Goal: Information Seeking & Learning: Learn about a topic

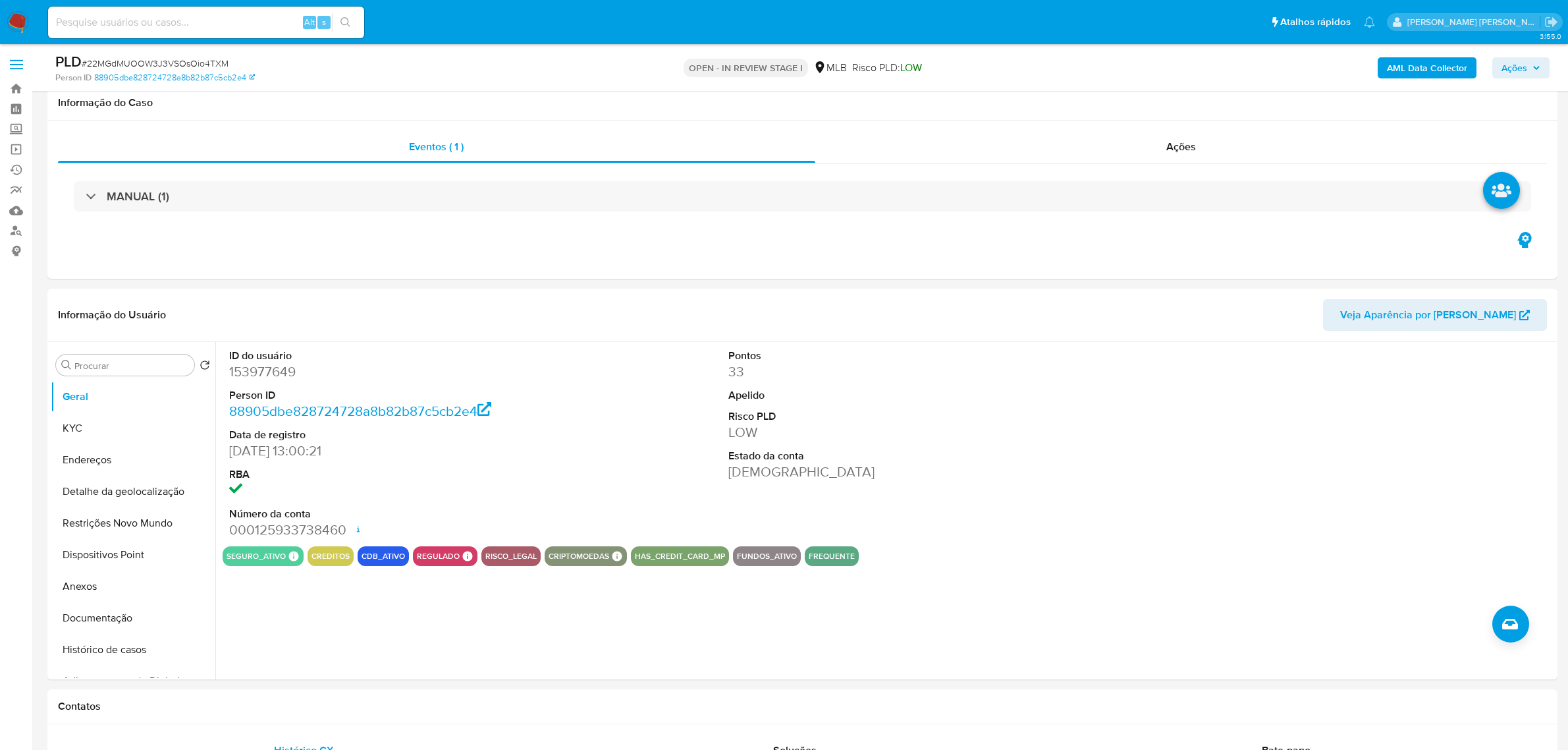
scroll to position [1317, 0]
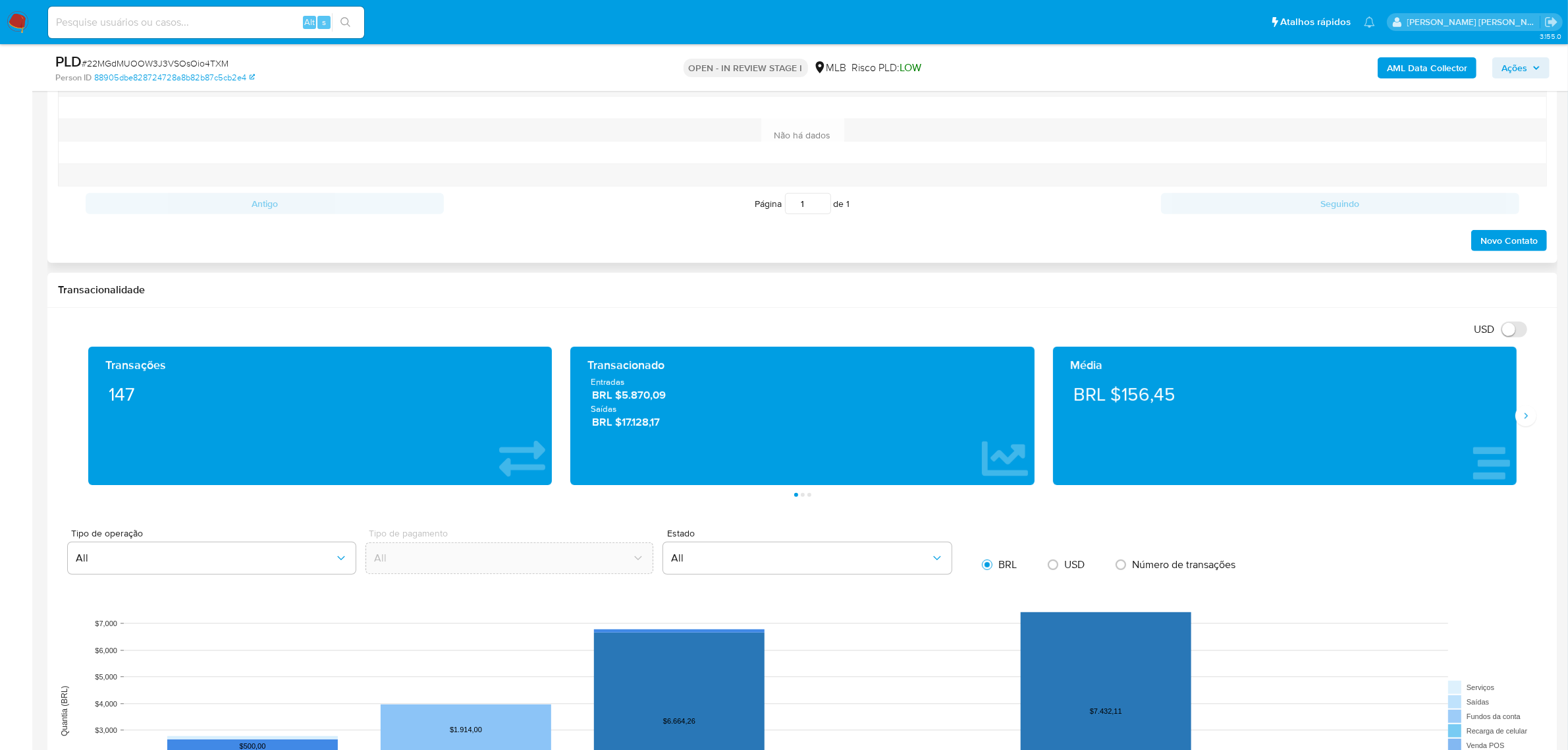
scroll to position [494, 0]
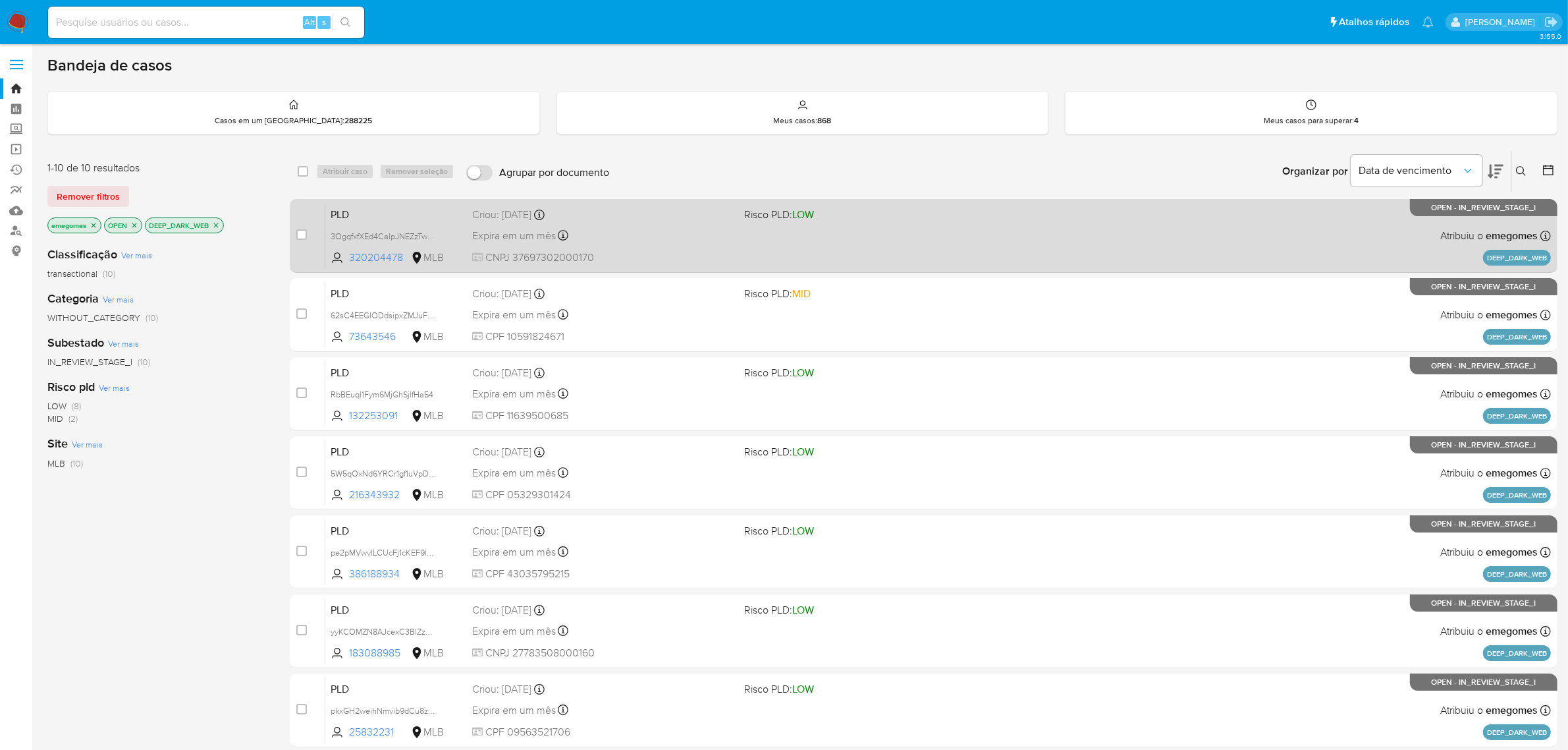
click at [644, 236] on div "Expira em um mês Expira em 28/09/2025 11:57:34" at bounding box center [603, 235] width 262 height 18
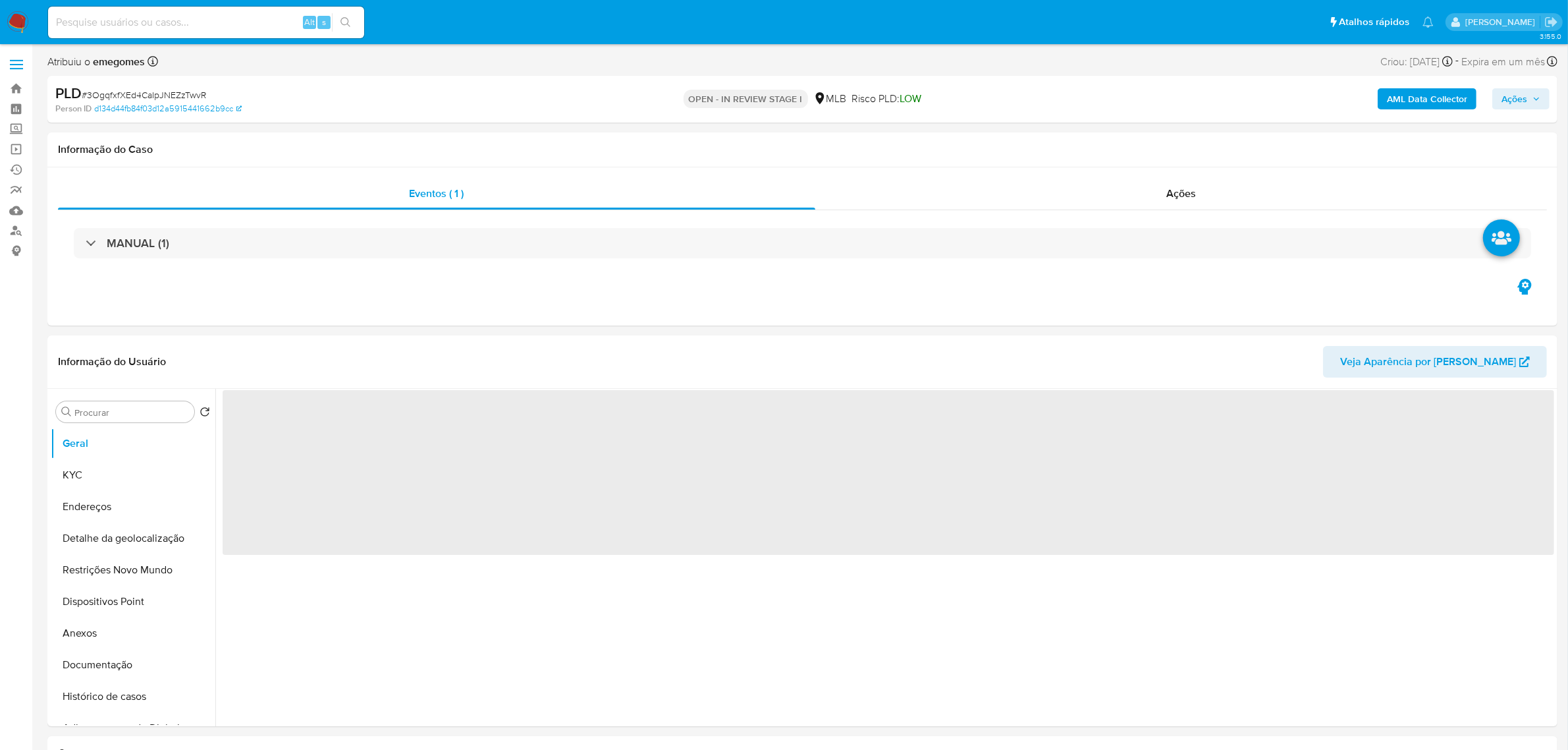
select select "10"
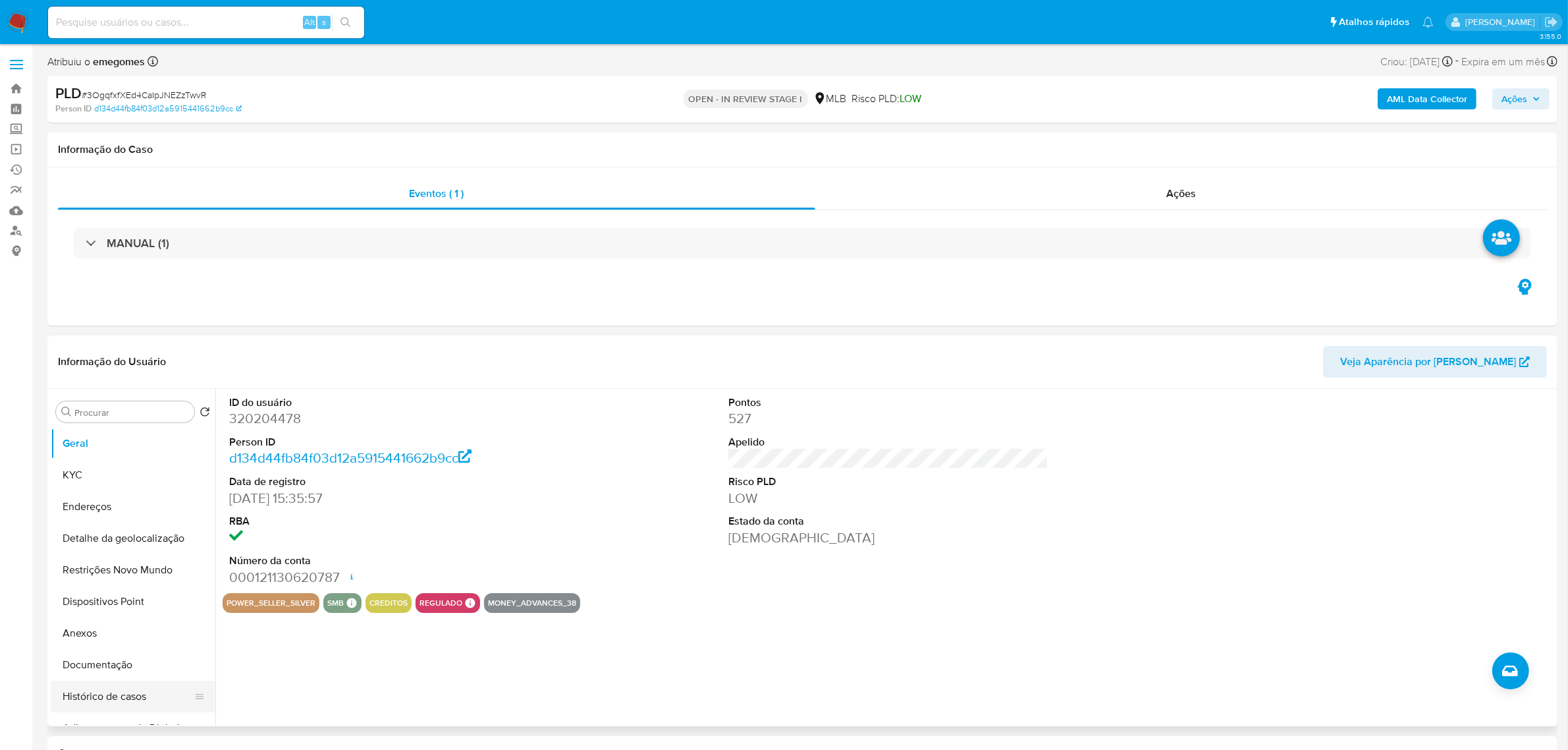
click at [130, 699] on button "Histórico de casos" at bounding box center [128, 696] width 154 height 32
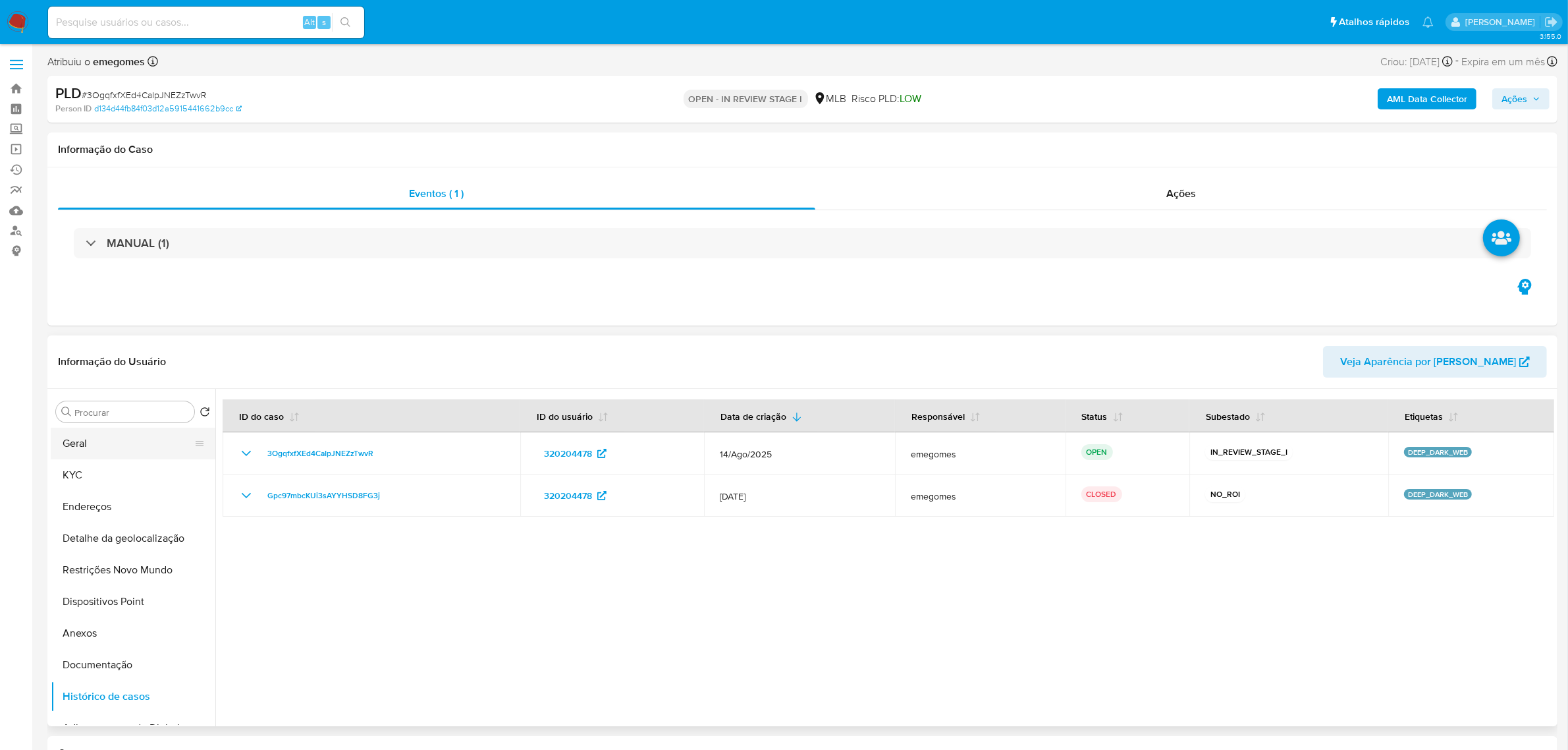
click at [93, 442] on button "Geral" at bounding box center [128, 443] width 154 height 32
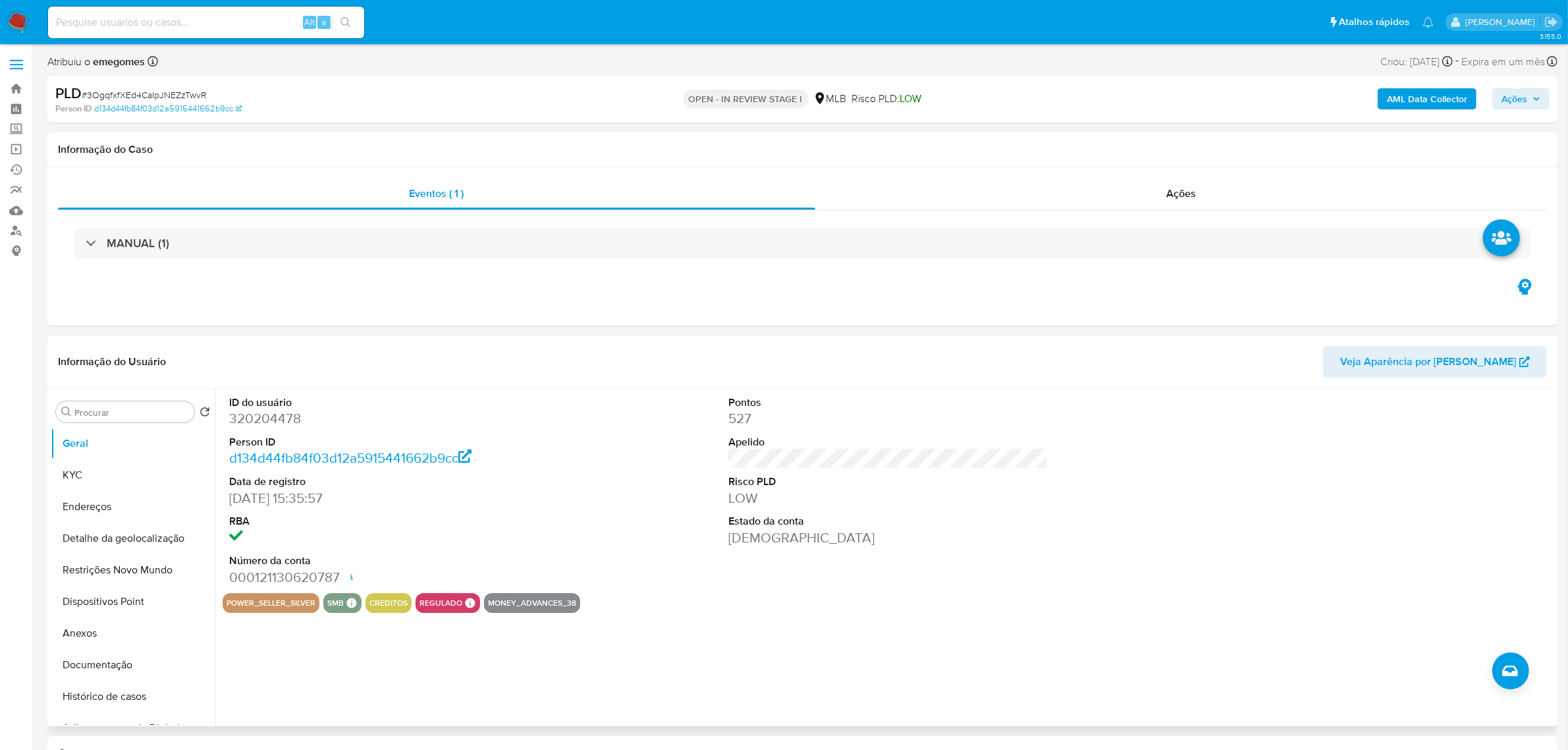
click at [227, 350] on header "Informação do Usuário Veja Aparência por Pessoa" at bounding box center [803, 361] width 1489 height 32
click at [87, 476] on button "KYC" at bounding box center [128, 475] width 154 height 32
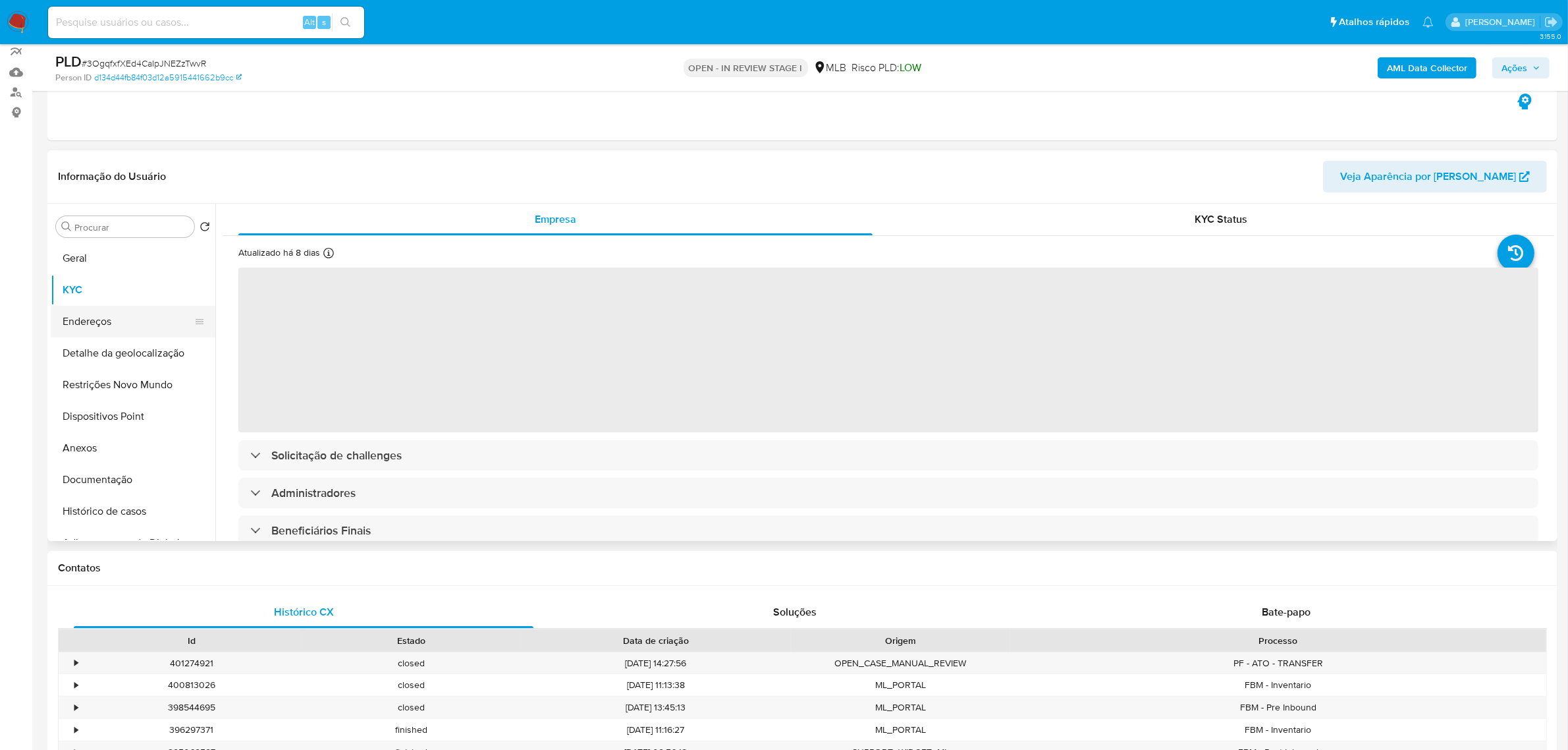
scroll to position [165, 0]
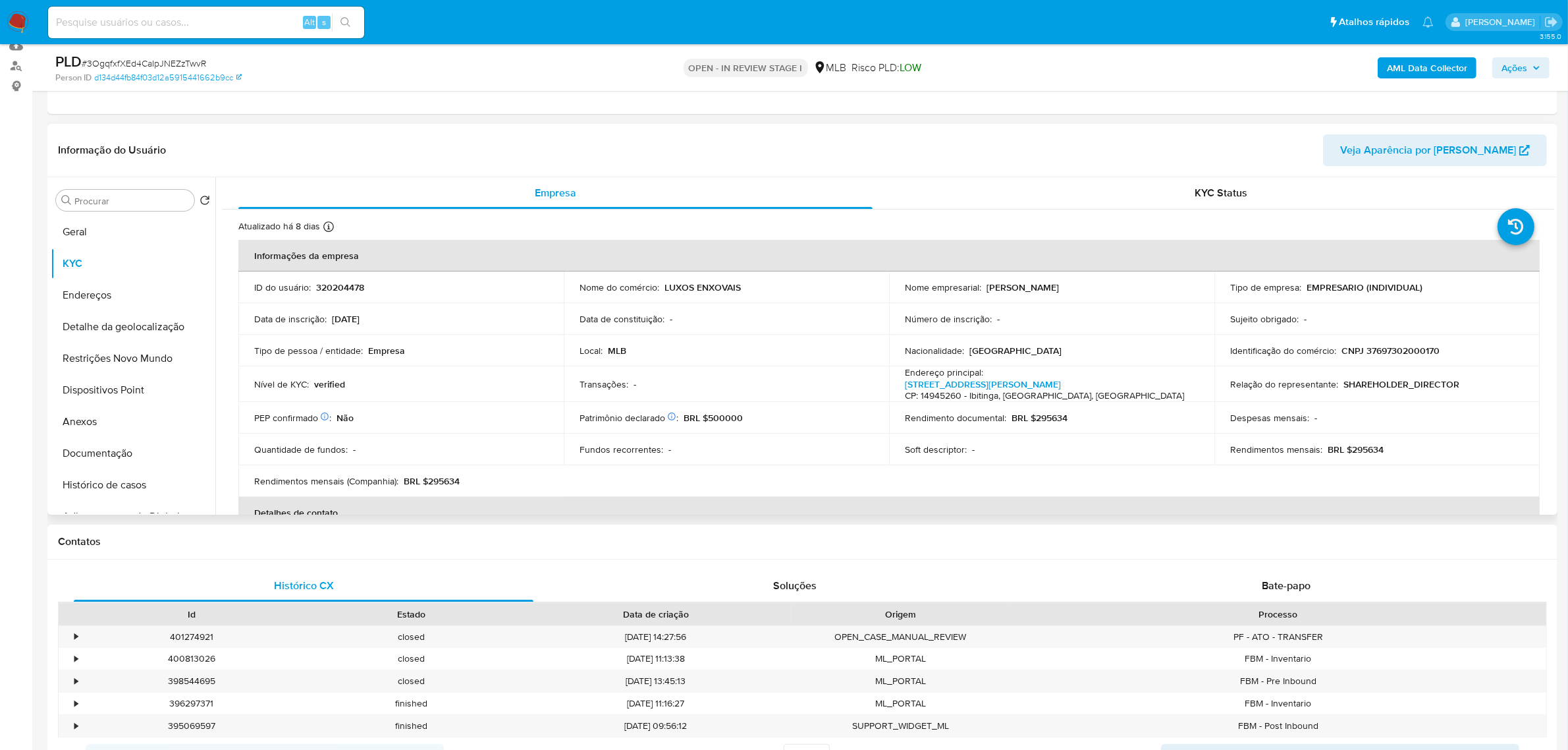
click at [415, 145] on header "Informação do Usuário Veja Aparência por Pessoa" at bounding box center [803, 150] width 1489 height 32
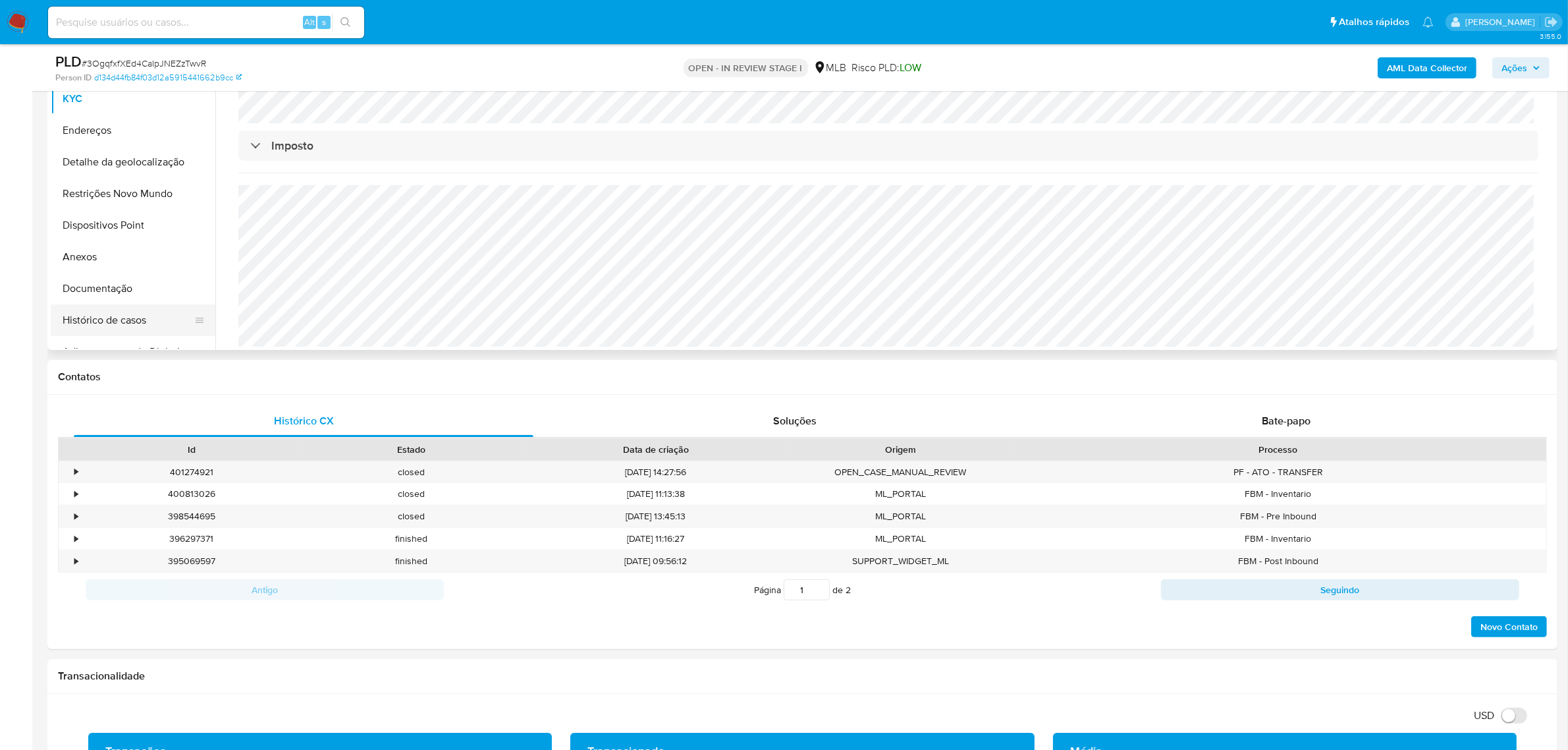
scroll to position [247, 0]
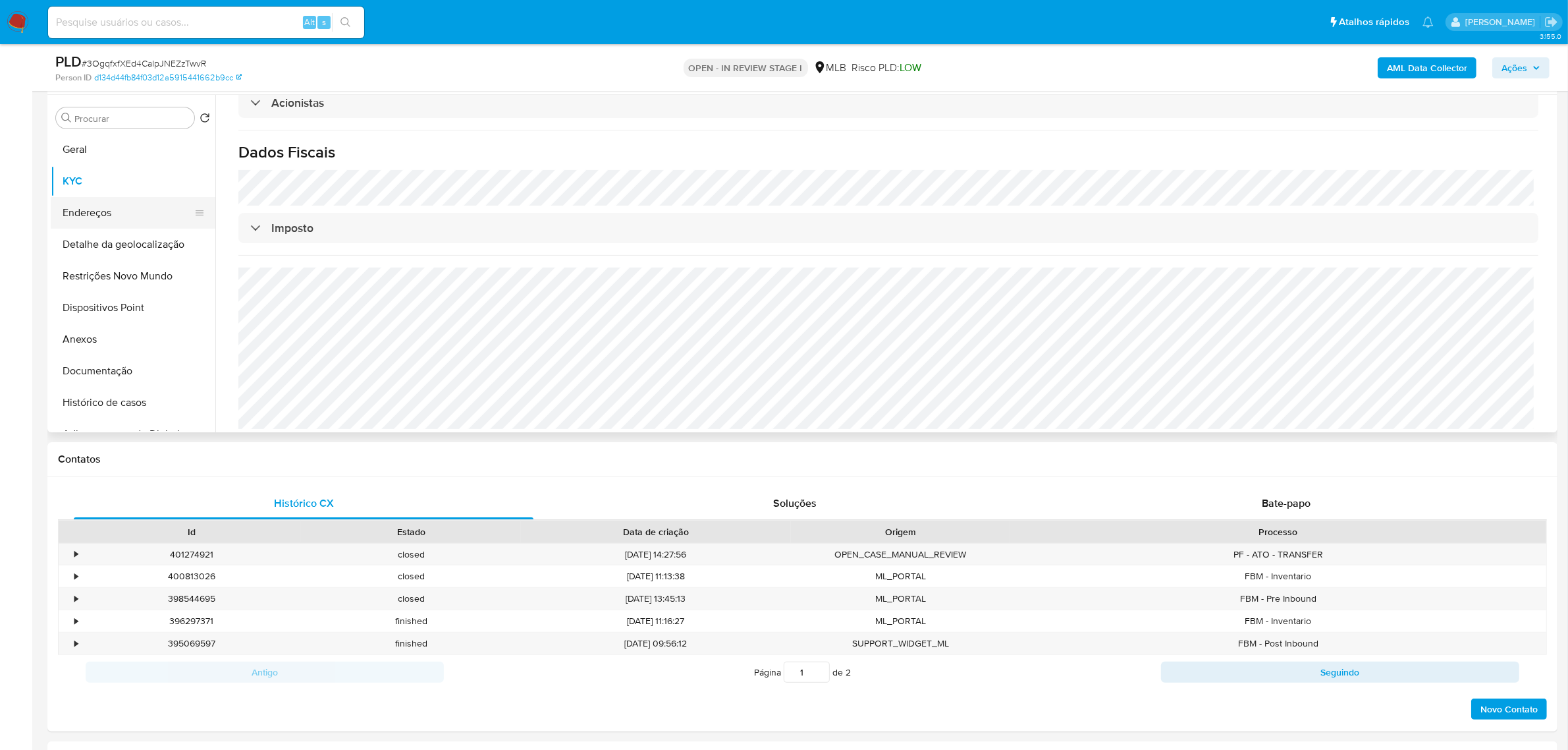
click at [87, 220] on button "Endereços" at bounding box center [128, 212] width 154 height 32
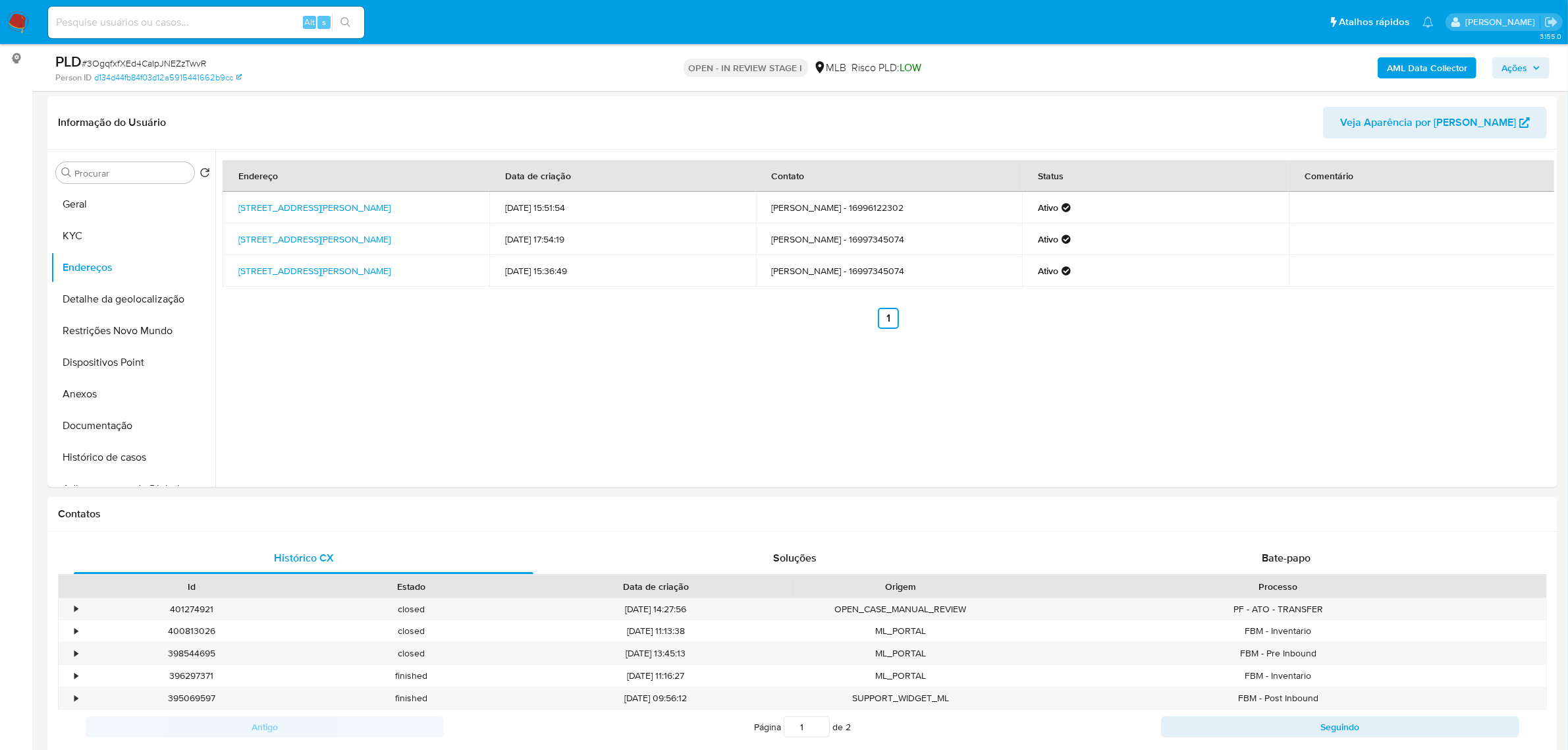
scroll to position [165, 0]
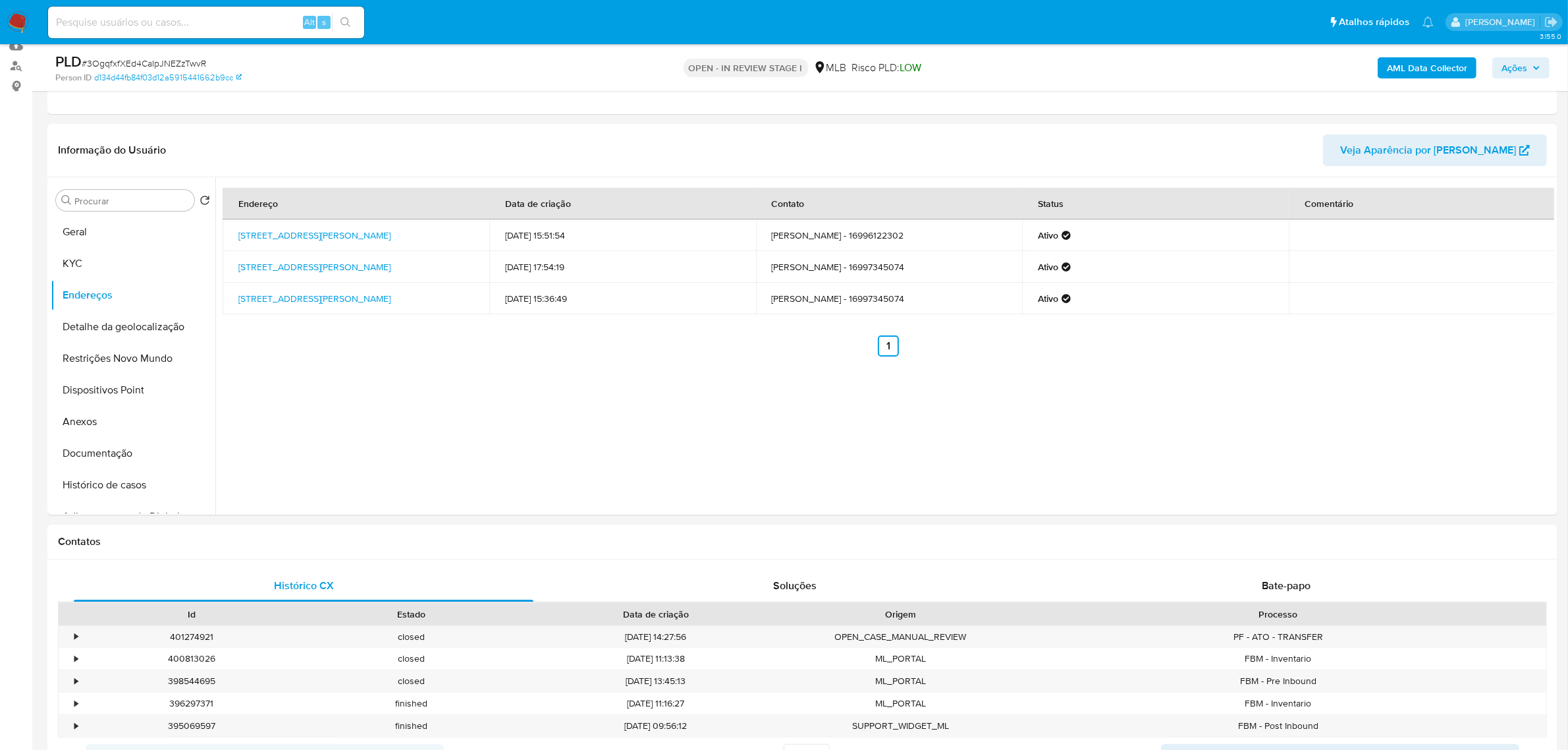
click at [148, 323] on button "Detalhe da geolocalização" at bounding box center [128, 327] width 154 height 32
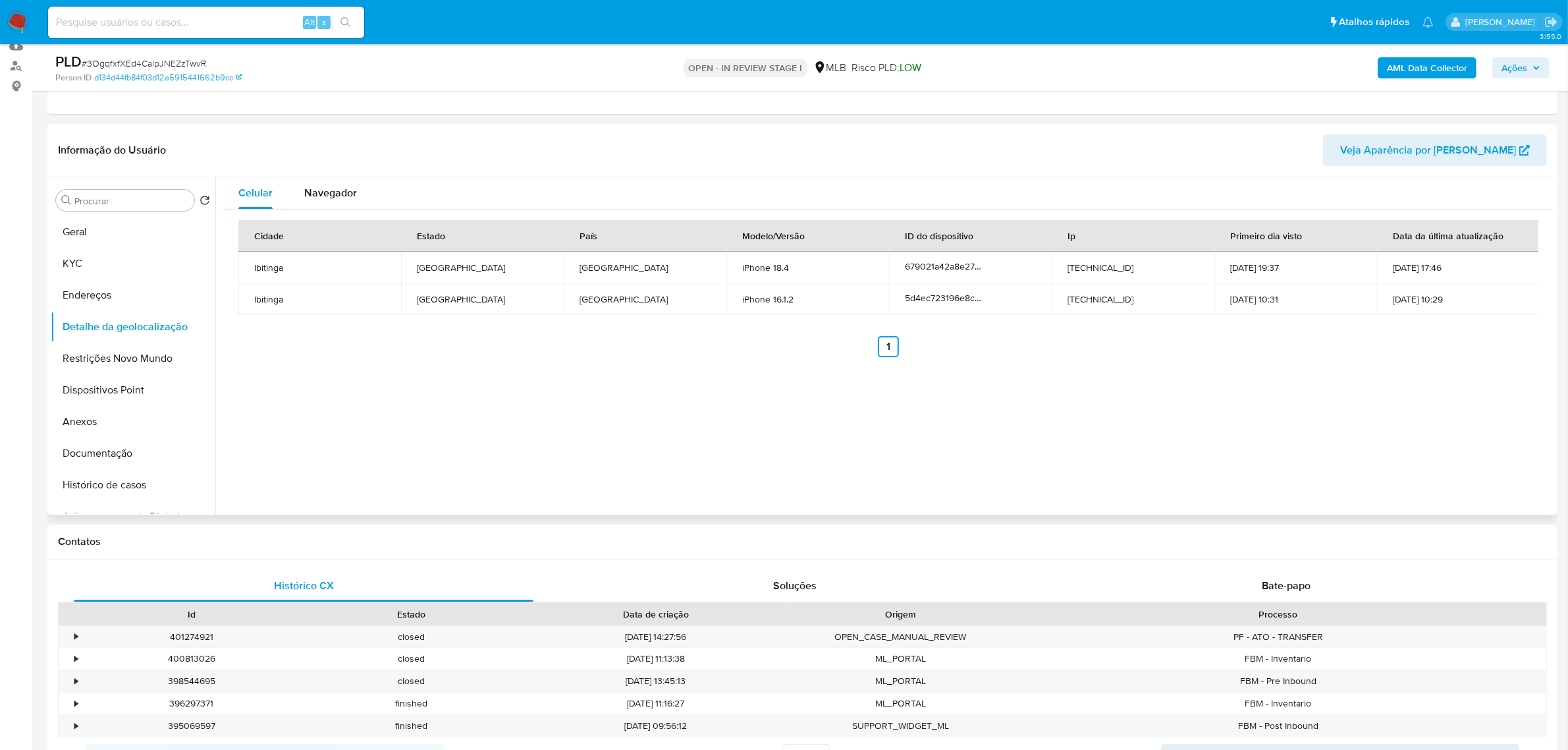
click at [314, 126] on div "Informação do Usuário Veja Aparência por Pessoa" at bounding box center [803, 150] width 1511 height 53
click at [77, 356] on button "Restrições Novo Mundo" at bounding box center [128, 358] width 154 height 32
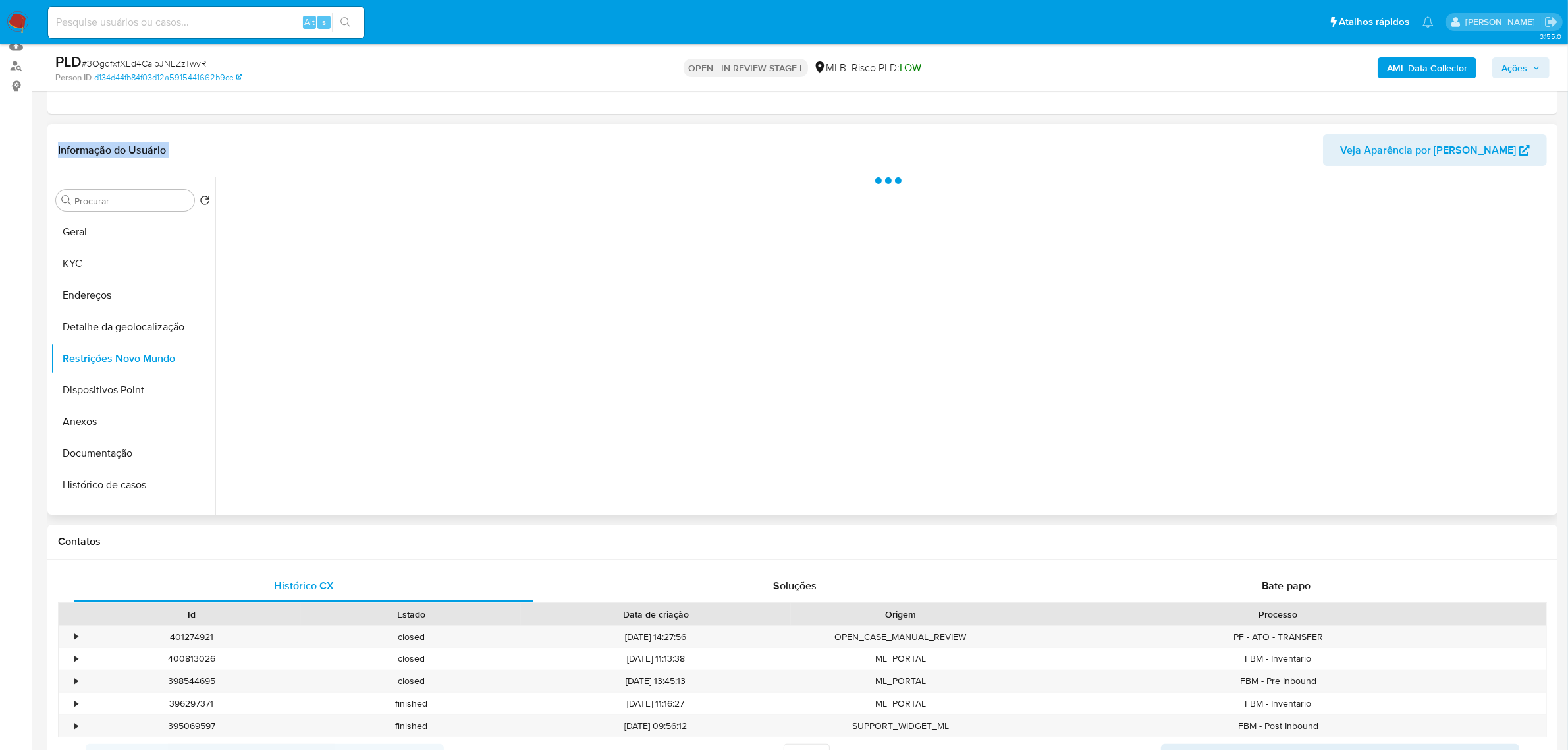
click at [239, 126] on div "Informação do Usuário Veja Aparência por Pessoa" at bounding box center [803, 150] width 1511 height 53
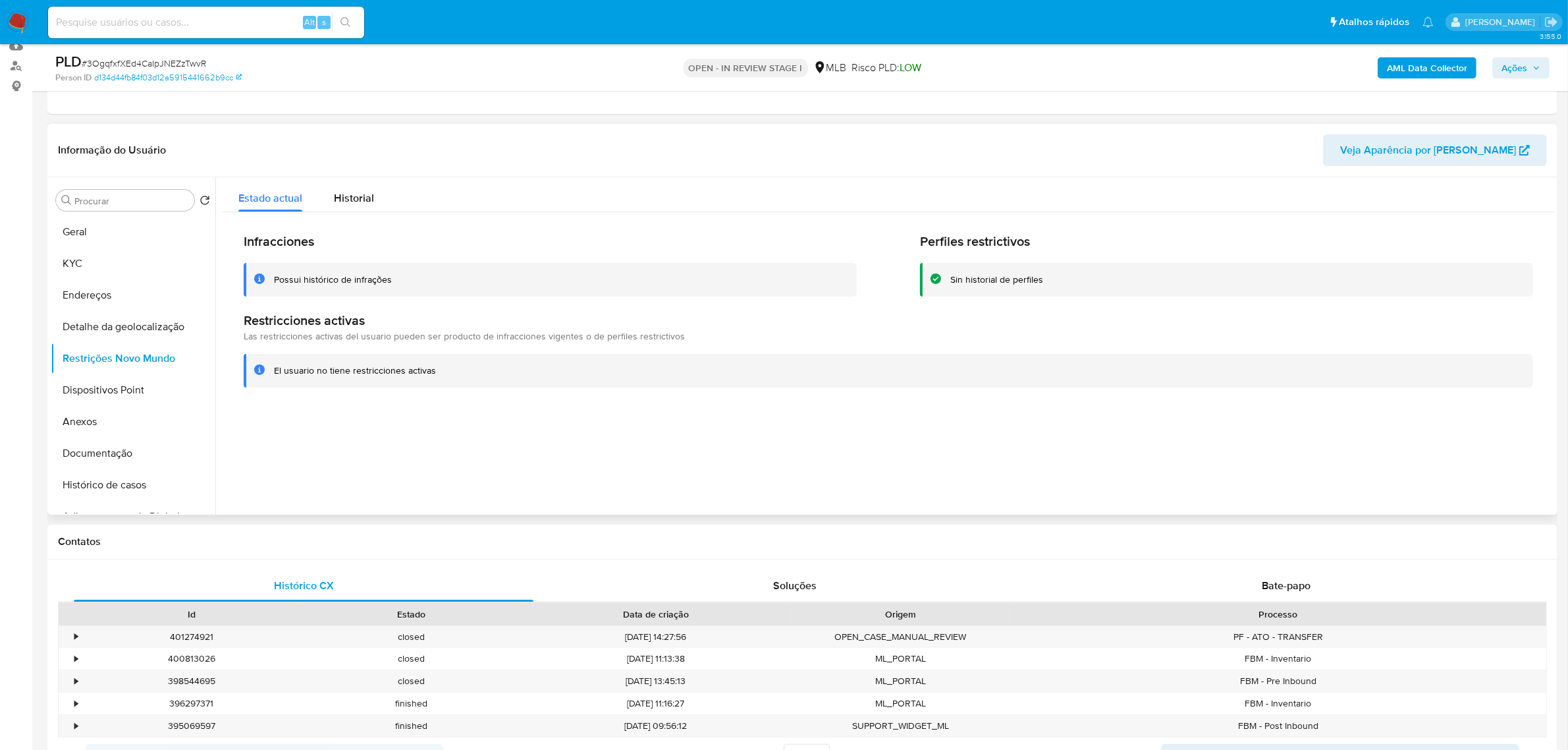
click at [239, 126] on div "Informação do Usuário Veja Aparência por Pessoa" at bounding box center [803, 150] width 1511 height 53
click at [85, 398] on button "Dispositivos Point" at bounding box center [128, 390] width 154 height 32
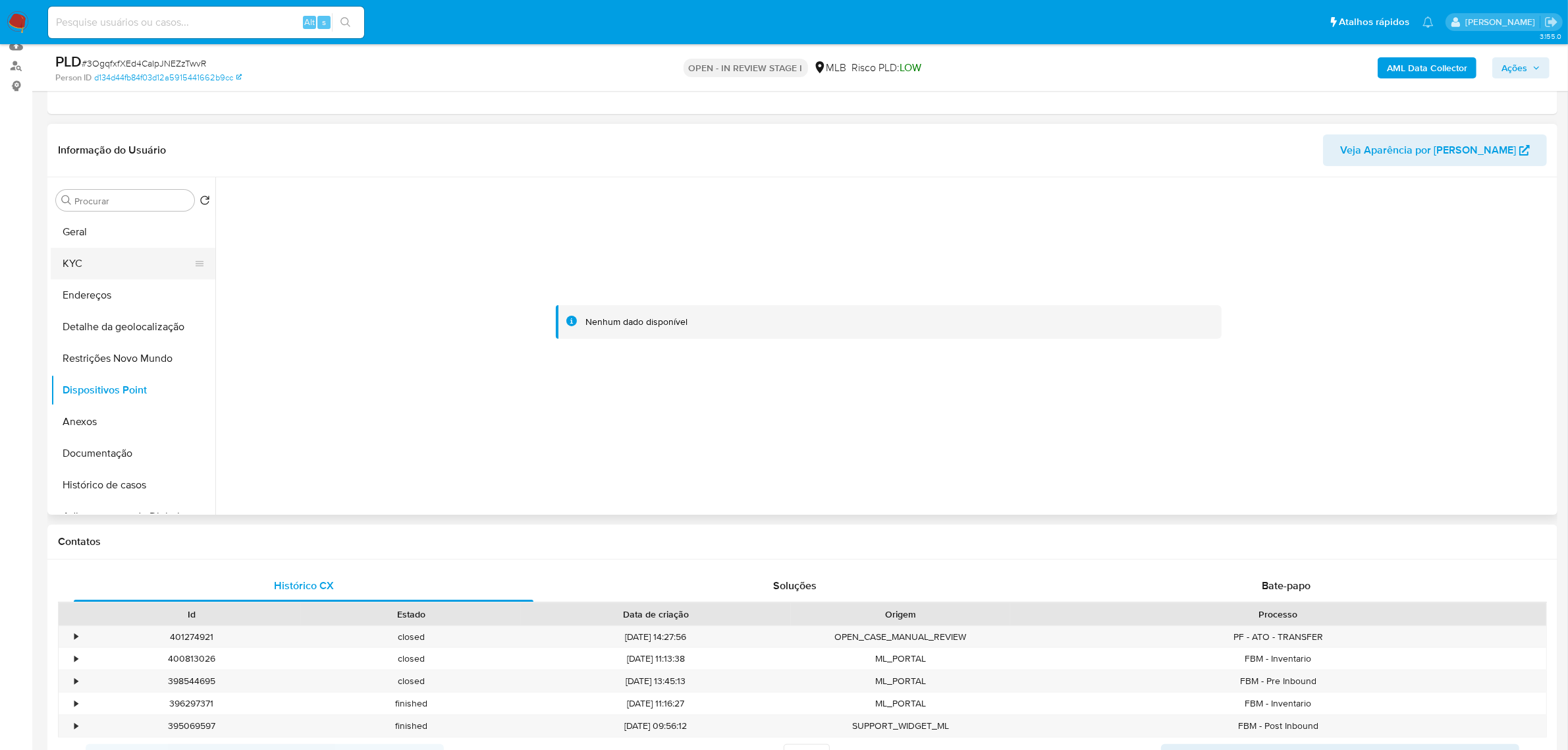
click at [103, 262] on button "KYC" at bounding box center [128, 263] width 154 height 32
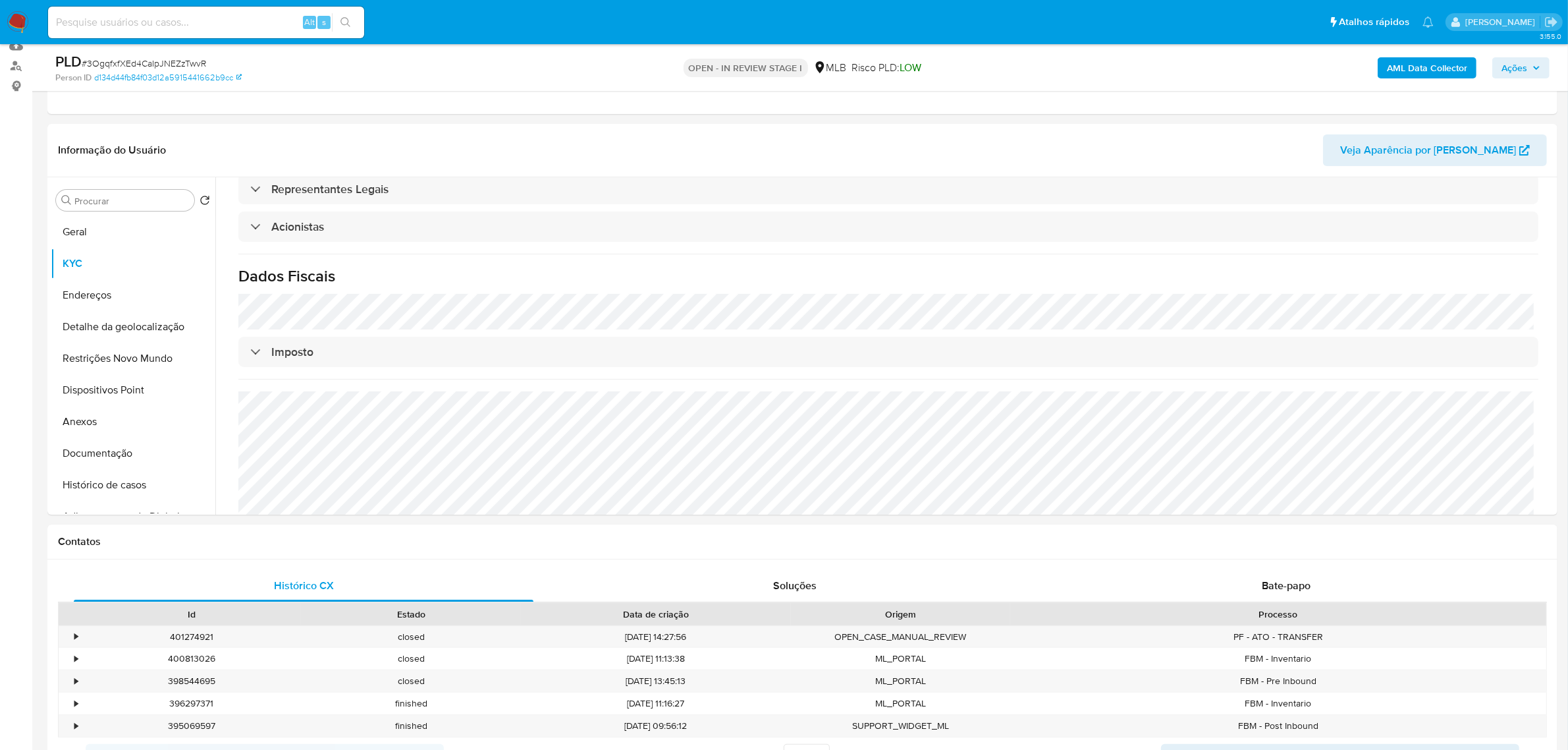
scroll to position [677, 0]
click at [89, 384] on button "Dispositivos Point" at bounding box center [128, 390] width 154 height 32
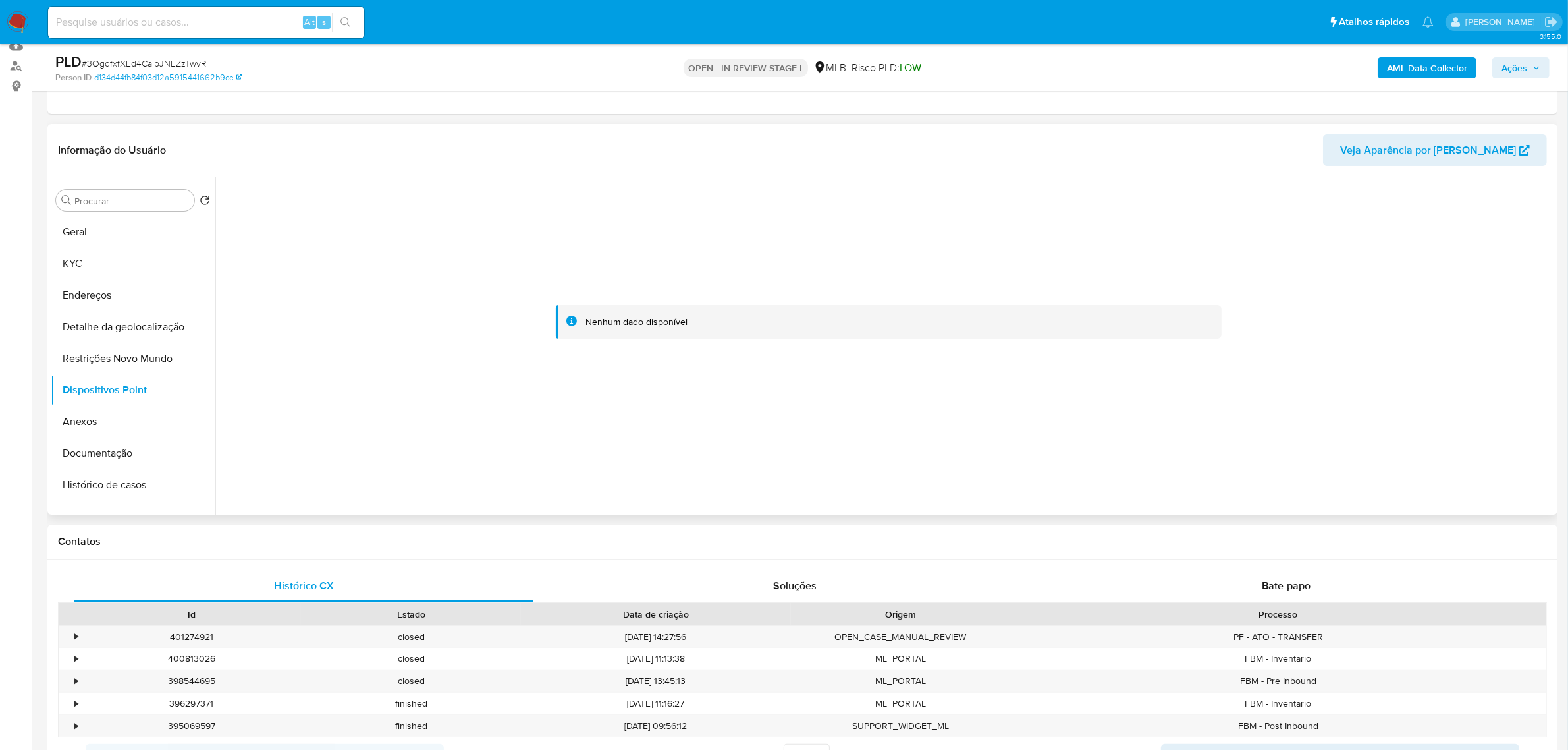
click at [364, 148] on header "Informação do Usuário Veja Aparência por Pessoa" at bounding box center [803, 150] width 1489 height 32
click at [106, 262] on button "KYC" at bounding box center [128, 263] width 154 height 32
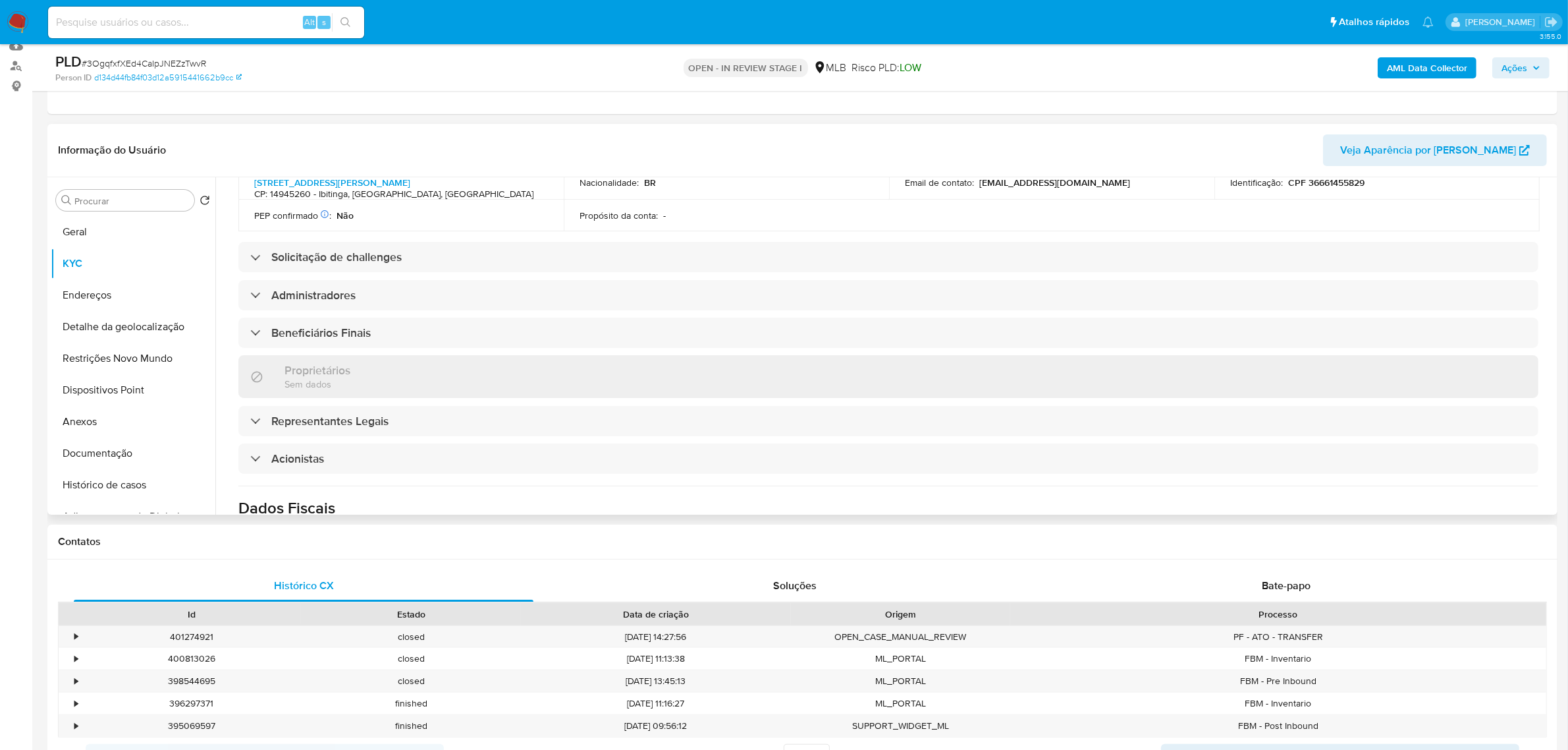
scroll to position [494, 0]
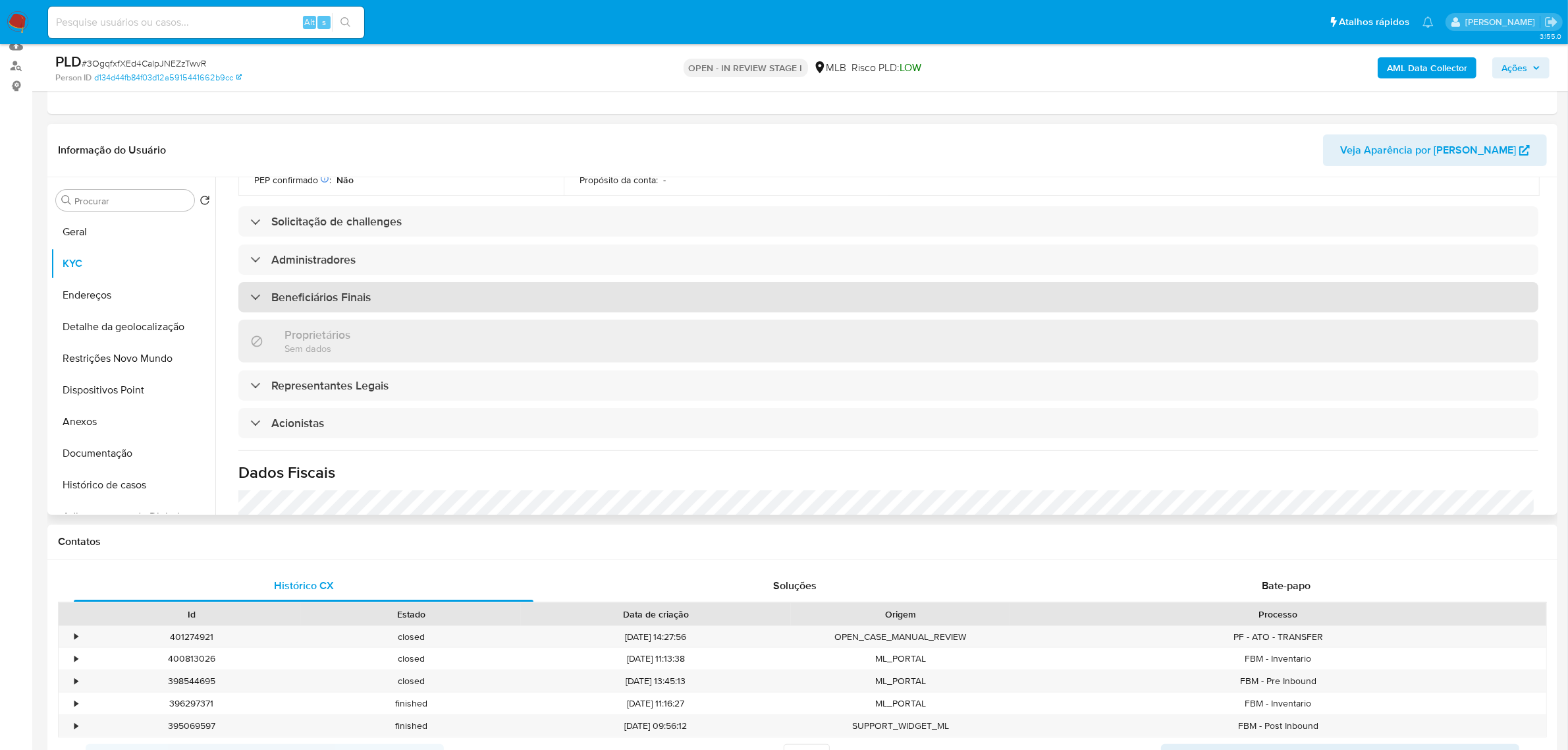
click at [344, 290] on h3 "Beneficiários Finais" at bounding box center [320, 297] width 99 height 14
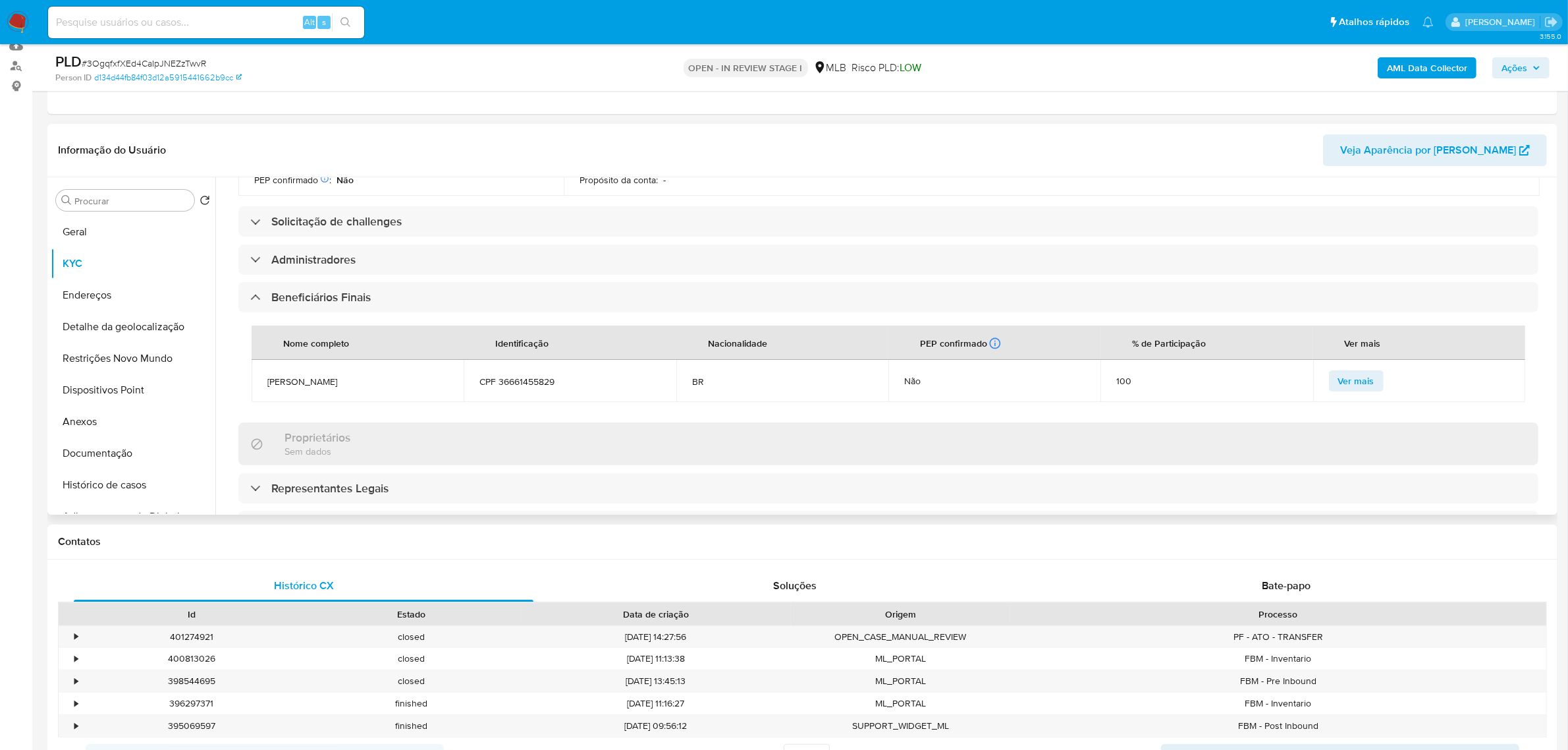
click at [363, 380] on td "Ivanete Pereira" at bounding box center [358, 381] width 212 height 42
drag, startPoint x: 565, startPoint y: 379, endPoint x: 264, endPoint y: 371, distance: 301.1
click at [264, 371] on tr "Ivanete Pereira CPF 36661455829 BR Não 100 Ver mais" at bounding box center [888, 381] width 1274 height 42
copy tr "Ivanete Pereira CPF 36661455829"
click at [96, 481] on button "Histórico de casos" at bounding box center [128, 485] width 154 height 32
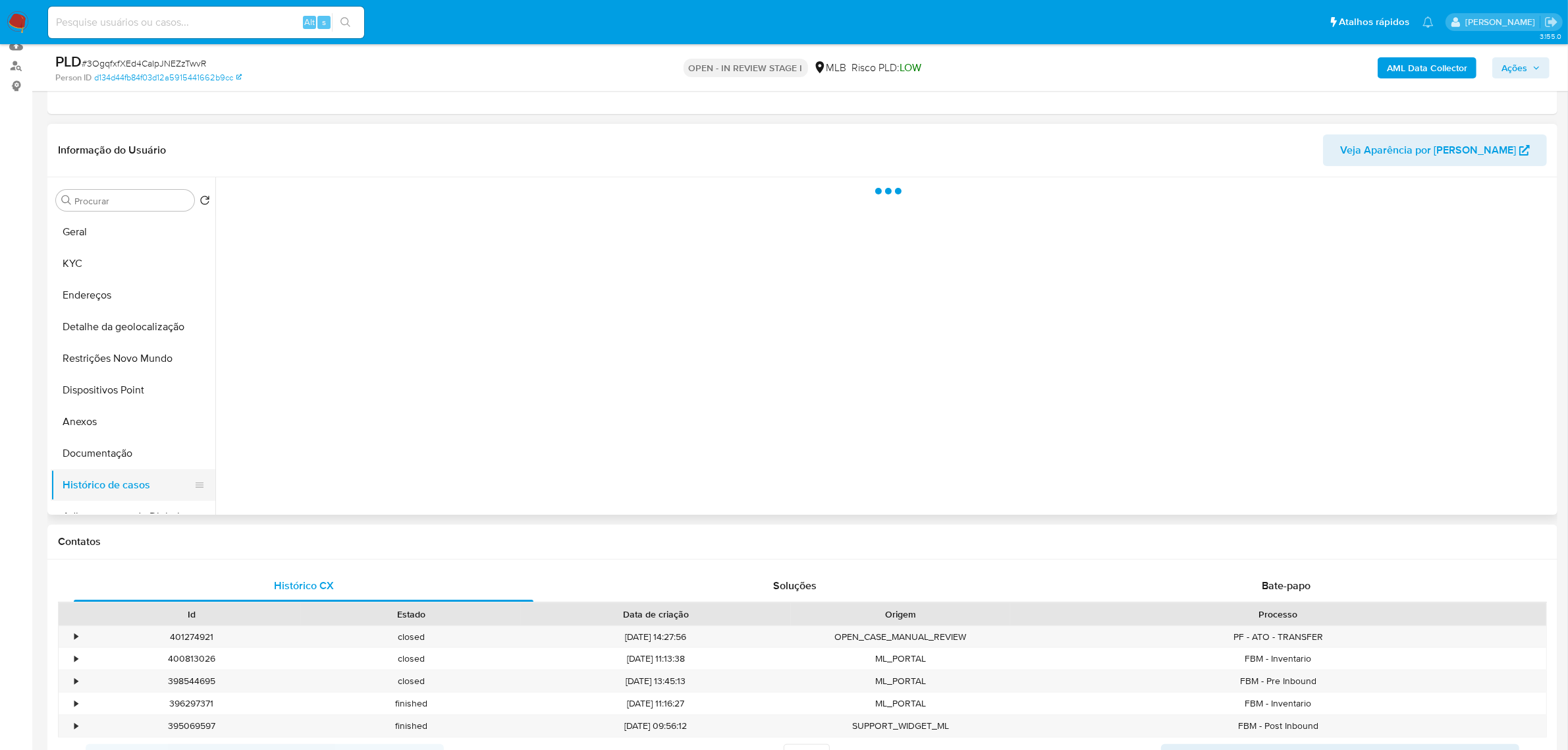
scroll to position [0, 0]
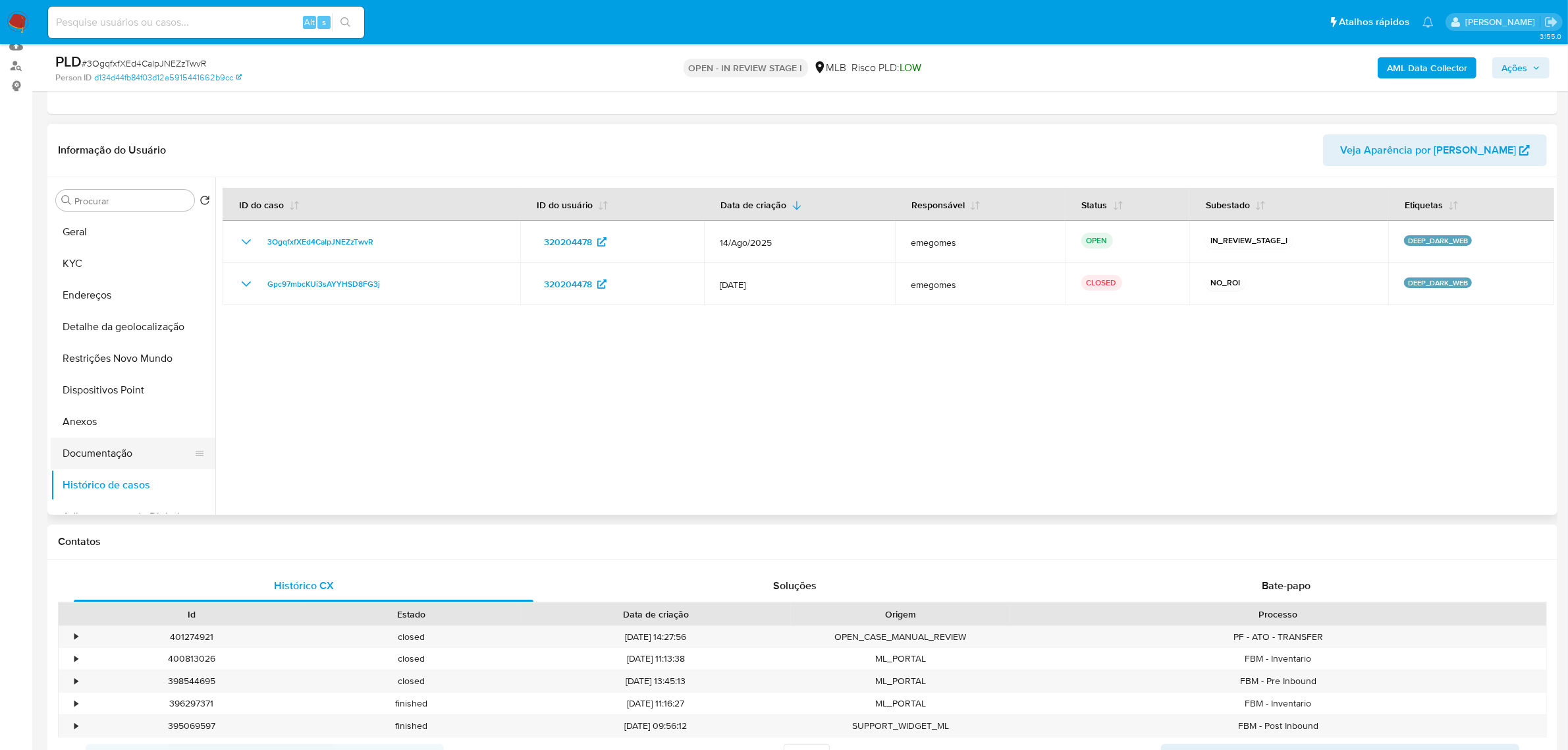
click at [116, 445] on button "Documentação" at bounding box center [128, 453] width 154 height 32
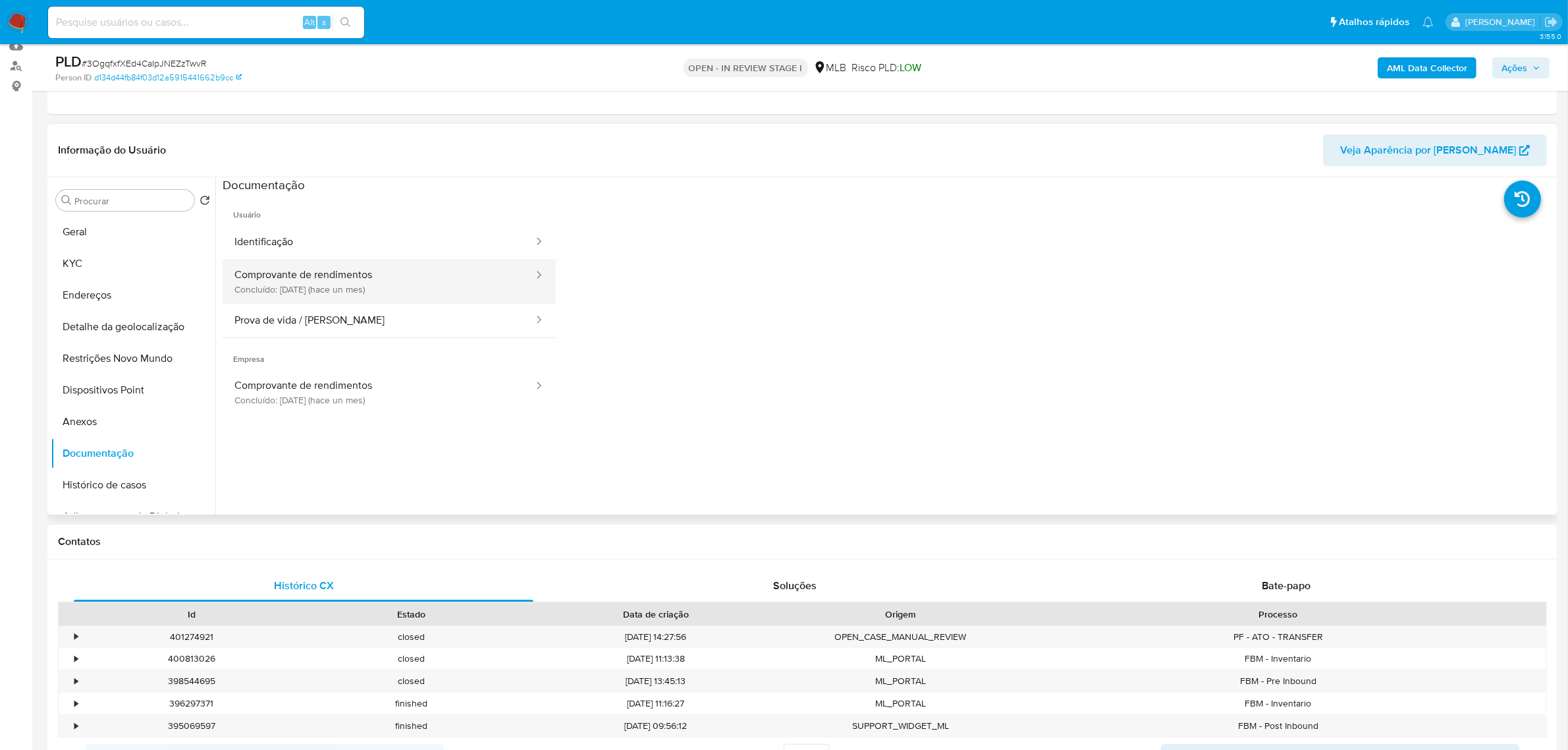
click at [307, 287] on button "Comprovante de rendimentos Concluído: 21/07/2025 (hace un mes)" at bounding box center [379, 281] width 312 height 45
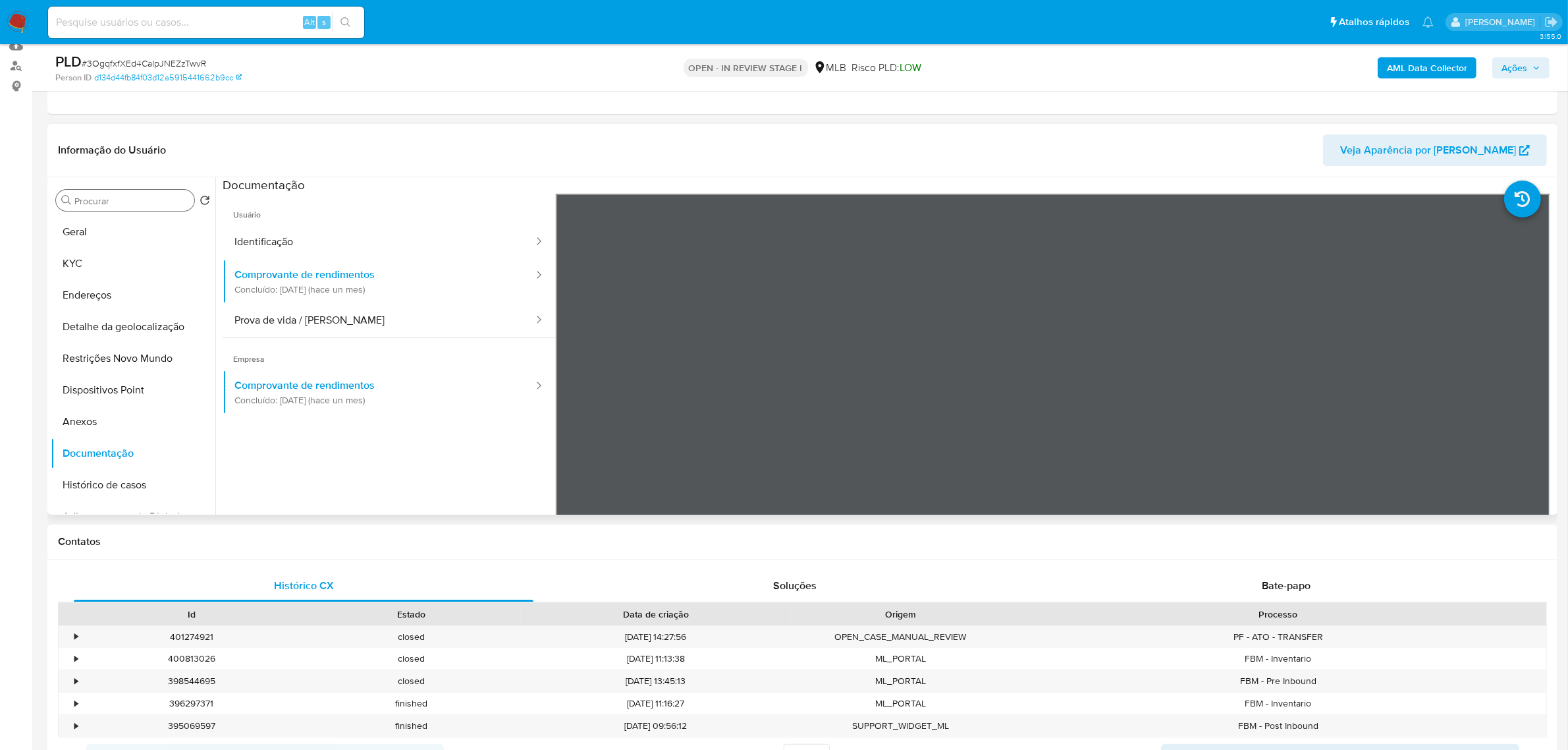
click at [142, 195] on input "Procurar" at bounding box center [131, 201] width 114 height 12
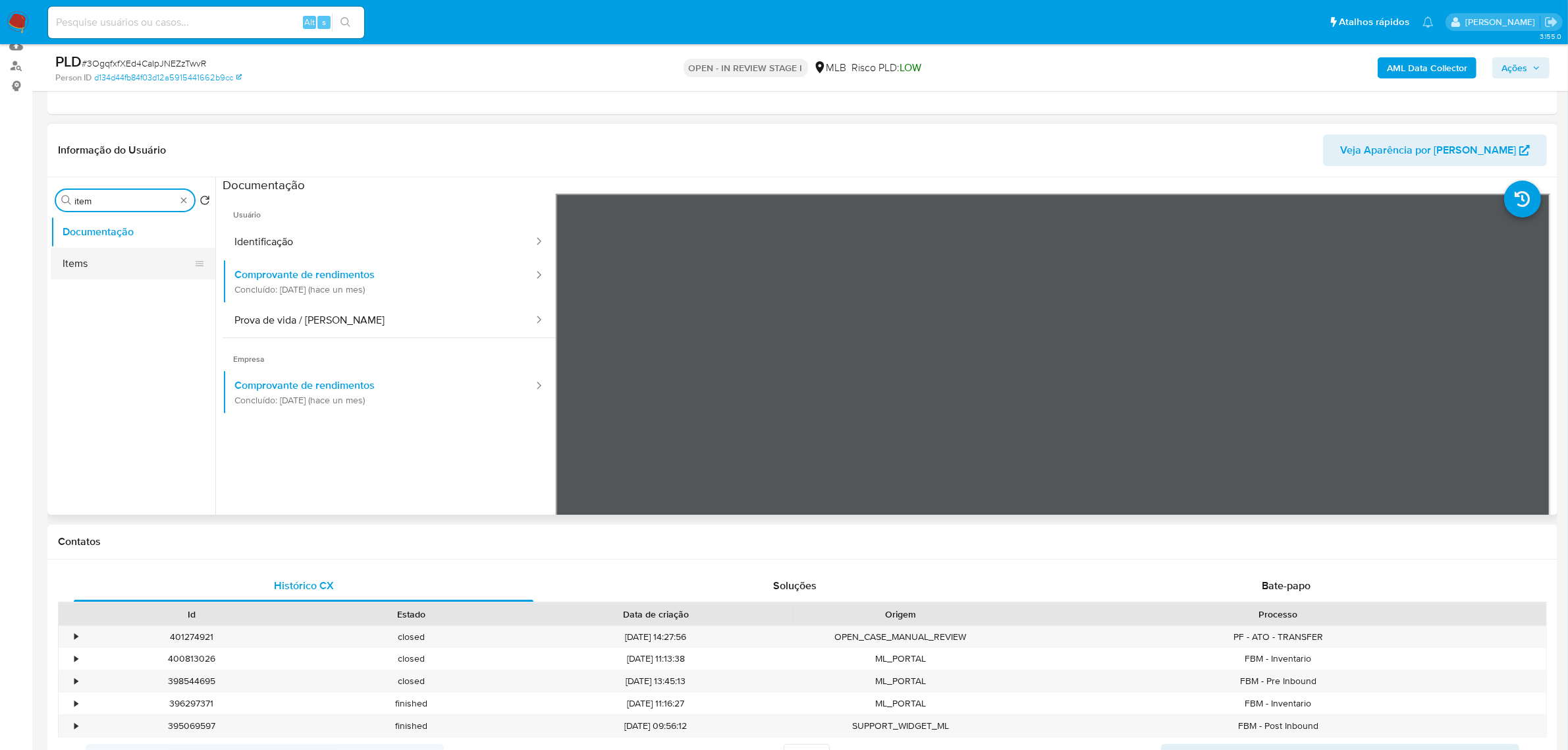
type input "item"
click at [99, 256] on button "Items" at bounding box center [128, 263] width 154 height 32
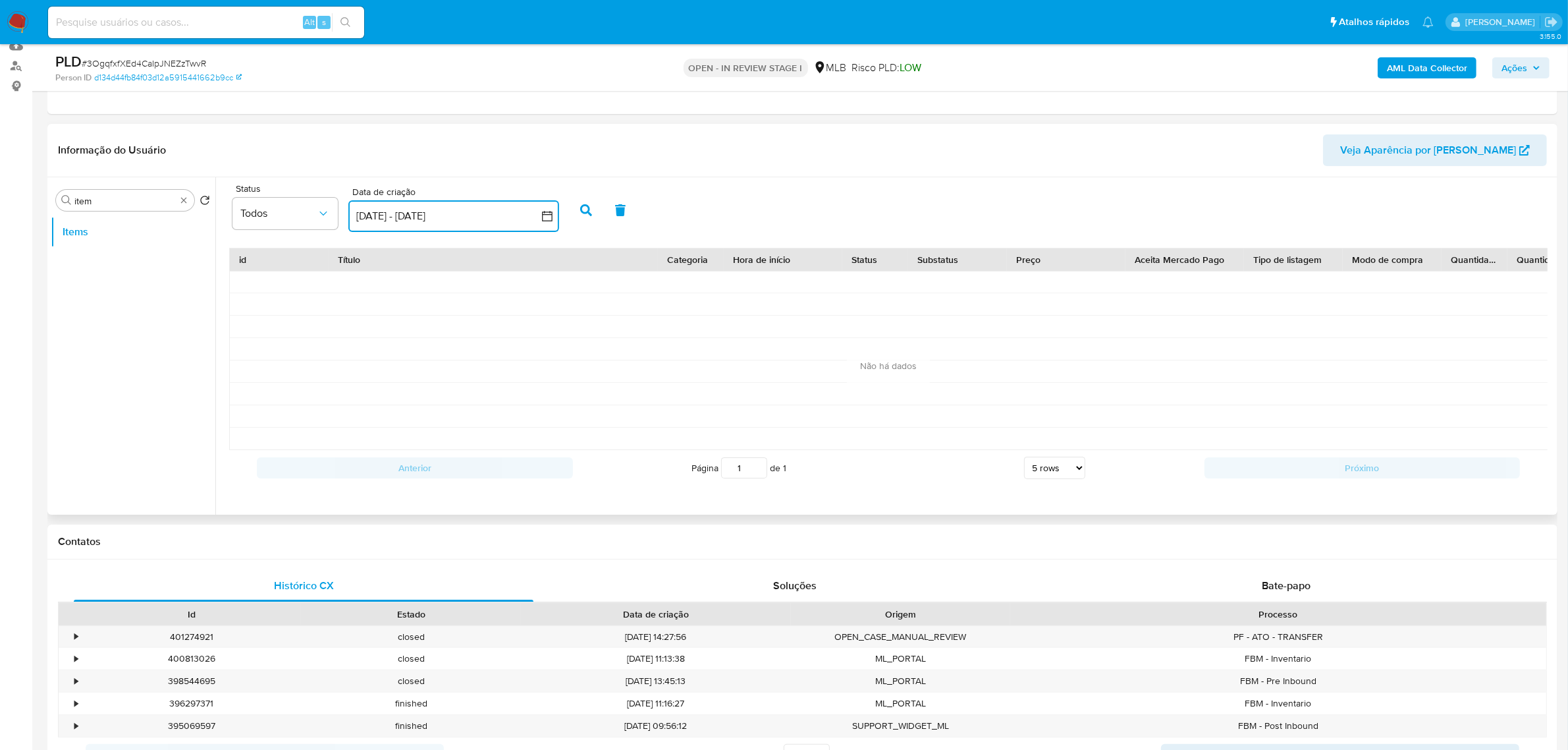
click at [551, 213] on icon "button" at bounding box center [547, 216] width 13 height 13
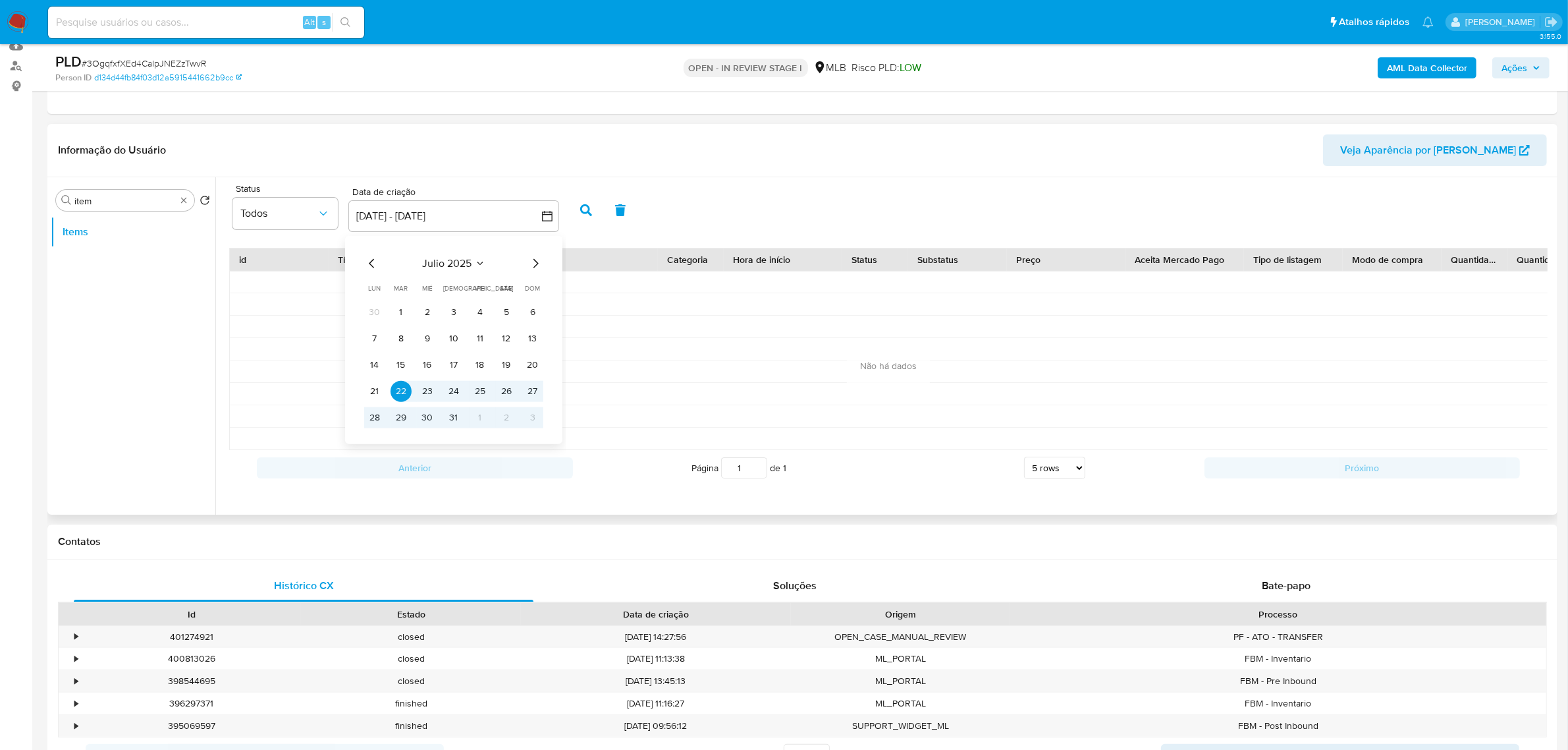
click at [412, 312] on tr "30 1 2 3 4 5 6" at bounding box center [454, 311] width 179 height 21
click at [406, 312] on button "1" at bounding box center [401, 311] width 21 height 21
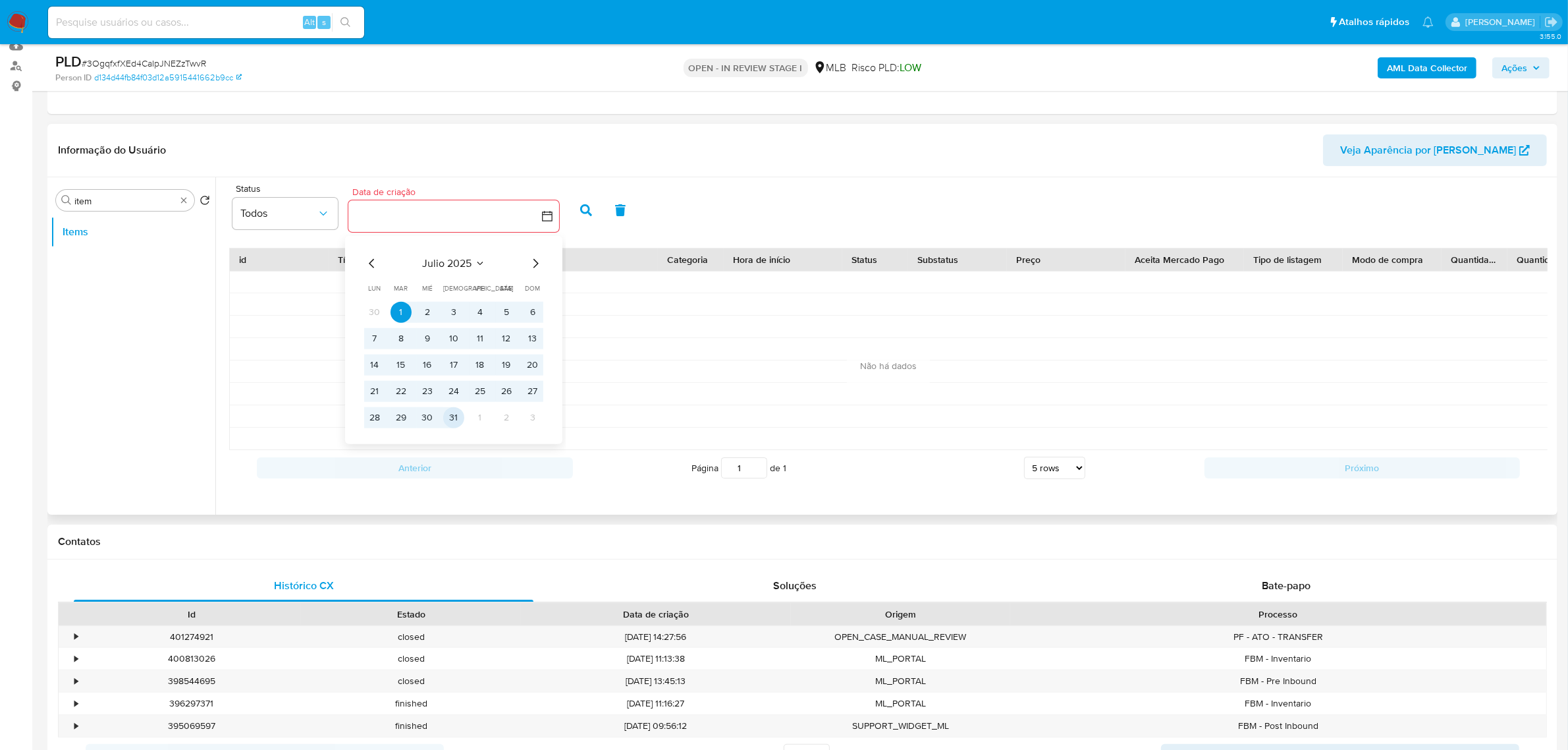
click at [452, 420] on button "31" at bounding box center [454, 417] width 21 height 21
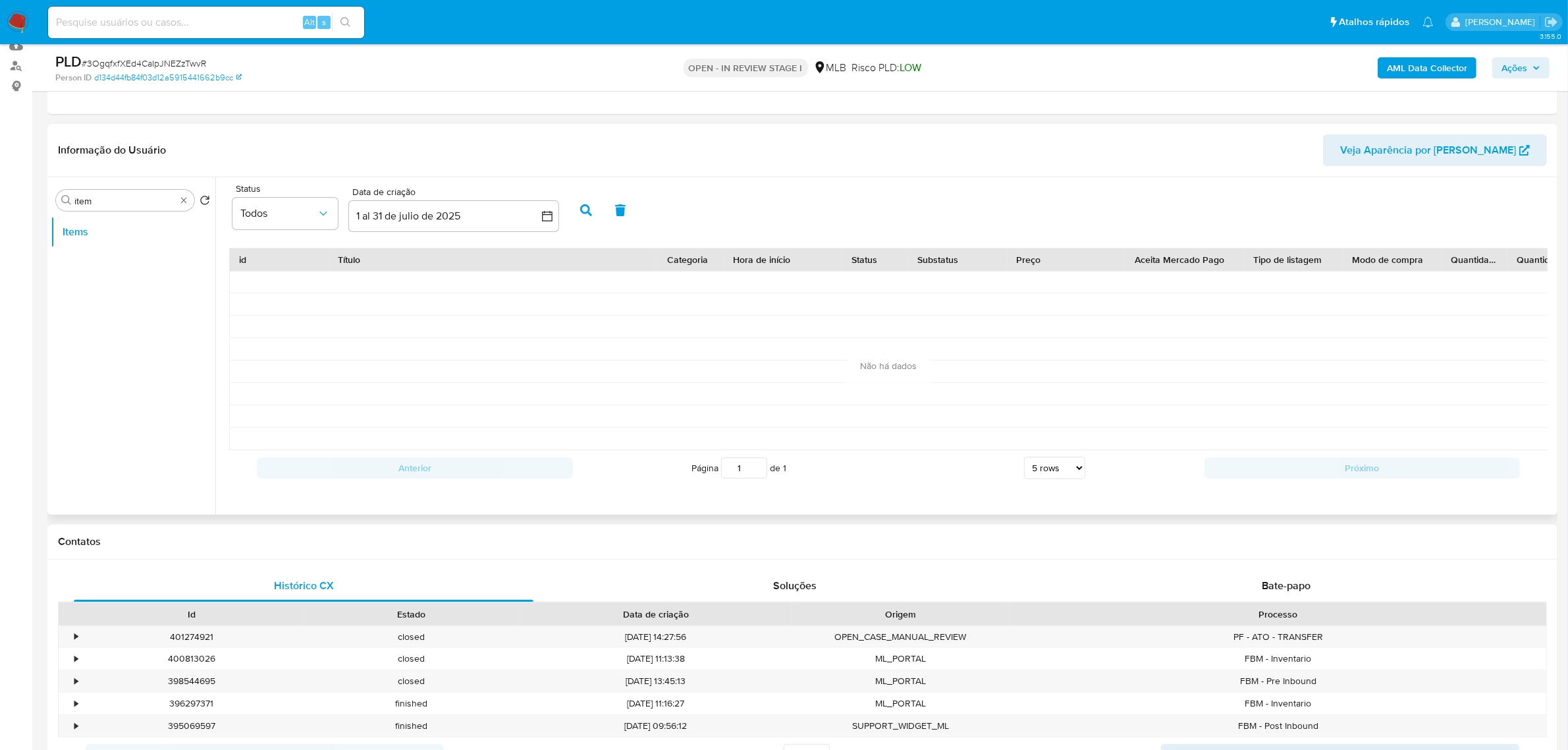
click at [592, 206] on button "button" at bounding box center [586, 210] width 34 height 32
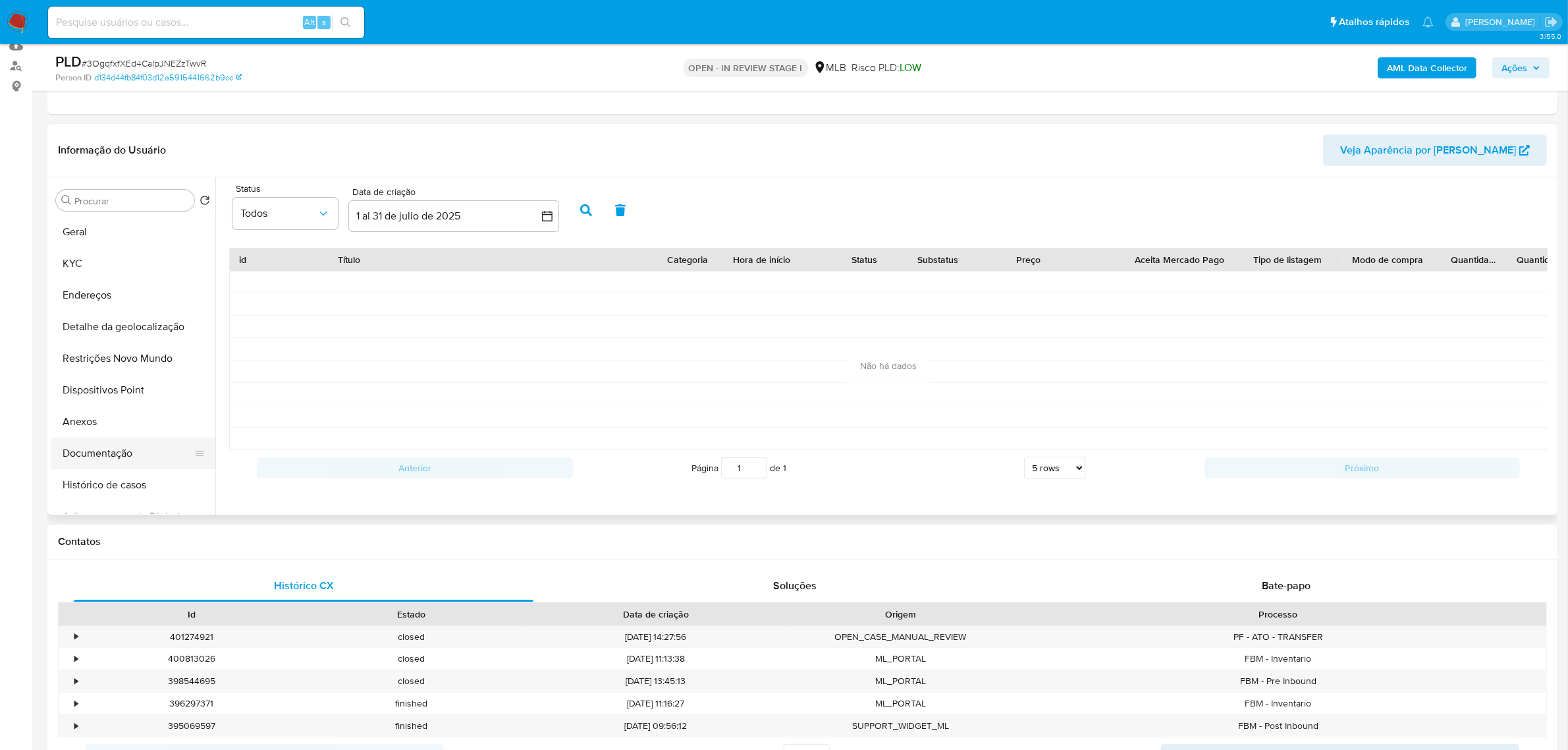
click at [89, 452] on button "Documentação" at bounding box center [128, 453] width 154 height 32
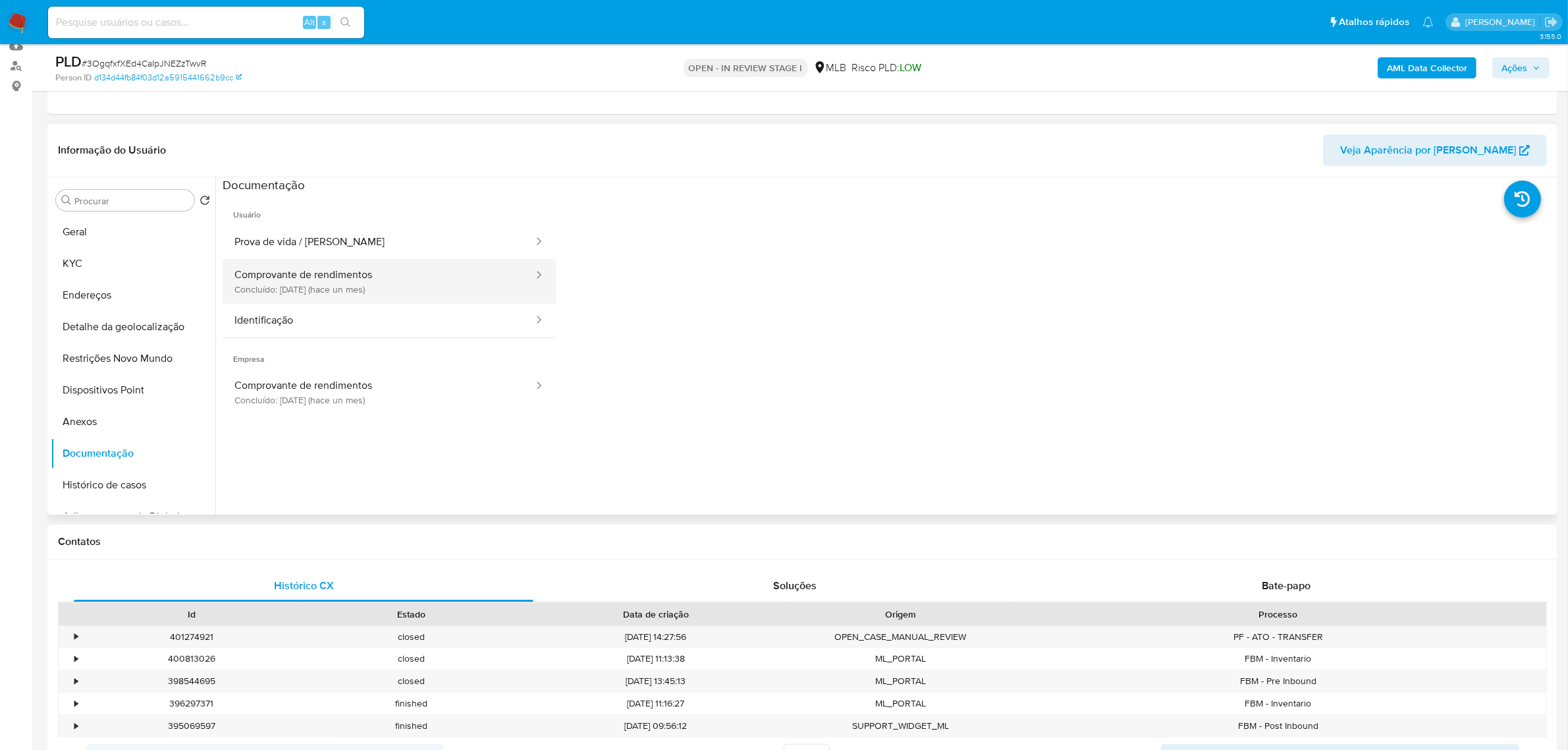
click at [331, 281] on button "Comprovante de rendimentos Concluído: 21/07/2025 (hace un mes)" at bounding box center [379, 281] width 312 height 45
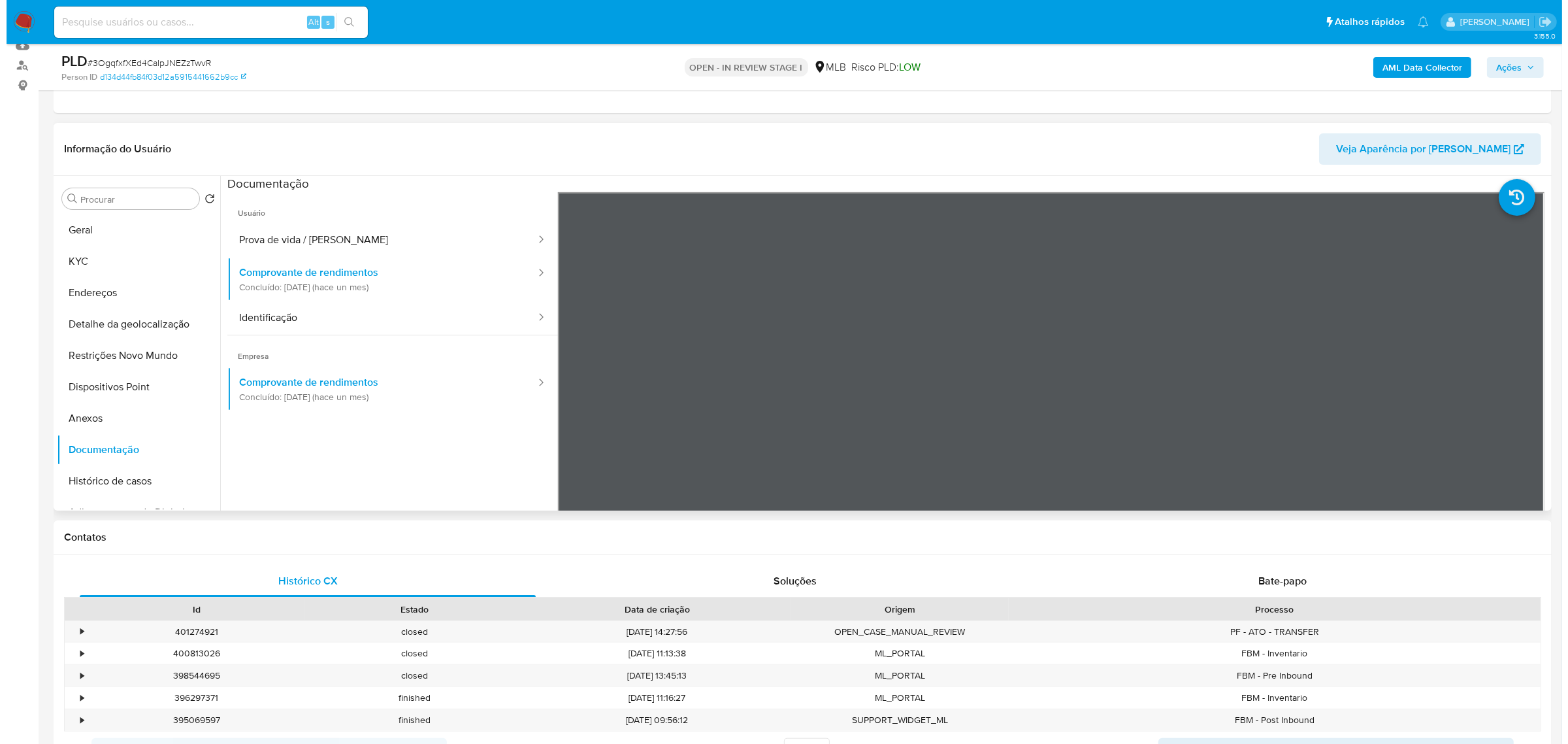
scroll to position [82, 0]
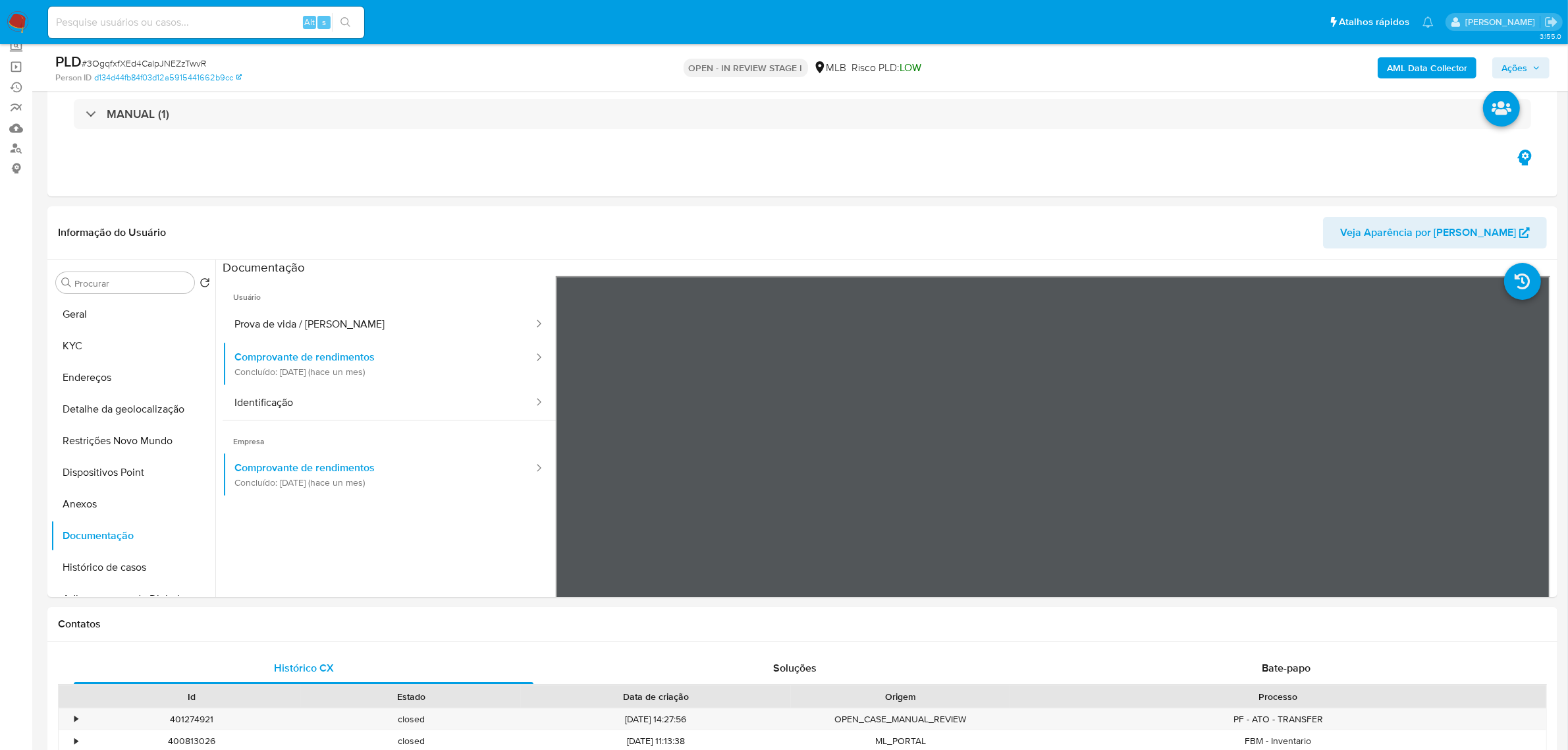
click at [1417, 64] on b "AML Data Collector" at bounding box center [1427, 68] width 80 height 21
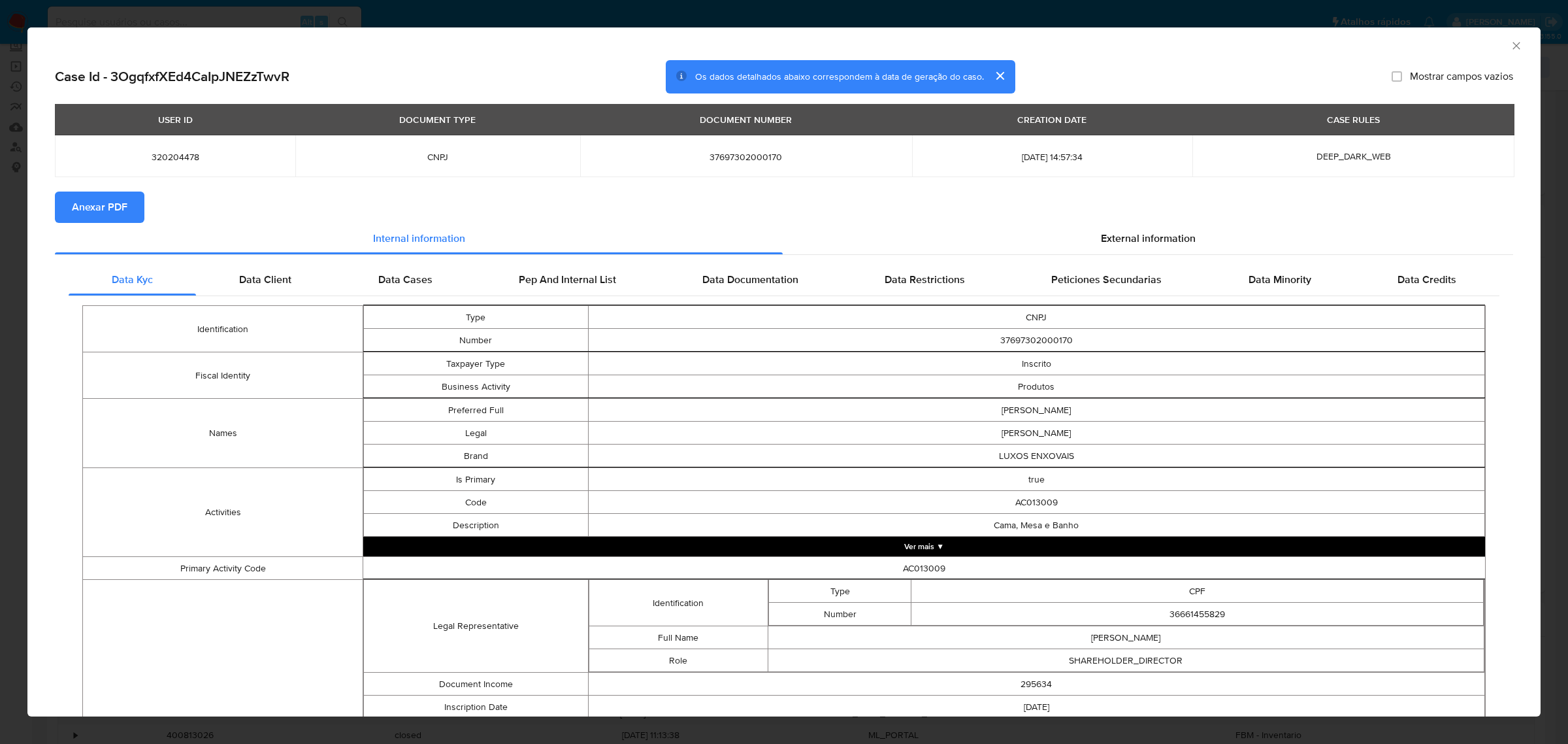
click at [106, 210] on span "Anexar PDF" at bounding box center [99, 207] width 56 height 29
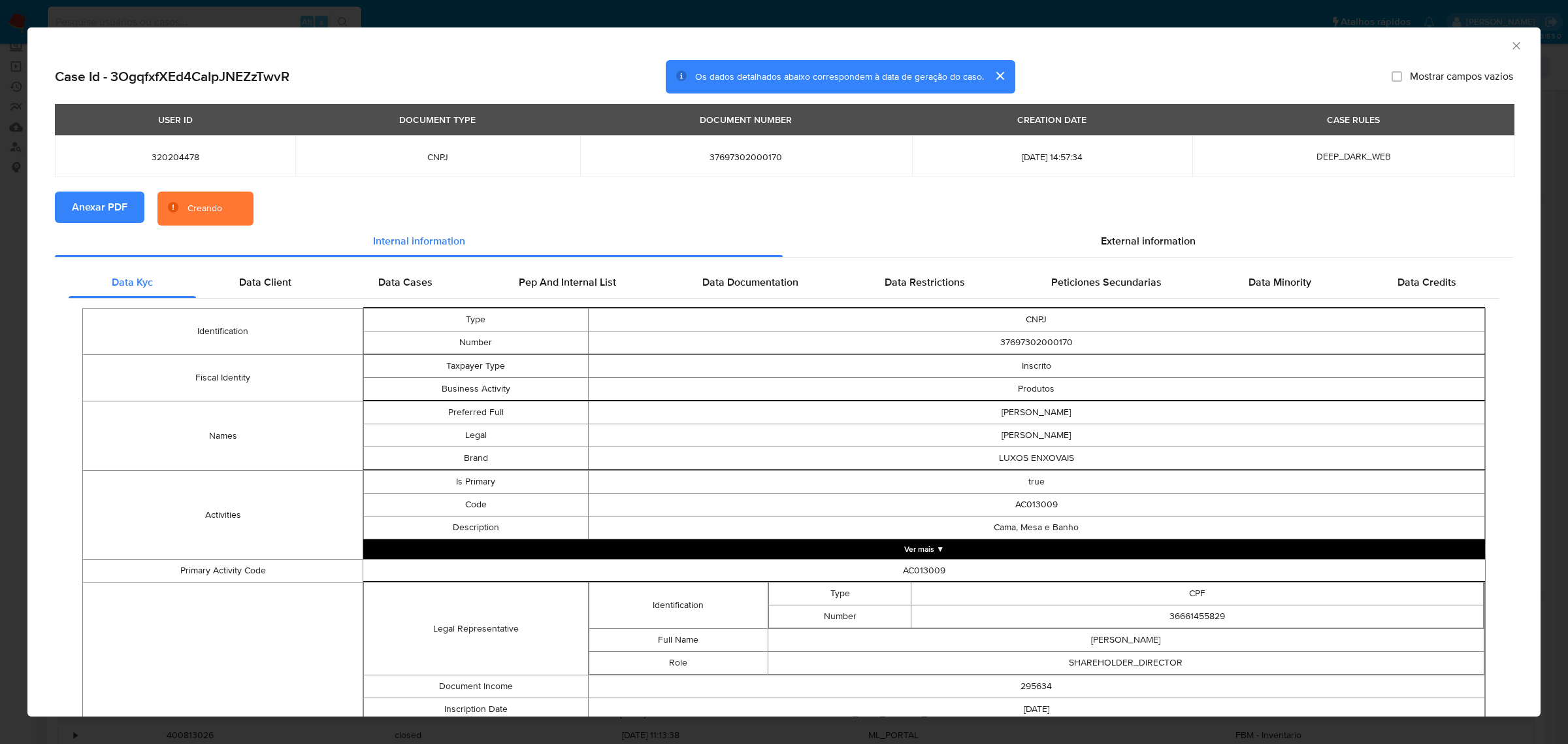
click at [714, 187] on div "USER ID DOCUMENT TYPE DOCUMENT NUMBER CREATION DATE CASE RULES 320204478 CNPJ 3…" at bounding box center [784, 148] width 1458 height 88
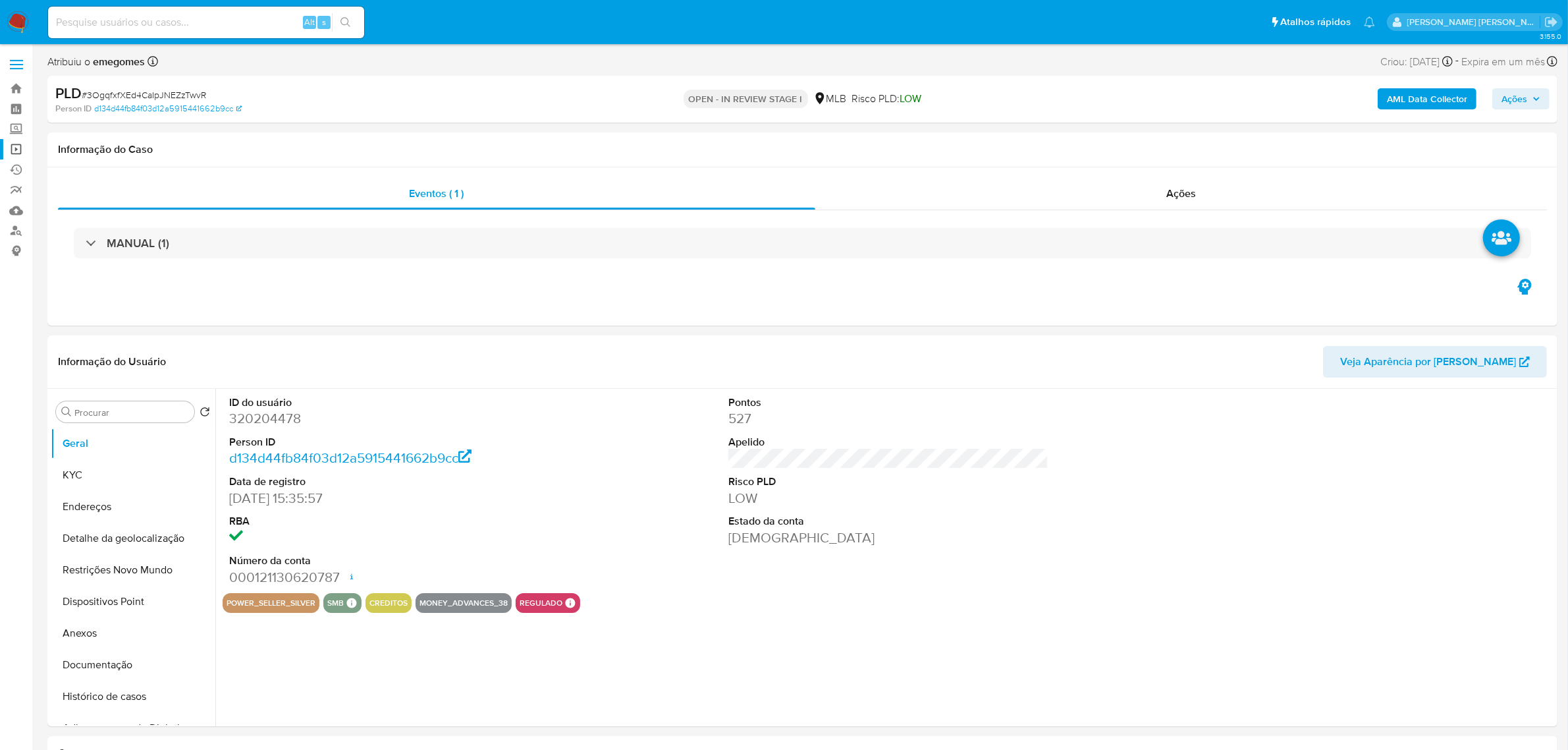
select select "10"
click at [18, 69] on span at bounding box center [16, 68] width 13 height 2
click at [0, 0] on input "checkbox" at bounding box center [0, 0] width 0 height 0
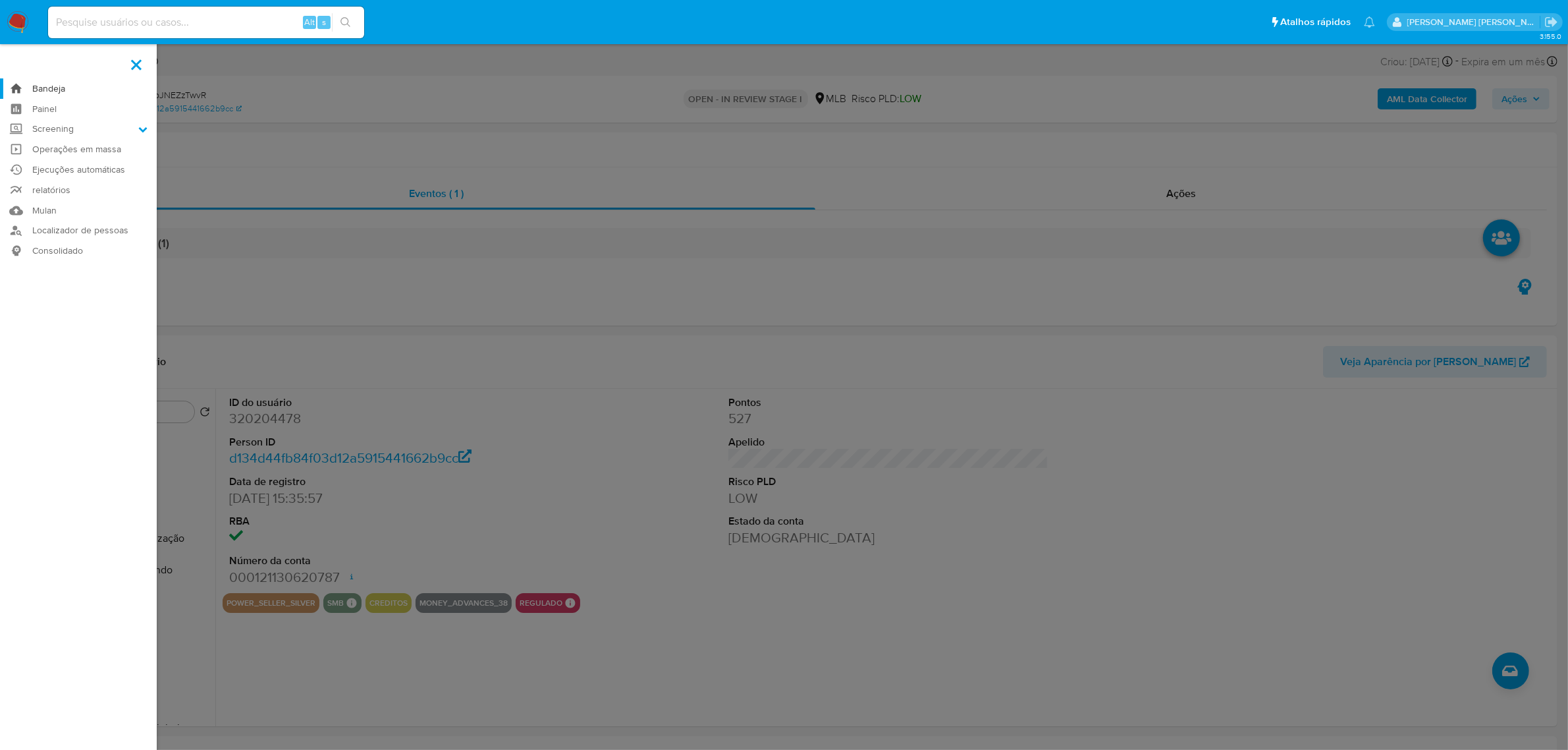
click at [43, 88] on link "Bandeja" at bounding box center [78, 89] width 157 height 20
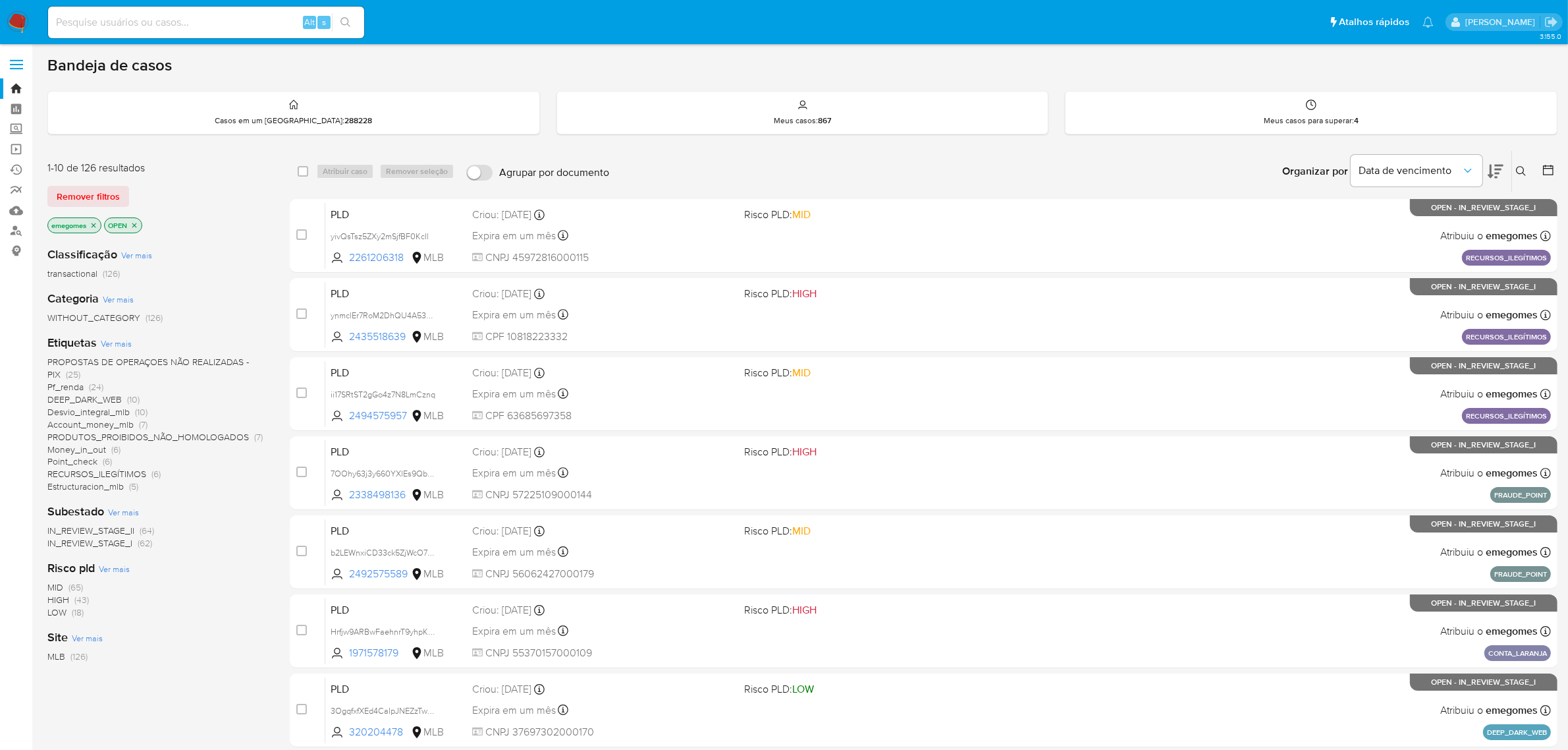
click at [137, 224] on icon "close-filter" at bounding box center [135, 225] width 5 height 5
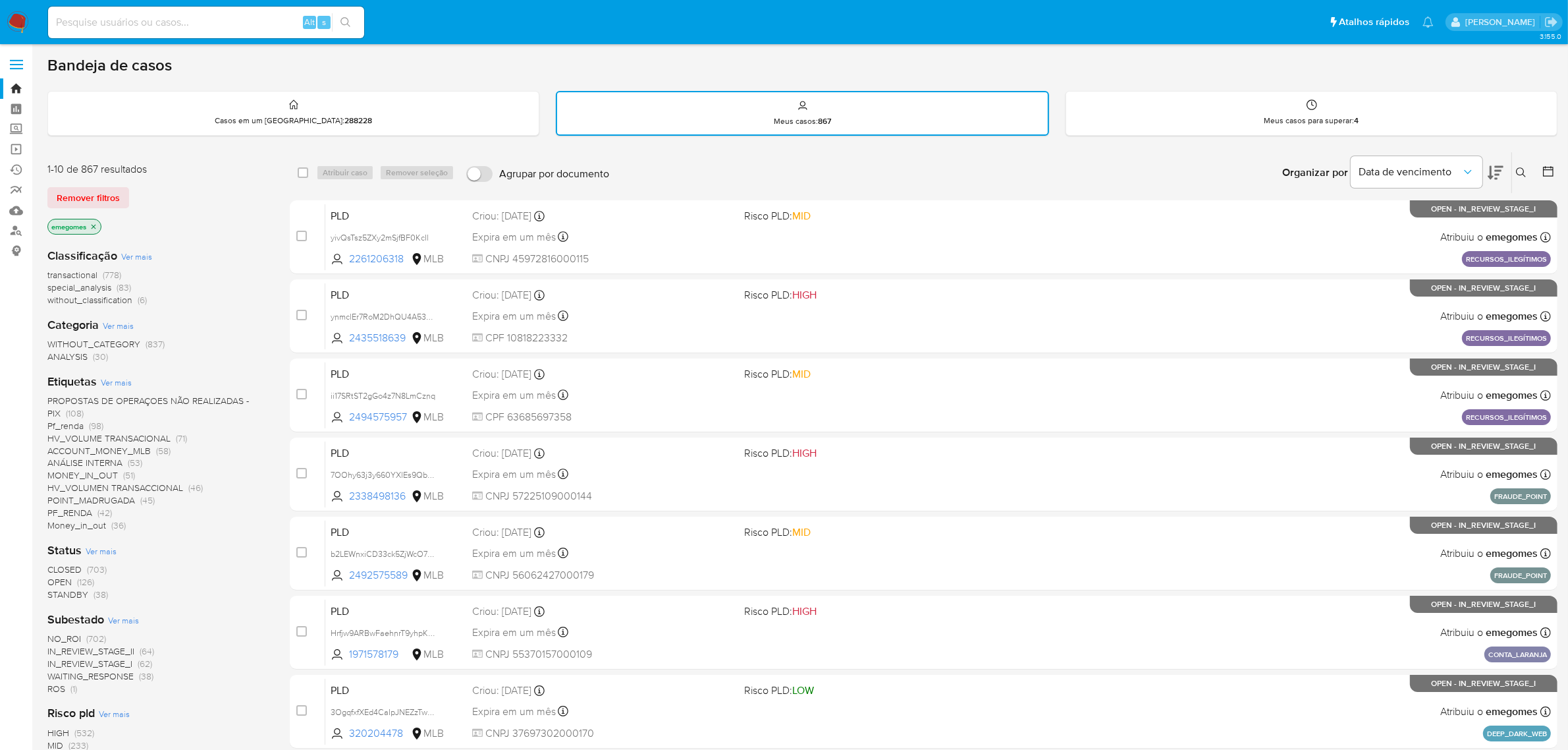
click at [93, 222] on icon "close-filter" at bounding box center [93, 227] width 8 height 8
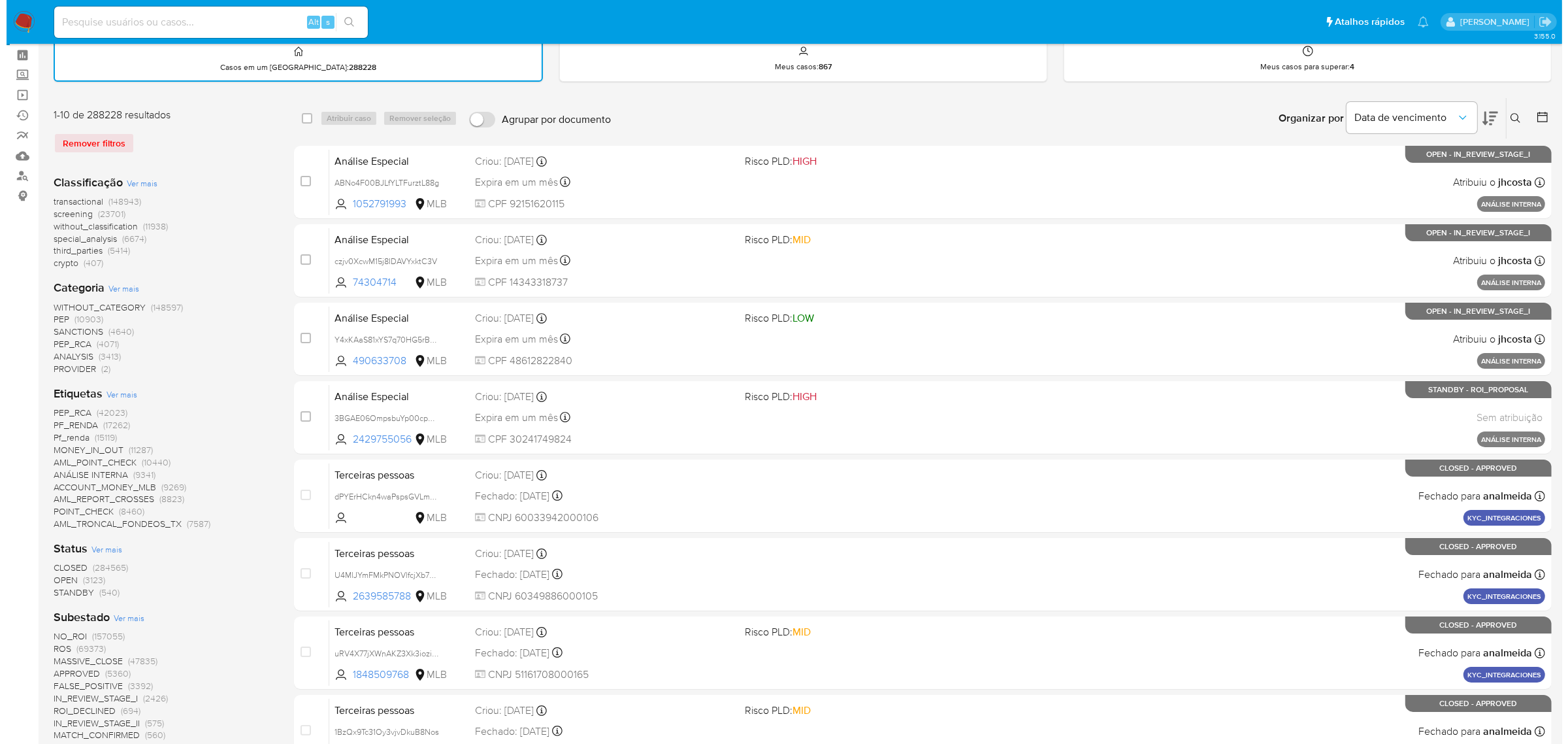
scroll to position [82, 0]
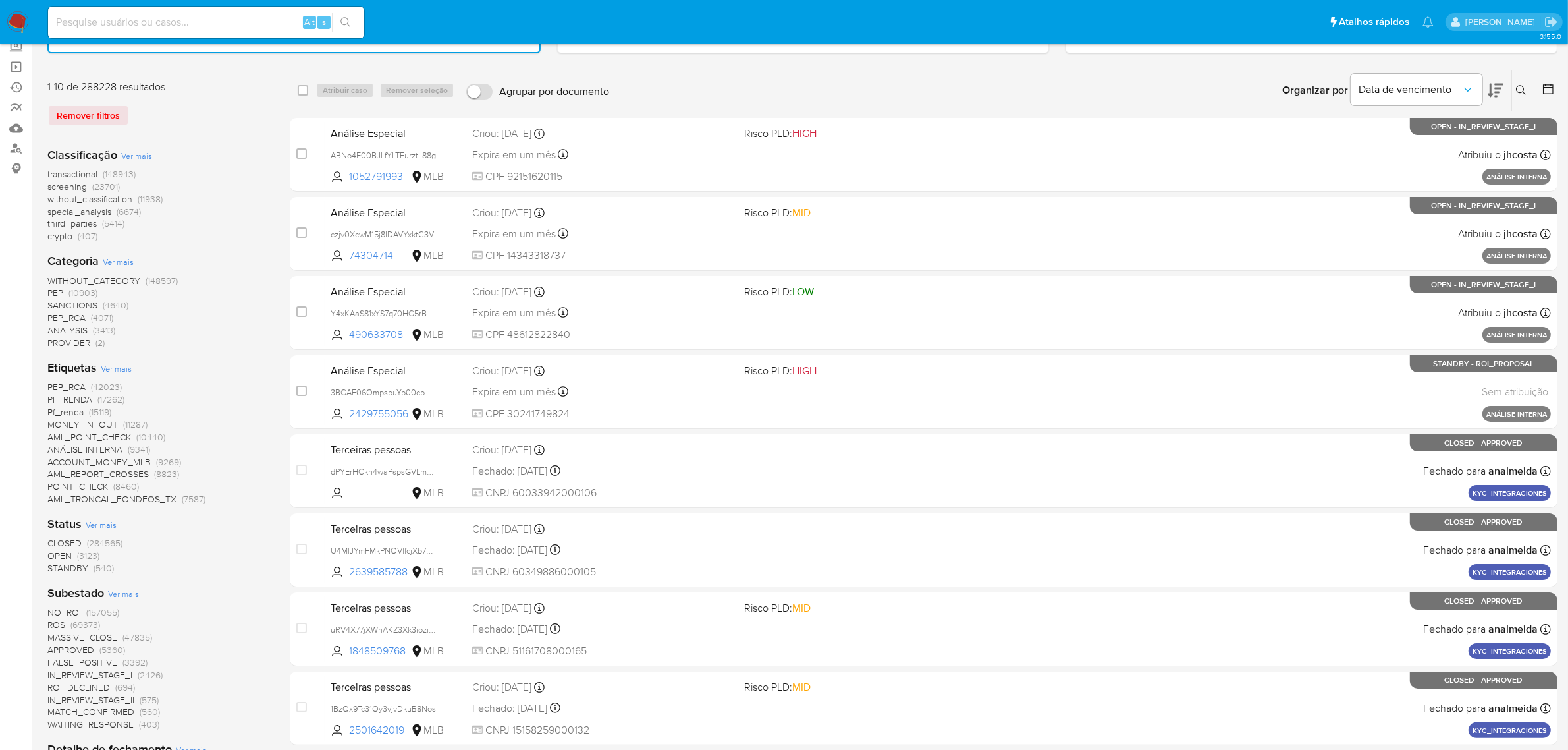
click at [73, 540] on span "CLOSED" at bounding box center [64, 542] width 34 height 13
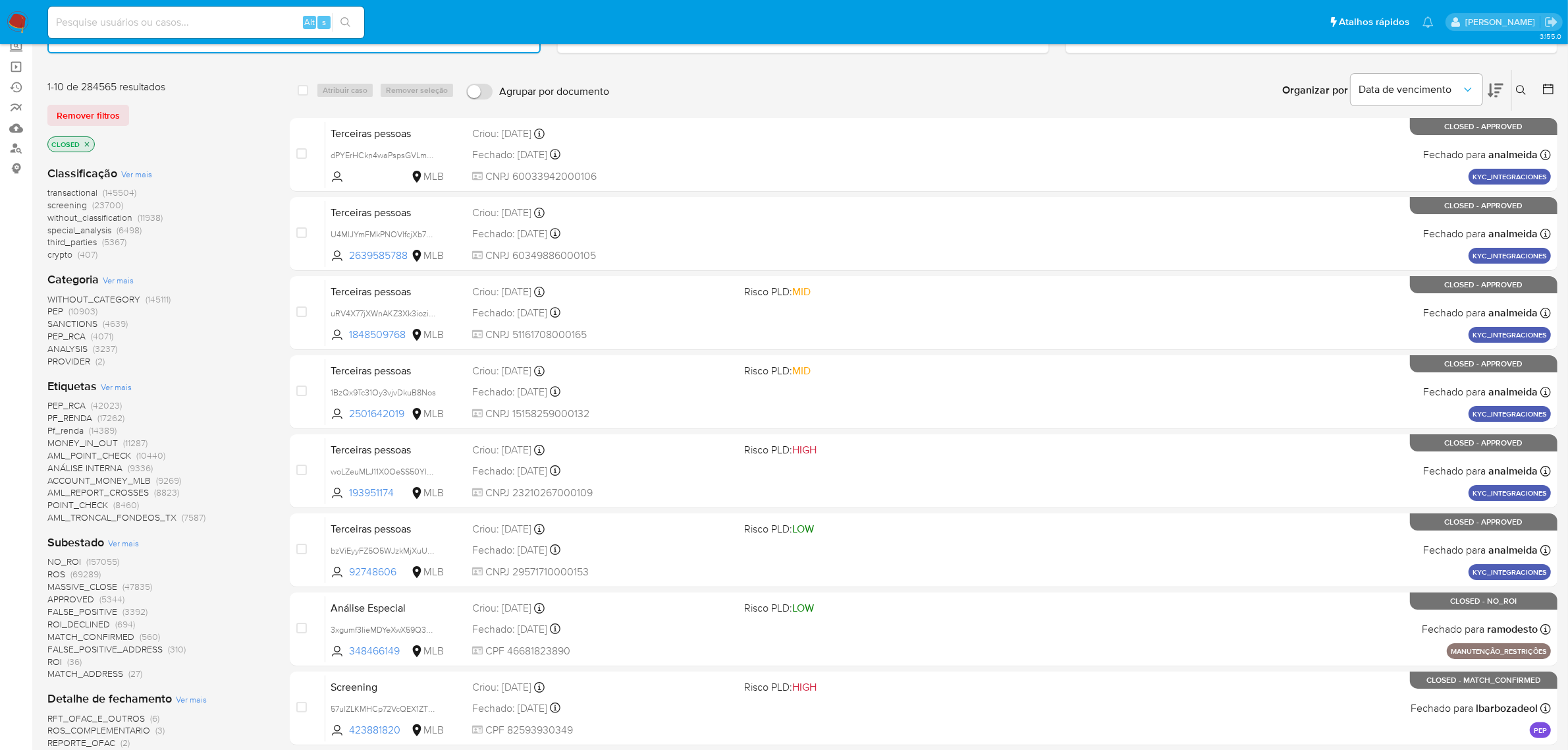
click at [120, 383] on span "Ver mais" at bounding box center [116, 387] width 31 height 12
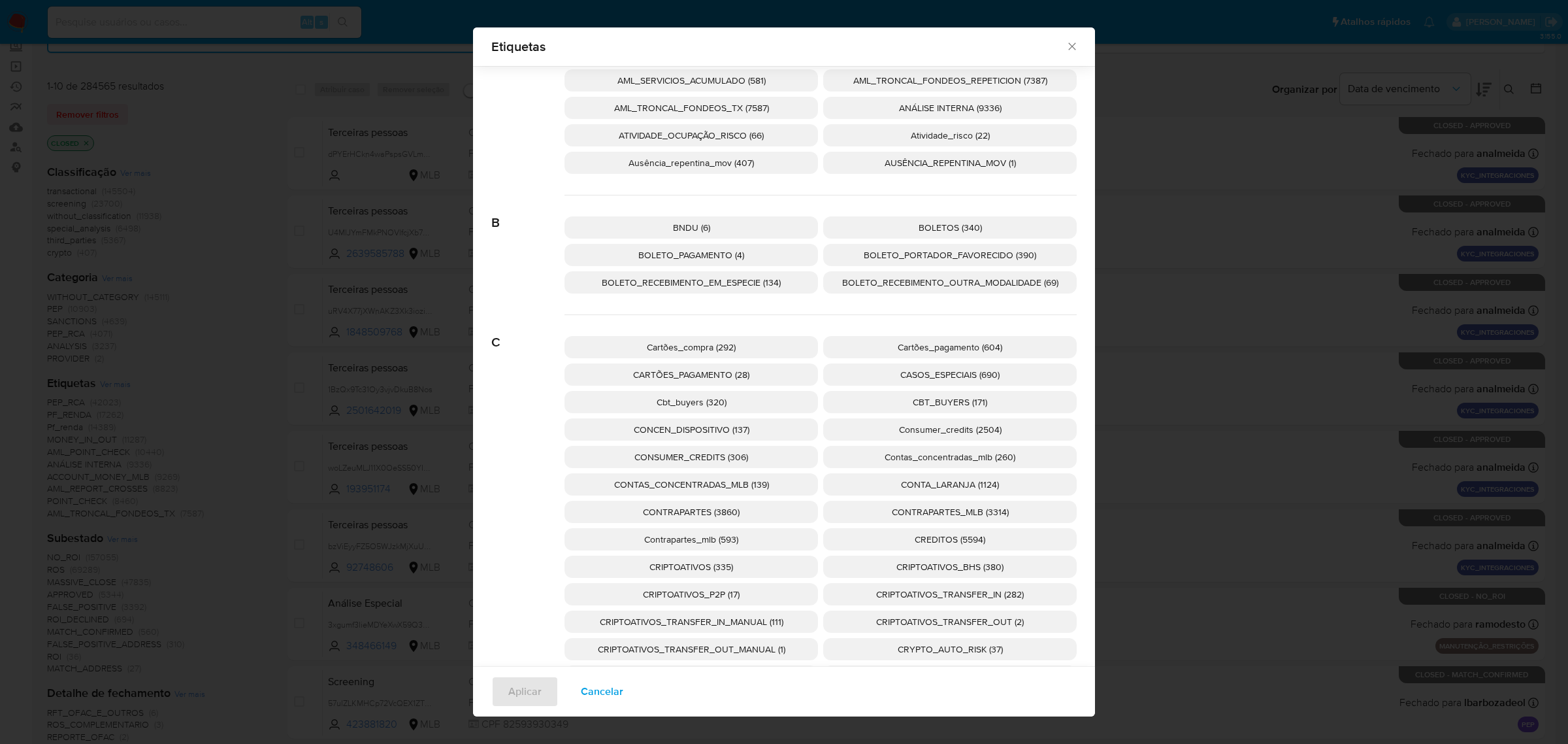
scroll to position [726, 0]
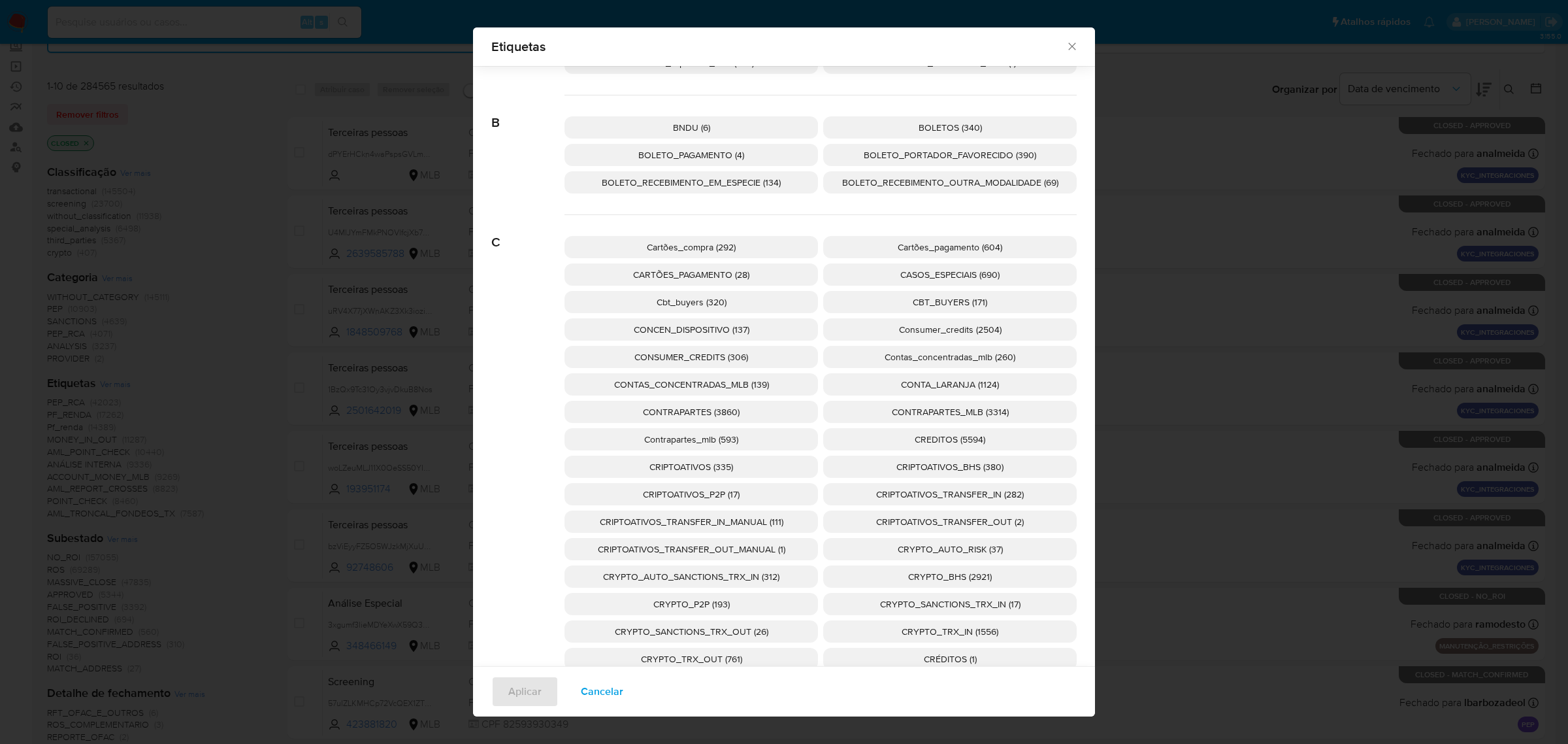
click at [901, 380] on span "CONTA_LARANJA (1124)" at bounding box center [950, 384] width 98 height 13
click at [530, 686] on span "Aplicar" at bounding box center [525, 691] width 34 height 29
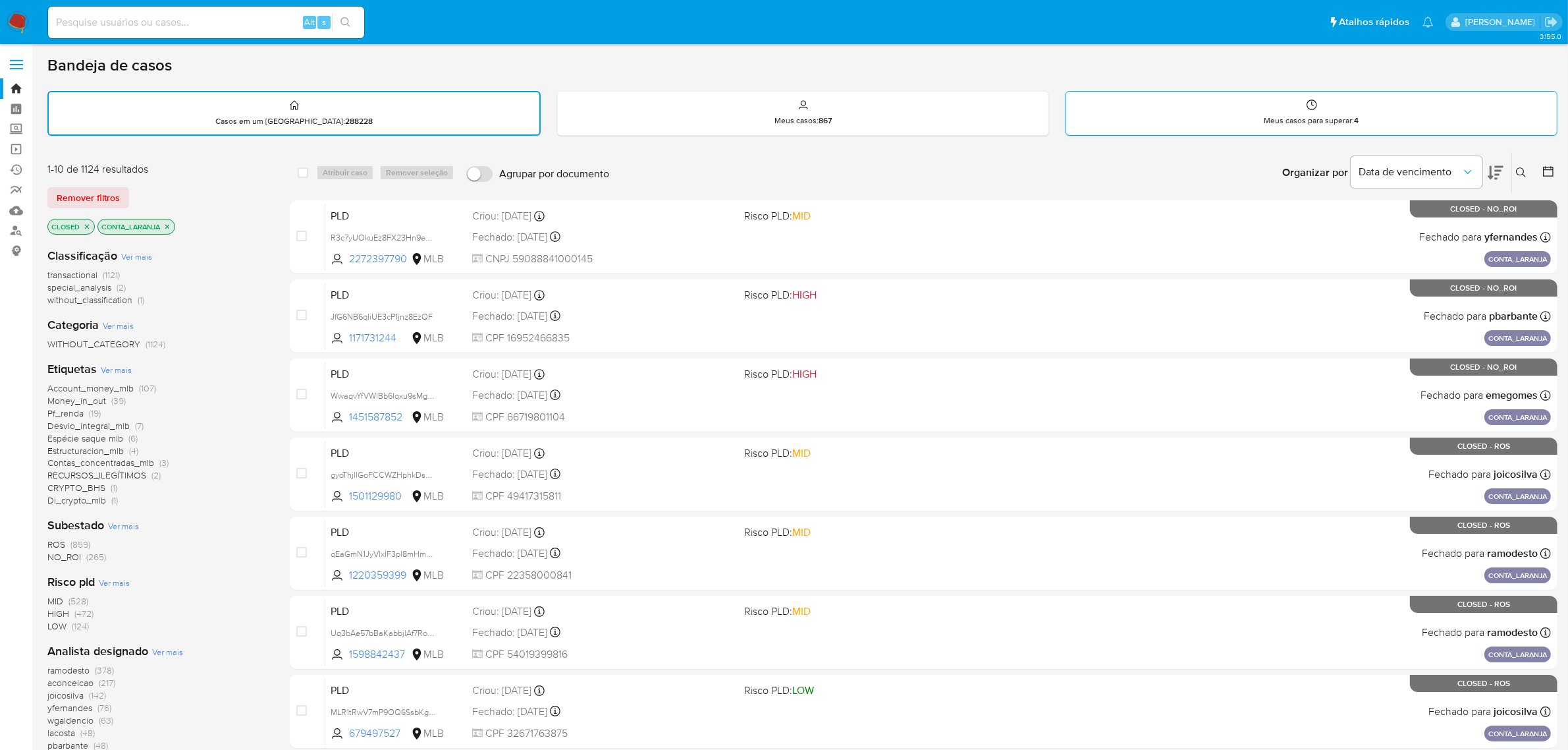
click at [1536, 118] on div "Meus casos para superar : 4" at bounding box center [1312, 112] width 491 height 42
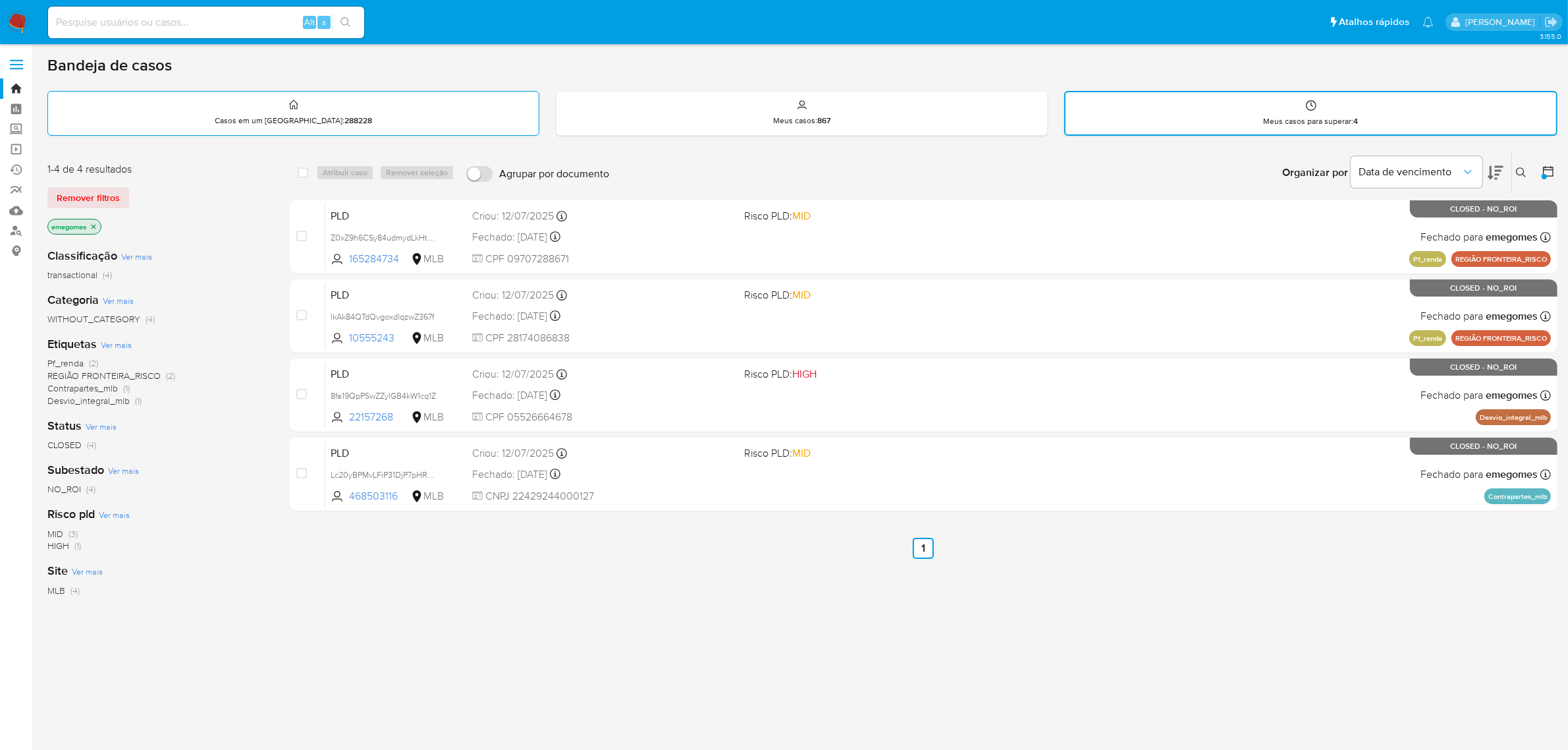
click at [449, 122] on div "Casos em um prato : 288228" at bounding box center [293, 112] width 491 height 42
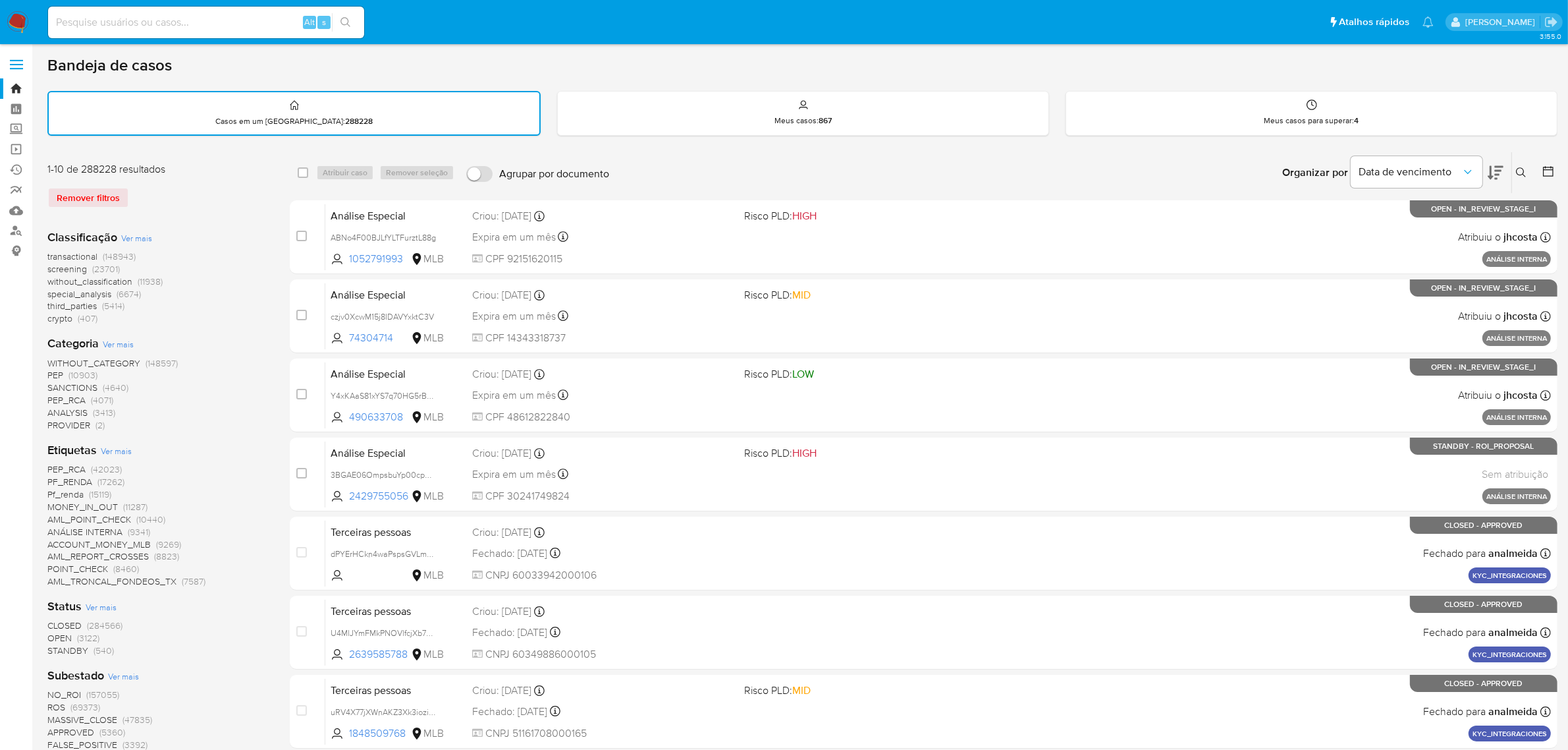
click at [1553, 169] on icon at bounding box center [1548, 171] width 11 height 11
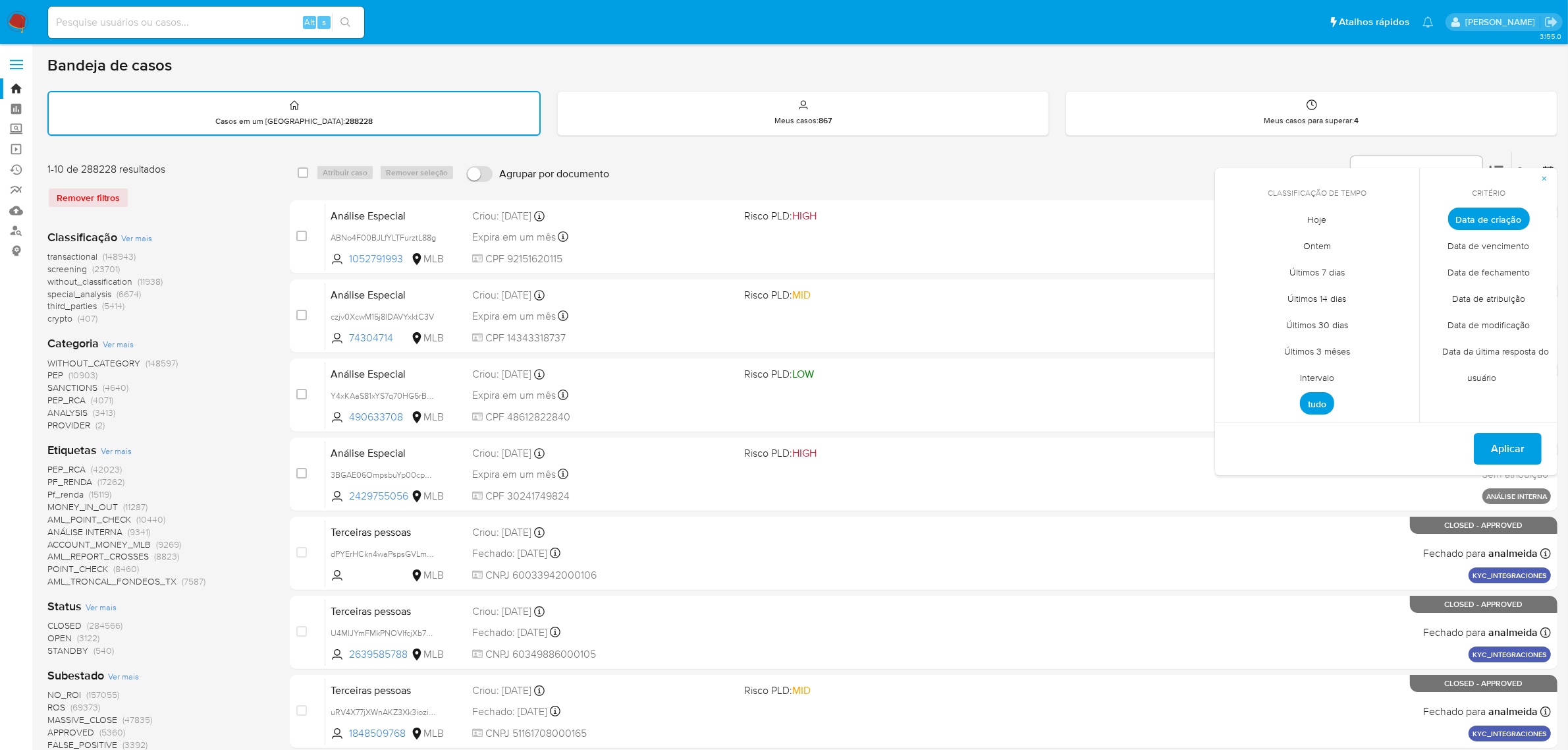
click at [1328, 377] on span "Intervalo" at bounding box center [1317, 378] width 62 height 27
click at [1229, 242] on icon "Mes anterior" at bounding box center [1235, 243] width 16 height 16
click at [1261, 291] on button "1" at bounding box center [1264, 291] width 21 height 21
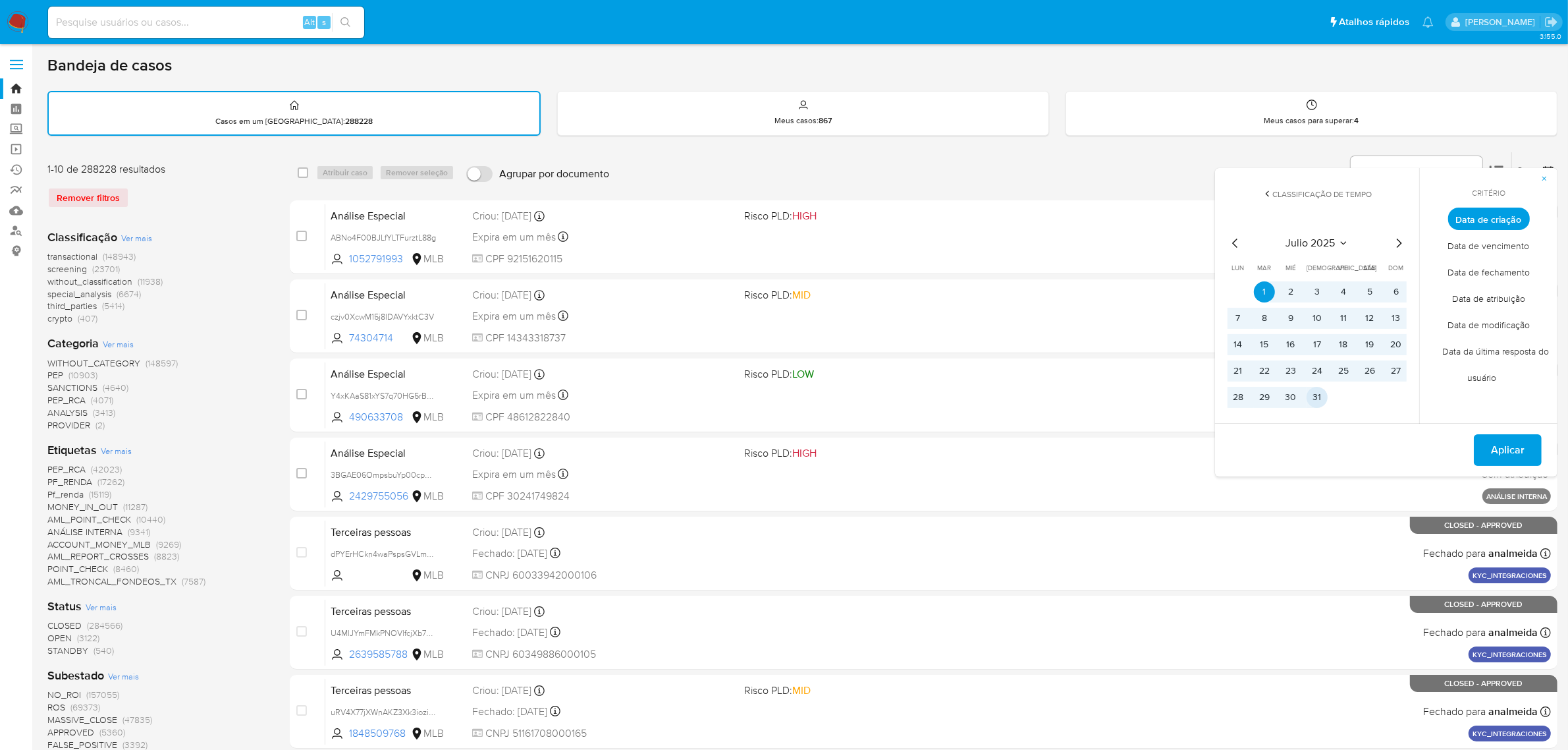
click at [1318, 390] on button "31" at bounding box center [1317, 397] width 21 height 21
click at [1525, 446] on button "Aplicar" at bounding box center [1508, 450] width 68 height 32
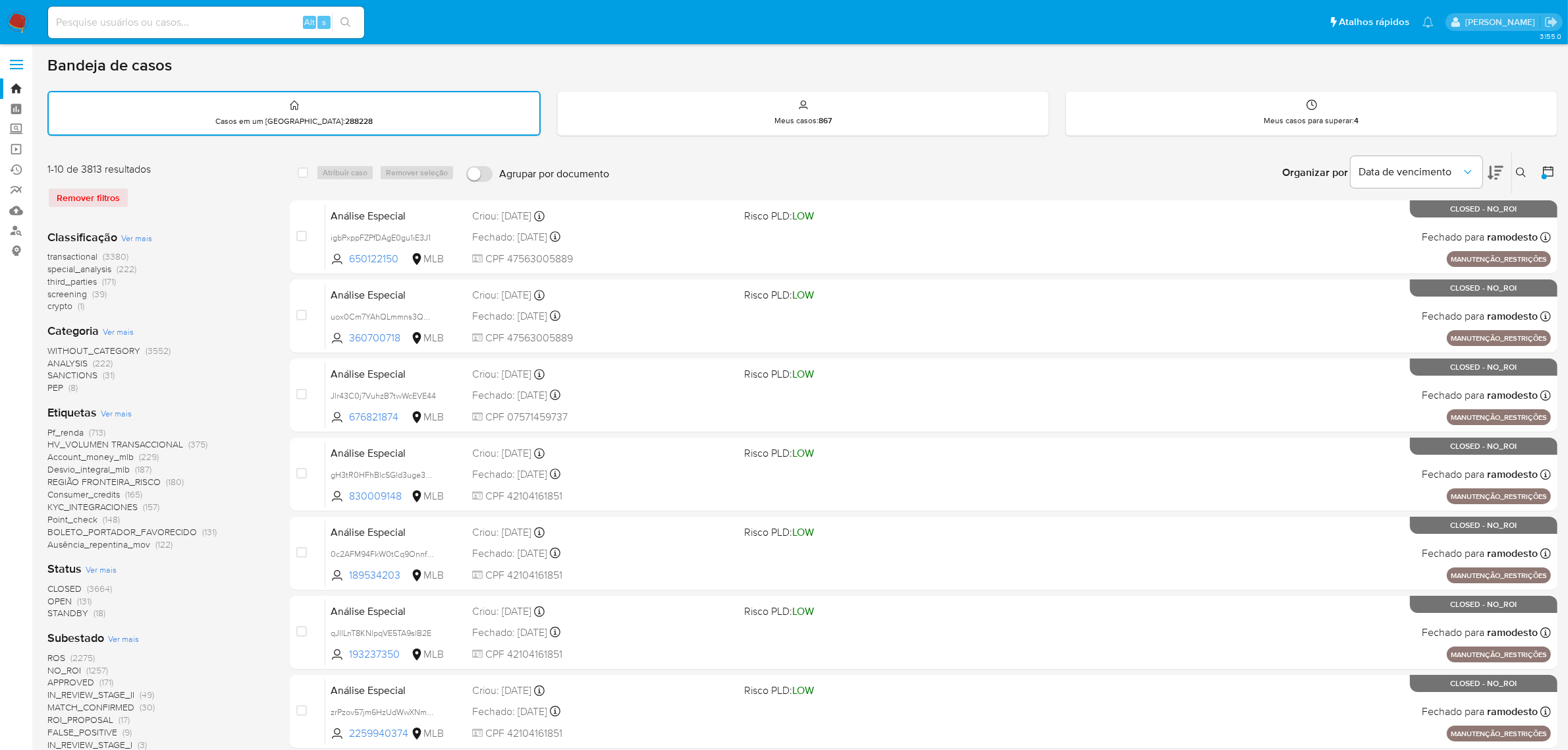
click at [117, 412] on span "Ver mais" at bounding box center [116, 413] width 31 height 12
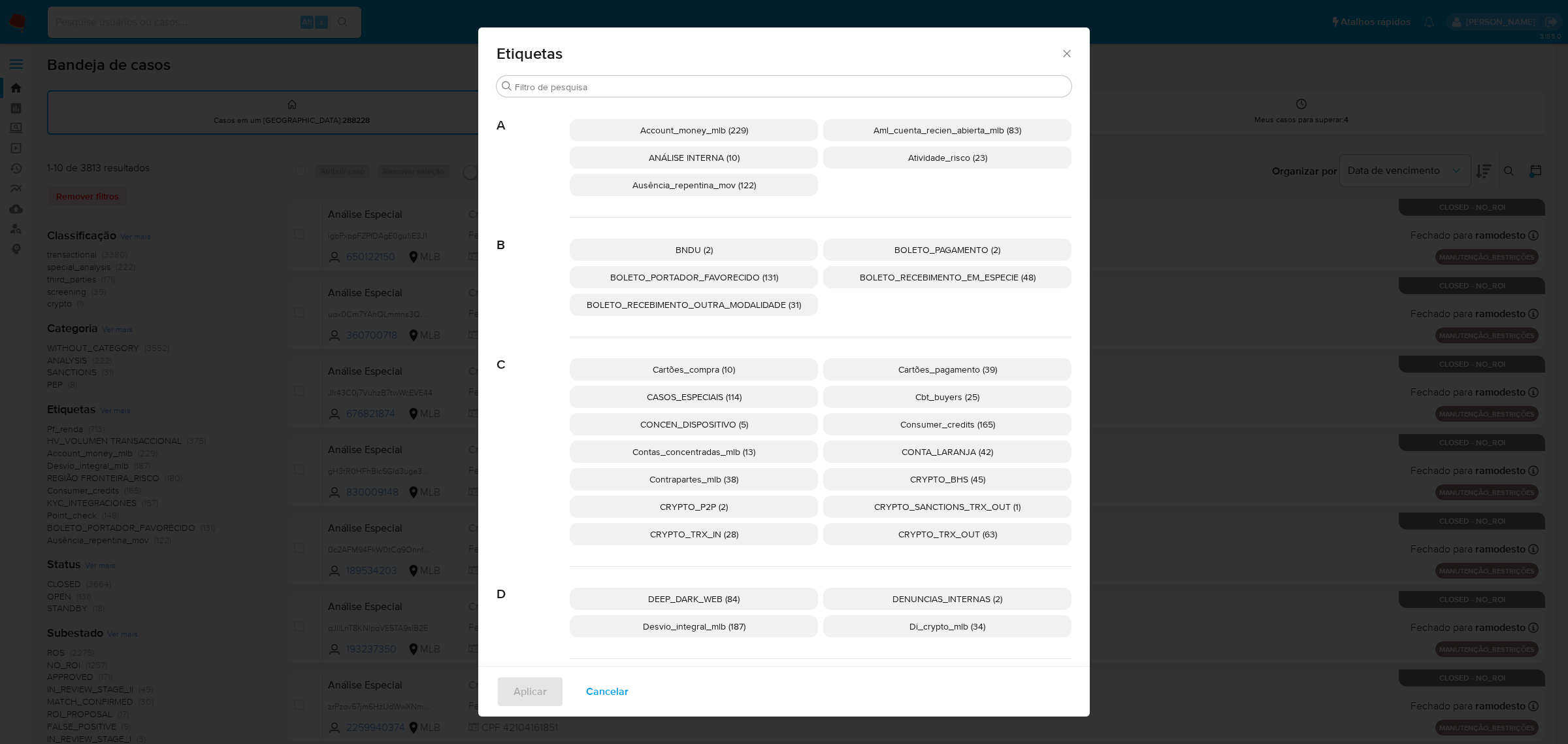
click at [925, 451] on span "CONTA_LARANJA (42)" at bounding box center [947, 451] width 91 height 13
click at [520, 688] on span "Aplicar" at bounding box center [530, 691] width 34 height 29
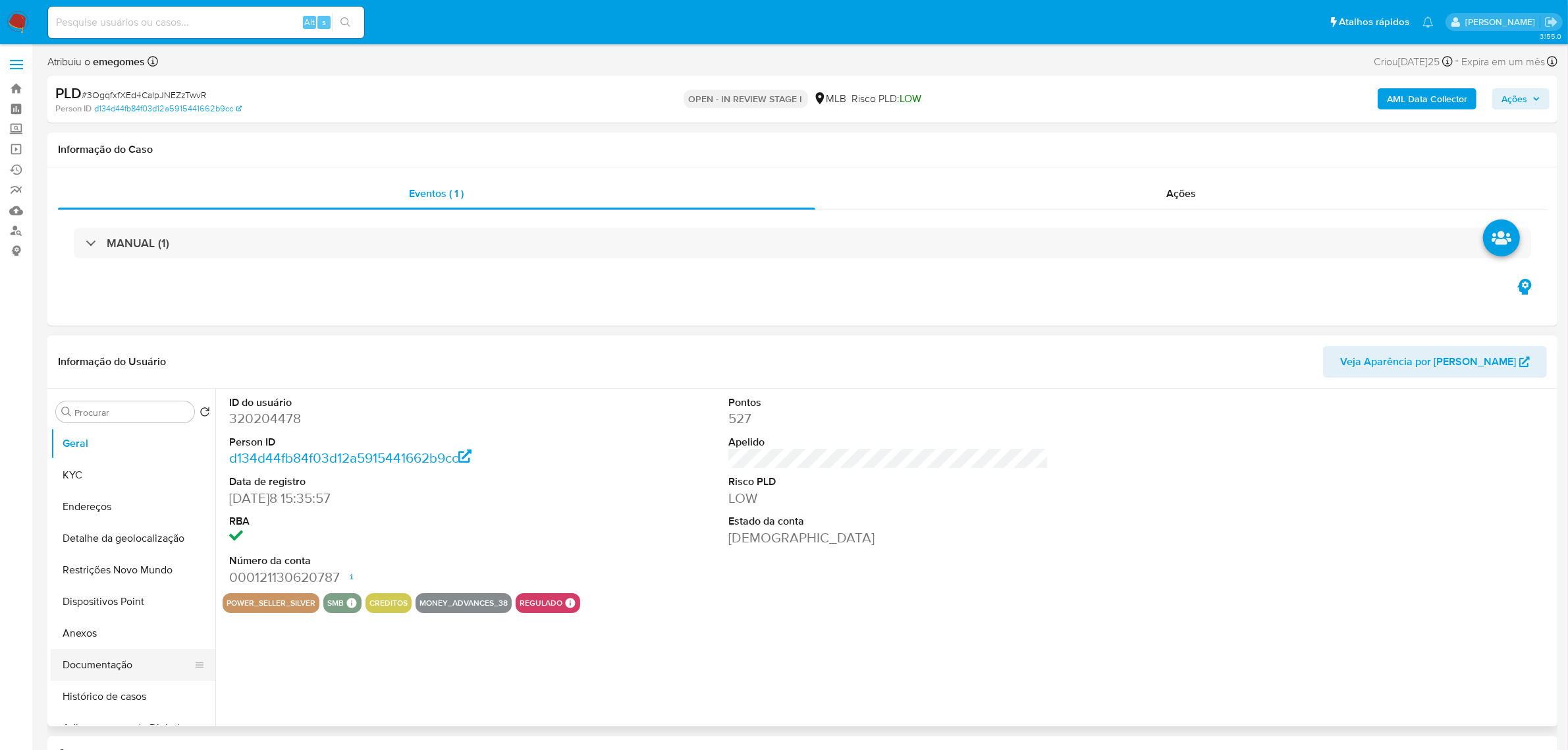
select select "10"
click at [86, 630] on button "Anexos" at bounding box center [128, 633] width 154 height 32
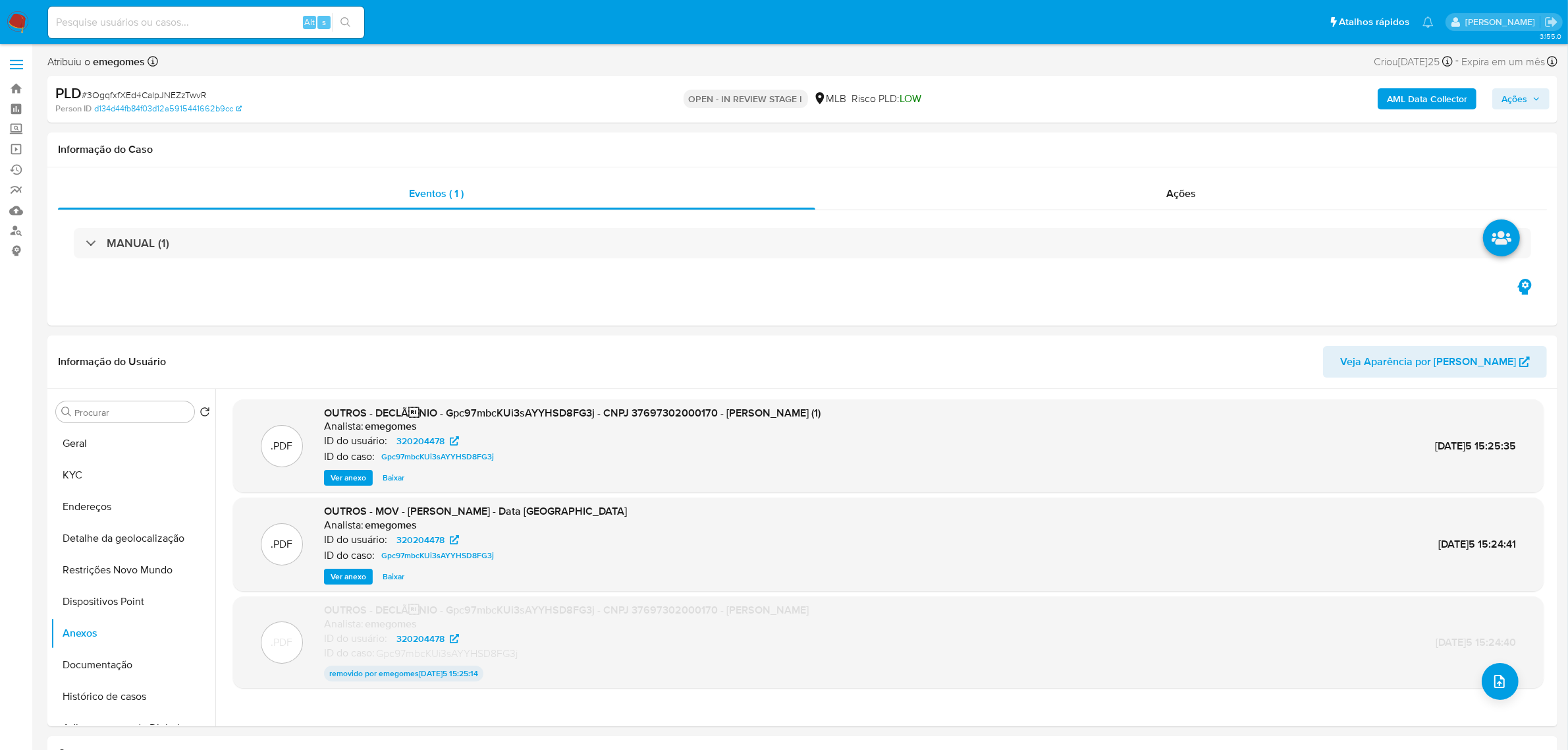
click at [1429, 100] on b "AML Data Collector" at bounding box center [1427, 99] width 80 height 21
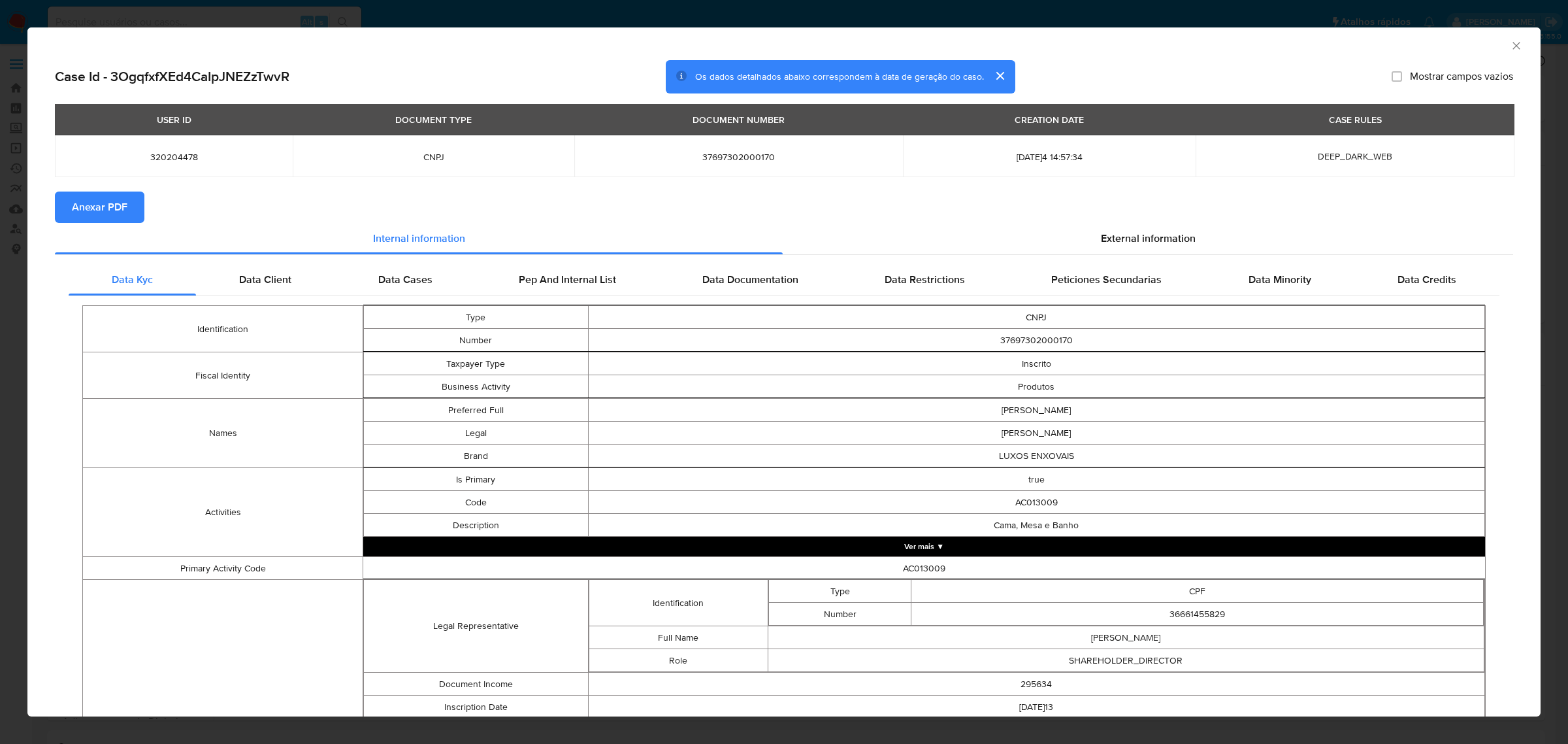
click at [105, 207] on span "Anexar PDF" at bounding box center [99, 207] width 56 height 29
click at [1512, 43] on icon "Fechar a janela" at bounding box center [1516, 45] width 7 height 7
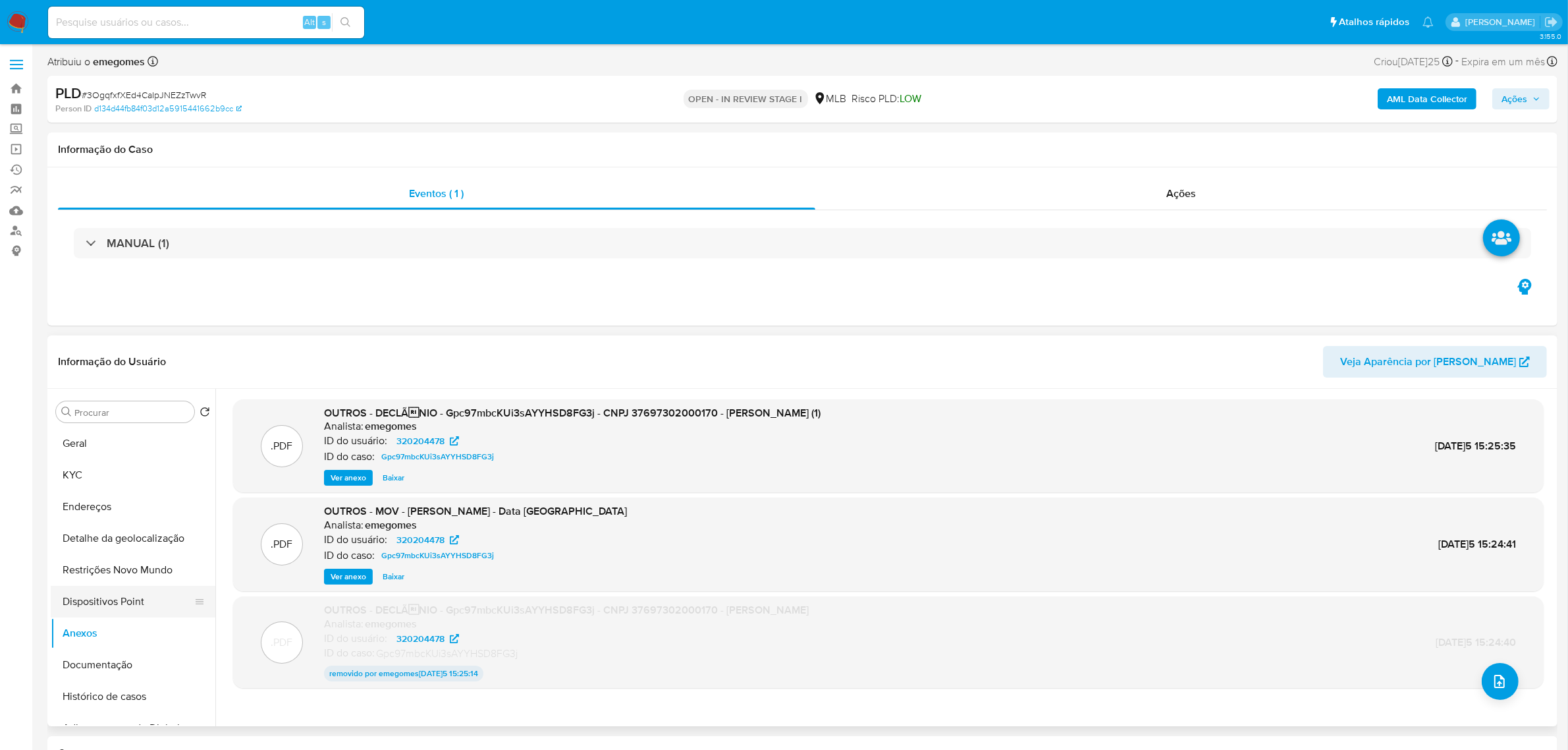
click at [101, 601] on button "Dispositivos Point" at bounding box center [128, 601] width 154 height 32
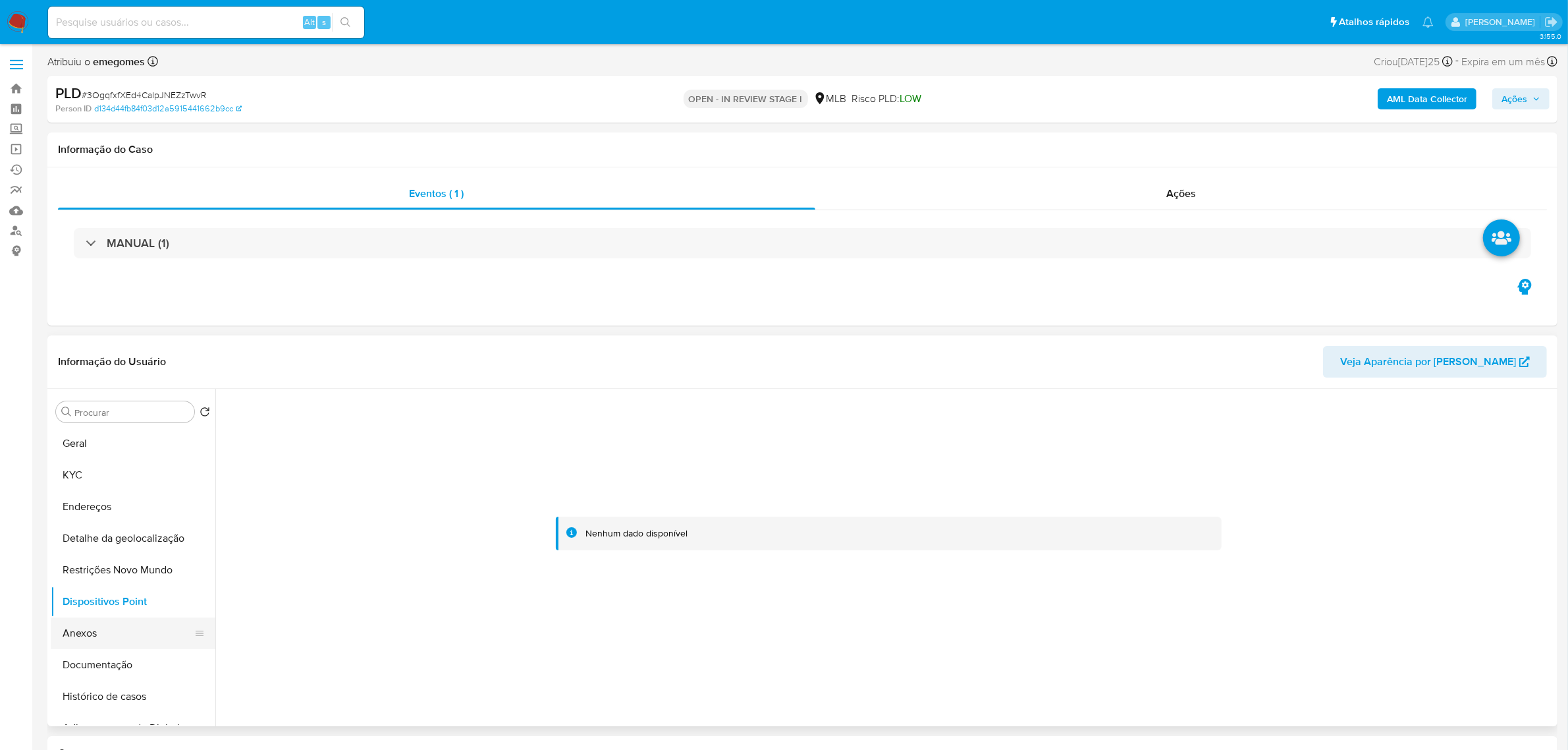
click at [76, 634] on button "Anexos" at bounding box center [128, 633] width 154 height 32
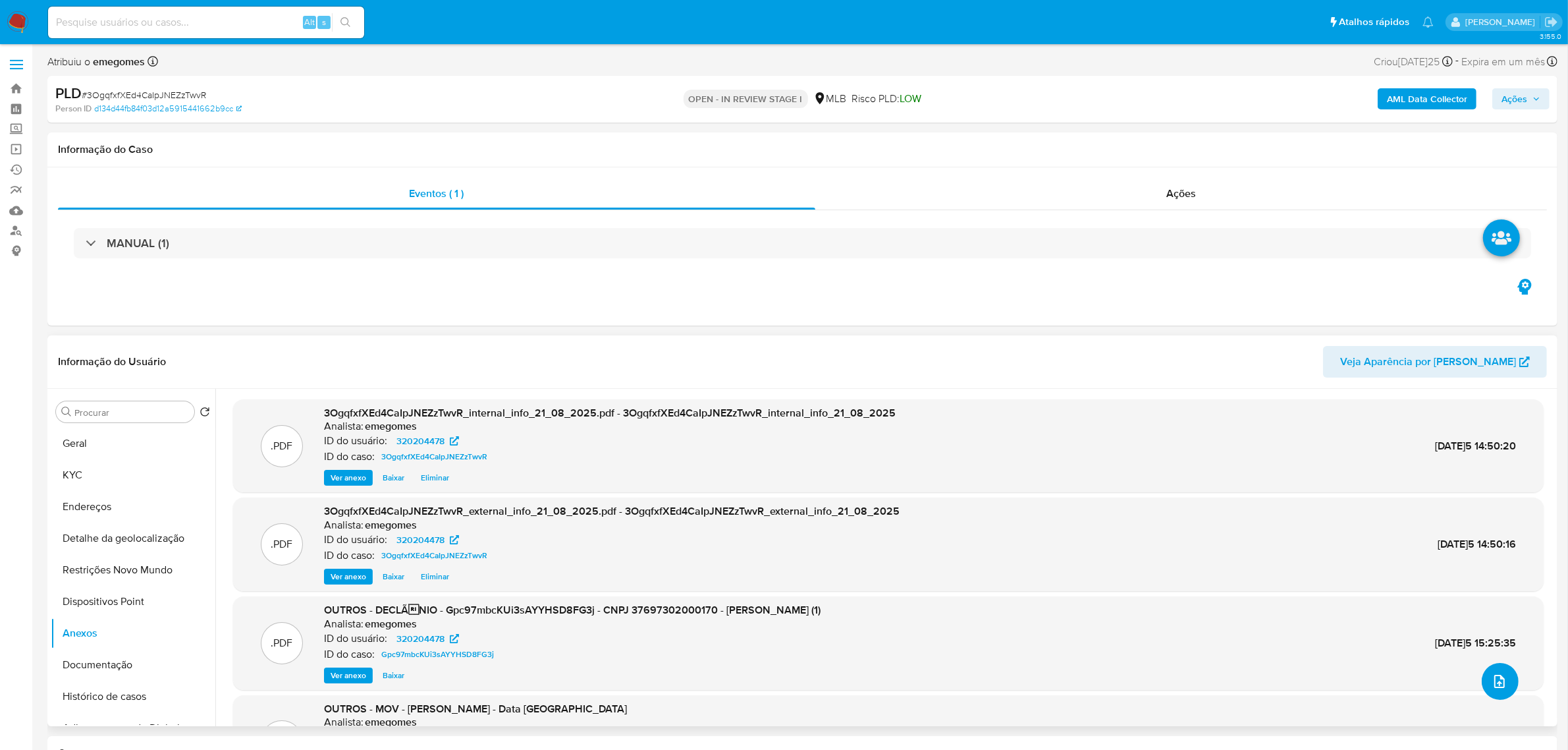
click at [1499, 676] on icon "upload-file" at bounding box center [1499, 681] width 16 height 16
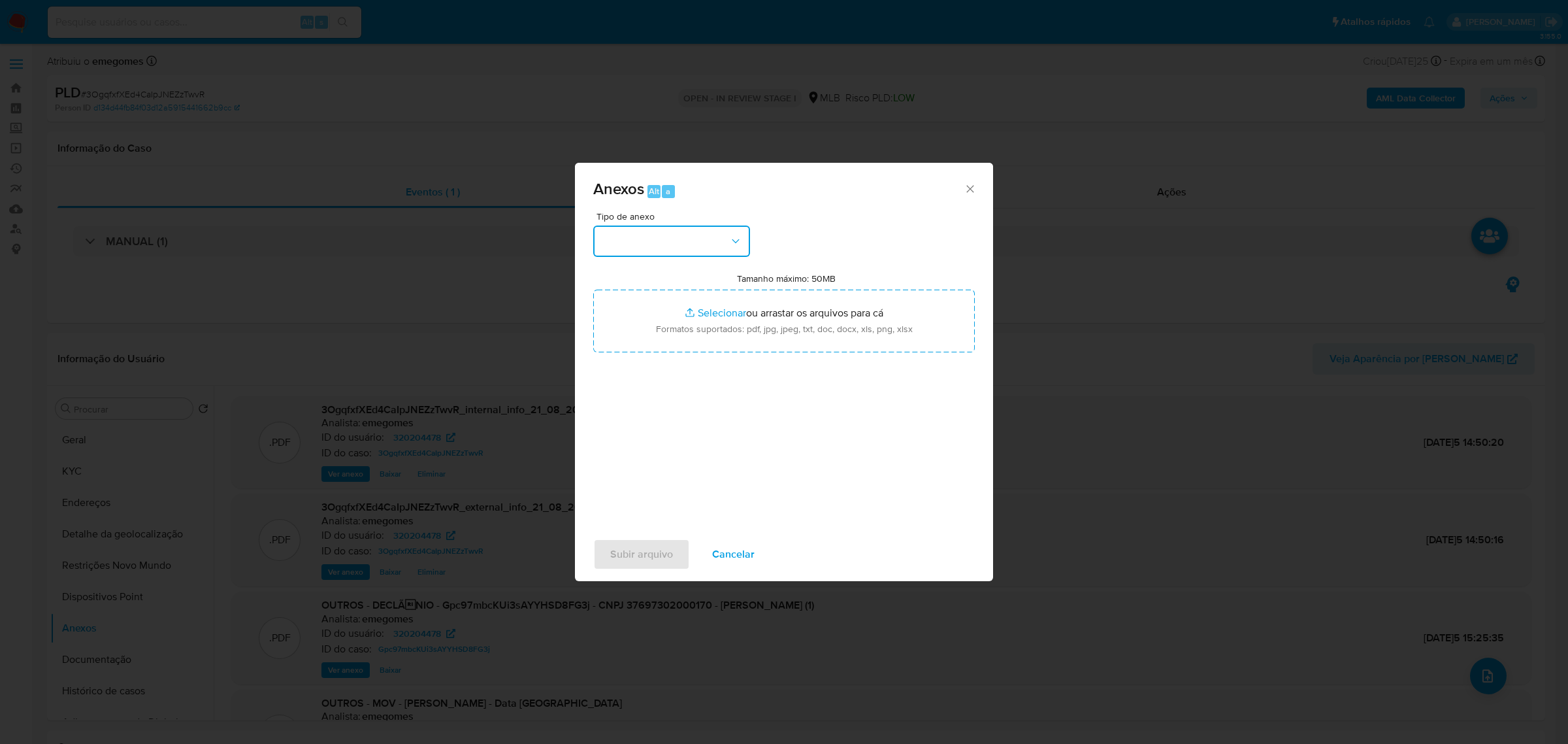
click at [736, 242] on icon "button" at bounding box center [735, 241] width 13 height 13
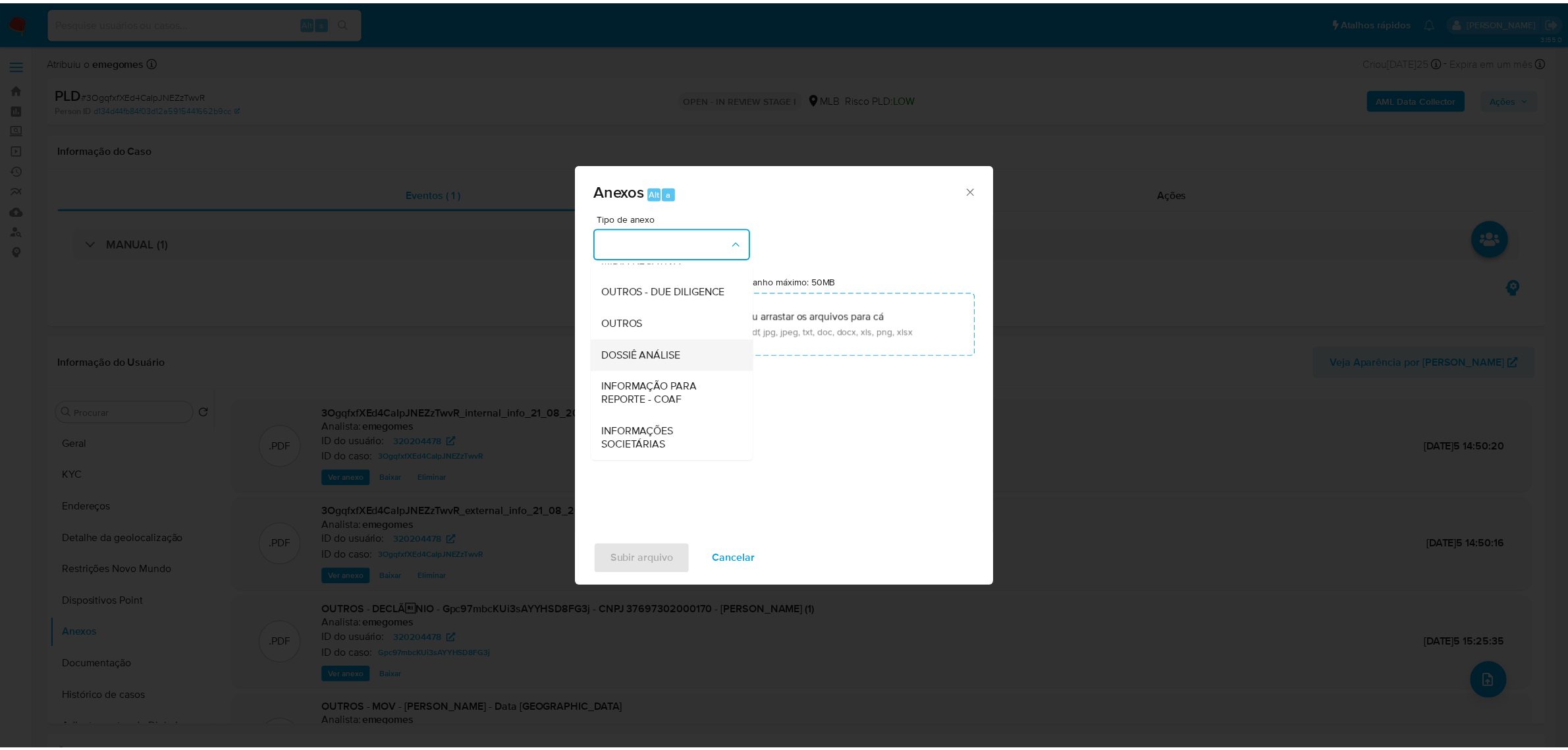
scroll to position [202, 0]
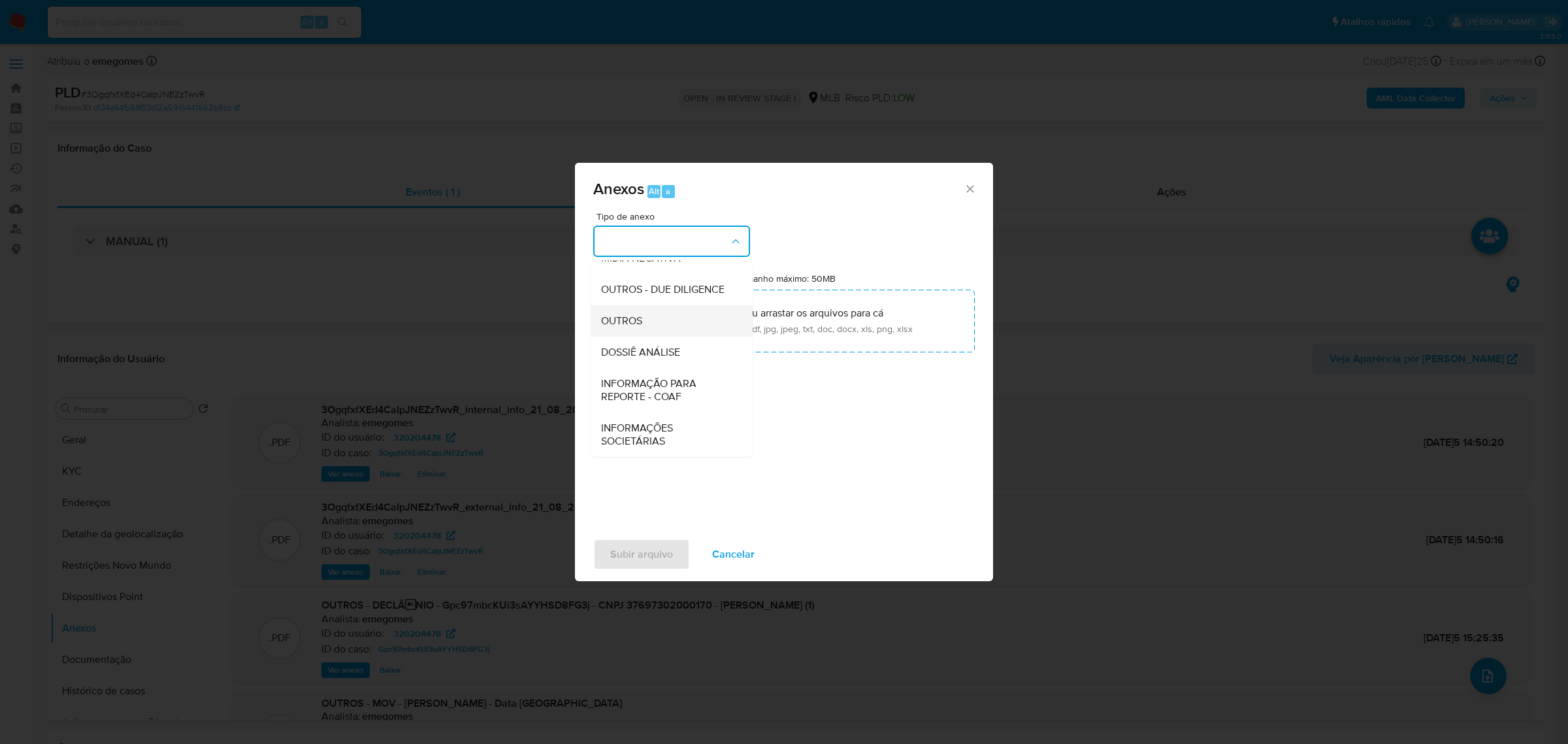
click at [632, 321] on span "OUTROS" at bounding box center [621, 320] width 41 height 13
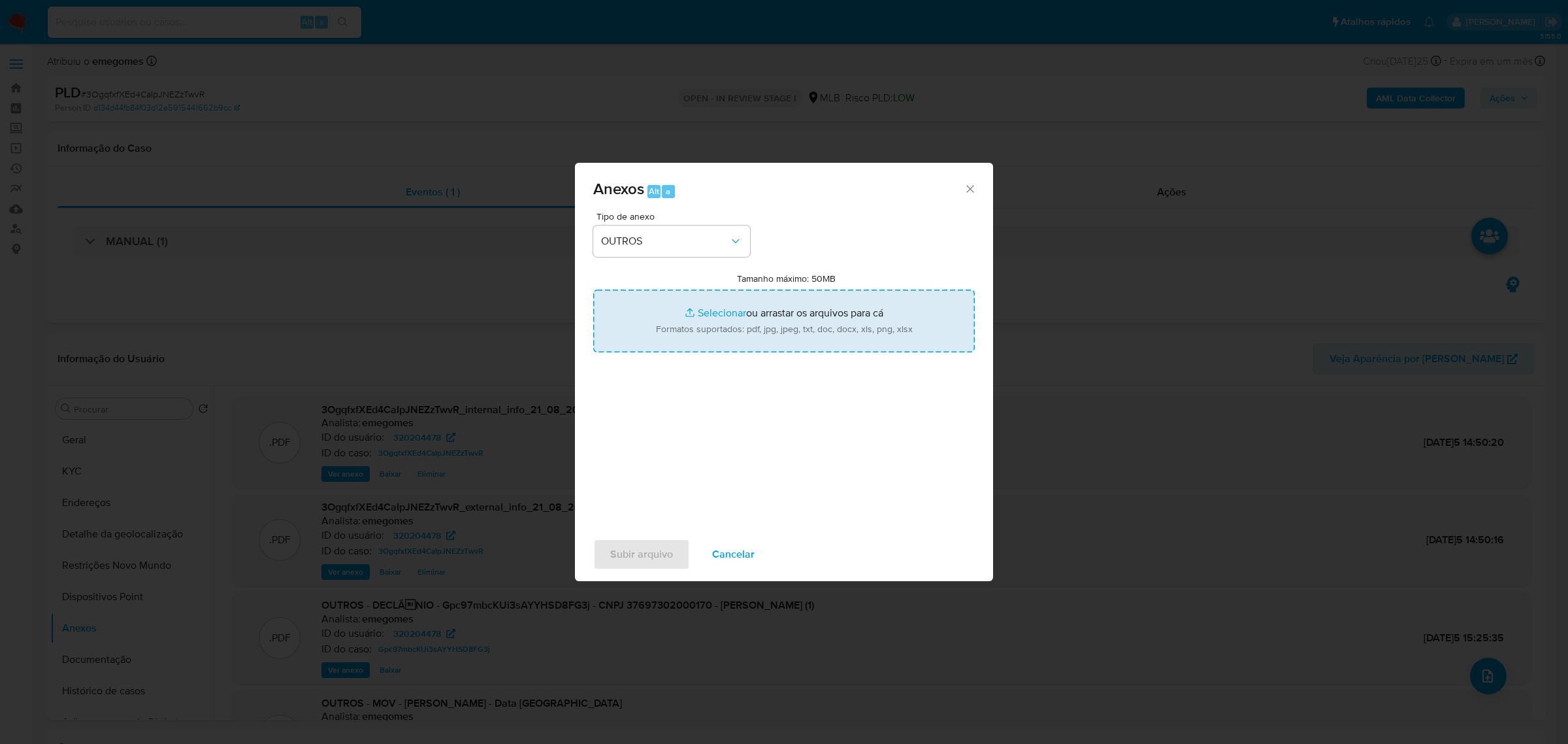
click at [716, 311] on input "Tamanho máximo: 50MB Selecionar arquivos" at bounding box center [783, 321] width 382 height 63
type input "C:\fakepath\DECLÍNIO - 3OgqfxfXEd4CaIpJNEZzTwvR - CNPJ 37697302000170 - IVANETE…"
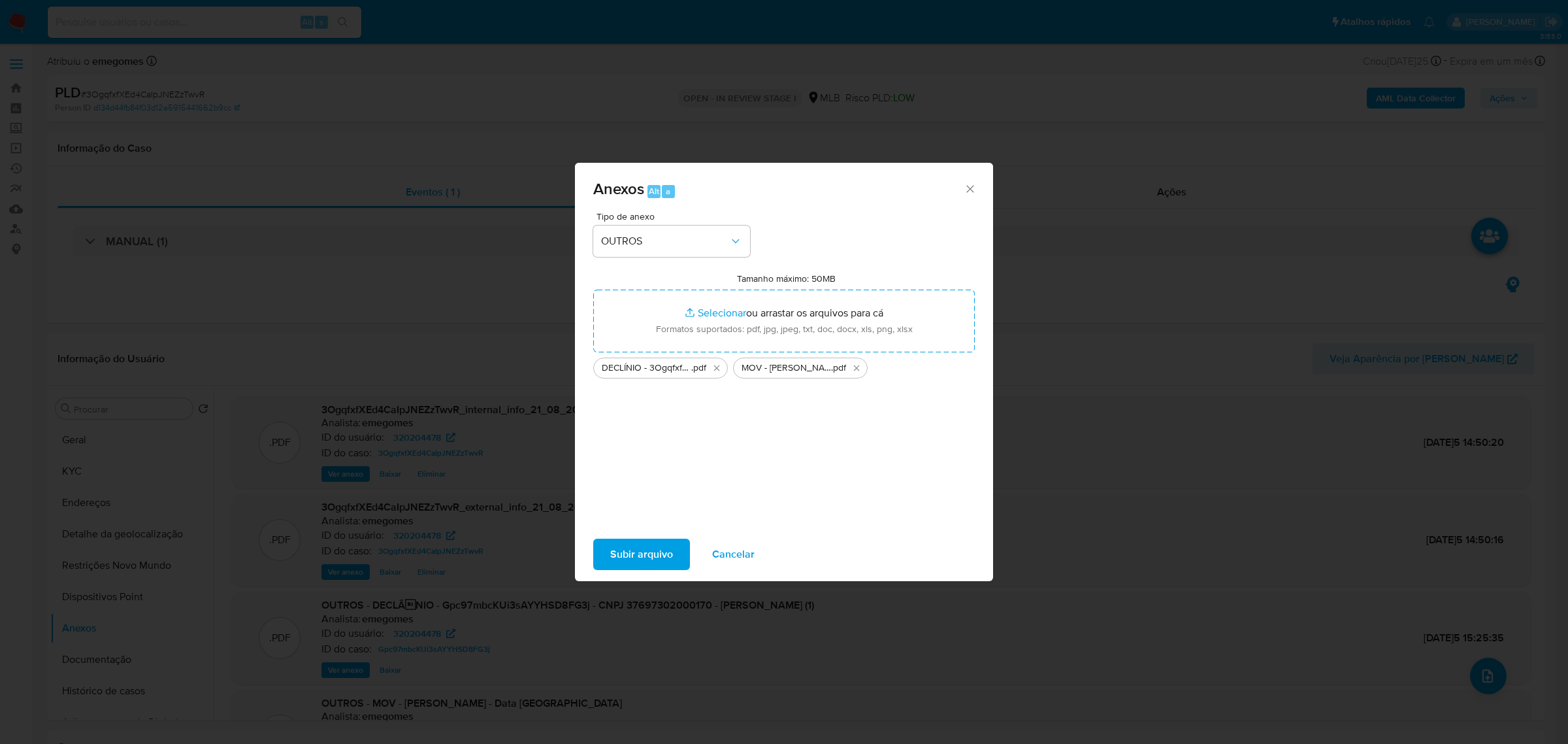
click at [635, 550] on span "Subir arquivo" at bounding box center [642, 554] width 63 height 29
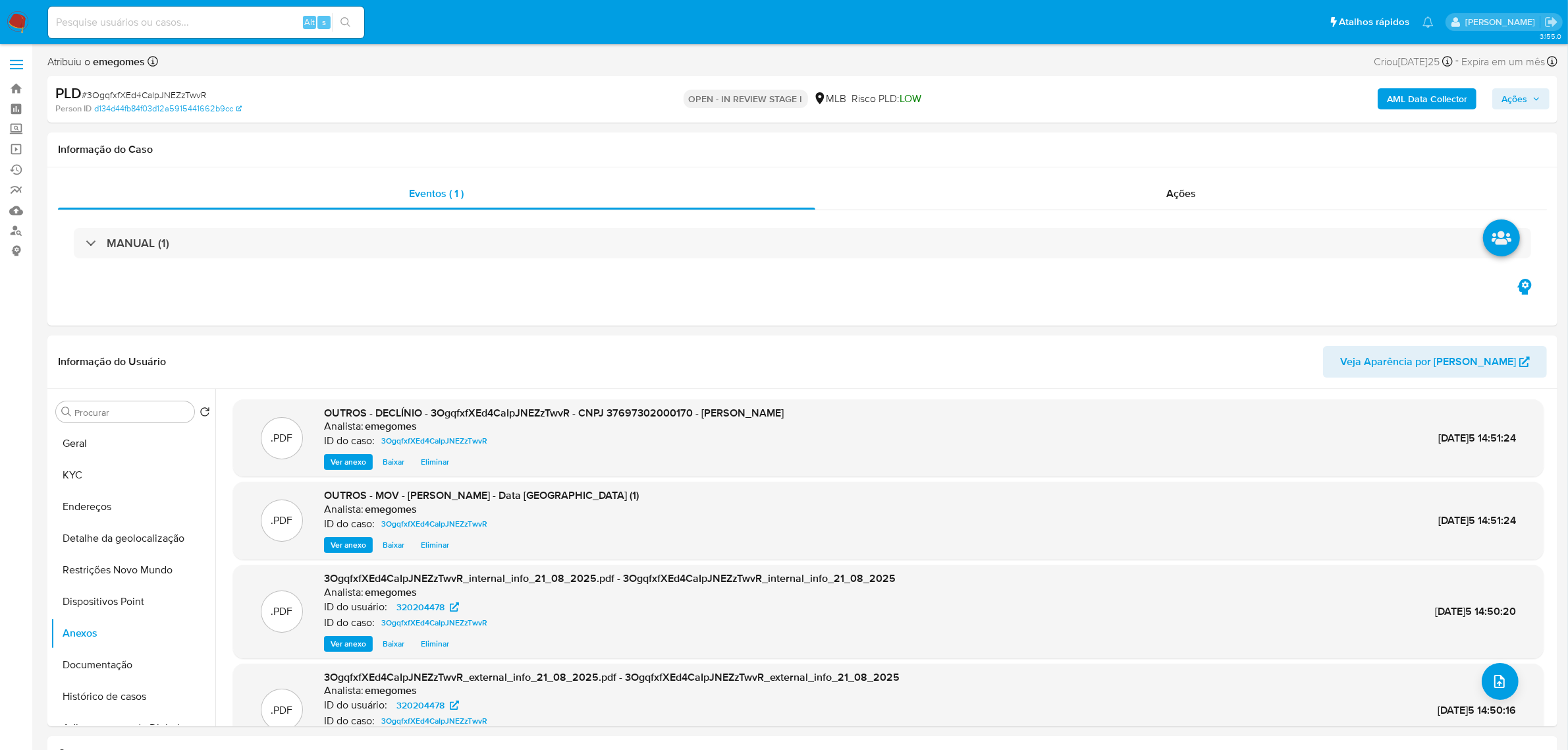
click at [1535, 102] on icon "button" at bounding box center [1537, 99] width 8 height 8
click at [1134, 131] on div "Resolução do caso Alt r" at bounding box center [1154, 141] width 120 height 34
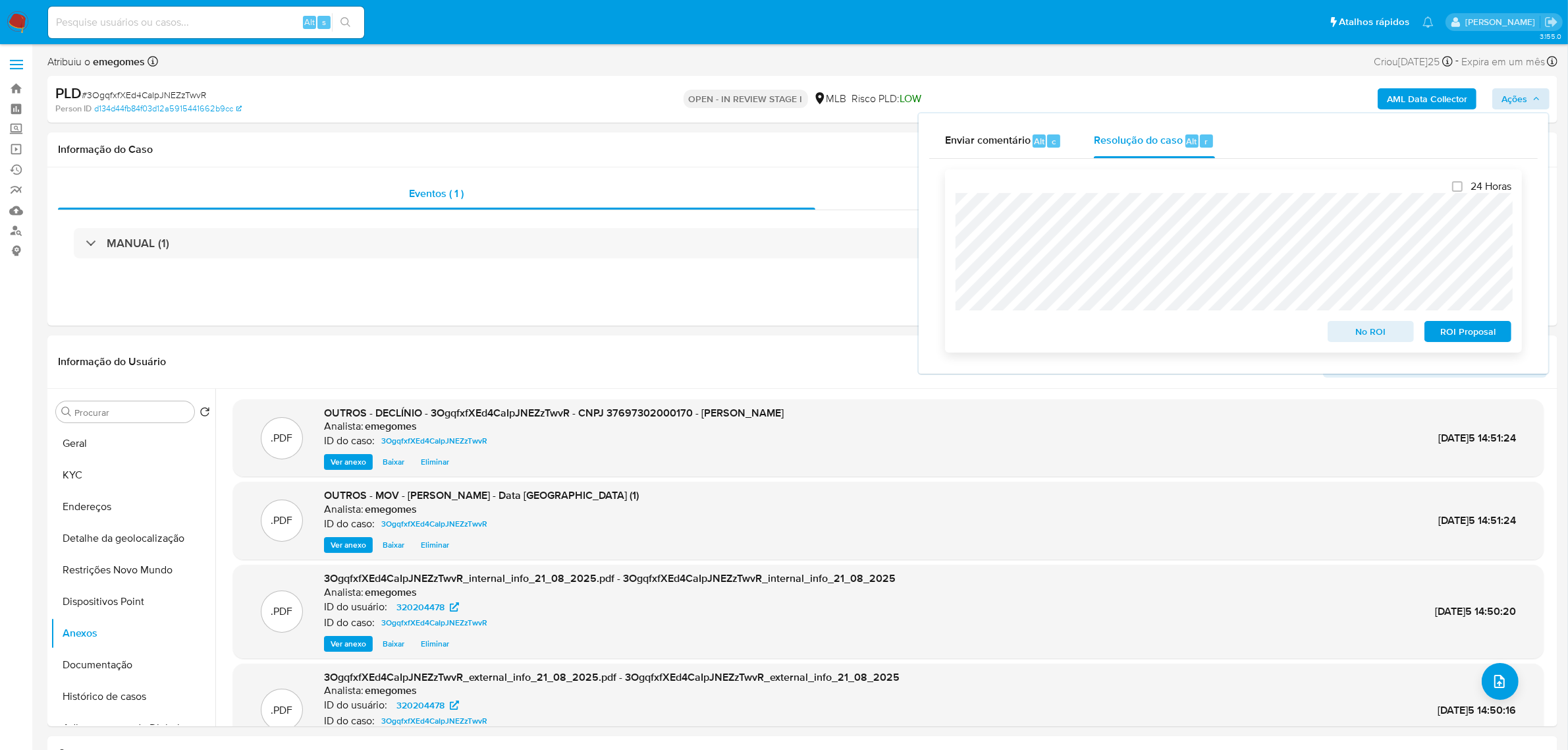
click at [1398, 336] on span "No ROI" at bounding box center [1371, 331] width 68 height 18
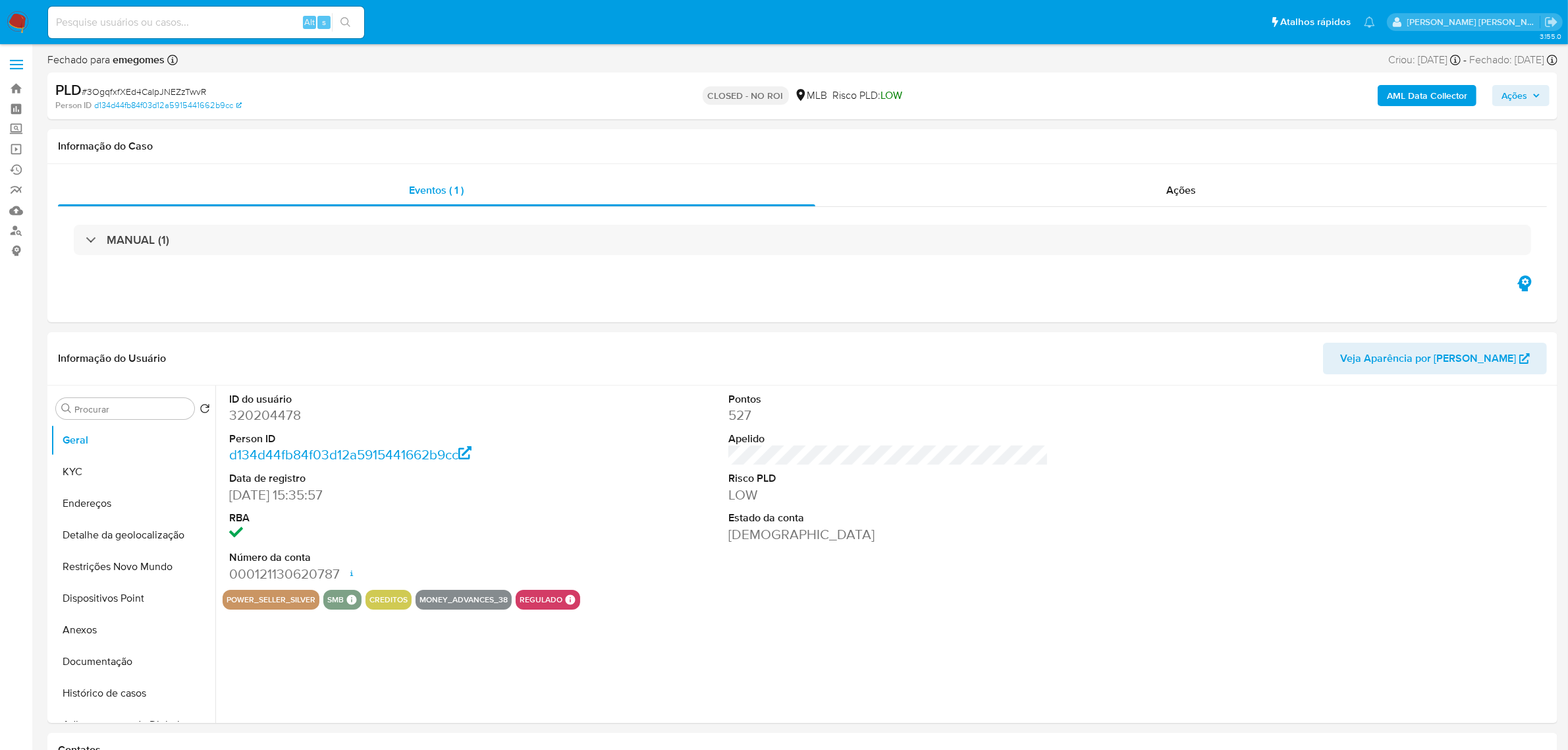
select select "10"
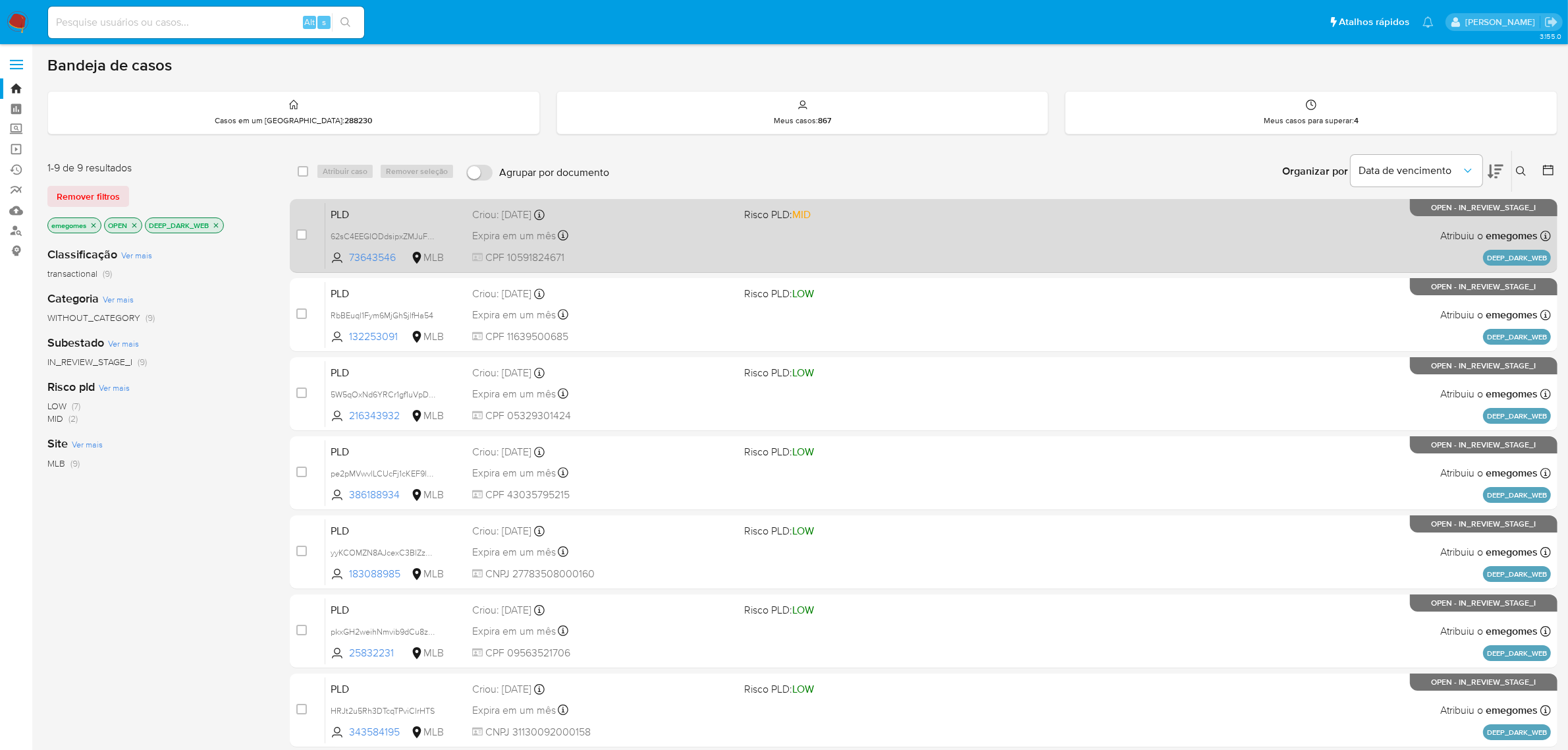
click at [638, 218] on div "Criou: [DATE] Criou: [DATE] 11:57:28" at bounding box center [603, 214] width 262 height 14
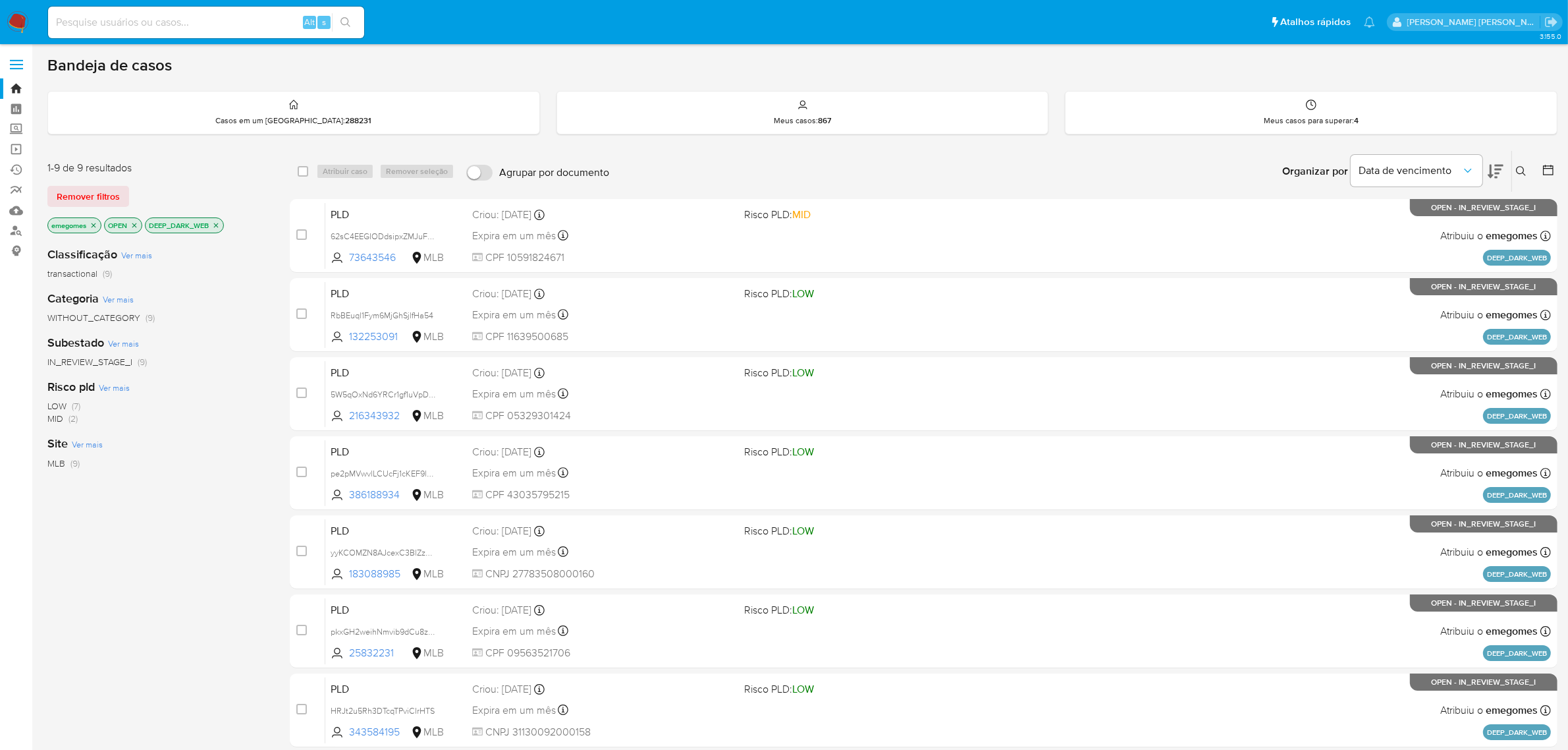
click at [202, 28] on input at bounding box center [206, 22] width 316 height 17
paste input "412449952"
type input "412449952"
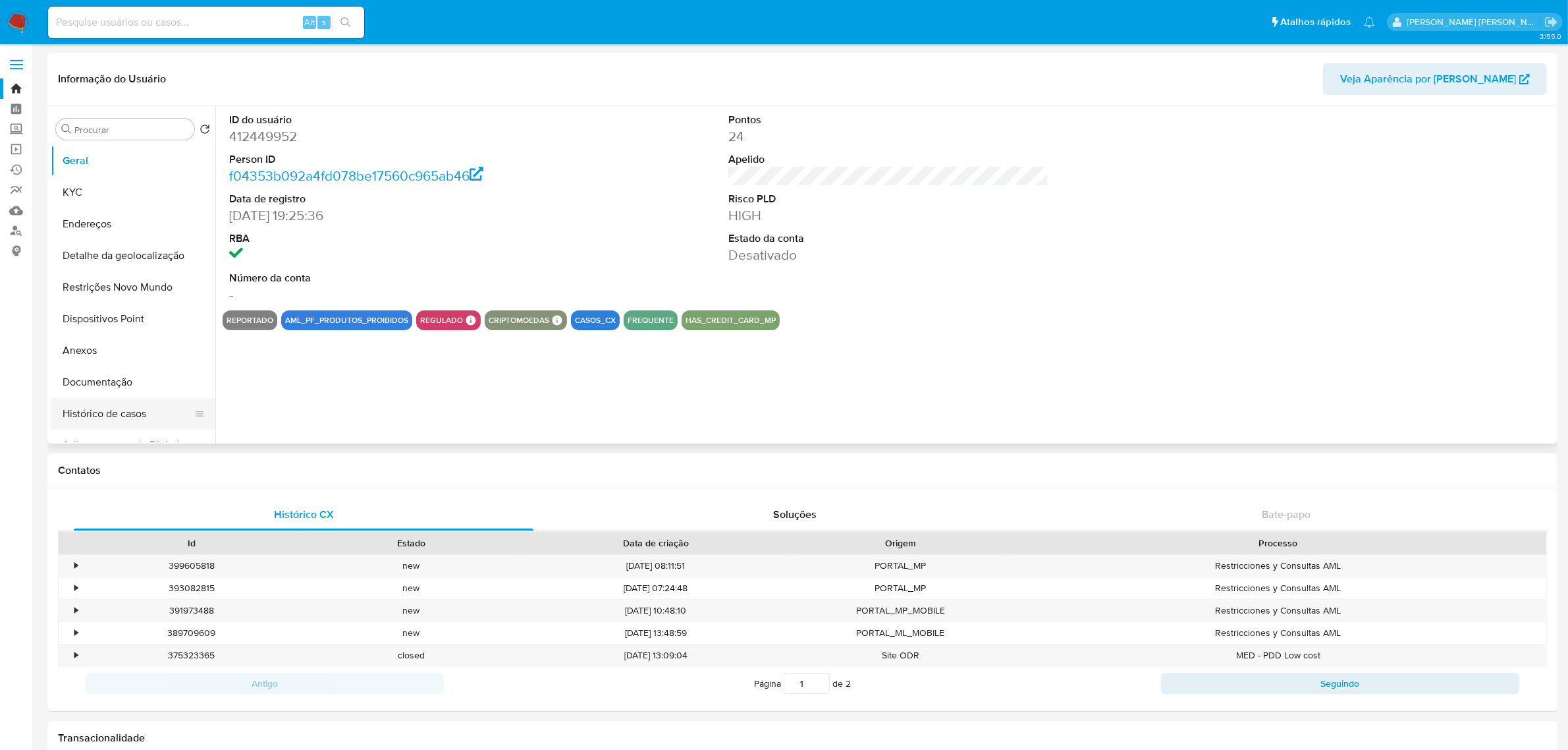
select select "10"
click at [122, 419] on button "Histórico de casos" at bounding box center [128, 413] width 154 height 32
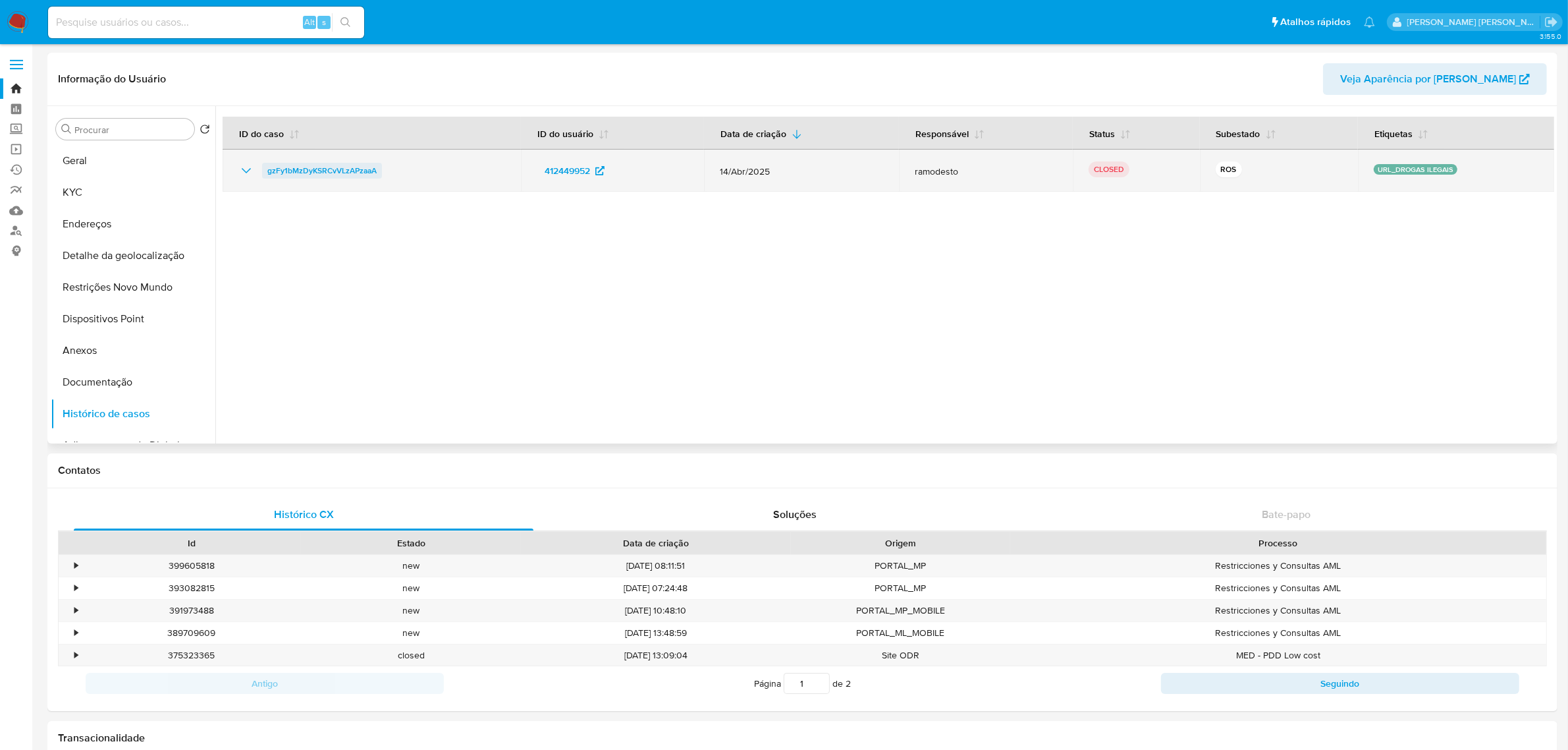
click at [327, 174] on span "gzFy1bMzDyKSRCvVLzAPzaaA" at bounding box center [322, 170] width 110 height 16
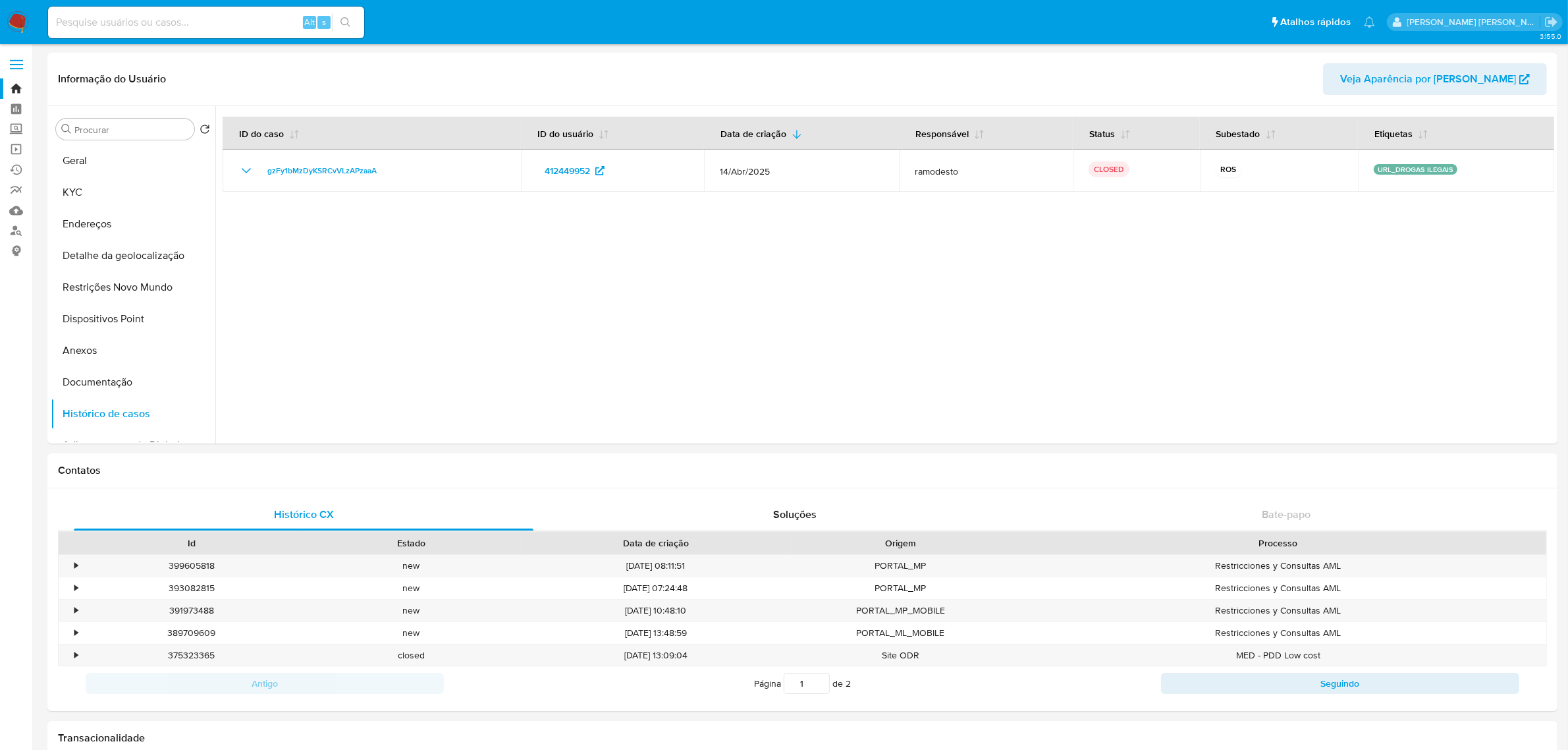
click at [239, 30] on input at bounding box center [206, 22] width 316 height 17
paste input "2040971080"
type input "2040971080"
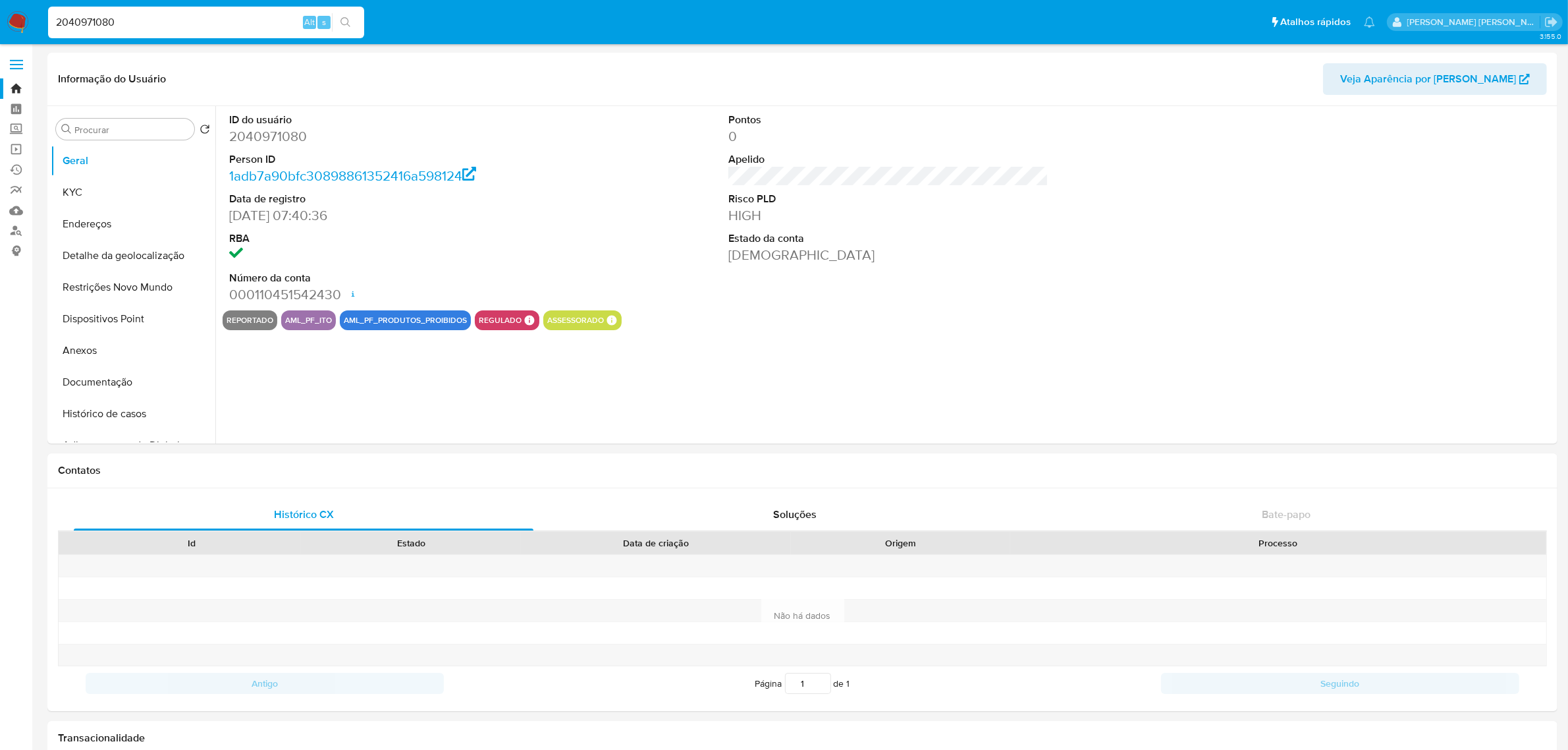
select select "10"
click at [127, 135] on input "Procurar" at bounding box center [131, 130] width 114 height 12
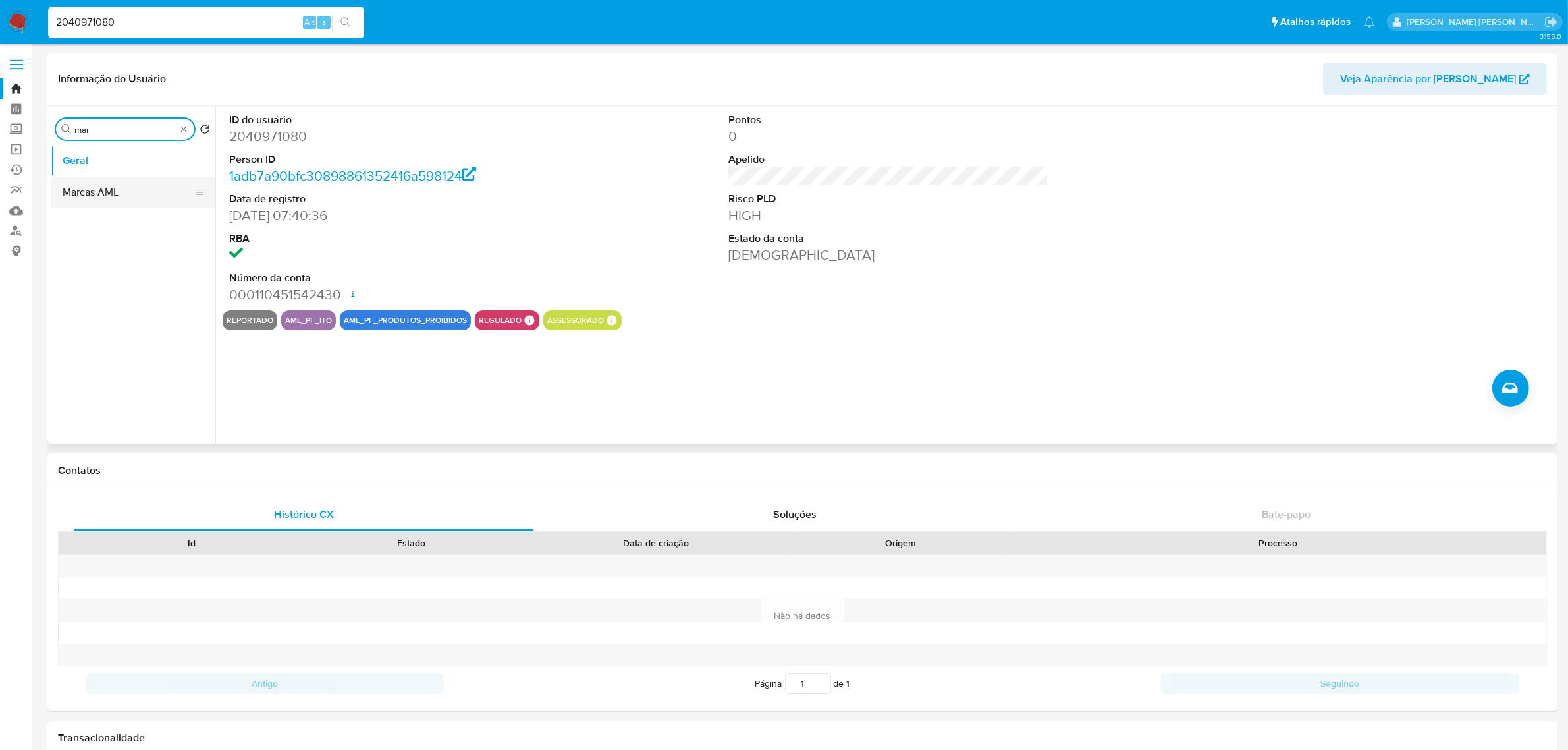
type input "mar"
click at [91, 189] on button "Marcas AML" at bounding box center [128, 192] width 154 height 32
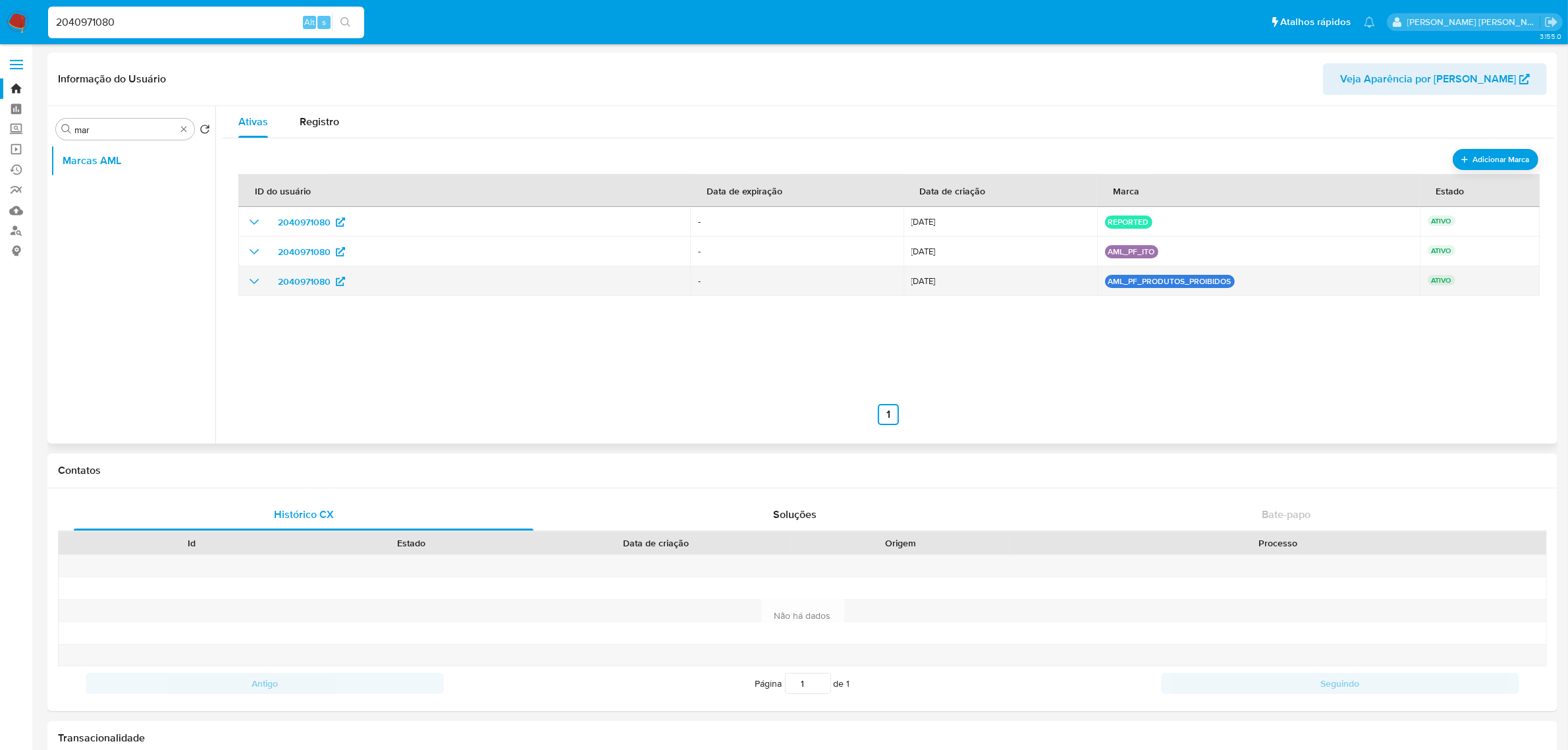
click at [251, 280] on icon "show_hidden_detail_by_id_2040971080" at bounding box center [254, 281] width 9 height 5
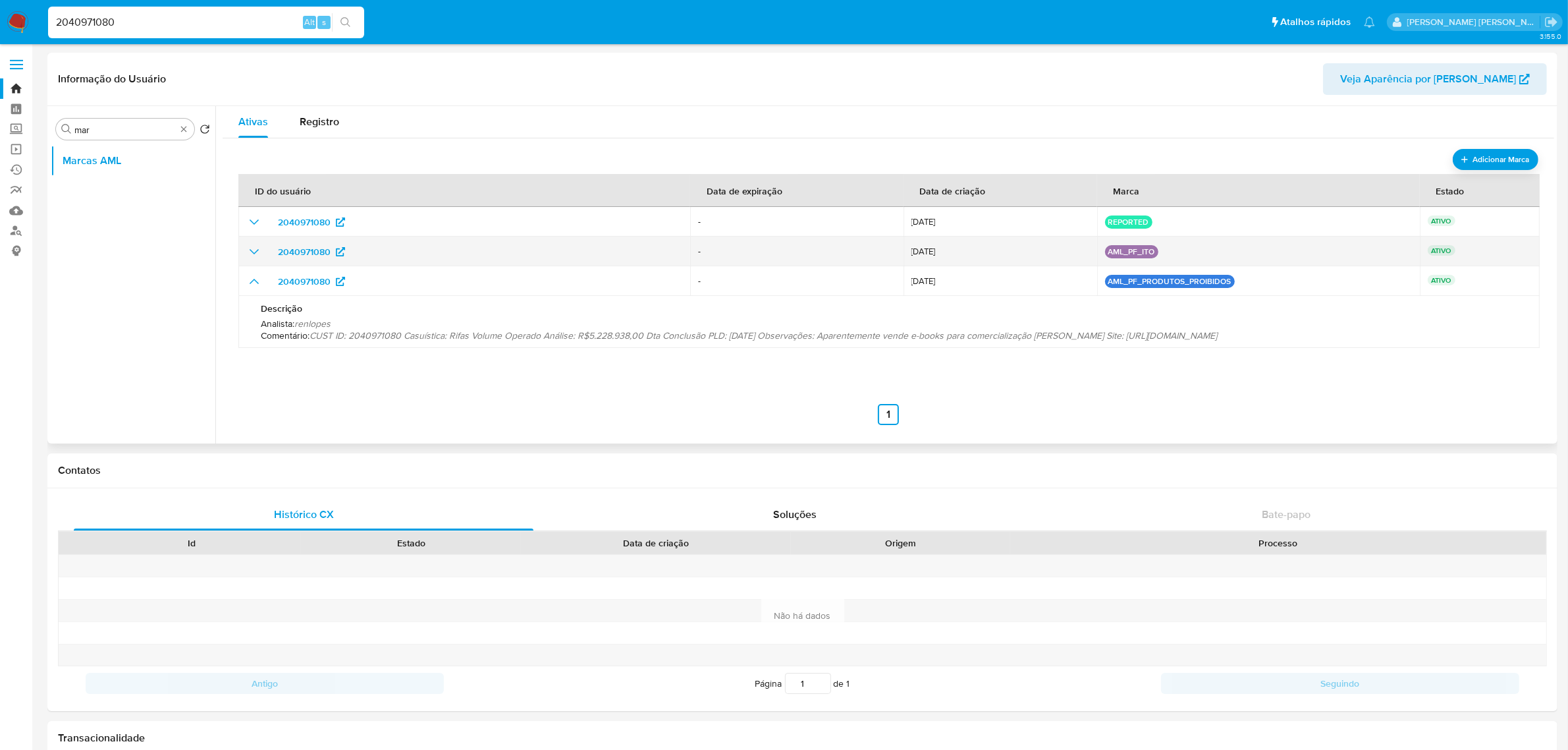
click at [254, 248] on icon "show_hidden_detail_by_id_2040971080" at bounding box center [254, 251] width 16 height 16
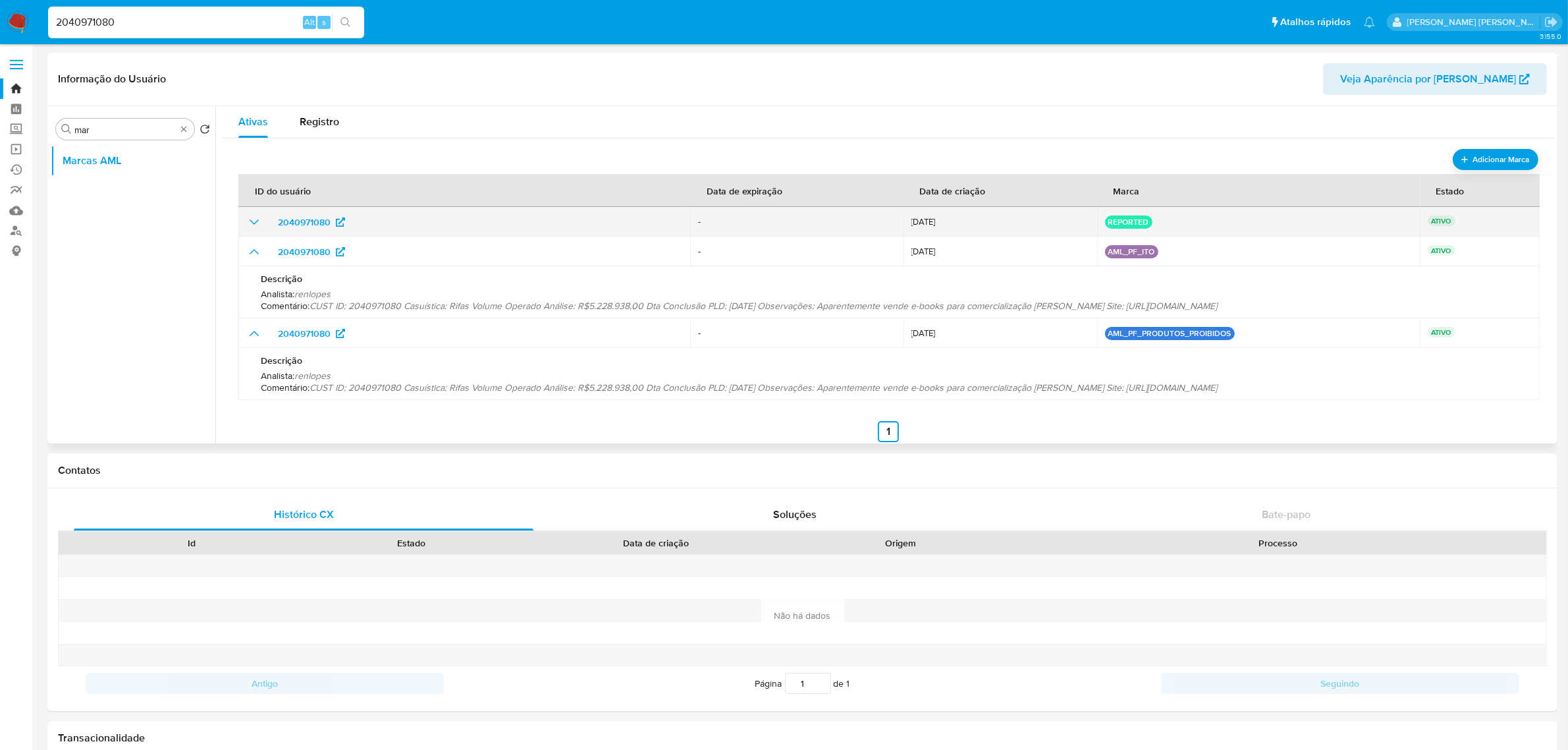
click at [254, 219] on icon "show_hidden_detail_by_id_2040971080" at bounding box center [254, 222] width 16 height 16
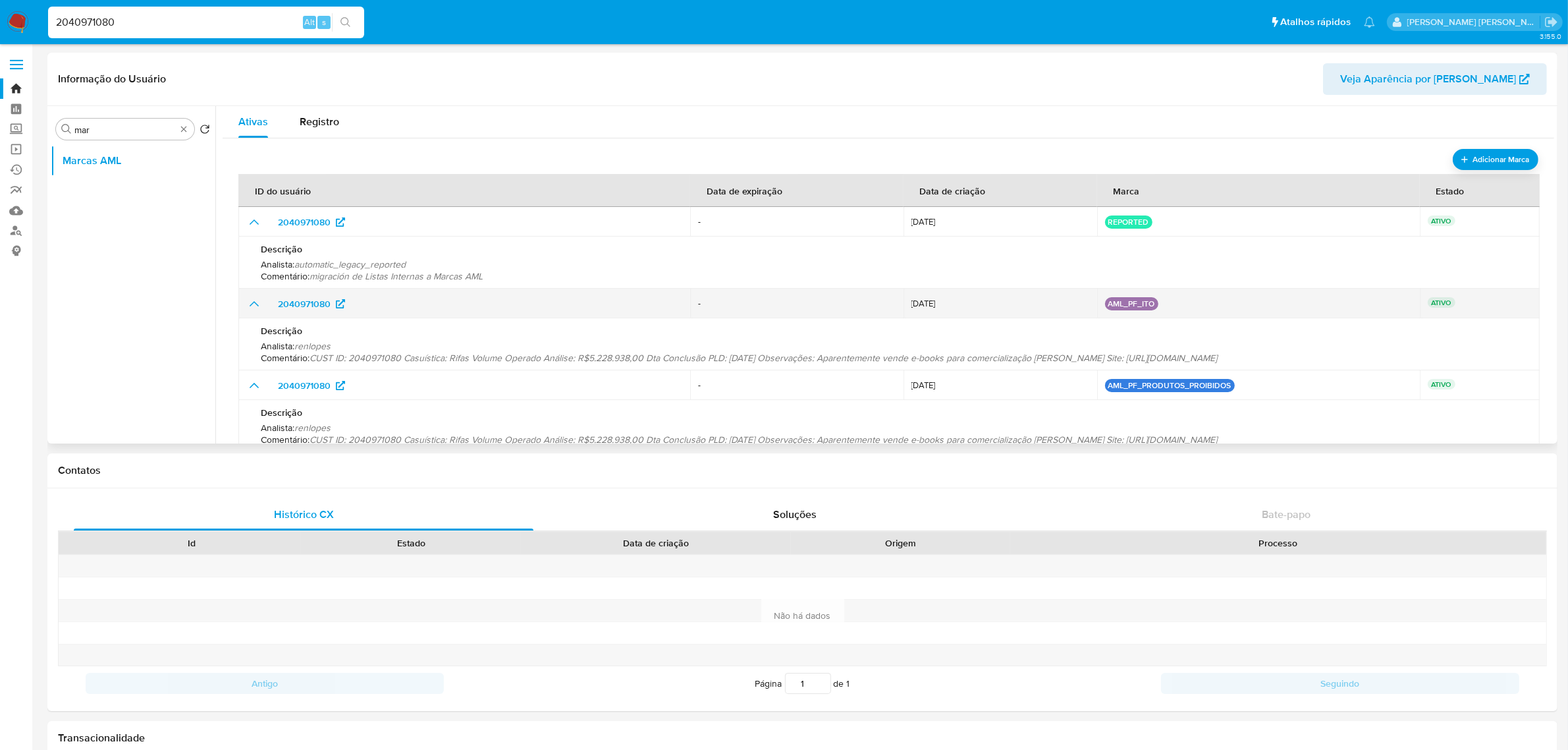
scroll to position [67, 0]
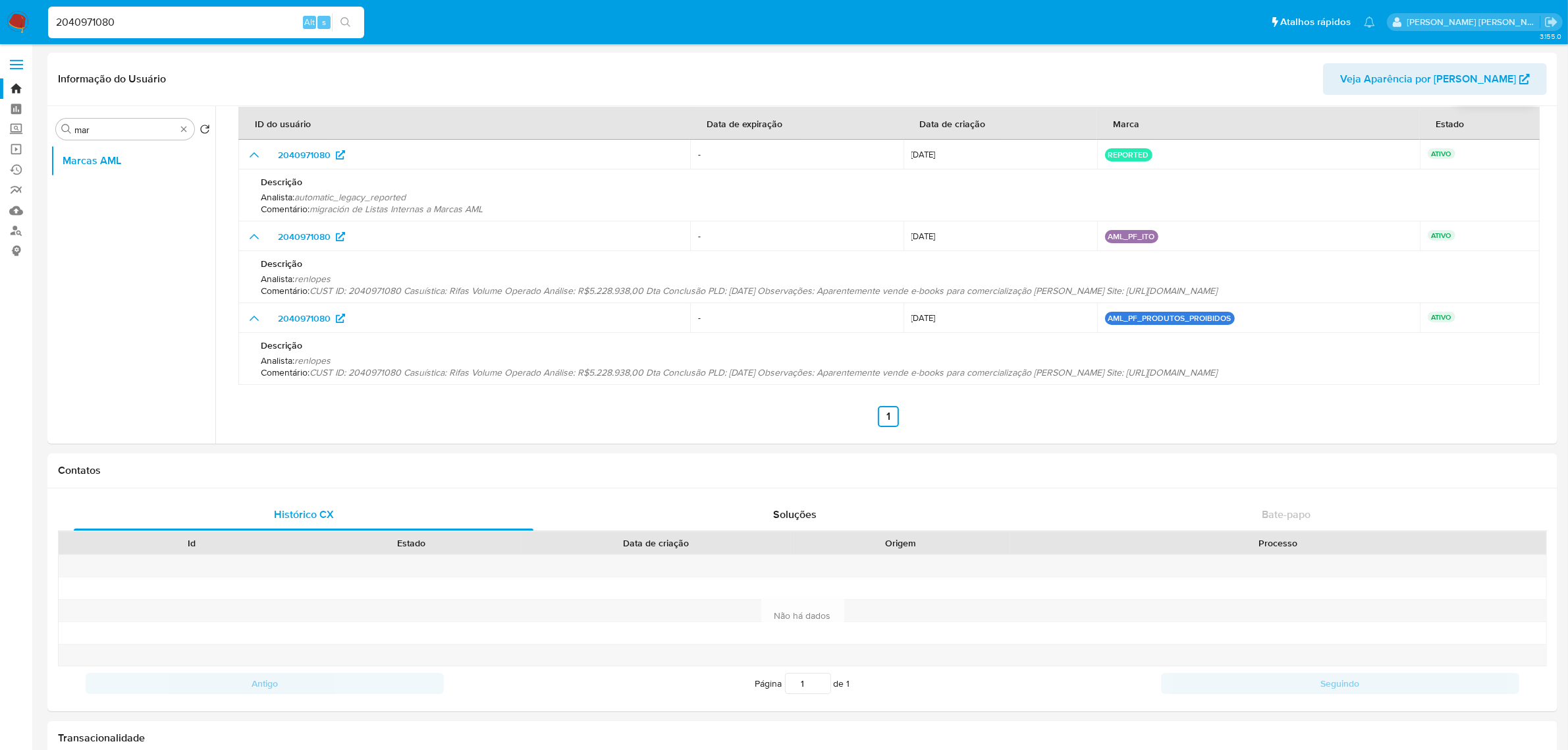
click at [201, 12] on div "2040971080 Alt s" at bounding box center [206, 22] width 316 height 32
click at [169, 18] on input "2040971080" at bounding box center [206, 22] width 316 height 17
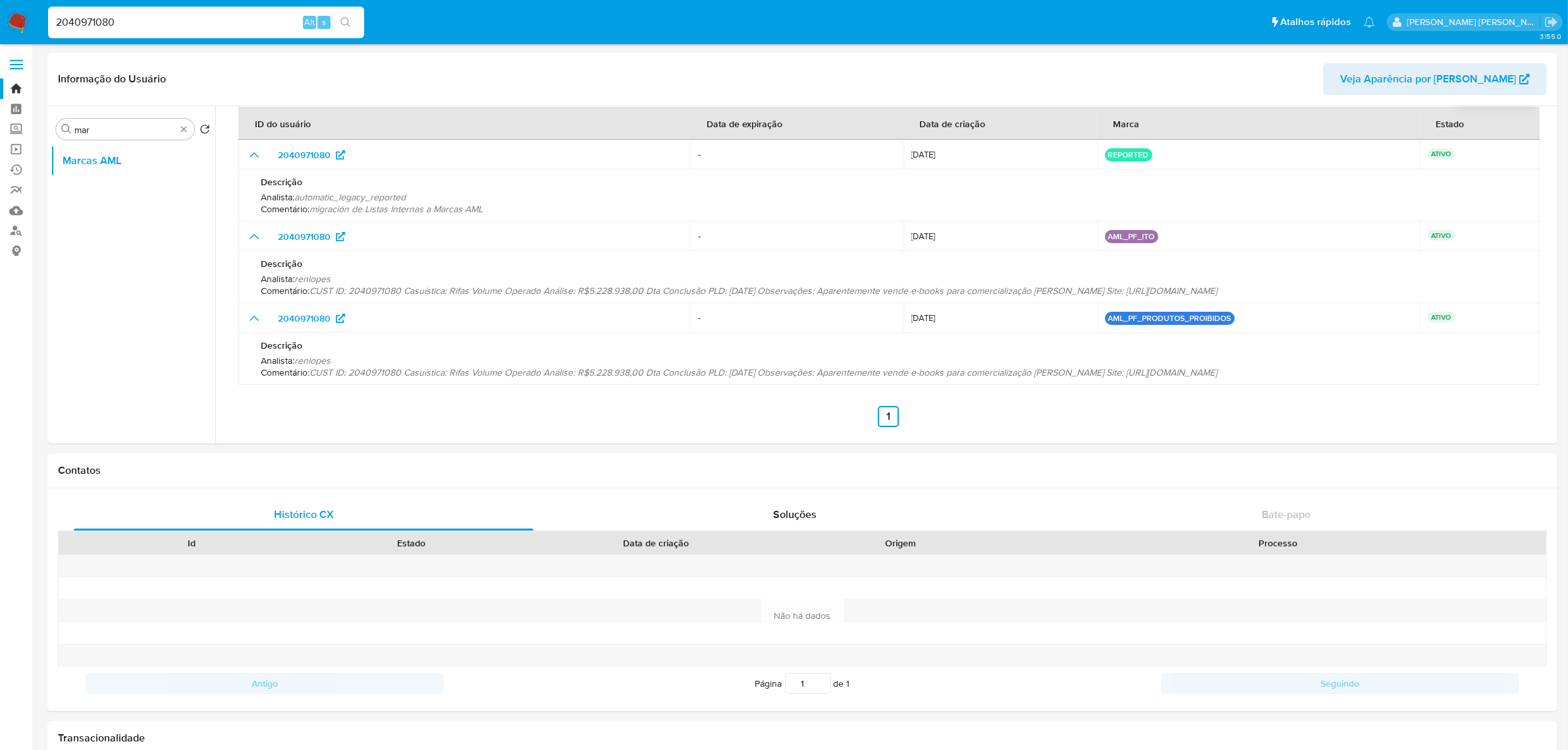
paste input "1840326085"
type input "1840326085"
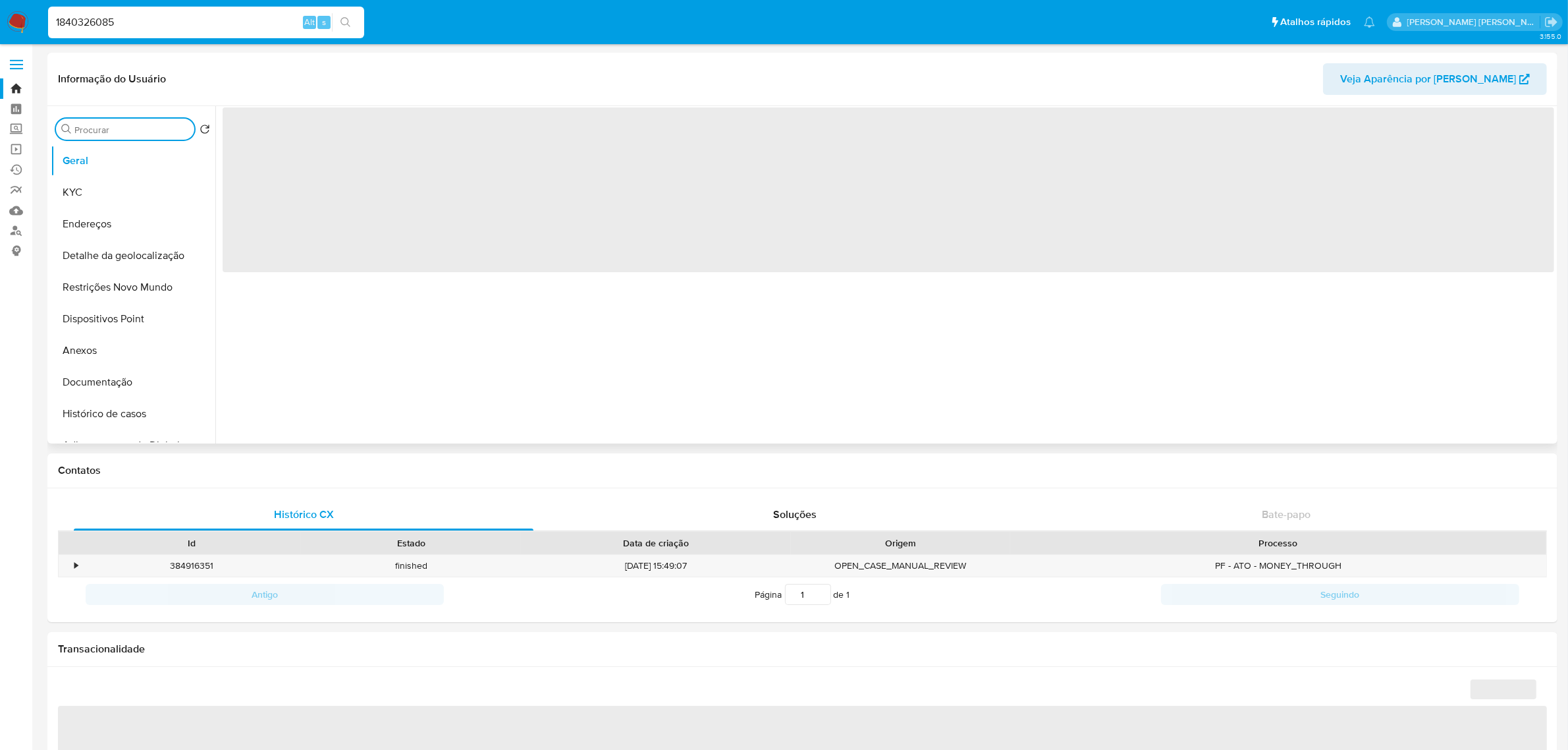
click at [133, 124] on input "Procurar" at bounding box center [131, 130] width 114 height 12
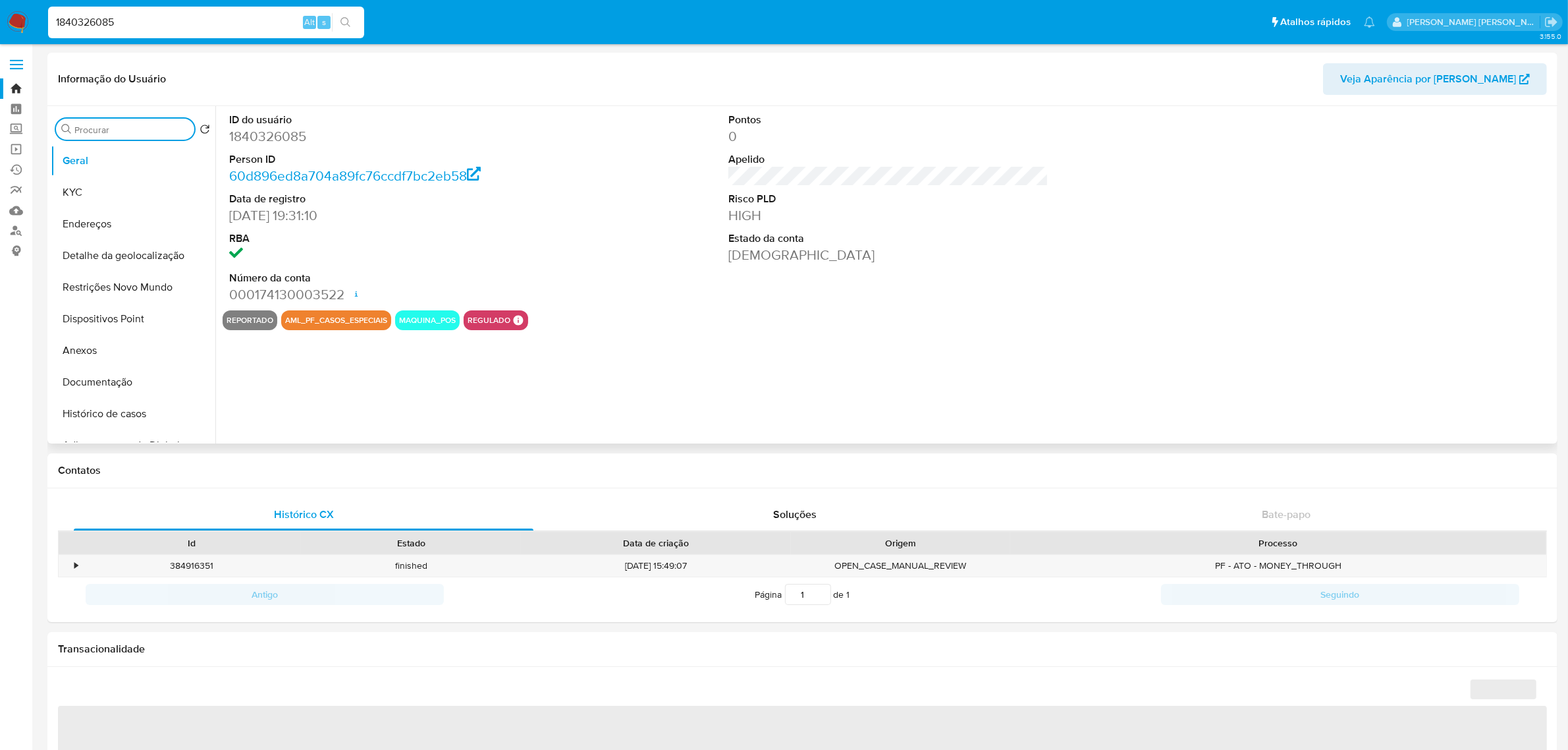
select select "10"
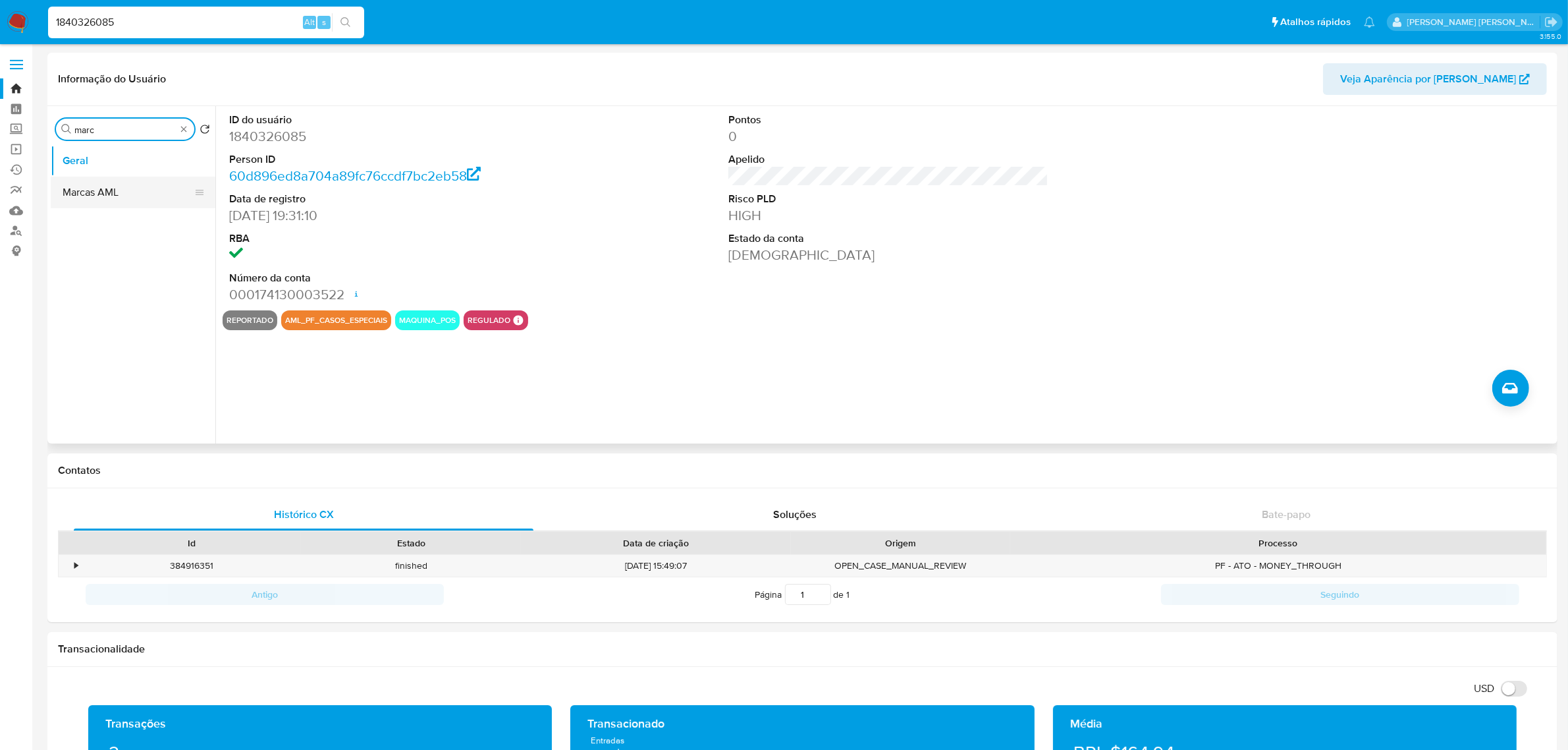
type input "marc"
click at [116, 187] on button "Marcas AML" at bounding box center [128, 192] width 154 height 32
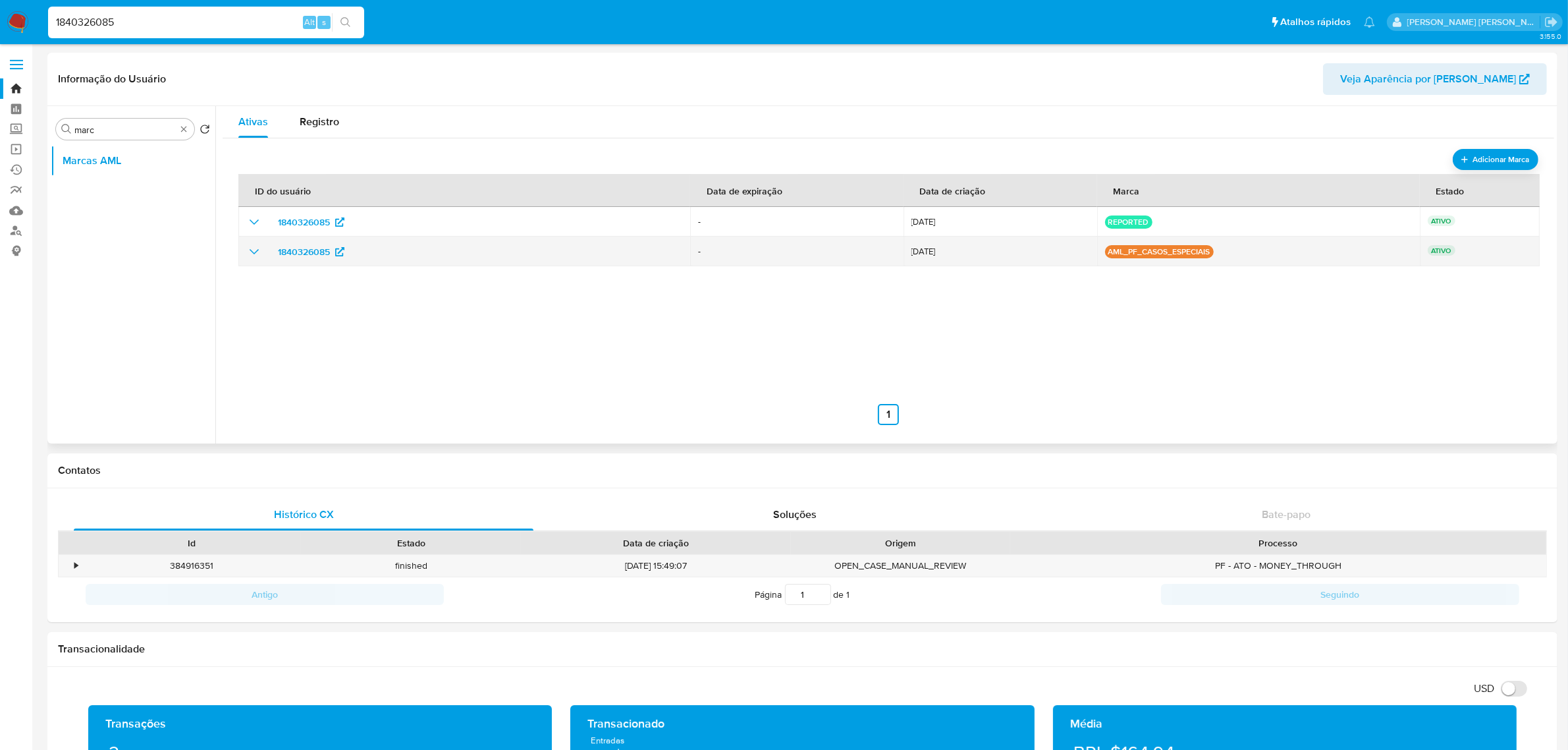
click at [256, 254] on icon "show_hidden_detail_by_id_1840326085" at bounding box center [254, 251] width 16 height 16
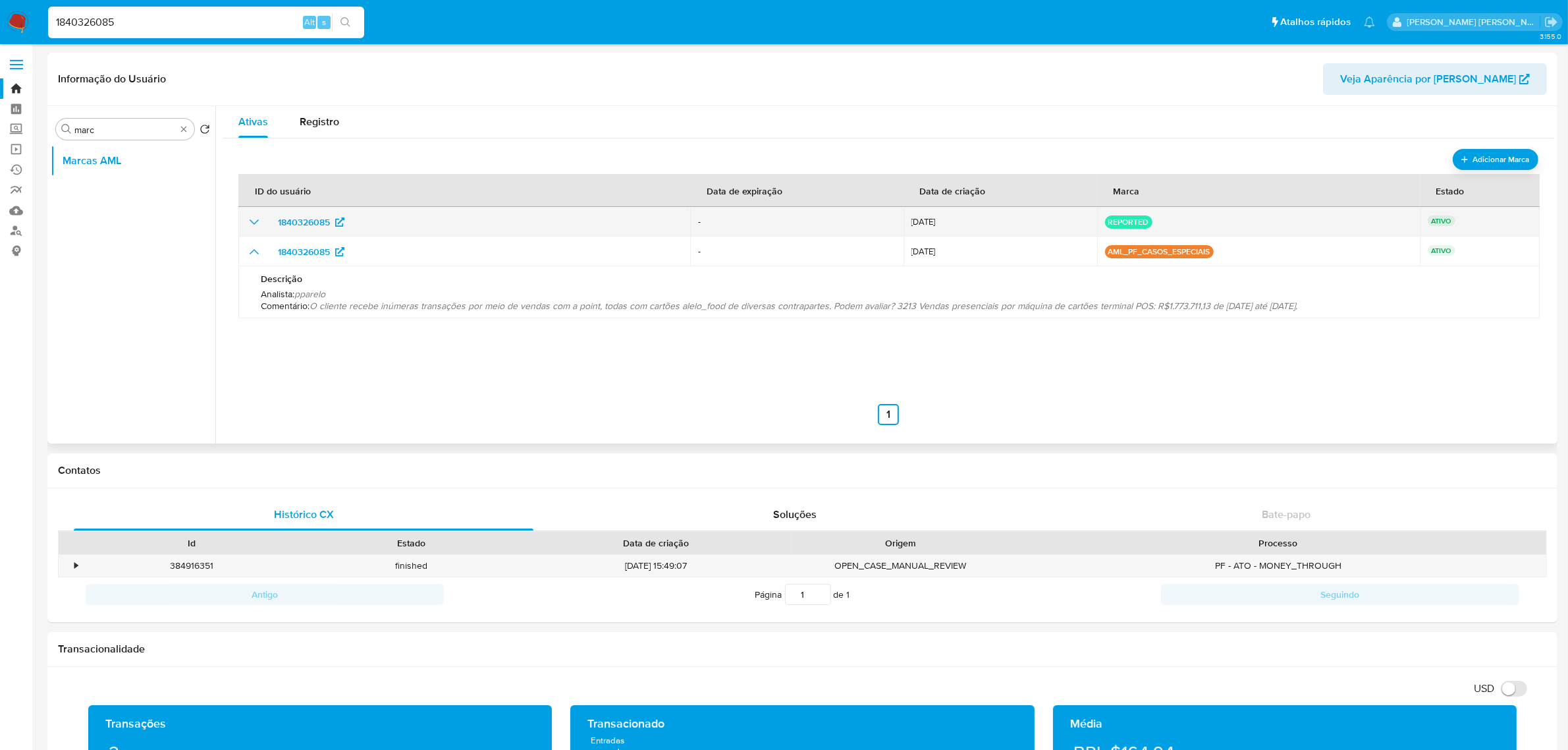
click at [254, 218] on icon "show_hidden_detail_by_id_1840326085" at bounding box center [254, 222] width 16 height 16
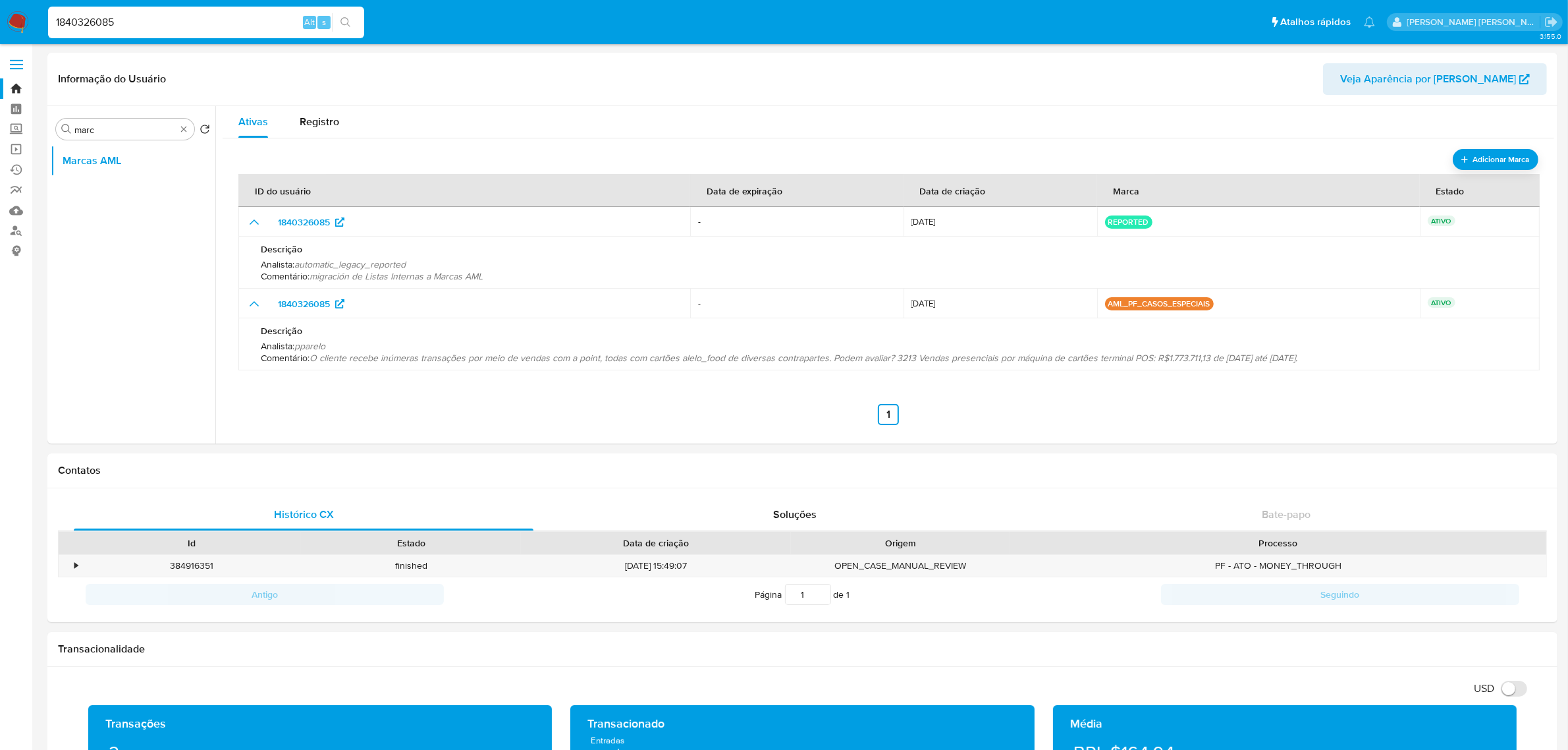
click at [165, 23] on input "1840326085" at bounding box center [206, 22] width 316 height 17
paste input "699206912"
type input "1699206912"
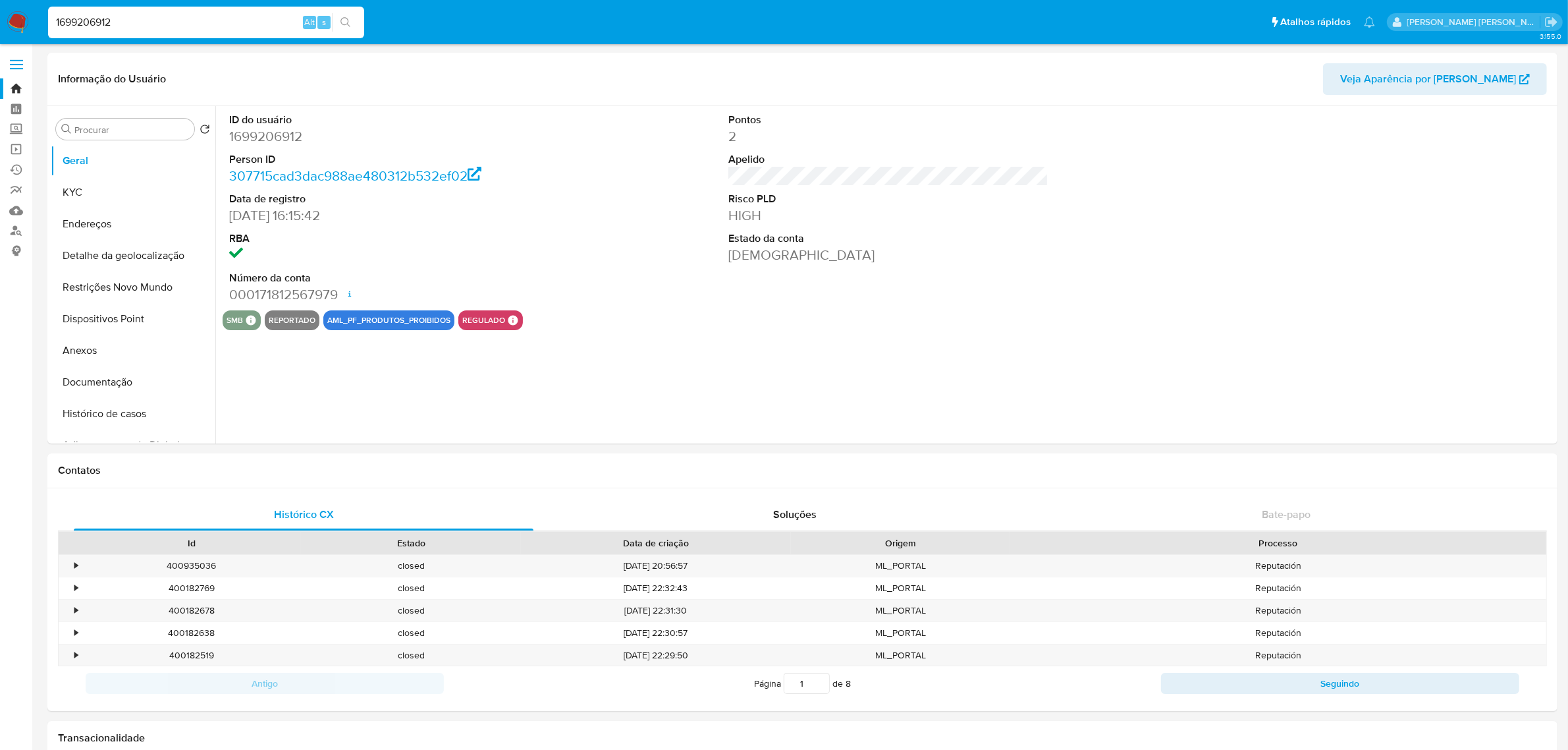
select select "10"
click at [136, 129] on input "Procurar" at bounding box center [131, 130] width 114 height 12
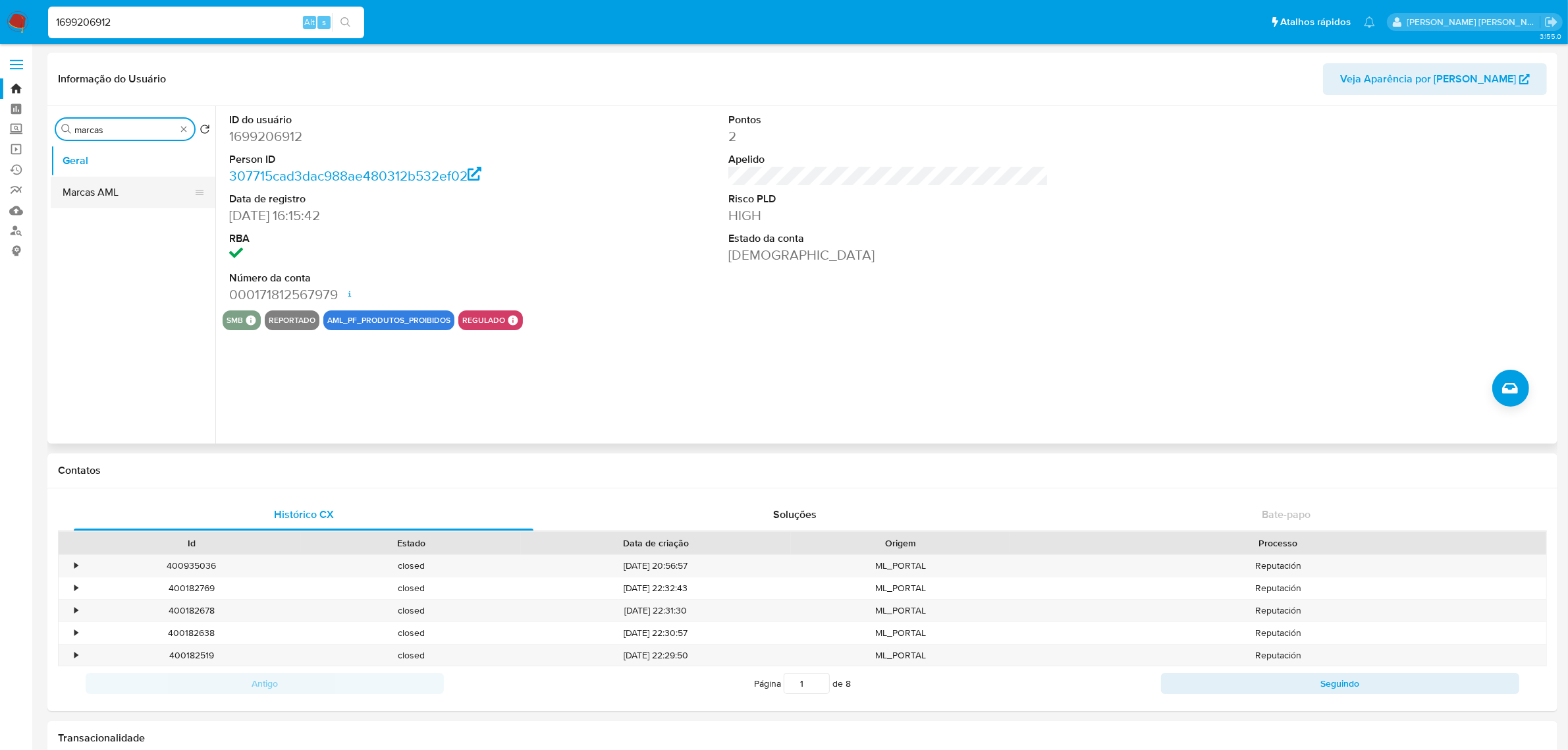
type input "marcas"
click at [116, 198] on button "Marcas AML" at bounding box center [128, 192] width 154 height 32
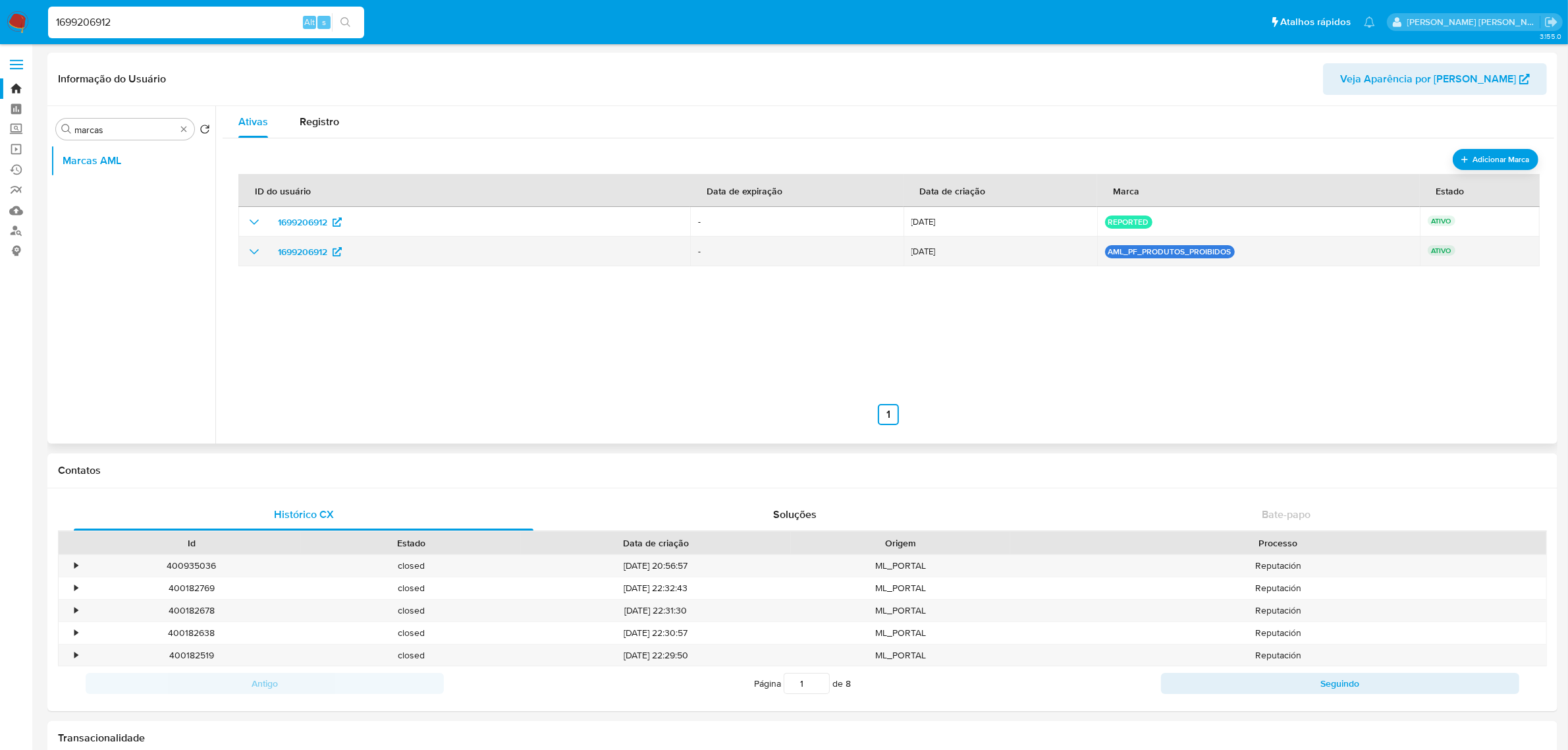
click at [252, 250] on icon "show_hidden_detail_by_id_1699206912" at bounding box center [254, 251] width 16 height 16
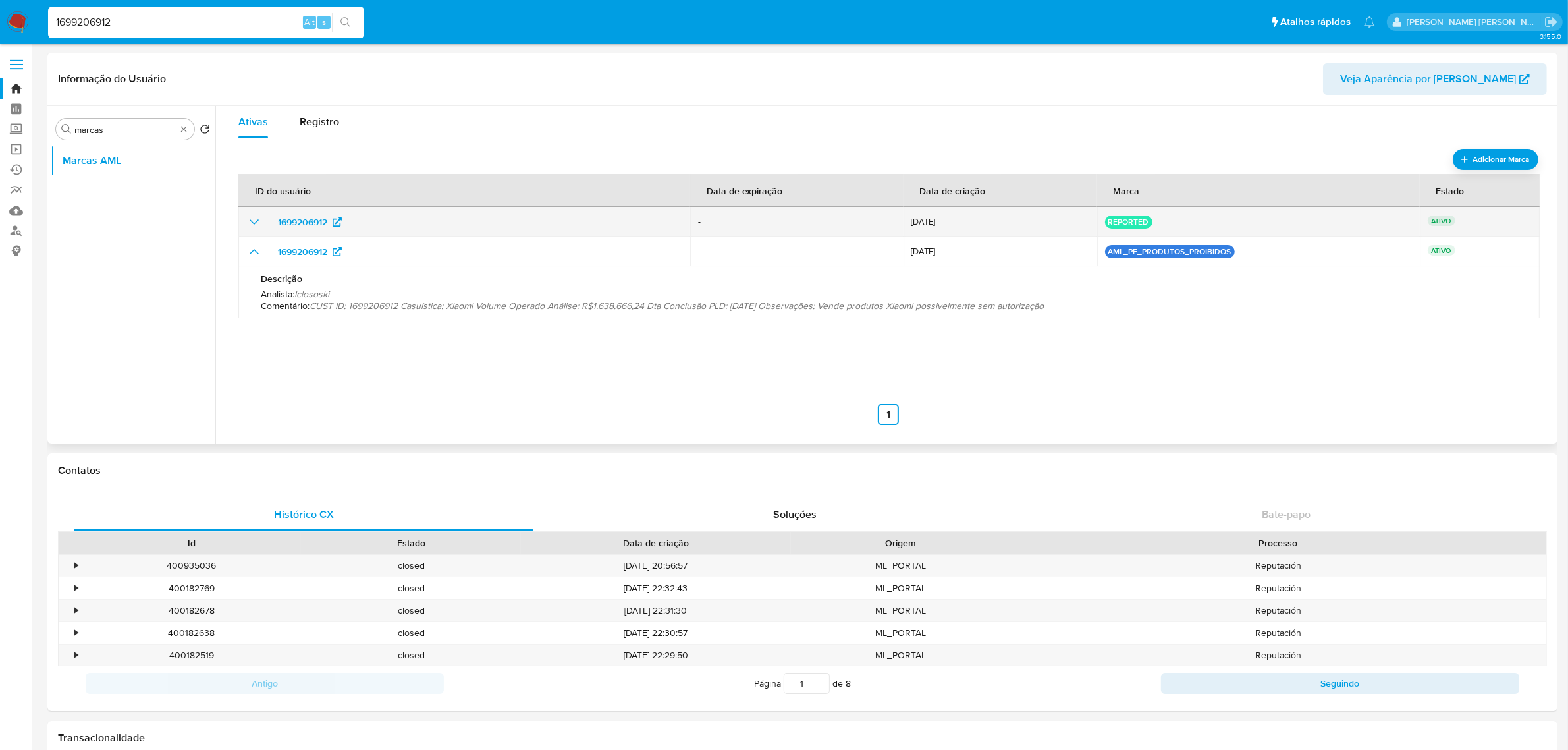
click at [258, 222] on icon "show_hidden_detail_by_id_1699206912" at bounding box center [254, 222] width 16 height 16
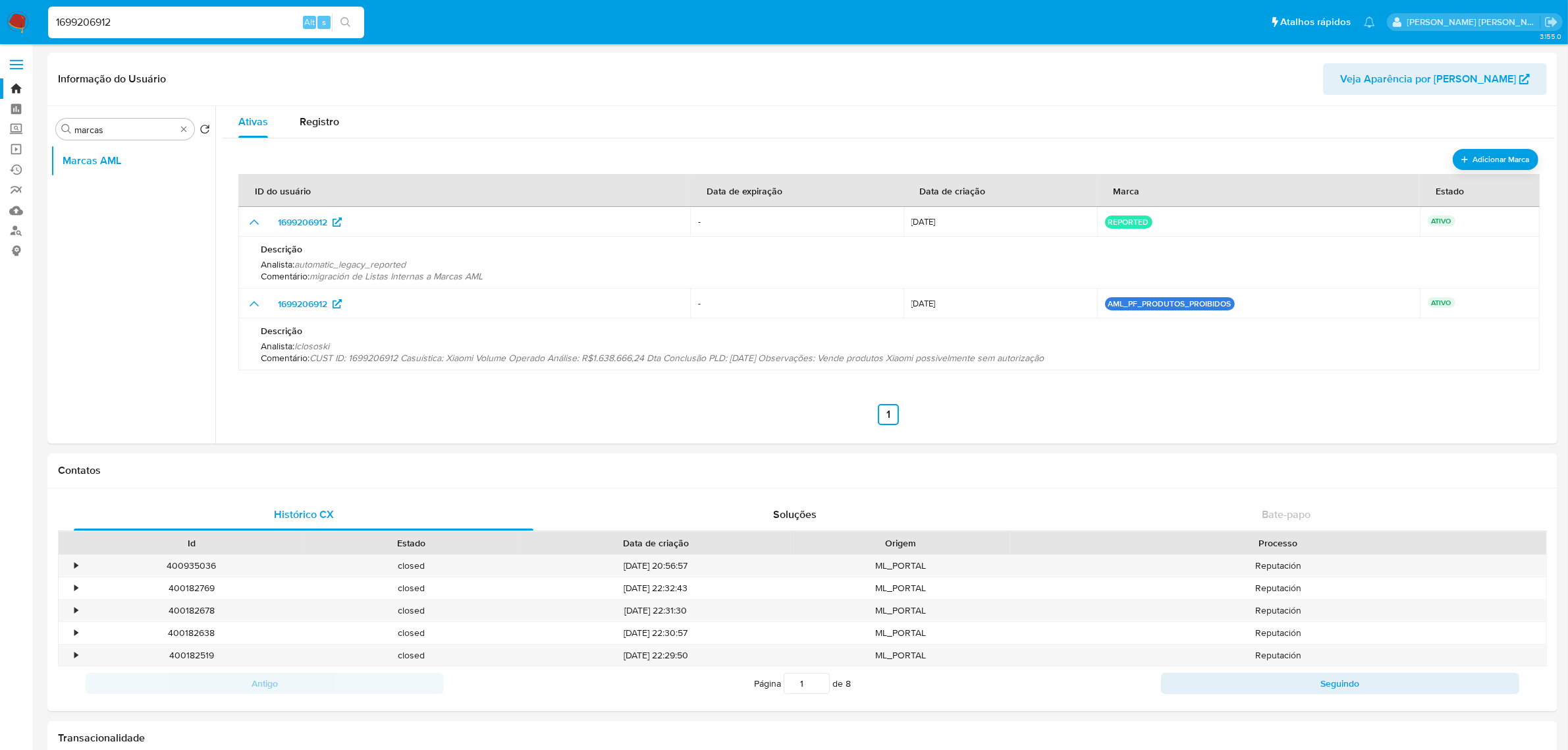
click at [199, 18] on input "1699206912" at bounding box center [206, 22] width 316 height 17
paste input "46388187"
type input "1463881872"
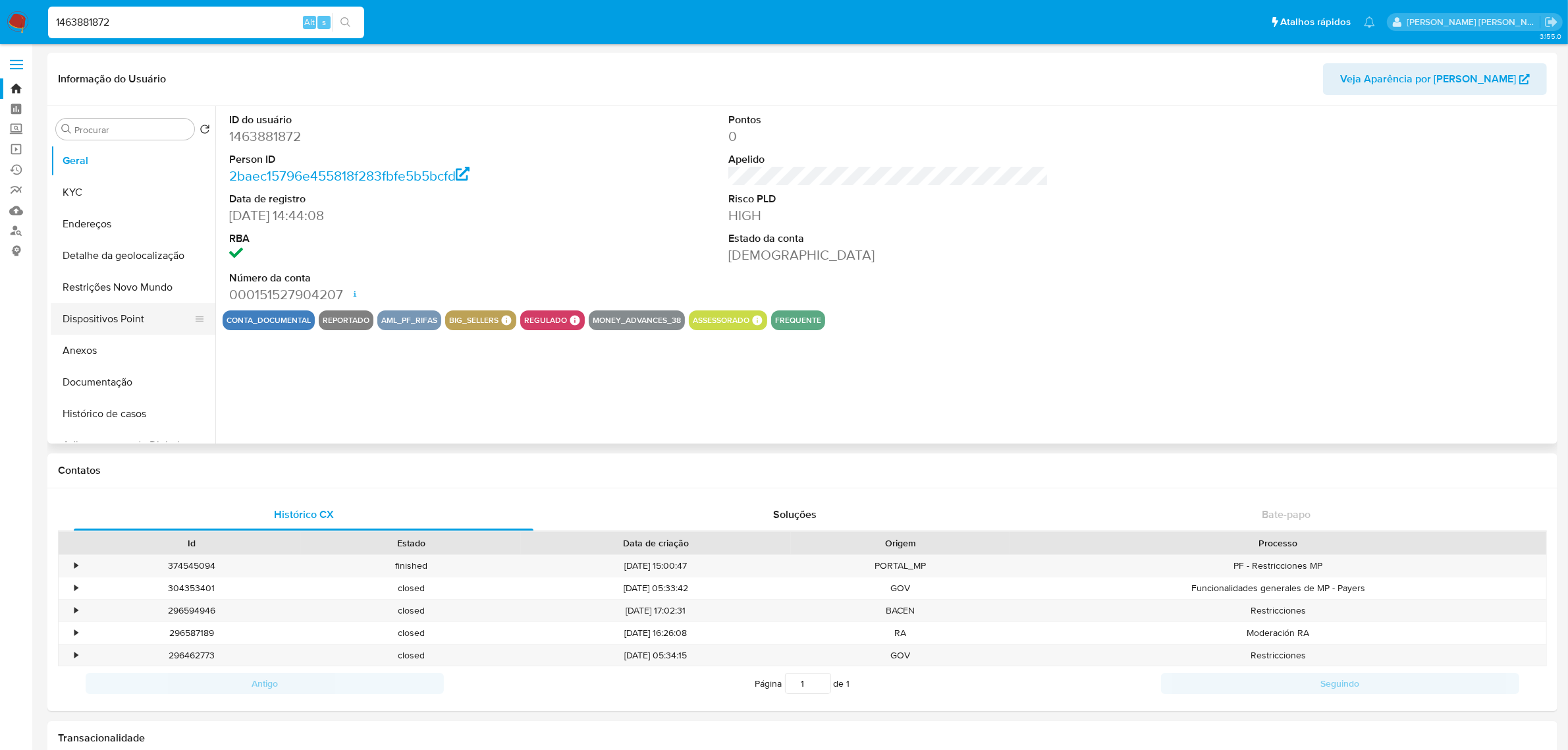
select select "10"
click at [141, 122] on div "Procurar" at bounding box center [125, 128] width 139 height 21
click at [140, 130] on input "Procurar" at bounding box center [131, 130] width 114 height 12
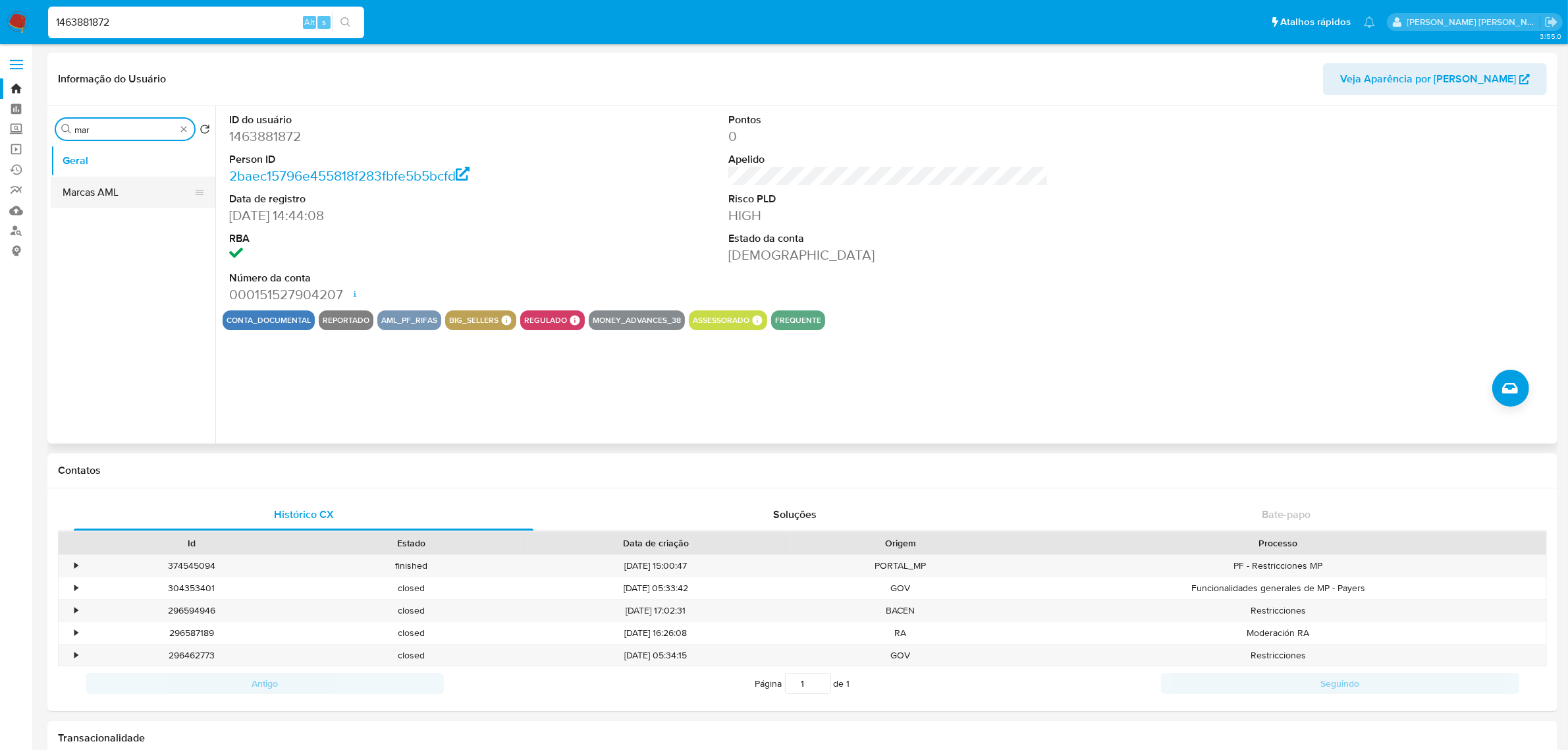
type input "mar"
click at [142, 191] on button "Marcas AML" at bounding box center [128, 192] width 154 height 32
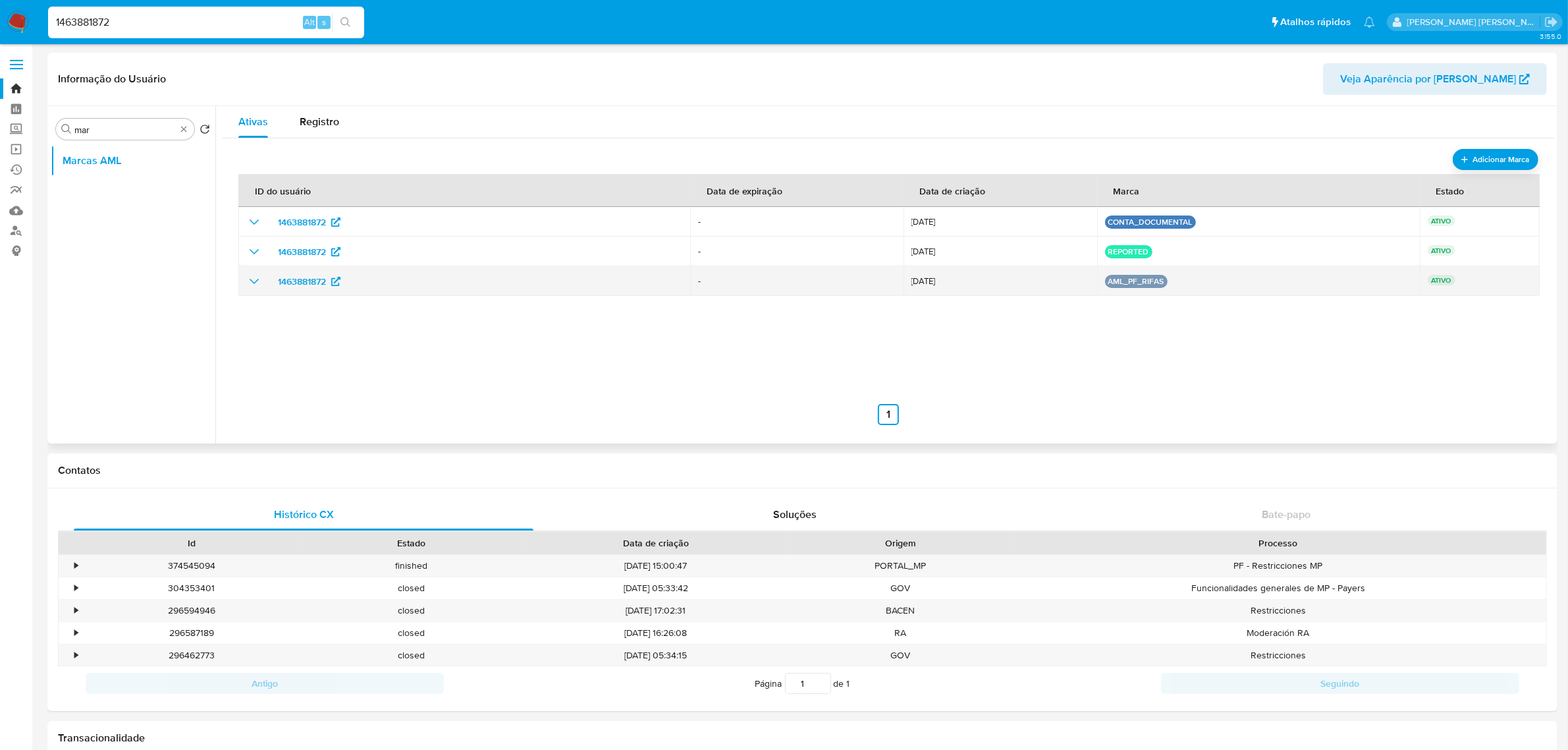
click at [255, 279] on icon "show_hidden_detail_by_id_1463881872" at bounding box center [254, 281] width 16 height 16
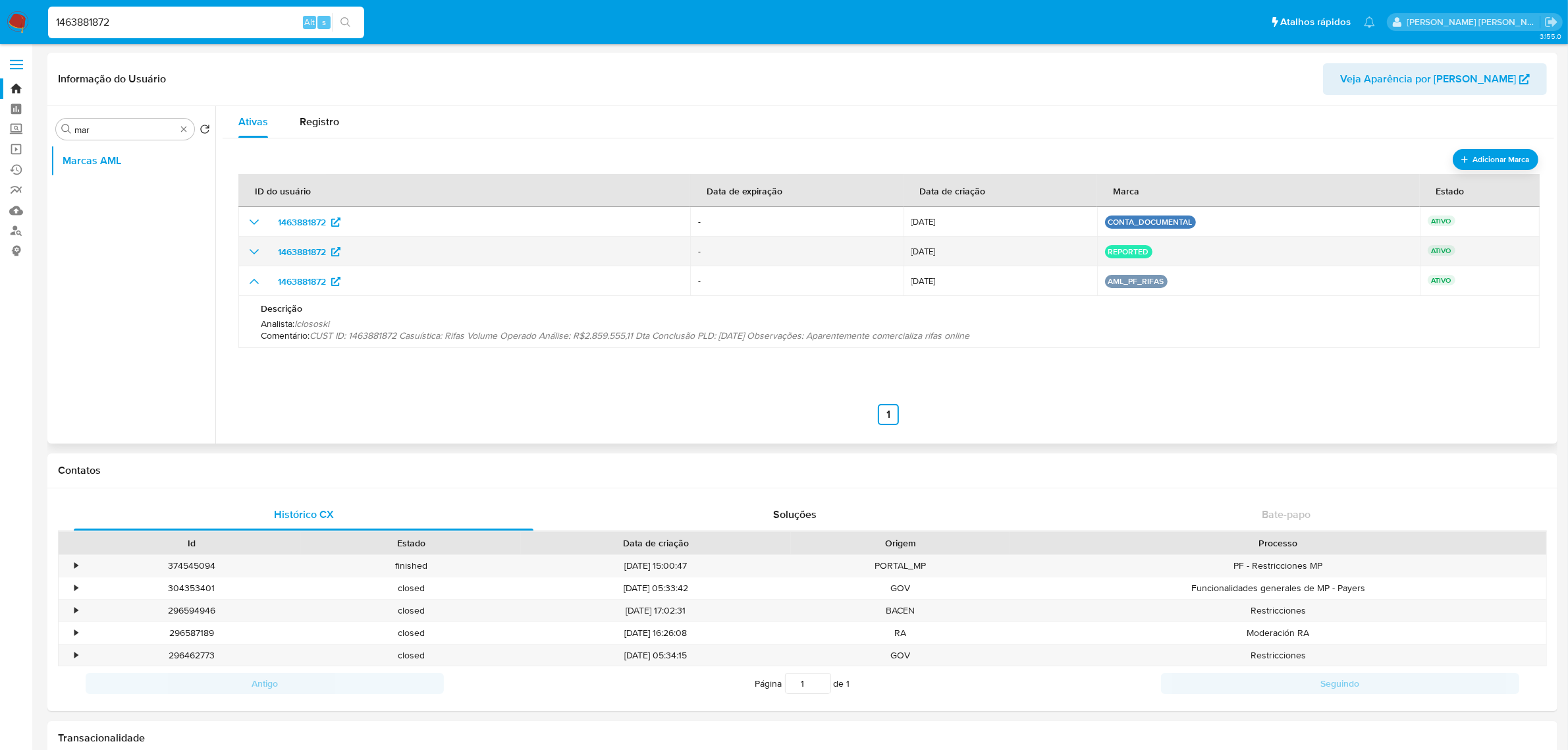
click at [256, 249] on icon "show_hidden_detail_by_id_1463881872" at bounding box center [254, 251] width 16 height 16
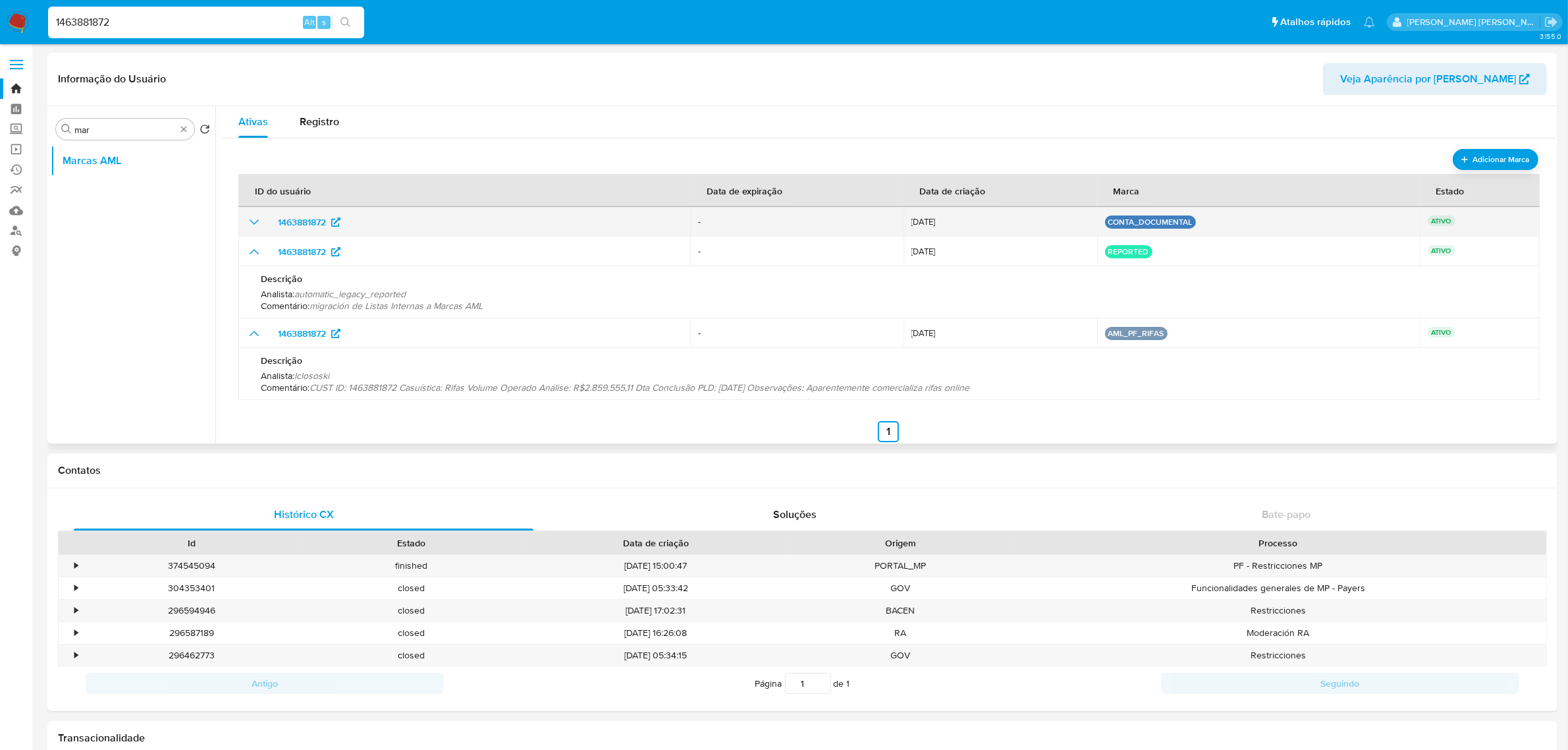
click at [256, 221] on icon "show_hidden_detail_by_id_1463881872" at bounding box center [254, 222] width 16 height 16
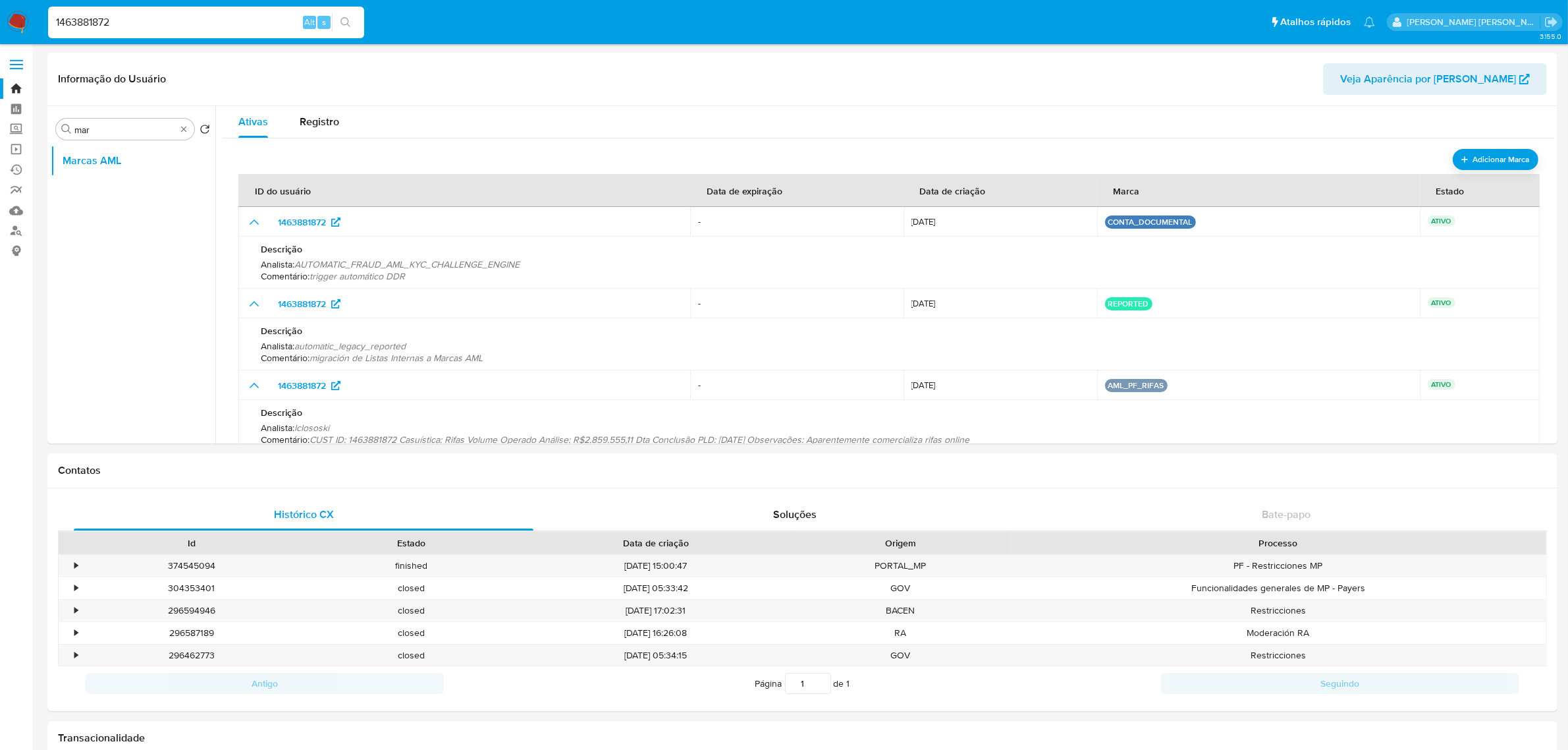
click at [176, 14] on input "1463881872" at bounding box center [206, 22] width 316 height 17
click at [176, 12] on div "1463881872 Alt s" at bounding box center [206, 22] width 316 height 32
click at [162, 21] on input "1463881872" at bounding box center [206, 22] width 316 height 17
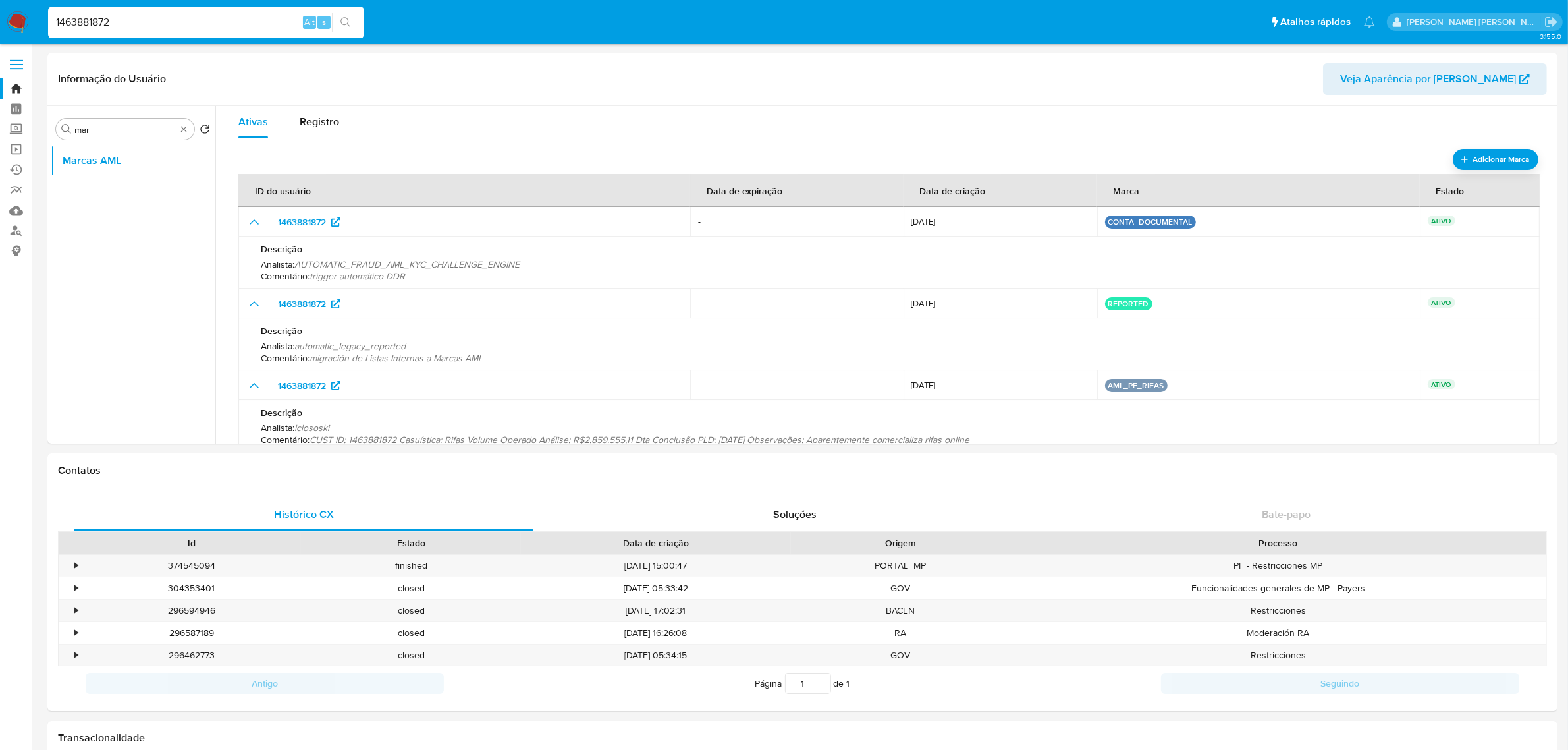
click at [162, 21] on input "1463881872" at bounding box center [206, 22] width 316 height 17
paste input "nn2PxINloOj6KMXYQQbb54TN"
type input "nn2PxINloOj6KMXYQQbb54TN"
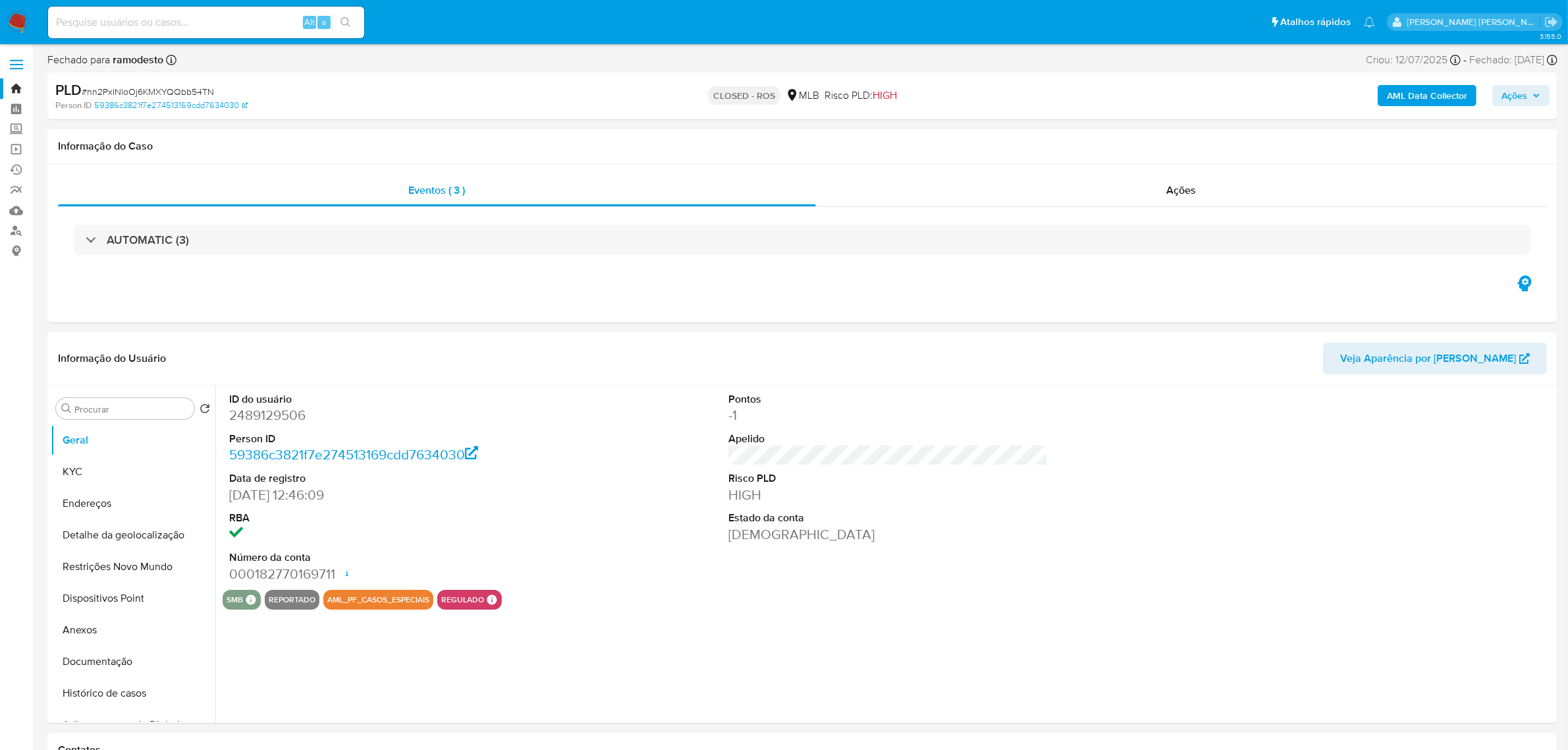
select select "10"
click at [143, 406] on input "Procurar" at bounding box center [131, 409] width 114 height 12
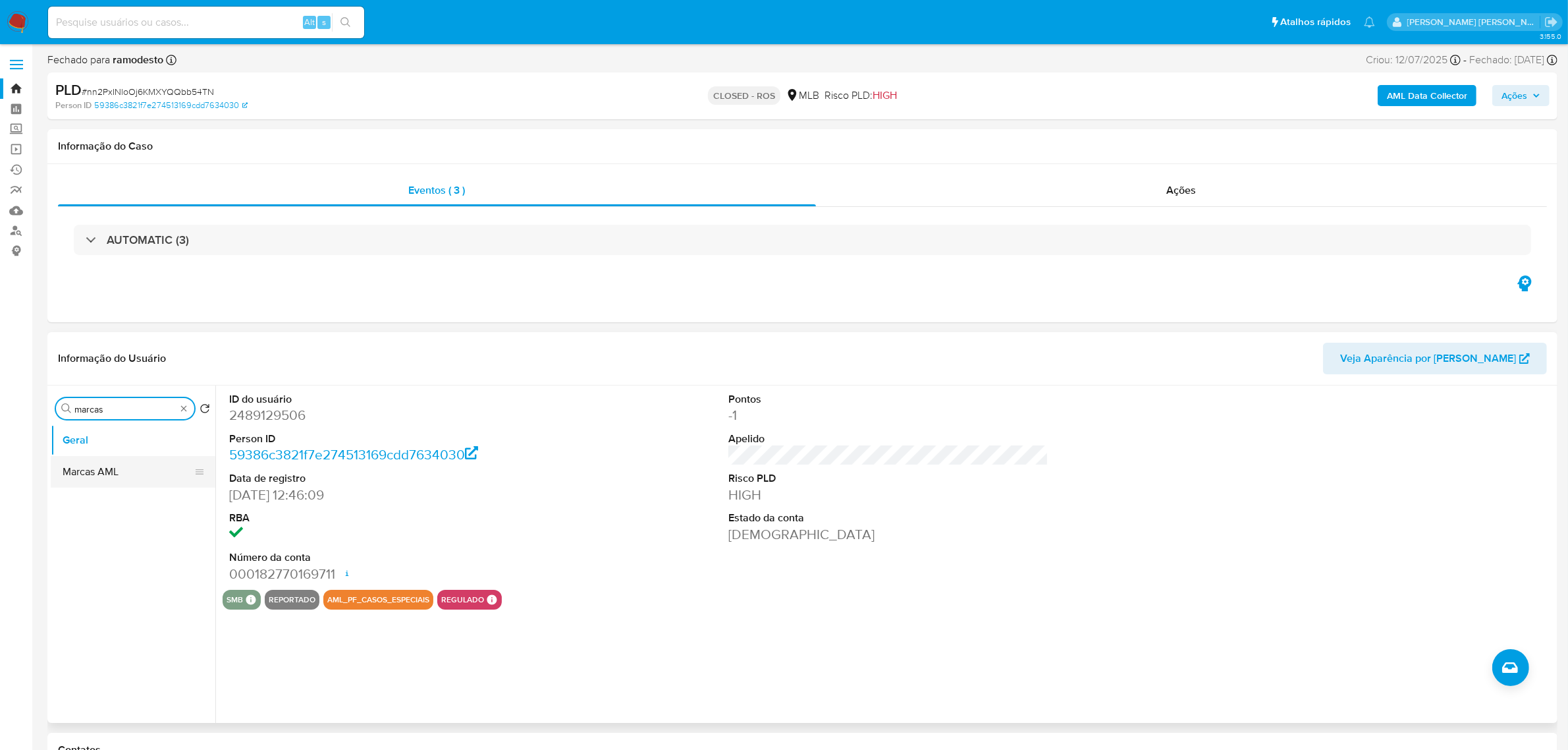
type input "marcas"
click at [106, 469] on button "Marcas AML" at bounding box center [128, 471] width 154 height 32
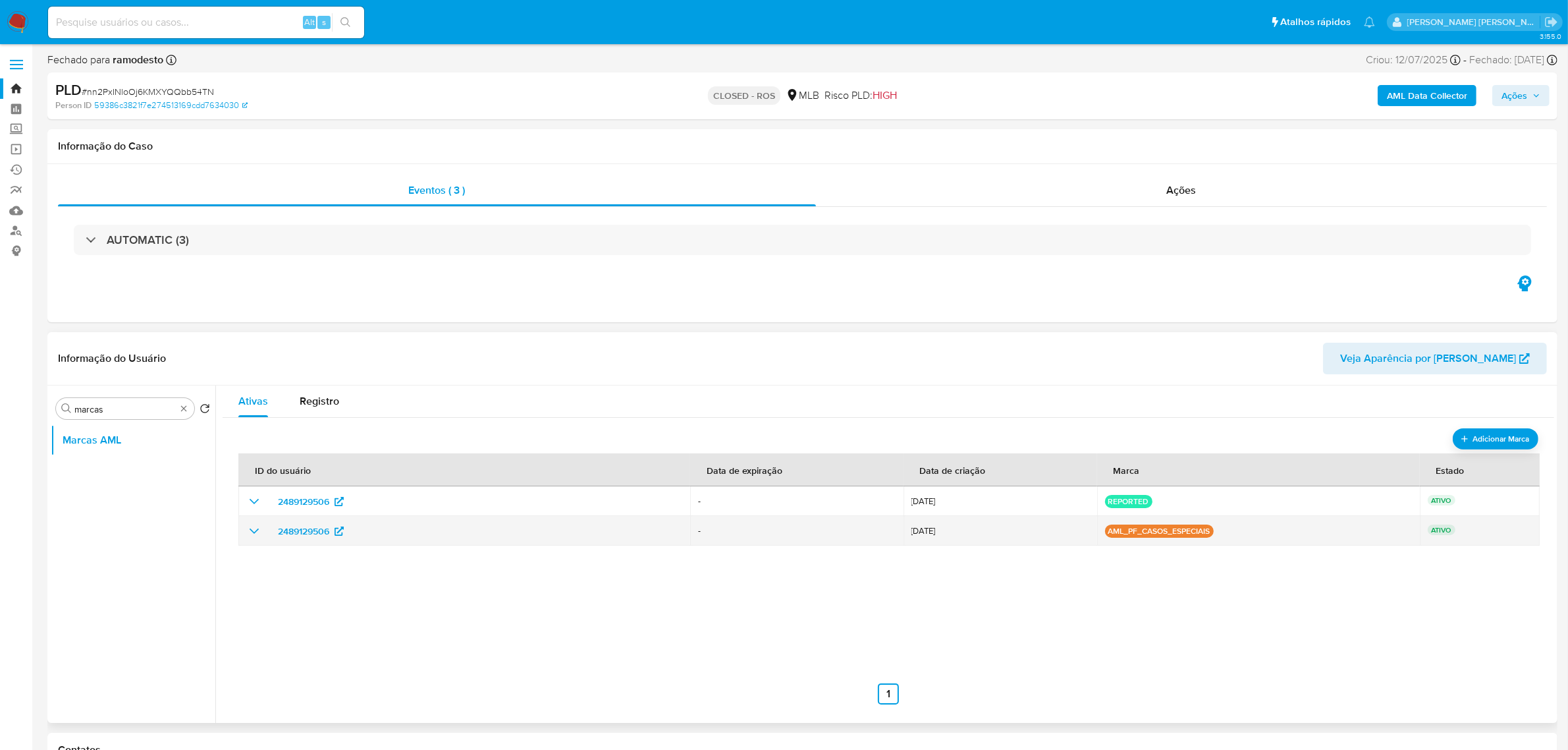
click at [252, 535] on icon "show_hidden_detail_by_id_2489129506" at bounding box center [254, 530] width 16 height 16
click at [257, 532] on icon "show_hidden_detail_by_id_2489129506" at bounding box center [254, 531] width 9 height 5
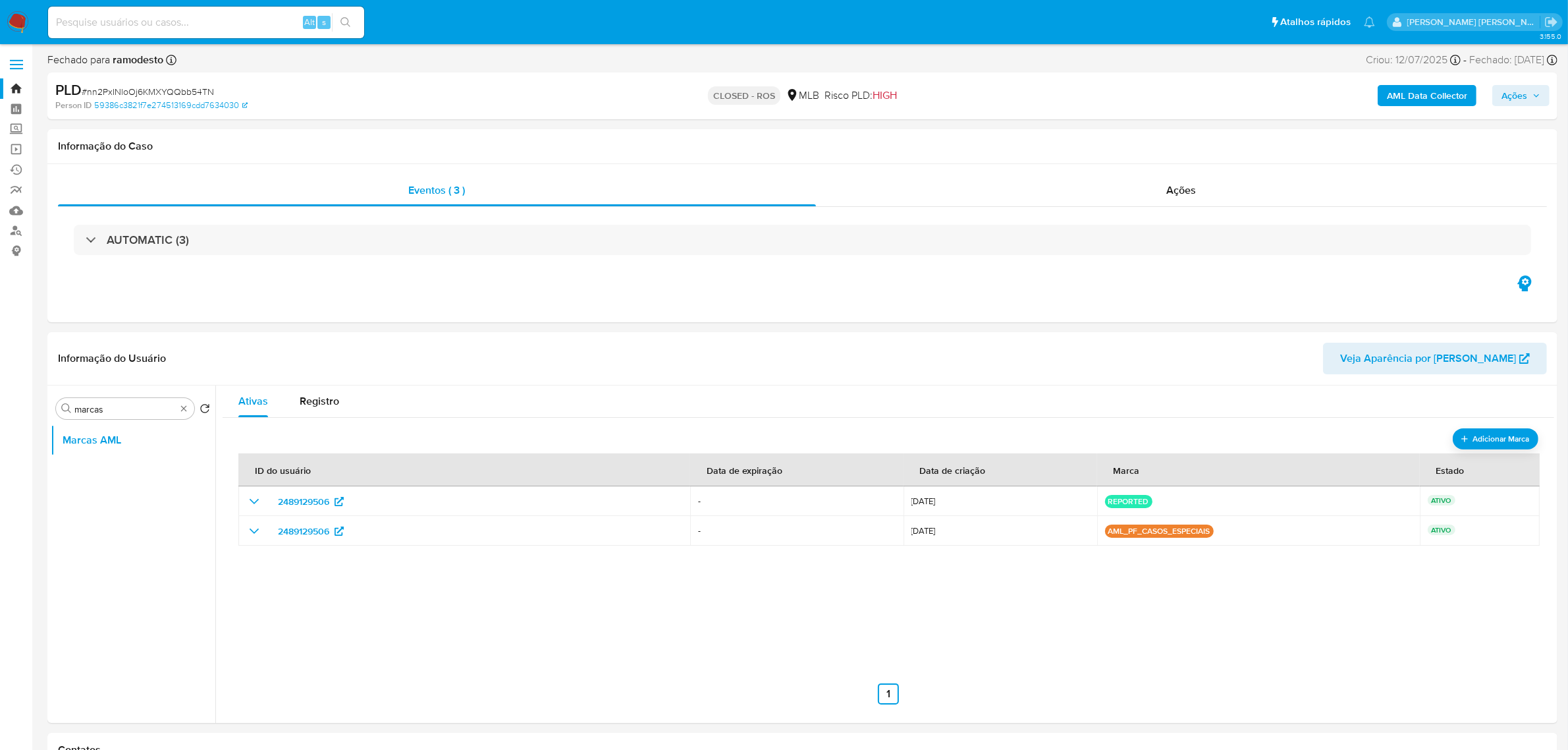
click at [15, 62] on label at bounding box center [16, 64] width 33 height 28
click at [0, 0] on input "checkbox" at bounding box center [0, 0] width 0 height 0
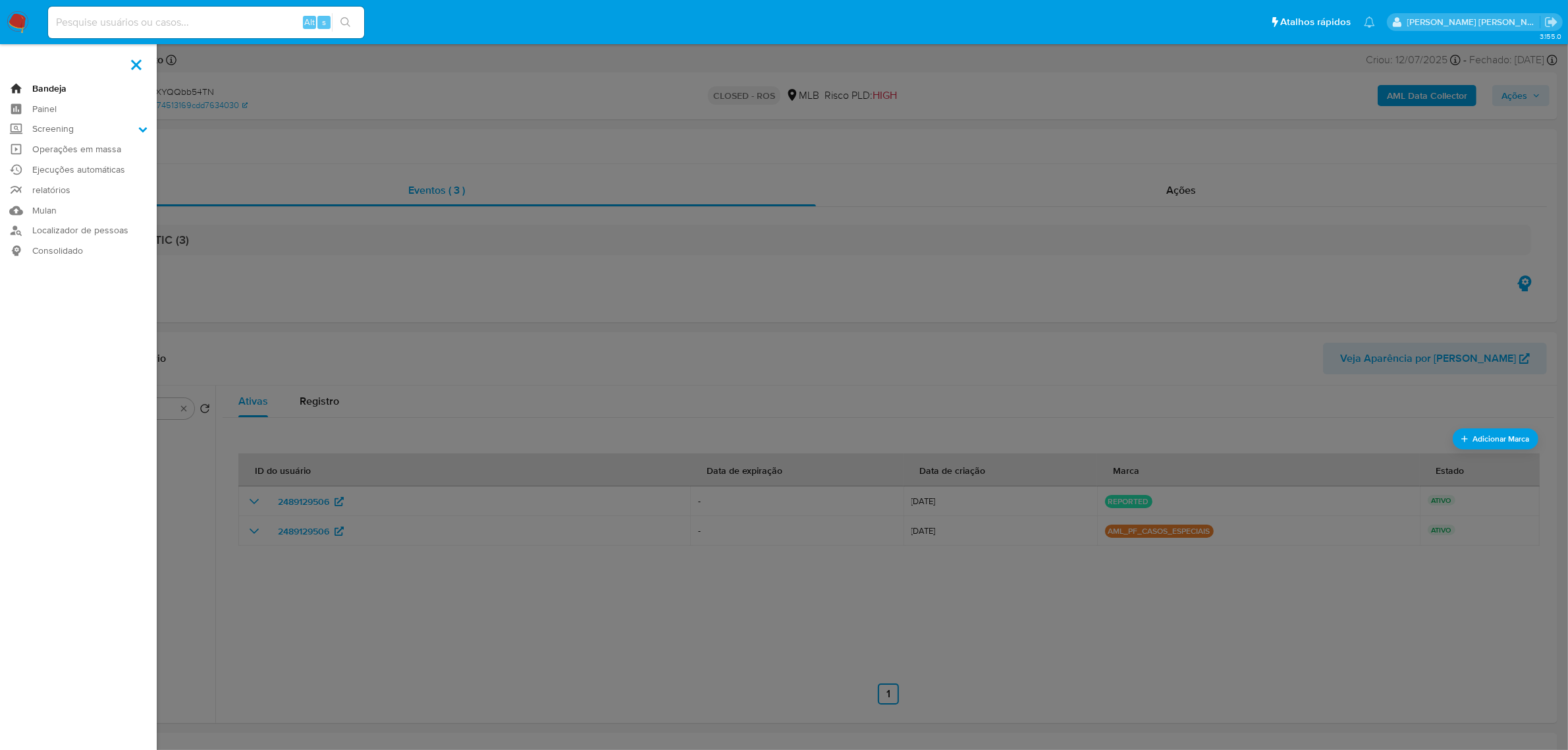
click at [50, 89] on link "Bandeja" at bounding box center [78, 89] width 157 height 20
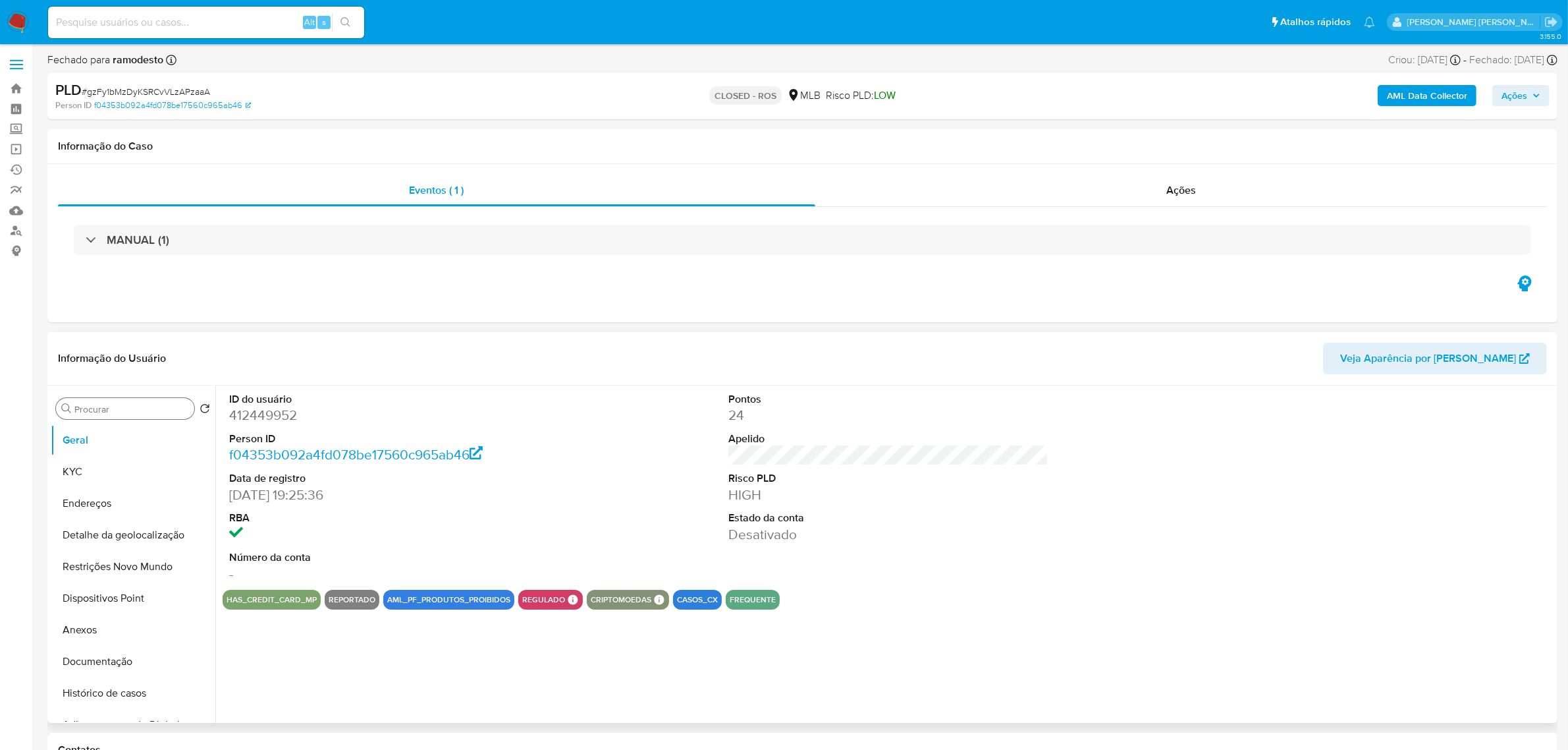
select select "10"
click at [111, 412] on input "Procurar" at bounding box center [131, 409] width 114 height 12
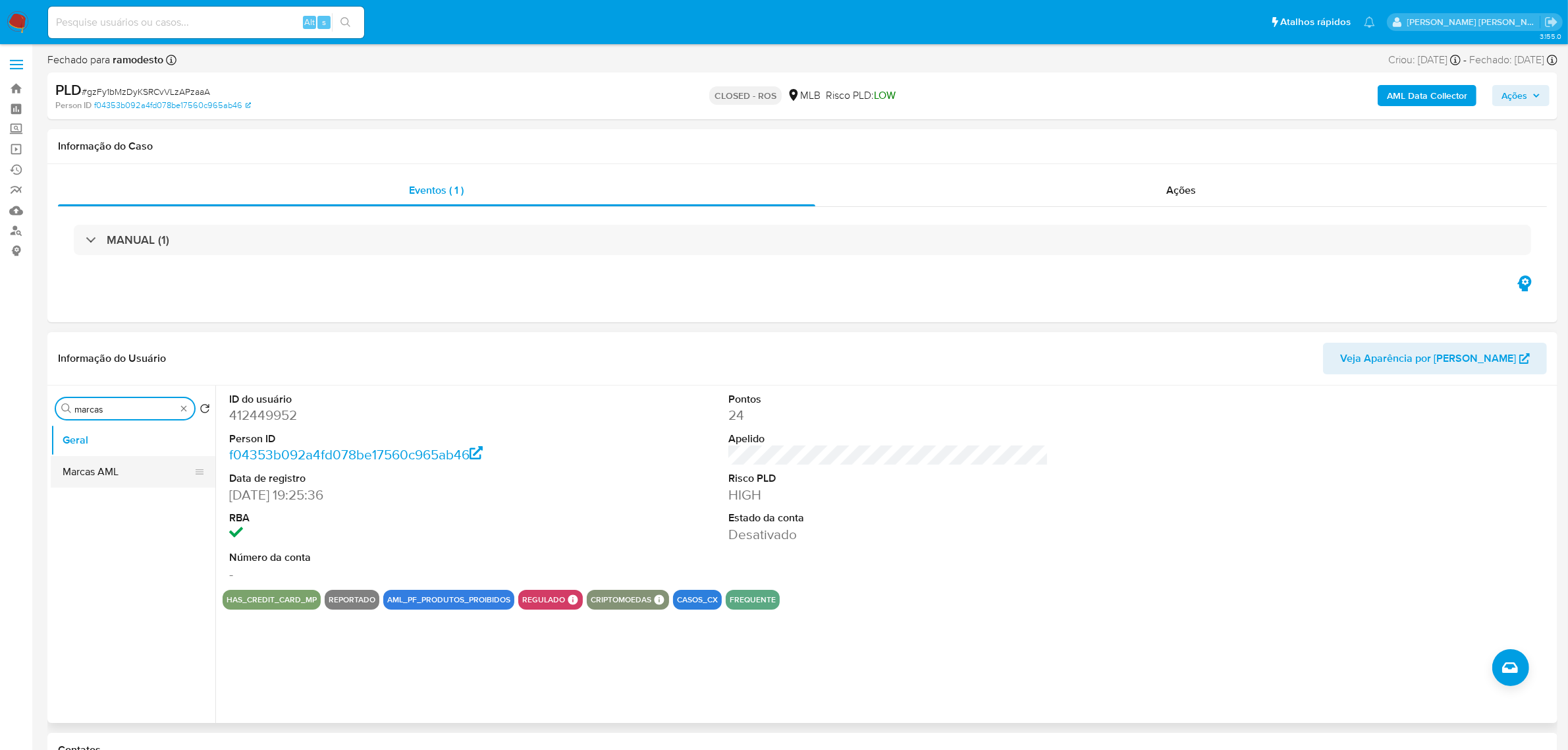
type input "marcas"
click at [101, 479] on button "Marcas AML" at bounding box center [128, 471] width 154 height 32
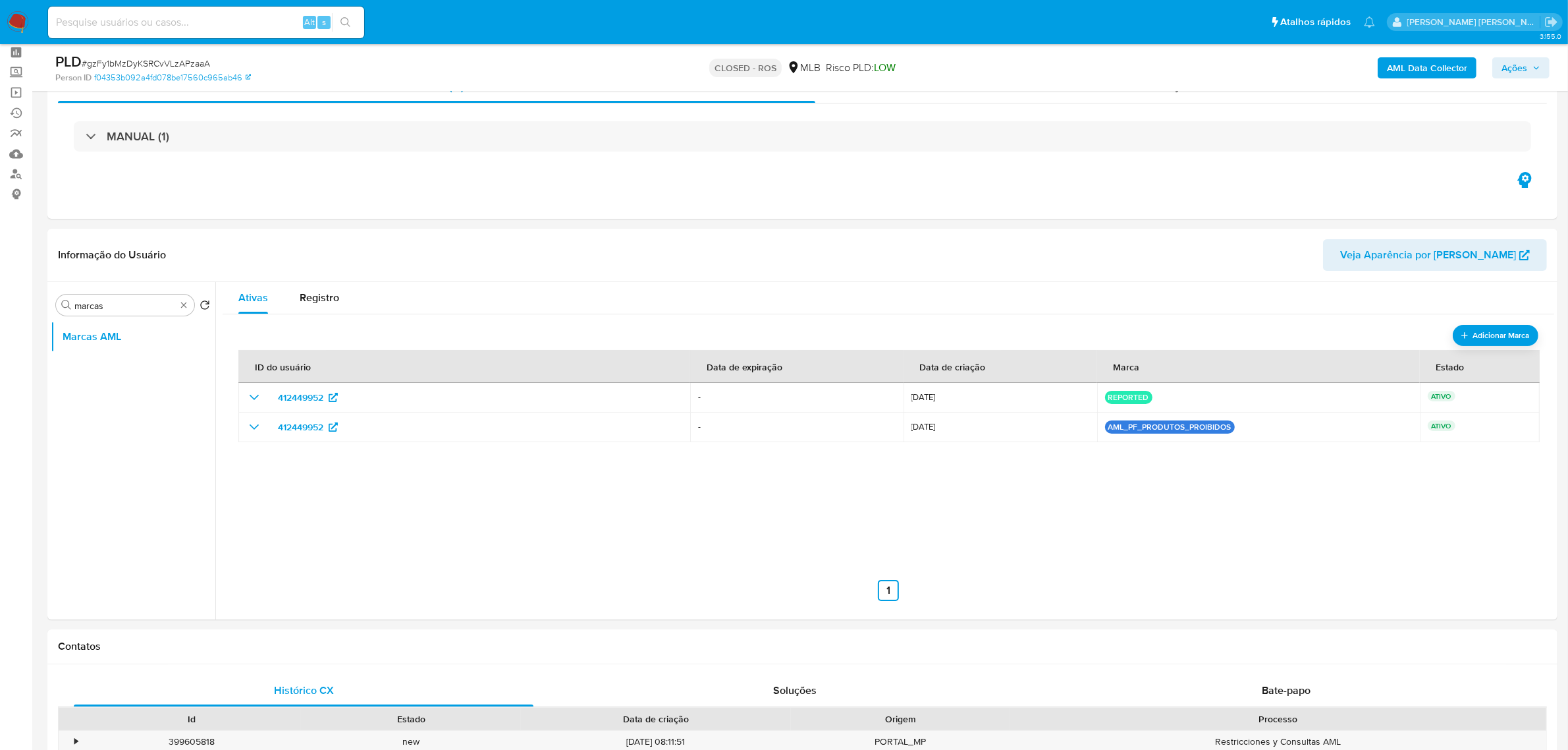
scroll to position [83, 0]
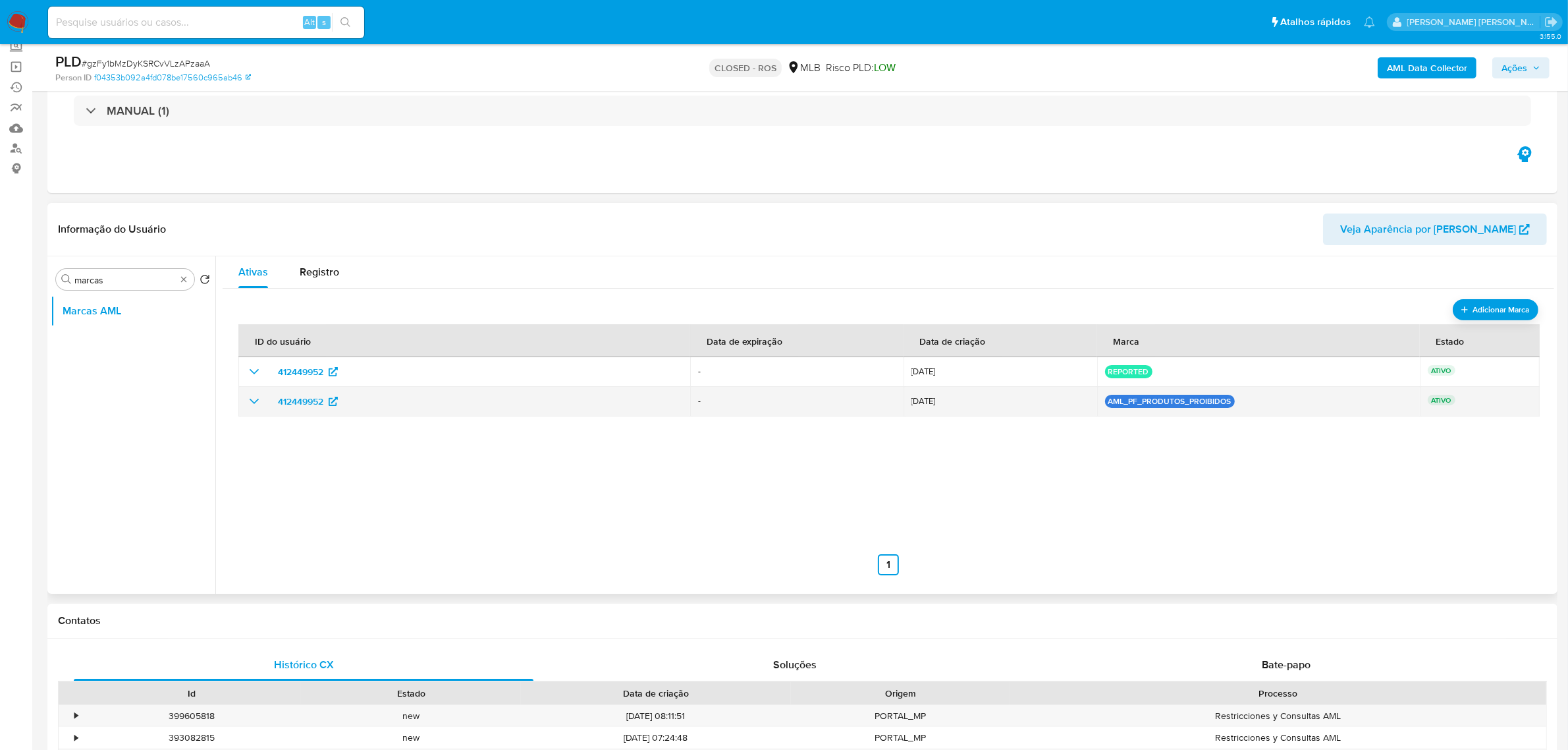
click at [251, 405] on icon "show_hidden_detail_by_id_412449952" at bounding box center [254, 401] width 16 height 16
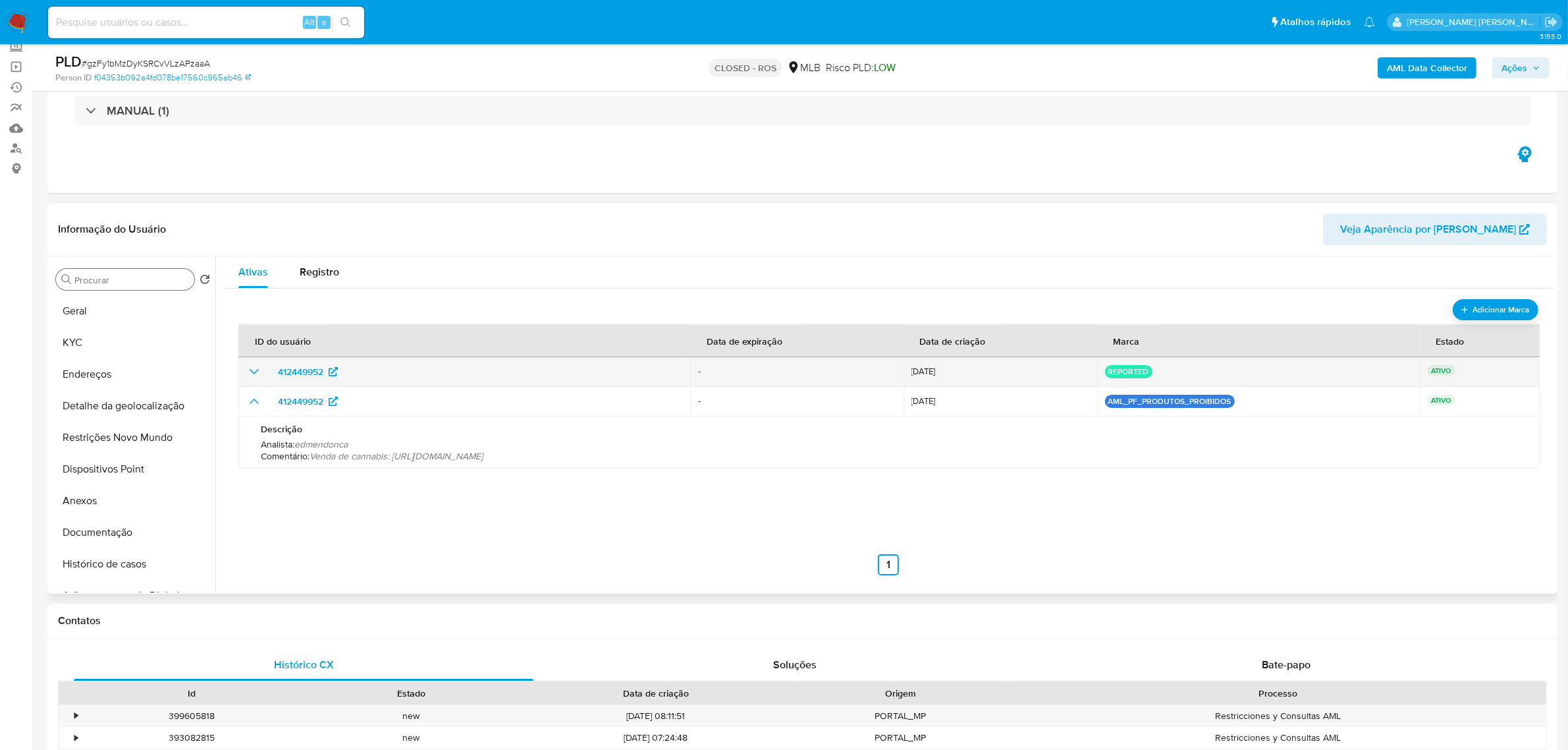
click at [252, 372] on icon "show_hidden_detail_by_id_412449952" at bounding box center [254, 371] width 9 height 5
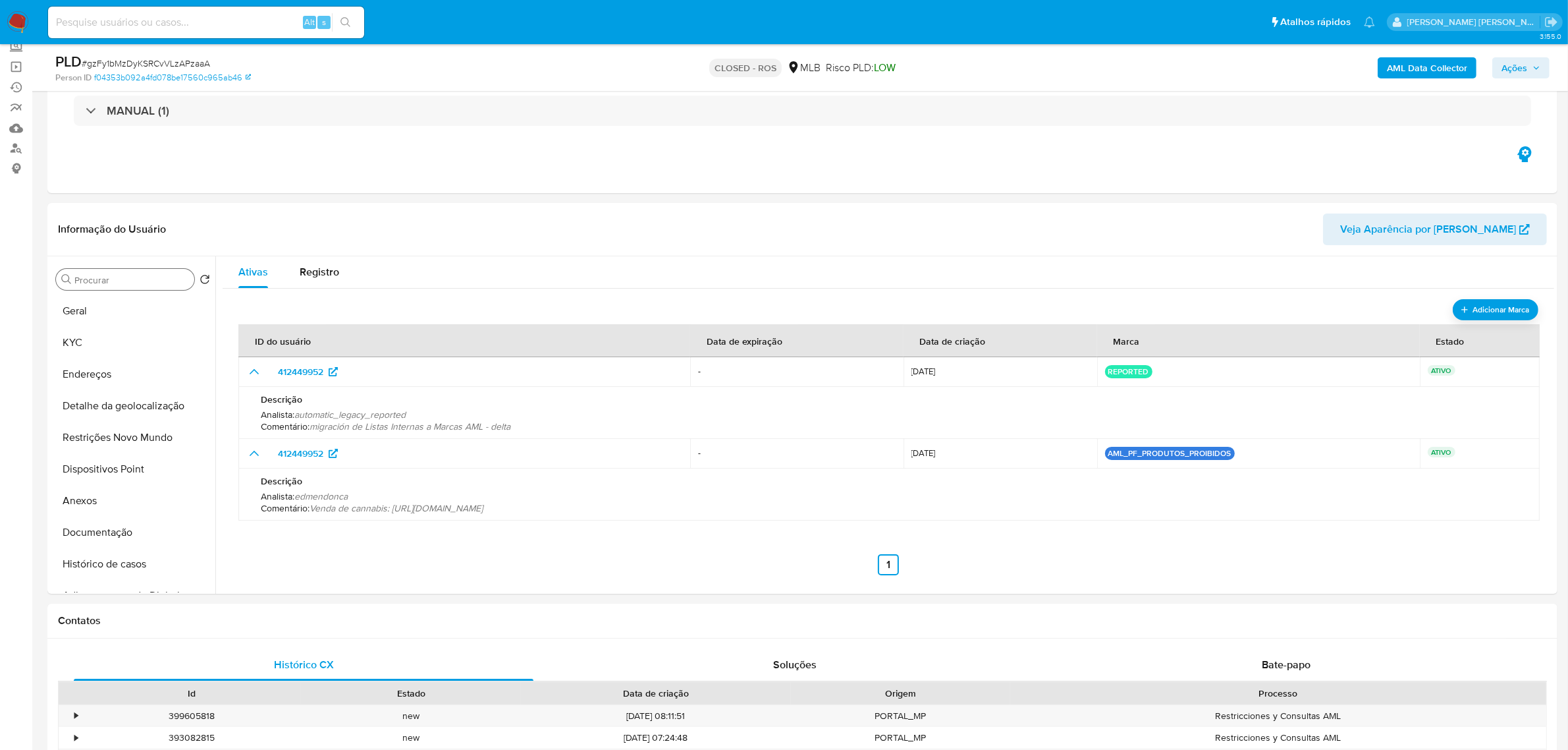
click at [172, 15] on input at bounding box center [206, 22] width 316 height 17
paste input "564682795"
type input "564682795"
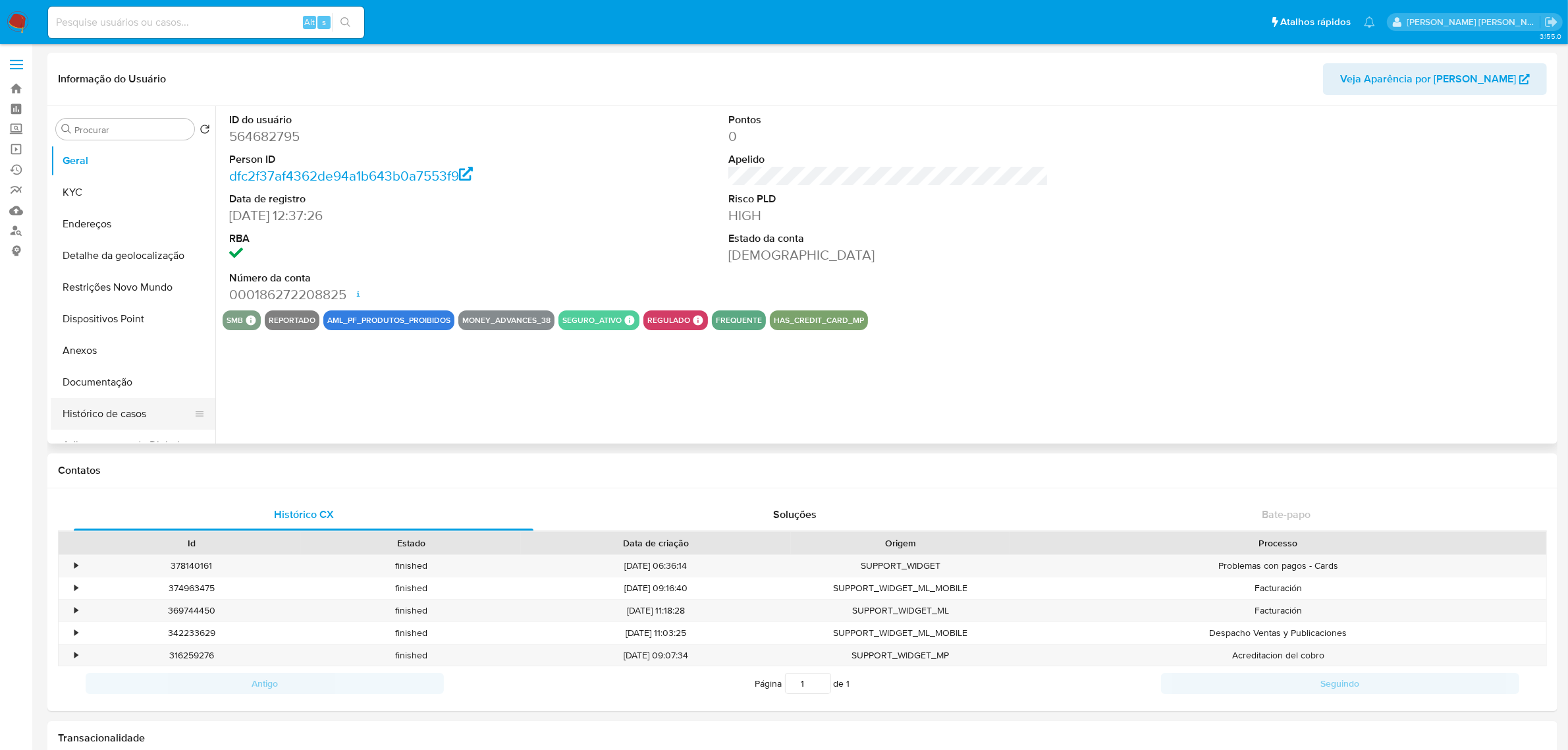
select select "10"
click at [151, 124] on input "Procurar" at bounding box center [131, 130] width 114 height 12
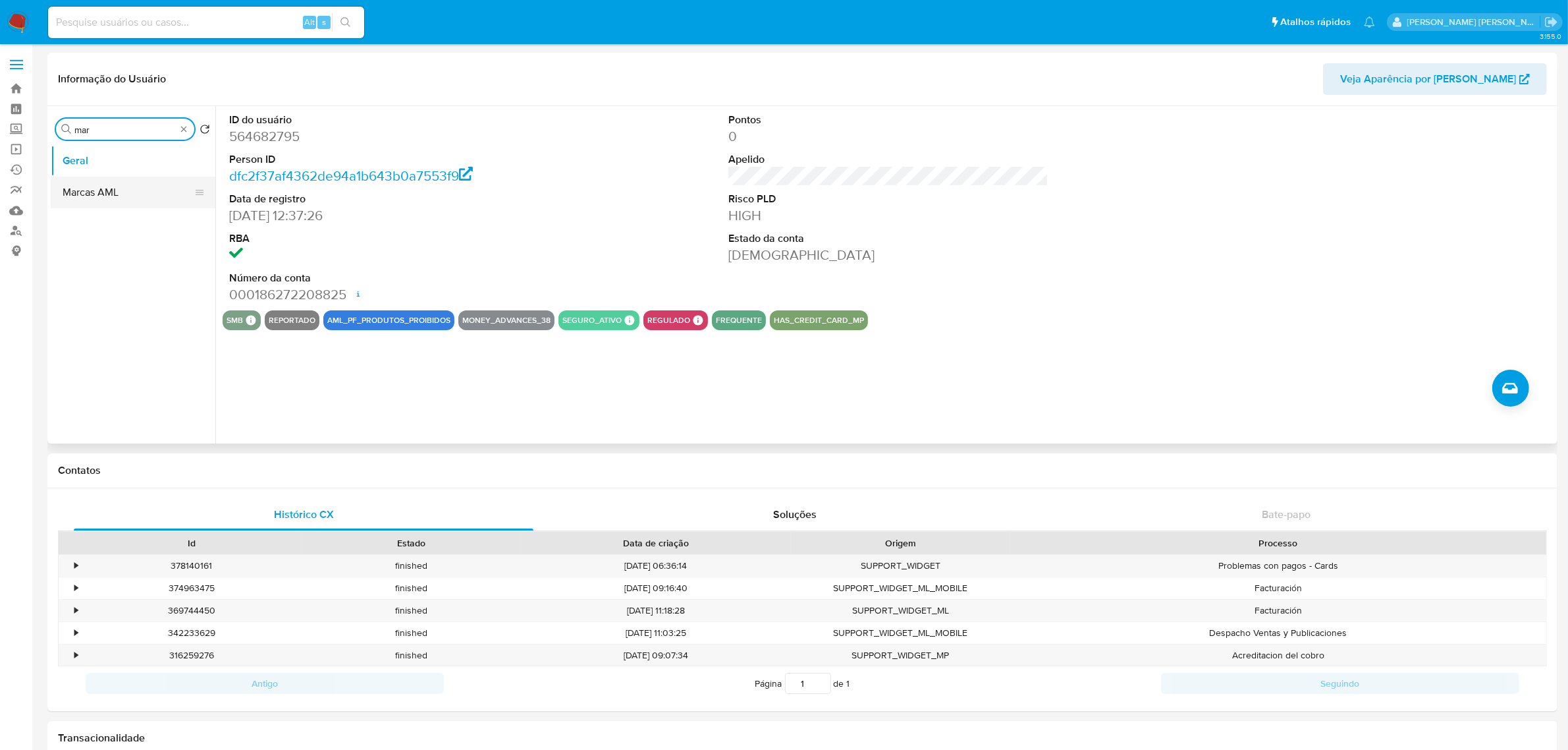
type input "mar"
click at [115, 185] on button "Marcas AML" at bounding box center [128, 192] width 154 height 32
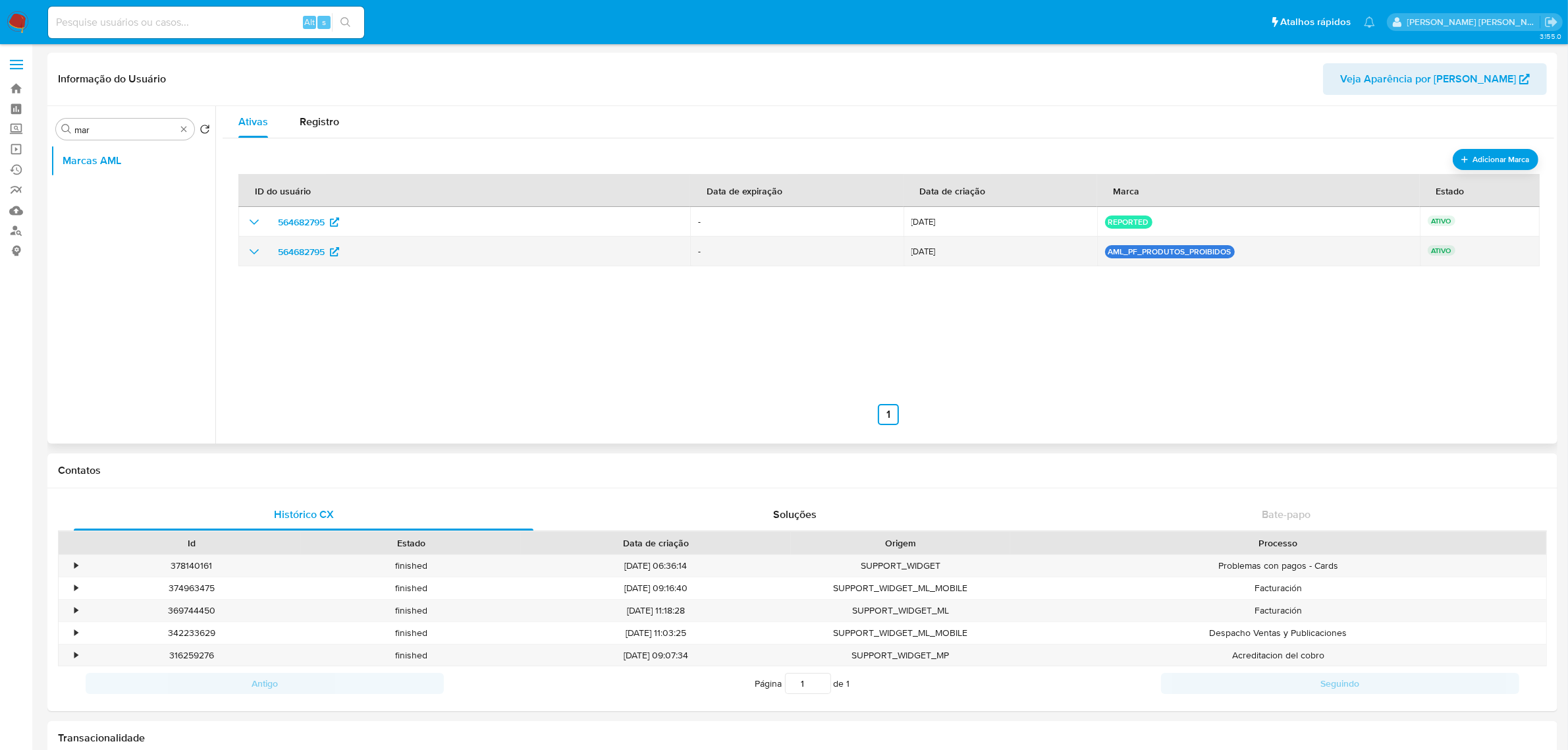
click at [258, 252] on icon "show_hidden_detail_by_id_564682795" at bounding box center [254, 251] width 16 height 16
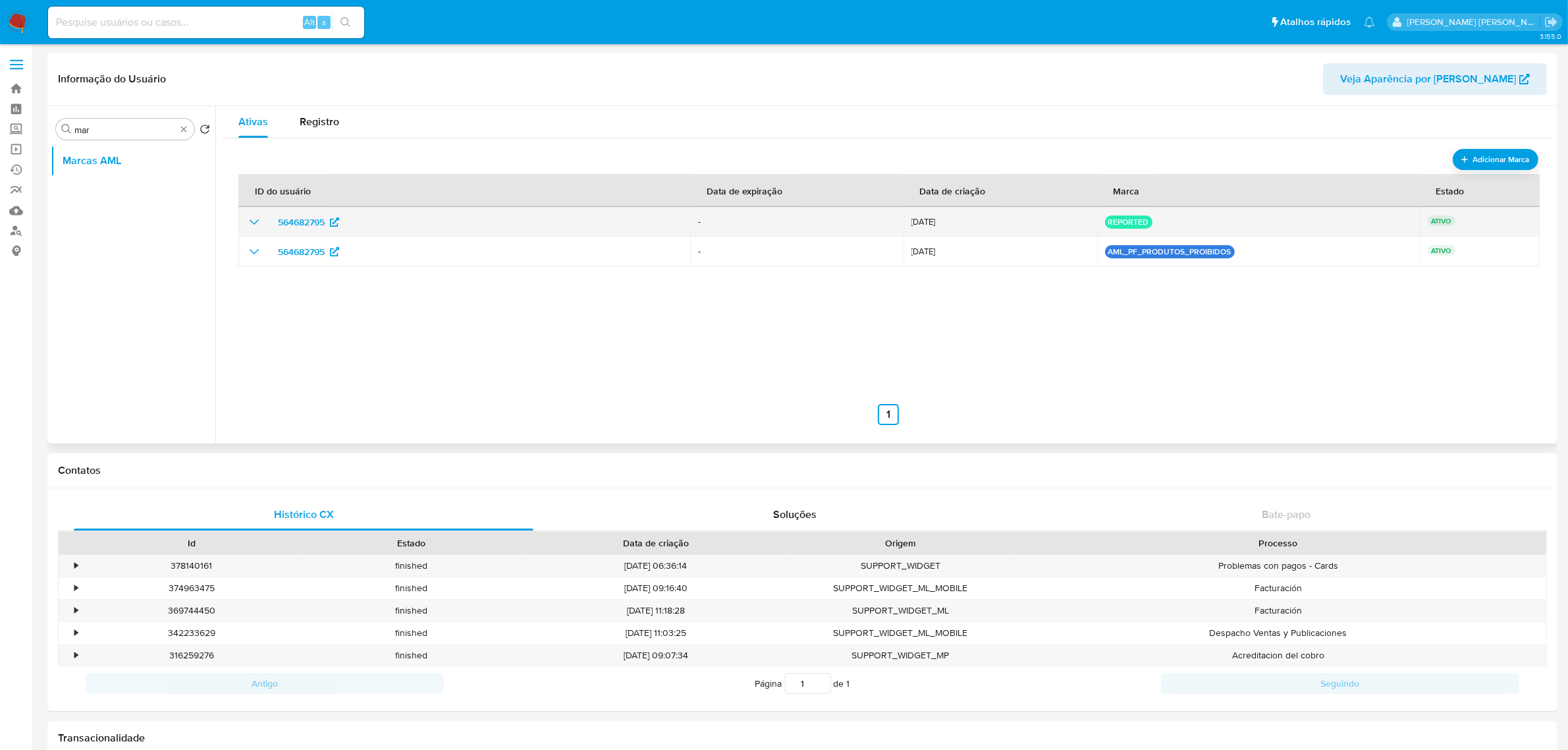
click at [254, 218] on icon "show_hidden_detail_by_id_564682795" at bounding box center [254, 222] width 16 height 16
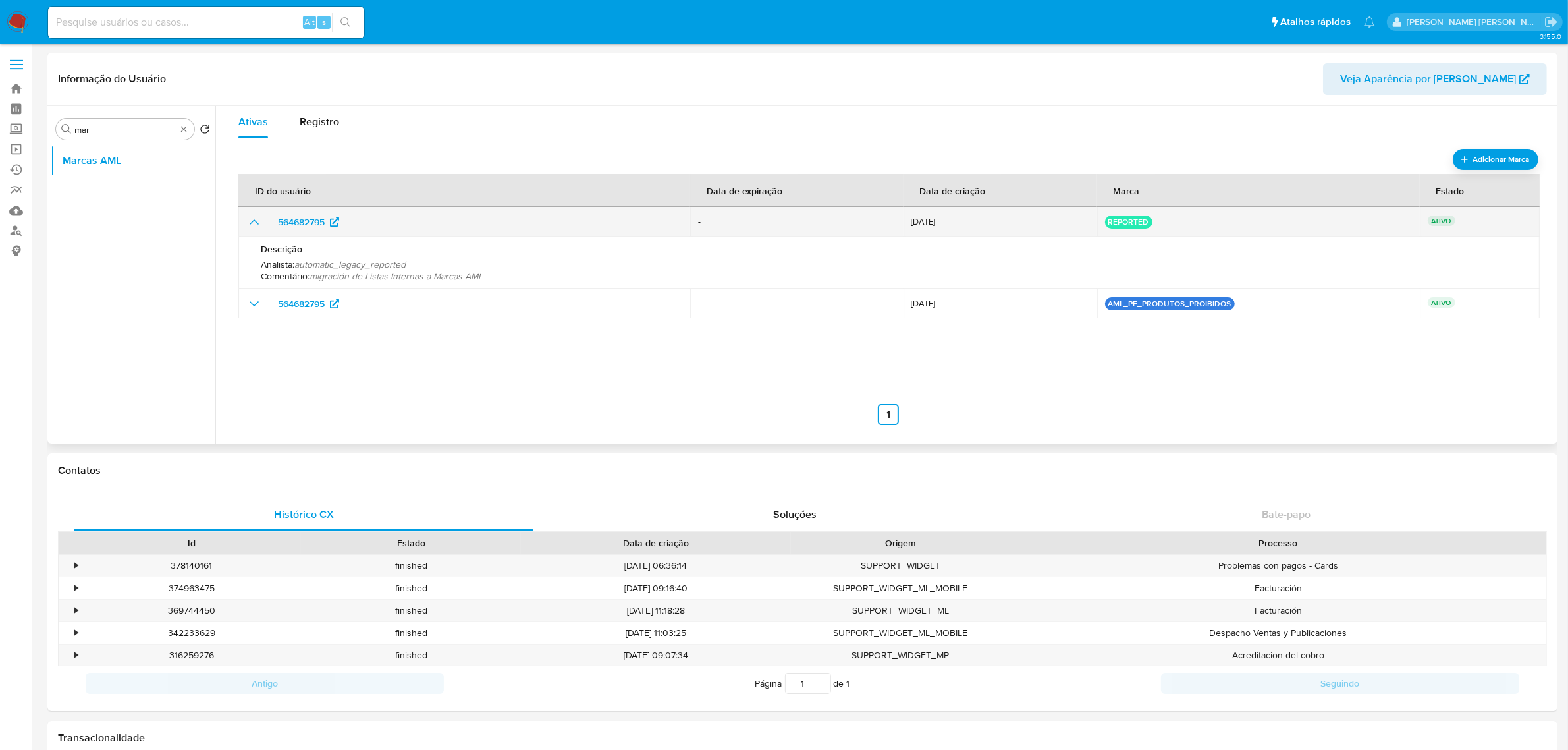
click at [254, 218] on icon "show_hidden_detail_by_id_564682795" at bounding box center [254, 222] width 16 height 16
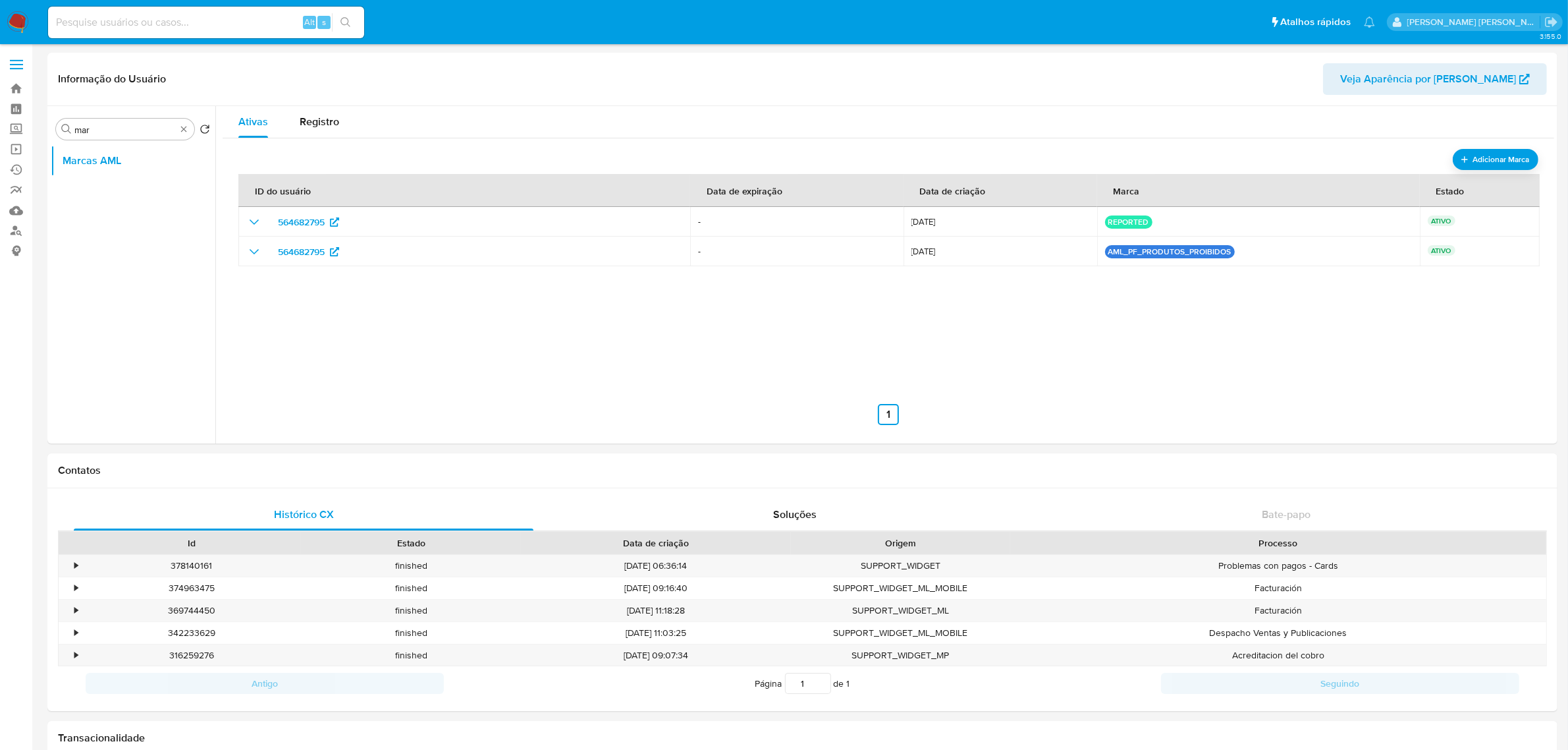
click at [164, 12] on div "Alt s" at bounding box center [206, 22] width 316 height 32
click at [156, 24] on input at bounding box center [206, 22] width 316 height 17
paste input "1527820504"
type input "1527820504"
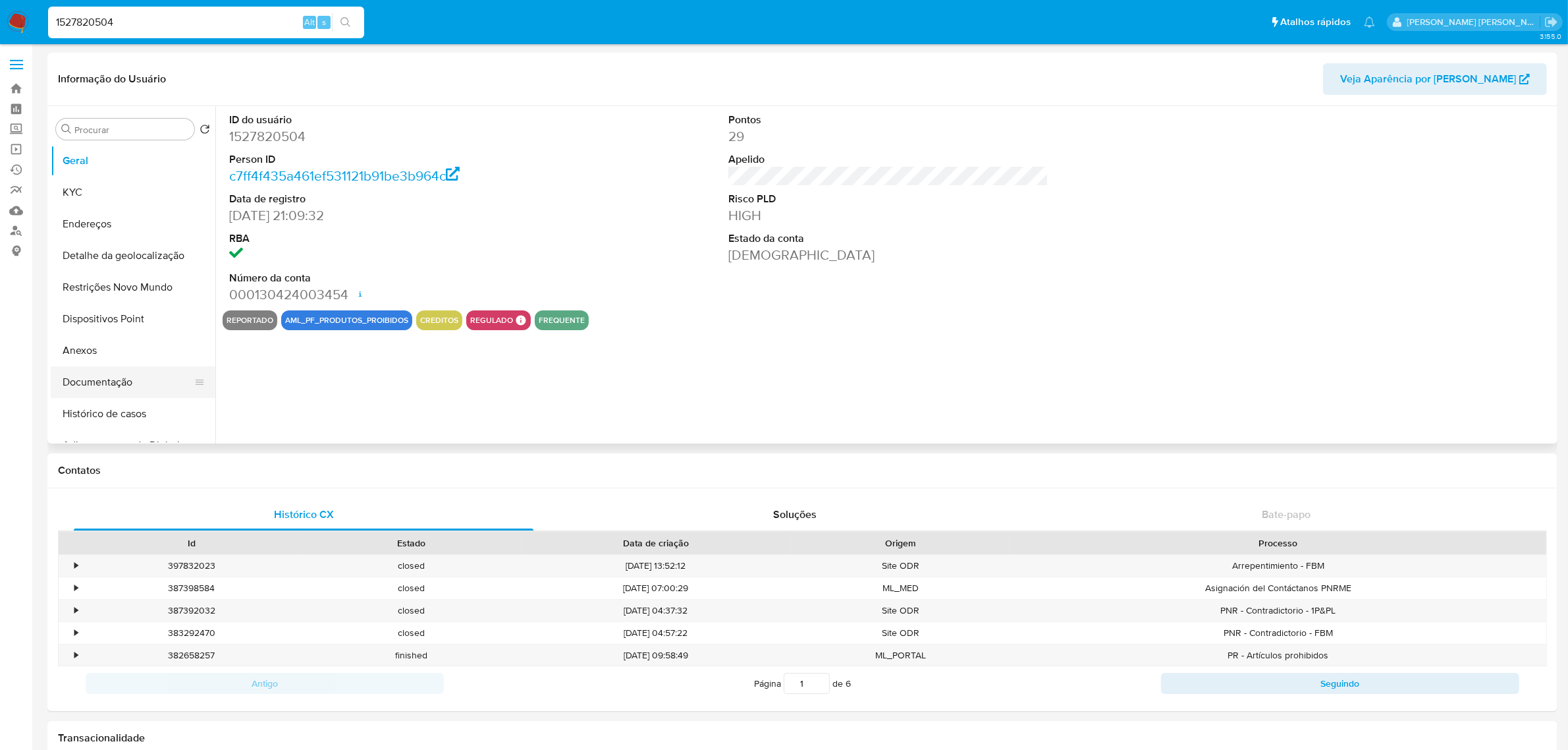
select select "10"
click at [92, 410] on button "Histórico de casos" at bounding box center [128, 413] width 154 height 32
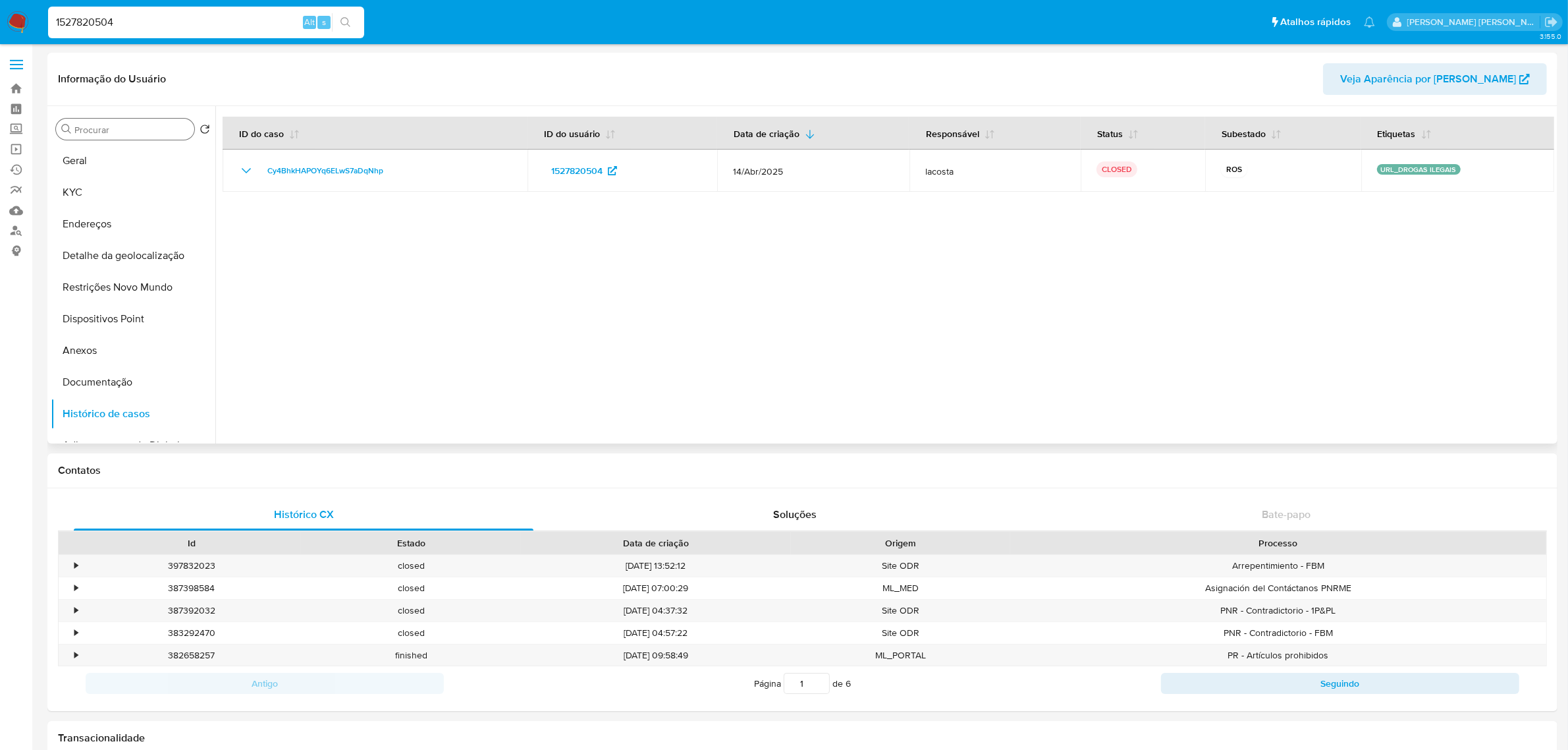
click at [137, 127] on input "Procurar" at bounding box center [131, 130] width 114 height 12
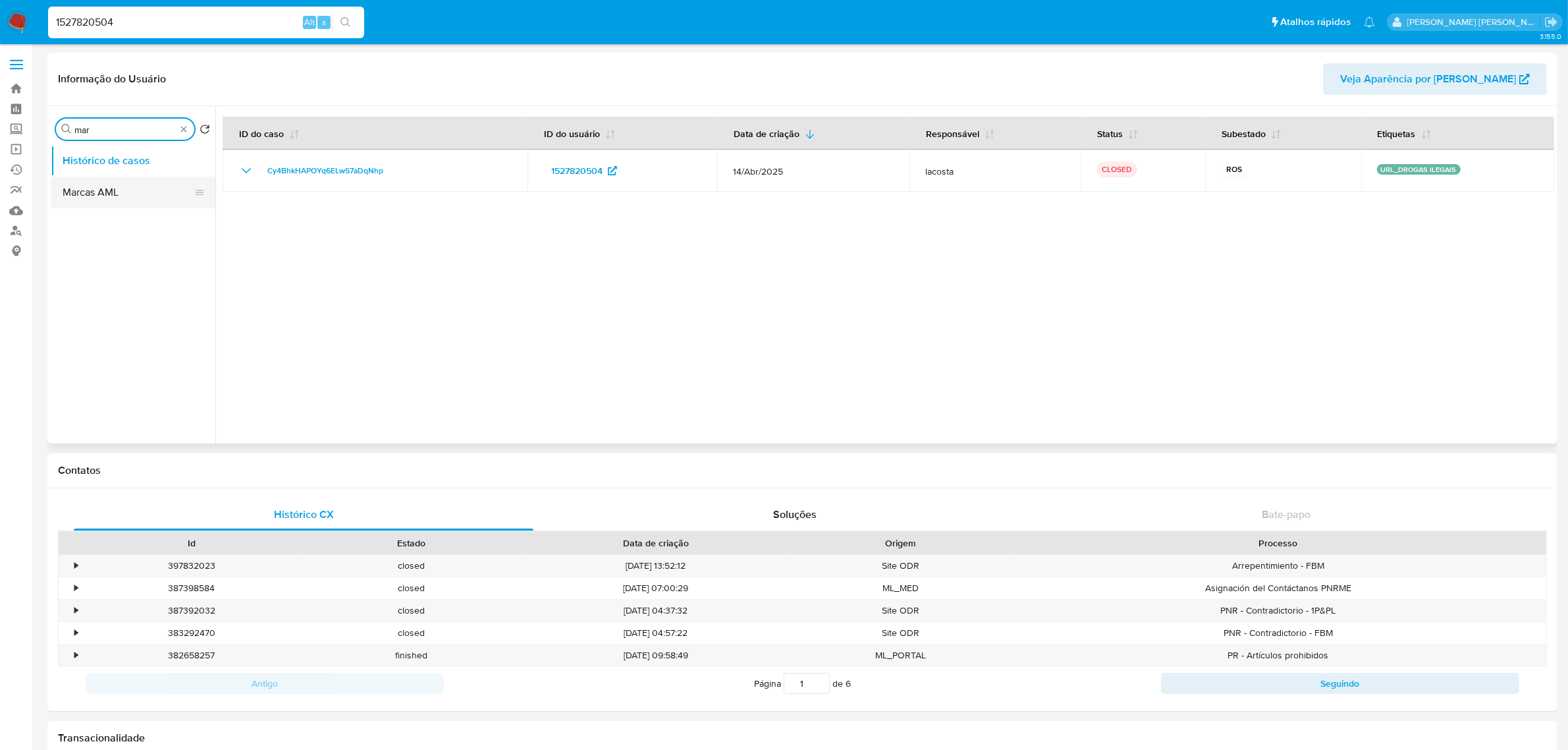
type input "mar"
click at [114, 187] on button "Marcas AML" at bounding box center [128, 192] width 154 height 32
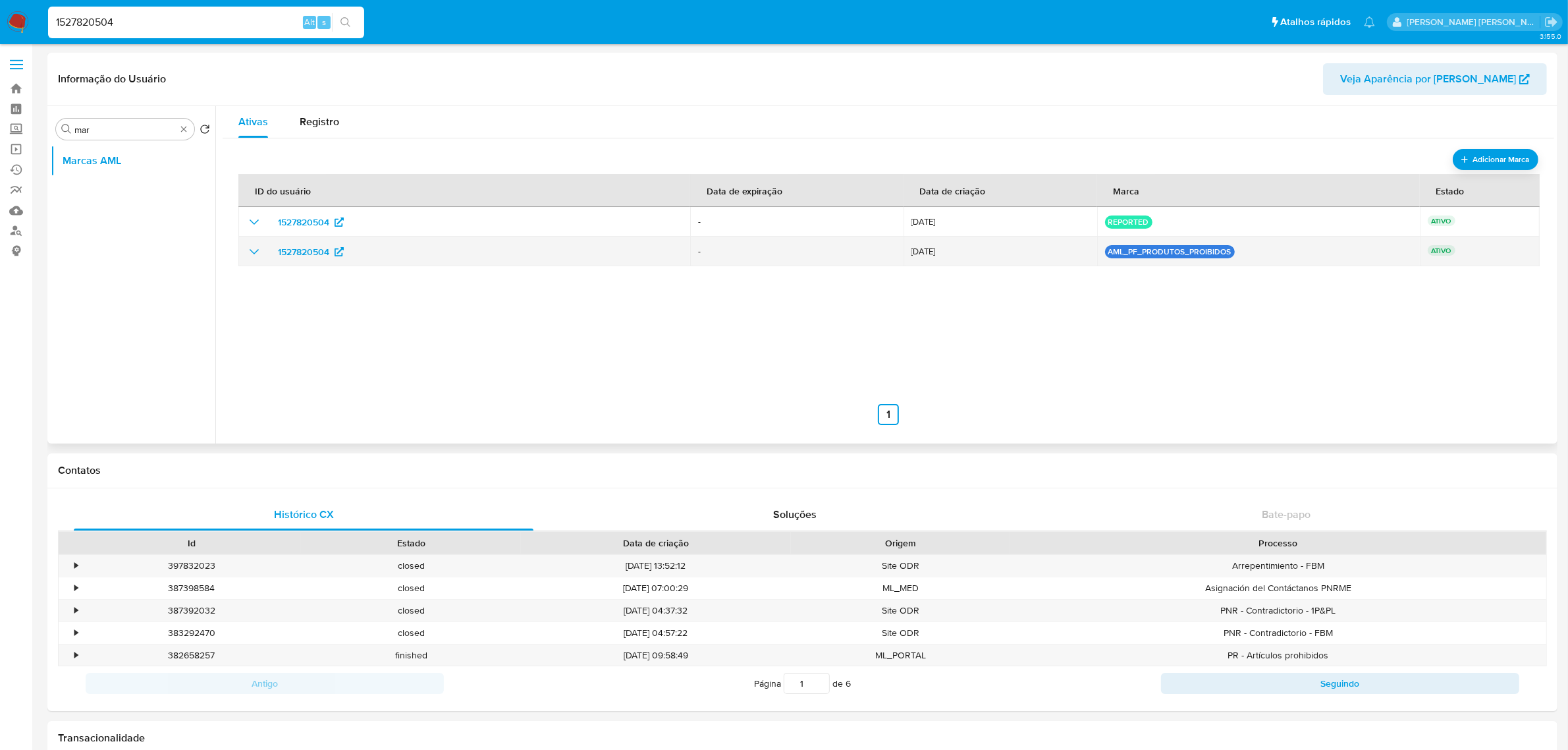
click at [261, 252] on icon "show_hidden_detail_by_id_1527820504" at bounding box center [254, 251] width 16 height 16
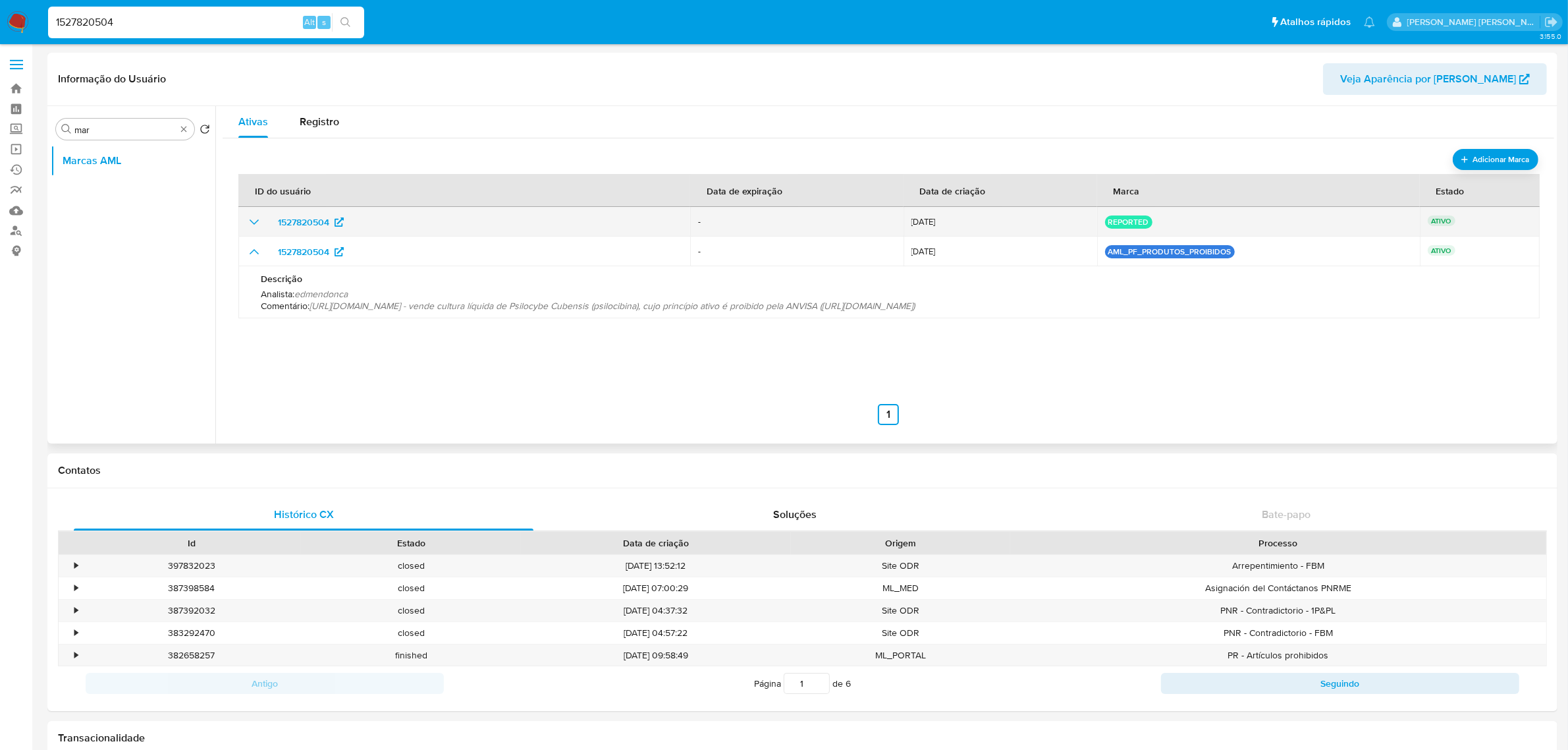
click at [257, 216] on icon "show_hidden_detail_by_id_1527820504" at bounding box center [254, 222] width 16 height 16
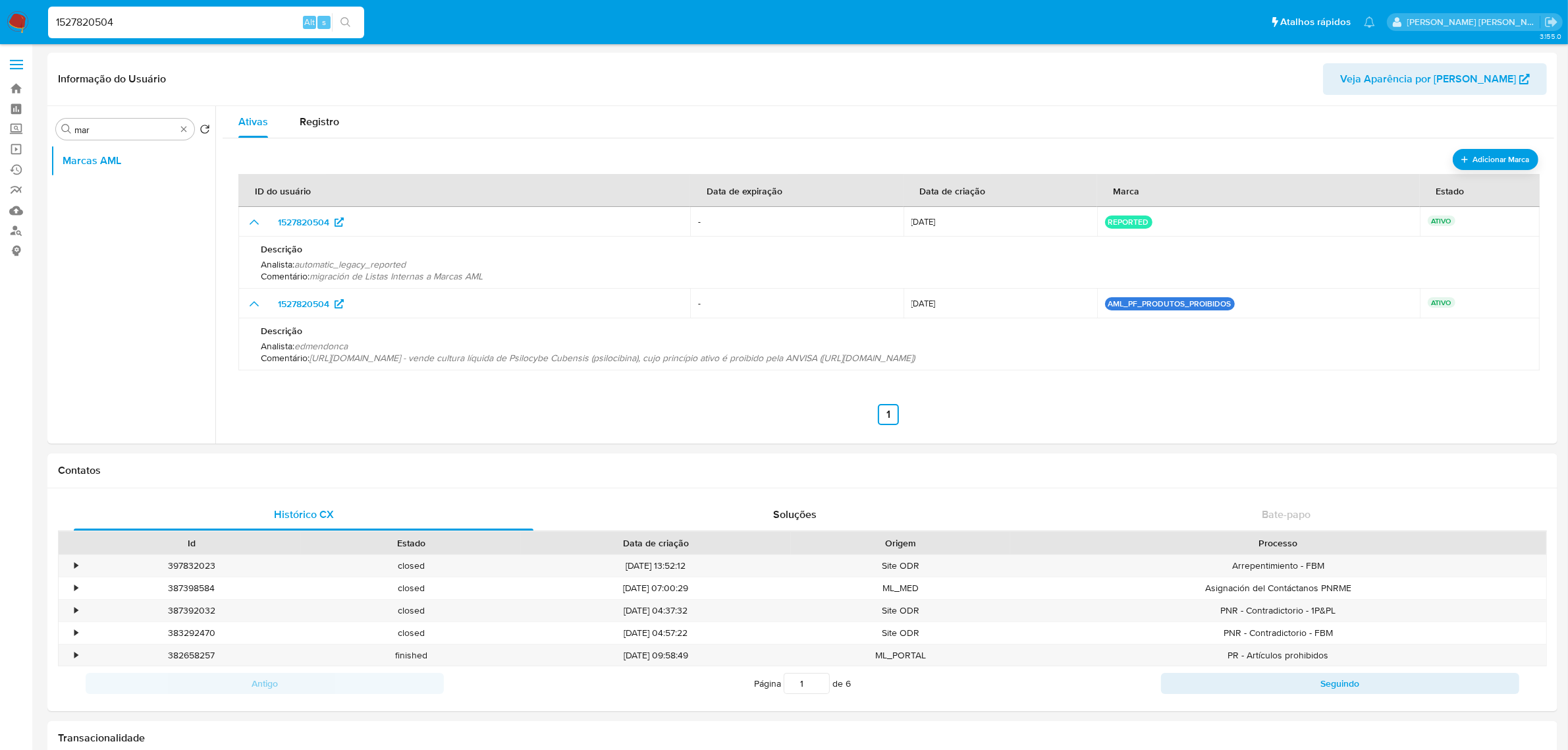
drag, startPoint x: 140, startPoint y: 15, endPoint x: 15, endPoint y: 24, distance: 125.3
click at [15, 24] on nav "Pausado Ver notificaciones 1527820504 Alt s Atalhos rápidos Presiona las siguie…" at bounding box center [784, 22] width 1568 height 44
paste input "463881872"
type input "1463881872"
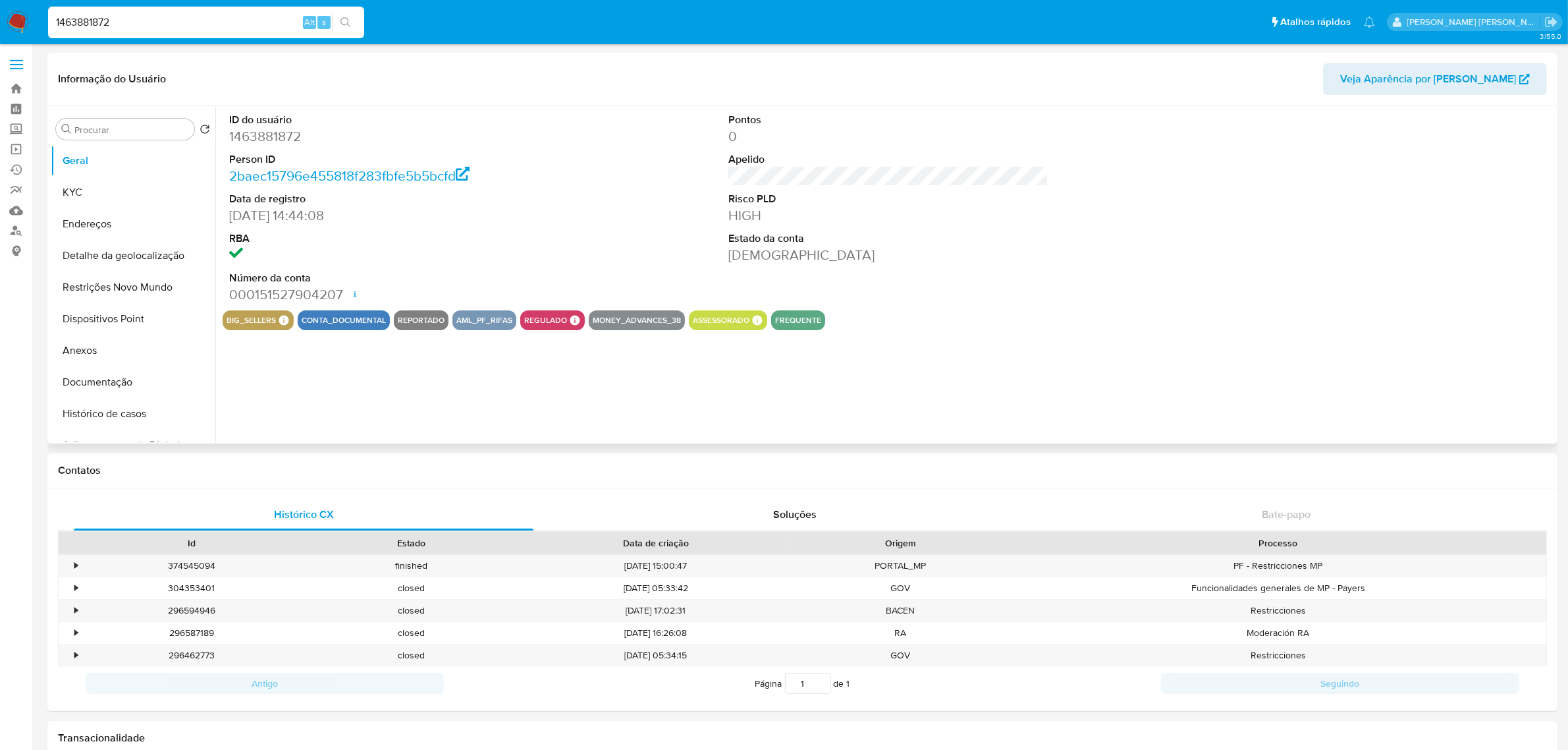
select select "10"
click at [148, 125] on input "Procurar" at bounding box center [131, 130] width 114 height 12
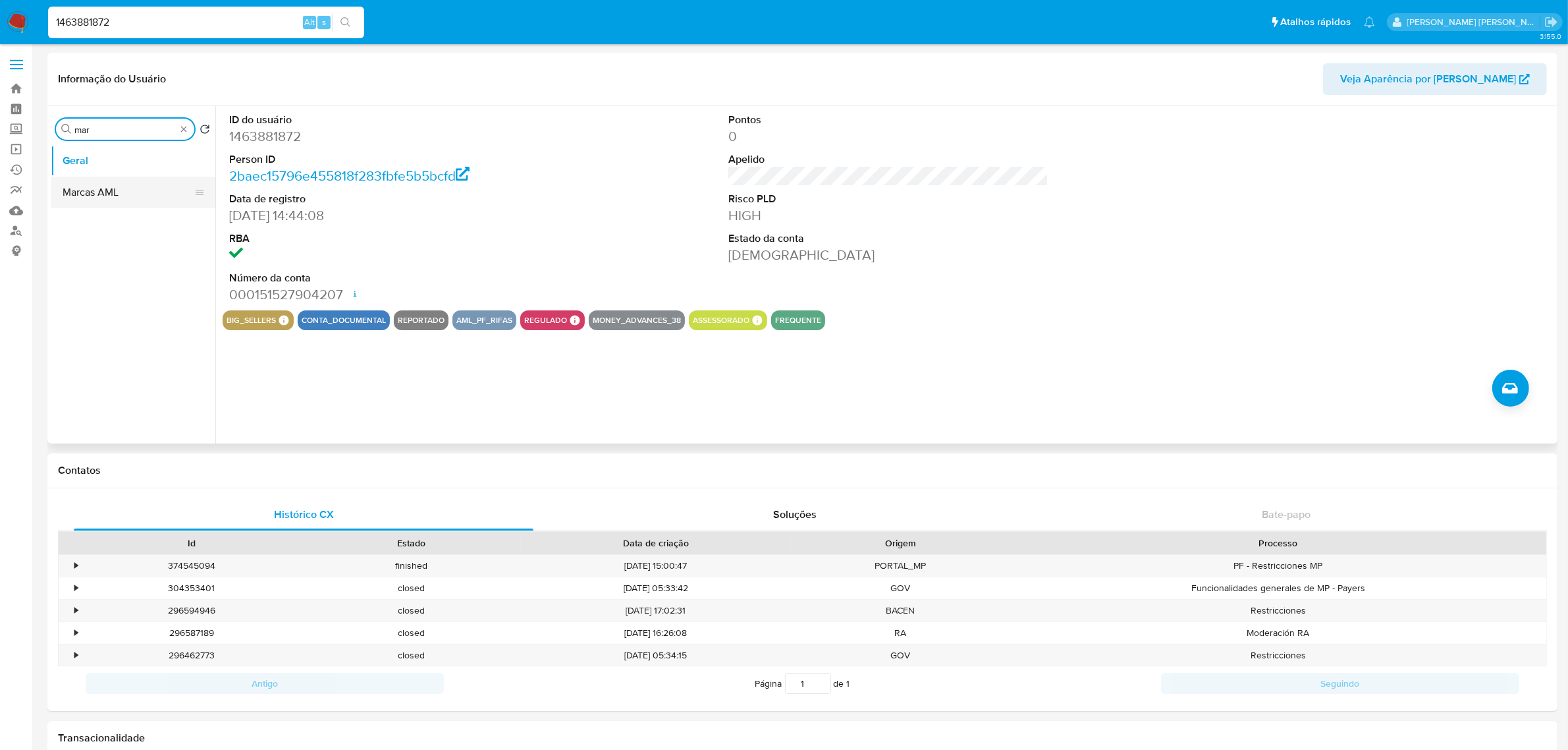
type input "mar"
click at [94, 191] on button "Marcas AML" at bounding box center [128, 192] width 154 height 32
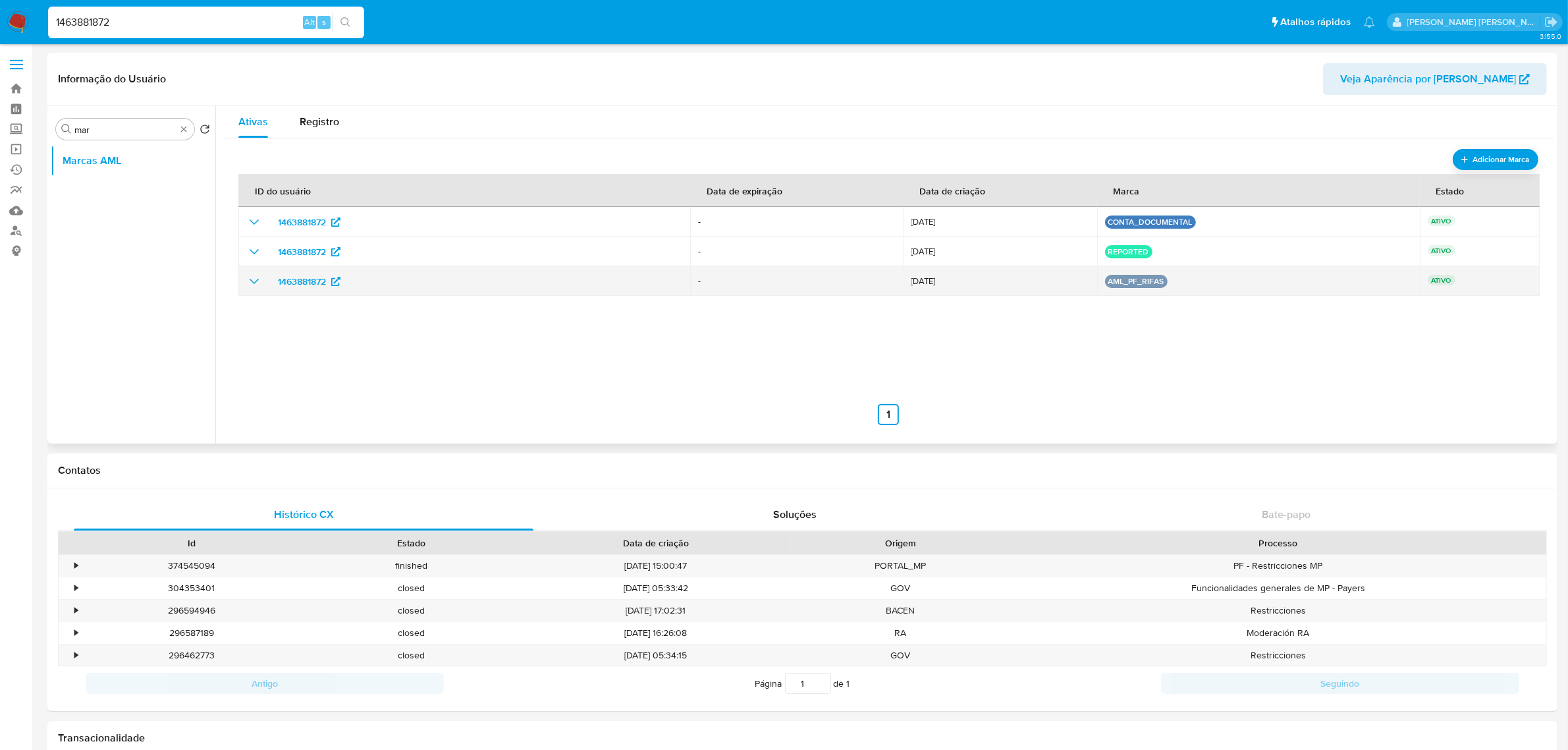
click at [260, 281] on icon "show_hidden_detail_by_id_1463881872" at bounding box center [254, 281] width 16 height 16
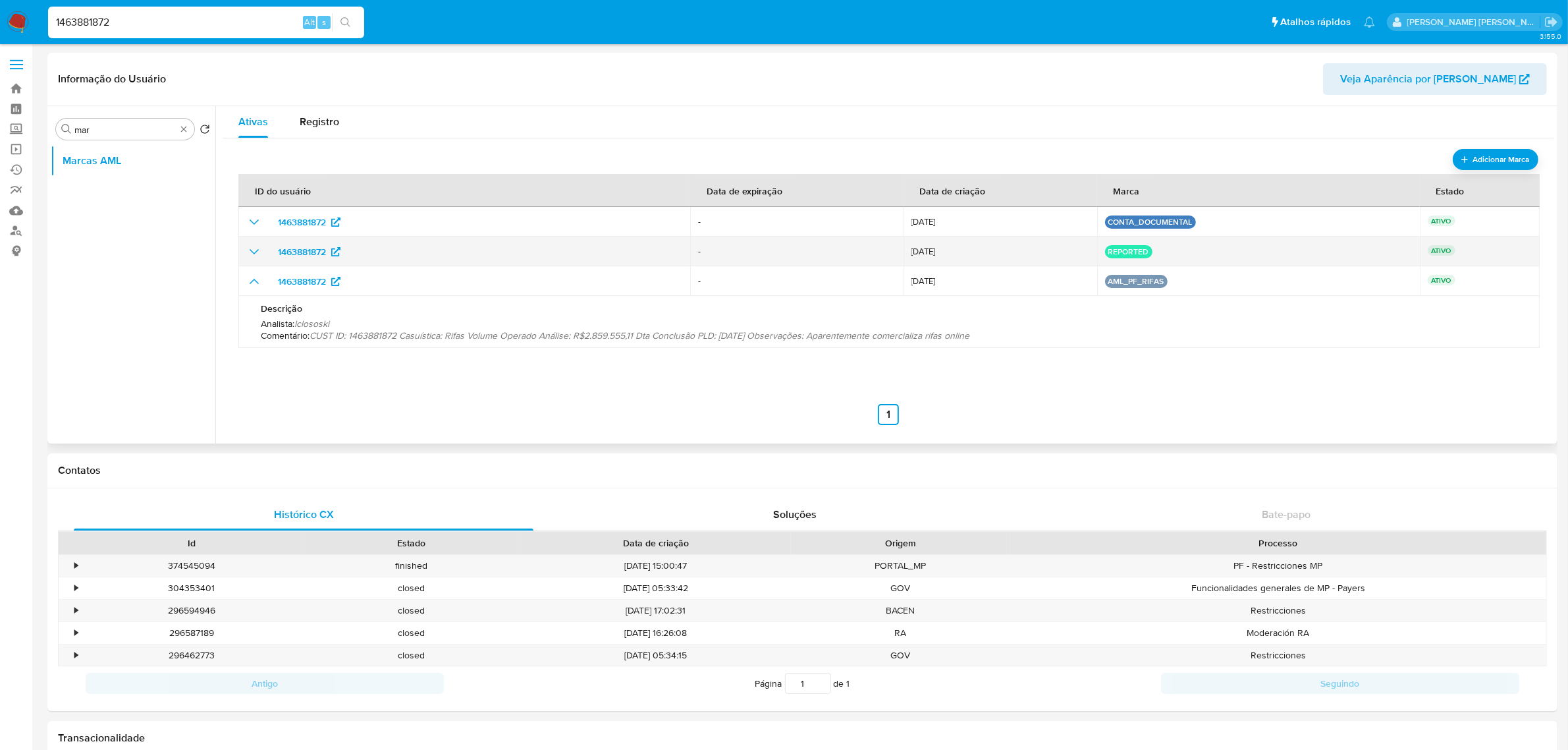
click at [258, 249] on icon "show_hidden_detail_by_id_1463881872" at bounding box center [254, 252] width 9 height 5
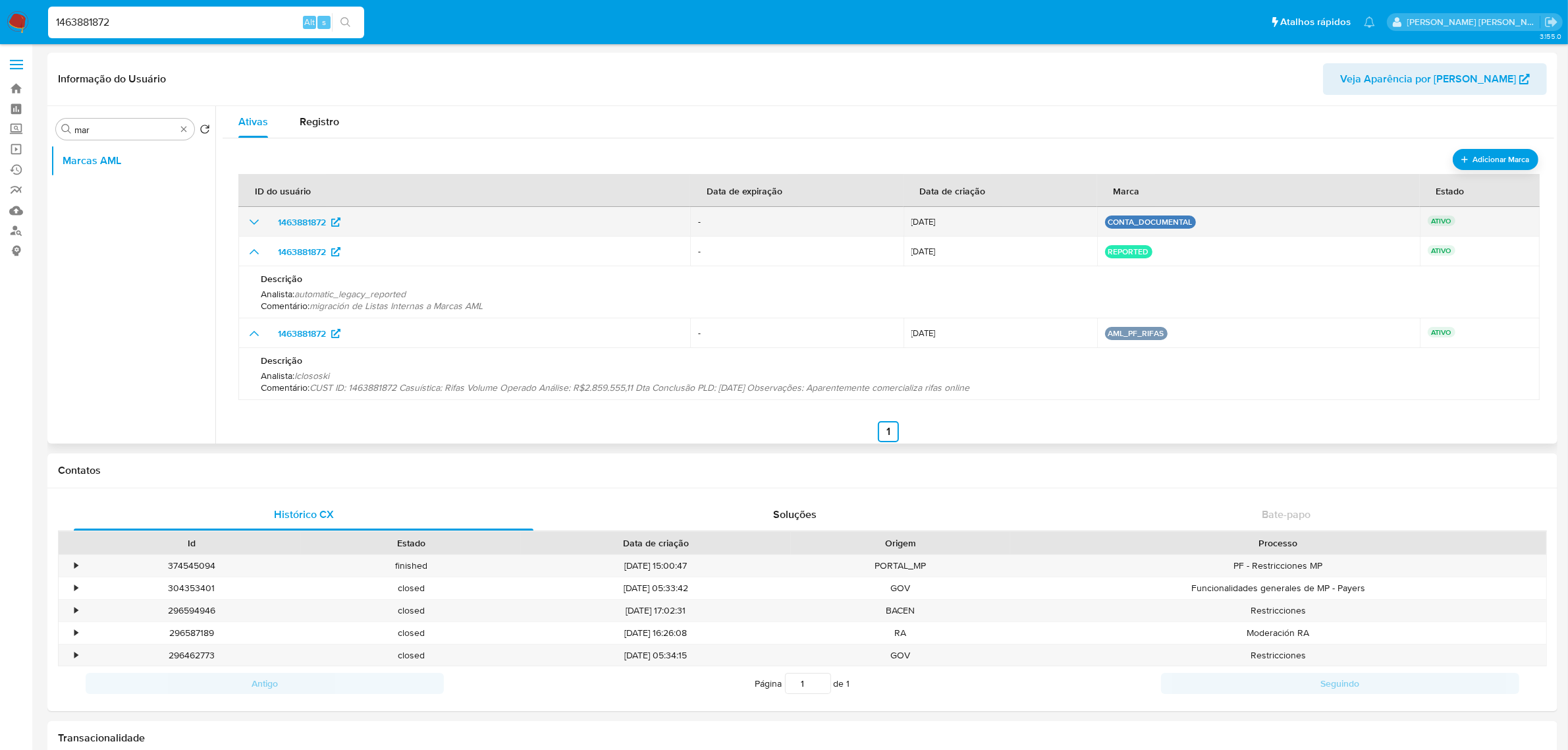
click at [252, 217] on icon "show_hidden_detail_by_id_1463881872" at bounding box center [254, 222] width 16 height 16
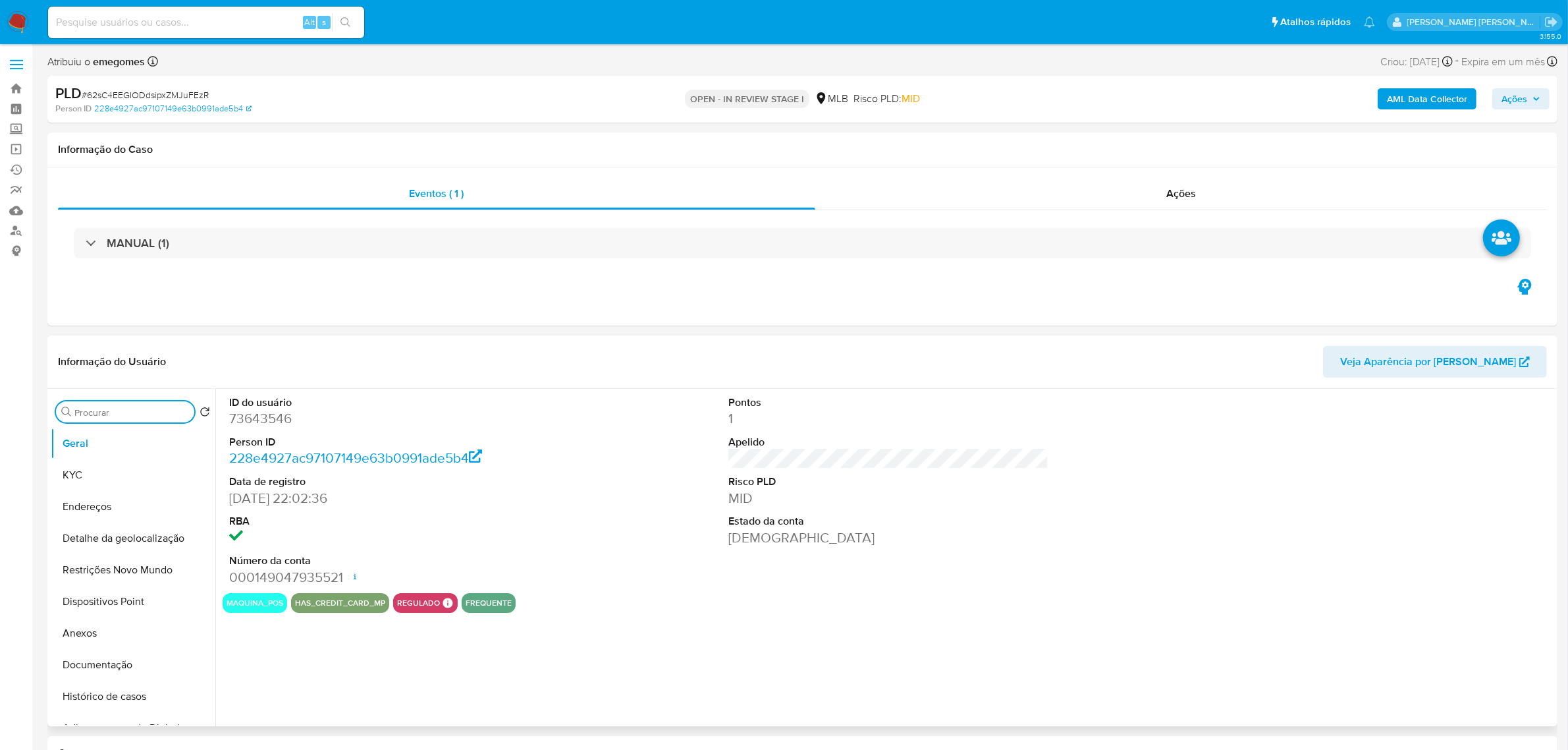
click at [120, 413] on input "Procurar" at bounding box center [131, 413] width 114 height 12
select select "10"
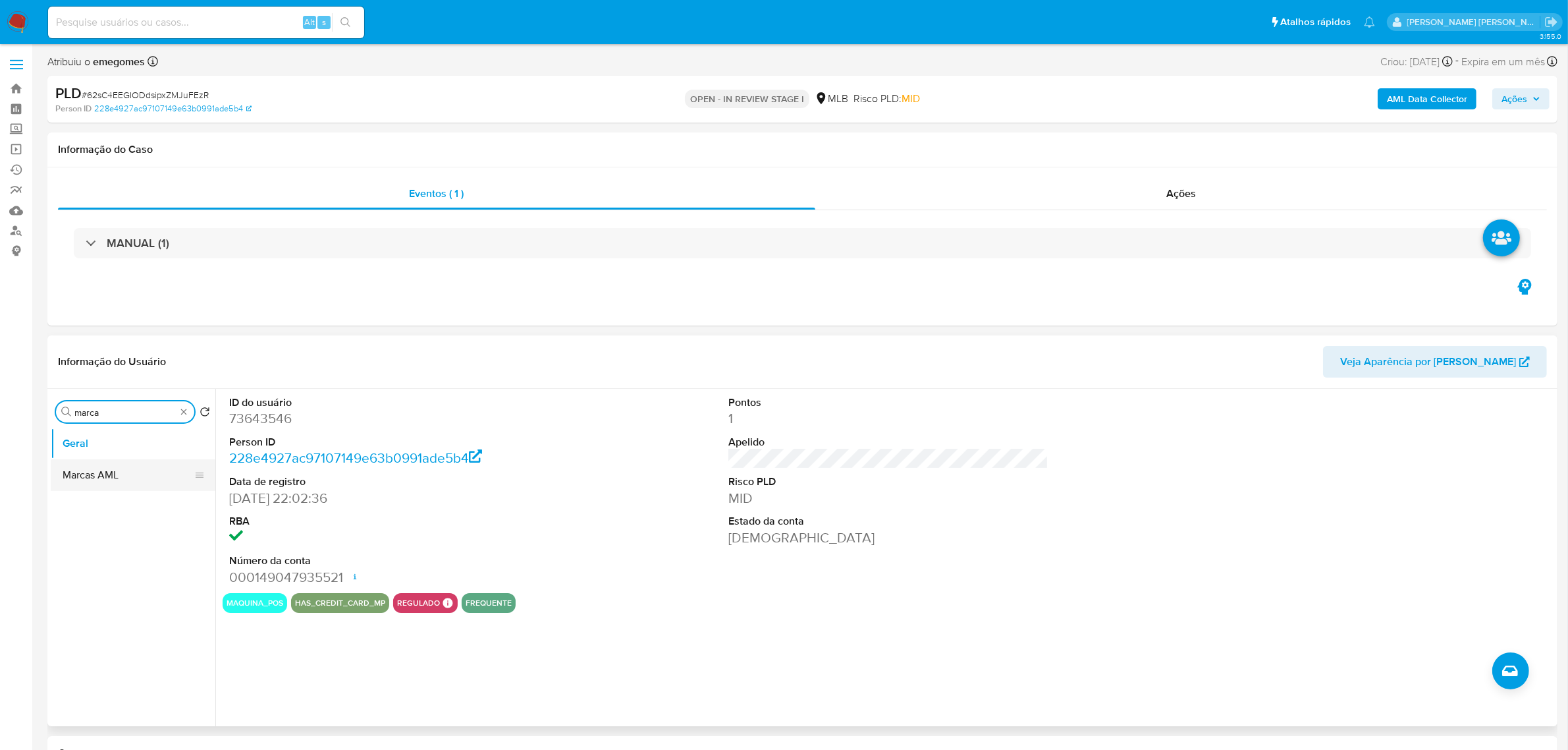
type input "marca"
click at [107, 481] on button "Marcas AML" at bounding box center [128, 475] width 154 height 32
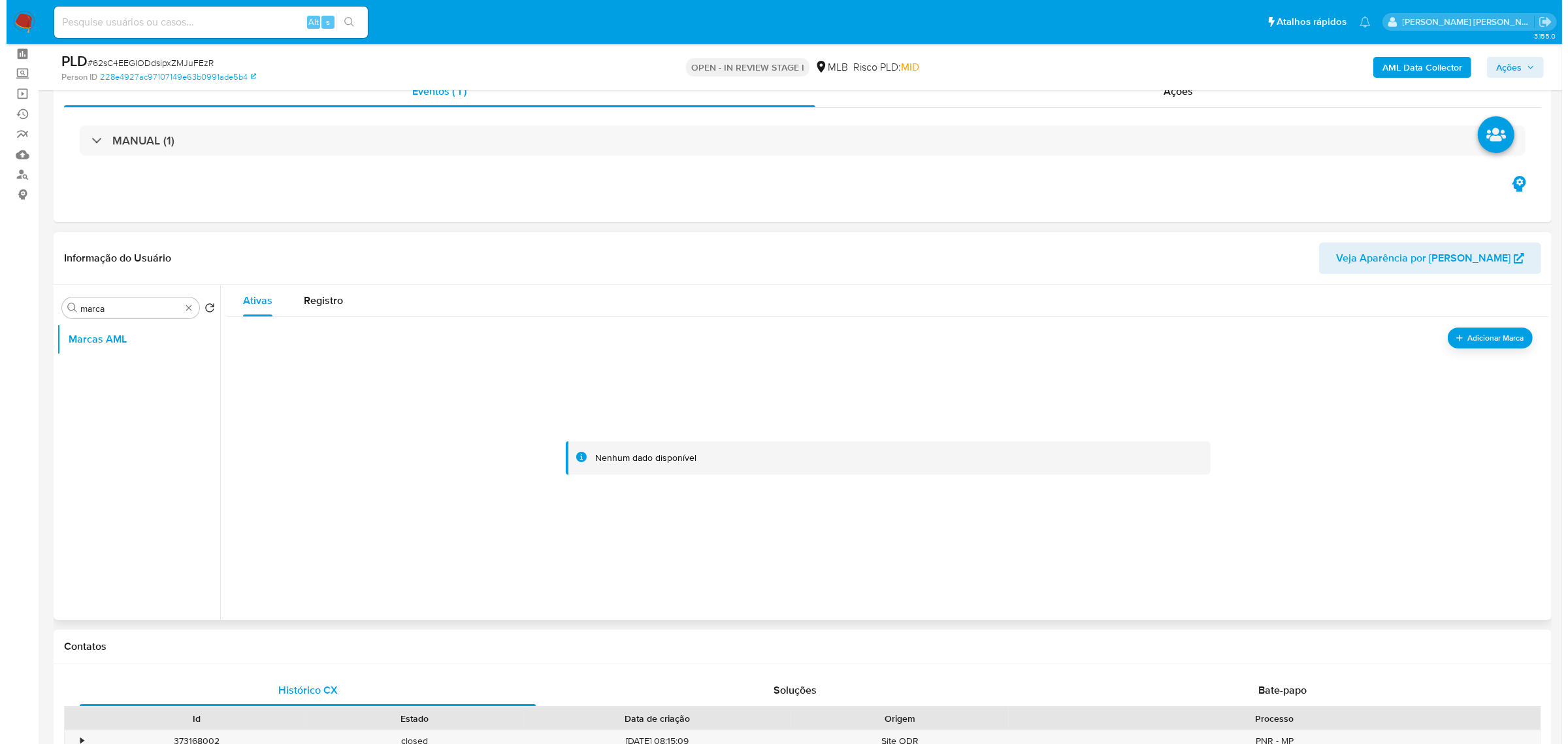
scroll to position [82, 0]
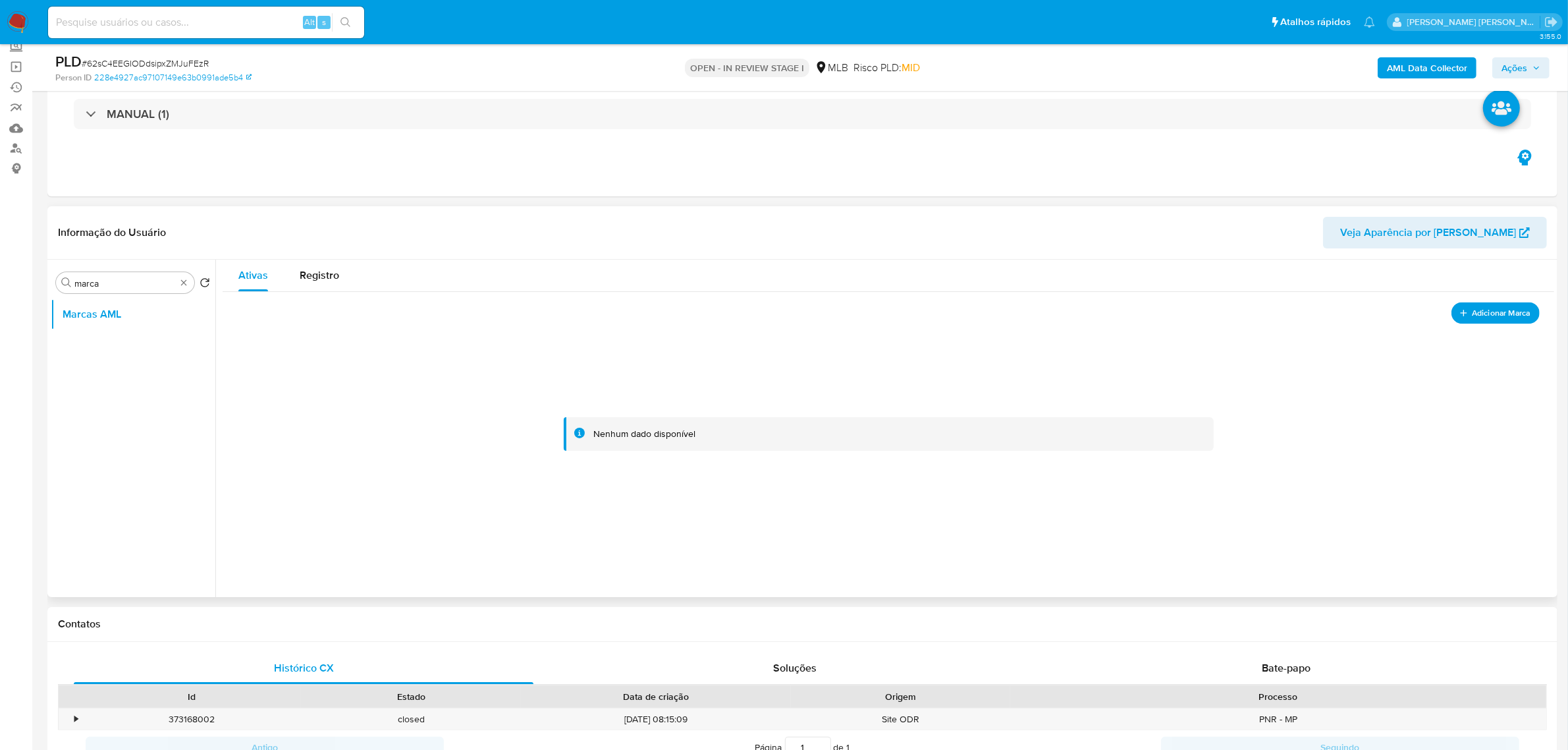
click at [1493, 304] on span "Adicionar Marca" at bounding box center [1501, 312] width 59 height 16
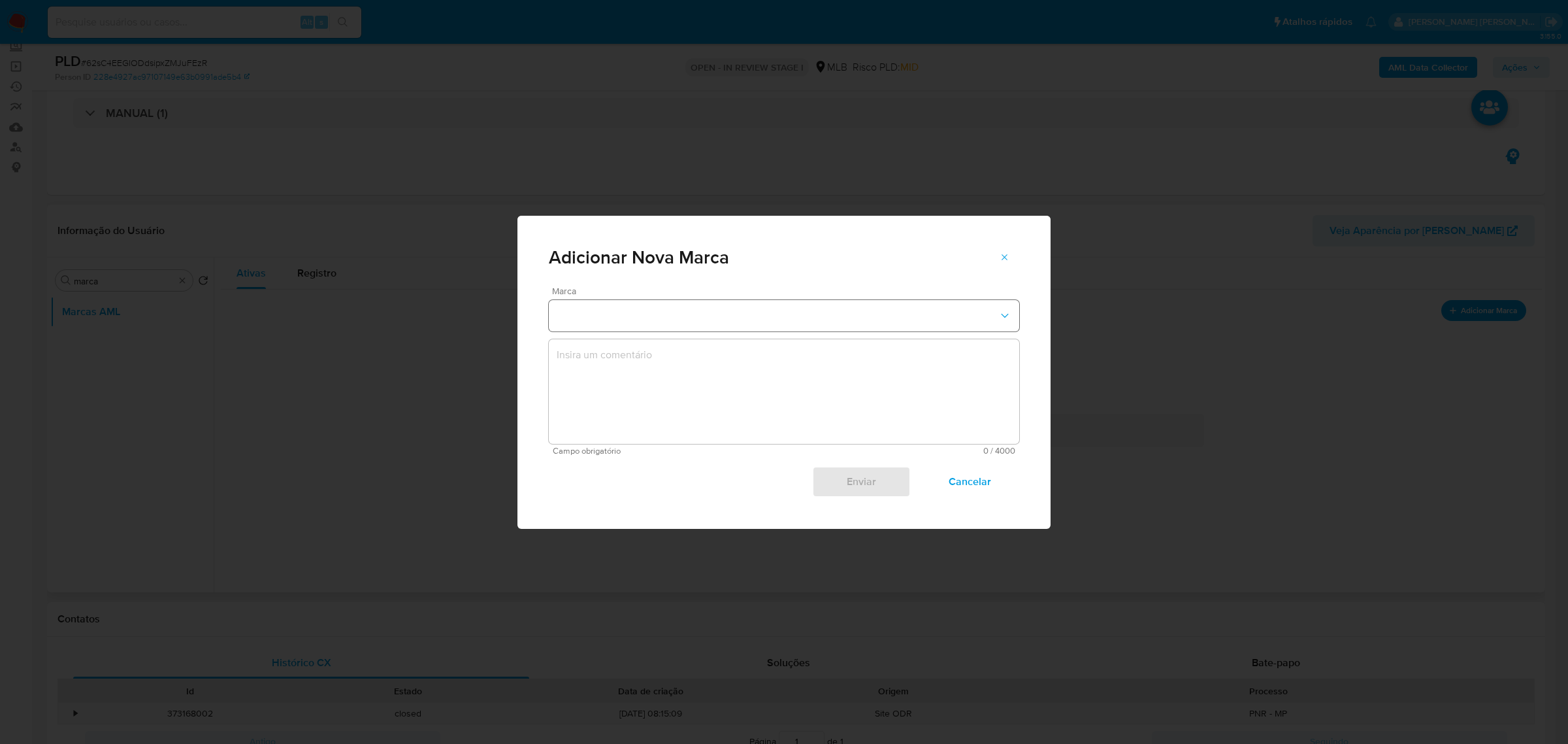
click at [809, 311] on button "marks-modal" at bounding box center [783, 315] width 470 height 32
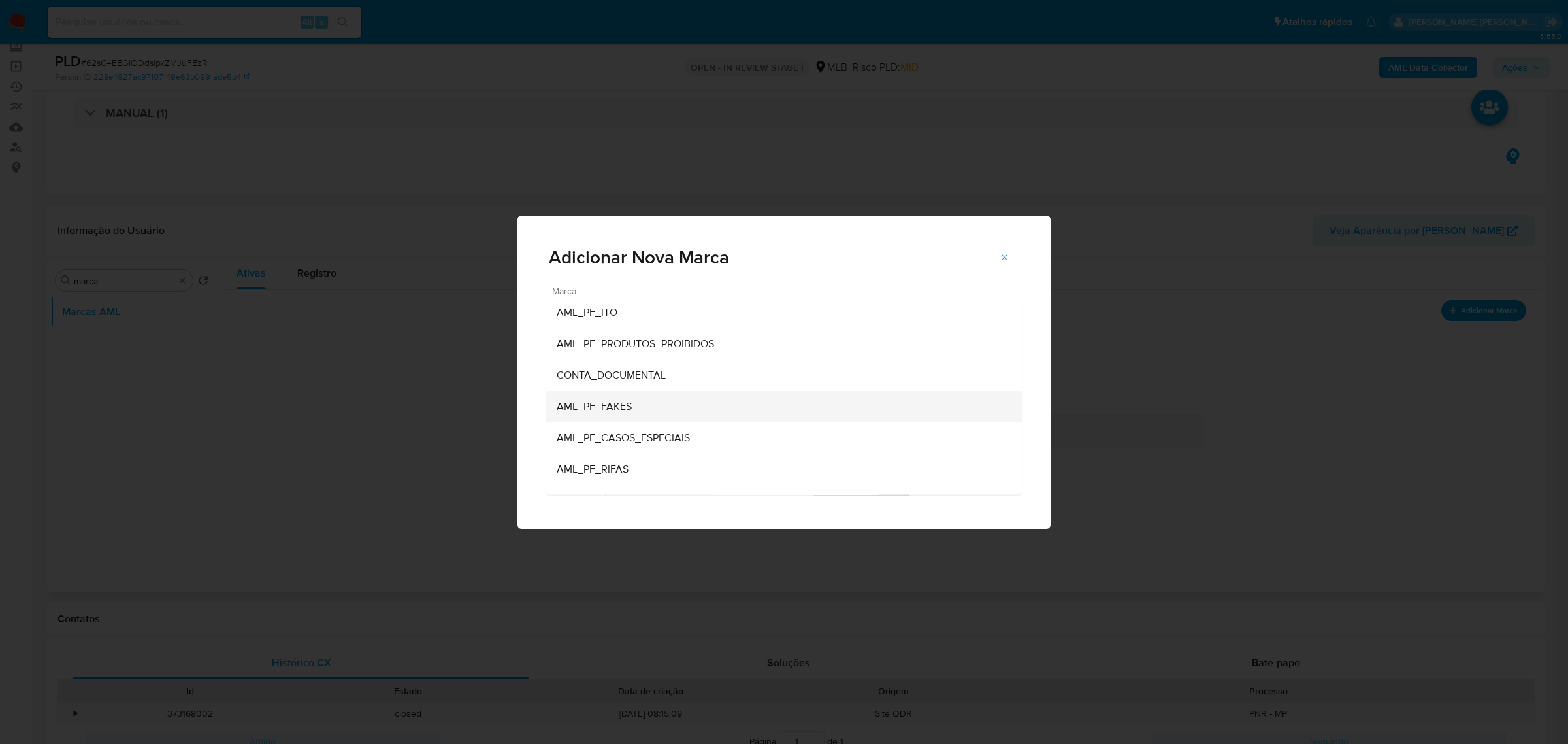
scroll to position [0, 0]
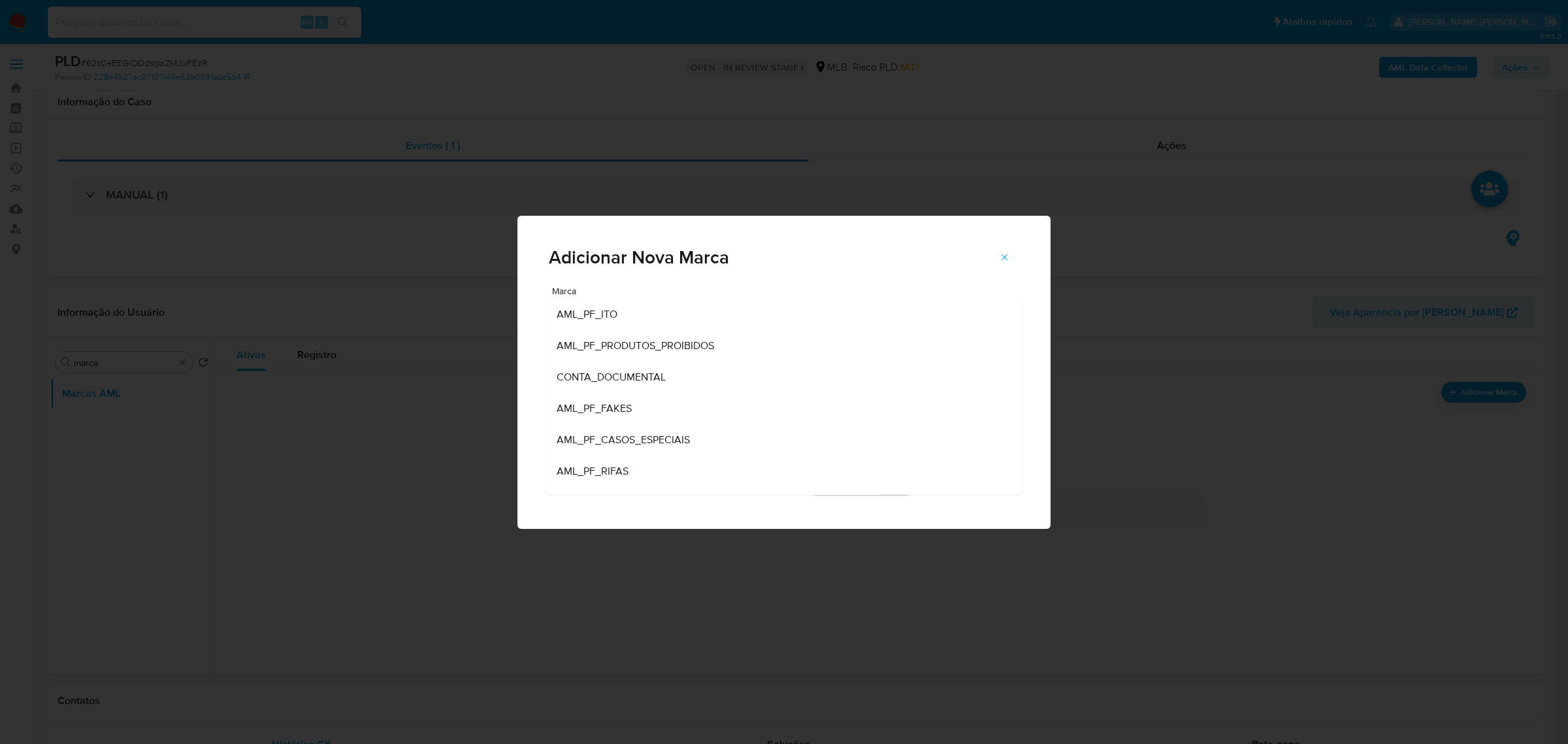
select select "10"
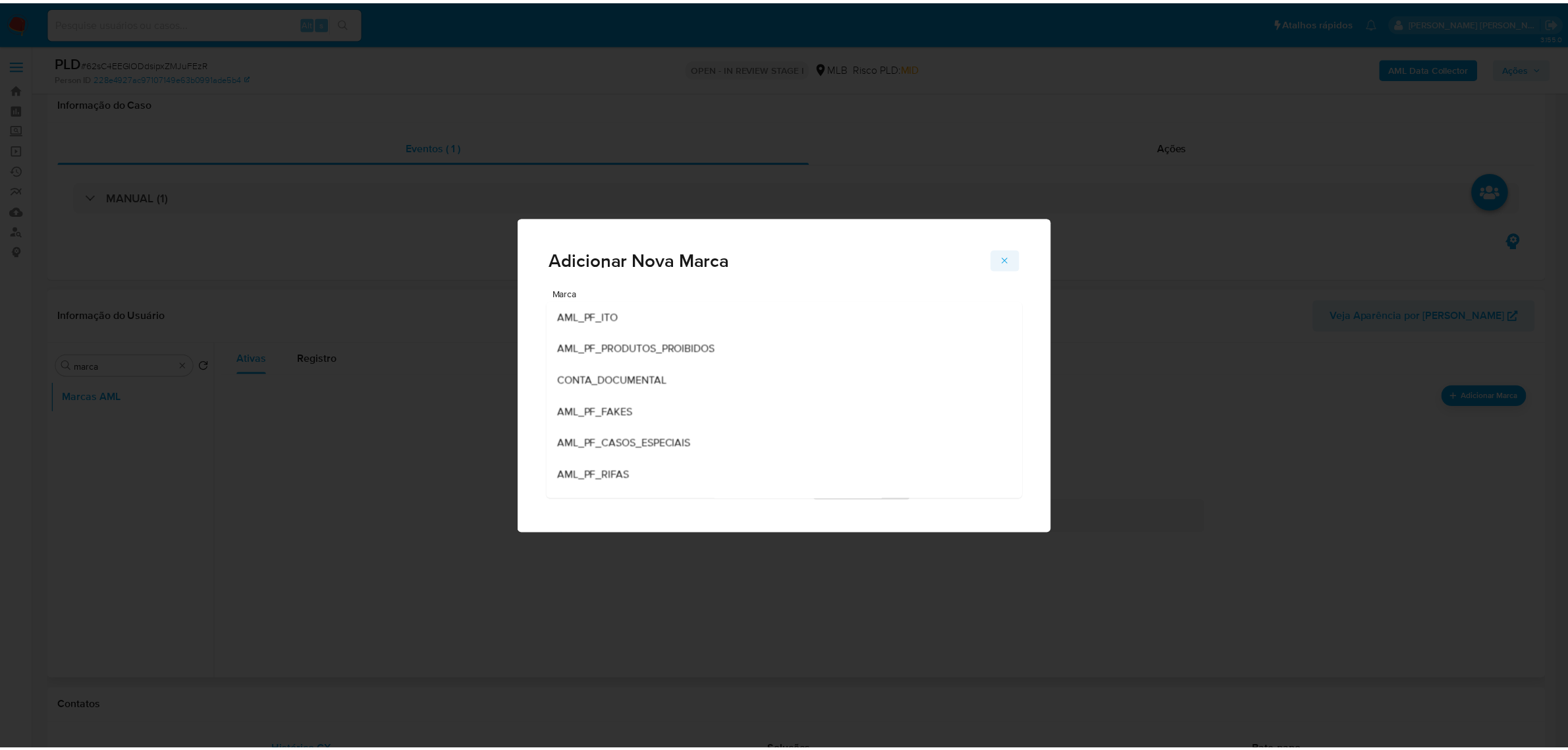
scroll to position [83, 0]
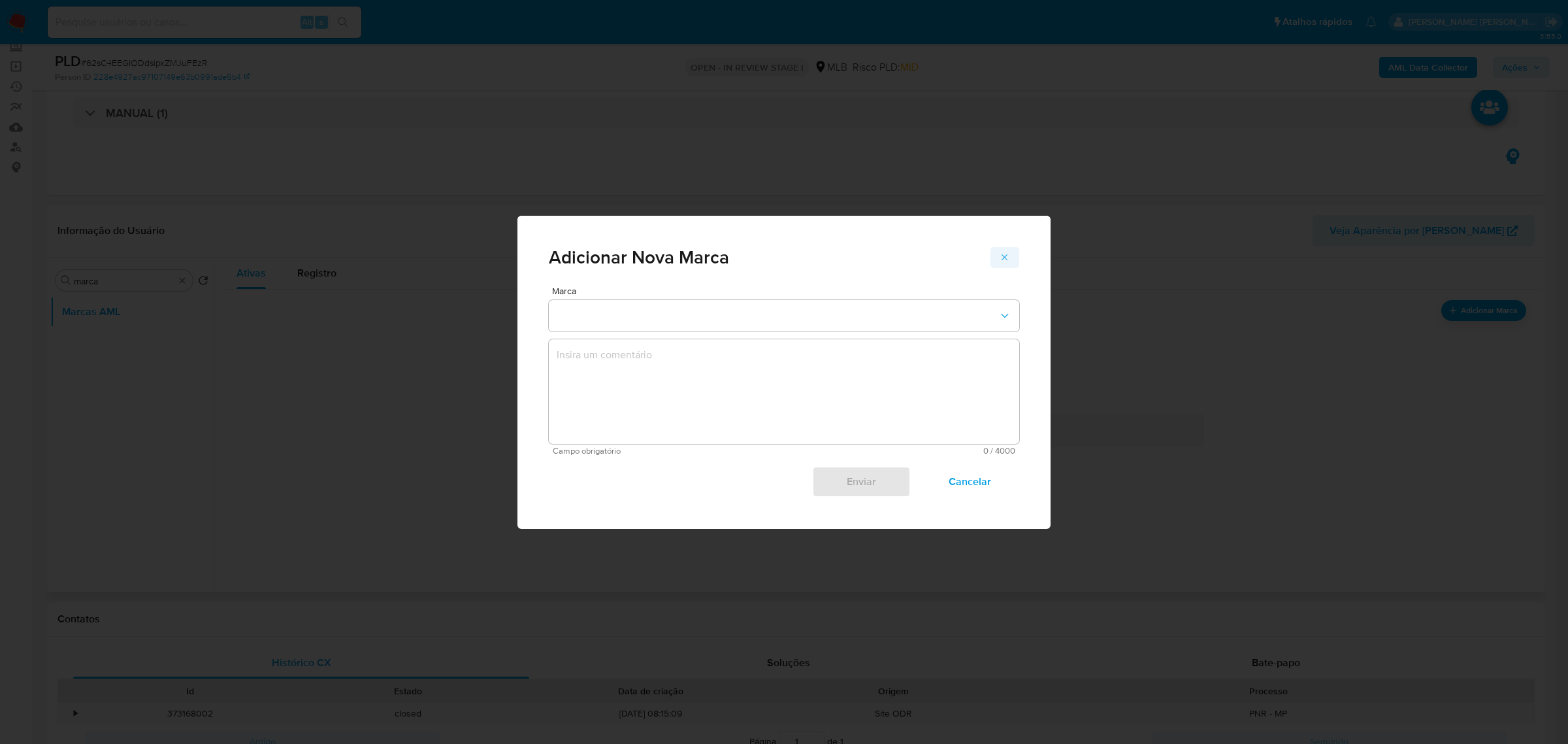
click at [1011, 252] on button "marks-modal" at bounding box center [1005, 257] width 29 height 21
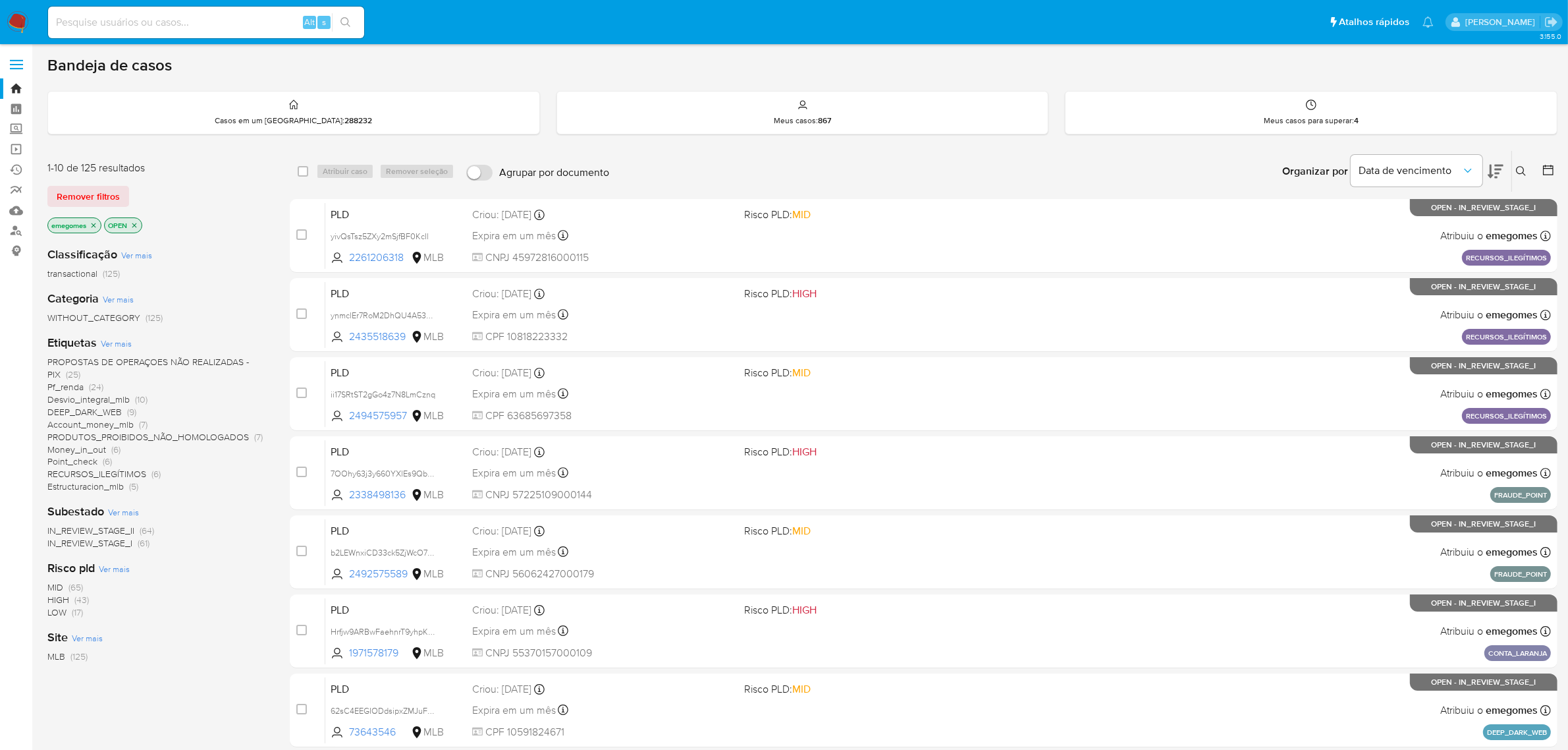
click at [92, 225] on icon "close-filter" at bounding box center [93, 225] width 8 height 8
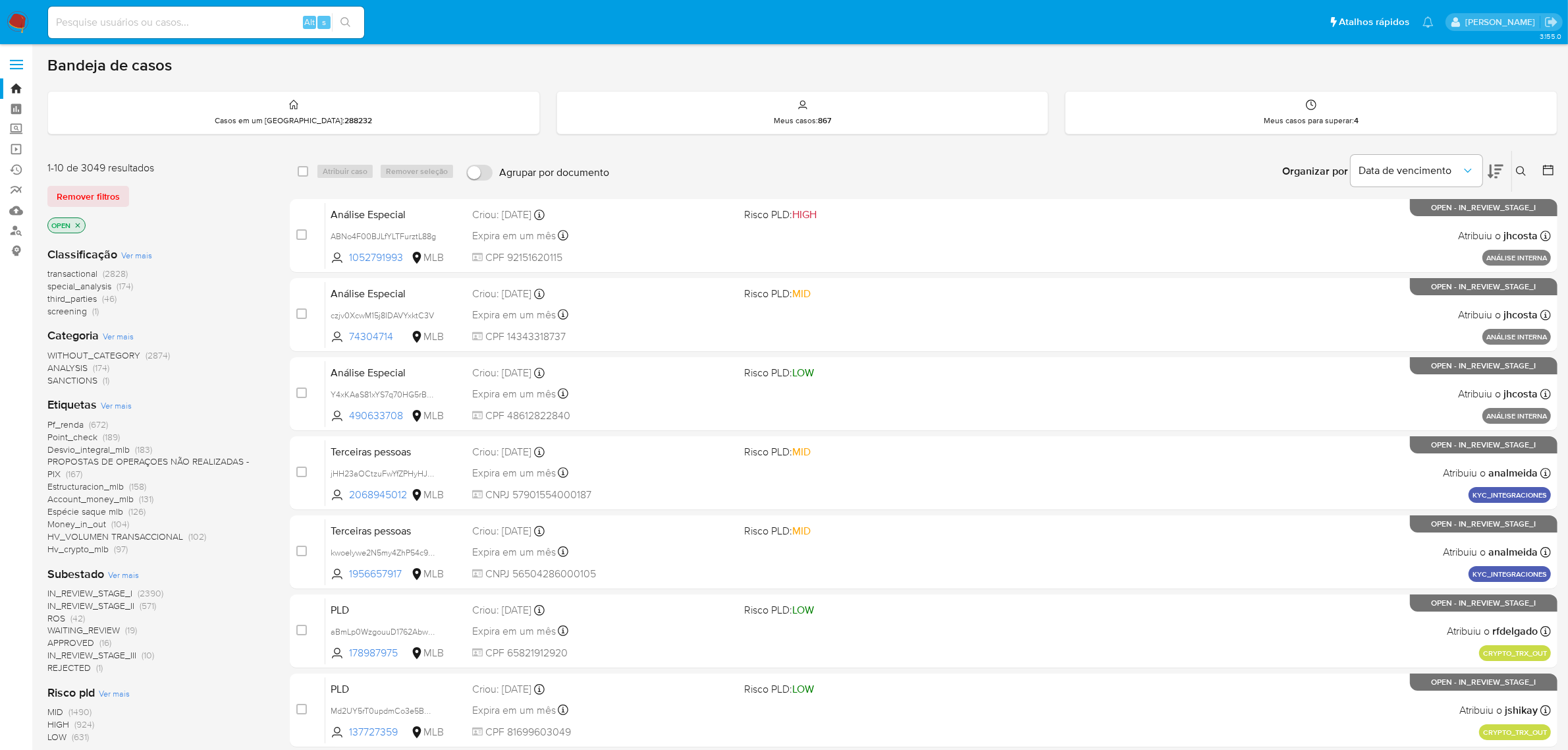
click at [80, 226] on icon "close-filter" at bounding box center [78, 225] width 8 height 8
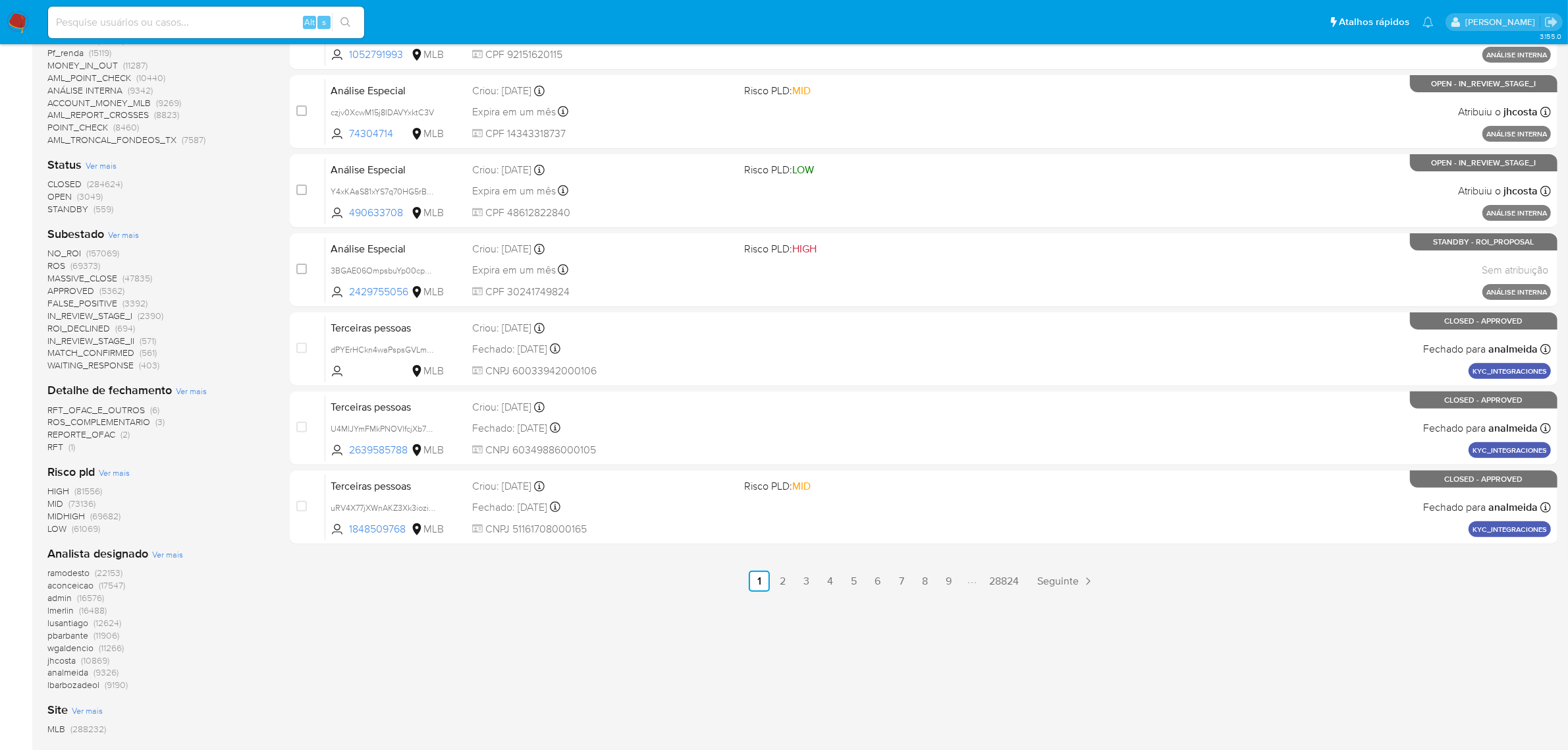
scroll to position [414, 0]
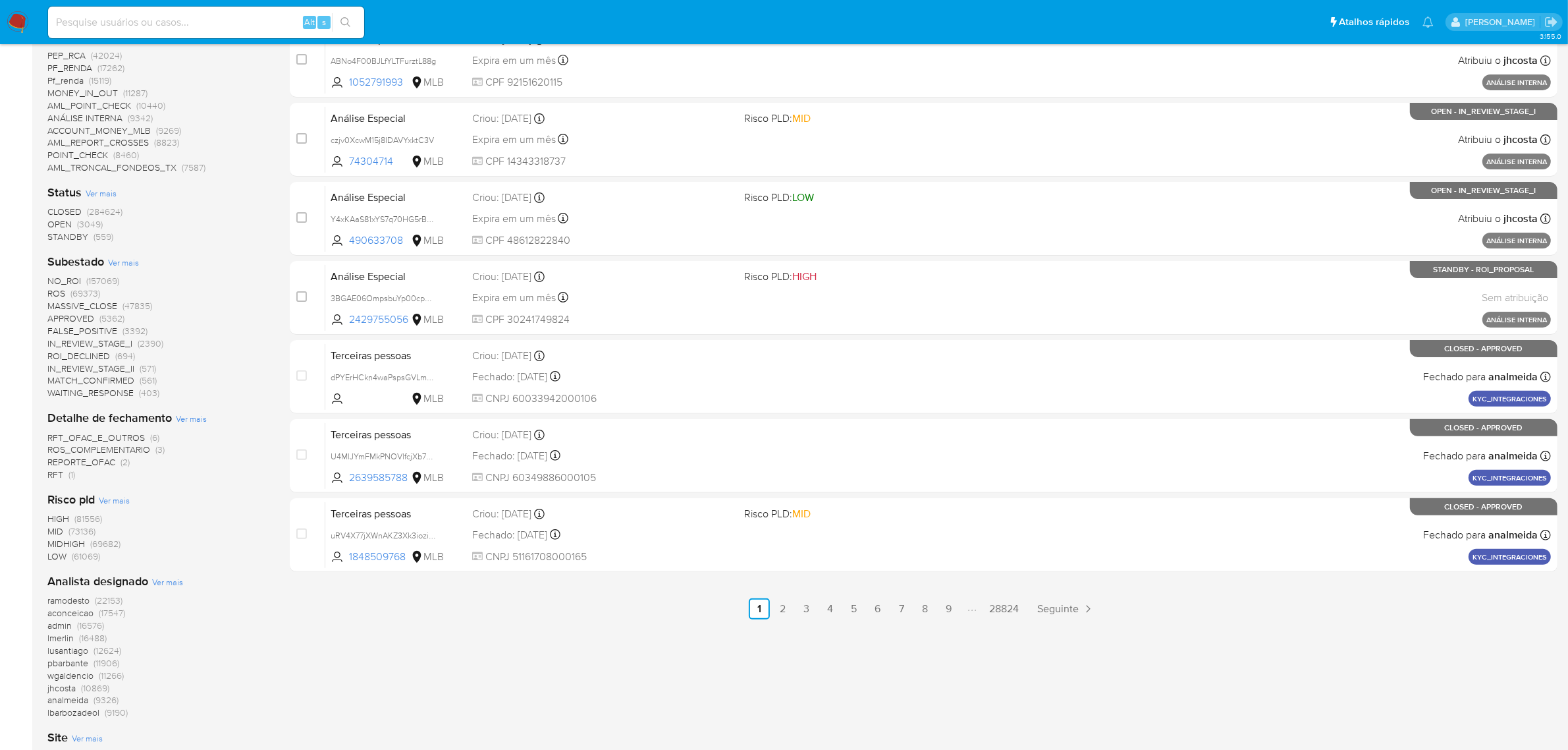
click at [62, 205] on span "CLOSED" at bounding box center [64, 211] width 34 height 13
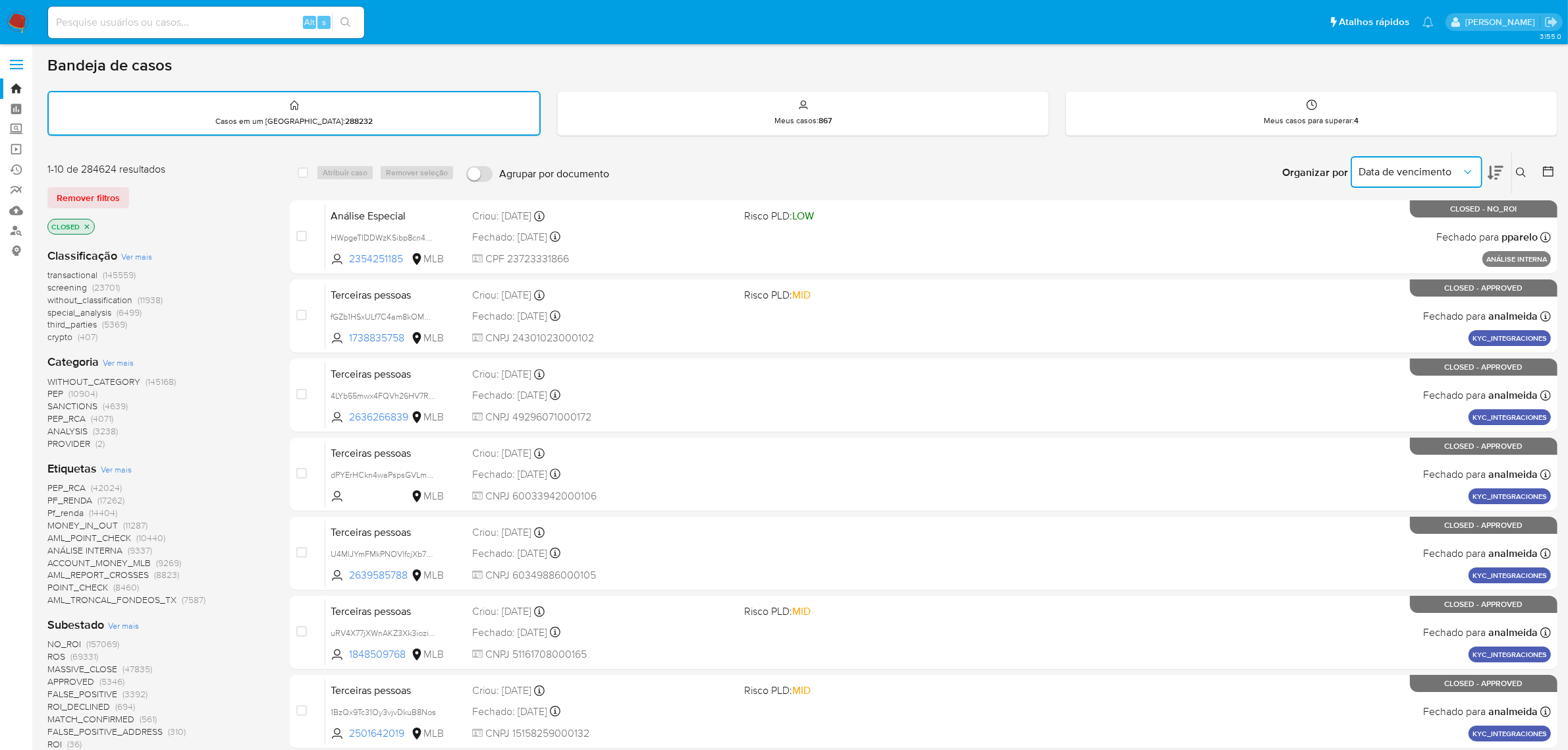
click at [1474, 166] on icon "Organizar por" at bounding box center [1468, 172] width 13 height 13
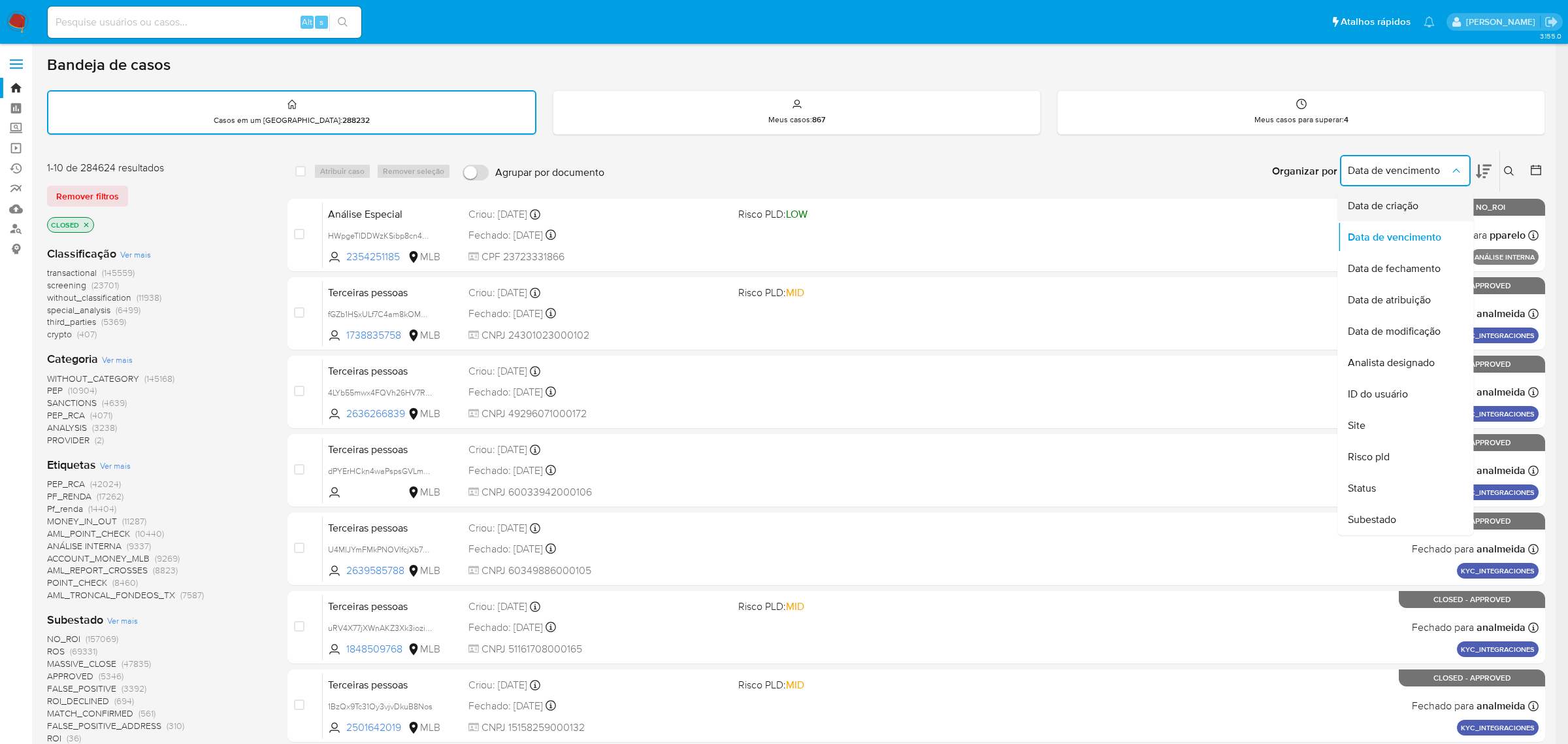
click at [1405, 203] on span "Data de criação" at bounding box center [1383, 205] width 70 height 13
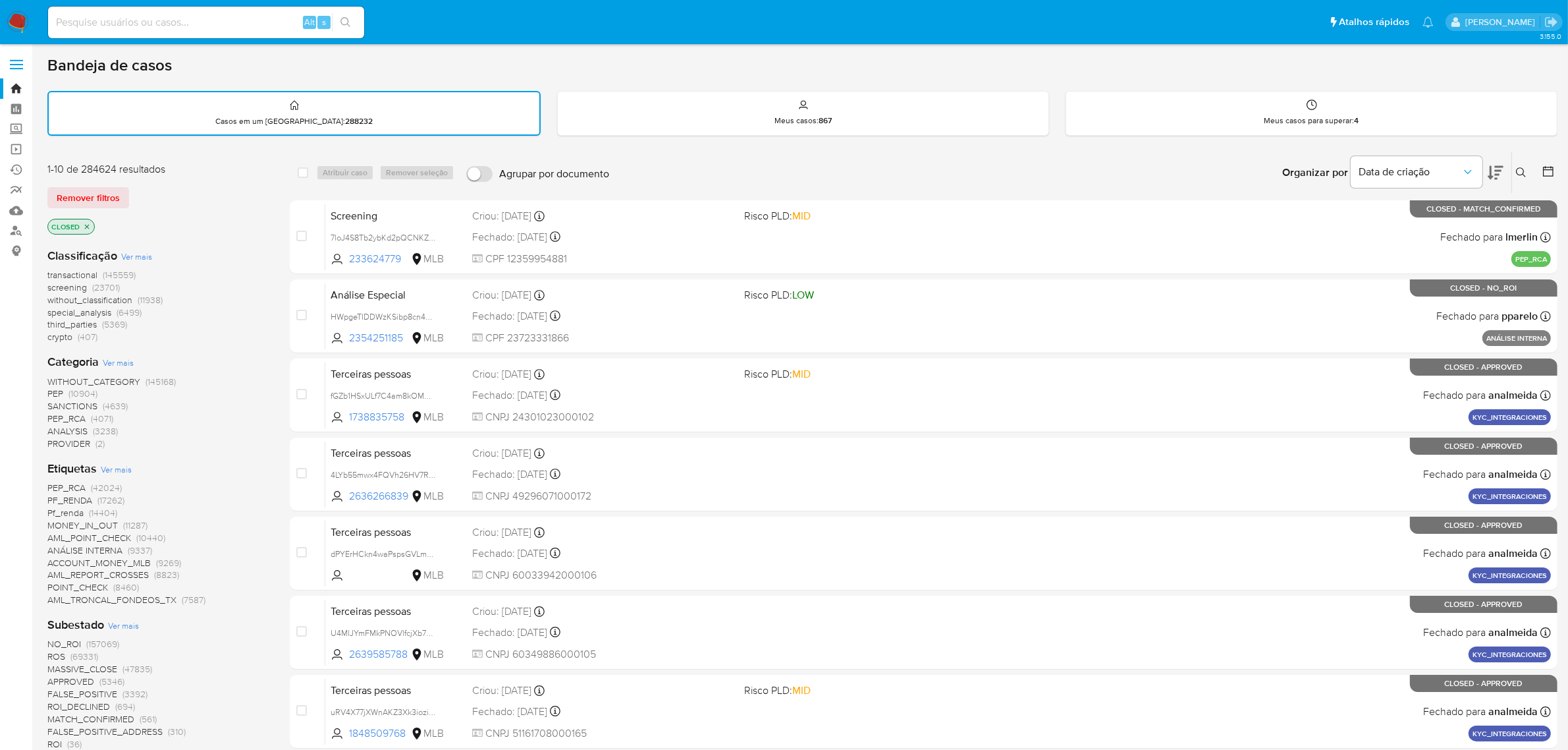
click at [1550, 168] on icon at bounding box center [1548, 171] width 11 height 11
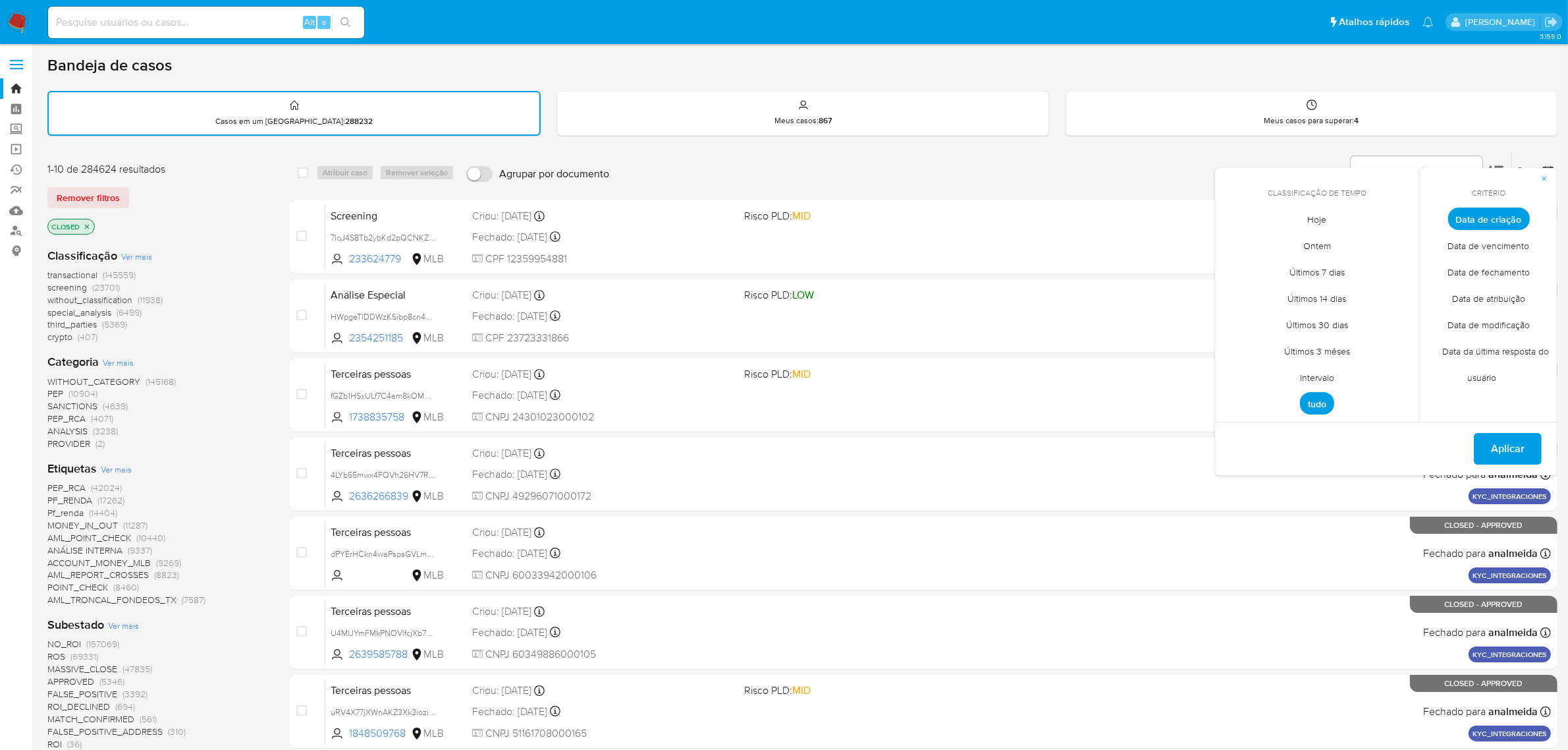
click at [1334, 373] on span "Intervalo" at bounding box center [1317, 378] width 62 height 27
click at [1233, 236] on icon "Mes anterior" at bounding box center [1235, 243] width 16 height 16
click at [1312, 285] on button "1" at bounding box center [1317, 291] width 21 height 21
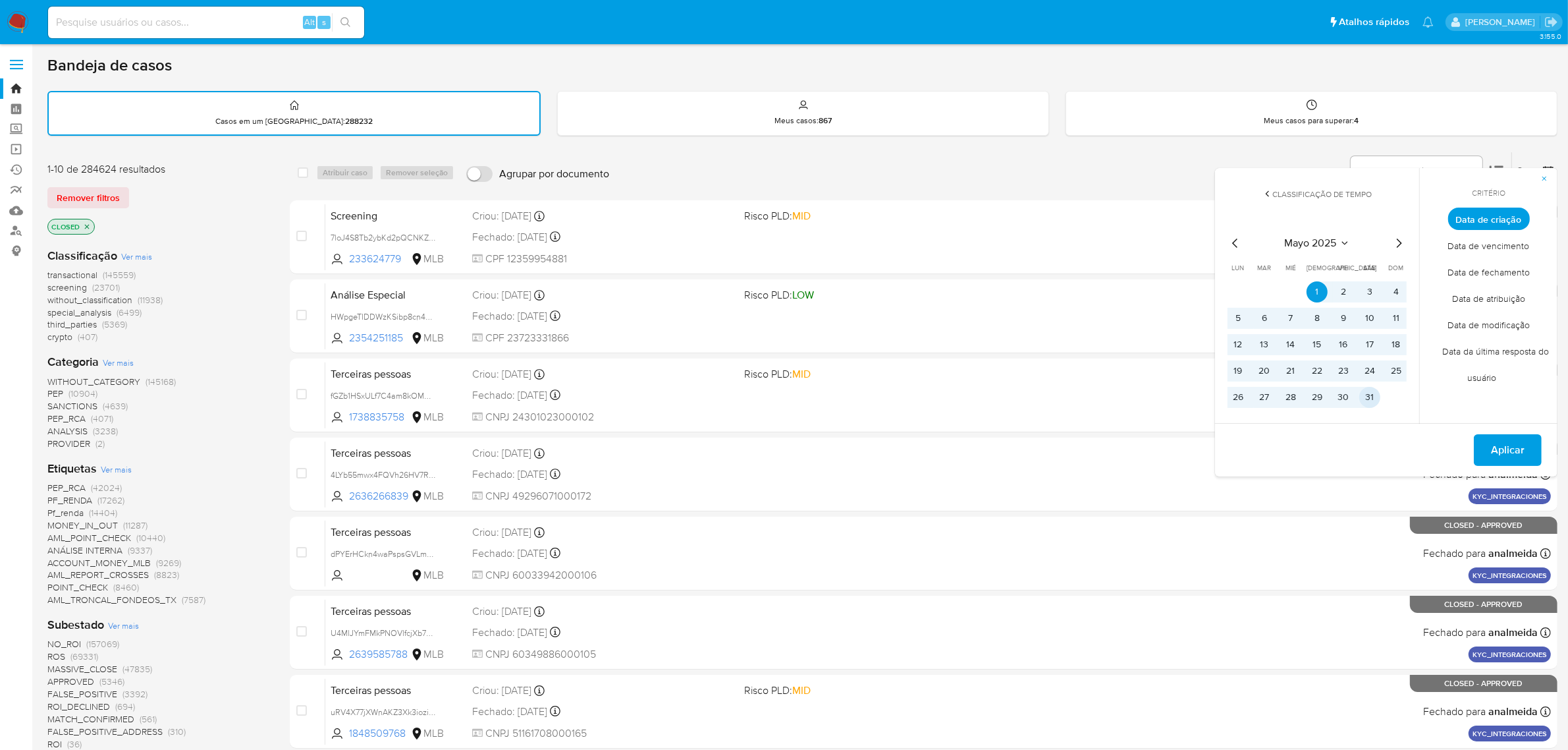
click at [1370, 394] on button "31" at bounding box center [1370, 397] width 21 height 21
click at [1511, 452] on span "Aplicar" at bounding box center [1508, 450] width 34 height 29
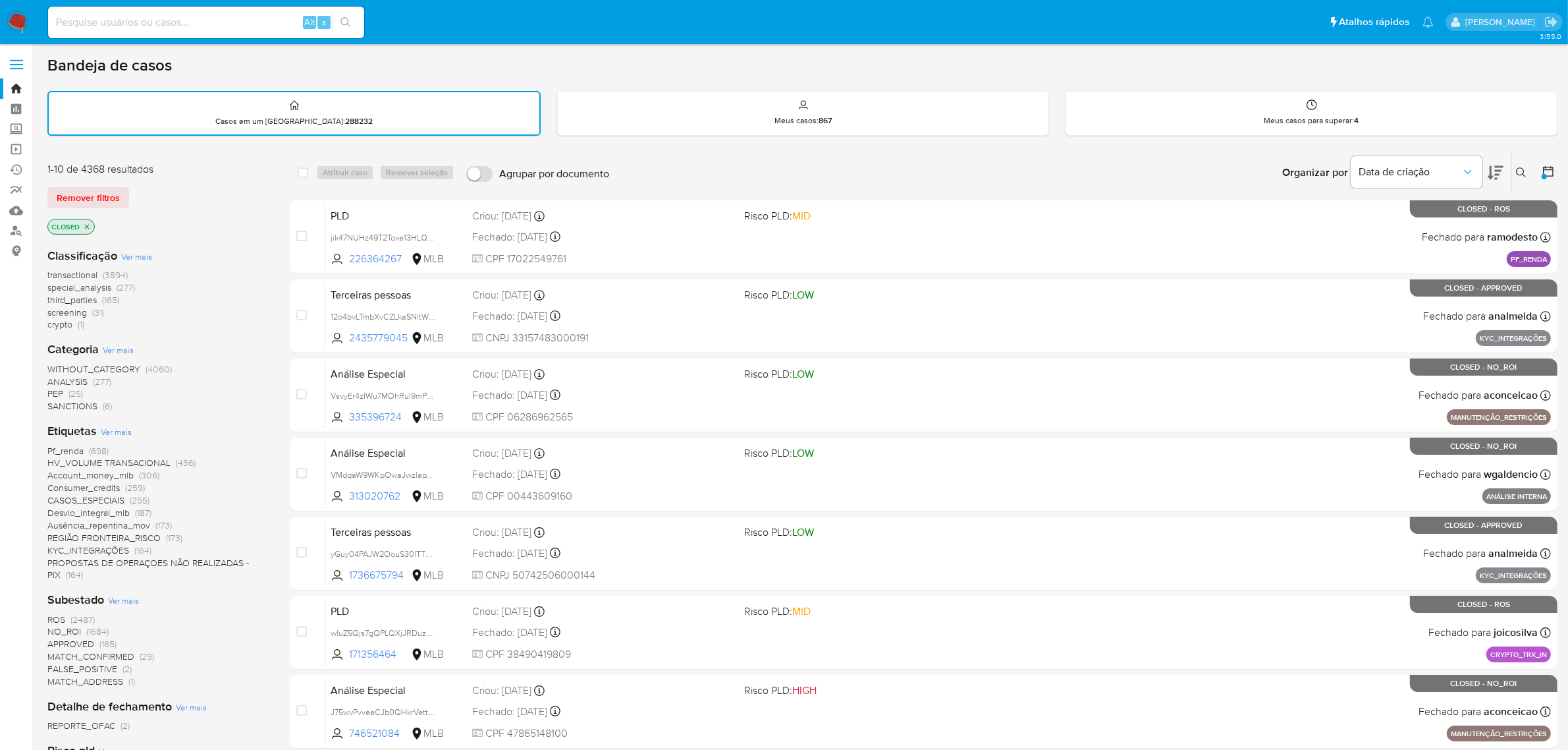
click at [123, 429] on span "Ver mais" at bounding box center [116, 431] width 31 height 12
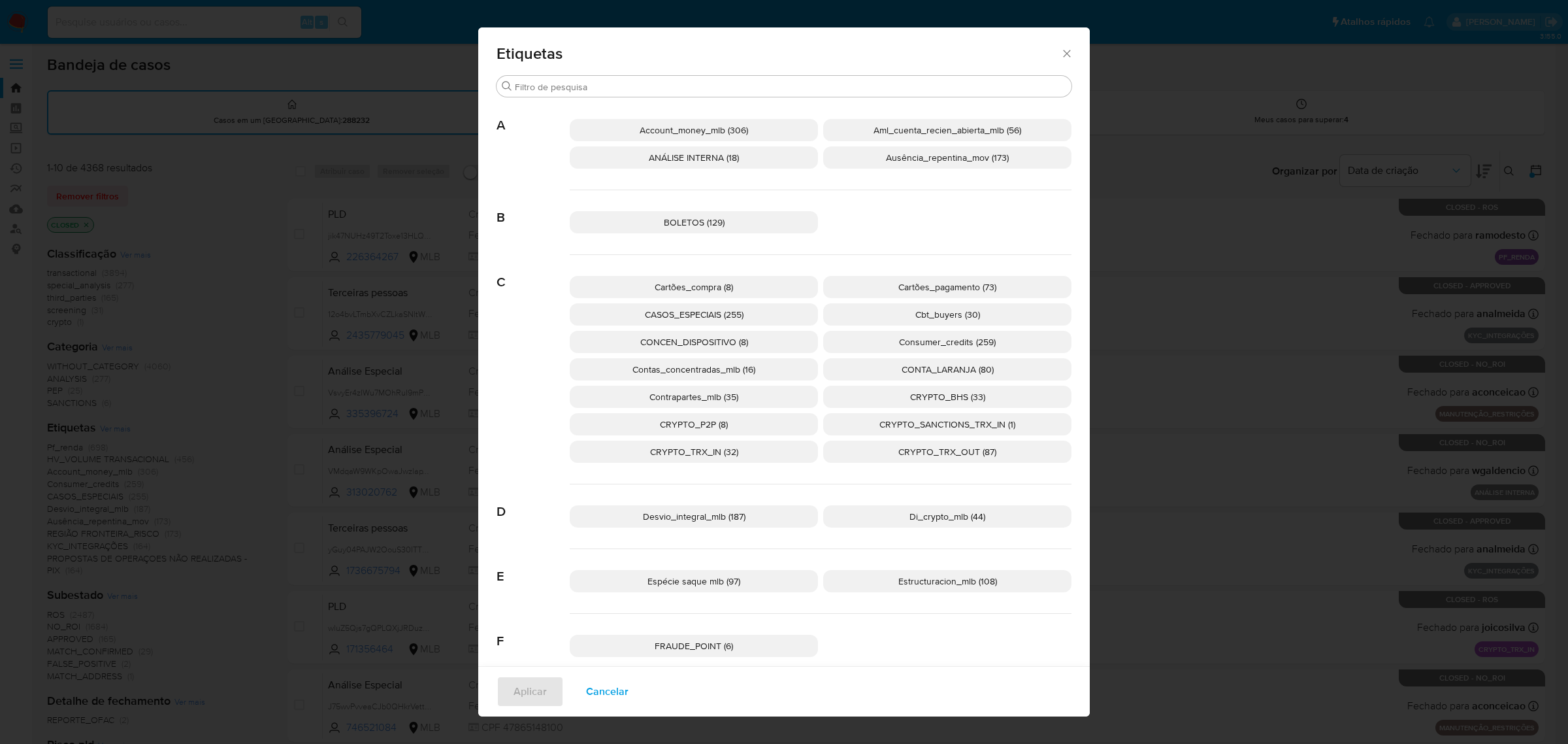
click at [934, 369] on span "CONTA_LARANJA (80)" at bounding box center [947, 369] width 92 height 13
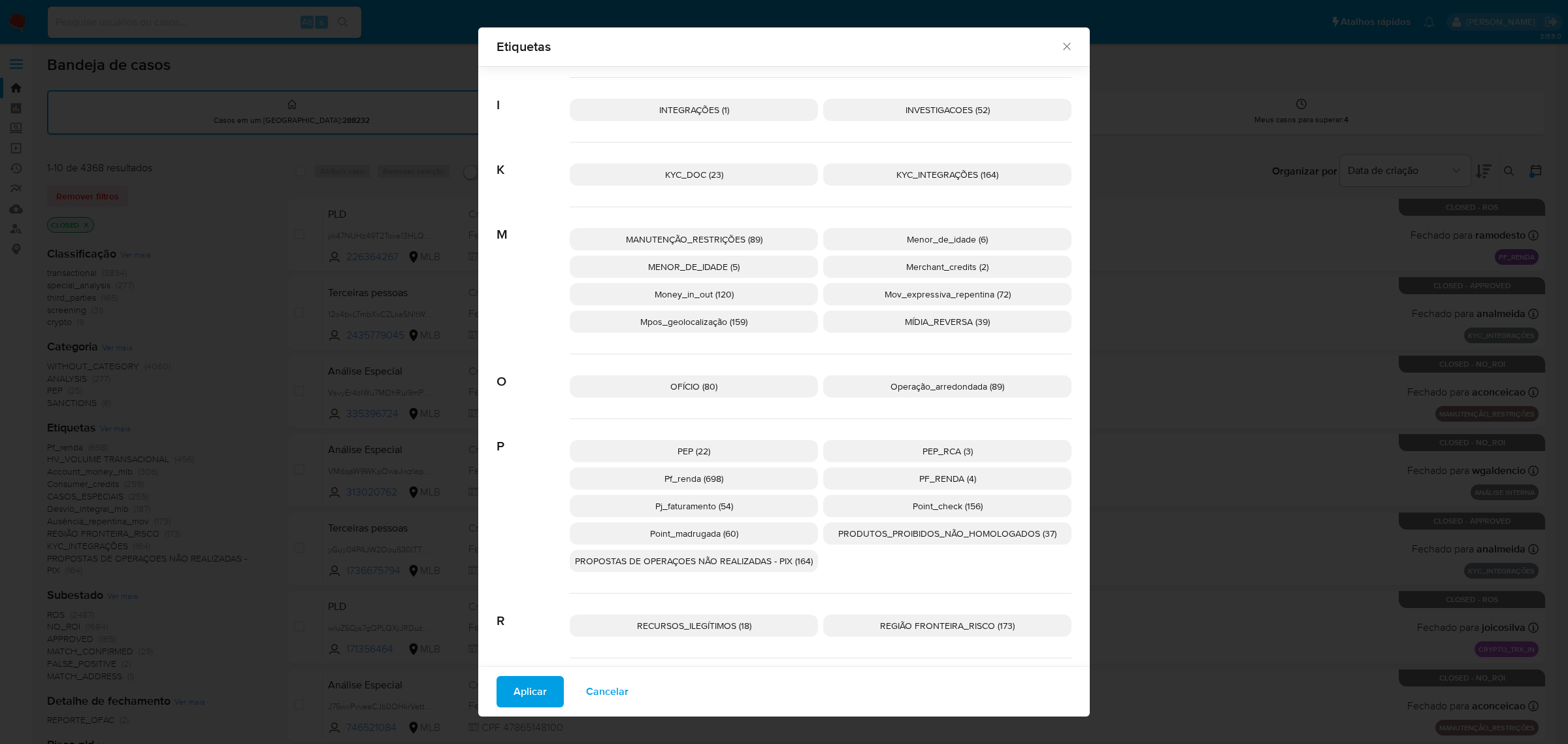
scroll to position [725, 0]
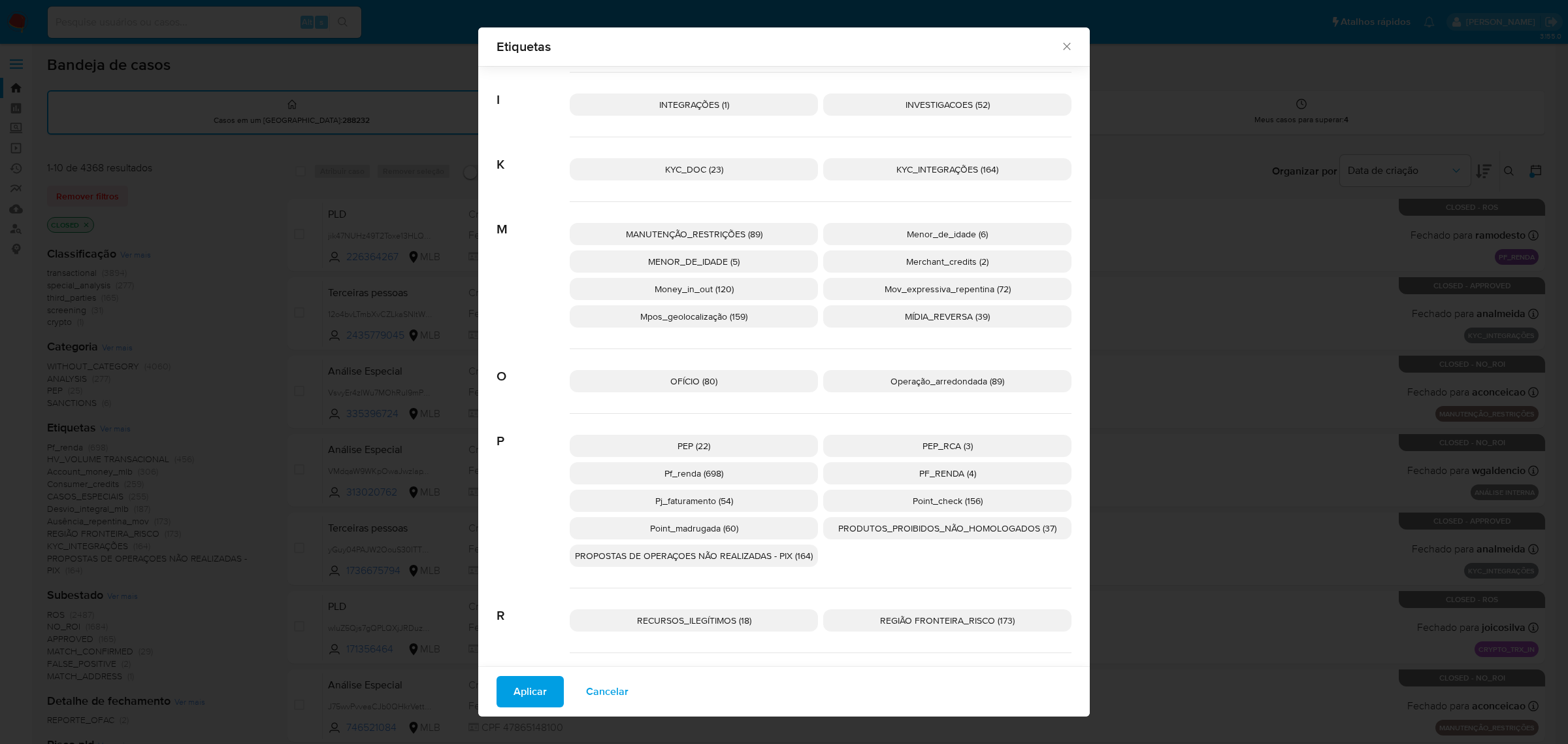
click at [909, 523] on span "PRODUTOS_PROIBIDOS_NÃO_HOMOLOGADOS (37)" at bounding box center [947, 527] width 218 height 13
click at [753, 560] on span "PROPOSTAS DE OPERAÇOES NÃO REALIZADAS - PIX (164)" at bounding box center [693, 555] width 238 height 13
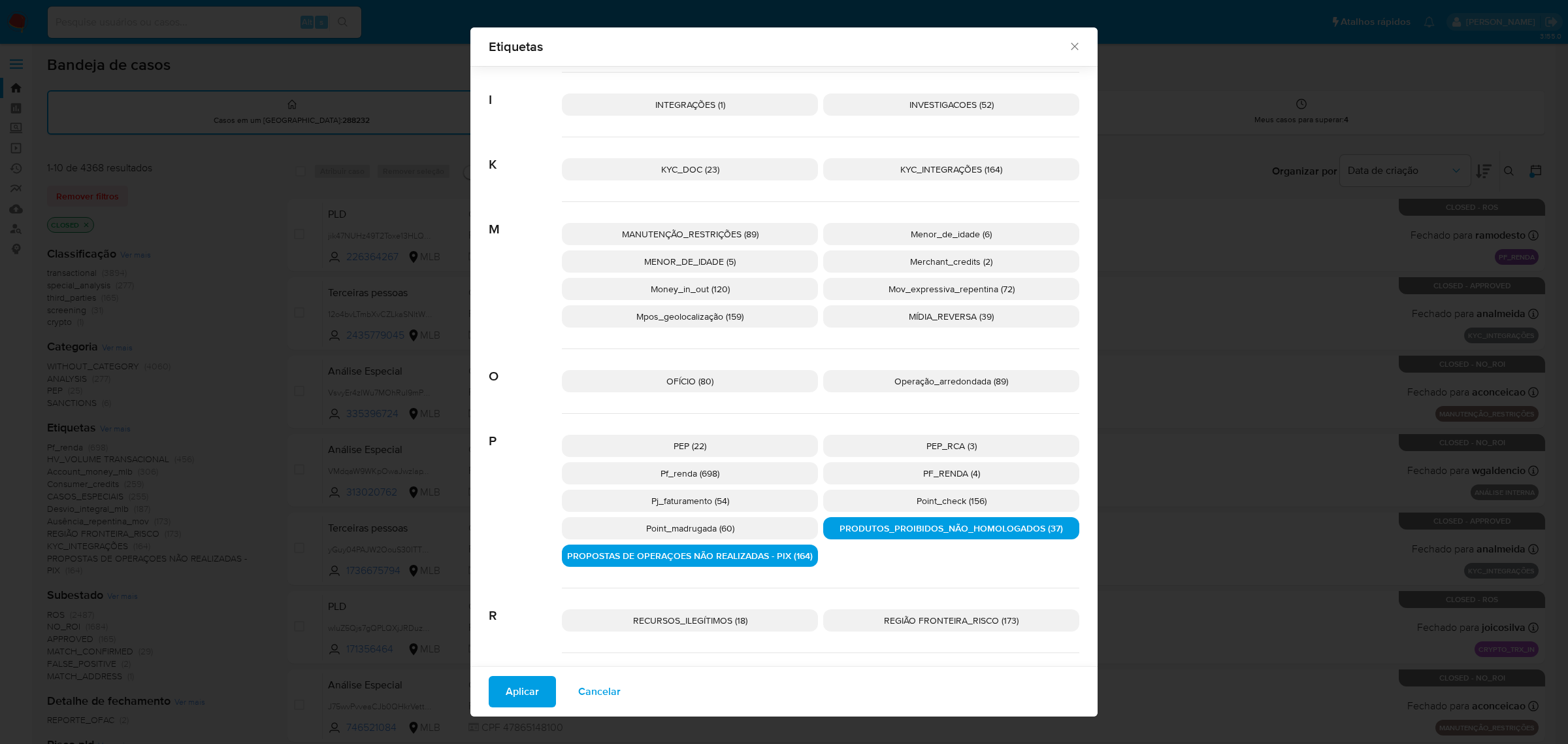
click at [707, 619] on span "RECURSOS_ILEGÍTIMOS (18)" at bounding box center [690, 620] width 114 height 13
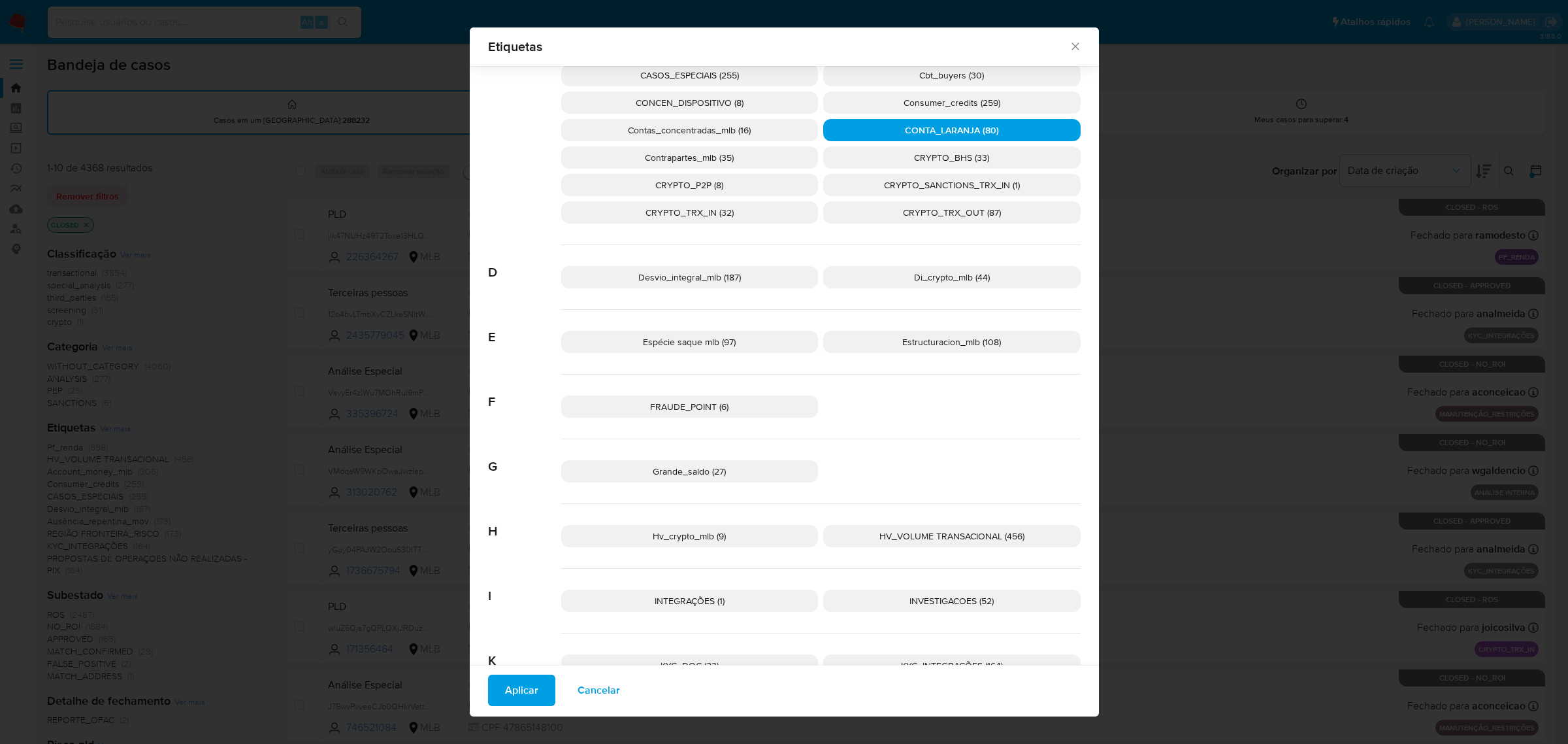
scroll to position [235, 0]
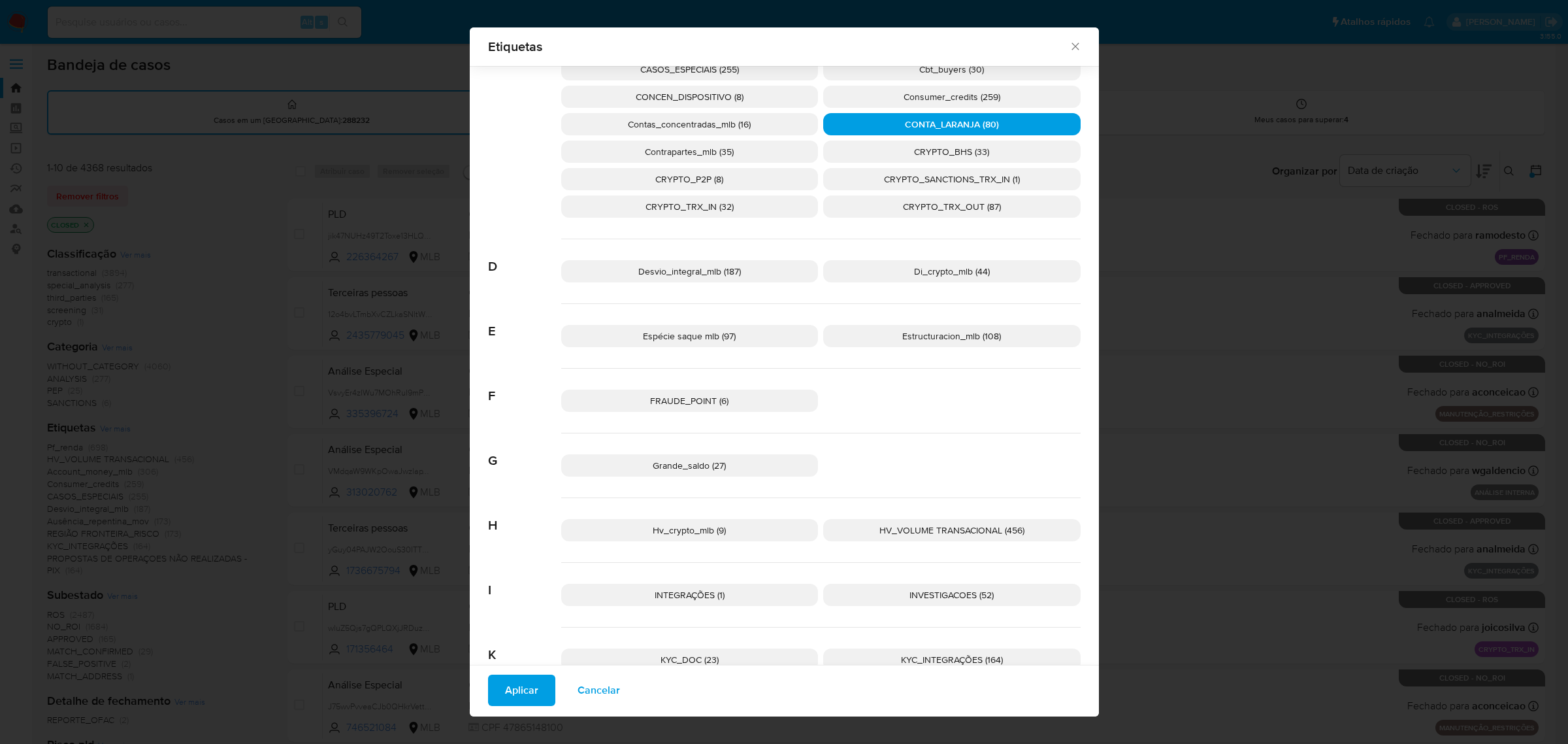
click at [719, 409] on p "FRAUDE_POINT (6)" at bounding box center [690, 401] width 258 height 22
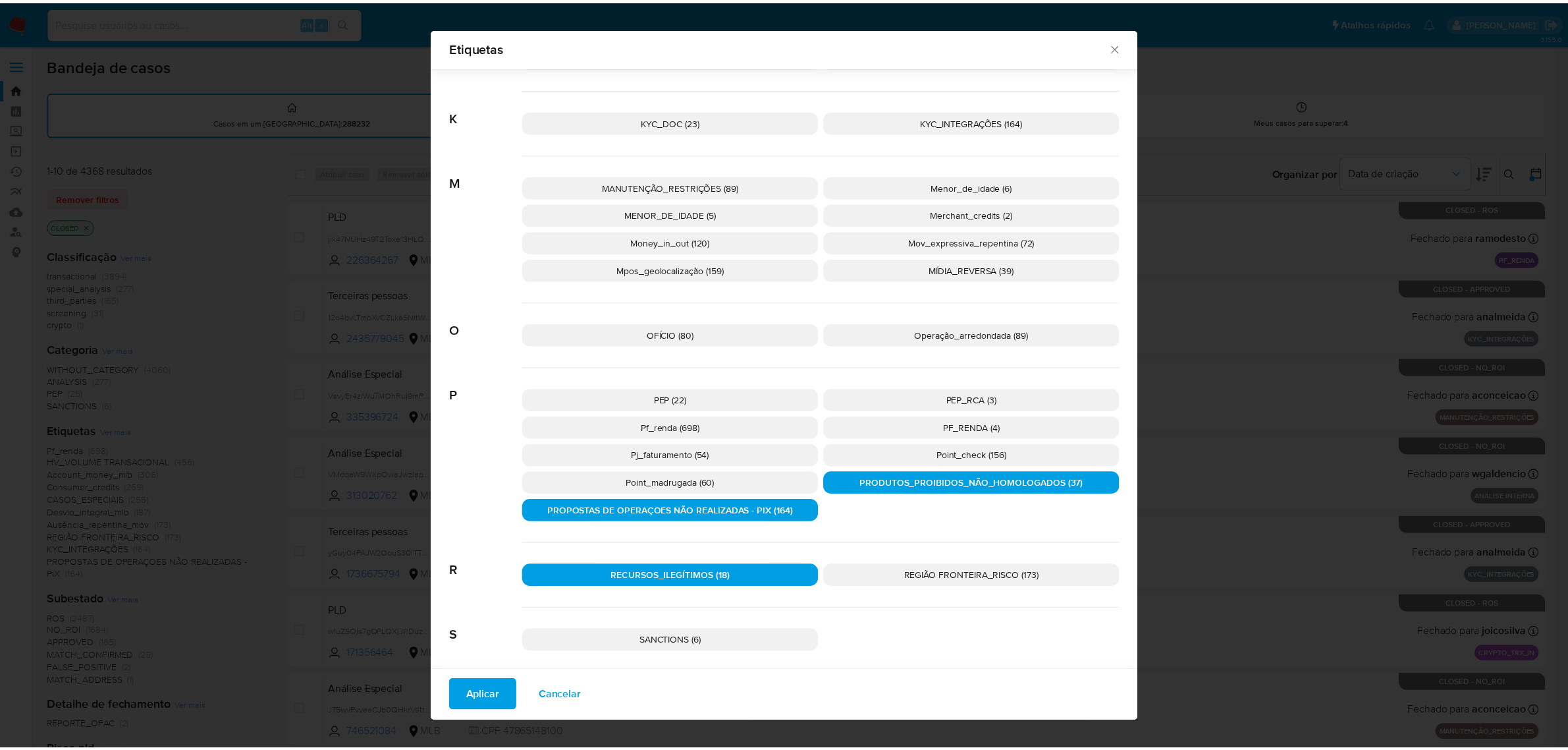
scroll to position [841, 0]
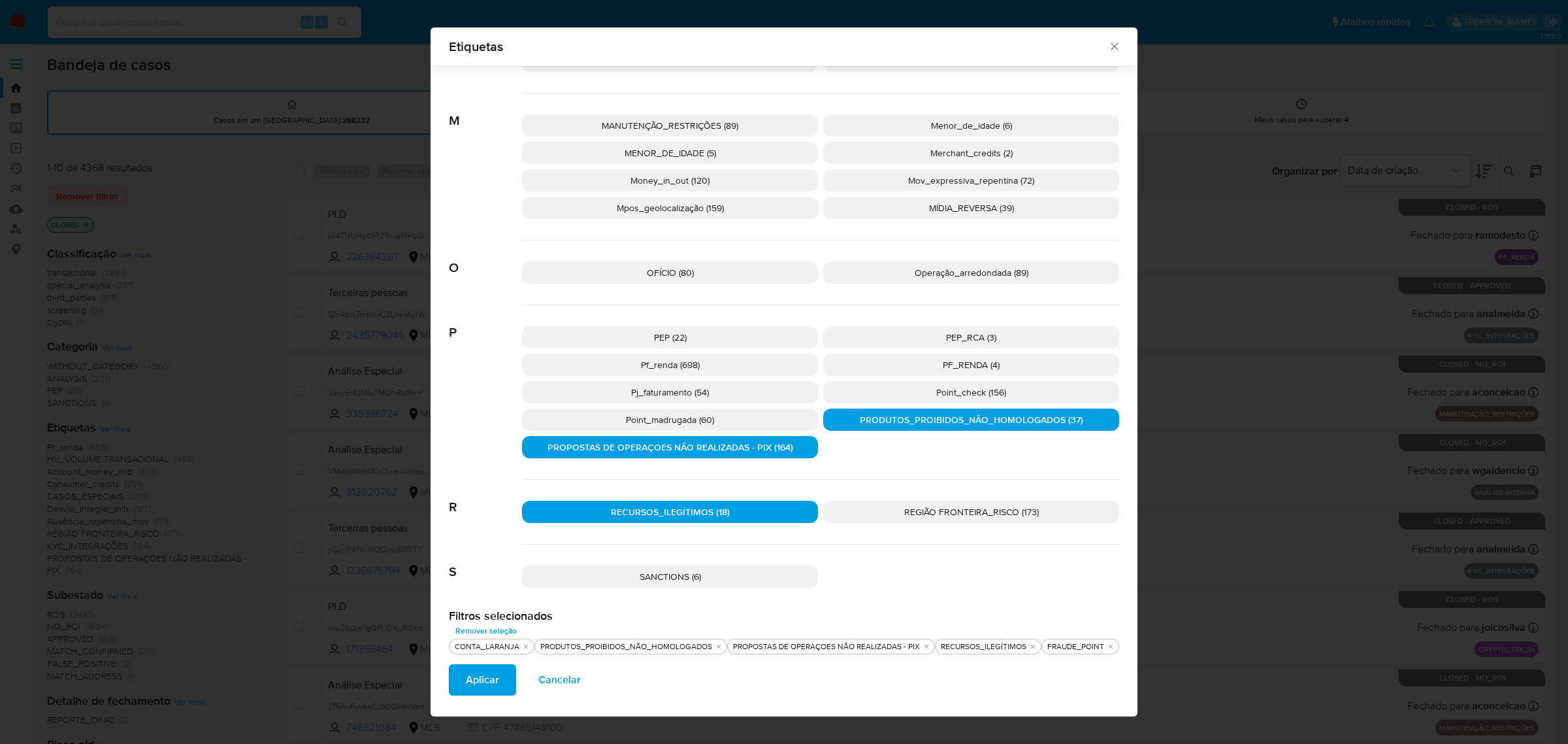
click at [480, 678] on span "Aplicar" at bounding box center [483, 680] width 34 height 29
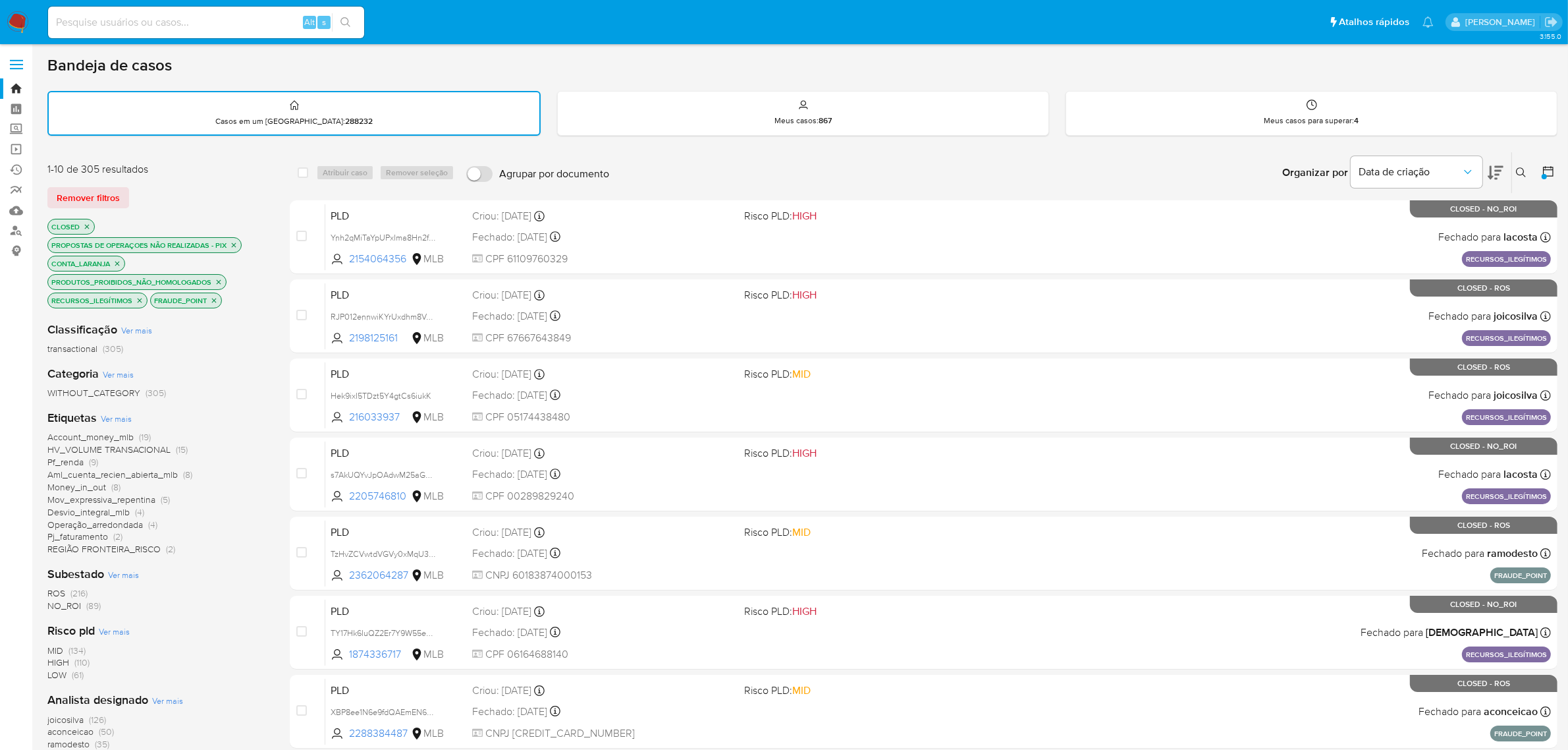
click at [221, 281] on icon "close-filter" at bounding box center [219, 282] width 8 height 8
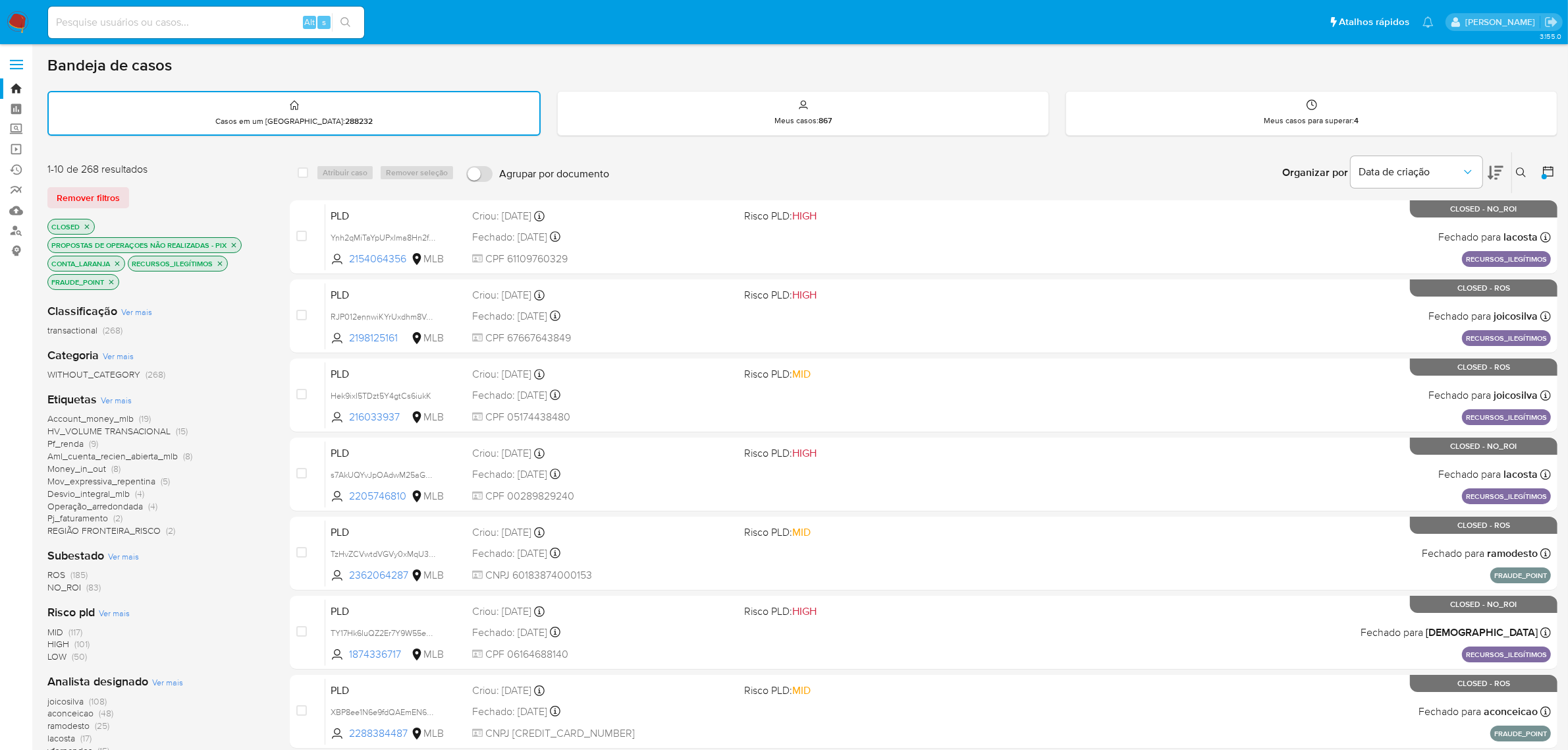
click at [485, 63] on div "Bandeja de casos" at bounding box center [803, 65] width 1511 height 20
click at [577, 70] on div "Bandeja de casos" at bounding box center [803, 65] width 1511 height 20
click at [446, 61] on div "Bandeja de casos" at bounding box center [803, 65] width 1511 height 20
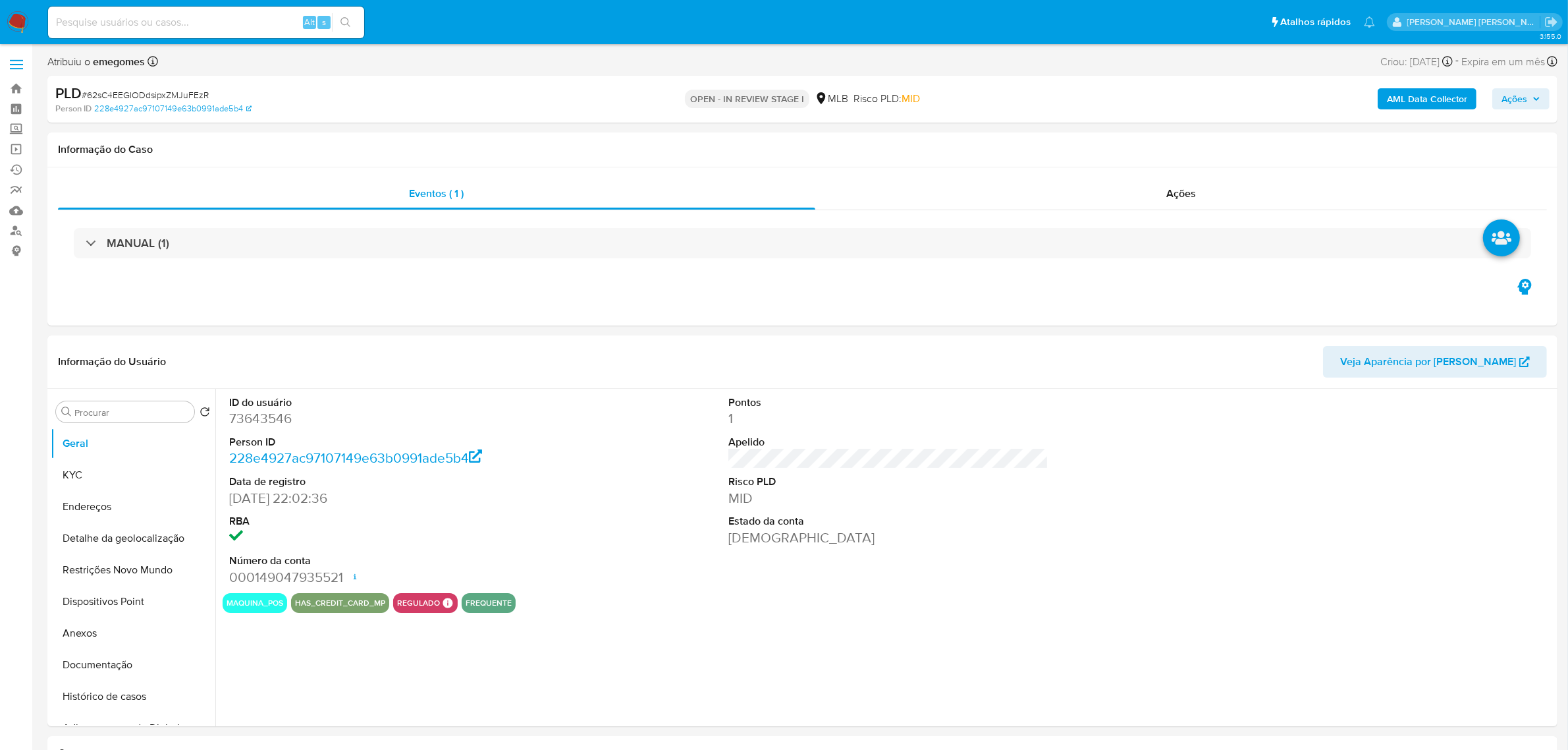
select select "10"
click at [140, 694] on button "Histórico de casos" at bounding box center [128, 696] width 154 height 32
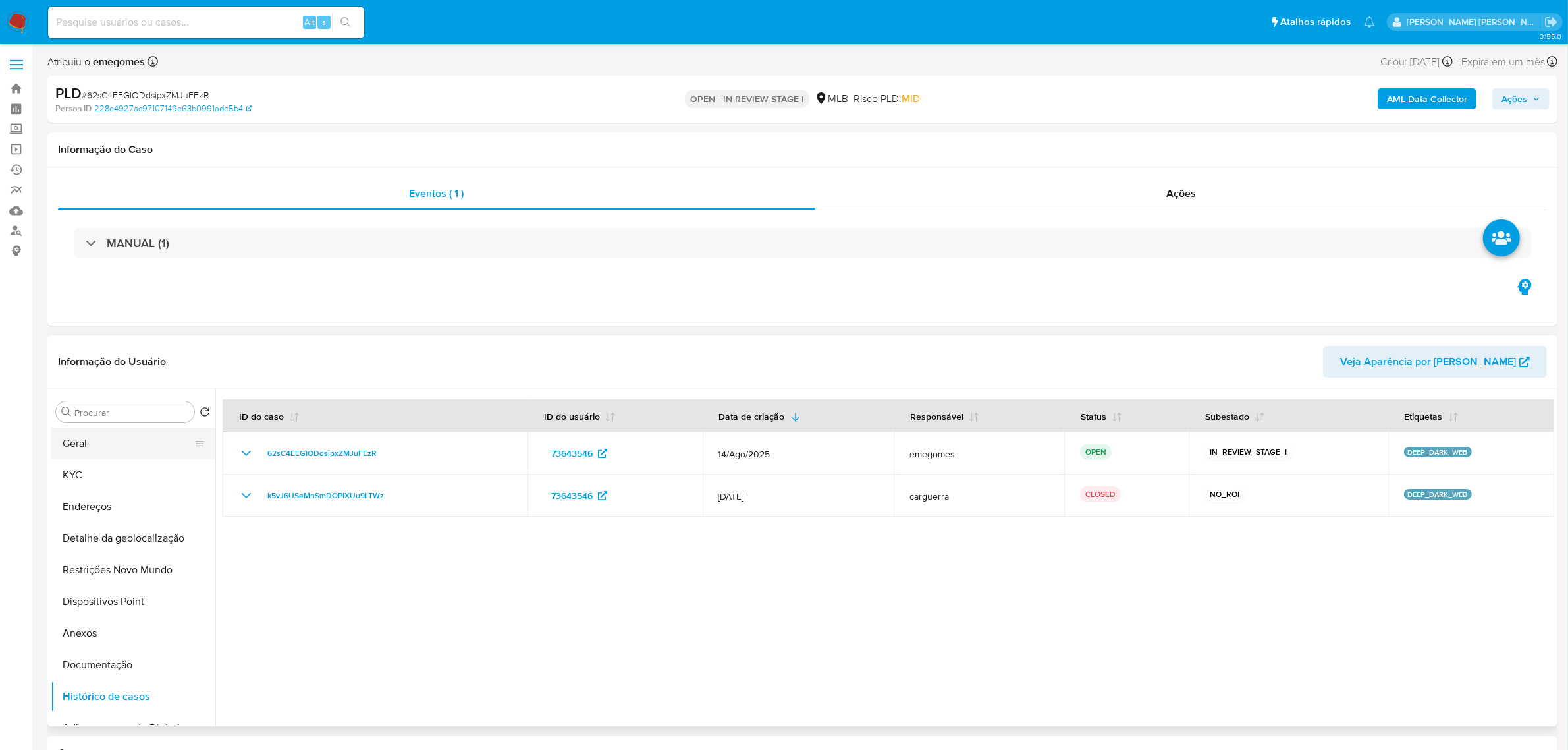
click at [92, 456] on button "Geral" at bounding box center [128, 443] width 154 height 32
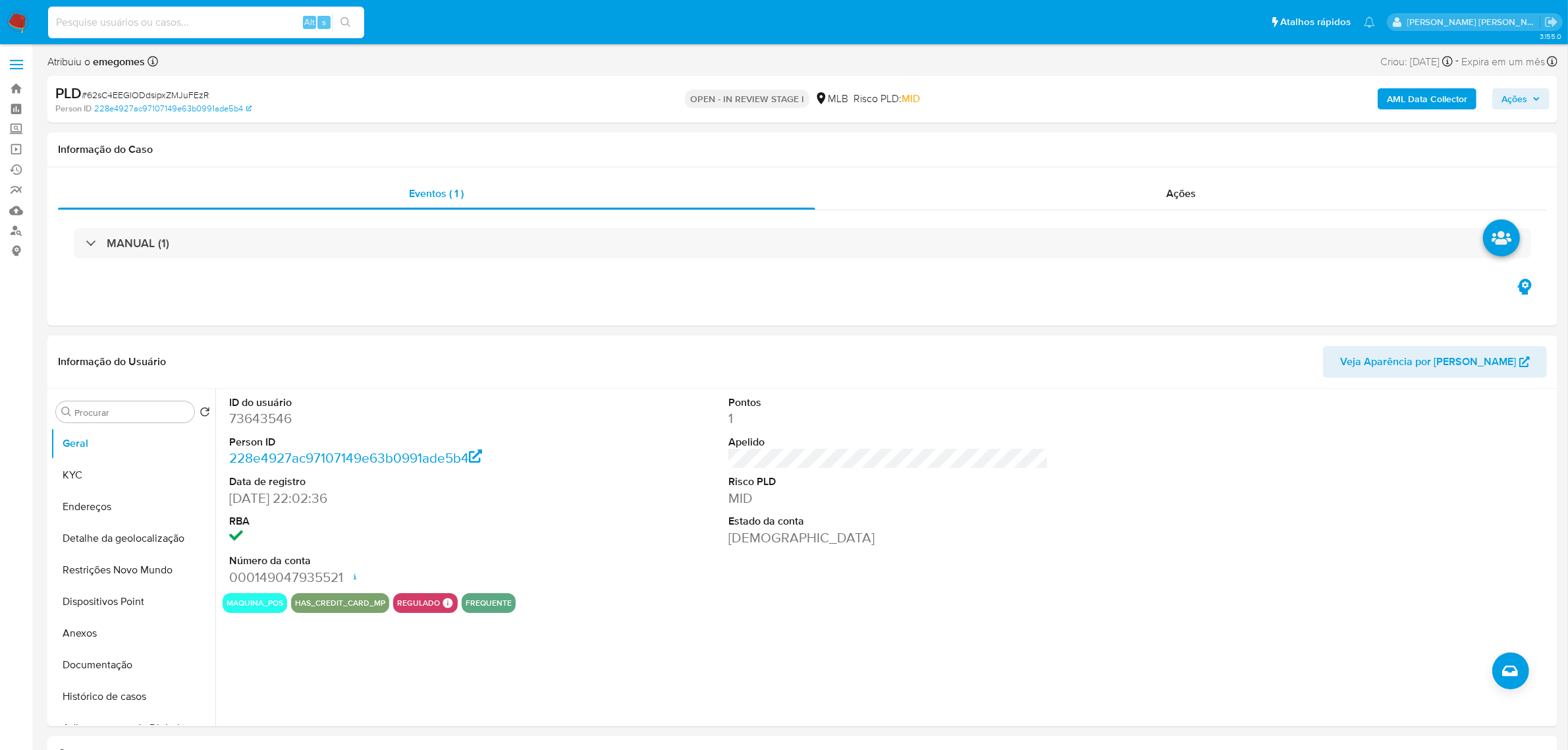
click at [173, 20] on input at bounding box center [206, 22] width 316 height 17
paste input "2218295541"
type input "2218295541"
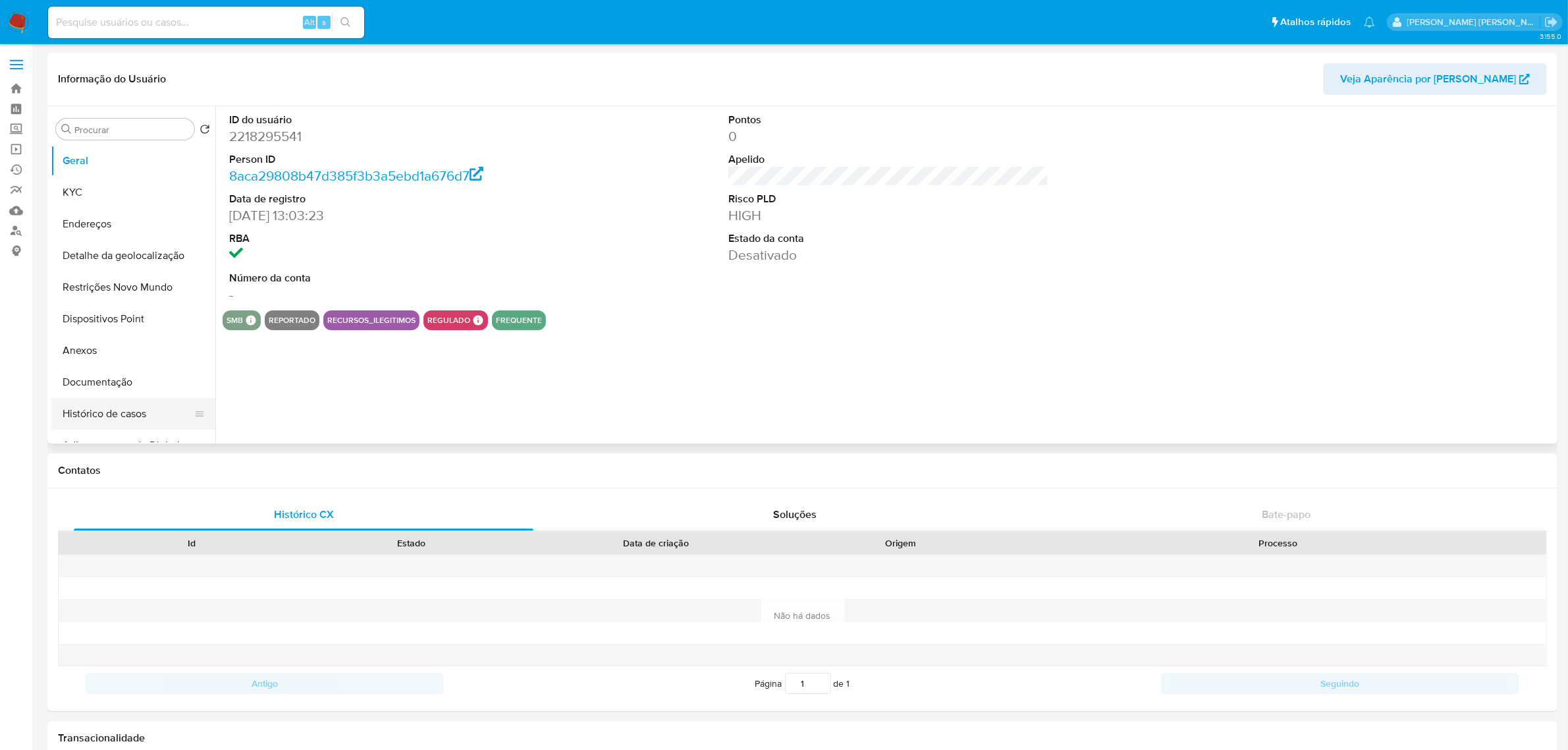
select select "10"
click at [110, 414] on button "Histórico de casos" at bounding box center [128, 413] width 154 height 32
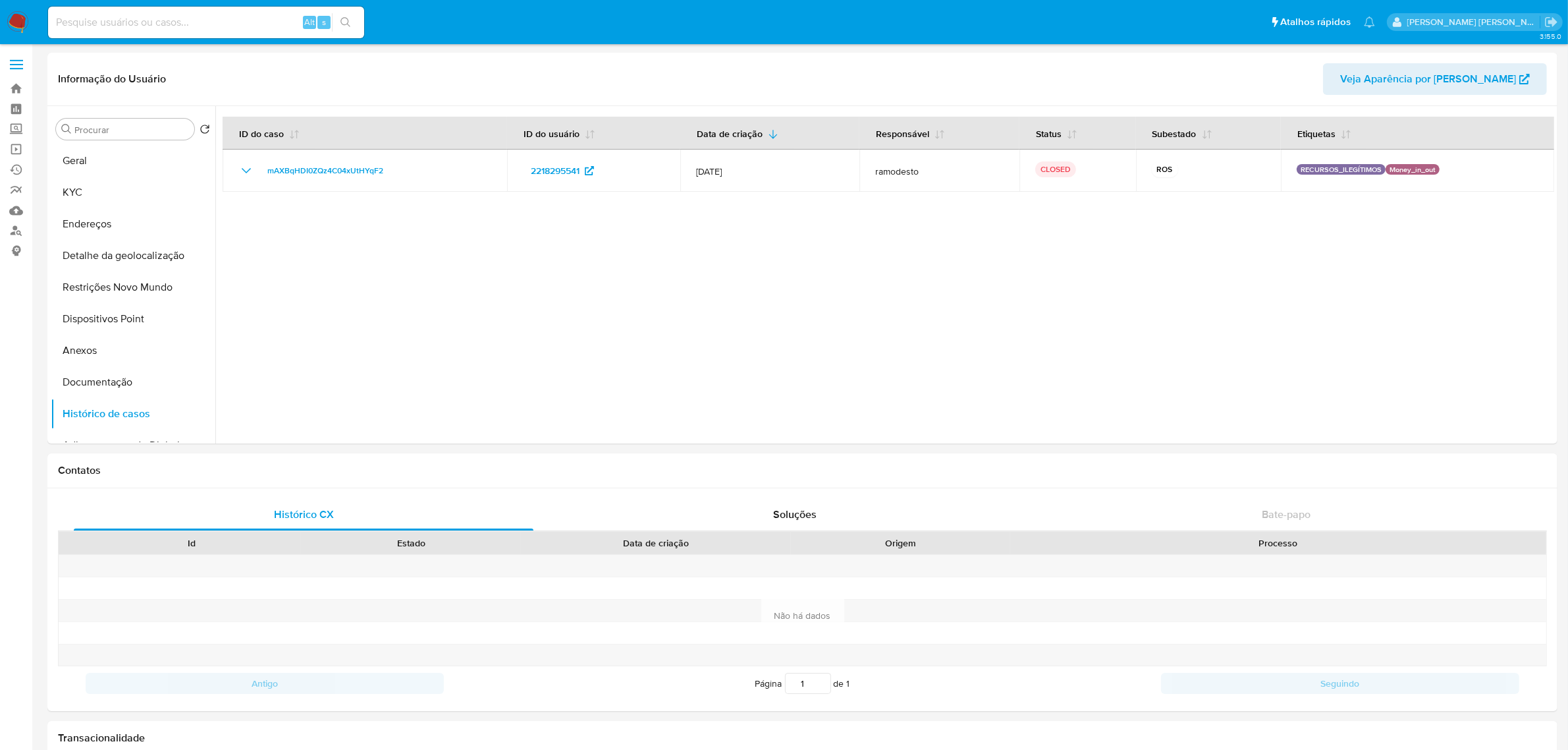
click at [147, 25] on input at bounding box center [206, 22] width 316 height 17
paste input "649474578"
type input "649474578"
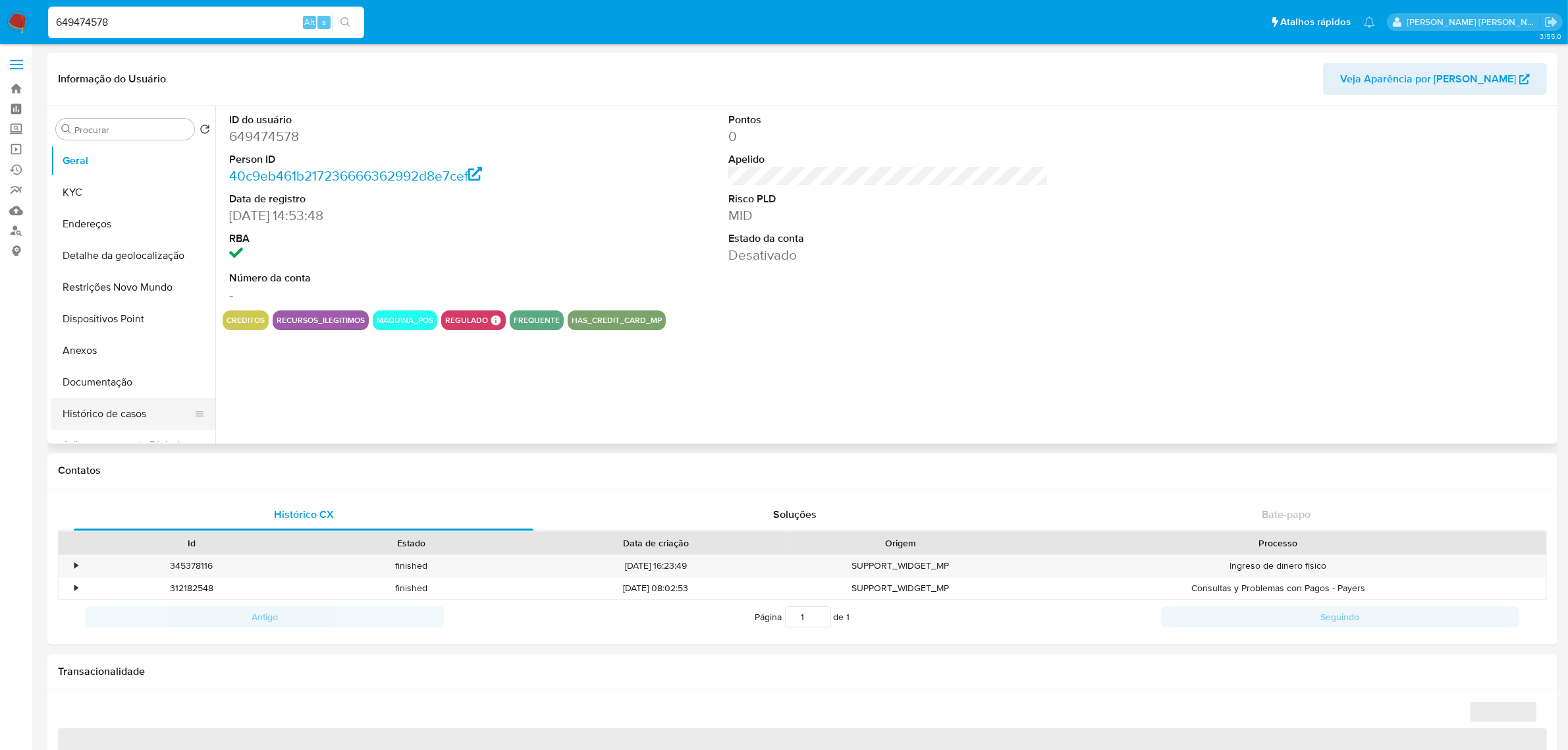
click at [123, 413] on button "Histórico de casos" at bounding box center [128, 413] width 154 height 32
select select "10"
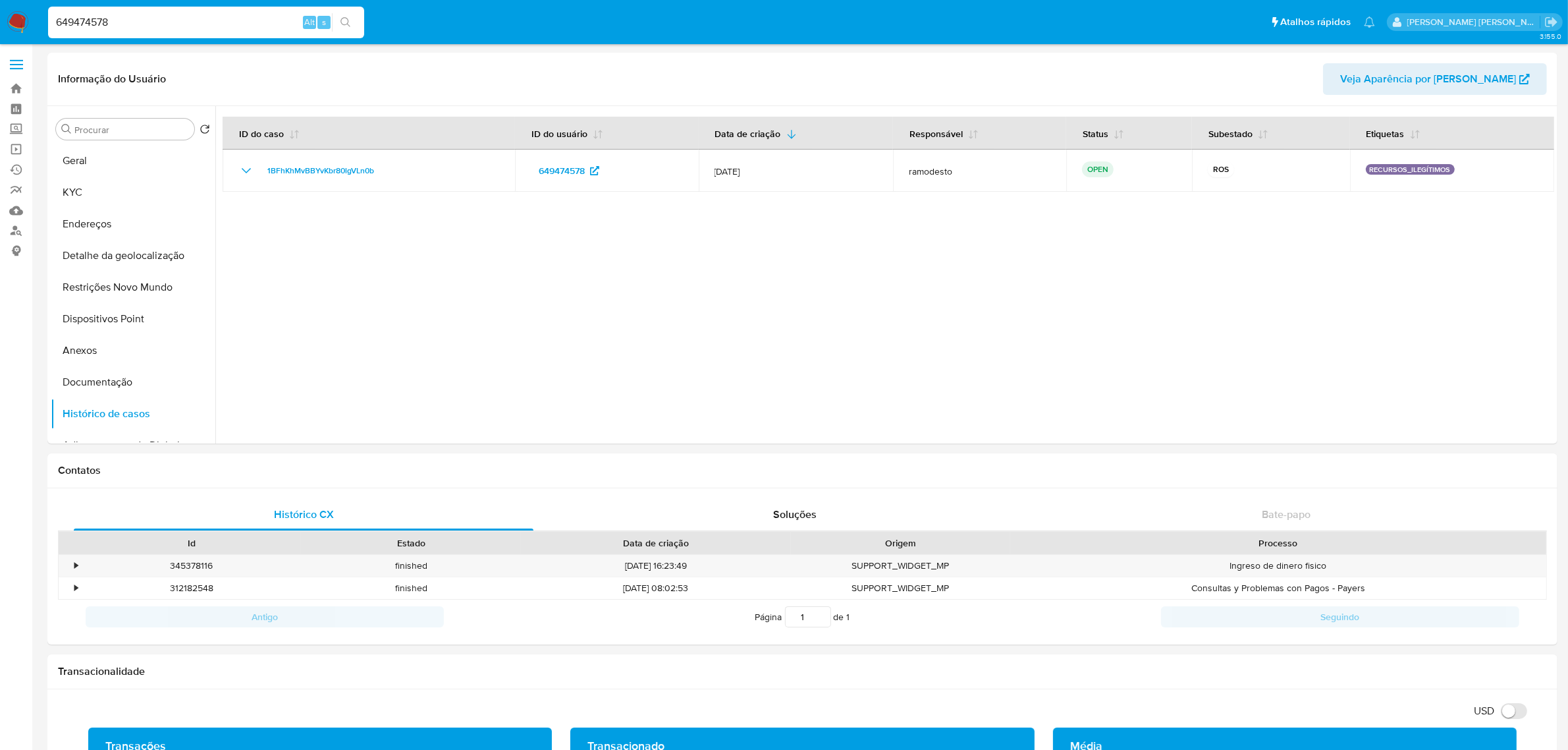
click at [183, 30] on input "649474578" at bounding box center [206, 22] width 316 height 17
paste input "2024631695"
type input "2024631695"
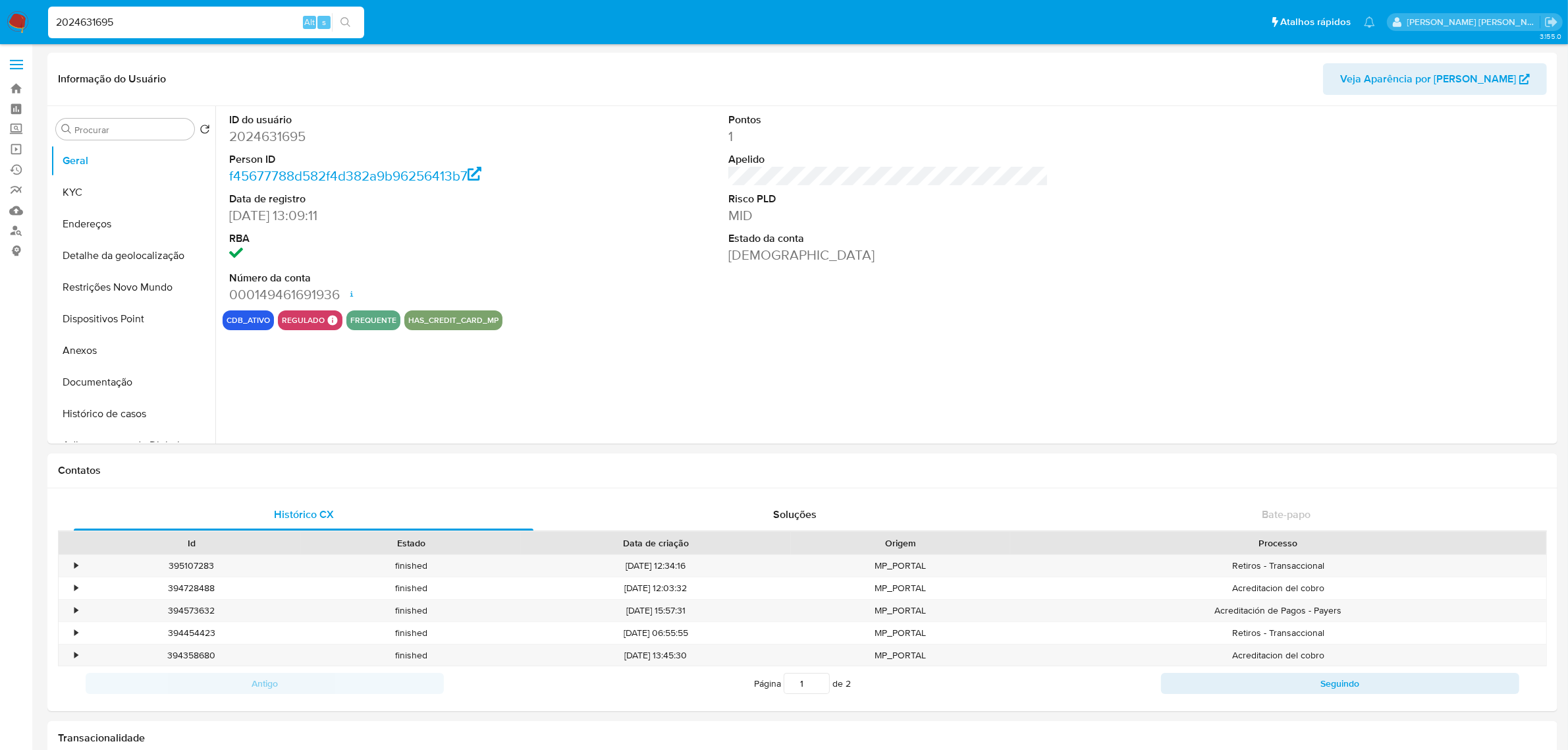
select select "10"
click at [122, 415] on button "Histórico de casos" at bounding box center [128, 413] width 154 height 32
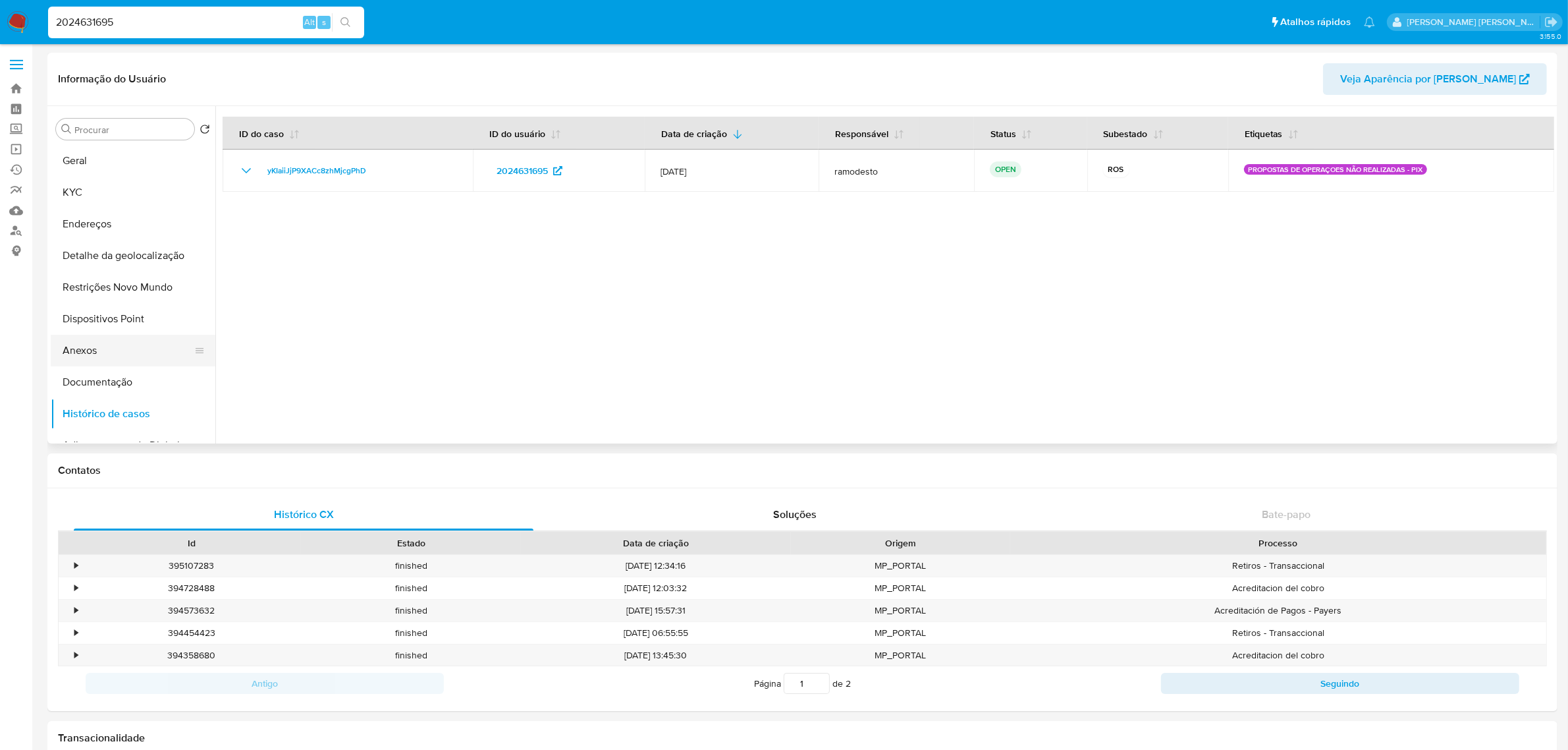
click at [117, 358] on button "Anexos" at bounding box center [128, 350] width 154 height 32
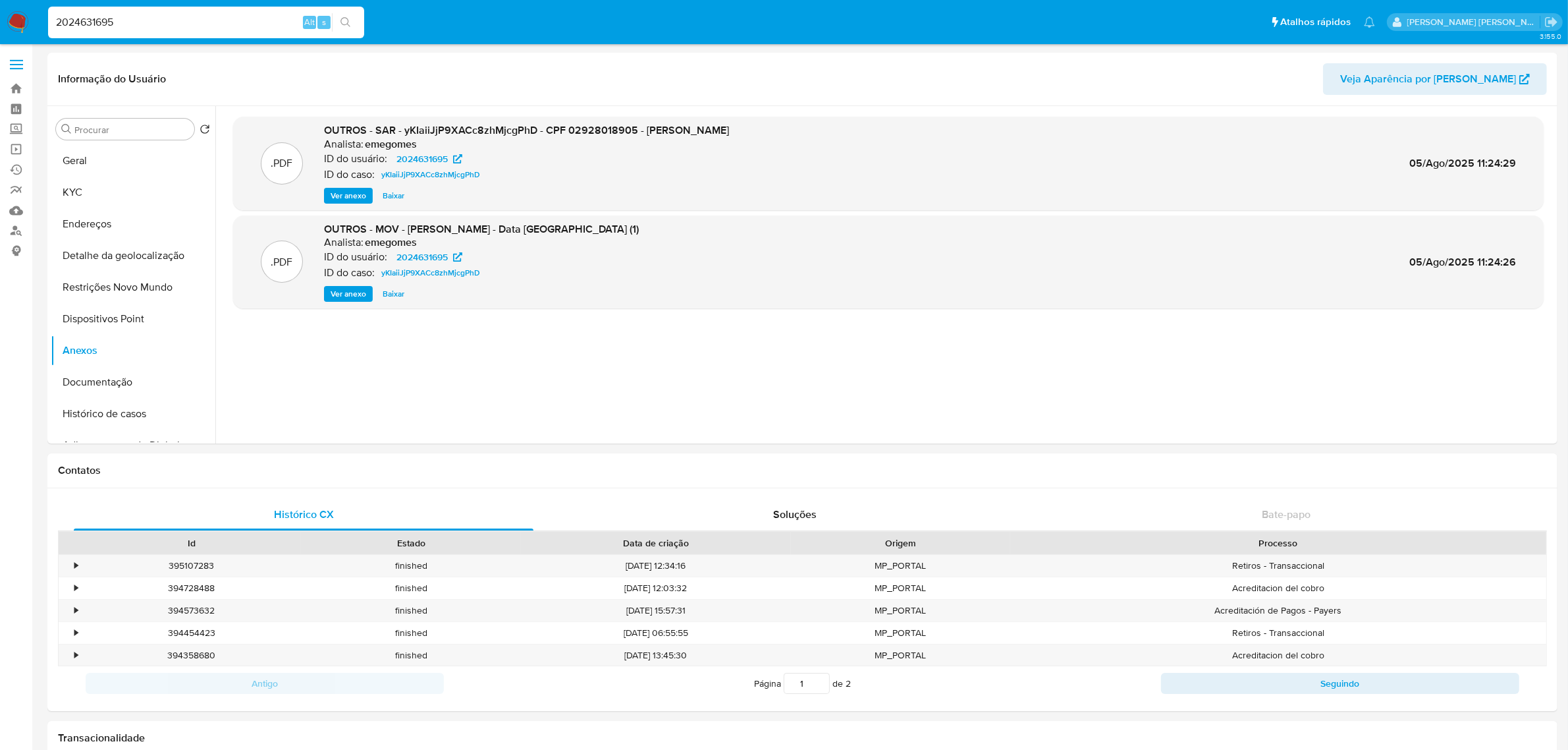
click at [15, 57] on label at bounding box center [16, 64] width 33 height 28
click at [0, 0] on input "checkbox" at bounding box center [0, 0] width 0 height 0
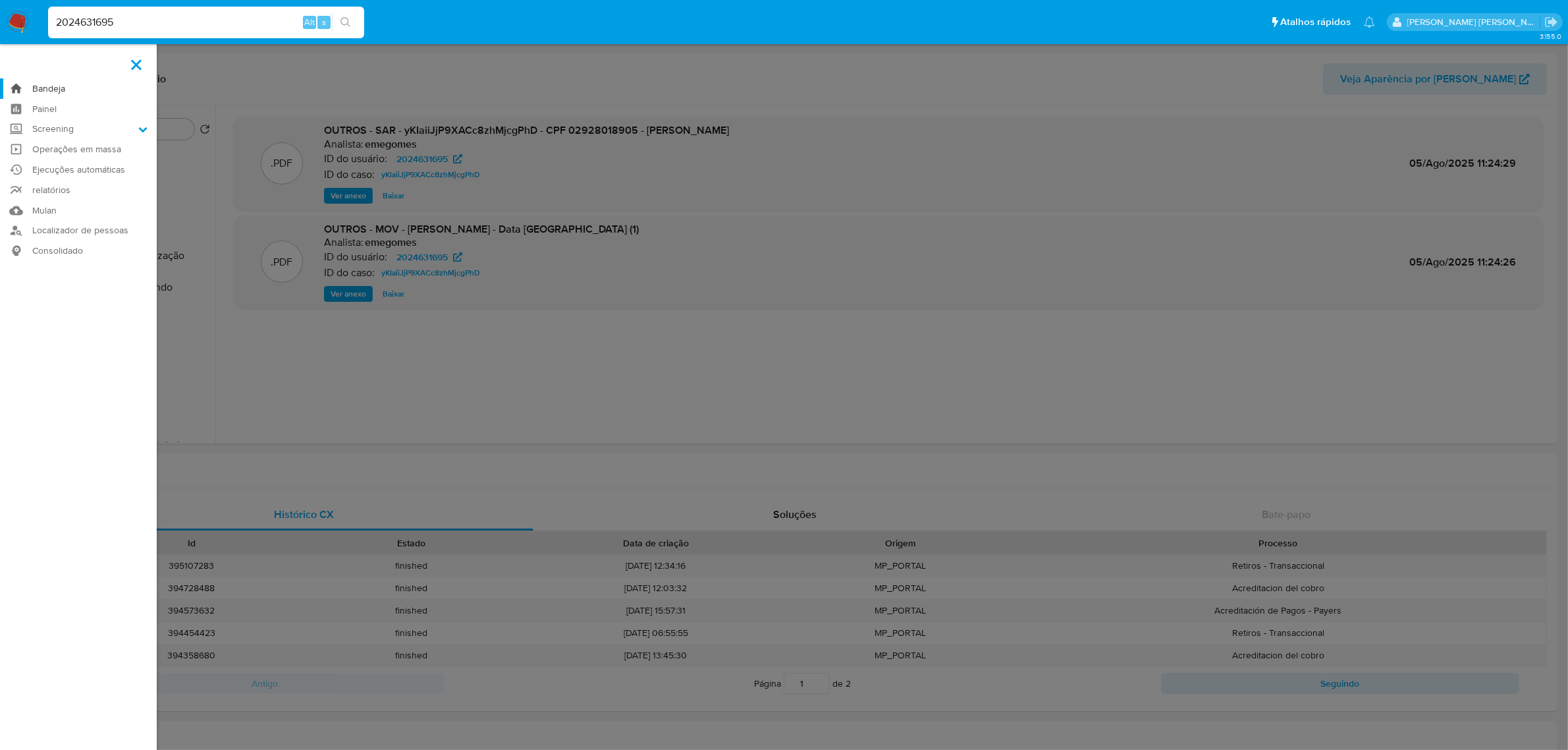
click at [51, 87] on link "Bandeja" at bounding box center [78, 89] width 157 height 20
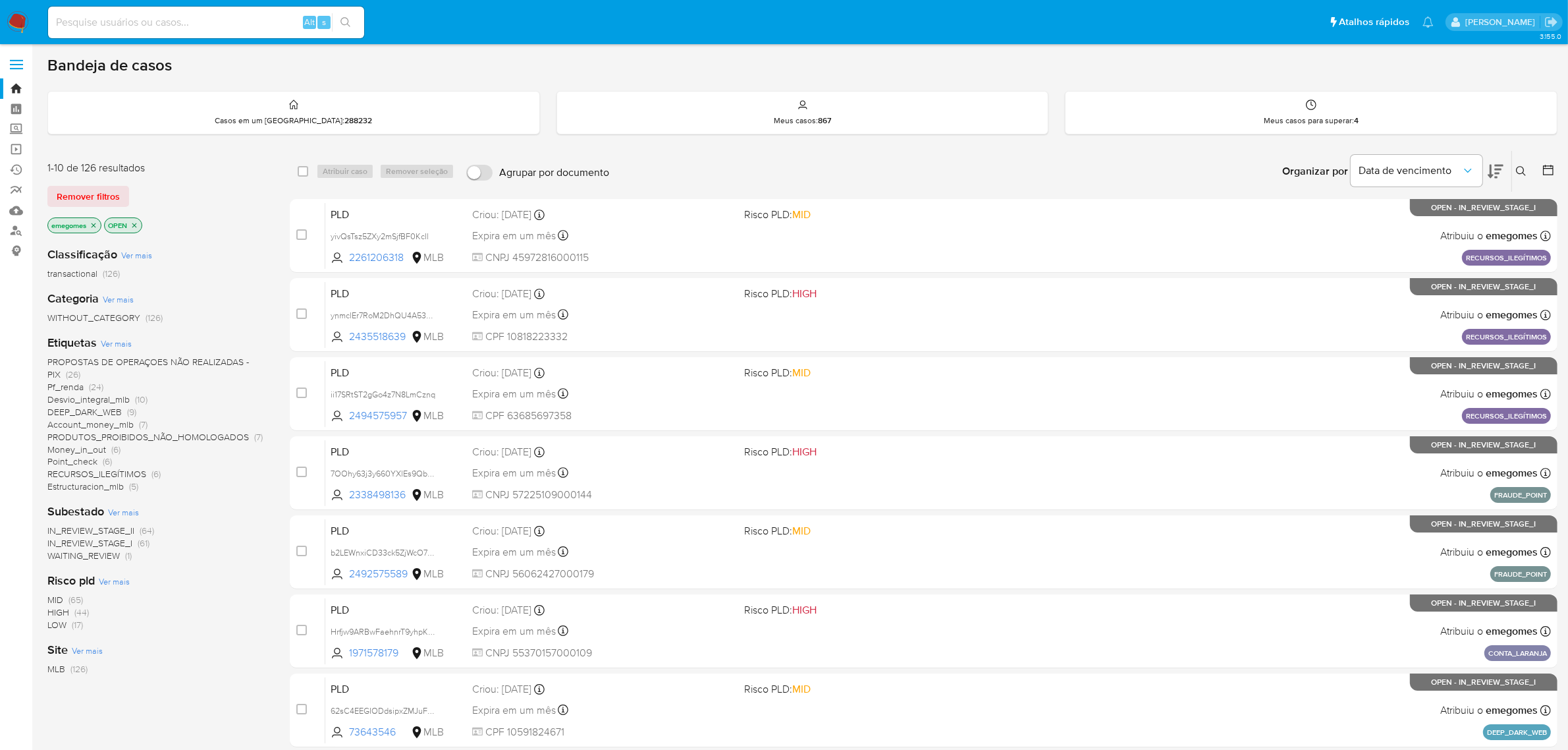
click at [97, 221] on icon "close-filter" at bounding box center [93, 225] width 8 height 8
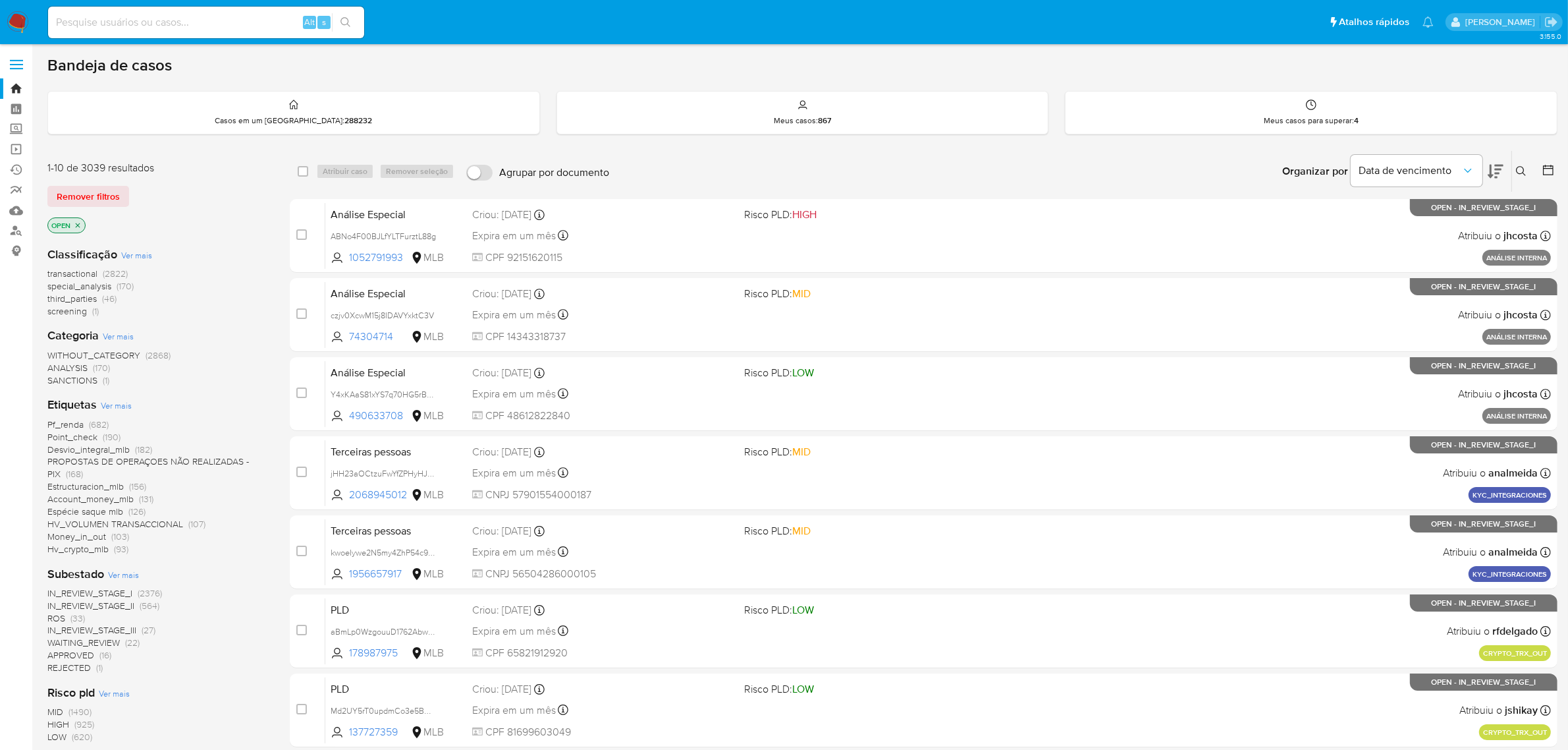
click at [78, 228] on icon "close-filter" at bounding box center [78, 225] width 8 height 8
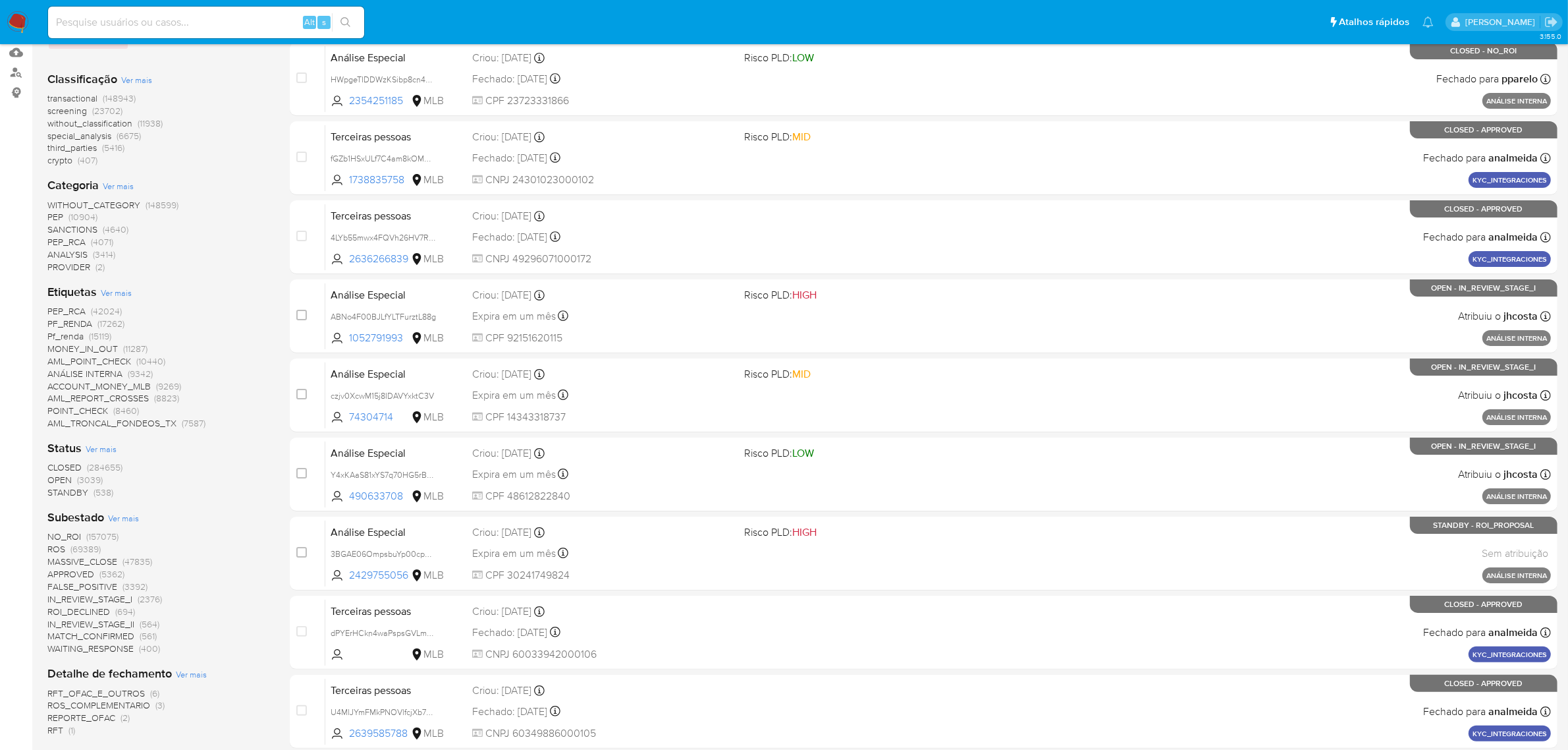
scroll to position [165, 0]
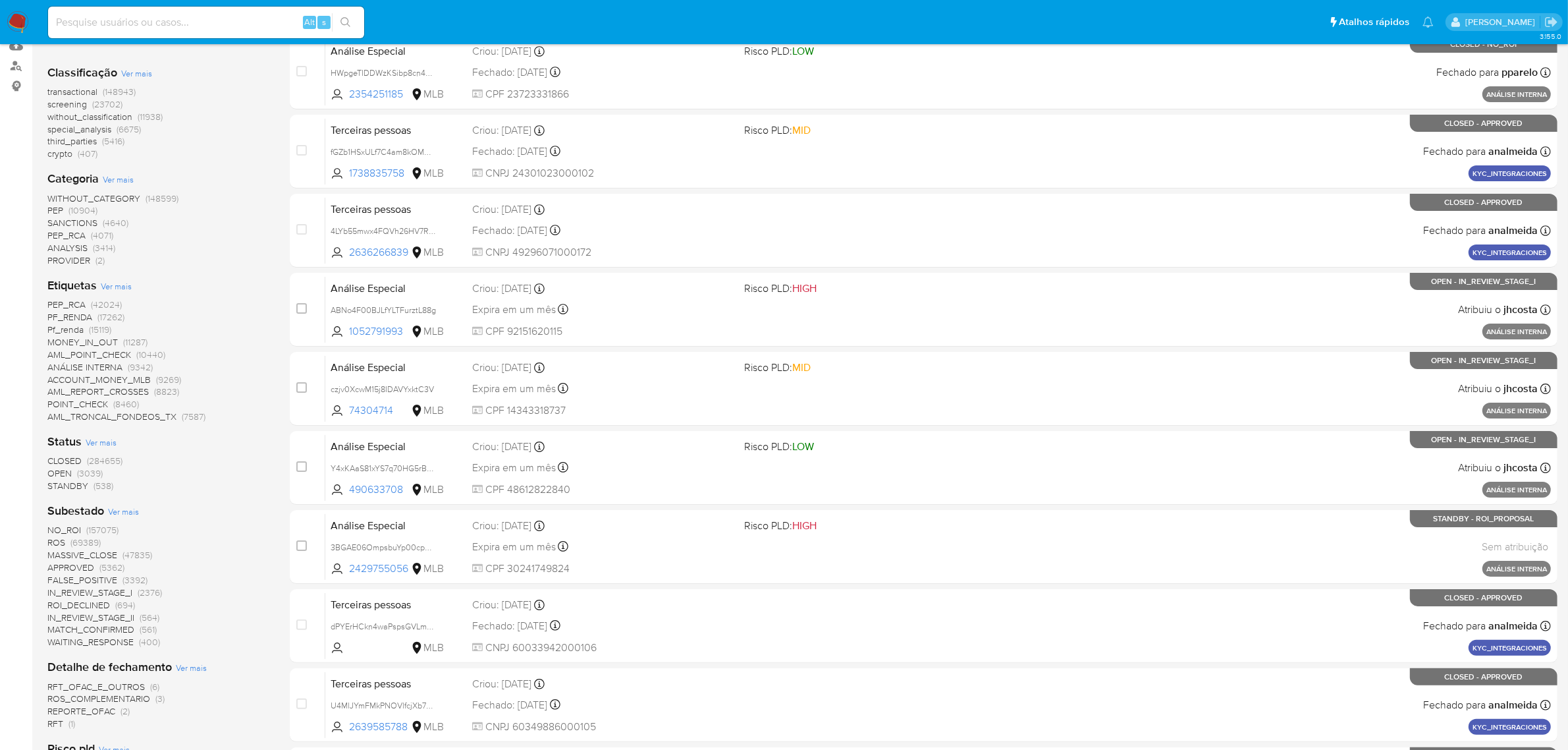
click at [70, 460] on span "CLOSED" at bounding box center [64, 460] width 34 height 13
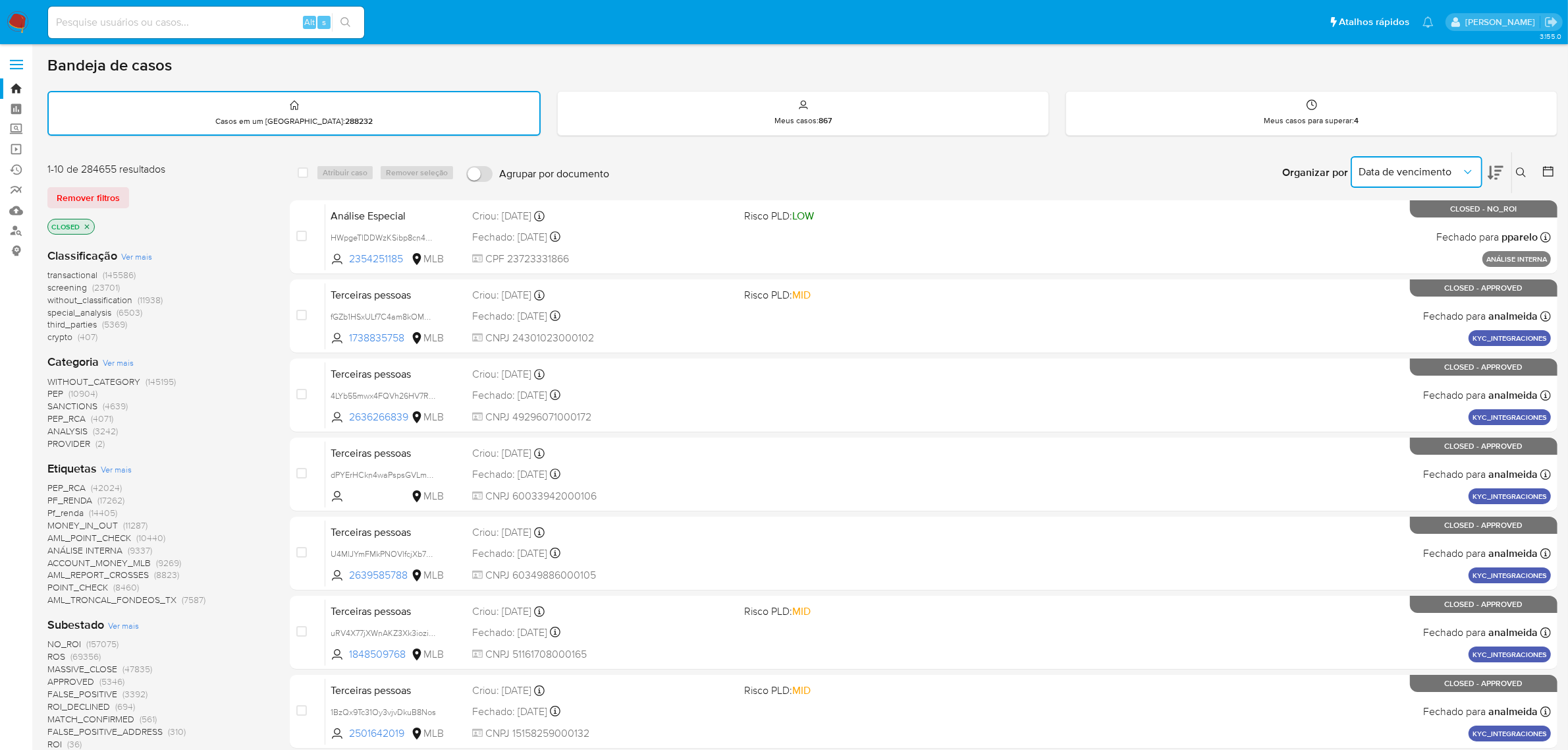
click at [1474, 178] on button "Data de vencimento" at bounding box center [1417, 172] width 132 height 32
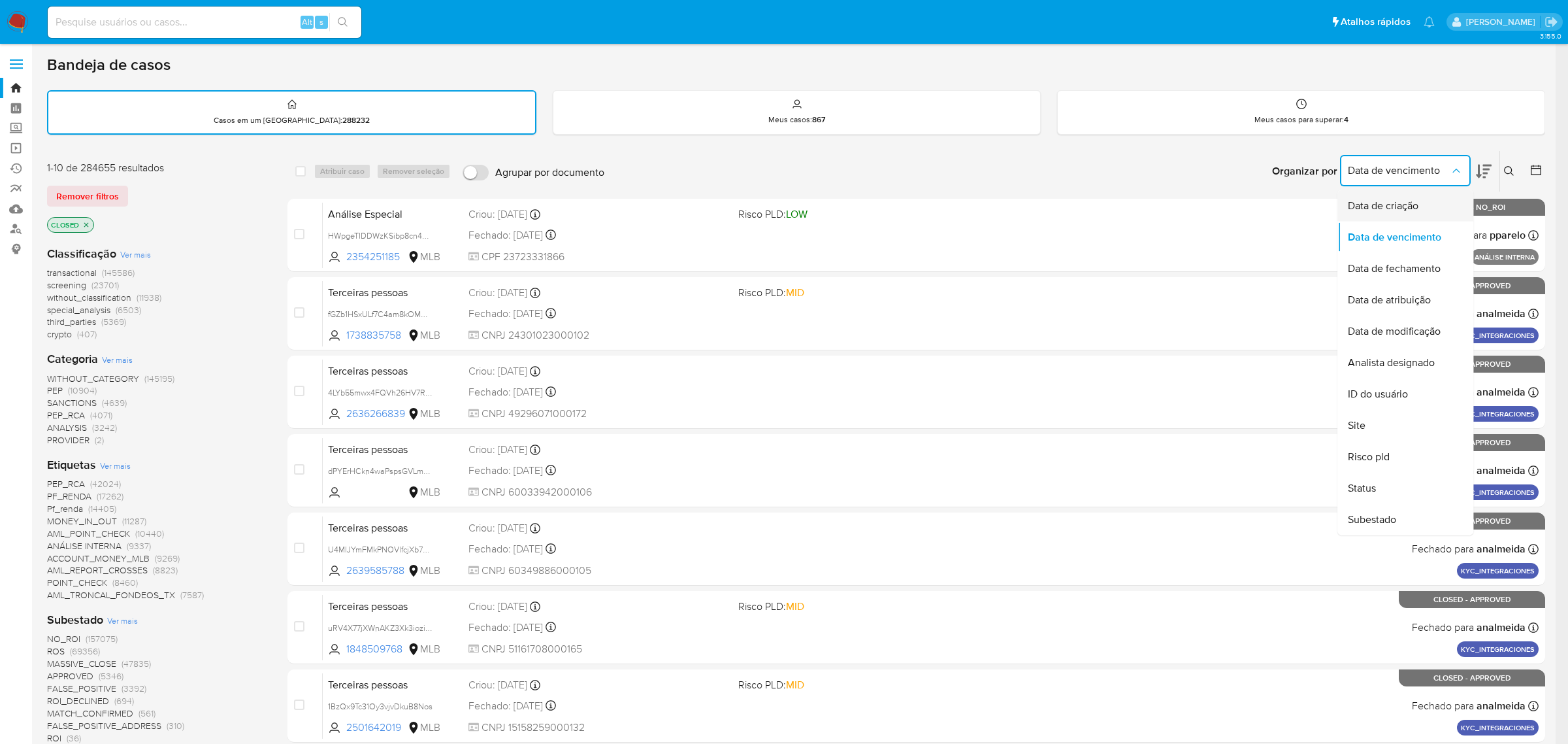
click at [1397, 208] on span "Data de criação" at bounding box center [1383, 205] width 70 height 13
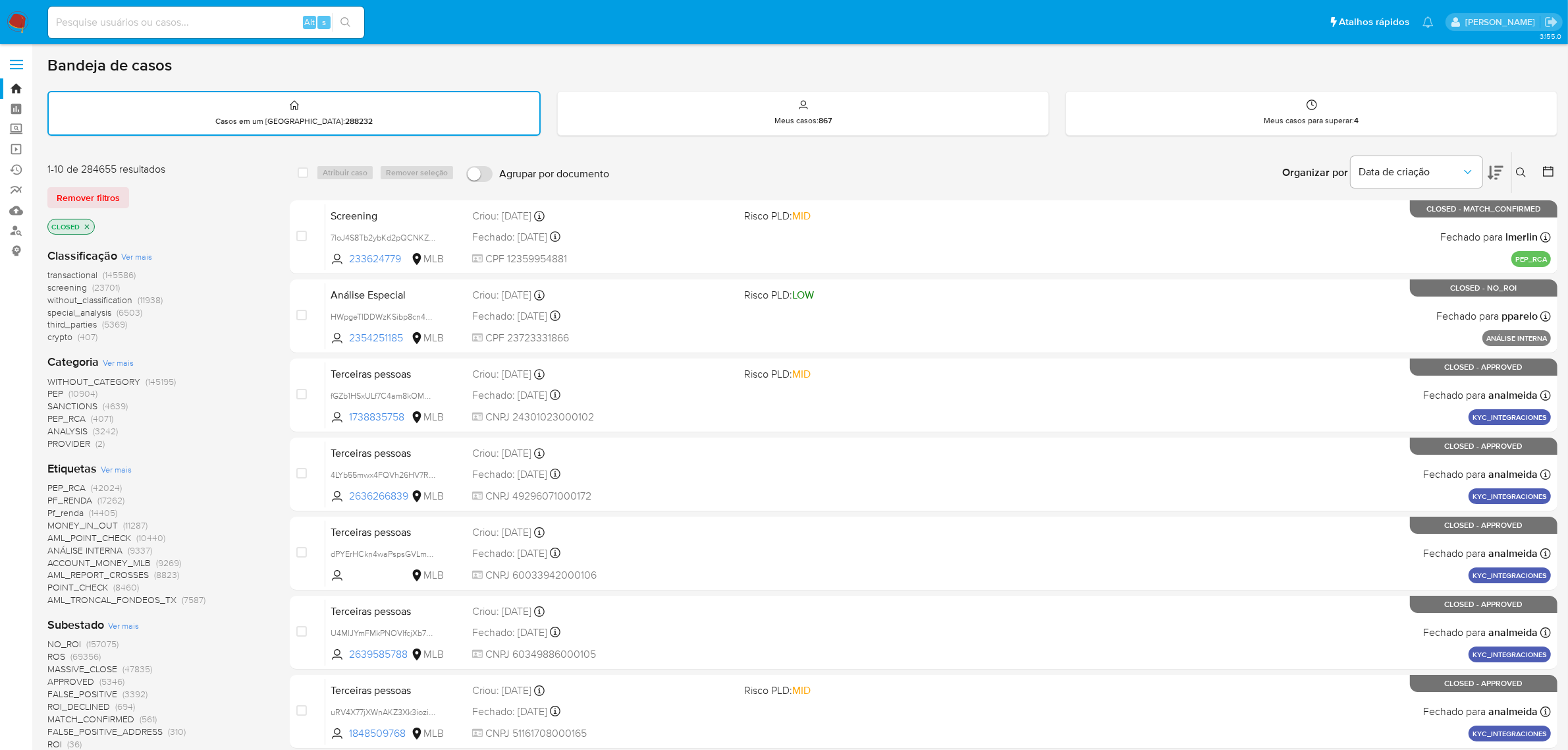
click at [1544, 166] on icon at bounding box center [1548, 171] width 13 height 13
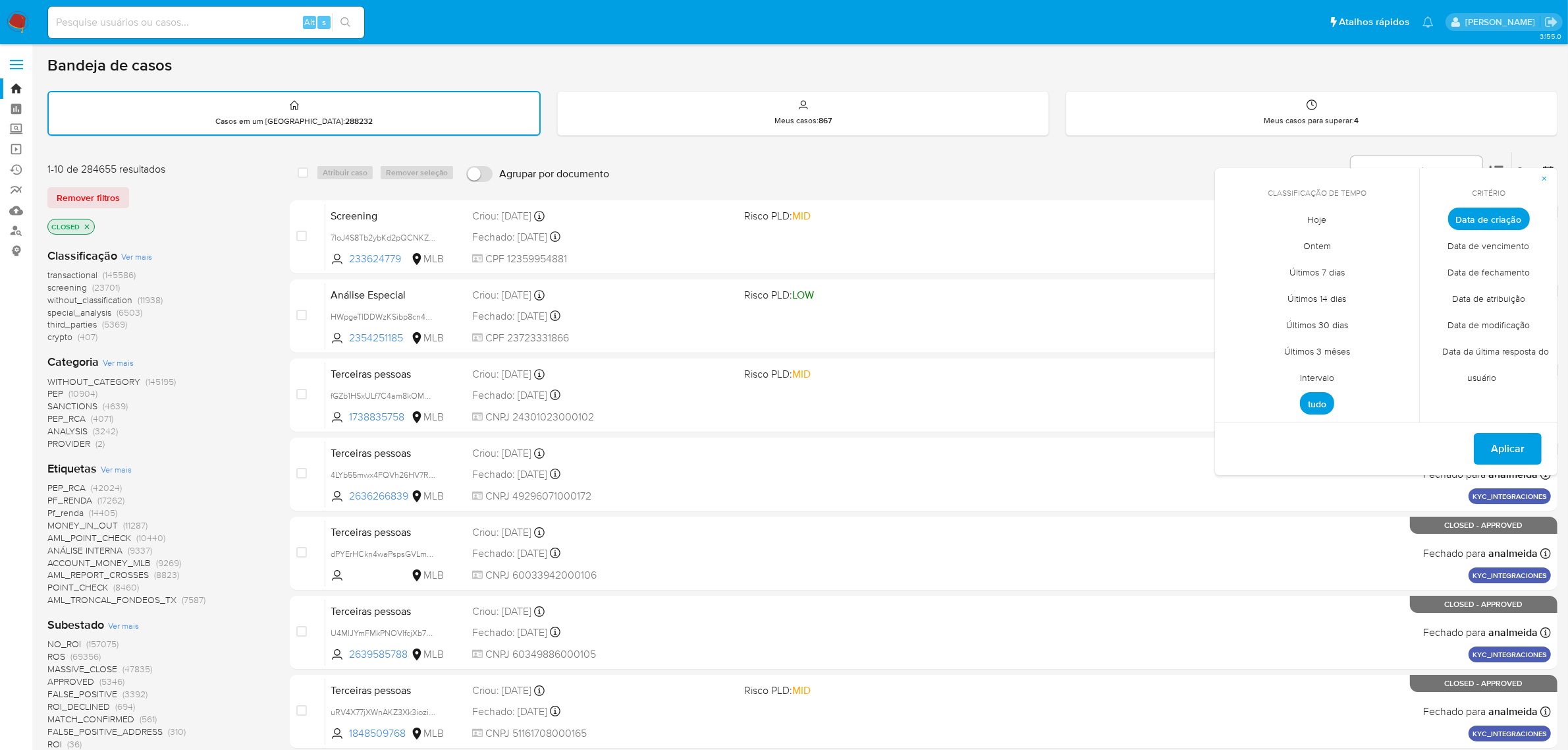
click at [1322, 373] on span "Intervalo" at bounding box center [1317, 378] width 62 height 27
click at [1233, 242] on icon "Mes anterior" at bounding box center [1235, 243] width 16 height 16
click at [1394, 285] on button "1" at bounding box center [1396, 291] width 21 height 21
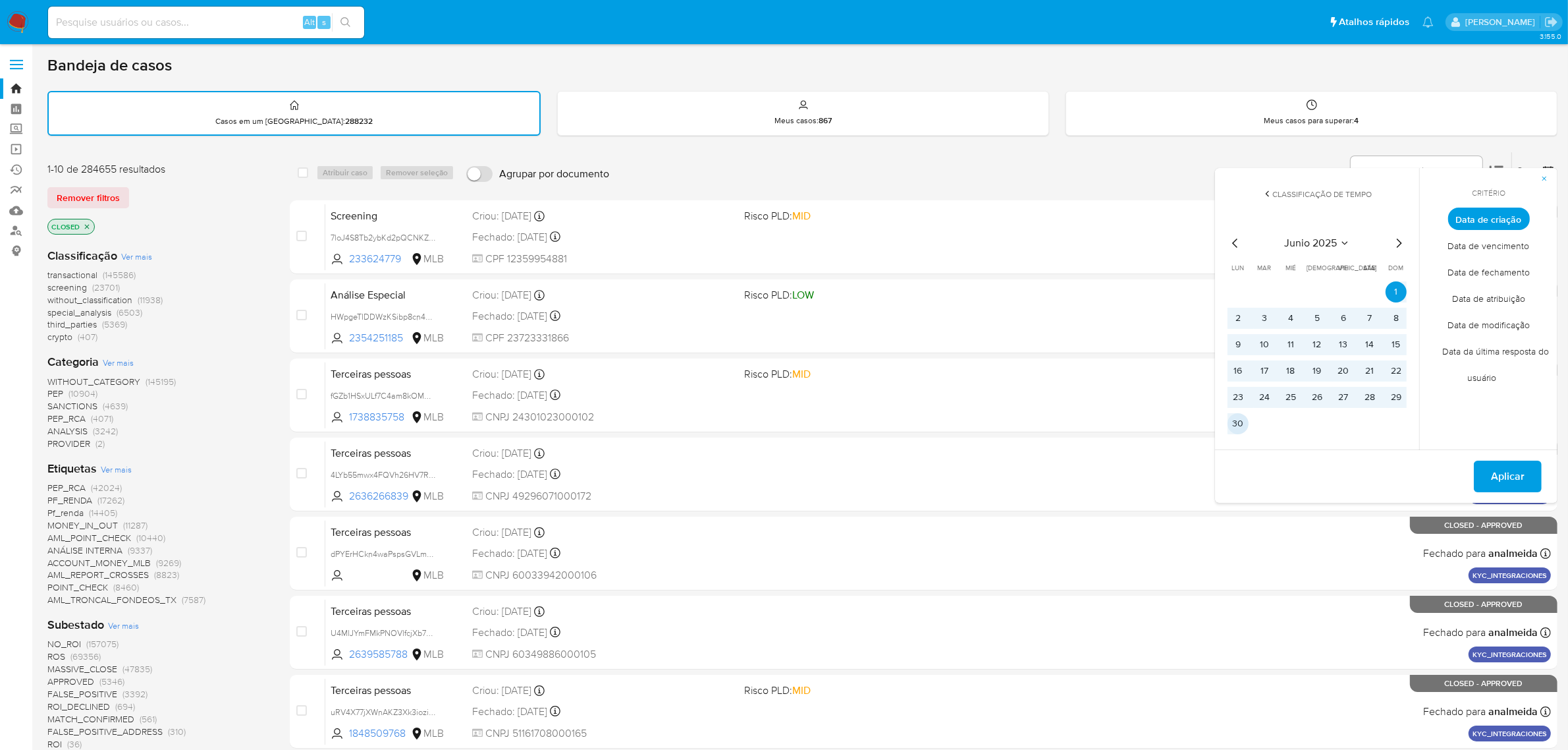
click at [1243, 419] on button "30" at bounding box center [1238, 423] width 21 height 21
click at [1494, 462] on span "Aplicar" at bounding box center [1508, 476] width 34 height 29
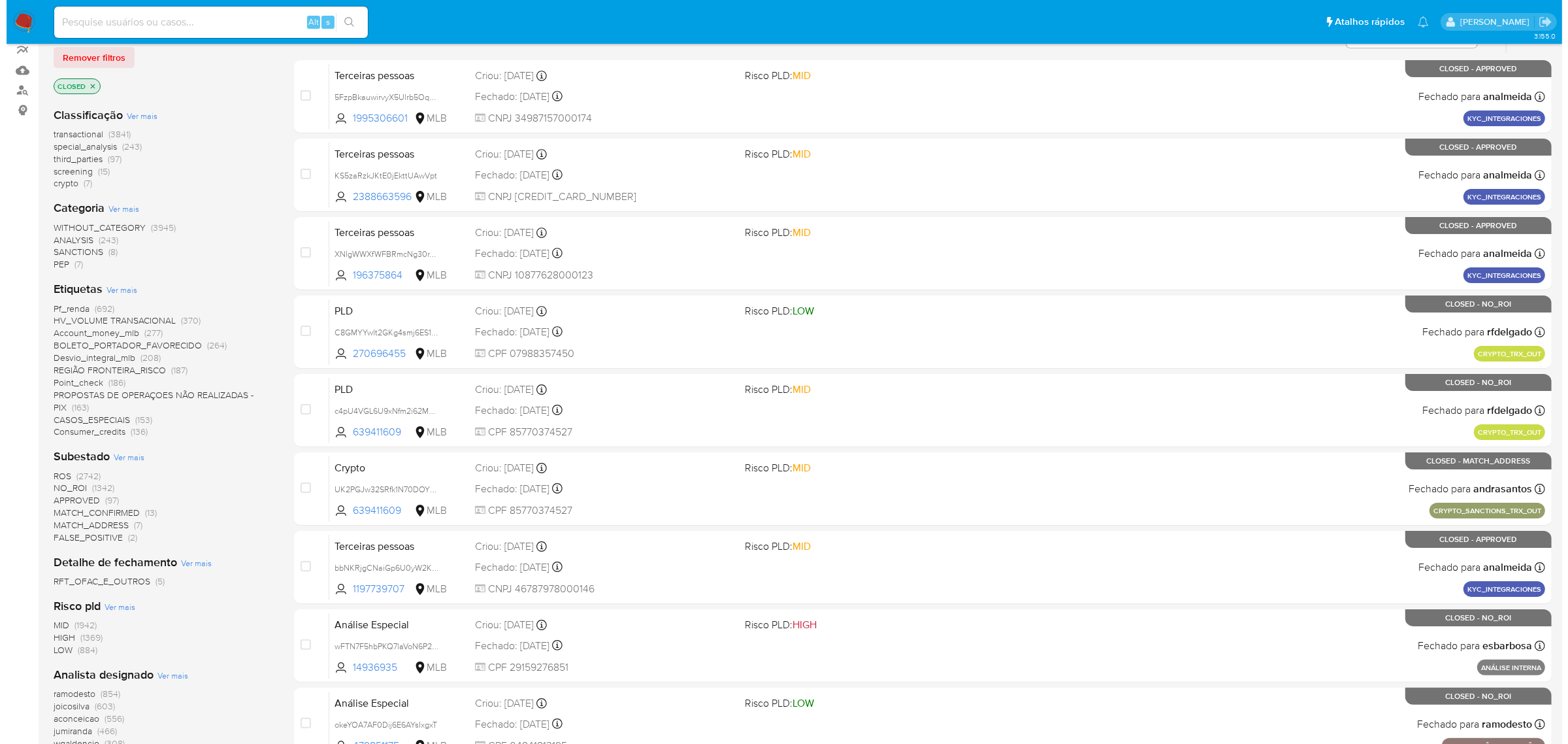
scroll to position [164, 0]
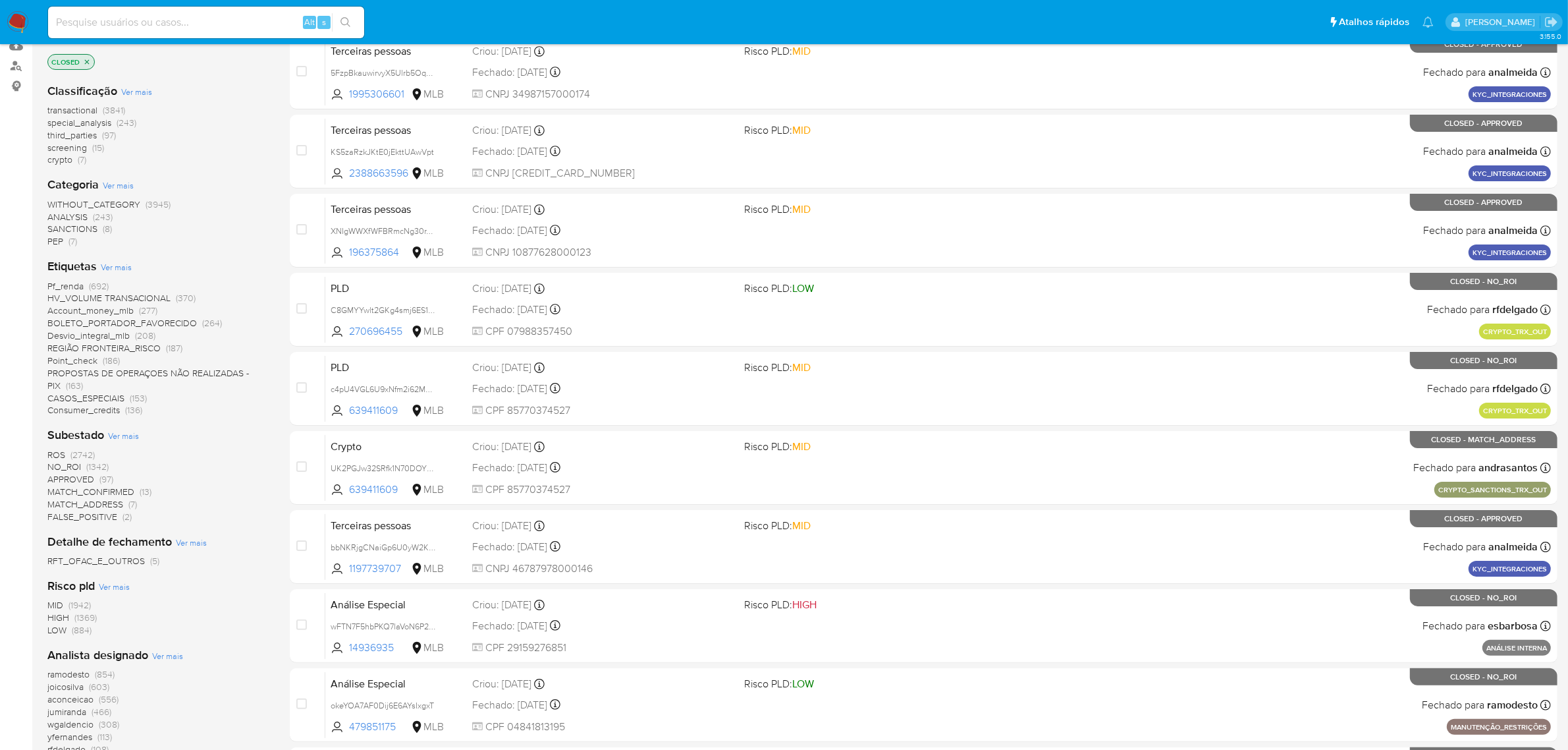
click at [123, 270] on span "Ver mais" at bounding box center [116, 267] width 31 height 12
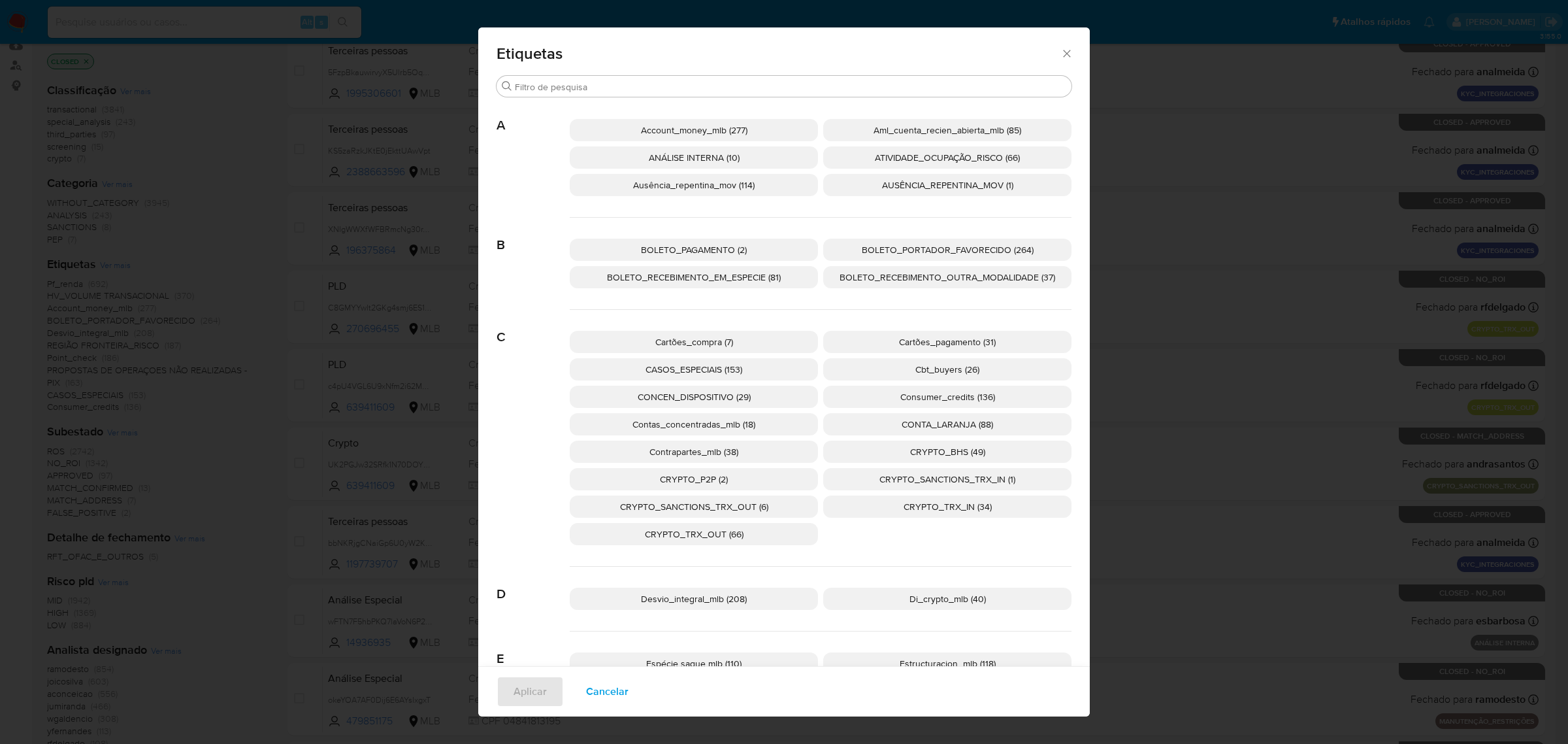
click at [939, 426] on span "CONTA_LARANJA (88)" at bounding box center [947, 423] width 91 height 13
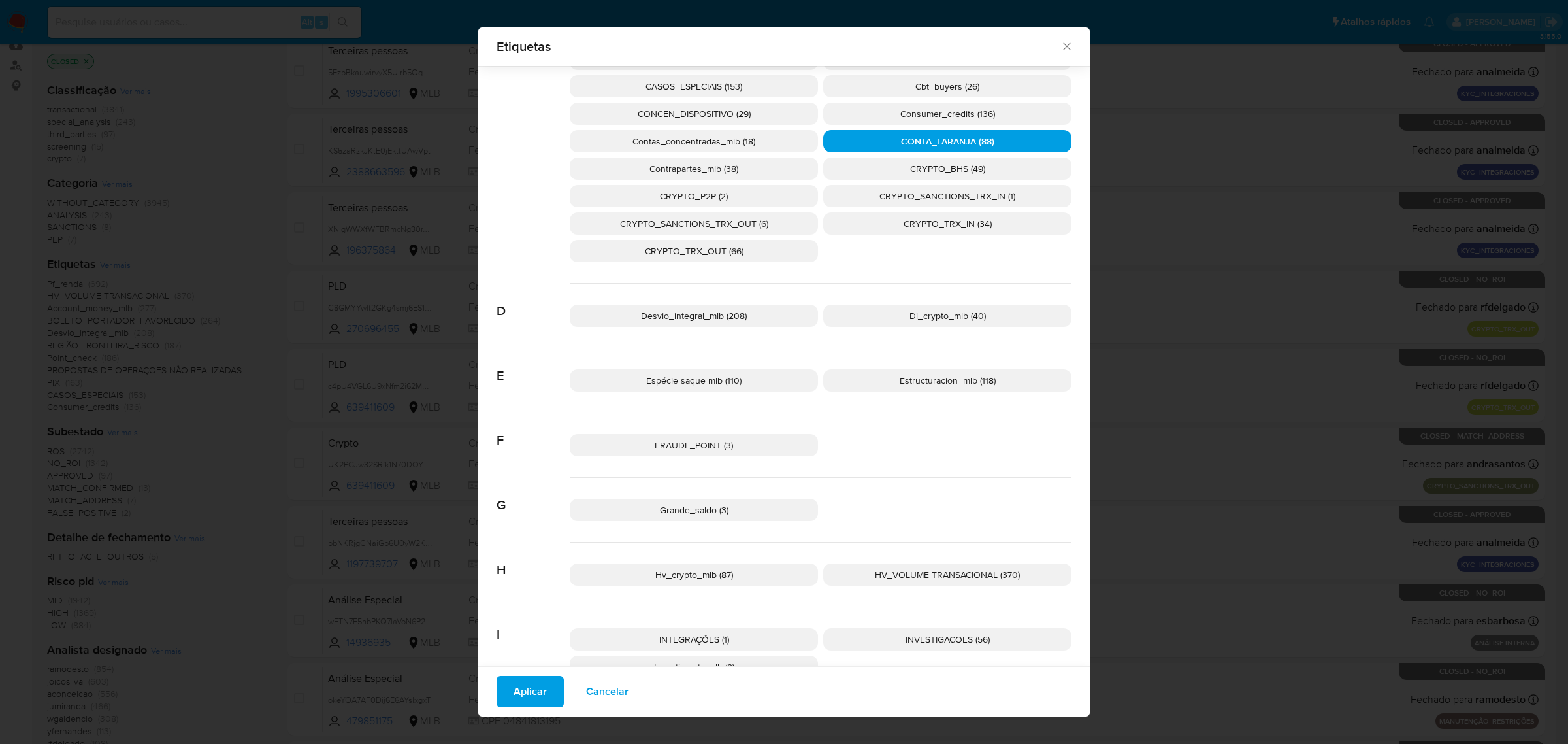
scroll to position [317, 0]
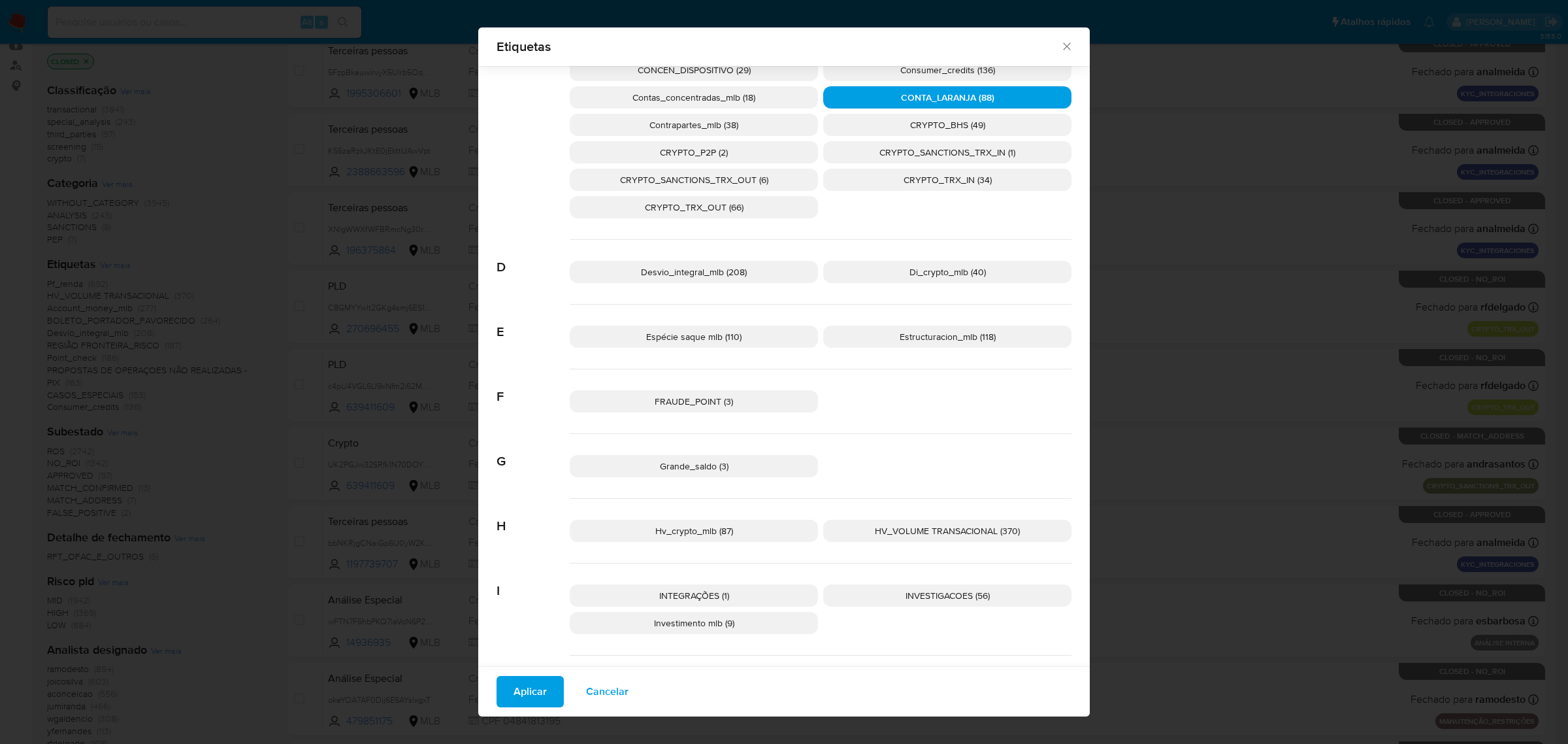
click at [729, 399] on p "FRAUDE_POINT (3)" at bounding box center [693, 401] width 248 height 22
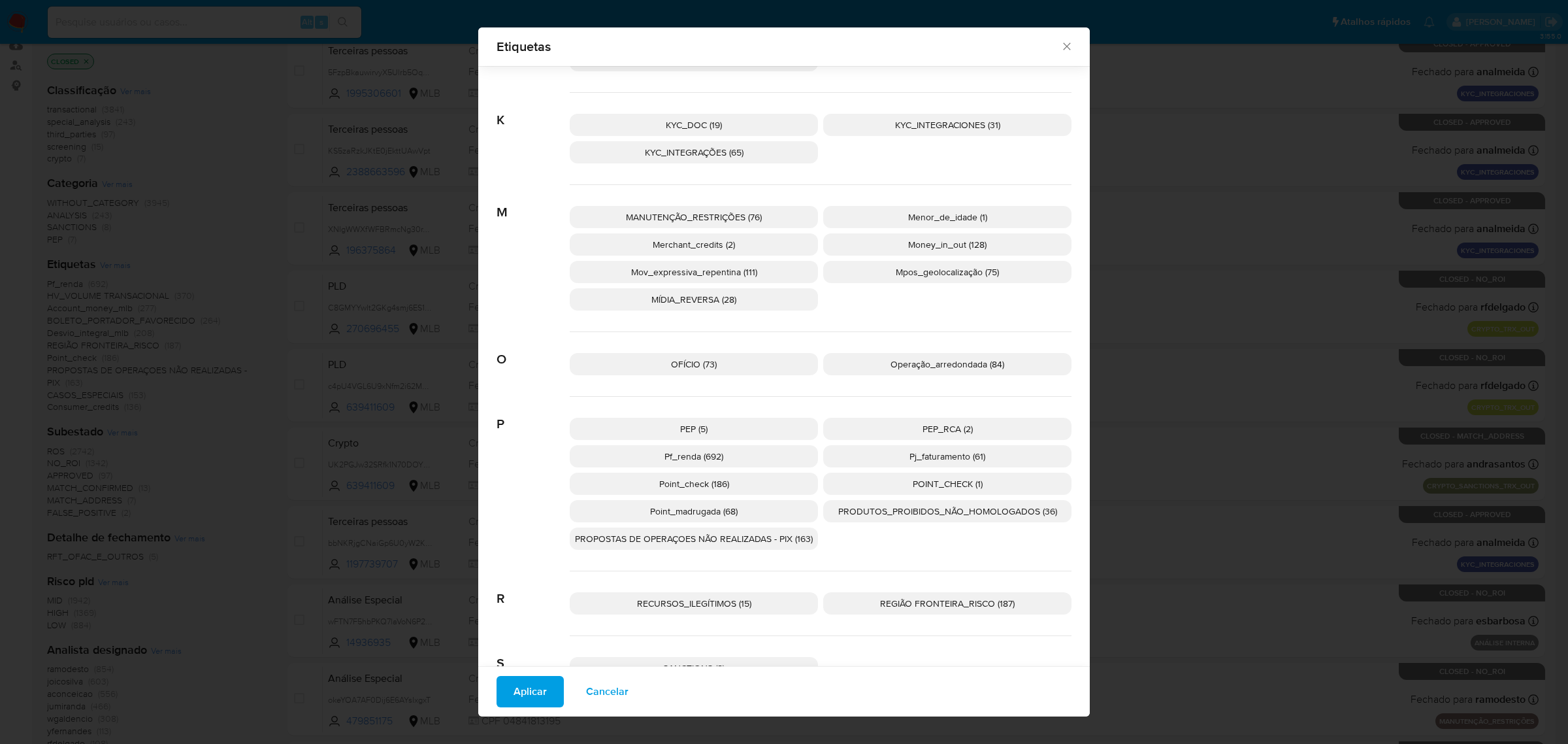
scroll to position [889, 0]
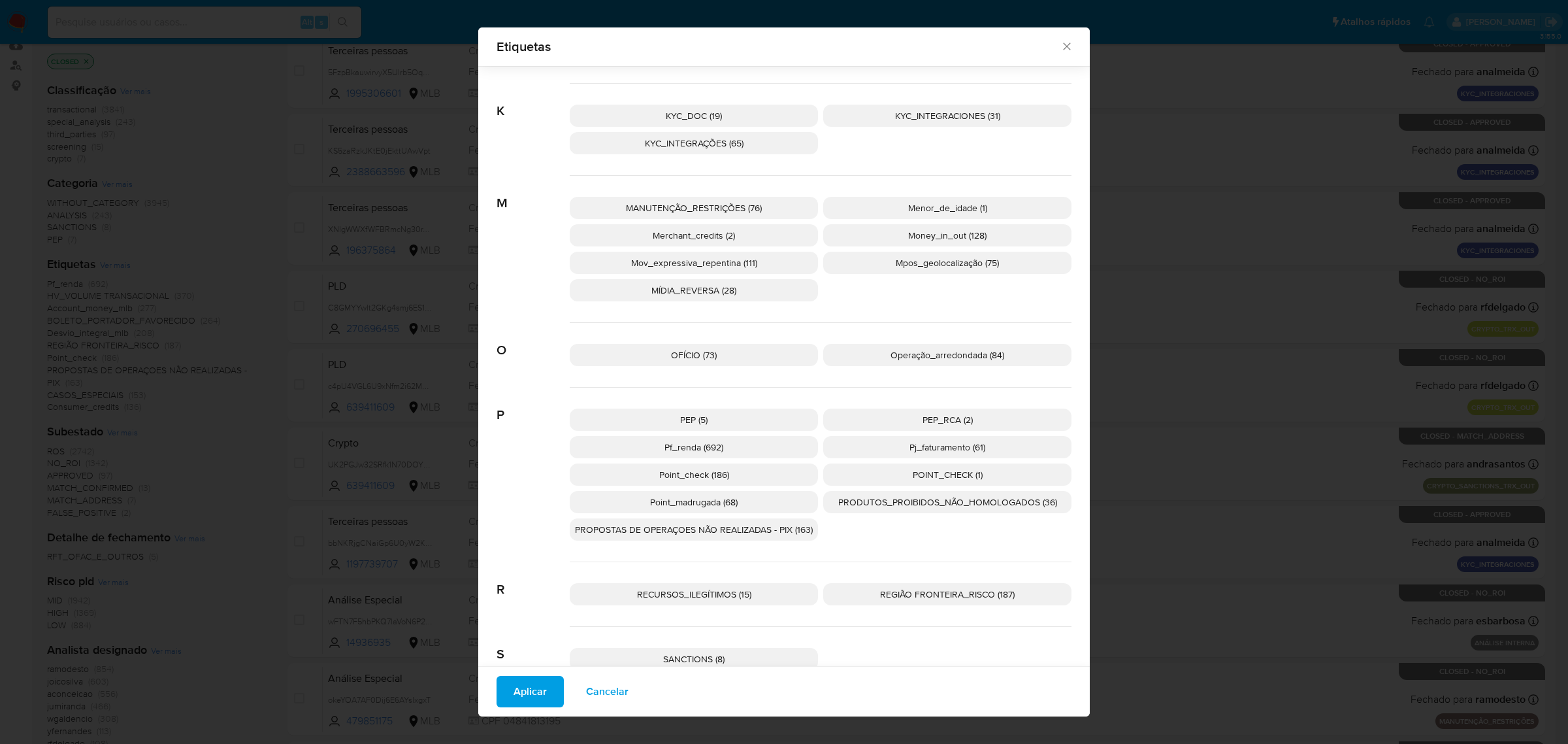
click at [752, 531] on span "PROPOSTAS DE OPERAÇOES NÃO REALIZADAS - PIX (163)" at bounding box center [693, 529] width 238 height 13
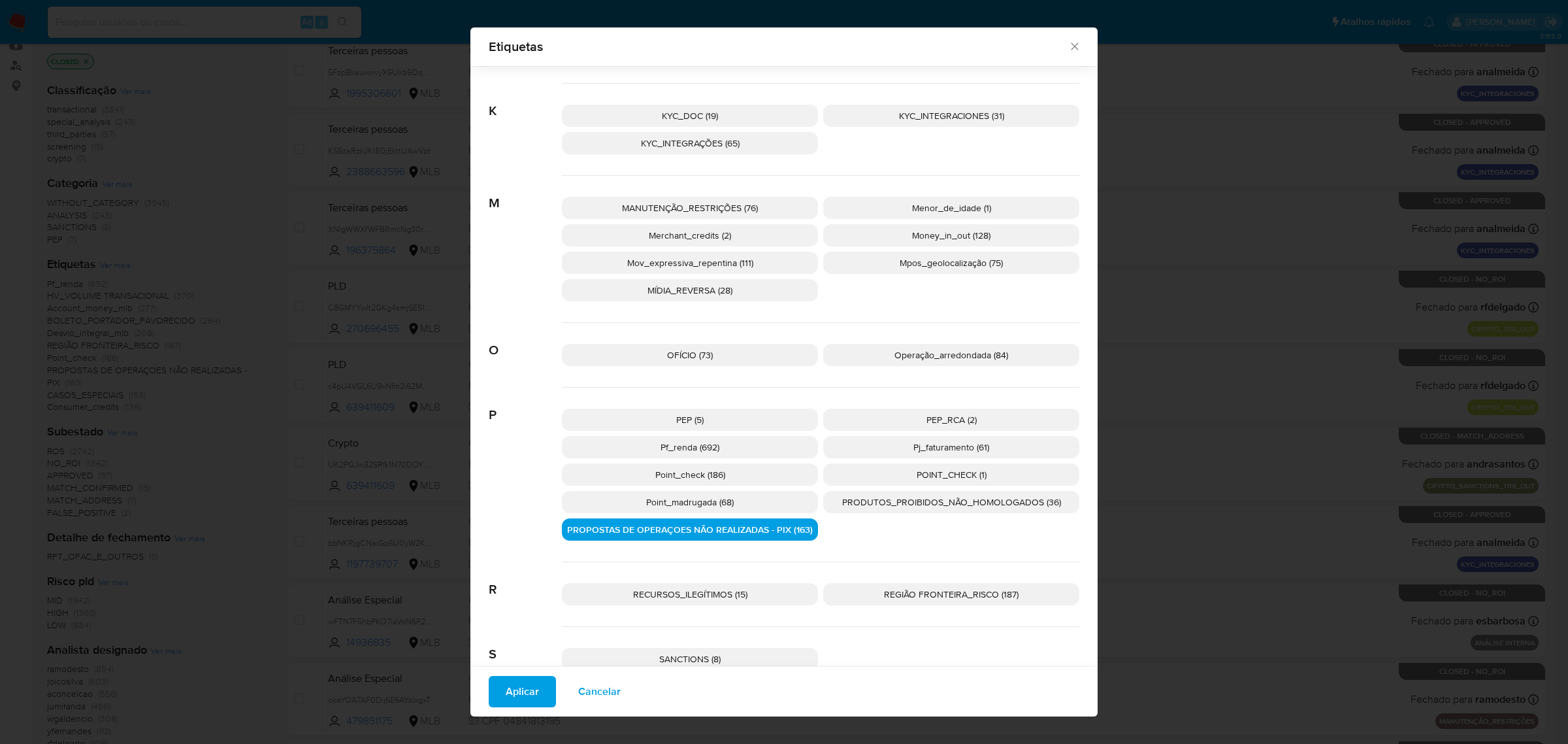
click at [881, 504] on span "PRODUTOS_PROIBIDOS_NÃO_HOMOLOGADOS (36)" at bounding box center [952, 501] width 219 height 13
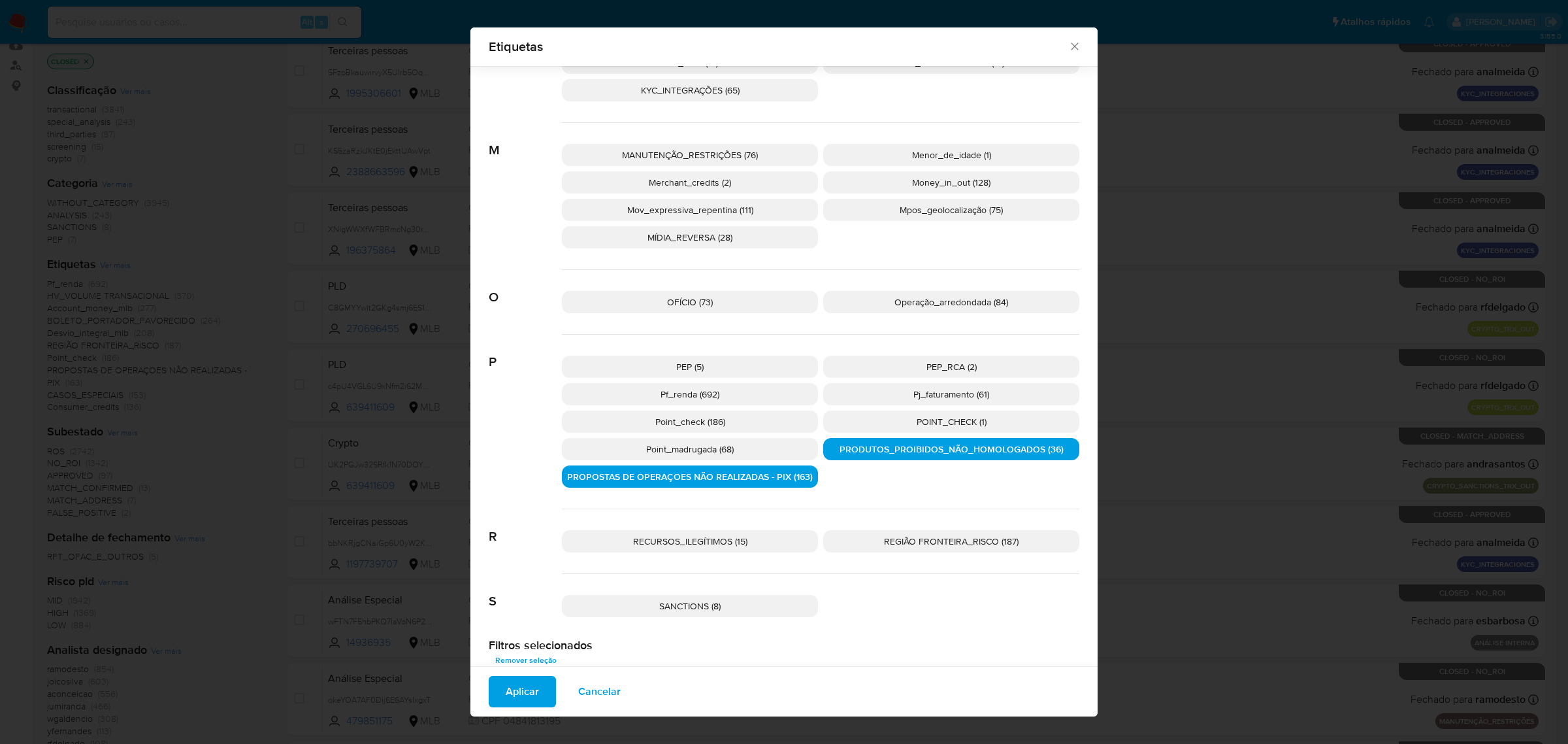
scroll to position [969, 0]
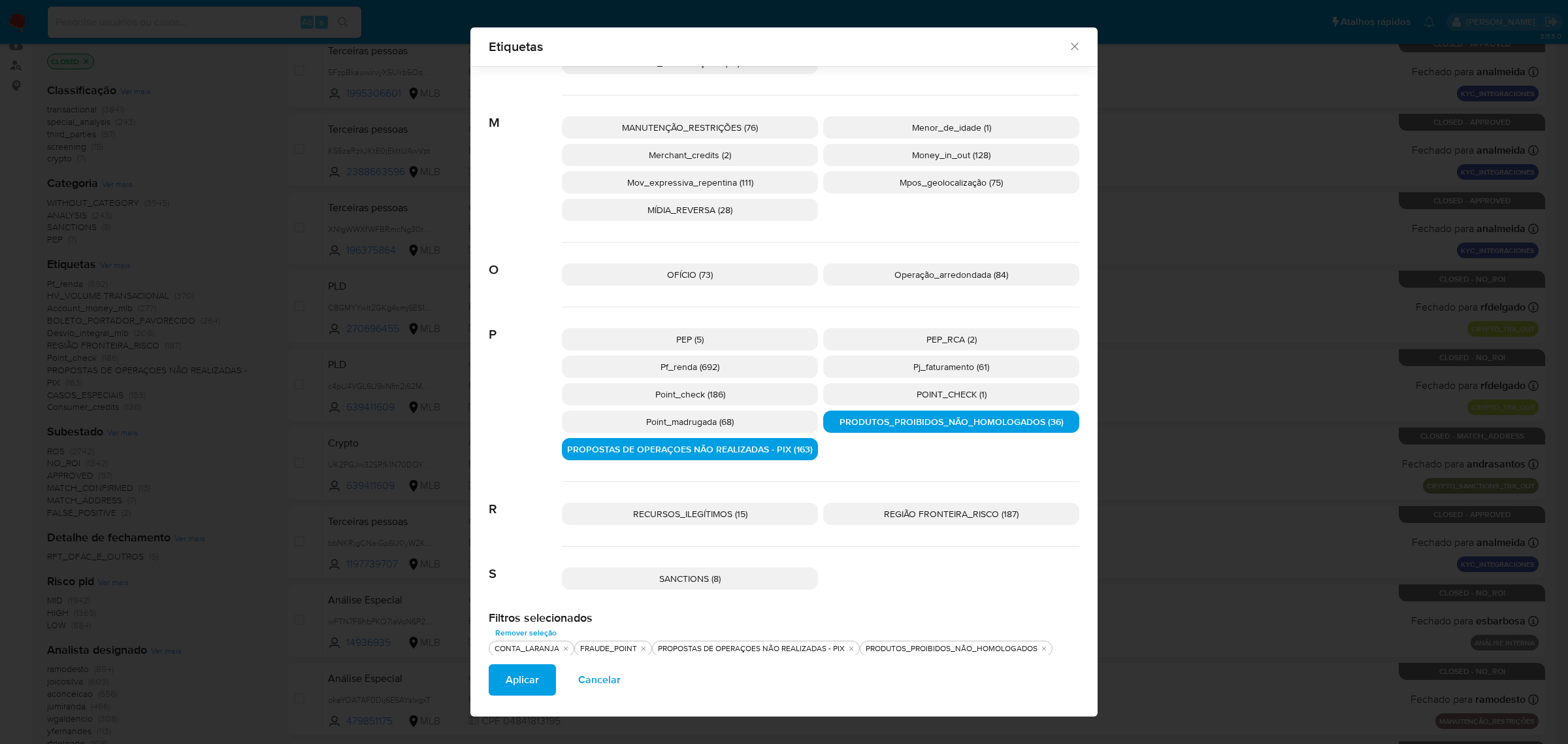
click at [742, 521] on p "RECURSOS_ILEGÍTIMOS (15)" at bounding box center [690, 513] width 256 height 22
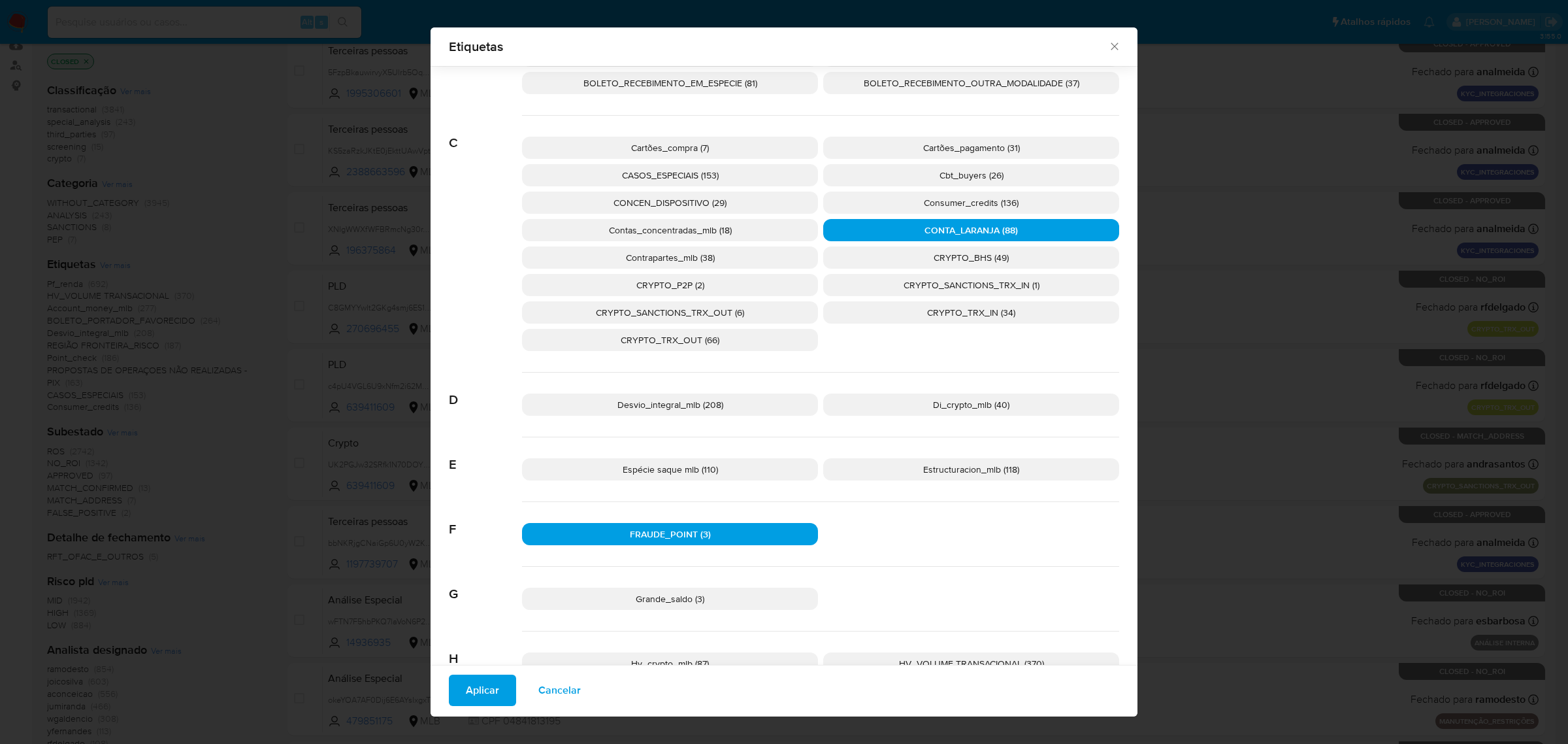
scroll to position [152, 0]
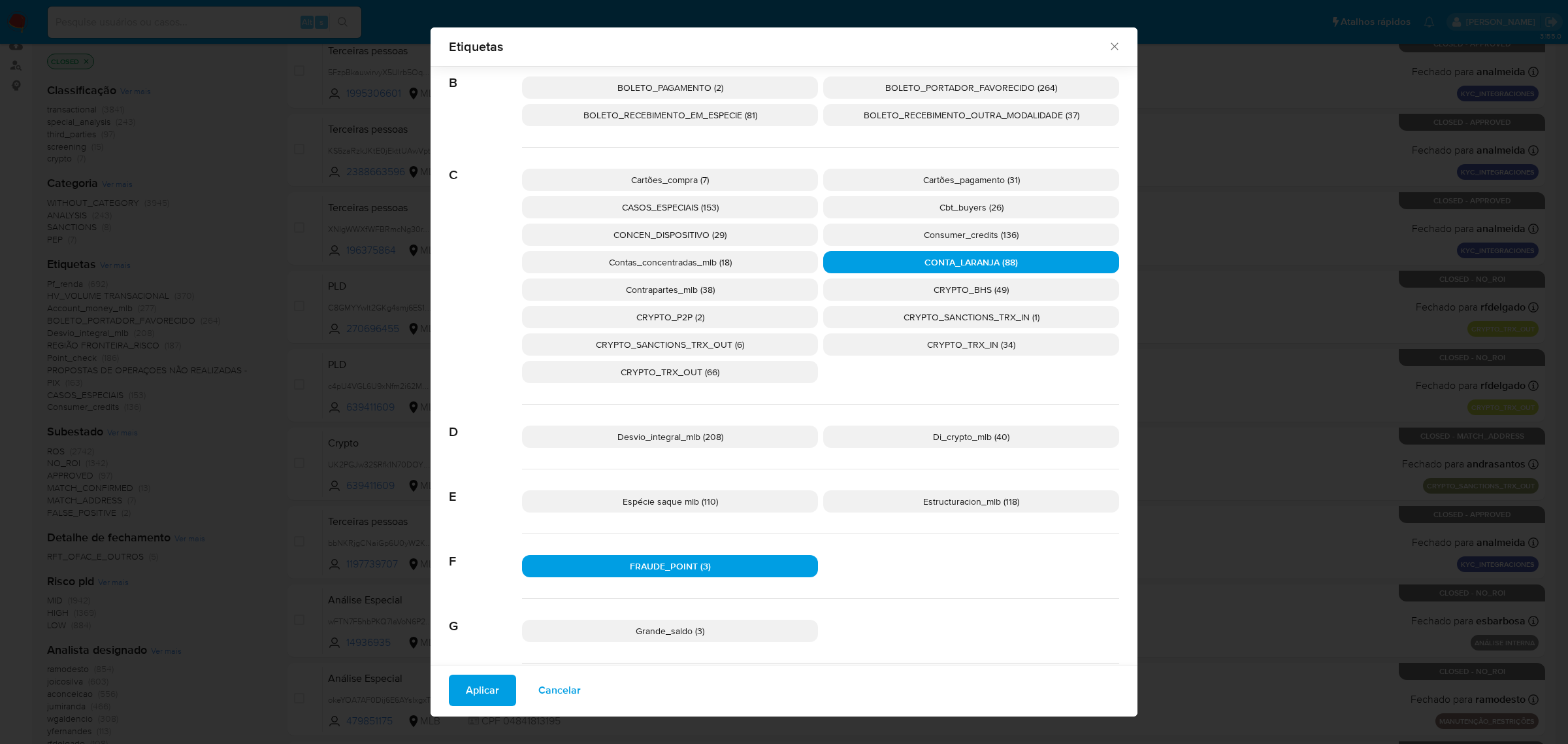
click at [478, 687] on span "Aplicar" at bounding box center [483, 690] width 34 height 29
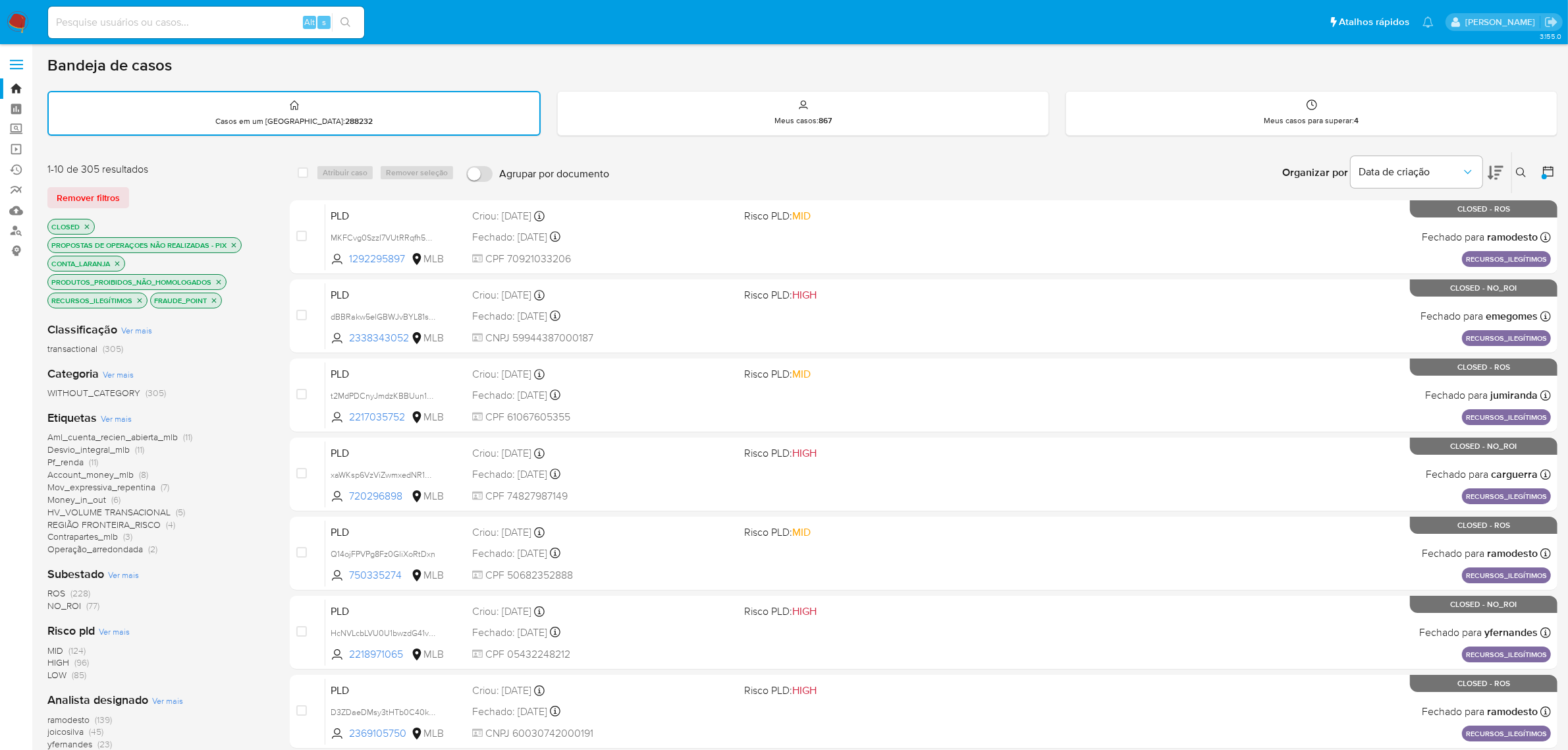
click at [1551, 175] on icon at bounding box center [1548, 171] width 13 height 13
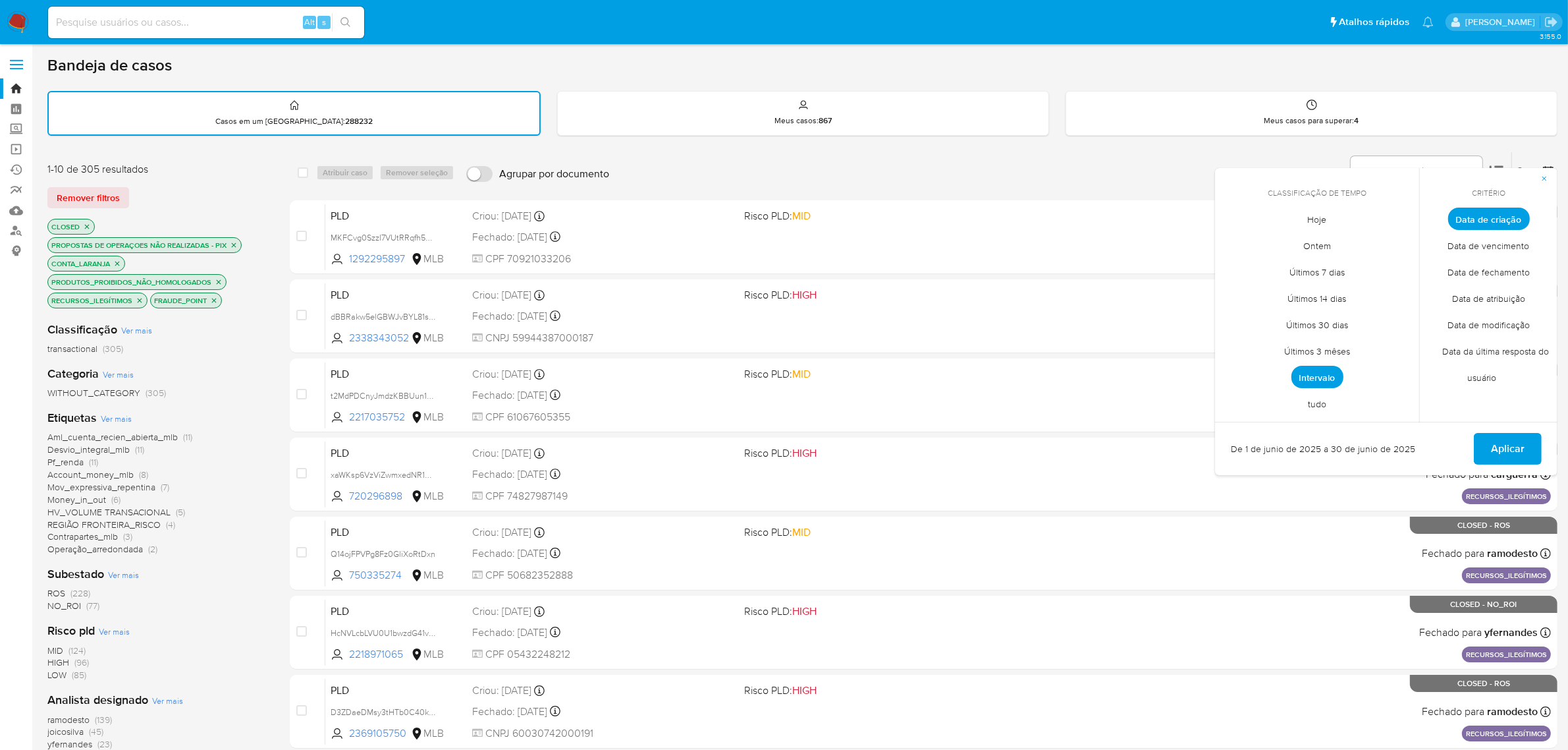
click at [1335, 368] on span "Intervalo" at bounding box center [1317, 377] width 52 height 22
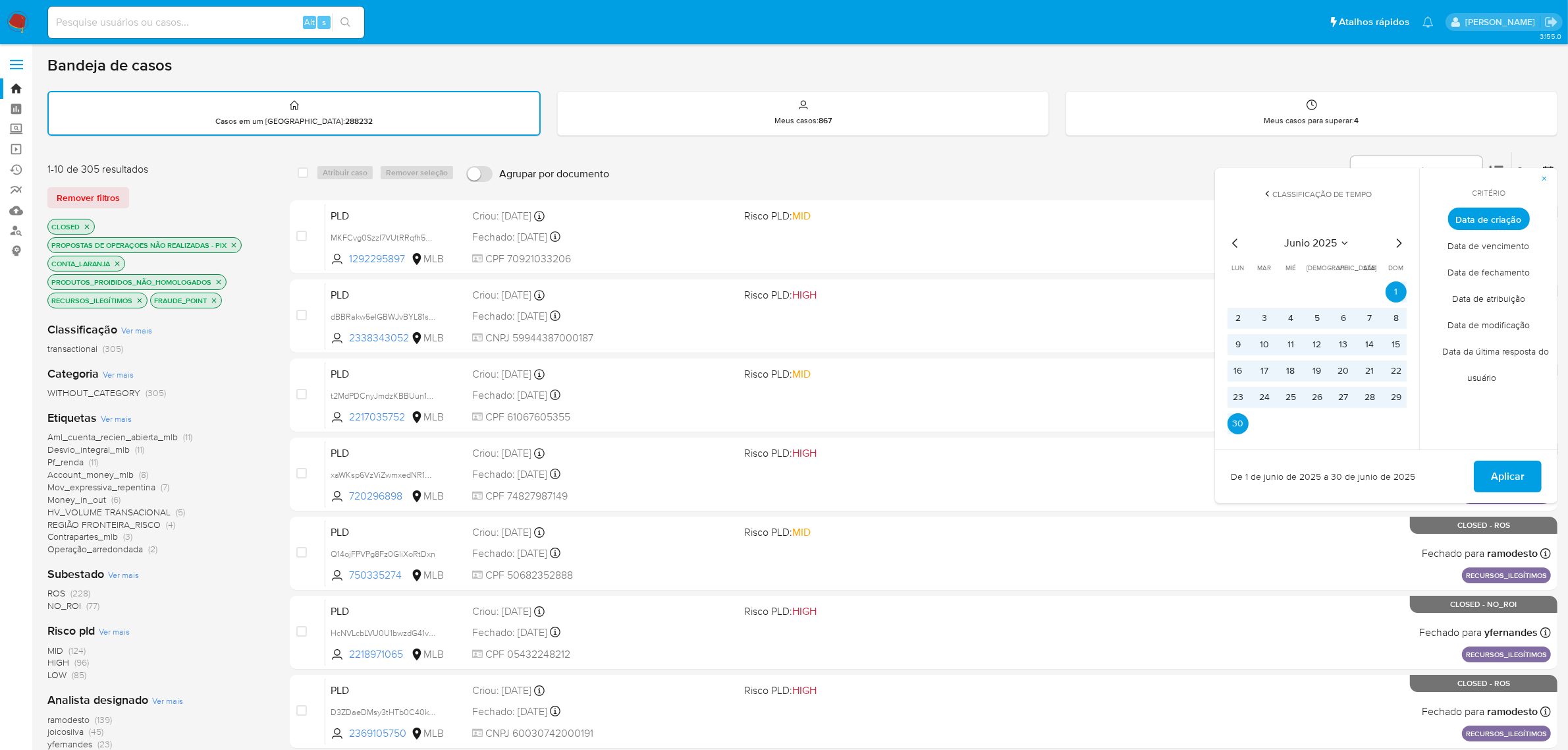
click at [1059, 170] on div "Organizar por Data de criação Os resultados não podem ser classificados enquant…" at bounding box center [1087, 172] width 942 height 41
click at [1500, 469] on span "Aplicar" at bounding box center [1508, 476] width 34 height 29
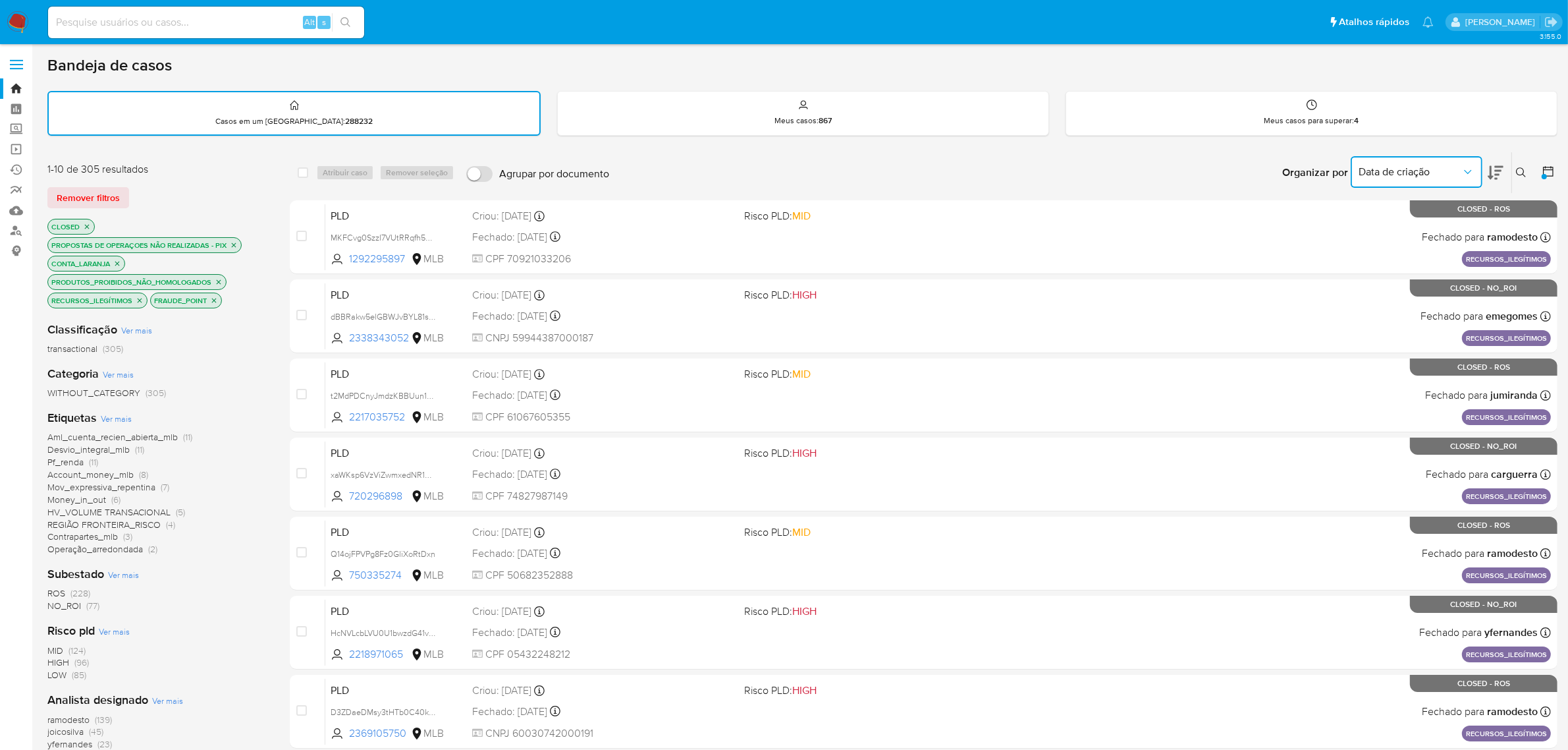
click at [1466, 170] on icon "Organizar por" at bounding box center [1467, 172] width 7 height 4
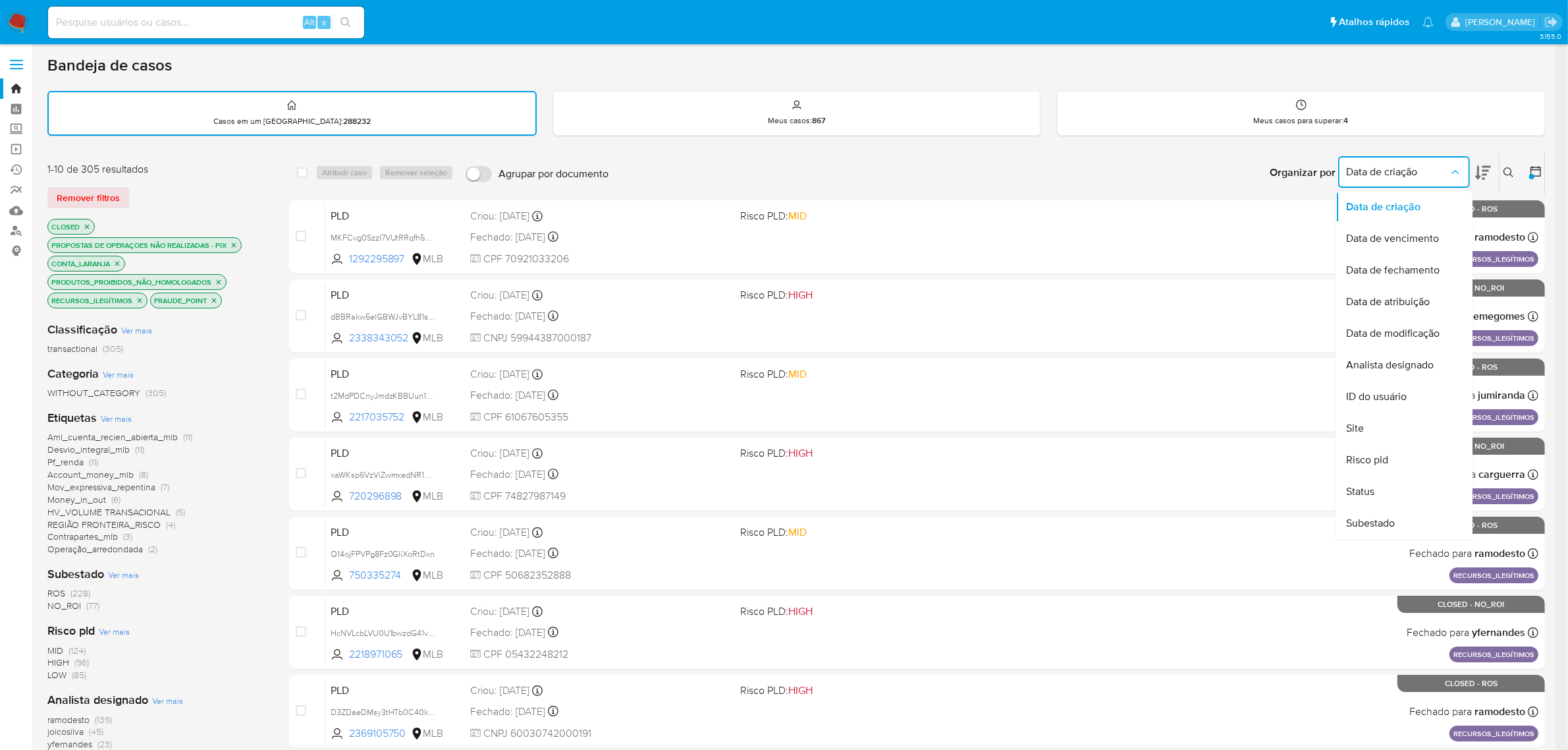
click at [788, 170] on div "Organizar por Data de criação Data de criação Data de vencimento Data de fecham…" at bounding box center [1080, 172] width 930 height 41
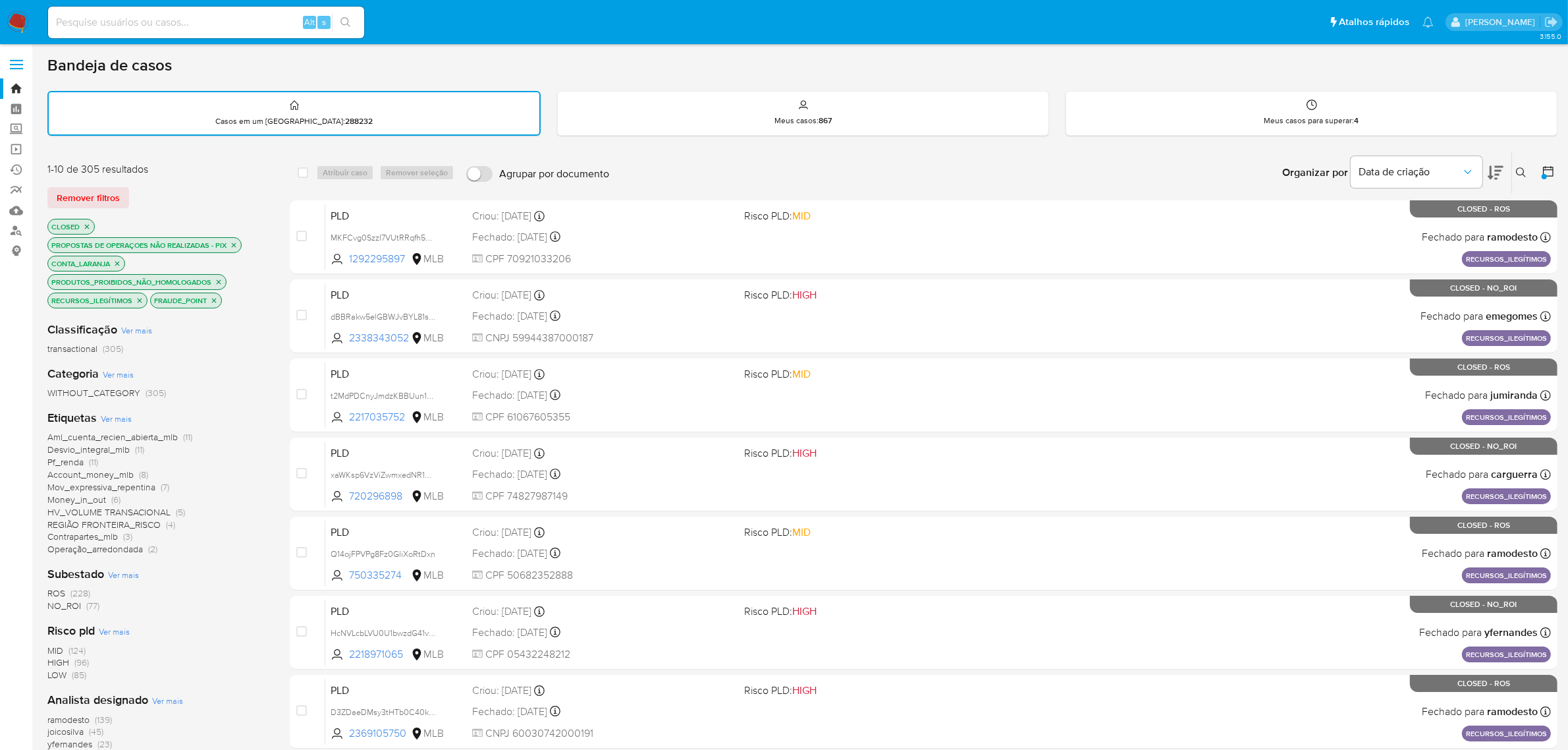
click at [1555, 171] on icon at bounding box center [1548, 171] width 13 height 13
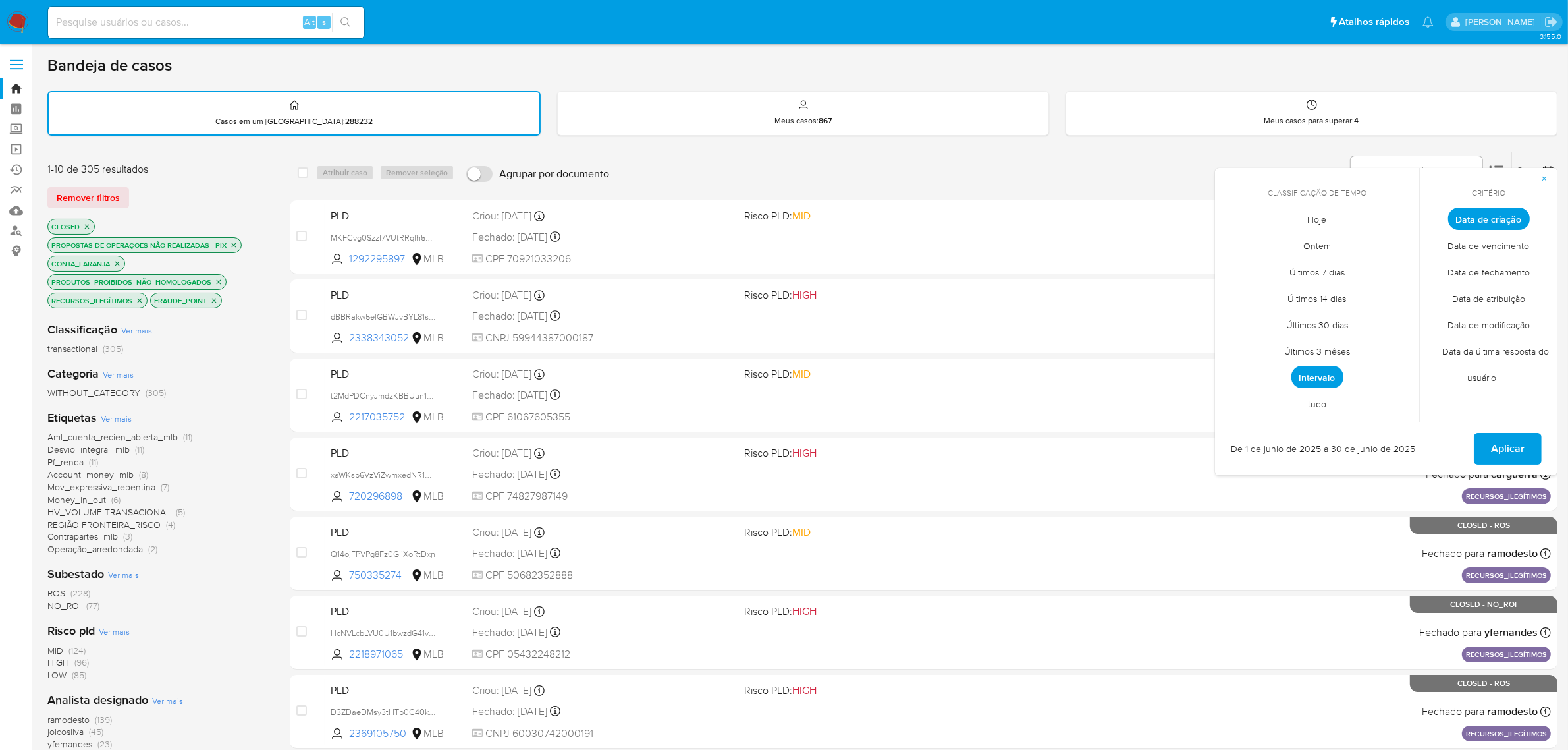
click at [1337, 379] on span "Intervalo" at bounding box center [1317, 377] width 52 height 22
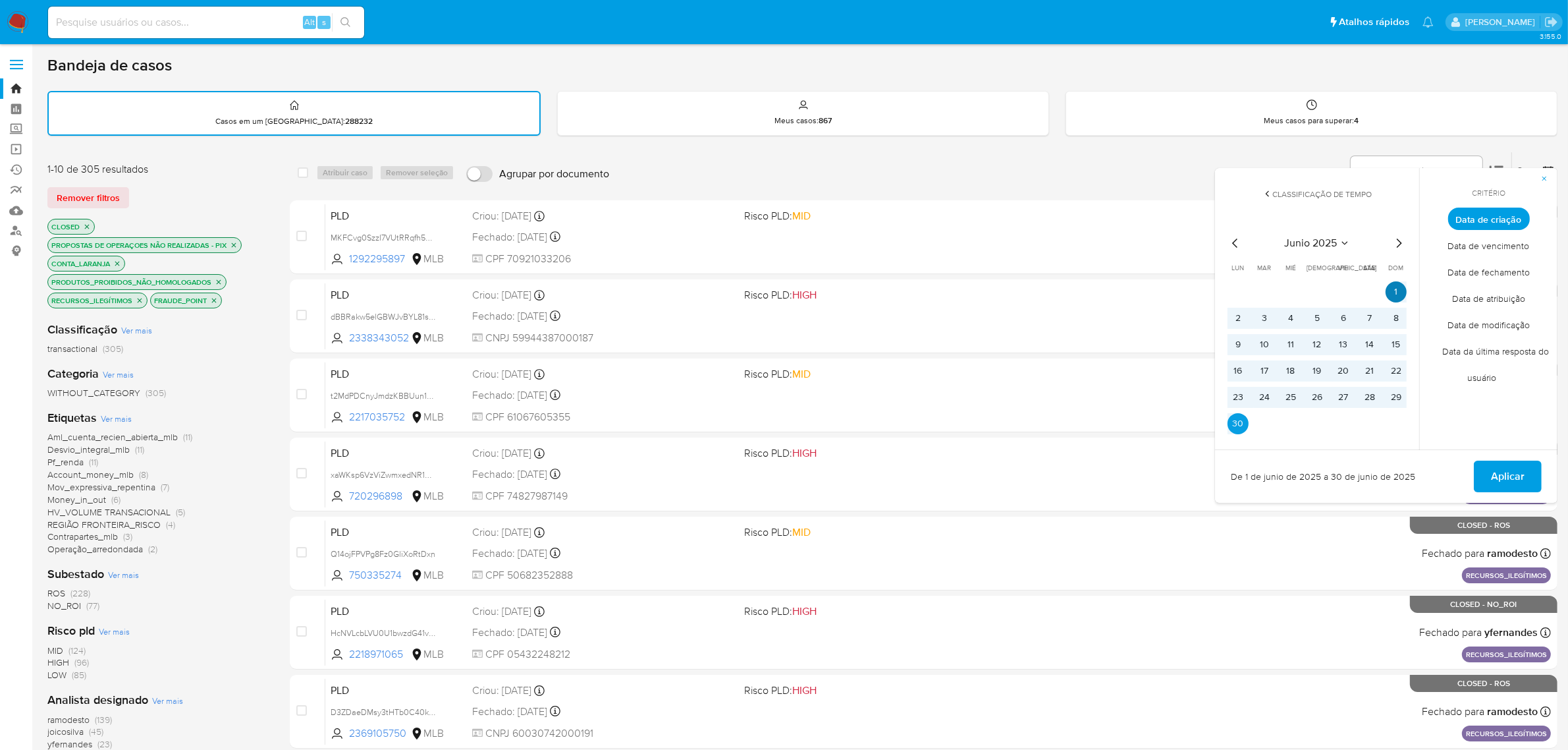
click at [1398, 294] on button "1" at bounding box center [1396, 291] width 21 height 21
click at [1243, 425] on button "30" at bounding box center [1238, 423] width 21 height 21
click at [1500, 472] on span "Aplicar" at bounding box center [1508, 476] width 34 height 29
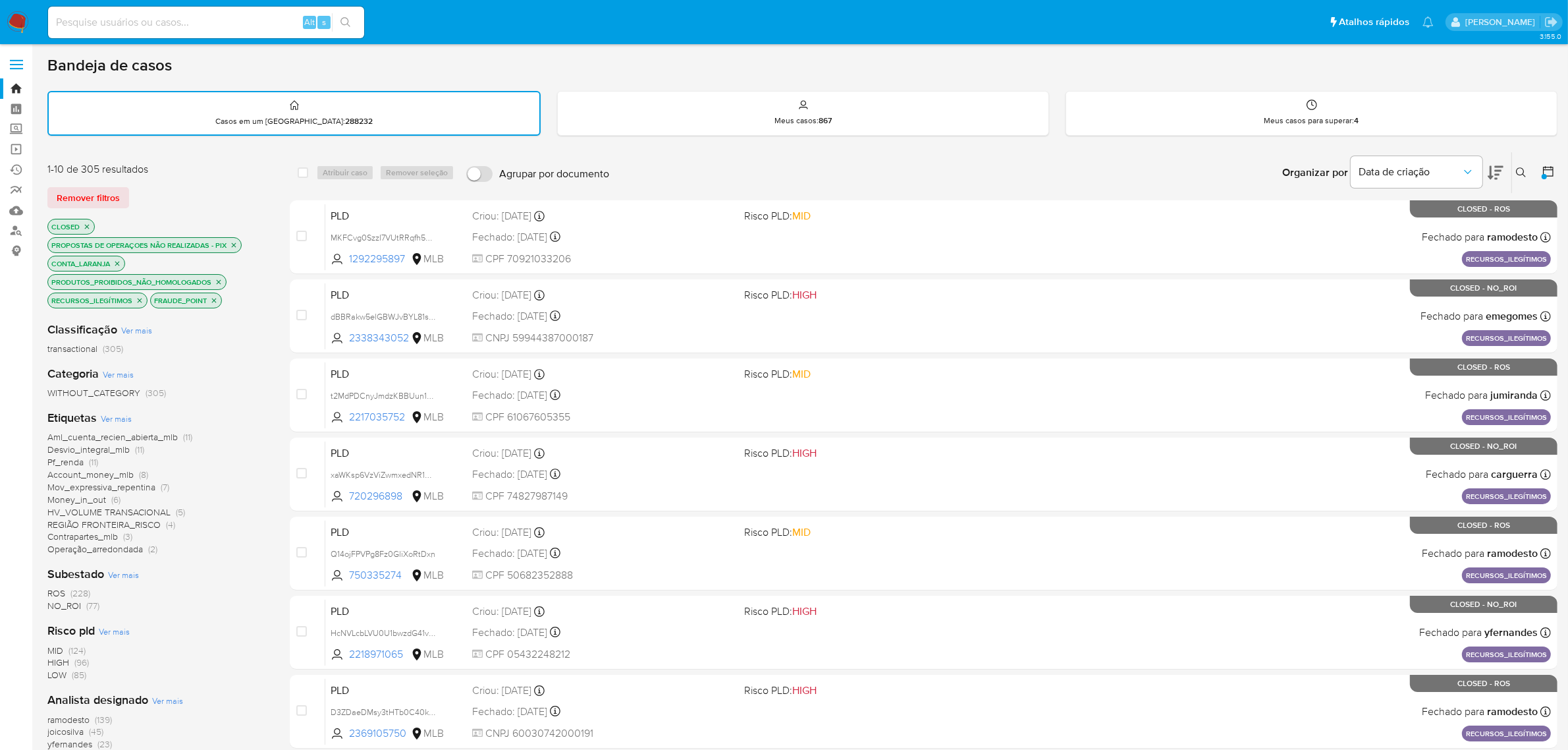
click at [1549, 166] on icon at bounding box center [1548, 171] width 13 height 13
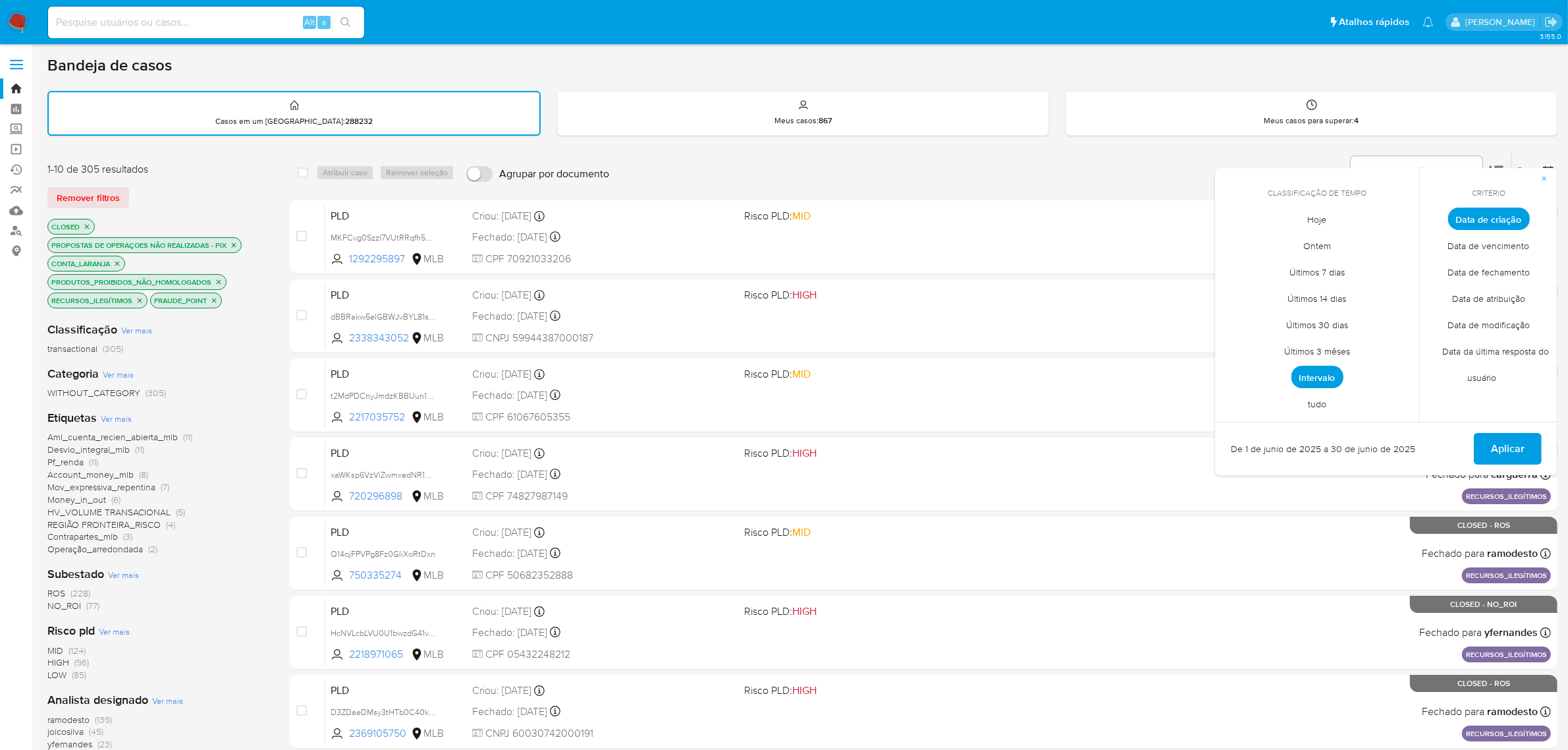
click at [1327, 370] on span "Intervalo" at bounding box center [1317, 377] width 52 height 22
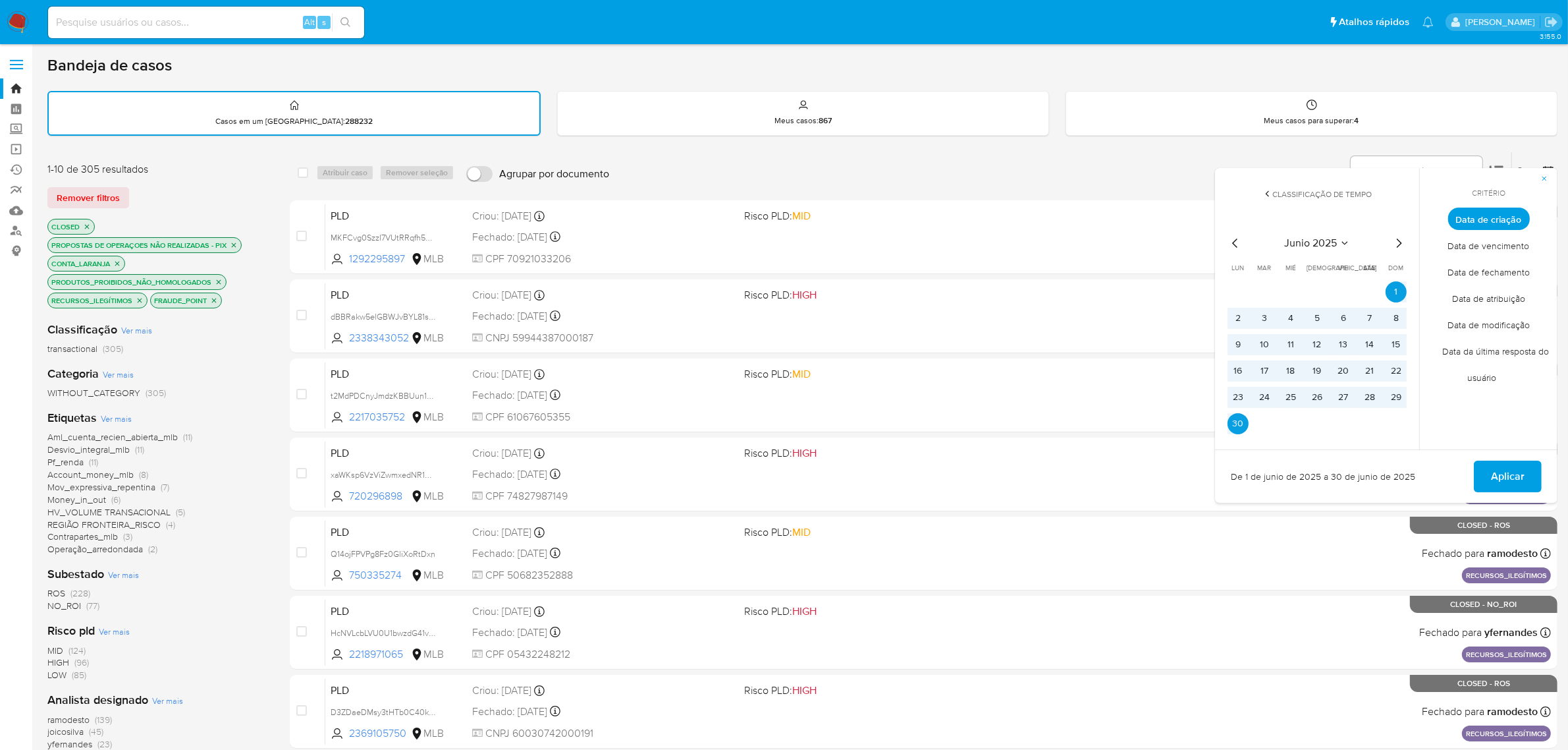
click at [1402, 241] on icon "Mes siguiente" at bounding box center [1398, 243] width 16 height 16
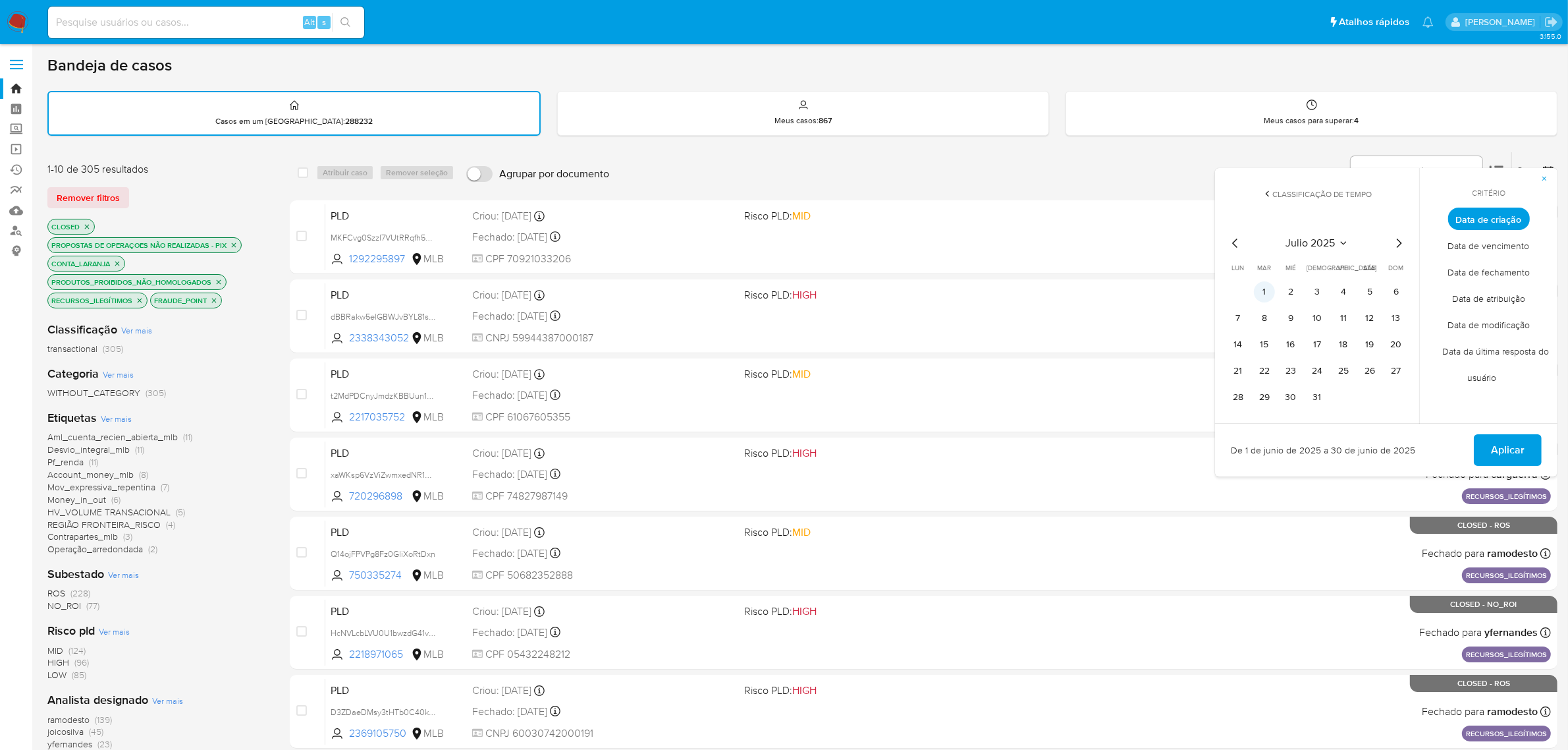
click at [1268, 287] on button "1" at bounding box center [1264, 291] width 21 height 21
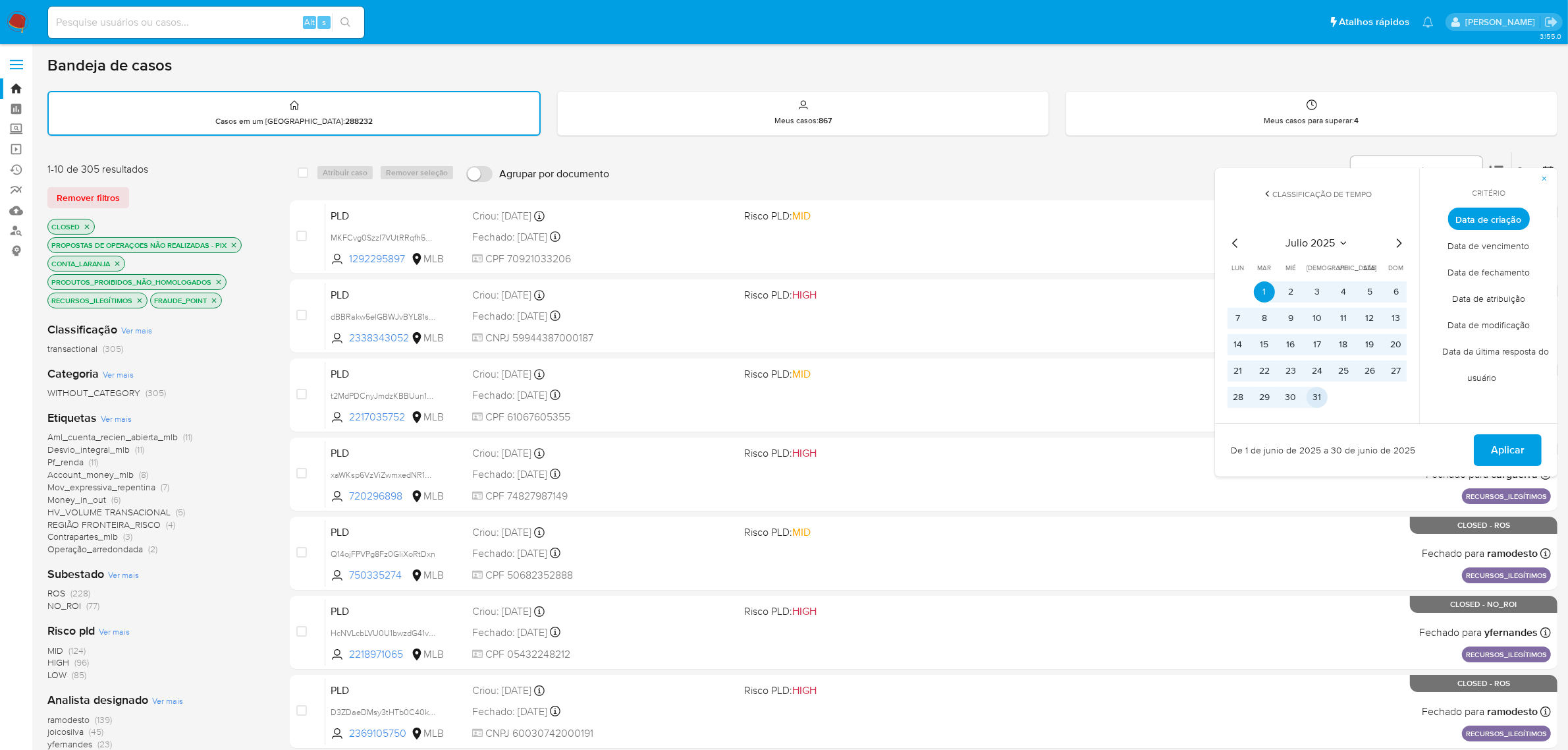
click at [1314, 393] on button "31" at bounding box center [1317, 397] width 21 height 21
click at [1499, 445] on span "Aplicar" at bounding box center [1508, 450] width 34 height 29
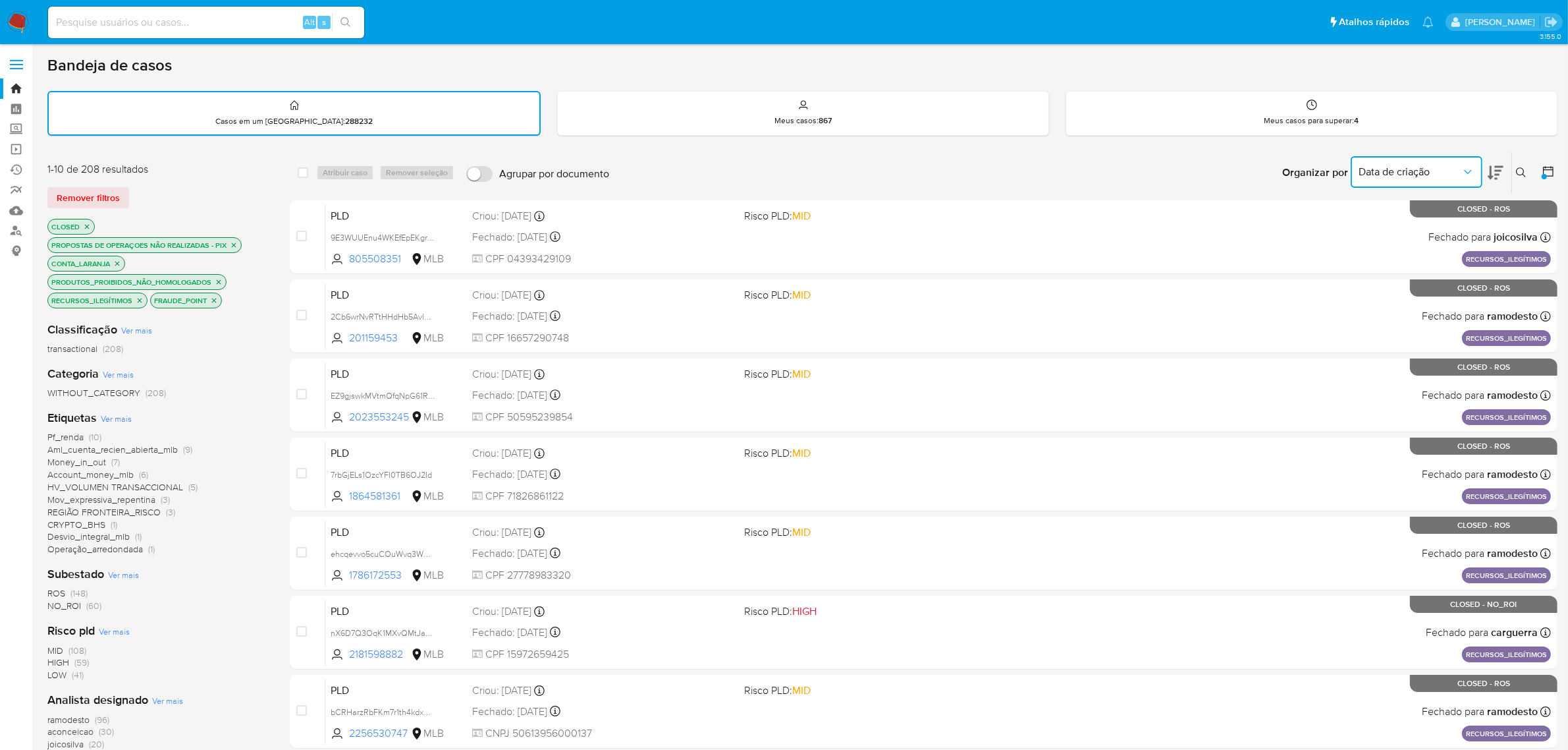
click at [1470, 168] on icon "Organizar por" at bounding box center [1468, 172] width 13 height 13
click at [1556, 168] on button at bounding box center [1549, 172] width 16 height 16
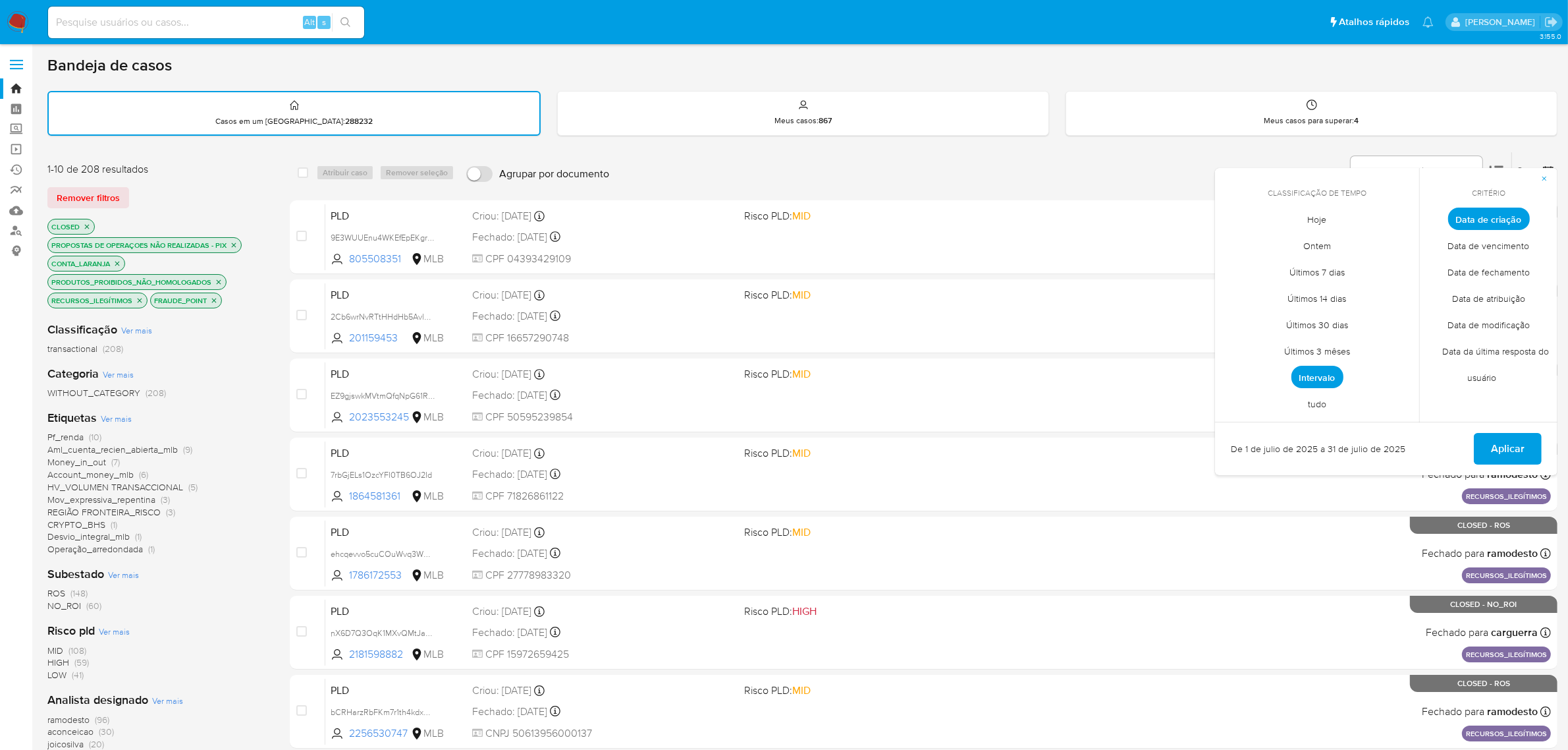
click at [1332, 382] on span "Intervalo" at bounding box center [1317, 377] width 52 height 22
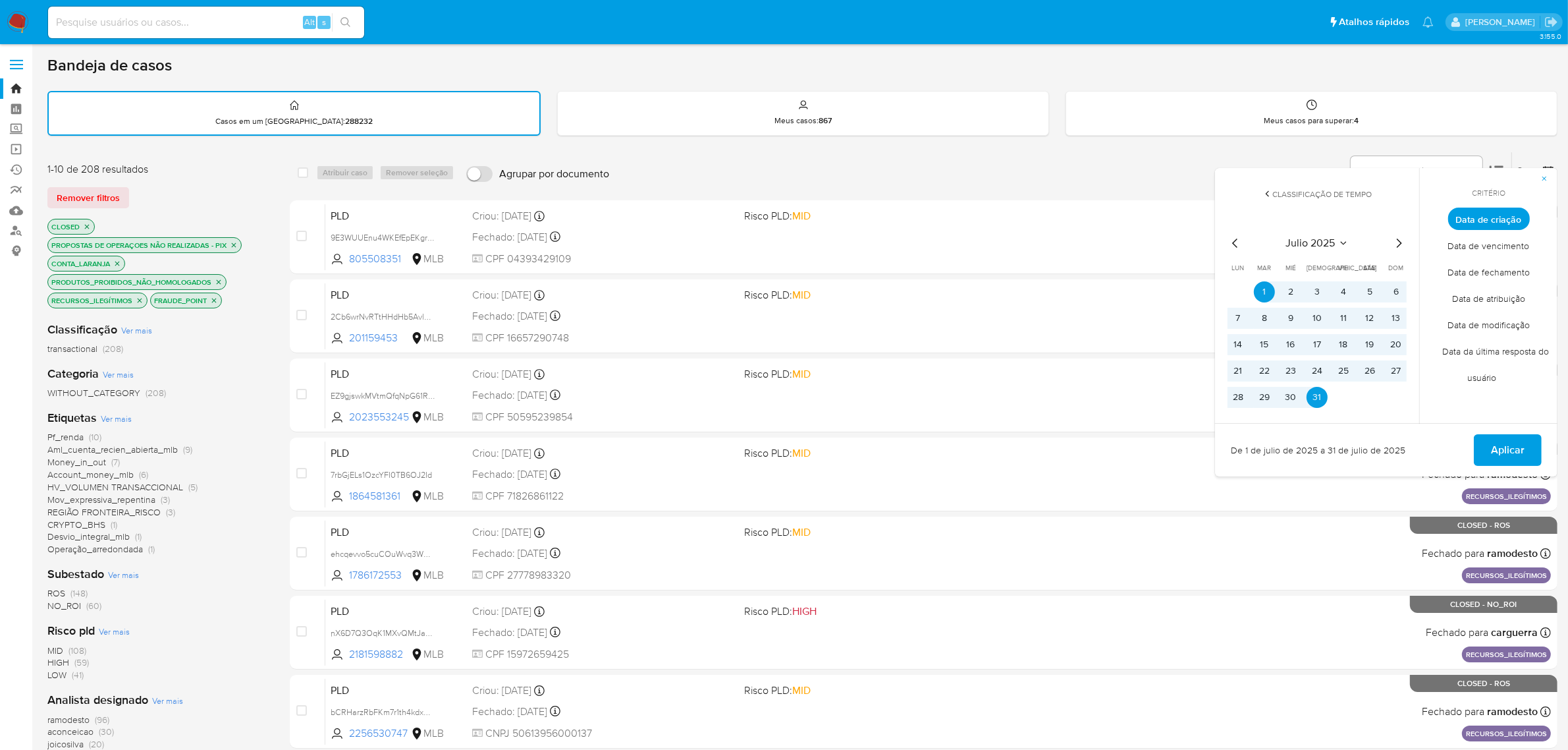
click at [1234, 244] on icon "Mes anterior" at bounding box center [1235, 243] width 16 height 16
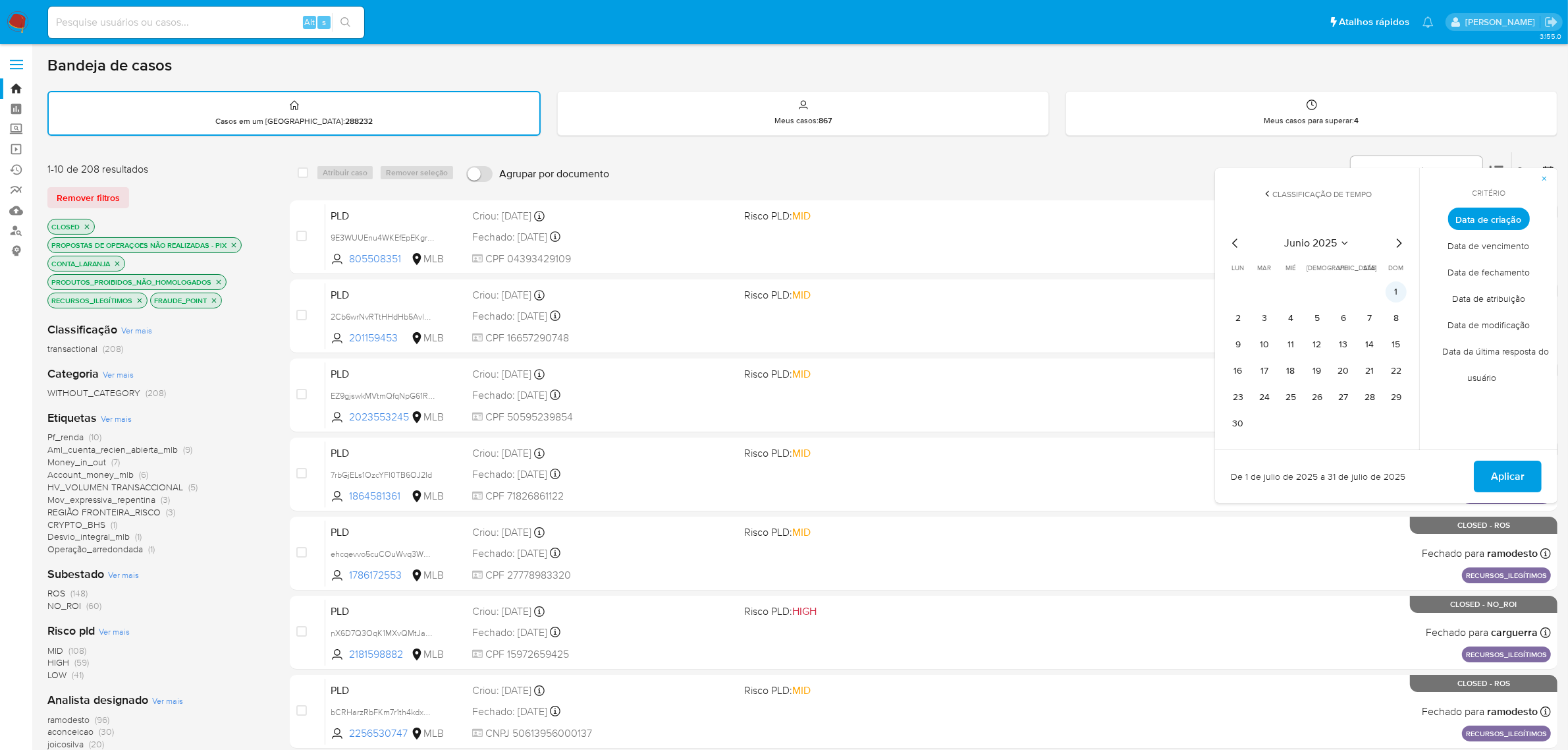
click at [1387, 287] on button "1" at bounding box center [1396, 291] width 21 height 21
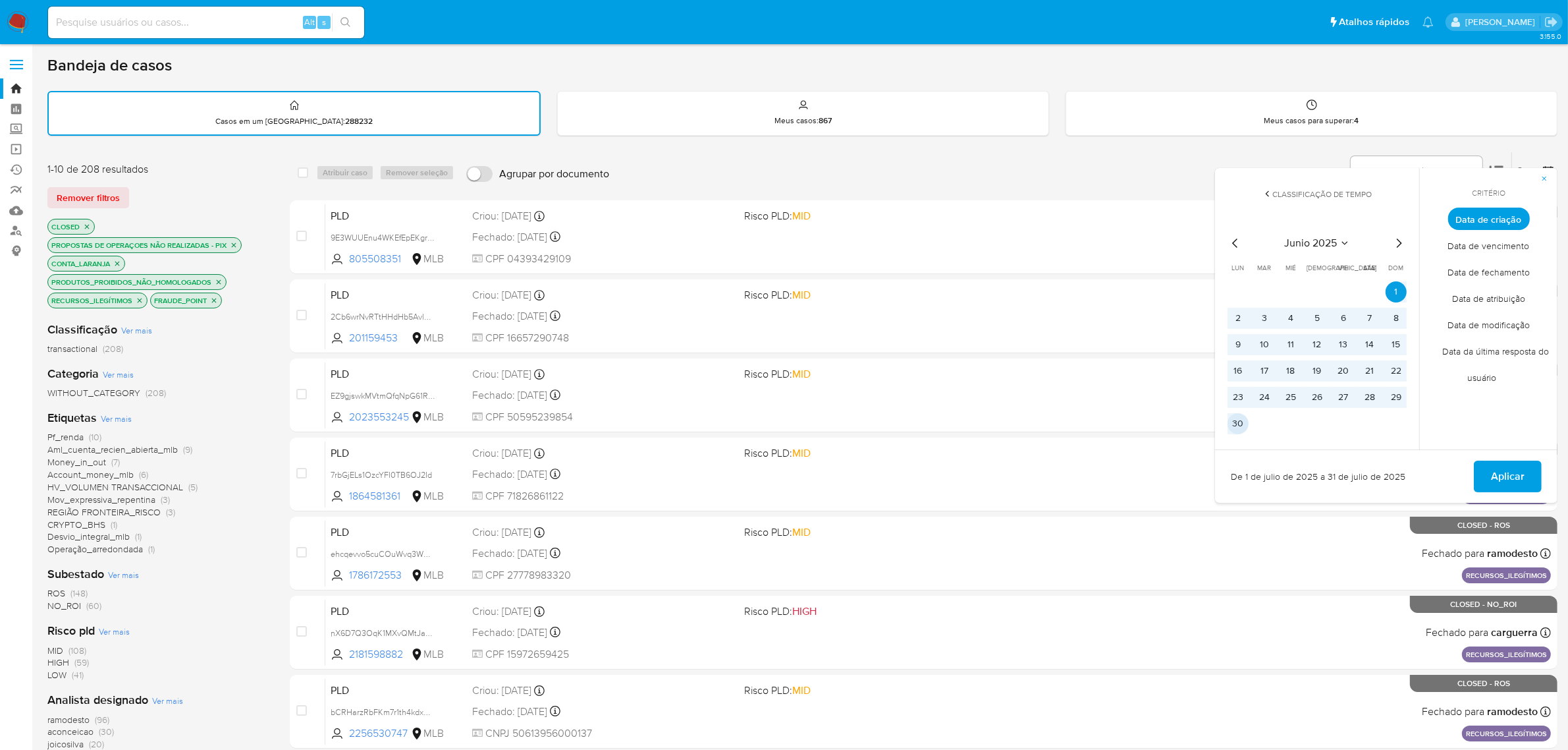
click at [1240, 417] on button "30" at bounding box center [1238, 423] width 21 height 21
click at [1526, 482] on button "Aplicar" at bounding box center [1508, 476] width 68 height 32
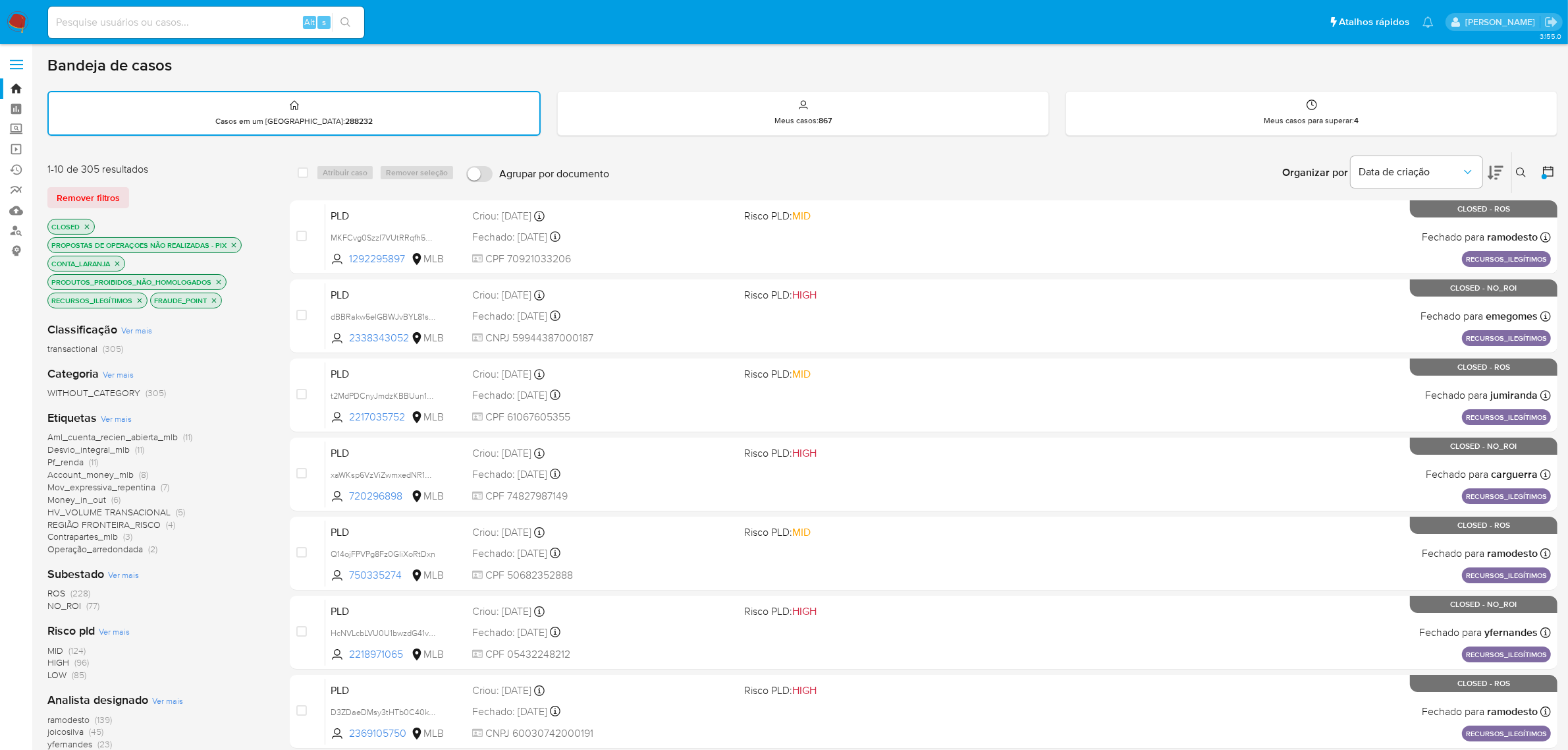
click at [1546, 170] on icon at bounding box center [1548, 171] width 13 height 13
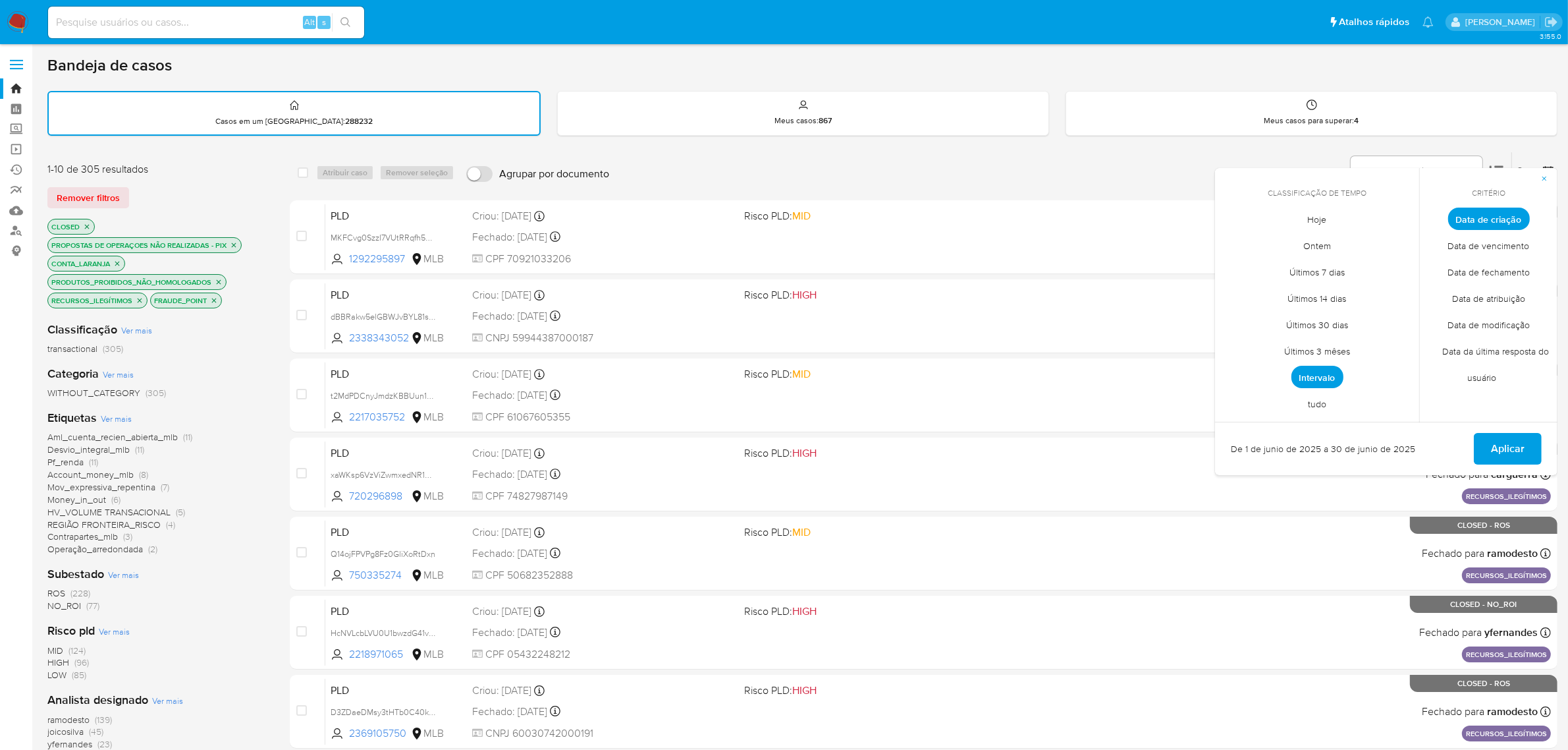
click at [1335, 377] on span "Intervalo" at bounding box center [1317, 377] width 52 height 22
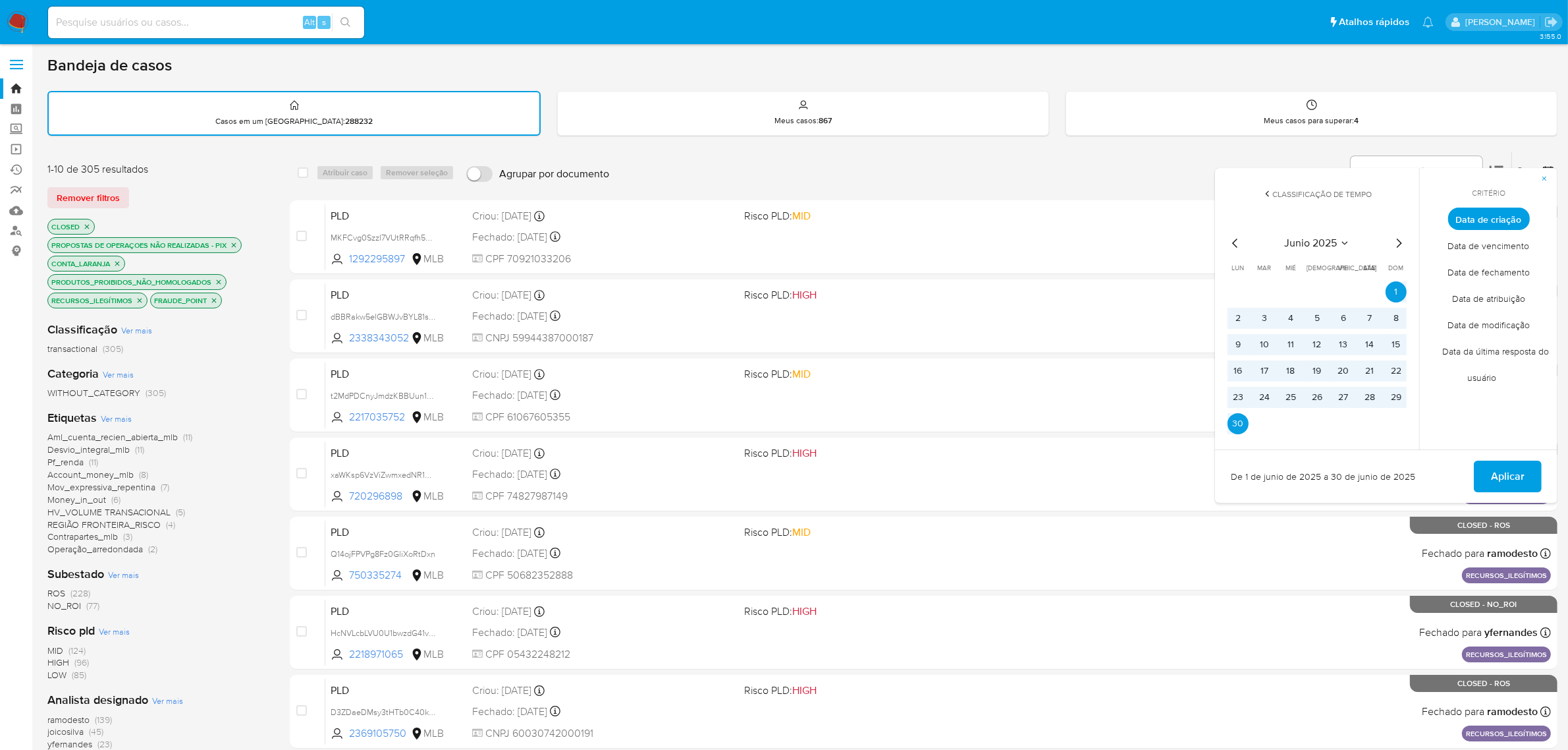
click at [1401, 243] on icon "Mes siguiente" at bounding box center [1398, 243] width 16 height 16
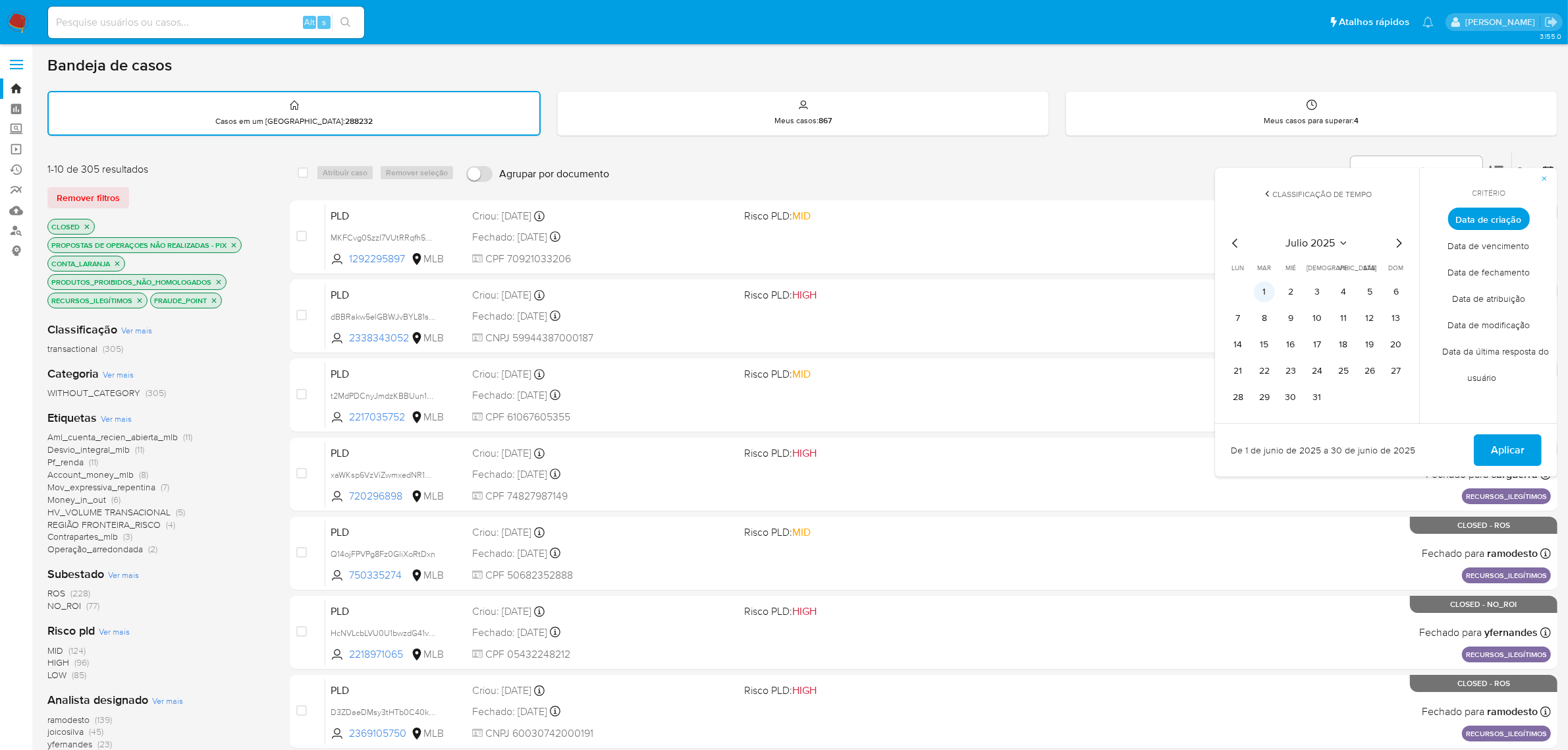
click at [1265, 281] on button "1" at bounding box center [1264, 291] width 21 height 21
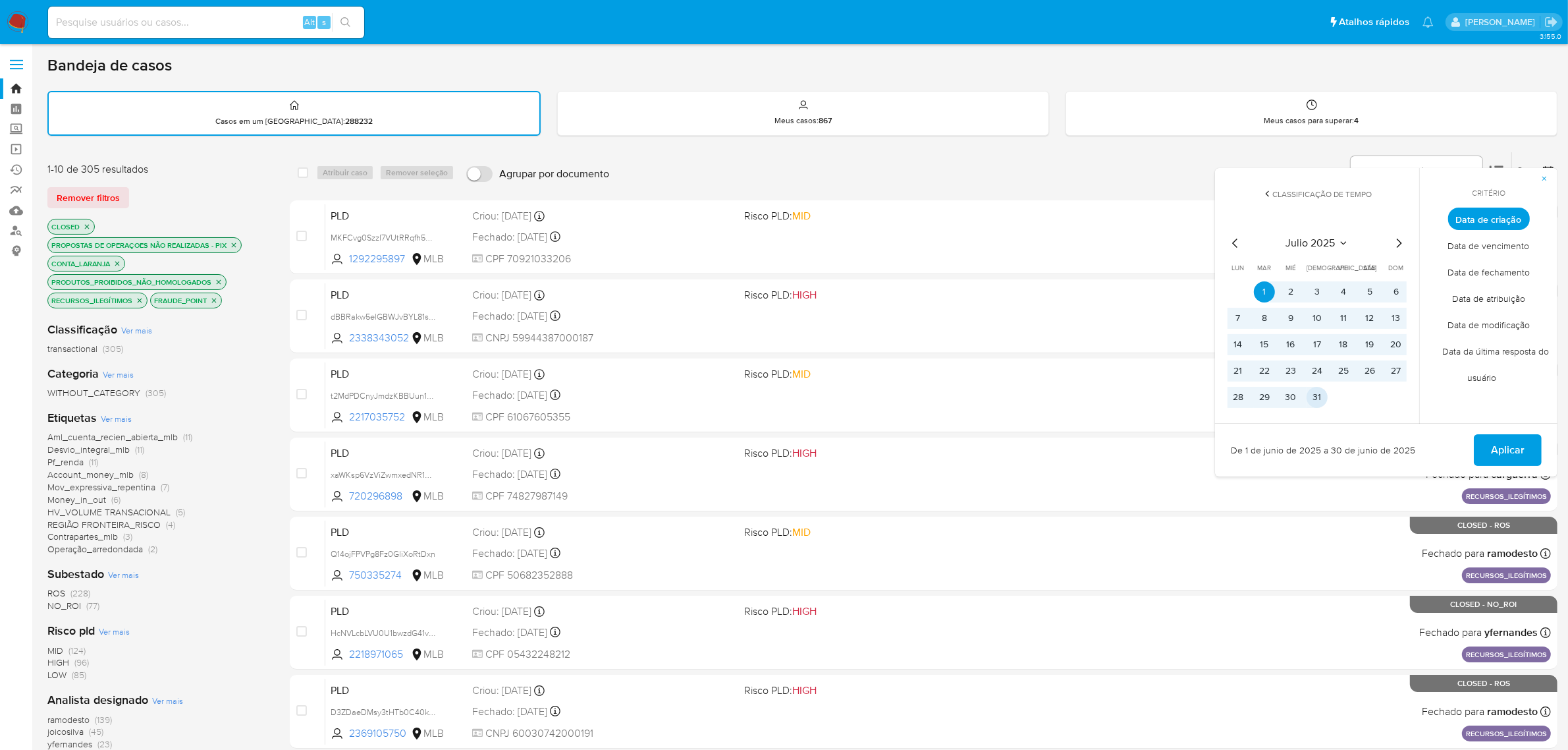
click at [1310, 391] on button "31" at bounding box center [1317, 397] width 21 height 21
click at [1496, 442] on span "Aplicar" at bounding box center [1508, 450] width 34 height 29
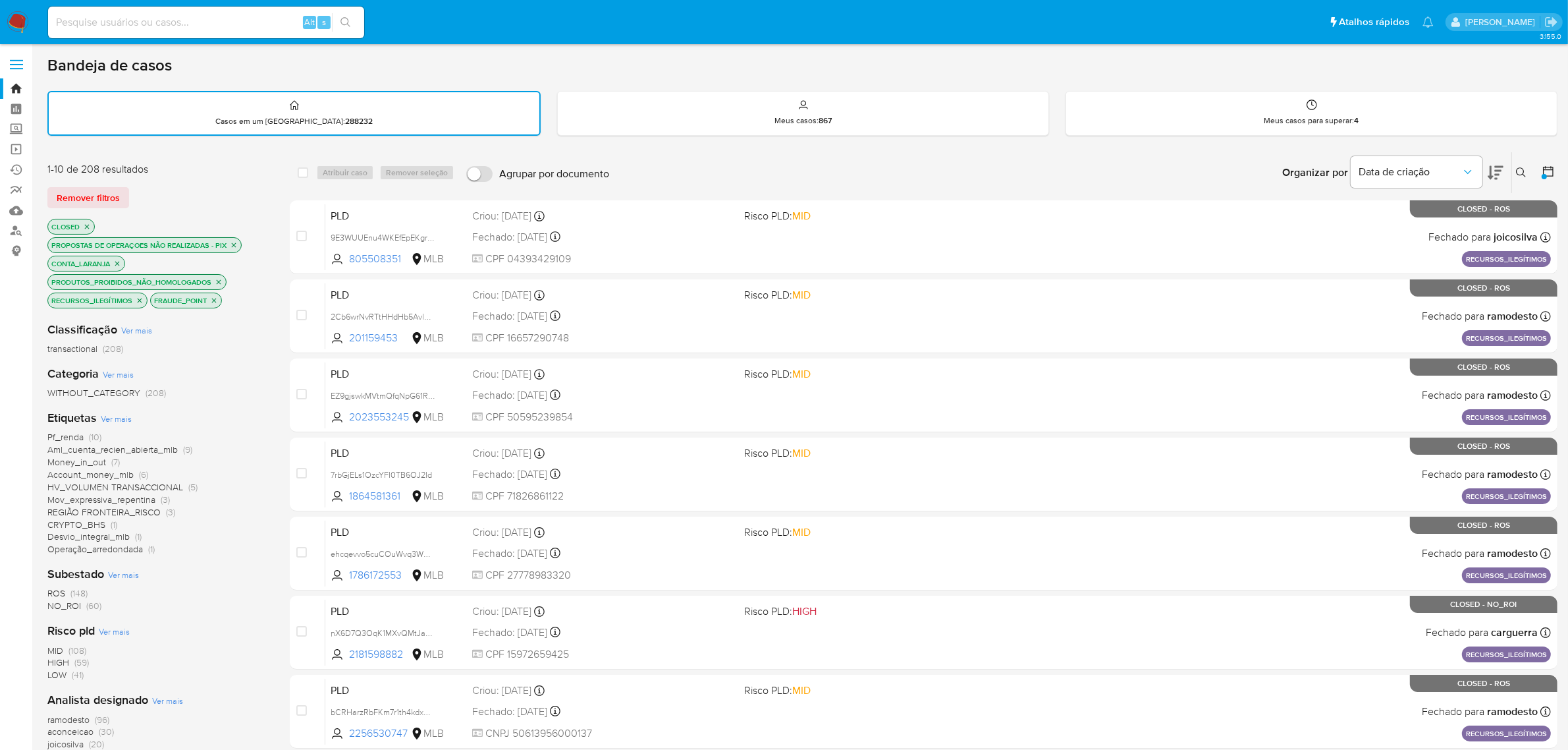
click at [1548, 172] on icon at bounding box center [1548, 171] width 13 height 13
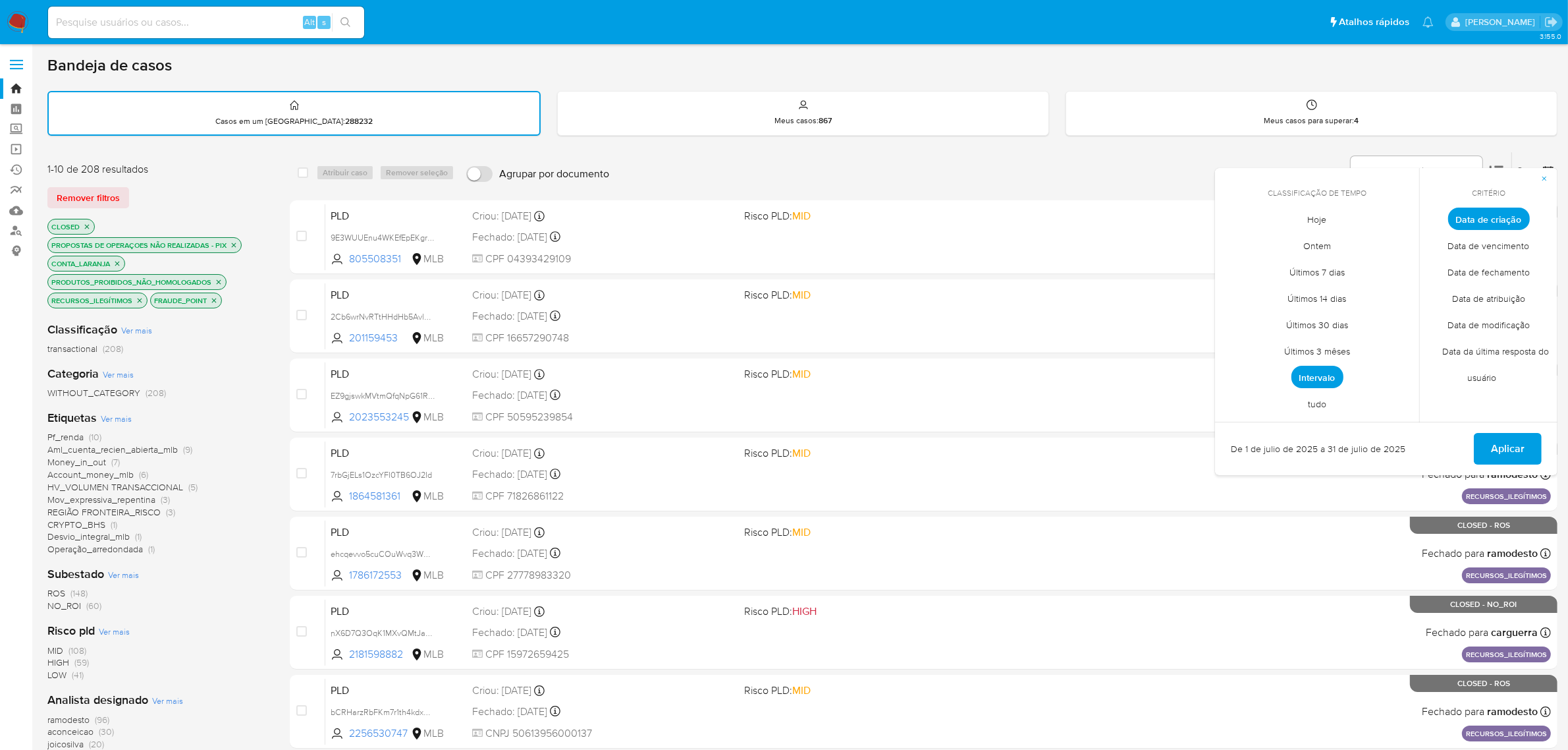
click at [1321, 376] on span "Intervalo" at bounding box center [1317, 377] width 52 height 22
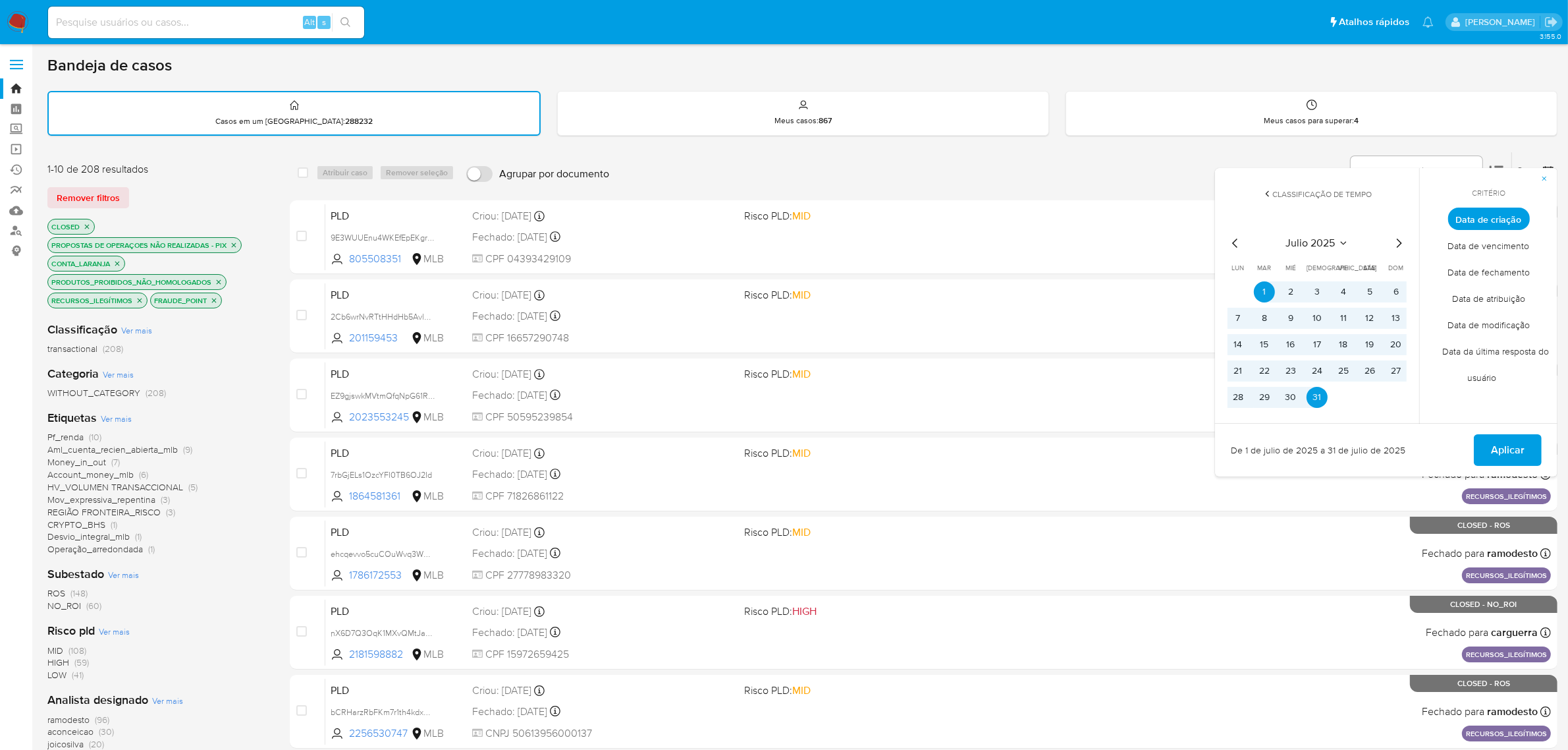
click at [1239, 245] on icon "Mes anterior" at bounding box center [1235, 243] width 16 height 16
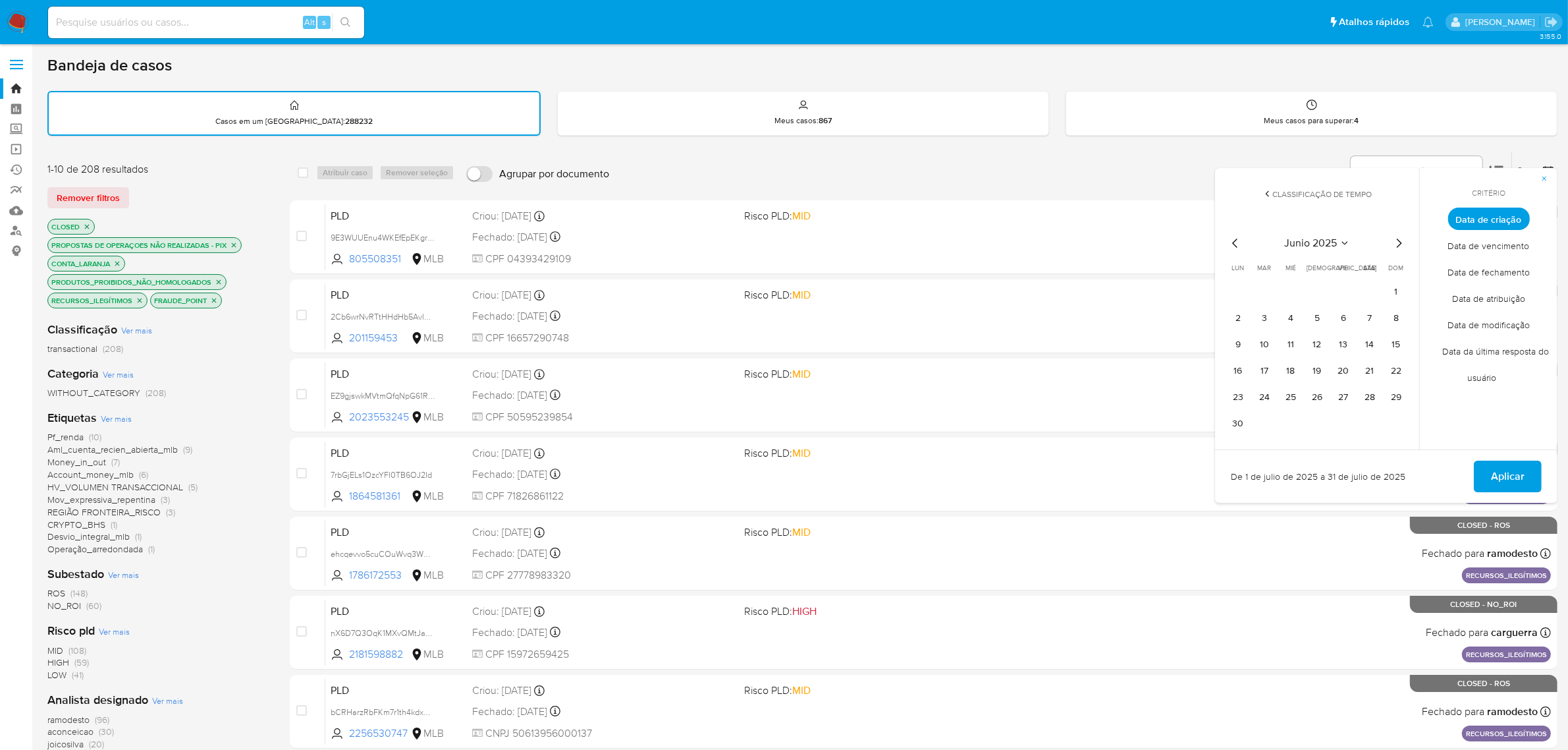
click at [1239, 245] on icon "Mes anterior" at bounding box center [1235, 243] width 16 height 16
click at [1310, 291] on button "1" at bounding box center [1317, 291] width 21 height 21
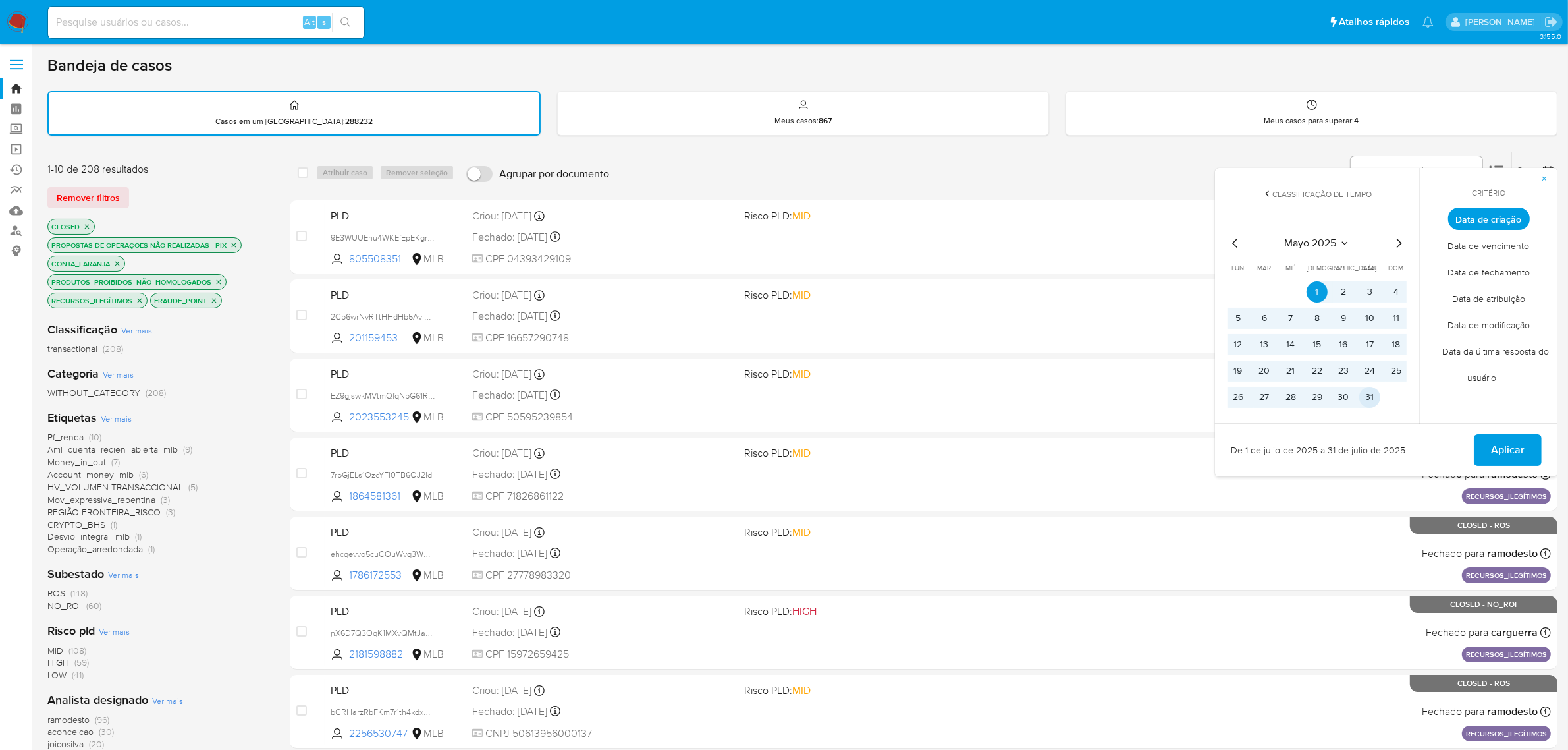
click at [1370, 399] on button "31" at bounding box center [1370, 397] width 21 height 21
click at [1504, 445] on span "Aplicar" at bounding box center [1508, 450] width 34 height 29
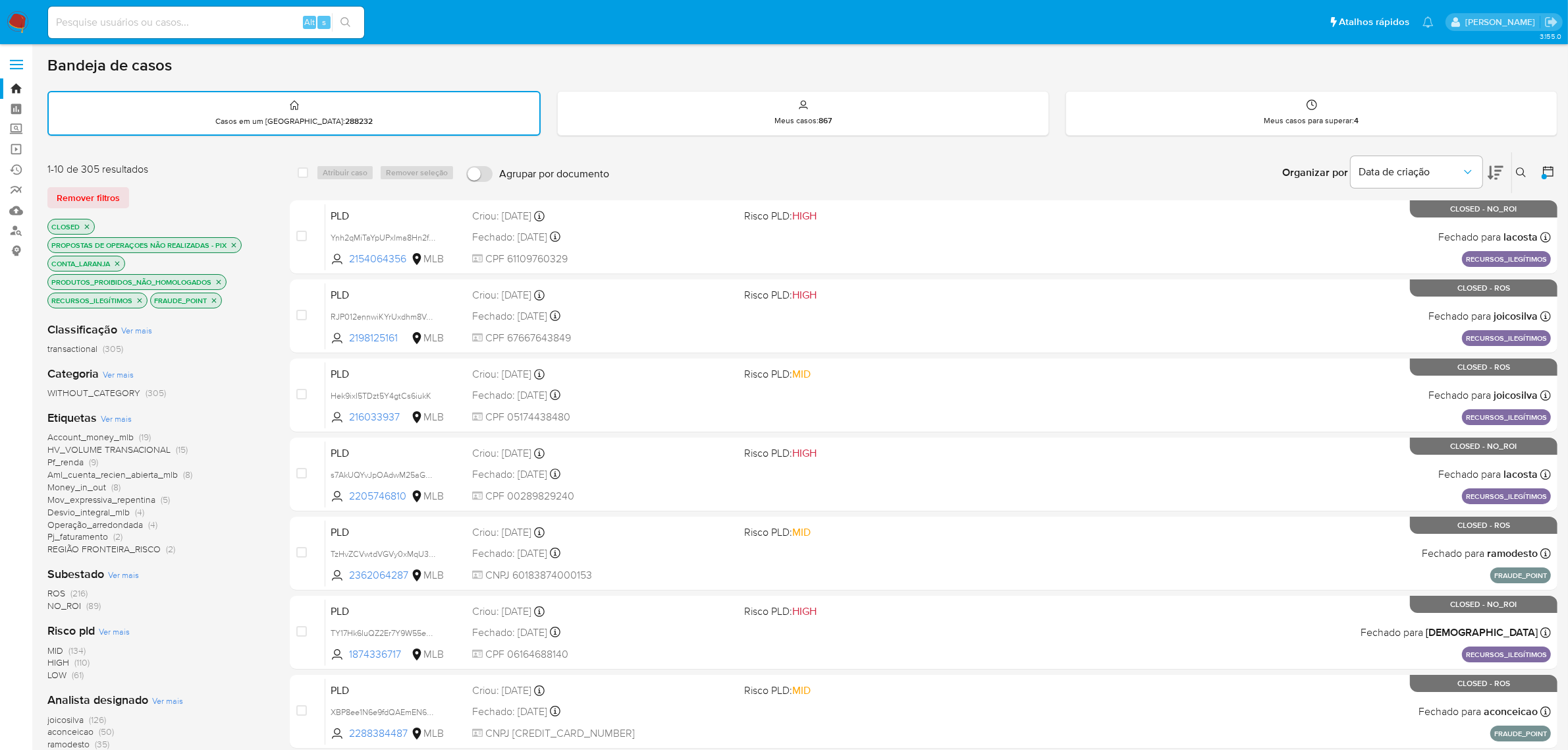
click at [1537, 175] on div at bounding box center [1546, 172] width 24 height 41
click at [1548, 170] on icon at bounding box center [1548, 171] width 13 height 13
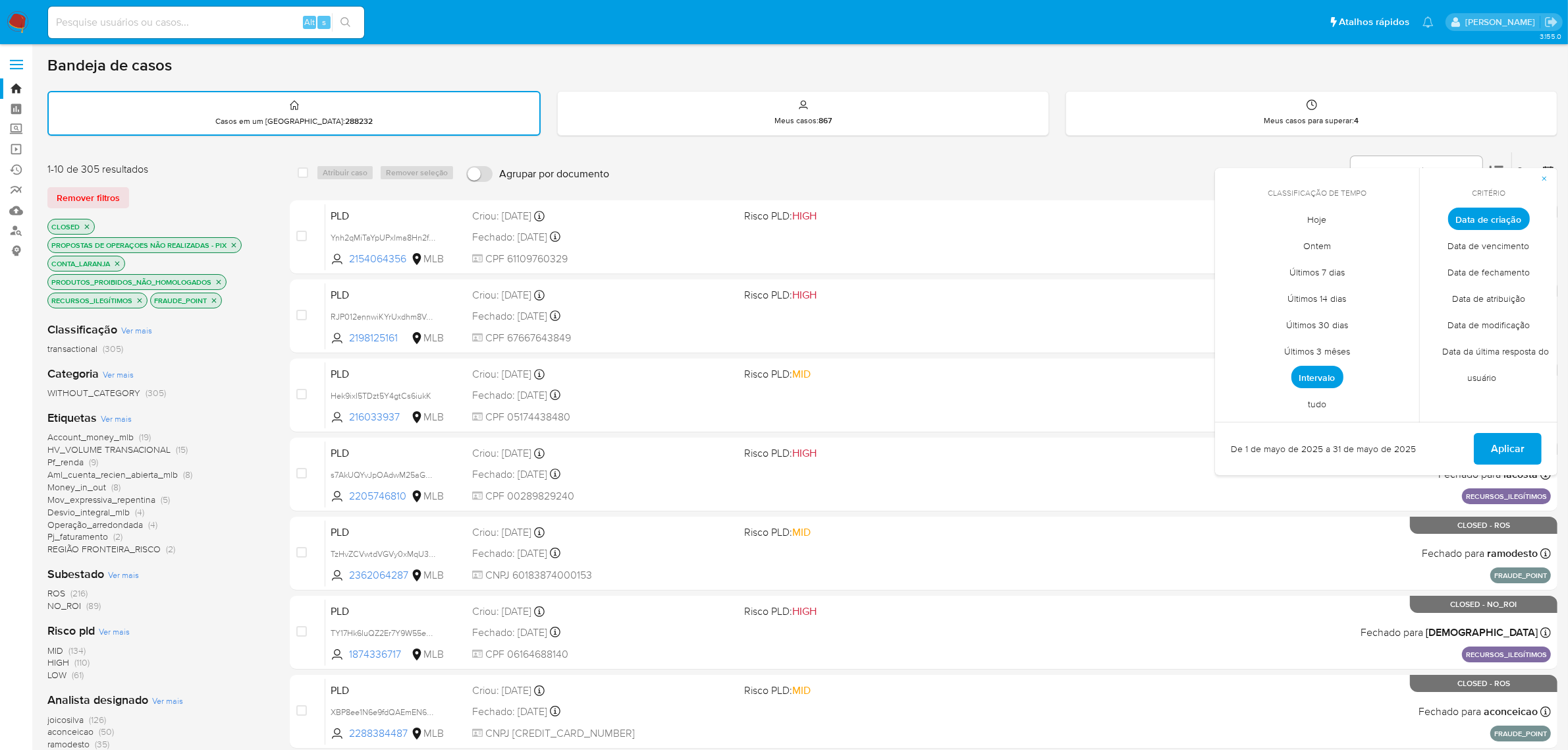
click at [1329, 379] on span "Intervalo" at bounding box center [1317, 377] width 52 height 22
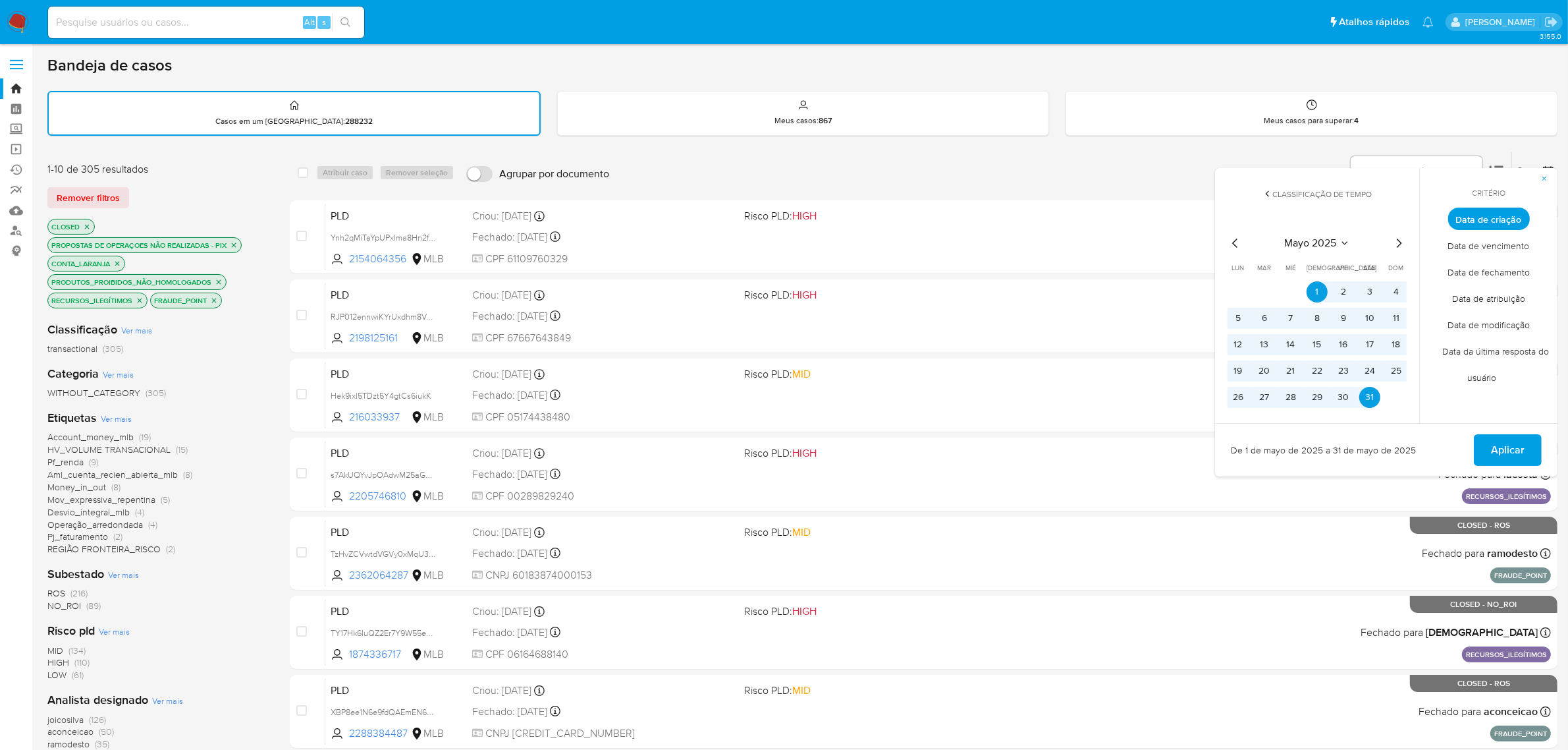
click at [1405, 241] on icon "Mes siguiente" at bounding box center [1398, 243] width 16 height 16
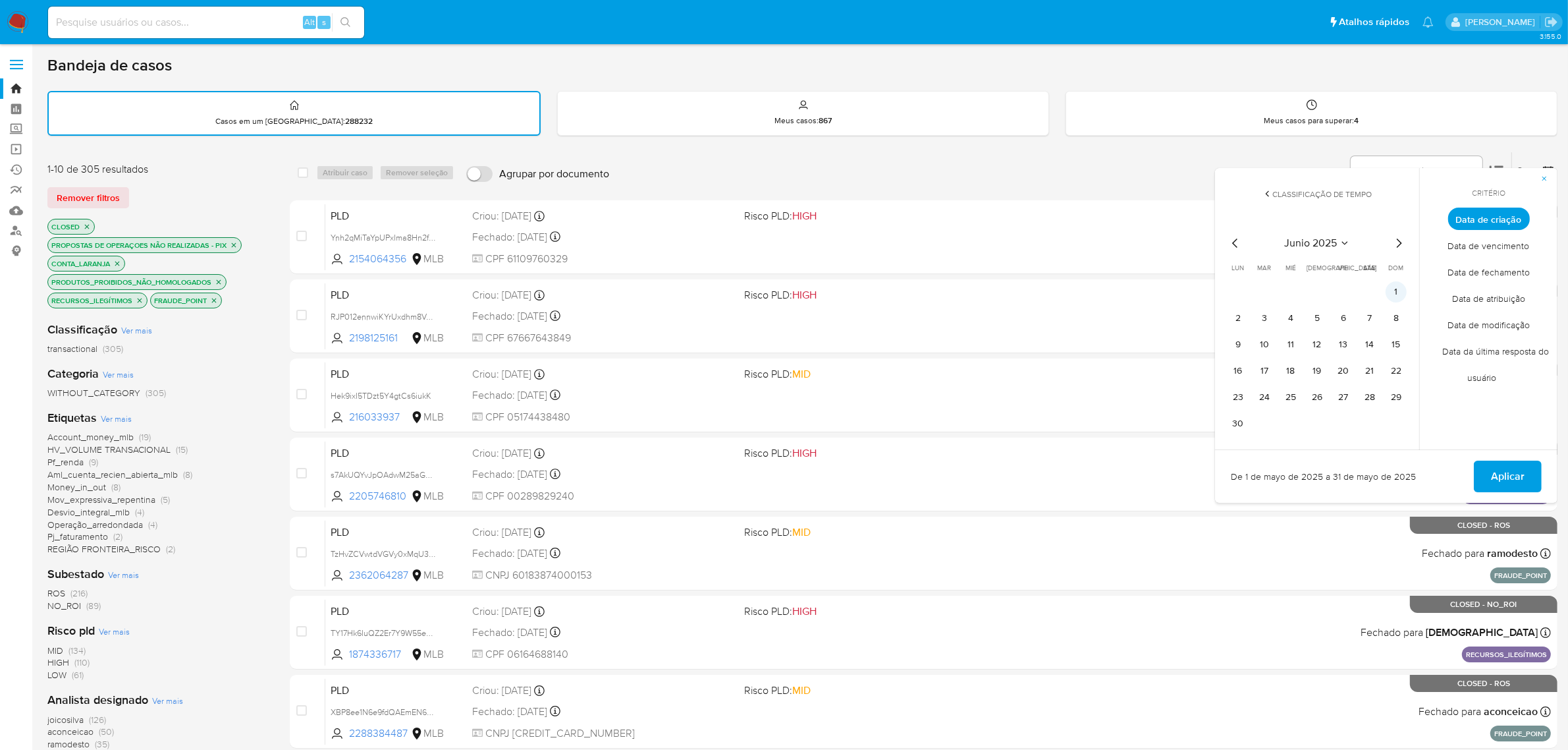
click at [1388, 295] on button "1" at bounding box center [1396, 291] width 21 height 21
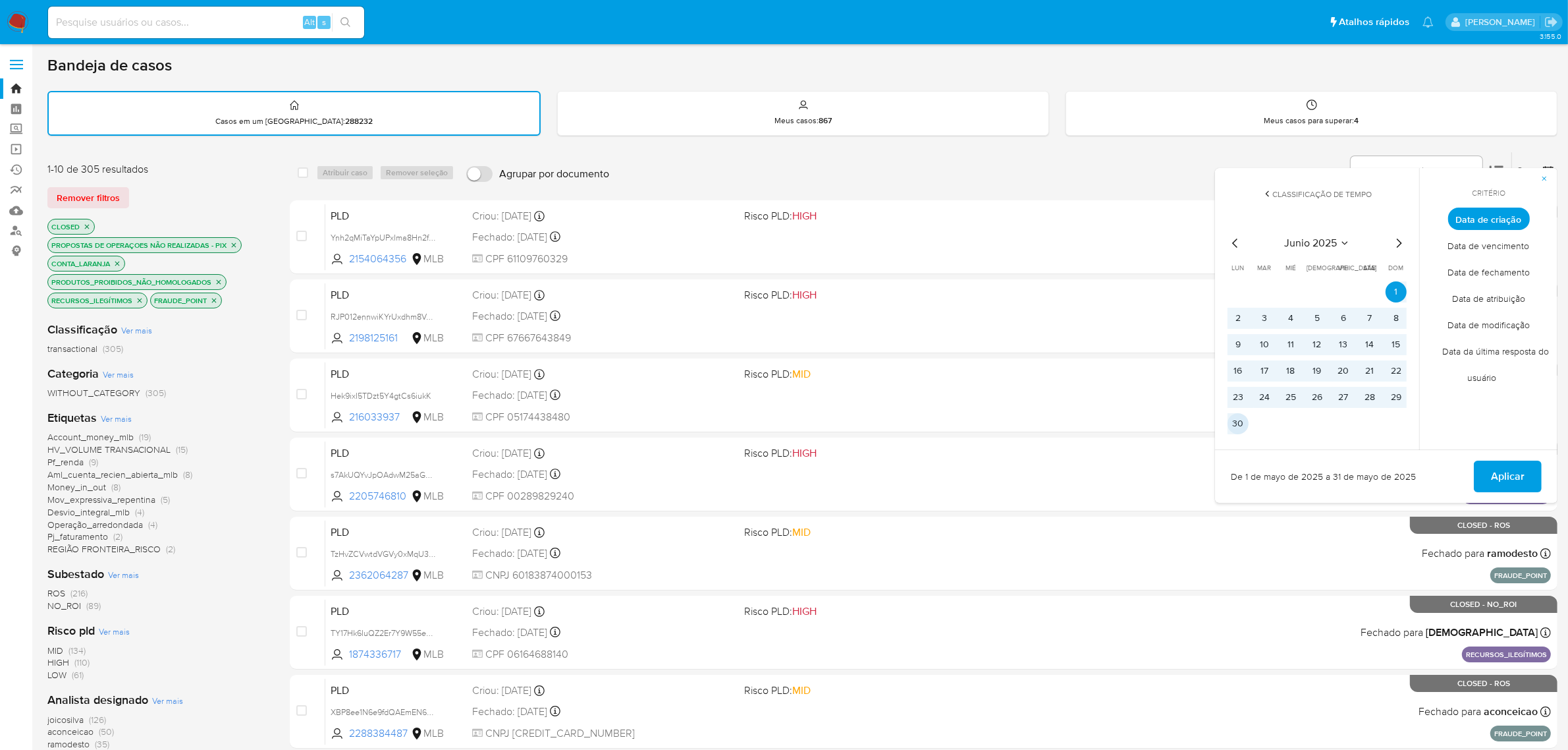
click at [1246, 419] on button "30" at bounding box center [1238, 423] width 21 height 21
click at [1513, 482] on span "Aplicar" at bounding box center [1508, 476] width 34 height 29
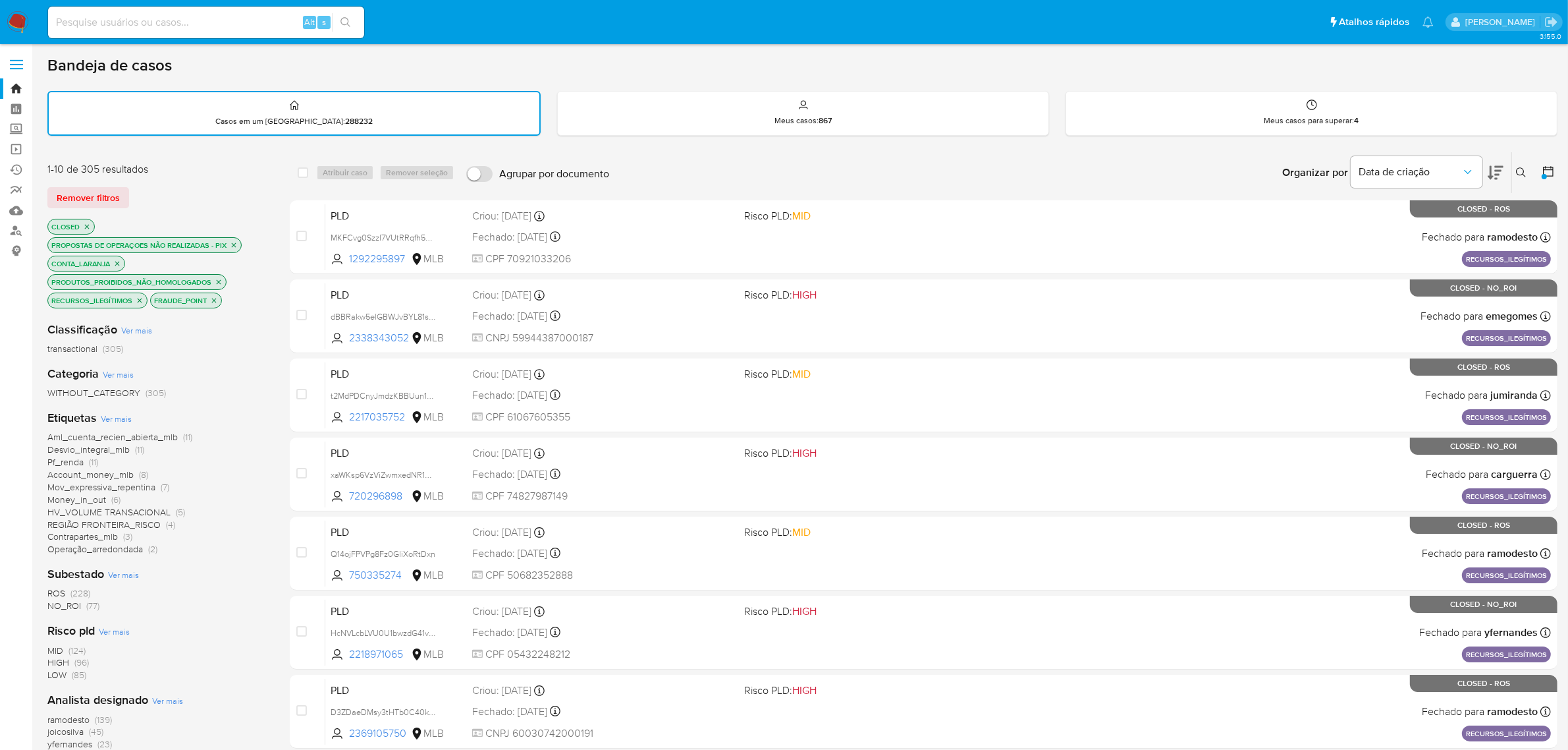
click at [1522, 170] on icon at bounding box center [1521, 172] width 11 height 11
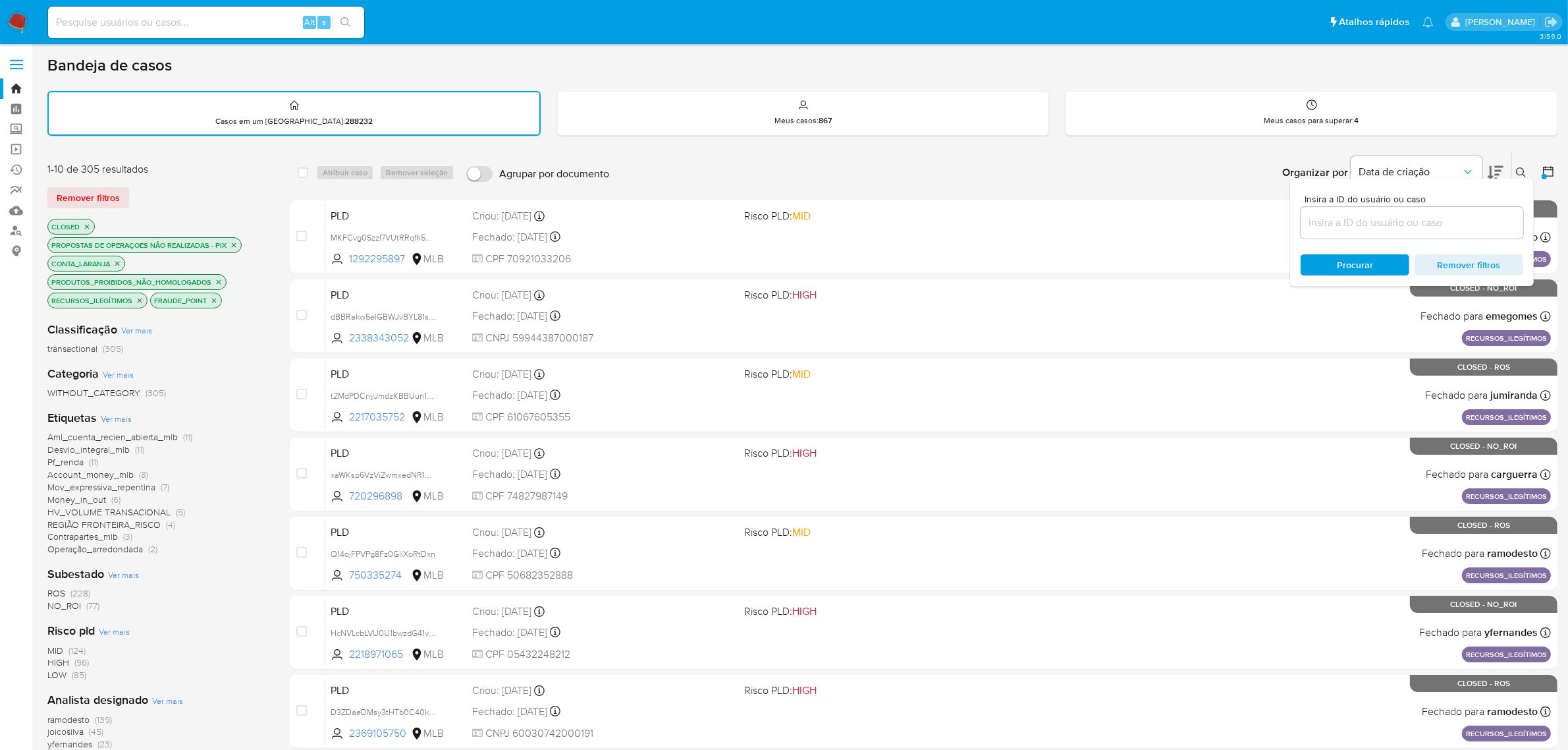
click at [256, 396] on div "WITHOUT_CATEGORY (305)" at bounding box center [158, 393] width 221 height 13
click at [1508, 143] on div "Bandeja de casos Casos em um prato : 288232 Meus casos : 867 Meus casos para su…" at bounding box center [803, 544] width 1511 height 978
click at [1552, 165] on icon at bounding box center [1548, 171] width 13 height 13
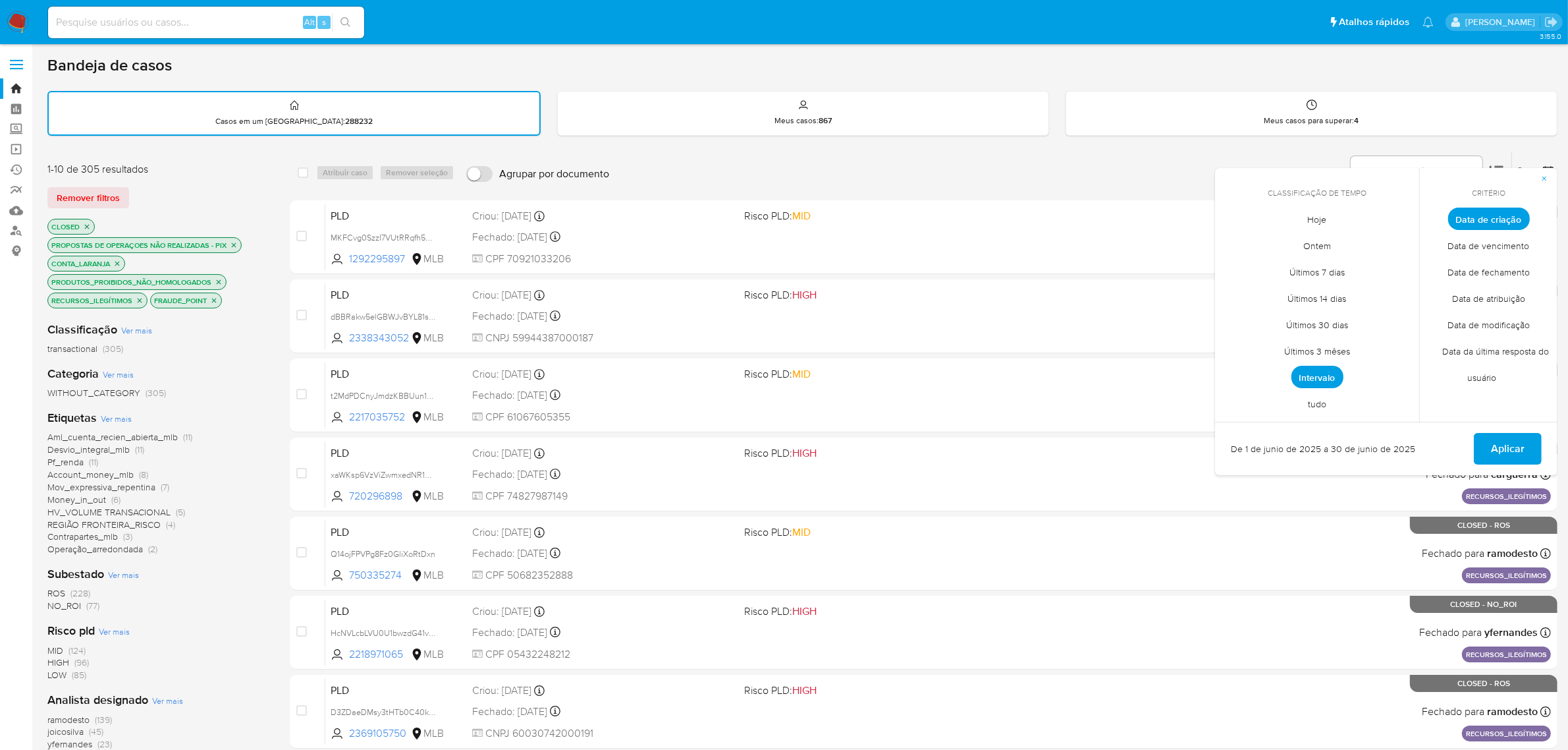
click at [1334, 377] on span "Intervalo" at bounding box center [1317, 377] width 52 height 22
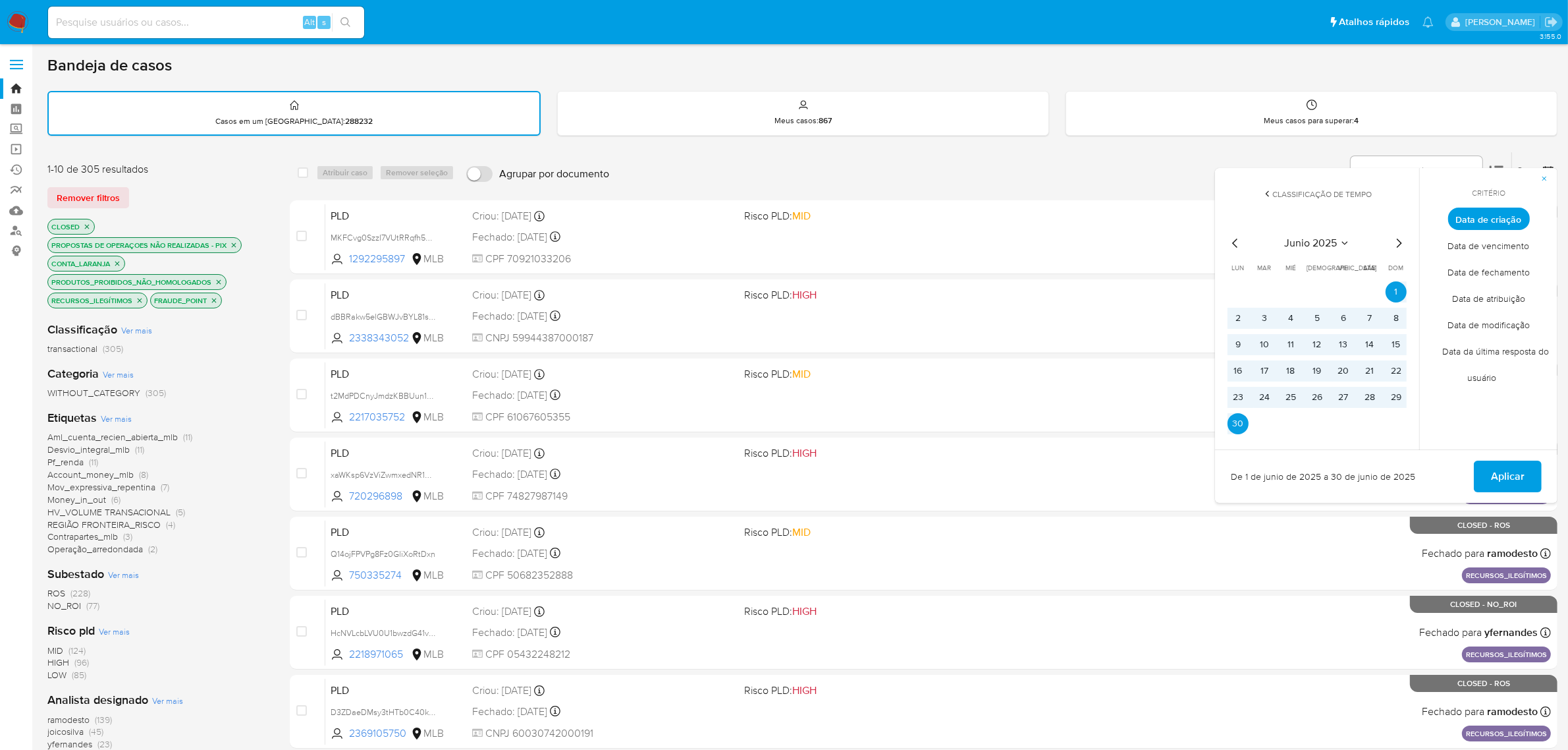
click at [1237, 245] on icon "Mes anterior" at bounding box center [1235, 243] width 16 height 16
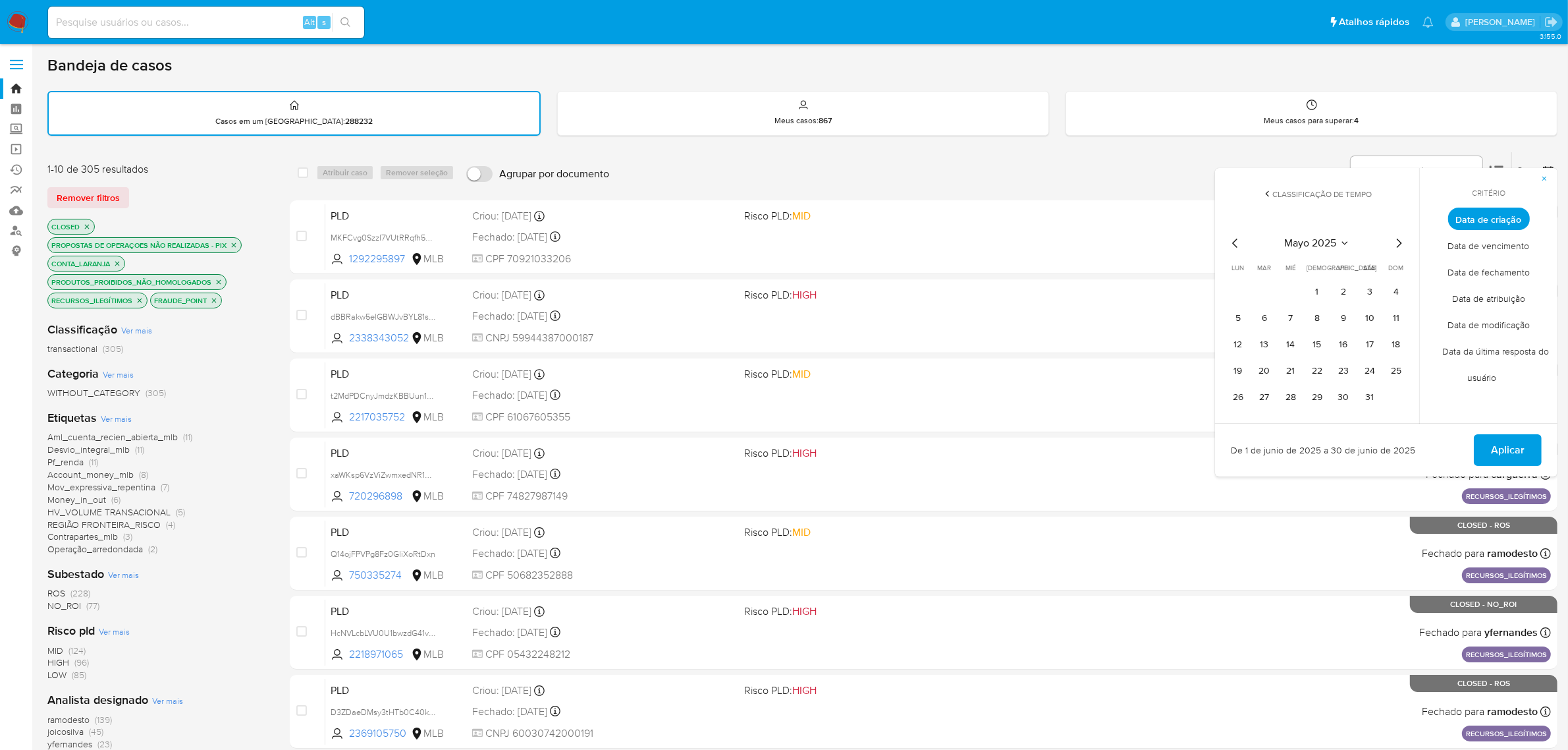
click at [1237, 245] on icon "Mes anterior" at bounding box center [1235, 243] width 16 height 16
click at [1273, 288] on button "1" at bounding box center [1264, 291] width 21 height 21
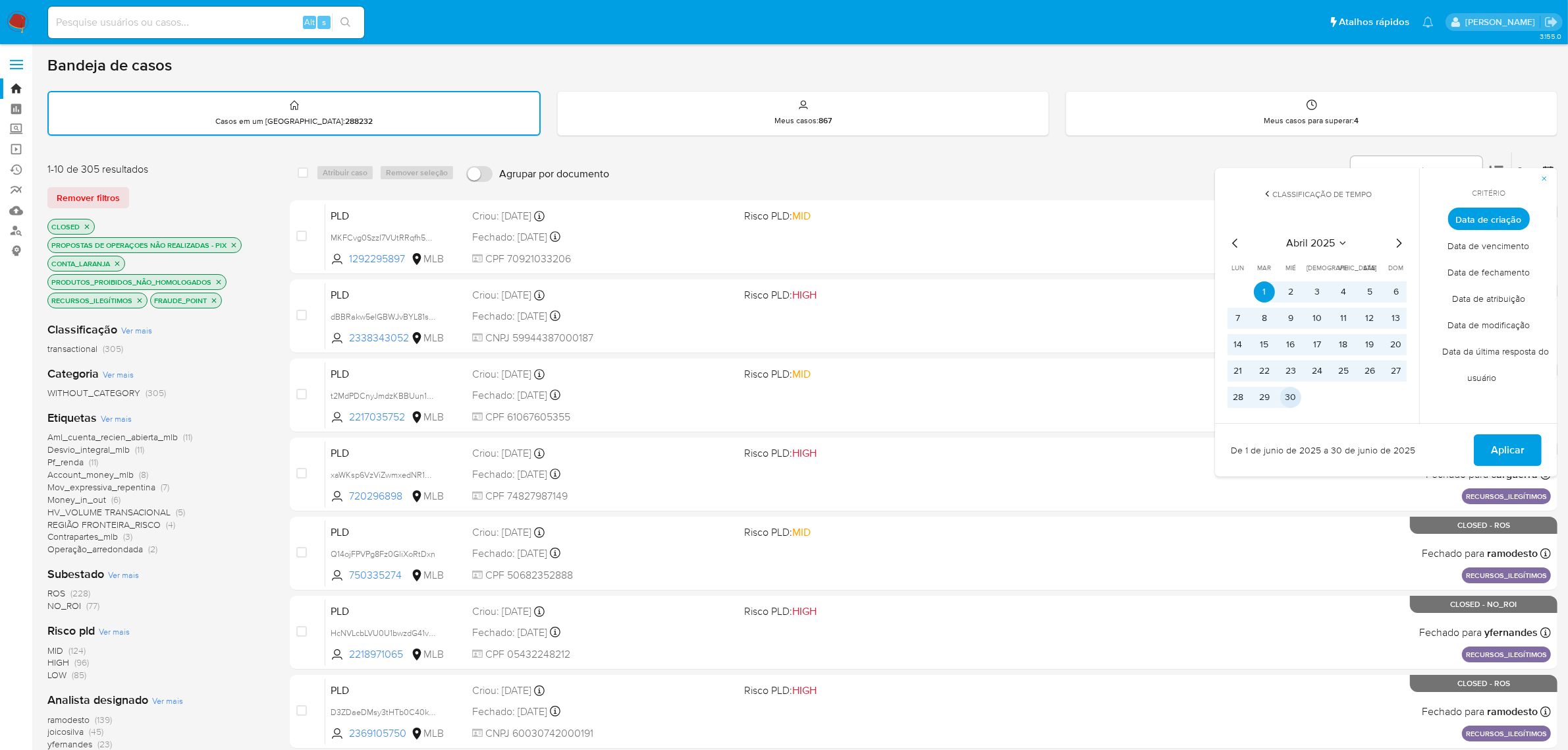
click at [1294, 390] on button "30" at bounding box center [1291, 397] width 21 height 21
click at [1496, 445] on span "Aplicar" at bounding box center [1508, 450] width 34 height 29
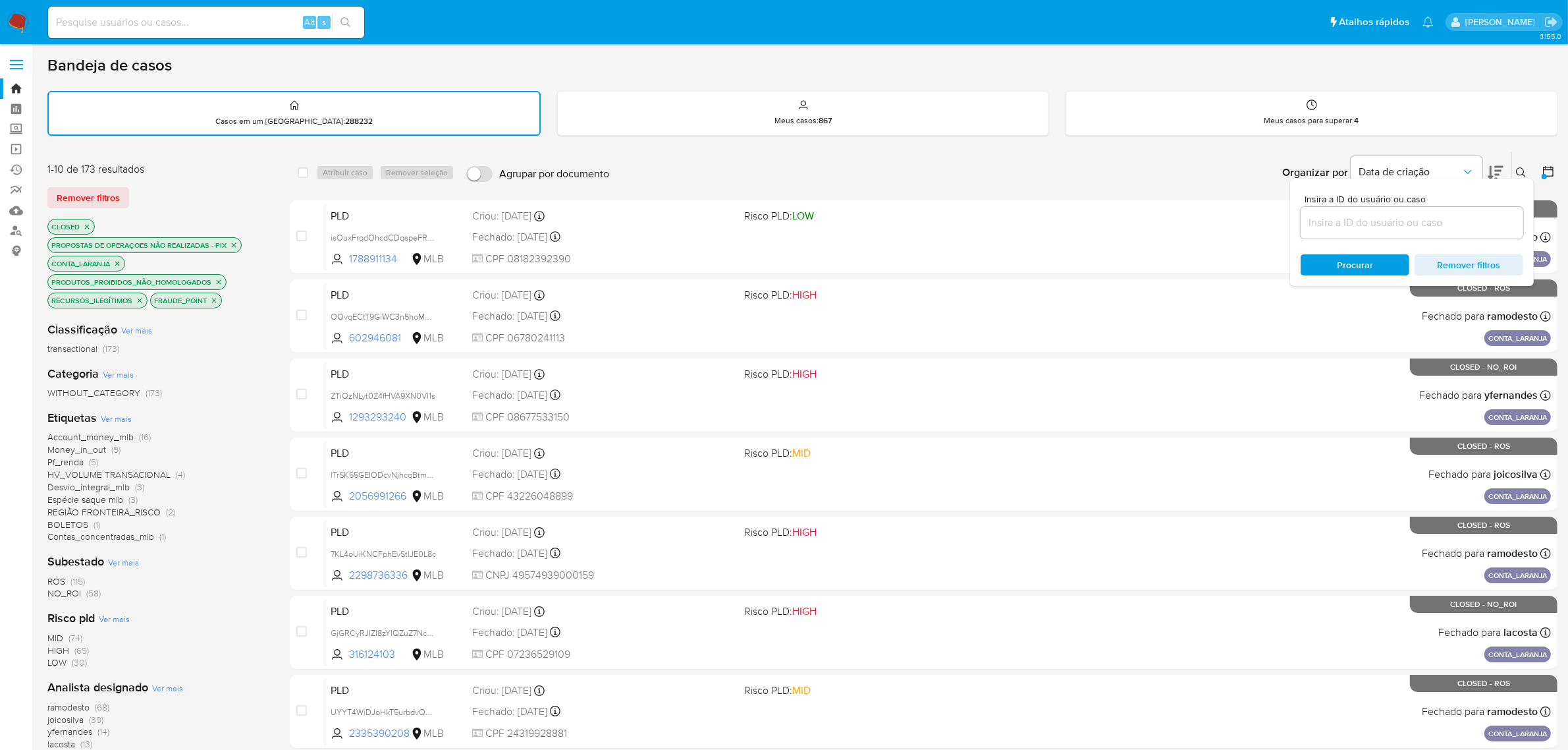
click at [1543, 166] on icon at bounding box center [1548, 171] width 11 height 11
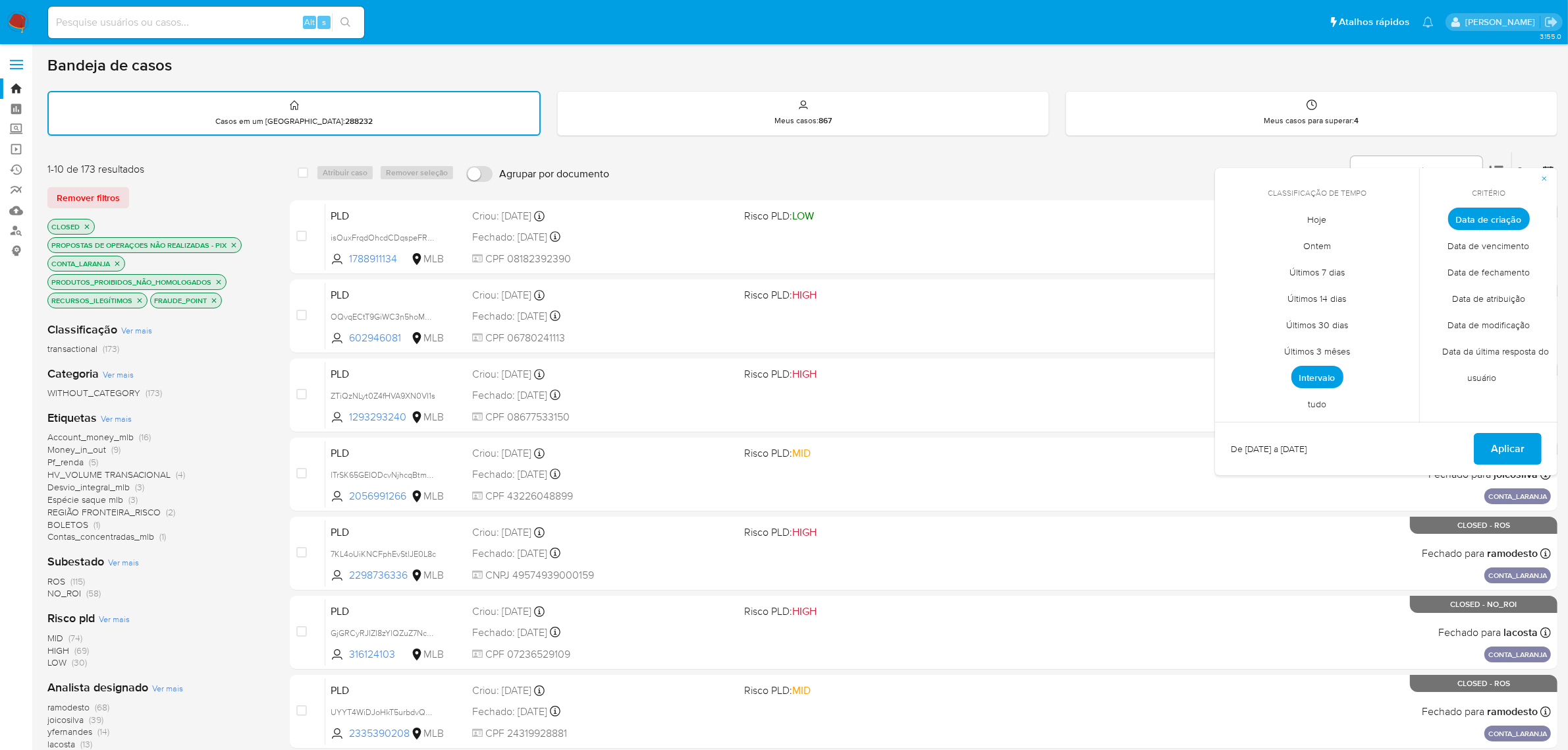
click at [1333, 380] on span "Intervalo" at bounding box center [1317, 377] width 52 height 22
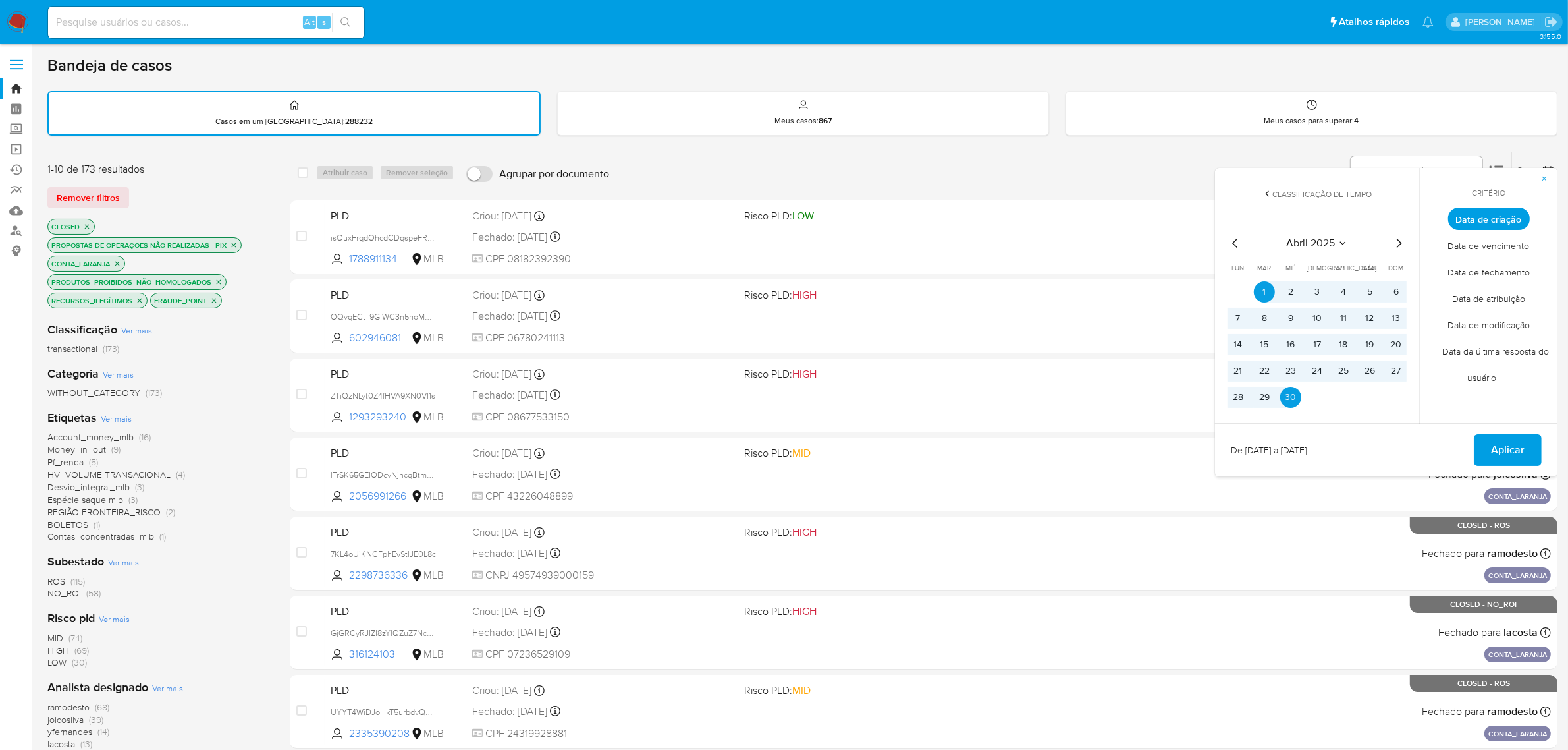
click at [1401, 238] on icon "Mes siguiente" at bounding box center [1398, 243] width 16 height 16
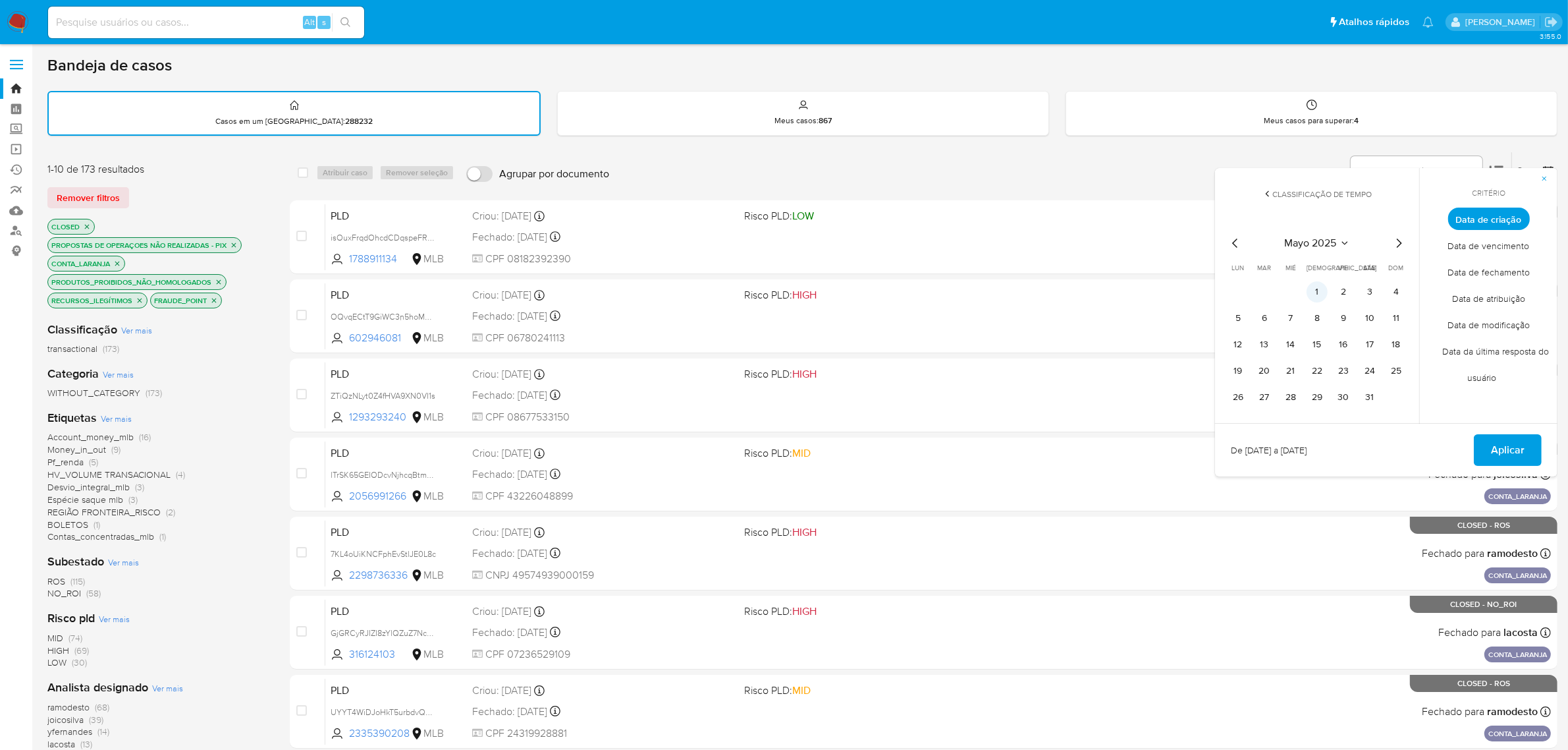
click at [1321, 285] on button "1" at bounding box center [1317, 291] width 21 height 21
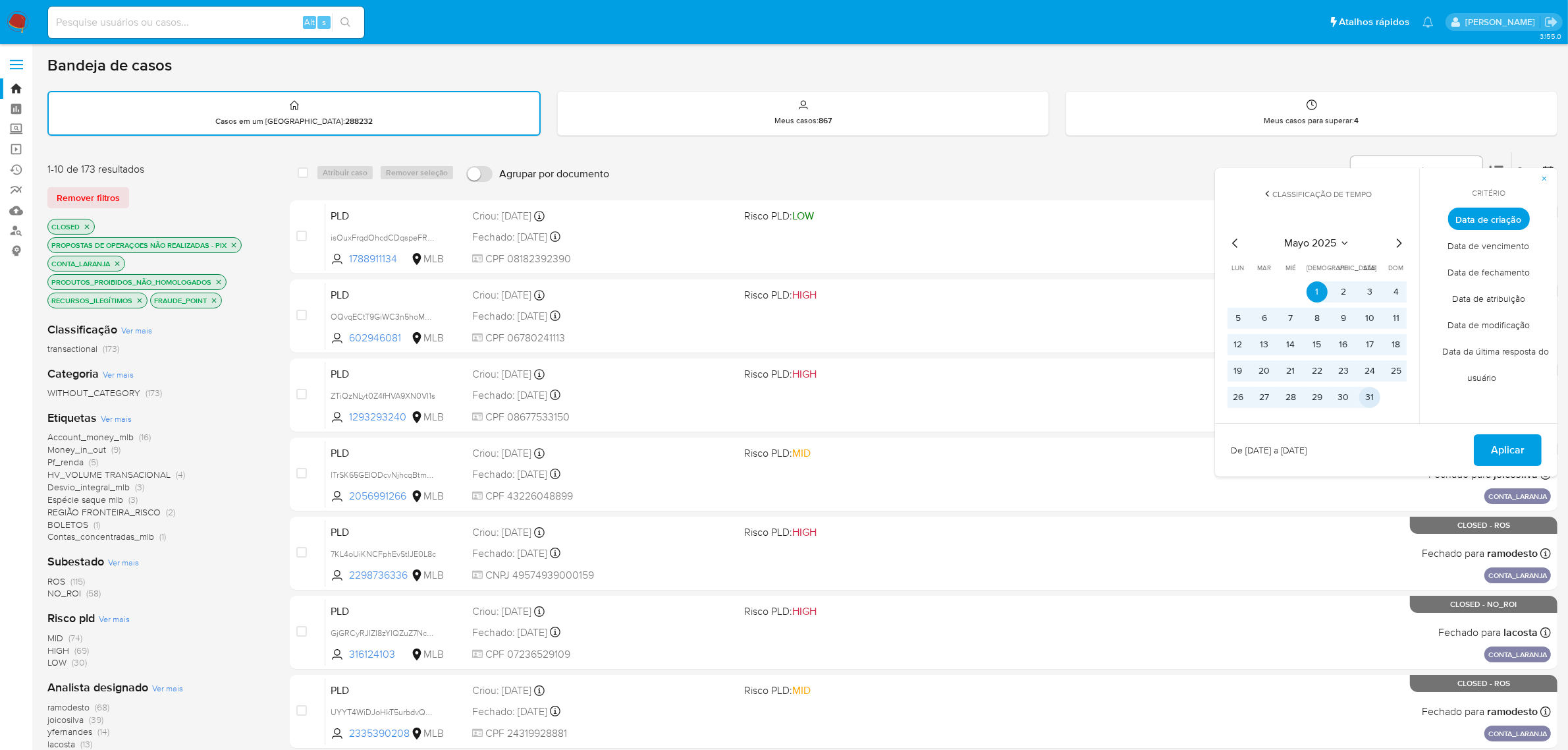
click at [1375, 392] on button "31" at bounding box center [1370, 397] width 21 height 21
click at [1496, 438] on span "Aplicar" at bounding box center [1508, 450] width 34 height 29
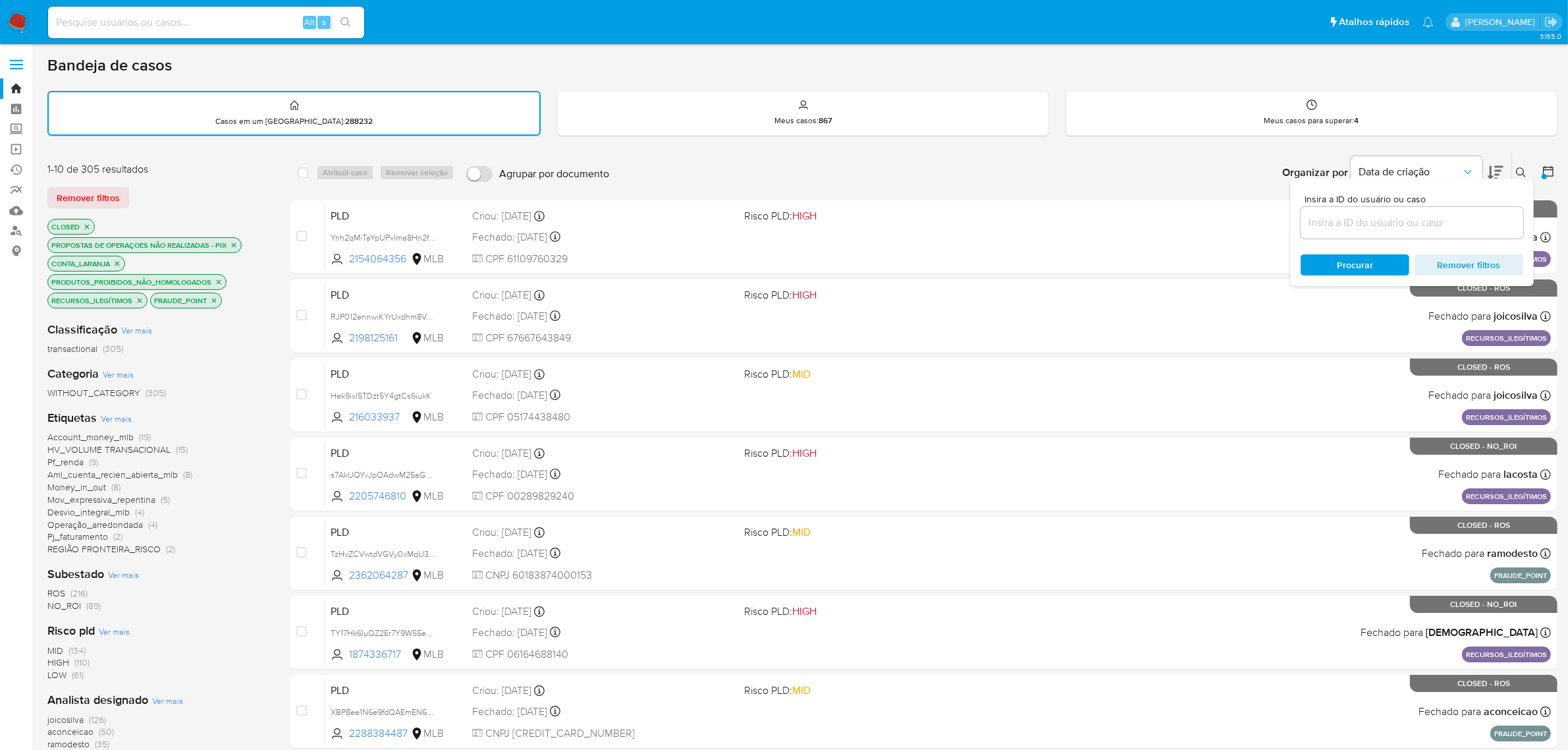
click at [1545, 168] on icon at bounding box center [1548, 171] width 13 height 13
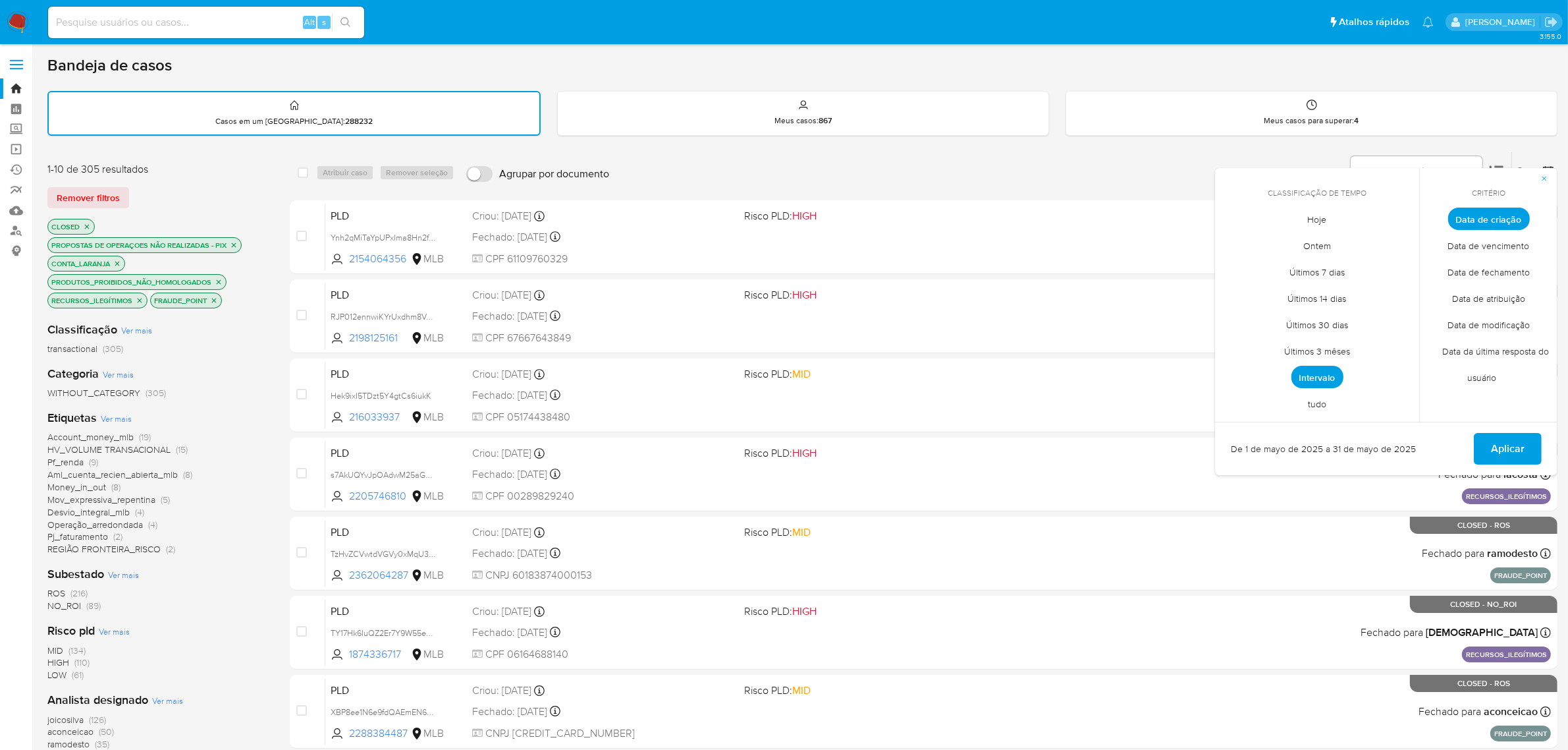
click at [1308, 368] on span "Intervalo" at bounding box center [1317, 377] width 52 height 22
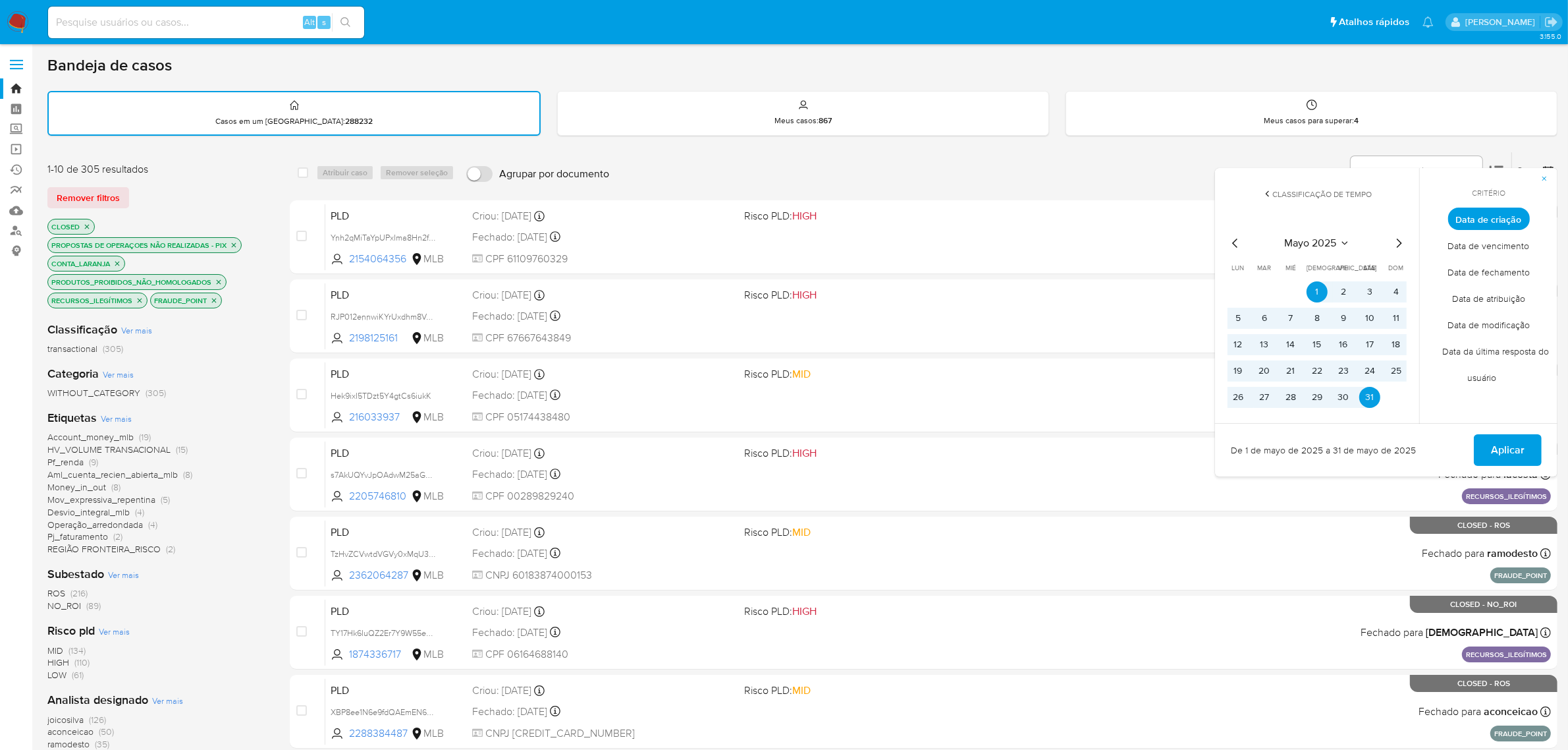
click at [1405, 239] on icon "Mes siguiente" at bounding box center [1398, 243] width 16 height 16
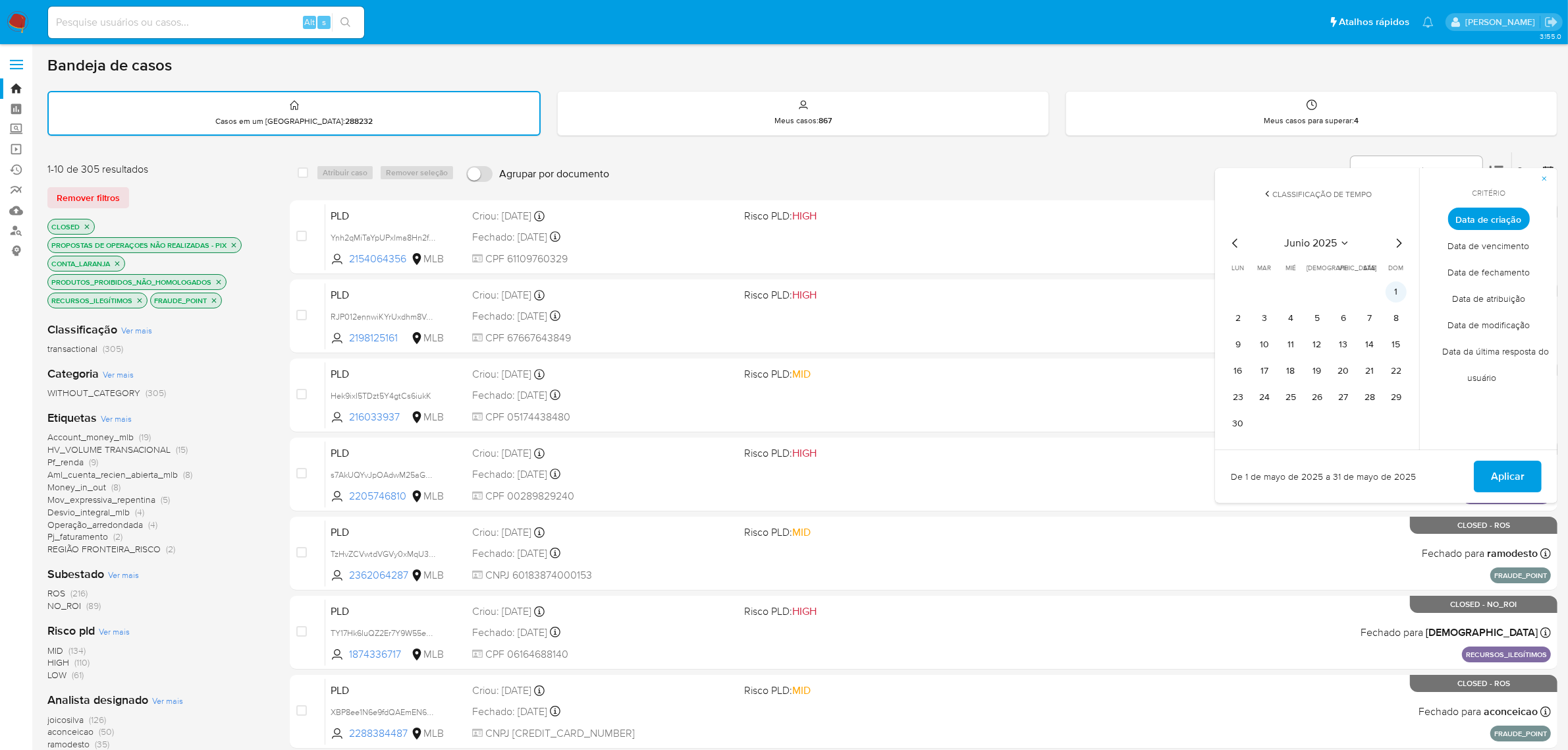
click at [1387, 287] on button "1" at bounding box center [1396, 291] width 21 height 21
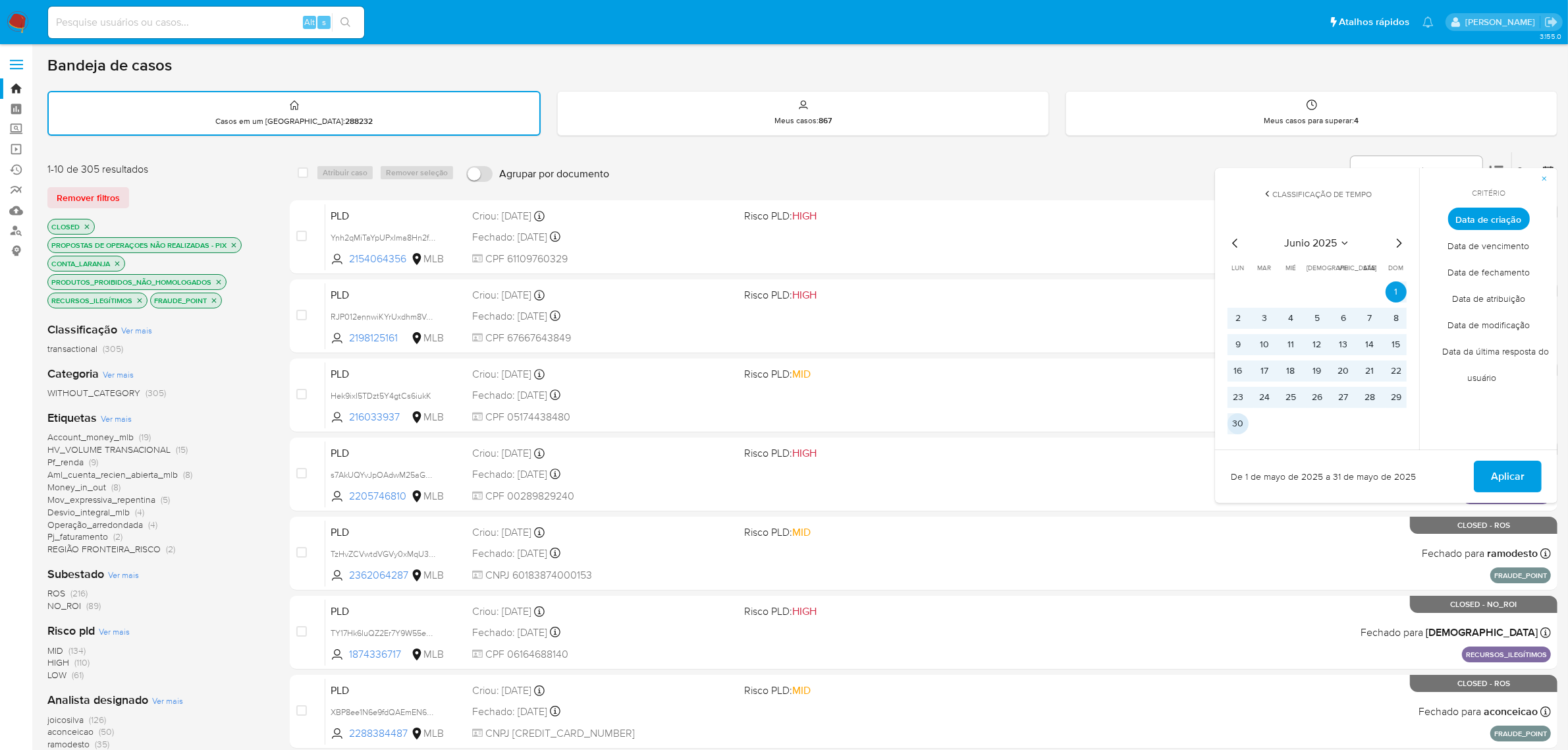
click at [1248, 422] on button "30" at bounding box center [1238, 423] width 21 height 21
click at [1513, 475] on span "Aplicar" at bounding box center [1508, 476] width 34 height 29
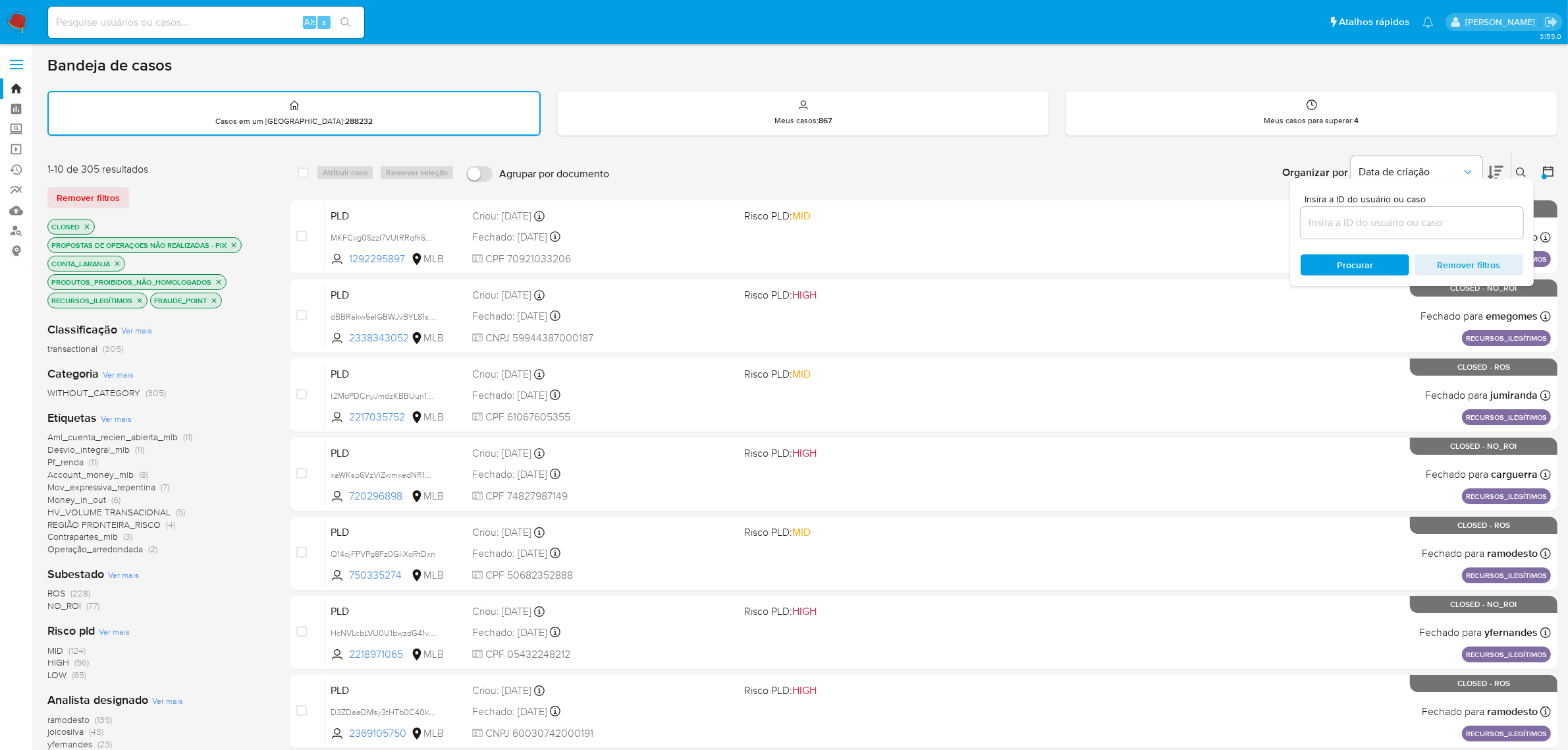
click at [1051, 68] on div "Bandeja de casos" at bounding box center [803, 65] width 1511 height 20
click at [195, 23] on input at bounding box center [206, 22] width 316 height 17
paste input "2244900109"
type input "2244900109"
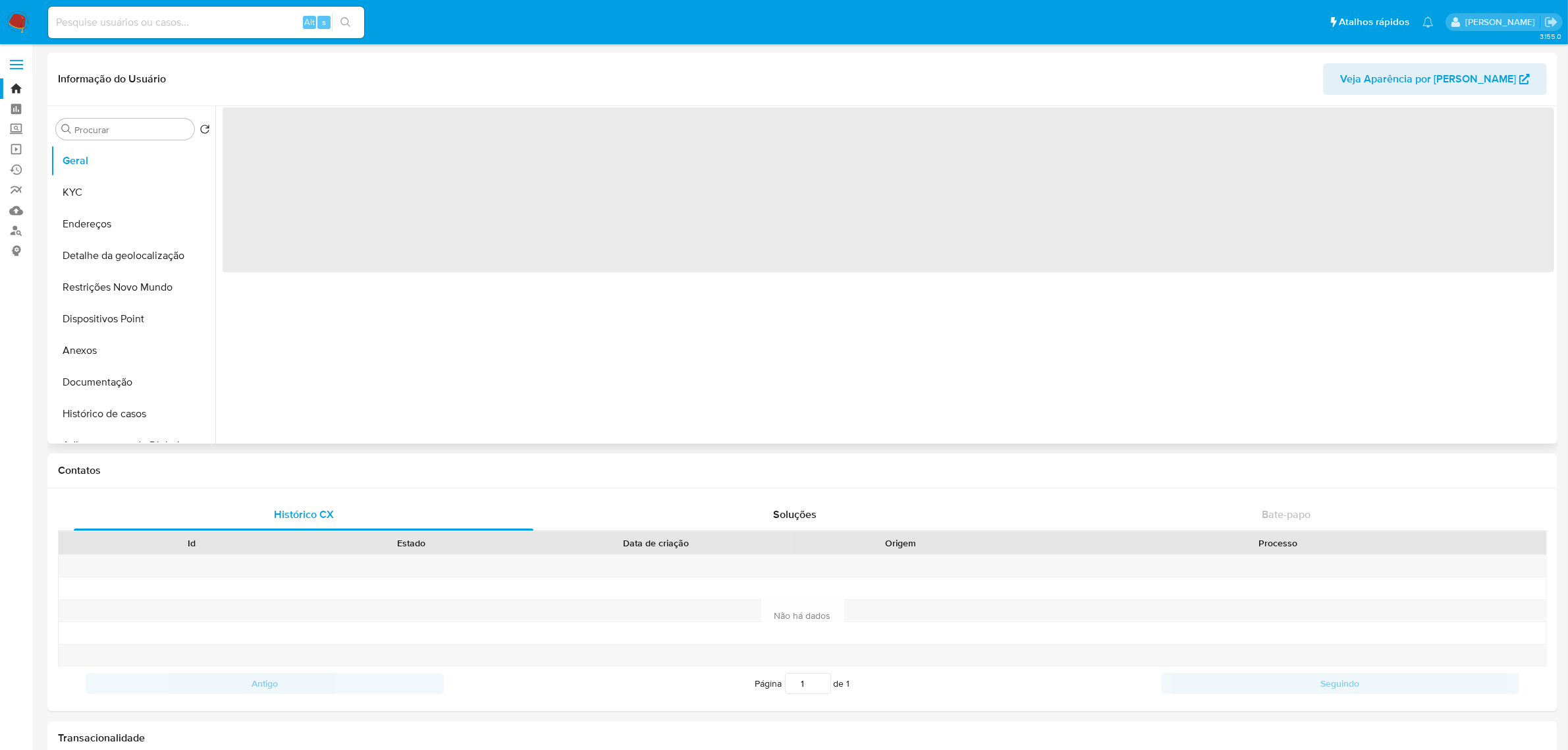
select select "10"
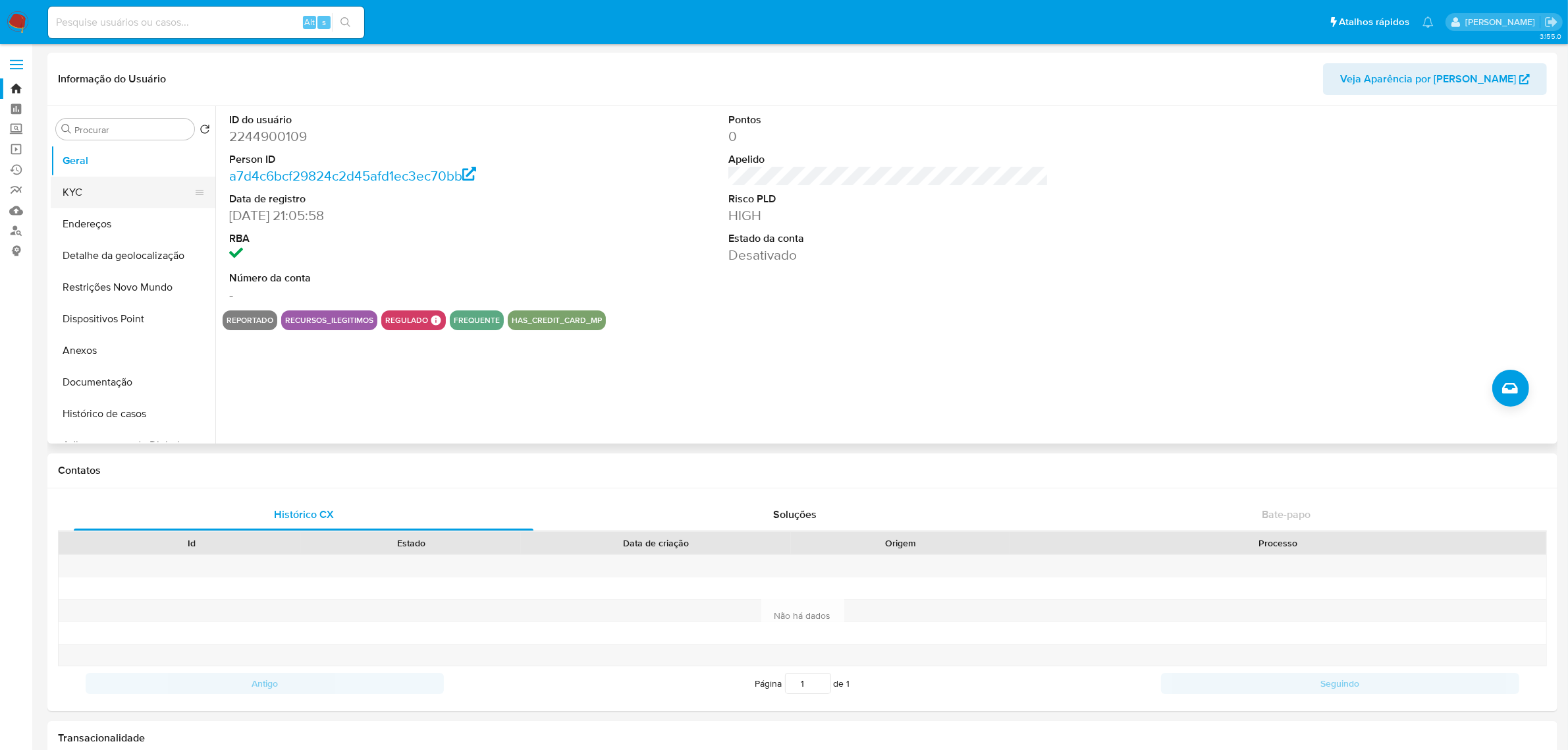
click at [126, 185] on button "KYC" at bounding box center [128, 192] width 154 height 32
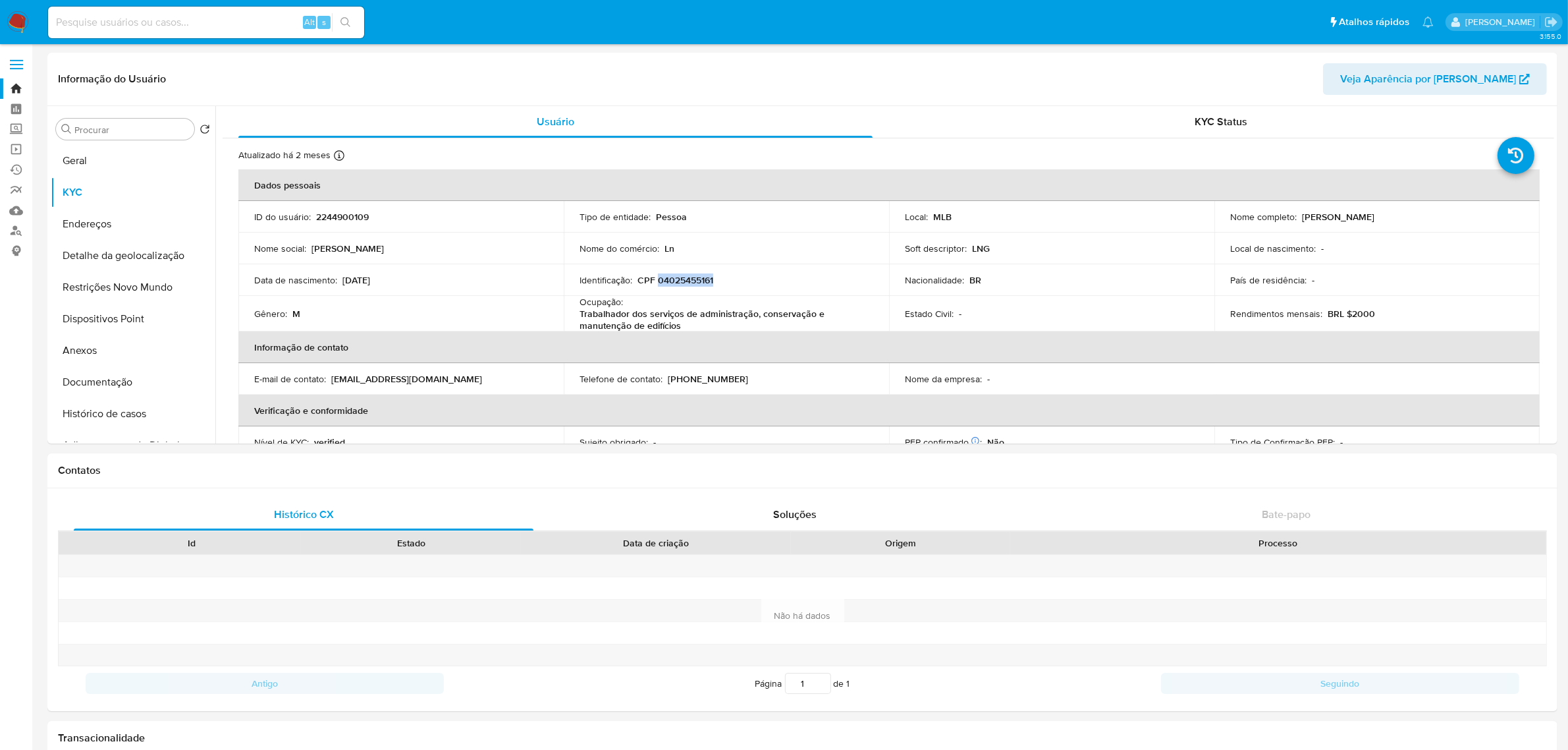
drag, startPoint x: 716, startPoint y: 277, endPoint x: 657, endPoint y: 279, distance: 59.0
click at [657, 279] on div "Identificação : CPF 04025455161" at bounding box center [726, 280] width 293 height 12
copy p "04025455161"
click at [119, 168] on button "Geral" at bounding box center [128, 160] width 154 height 32
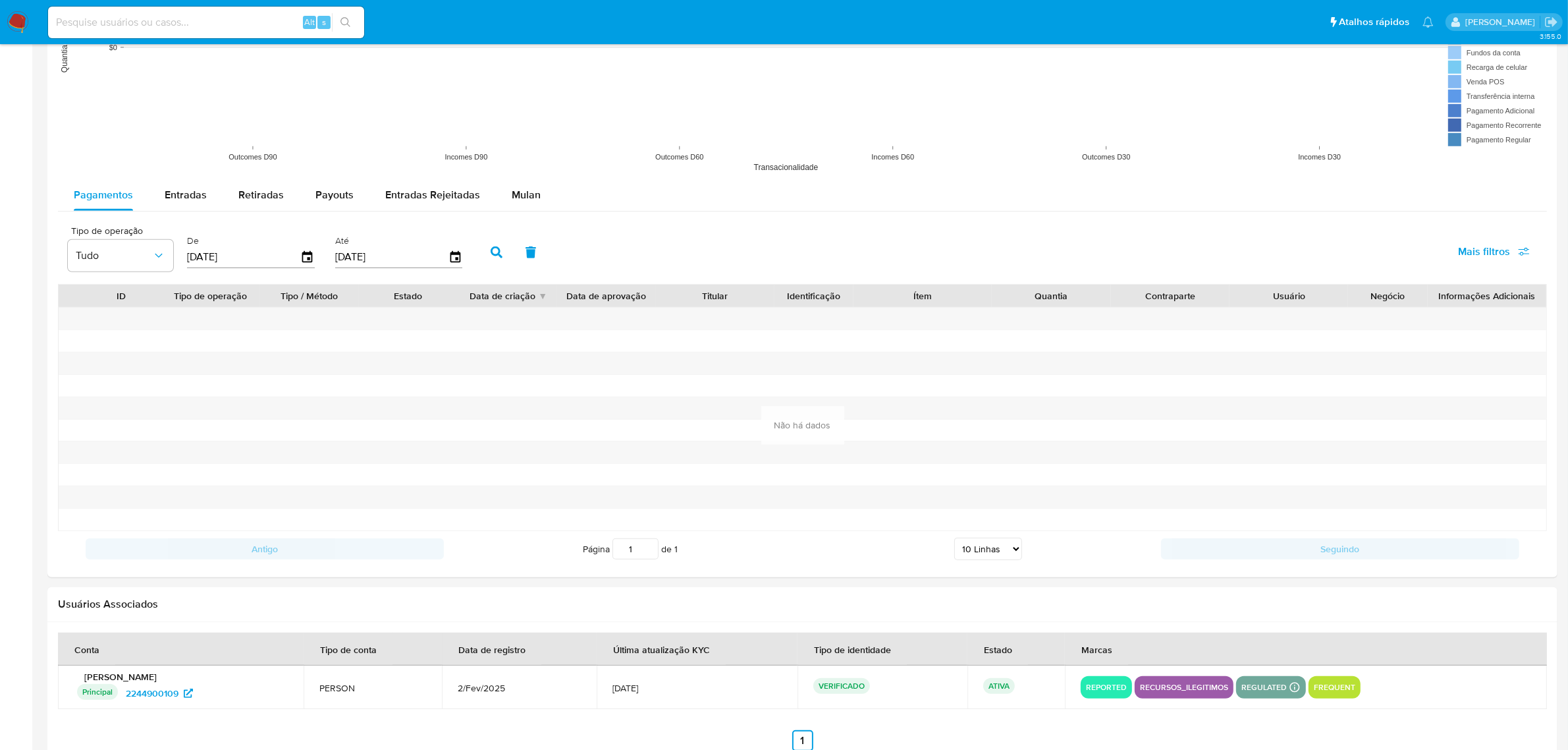
scroll to position [1144, 0]
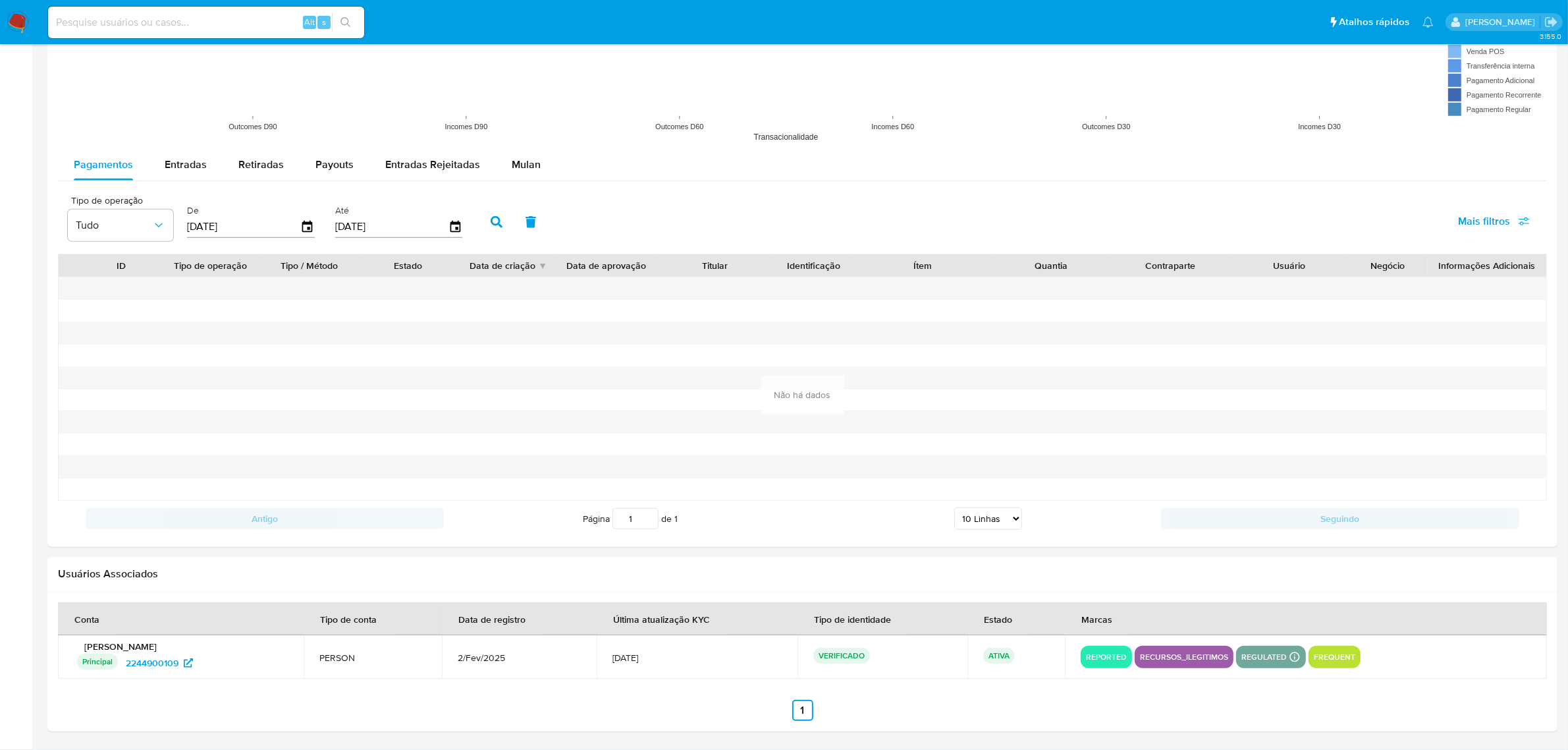
click at [229, 20] on input at bounding box center [206, 22] width 316 height 17
paste input "2231194394"
type input "2231194394"
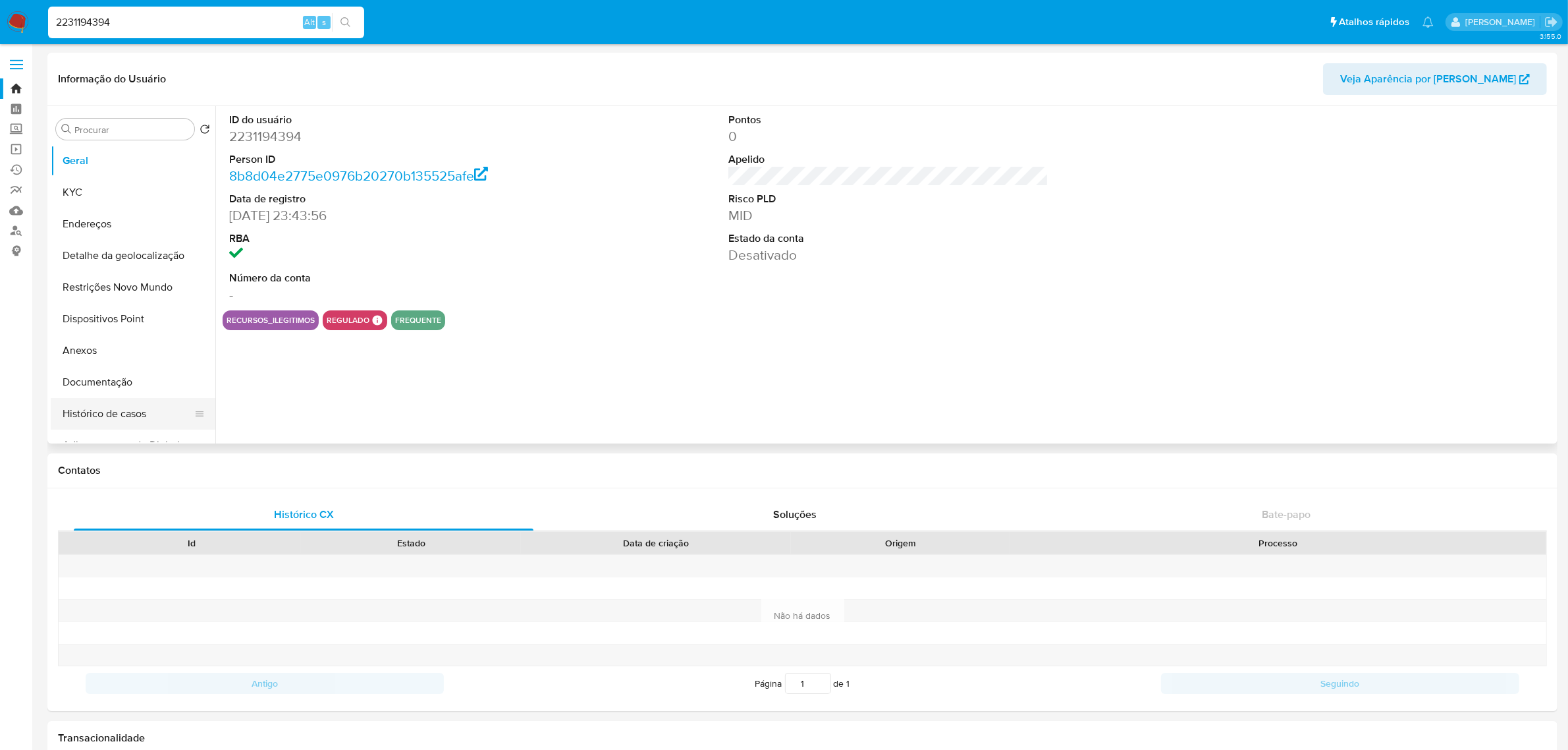
click at [120, 413] on button "Histórico de casos" at bounding box center [128, 413] width 154 height 32
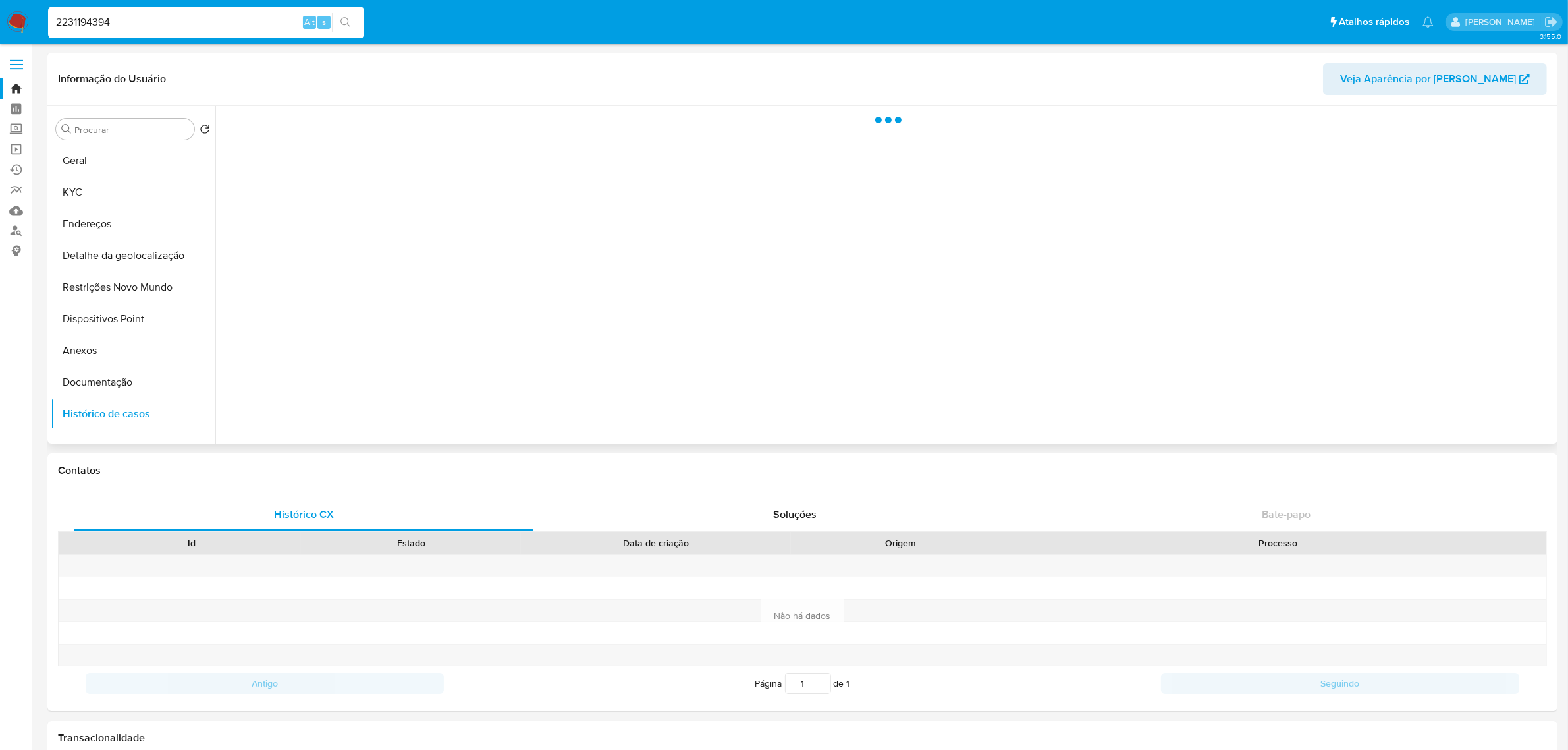
select select "10"
click at [213, 28] on input "2231194394" at bounding box center [206, 22] width 316 height 17
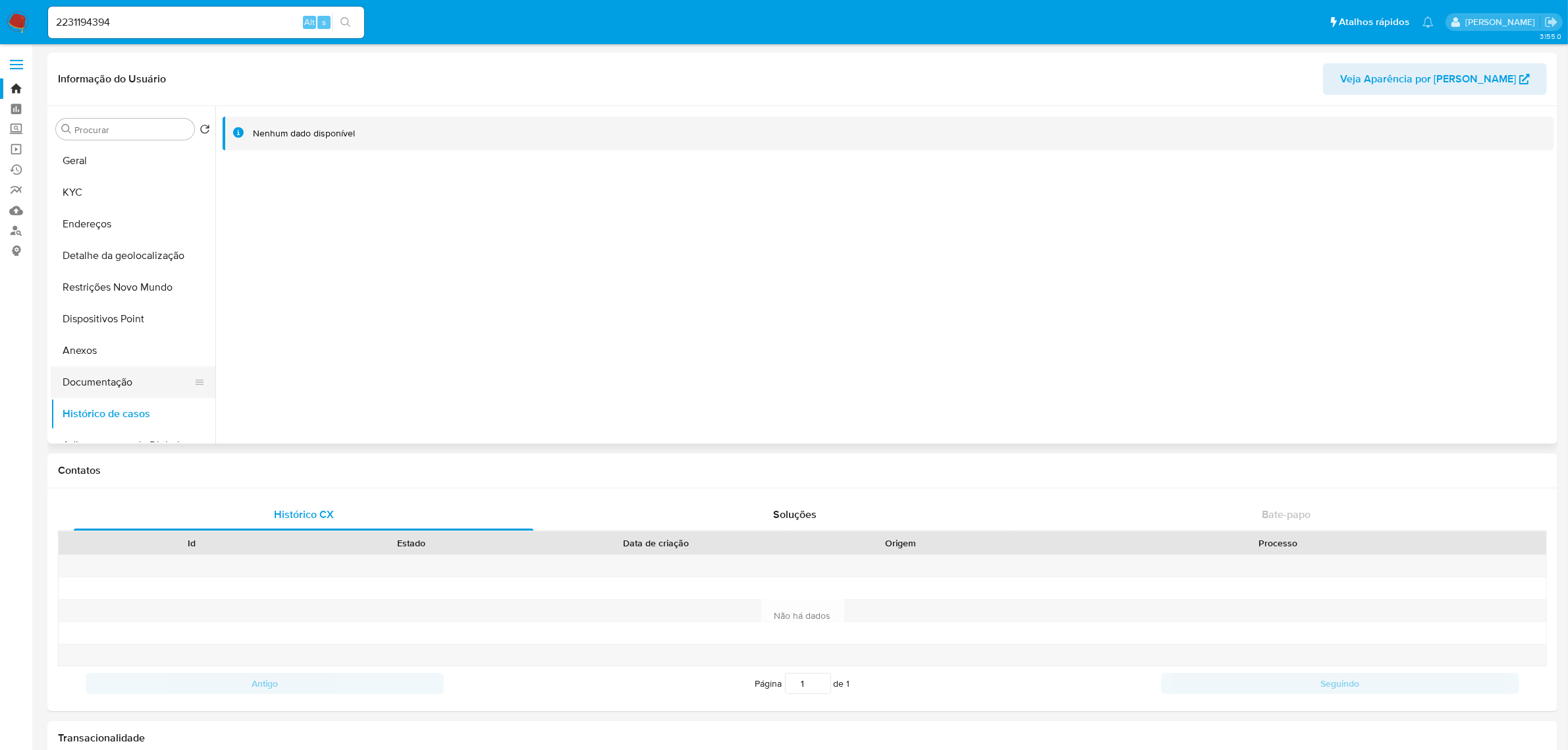
click at [141, 376] on button "Documentação" at bounding box center [128, 382] width 154 height 32
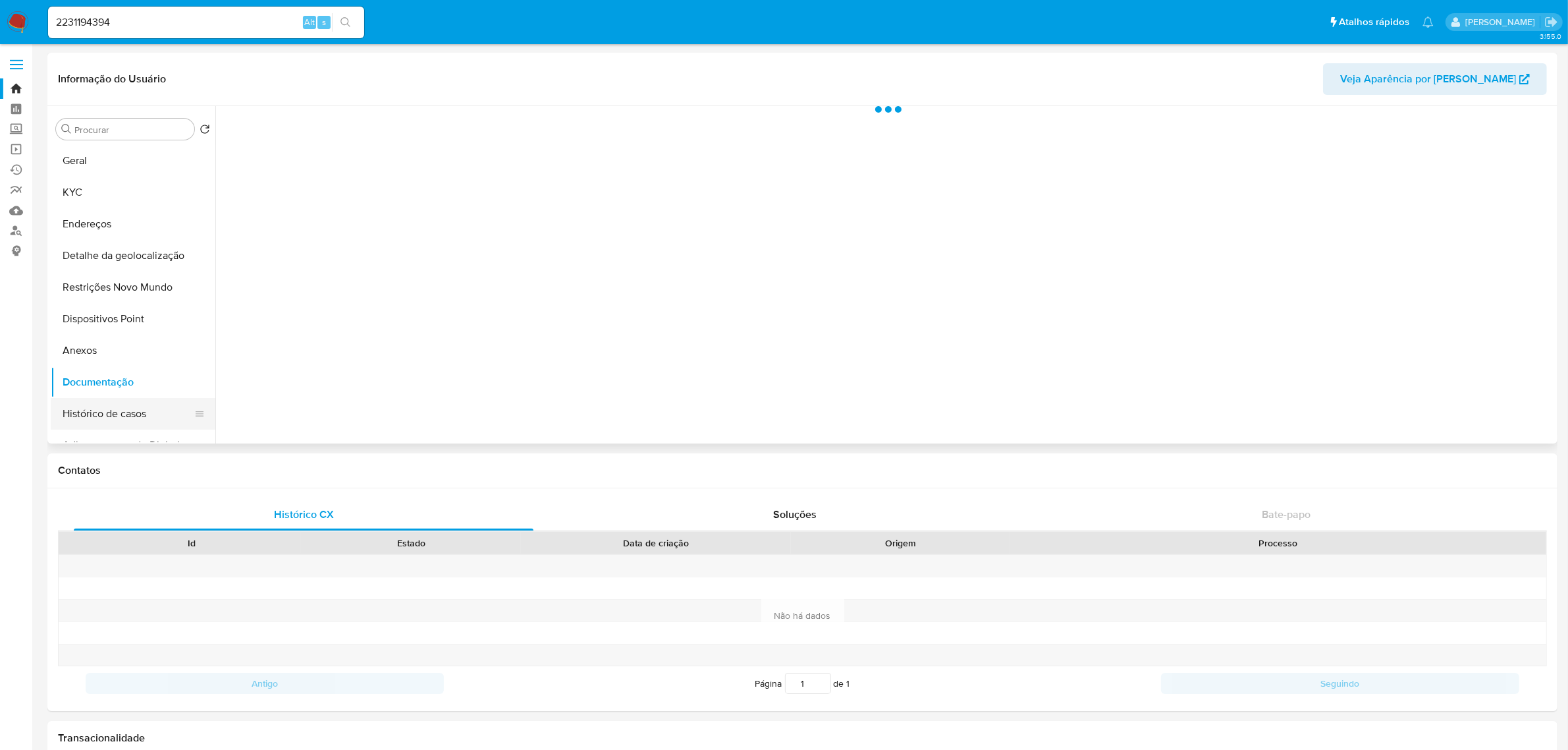
click at [106, 412] on button "Histórico de casos" at bounding box center [128, 413] width 154 height 32
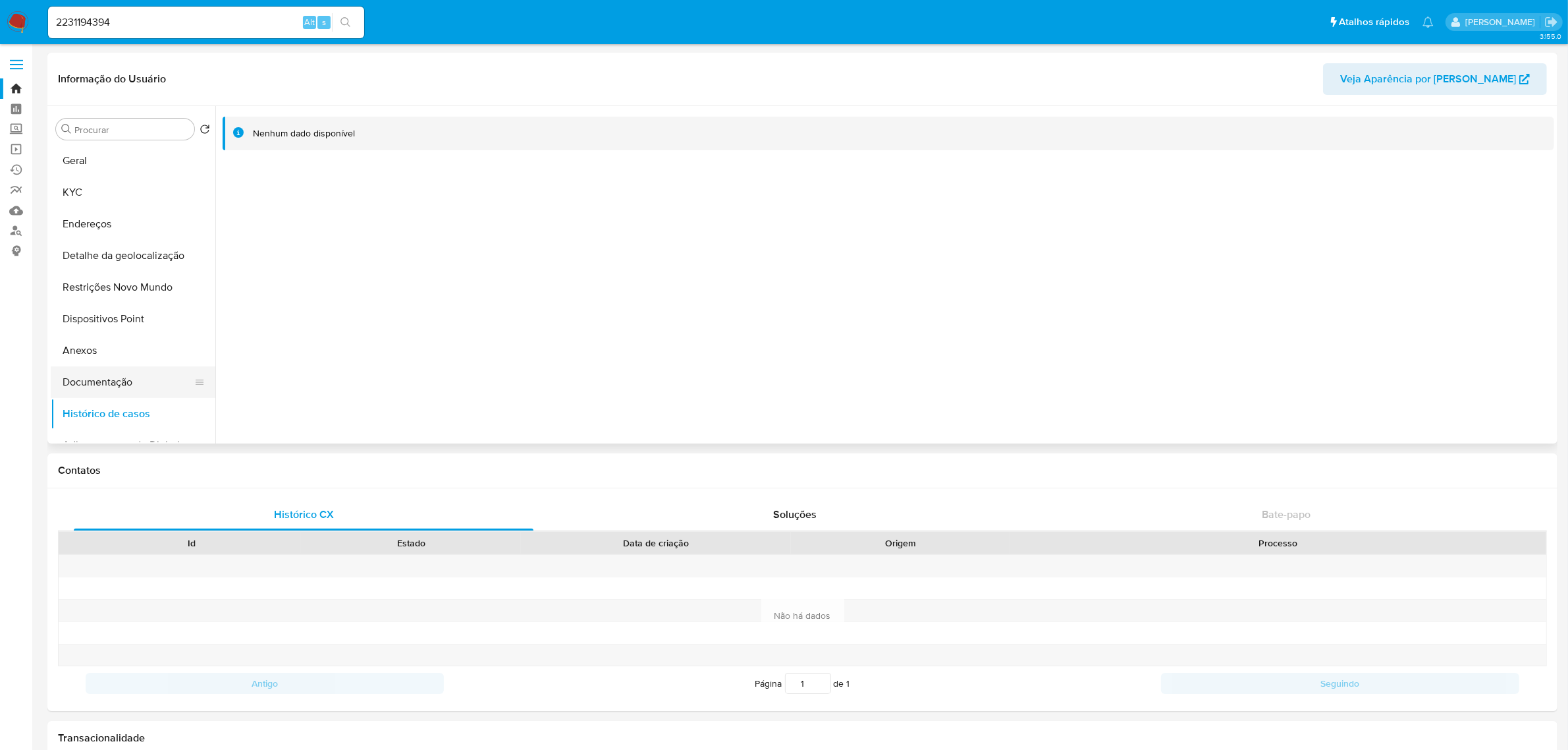
click at [140, 383] on button "Documentação" at bounding box center [128, 382] width 154 height 32
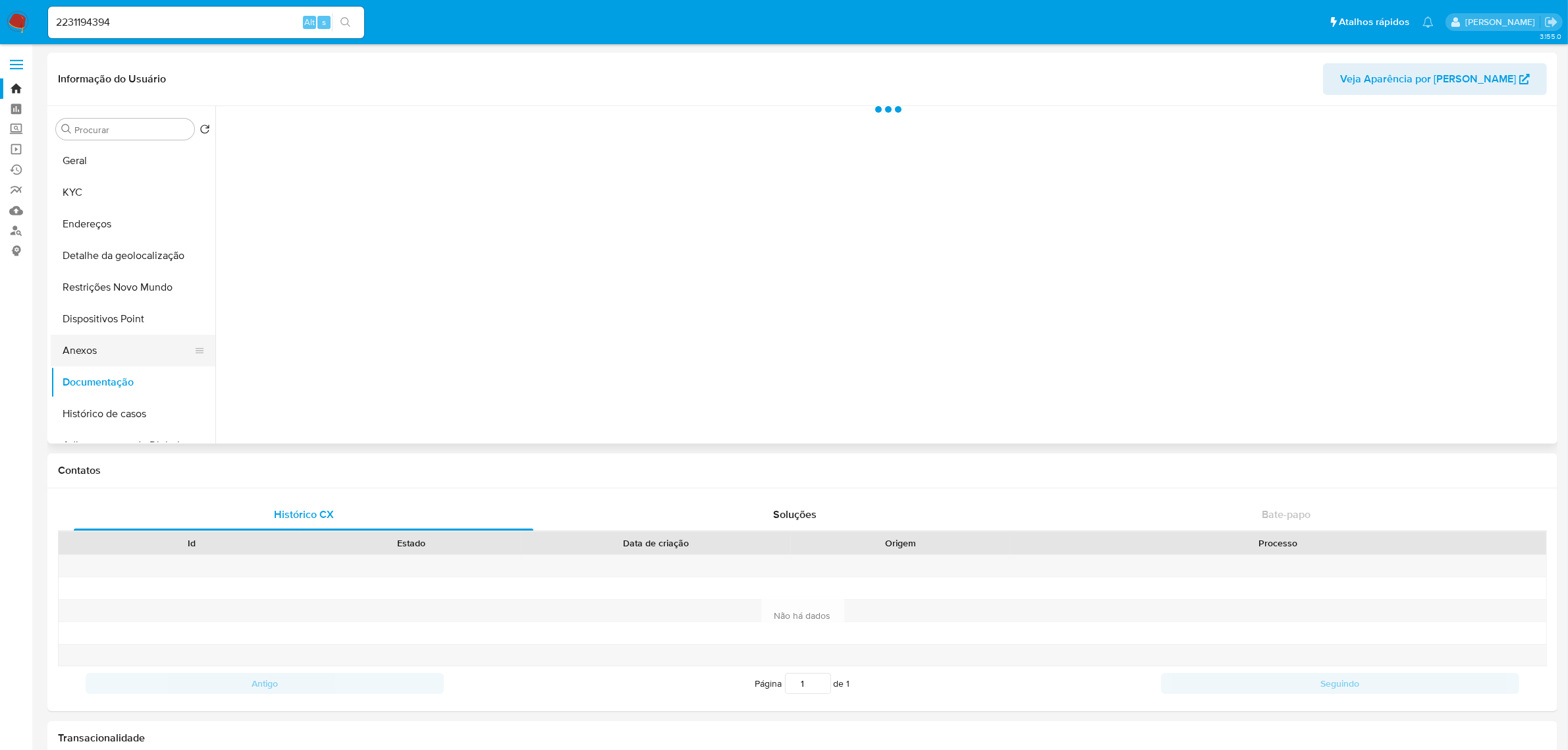
click at [89, 353] on button "Anexos" at bounding box center [128, 350] width 154 height 32
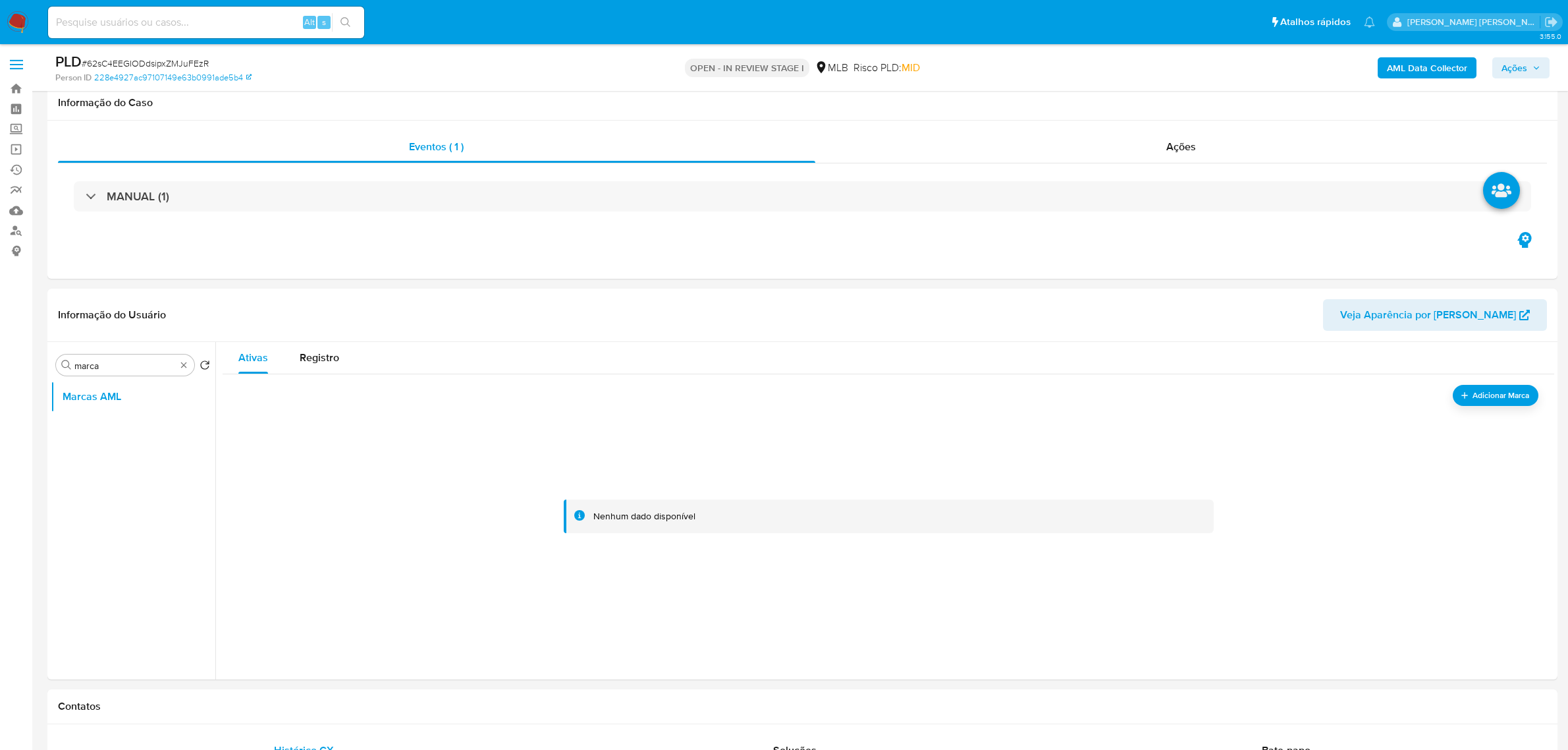
select select "10"
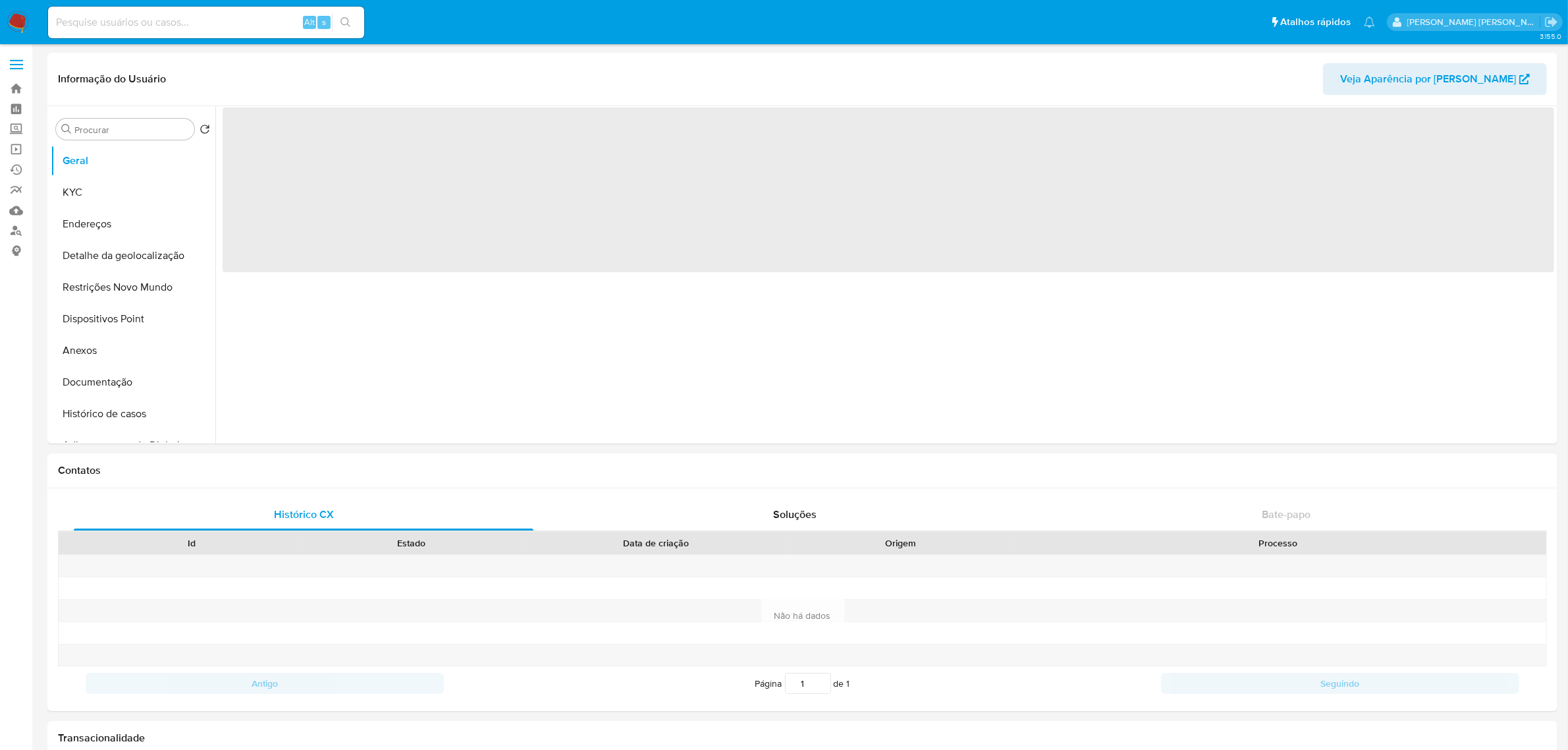
select select "10"
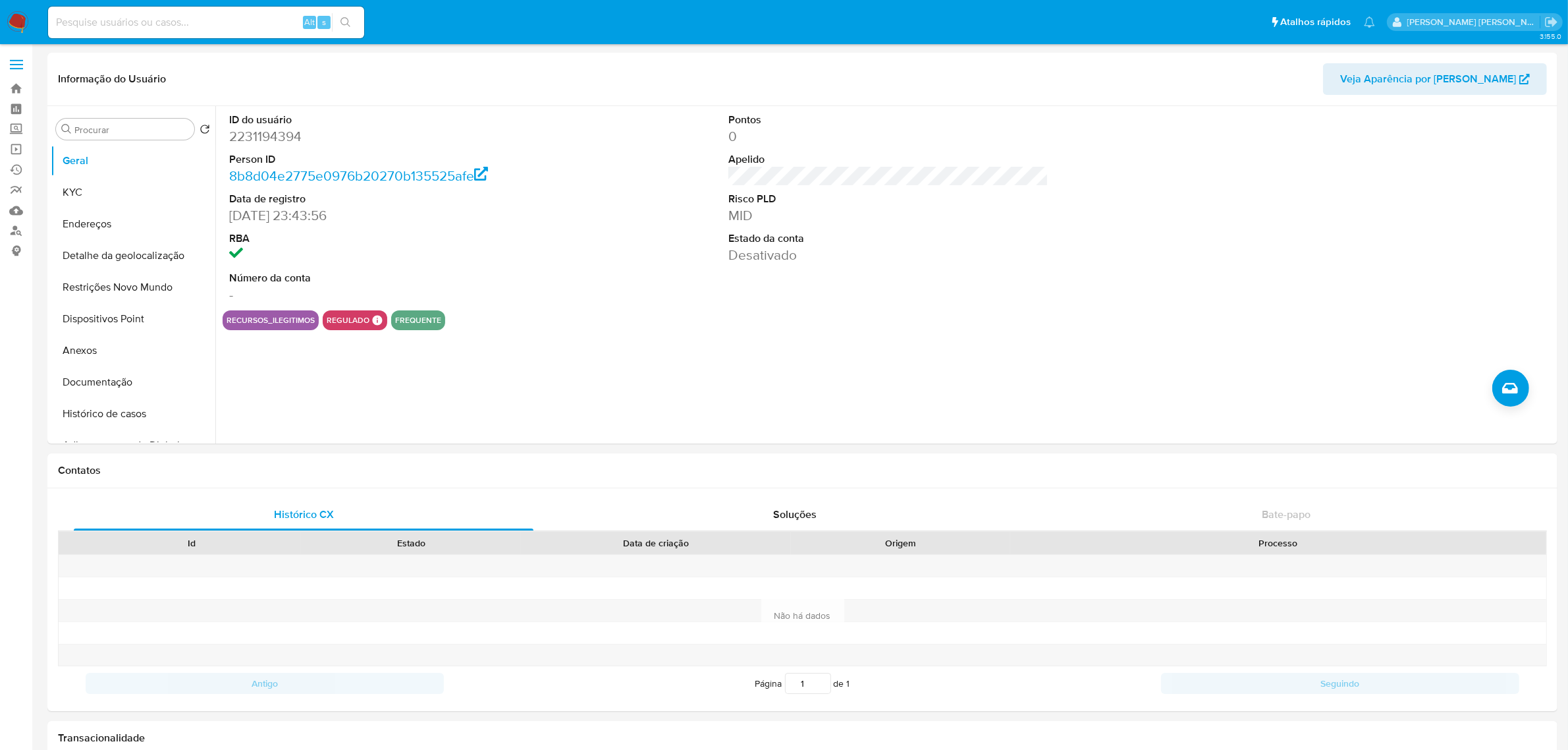
click at [24, 57] on label at bounding box center [16, 64] width 33 height 28
click at [0, 0] on input "checkbox" at bounding box center [0, 0] width 0 height 0
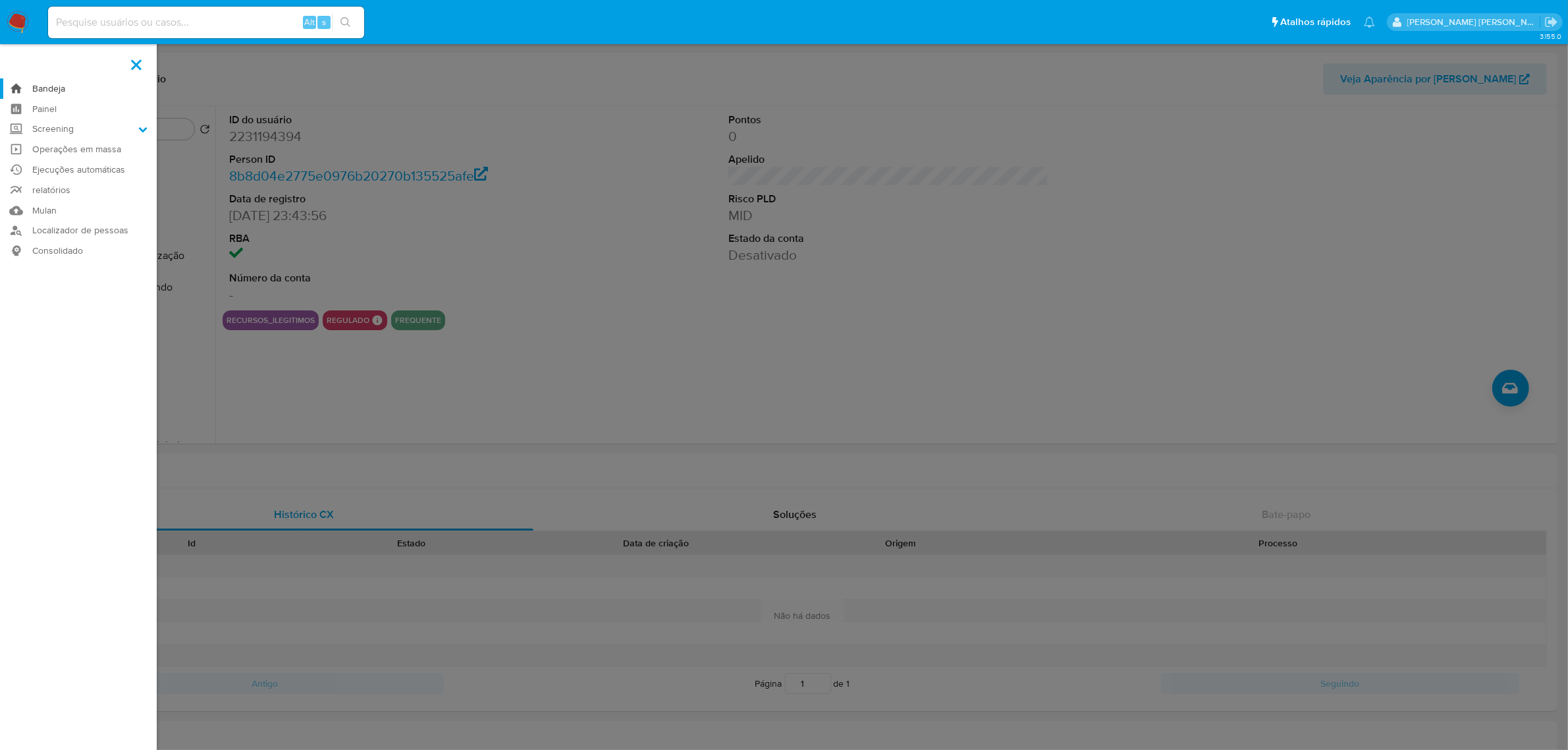
click at [43, 83] on link "Bandeja" at bounding box center [78, 89] width 157 height 20
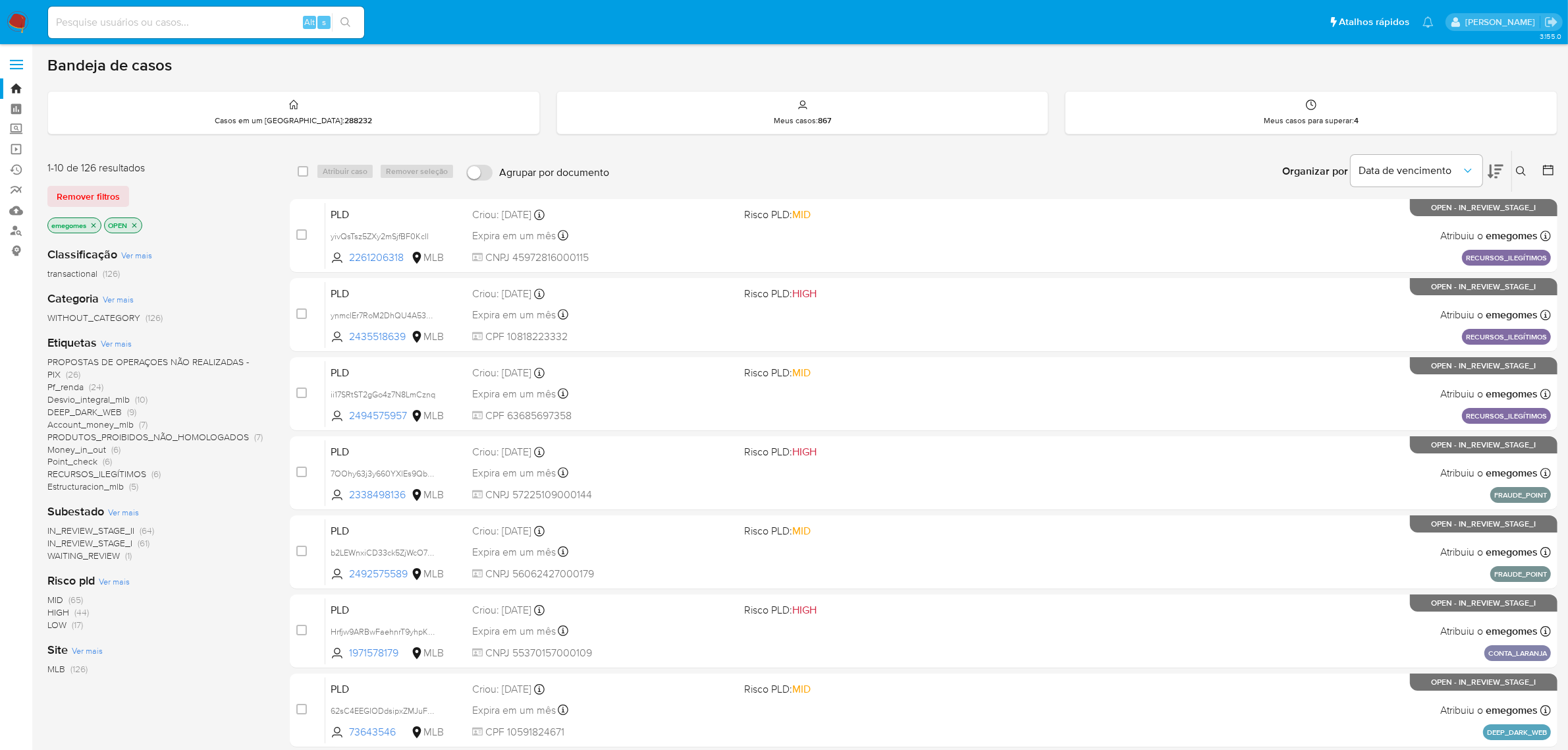
click at [95, 221] on icon "close-filter" at bounding box center [93, 225] width 8 height 8
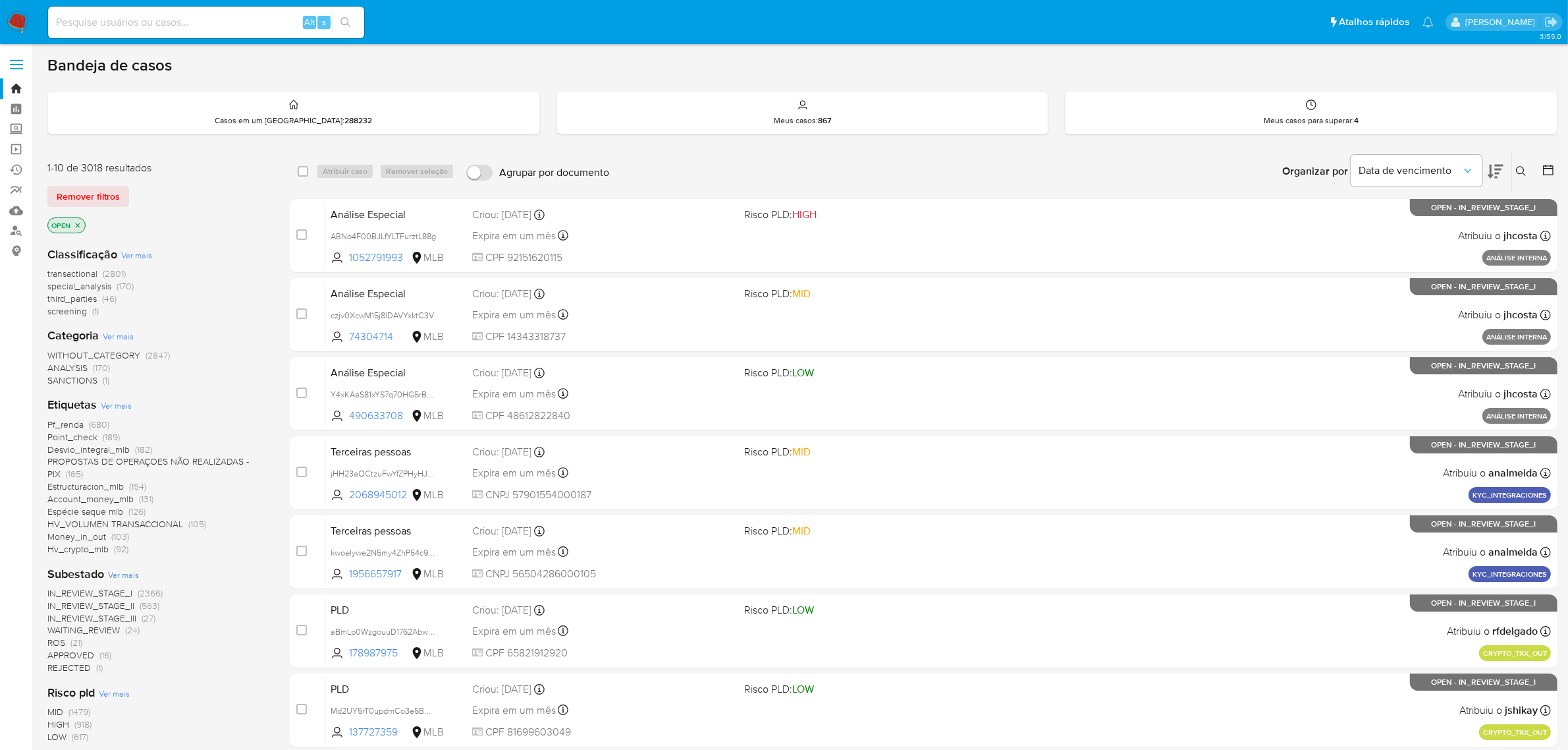
click at [81, 224] on icon "close-filter" at bounding box center [78, 225] width 8 height 8
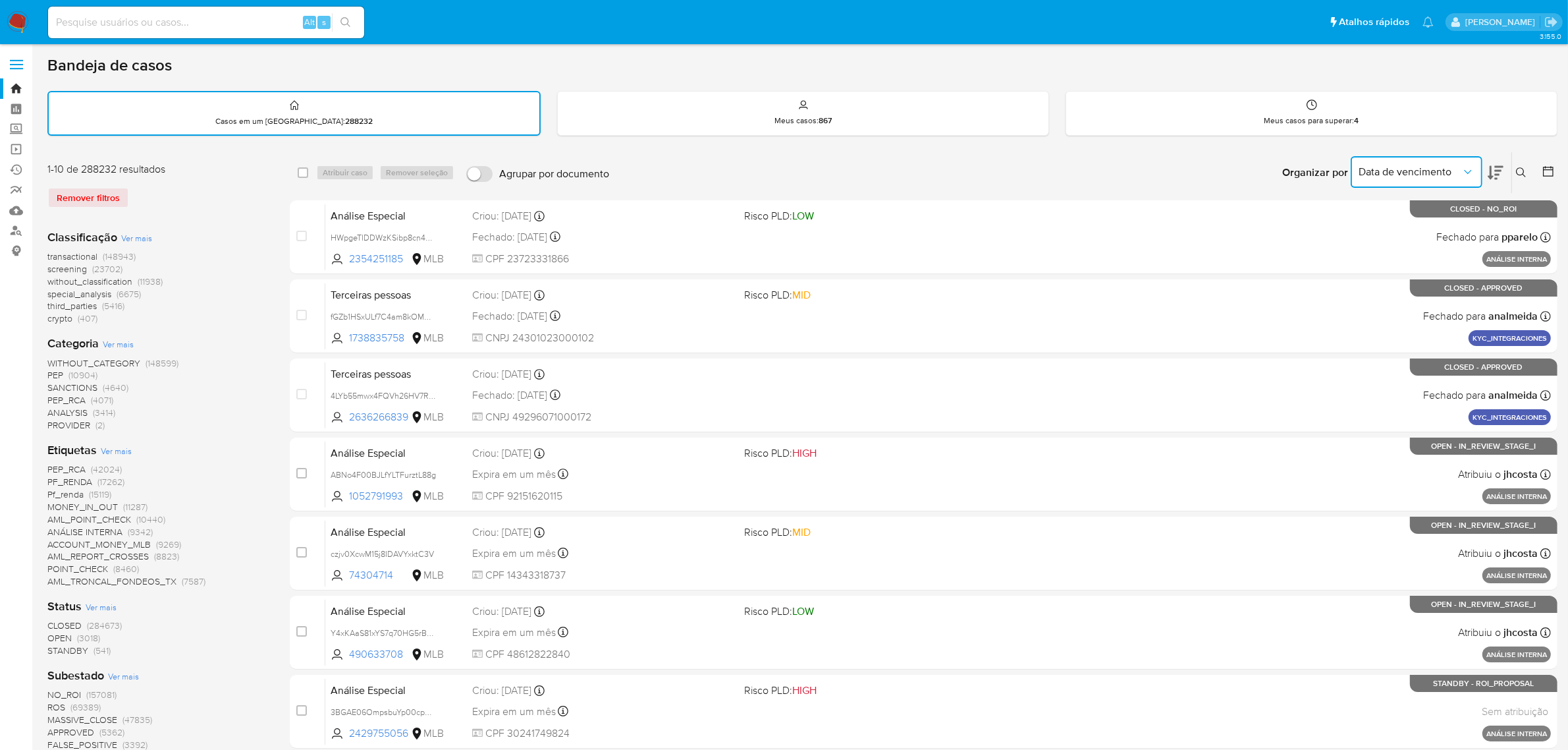
click at [1467, 166] on icon "Organizar por" at bounding box center [1468, 172] width 13 height 13
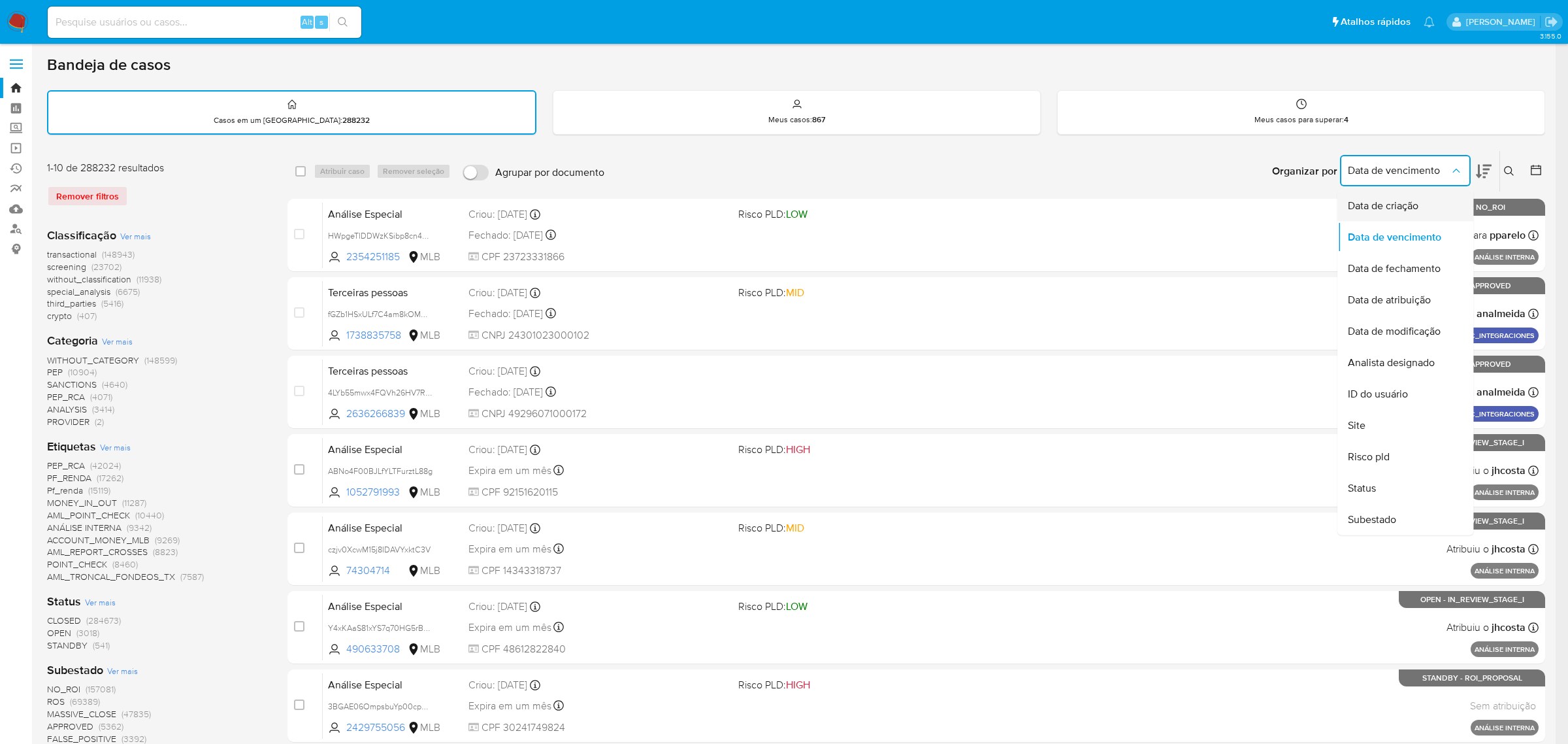
click at [1406, 201] on span "Data de criação" at bounding box center [1383, 205] width 70 height 13
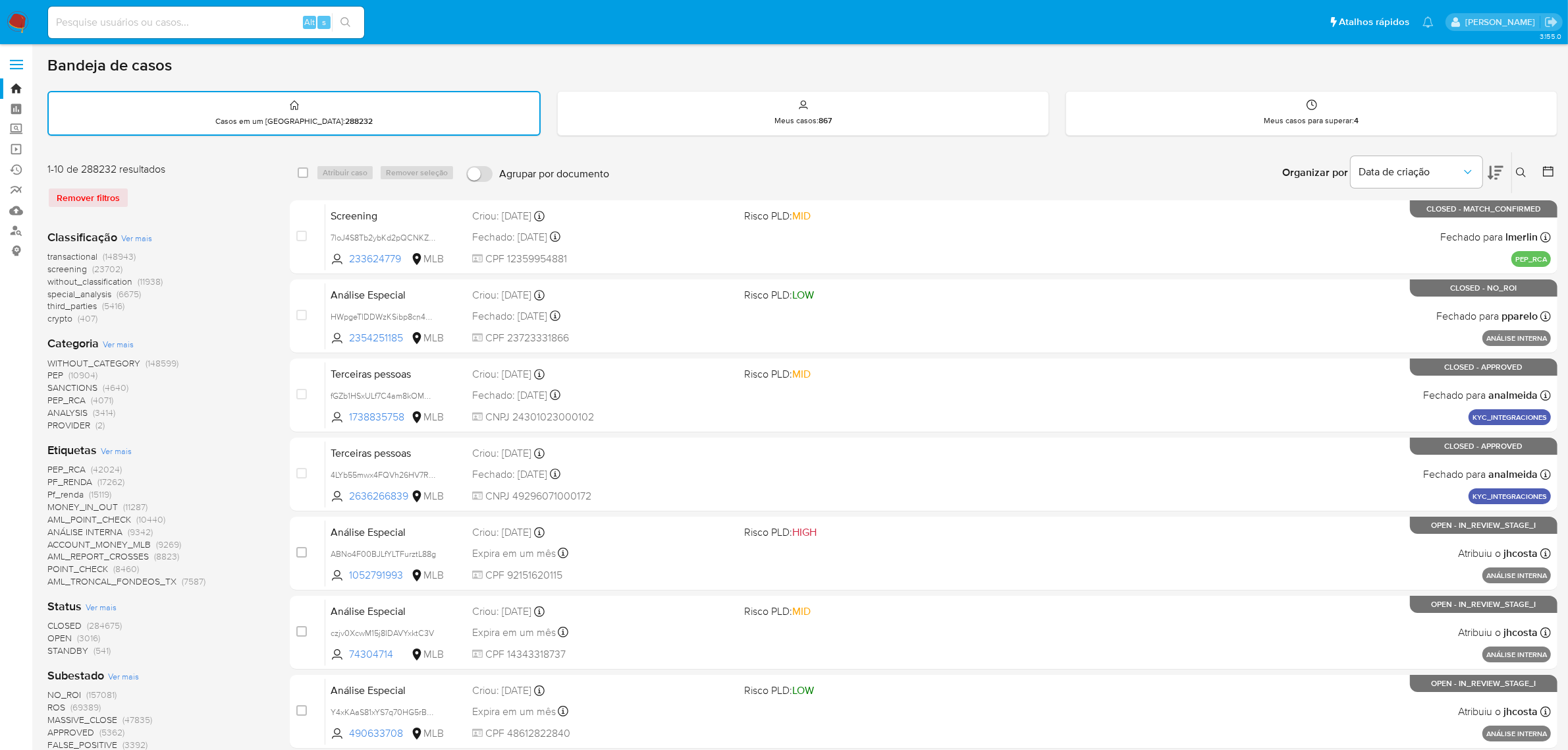
click at [1544, 171] on icon at bounding box center [1548, 171] width 13 height 13
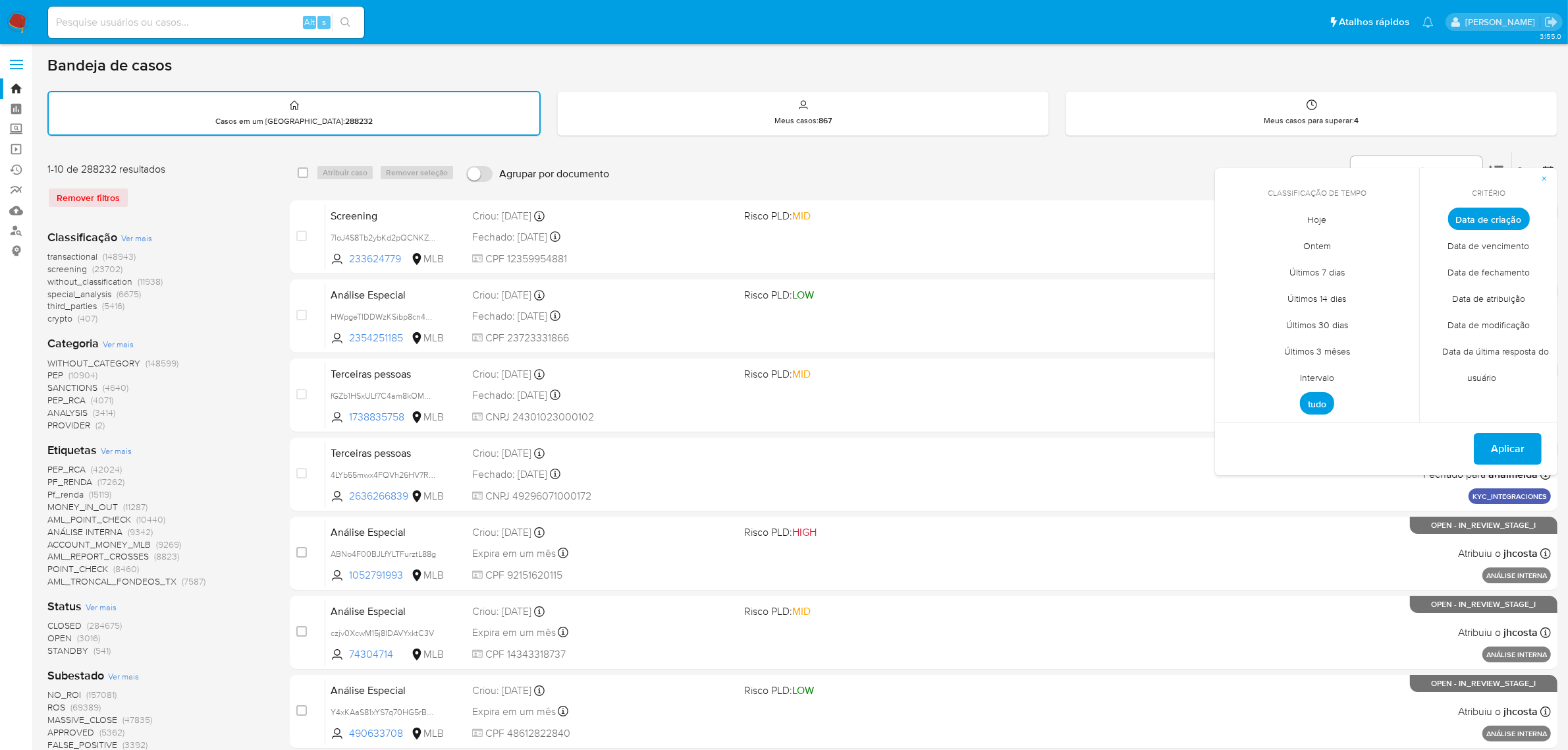
click at [1329, 373] on span "Intervalo" at bounding box center [1317, 378] width 62 height 27
click at [1233, 242] on icon "Mes anterior" at bounding box center [1235, 243] width 16 height 16
click at [1260, 287] on button "1" at bounding box center [1264, 291] width 21 height 21
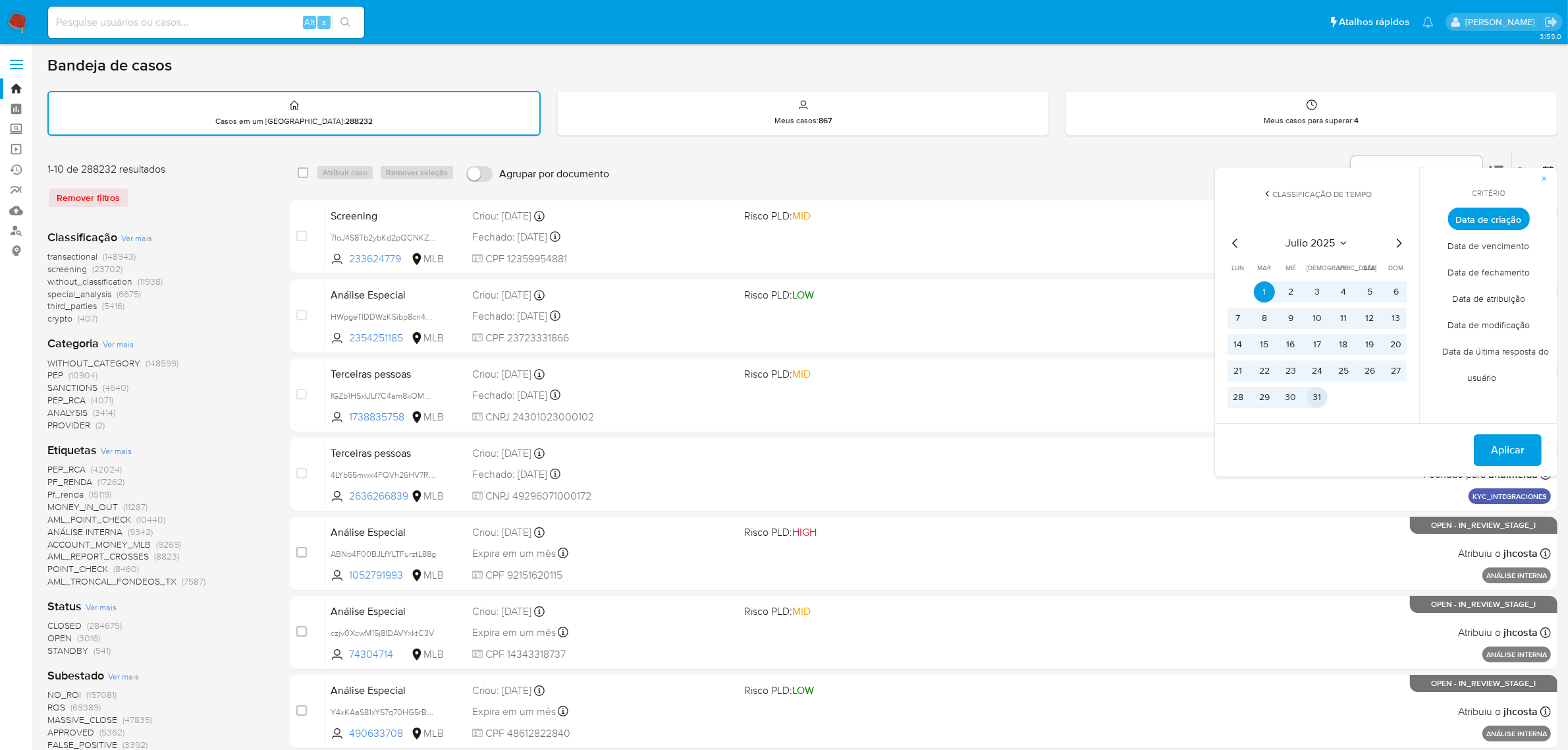
click at [1319, 391] on button "31" at bounding box center [1317, 397] width 21 height 21
click at [1506, 452] on span "Aplicar" at bounding box center [1508, 450] width 34 height 29
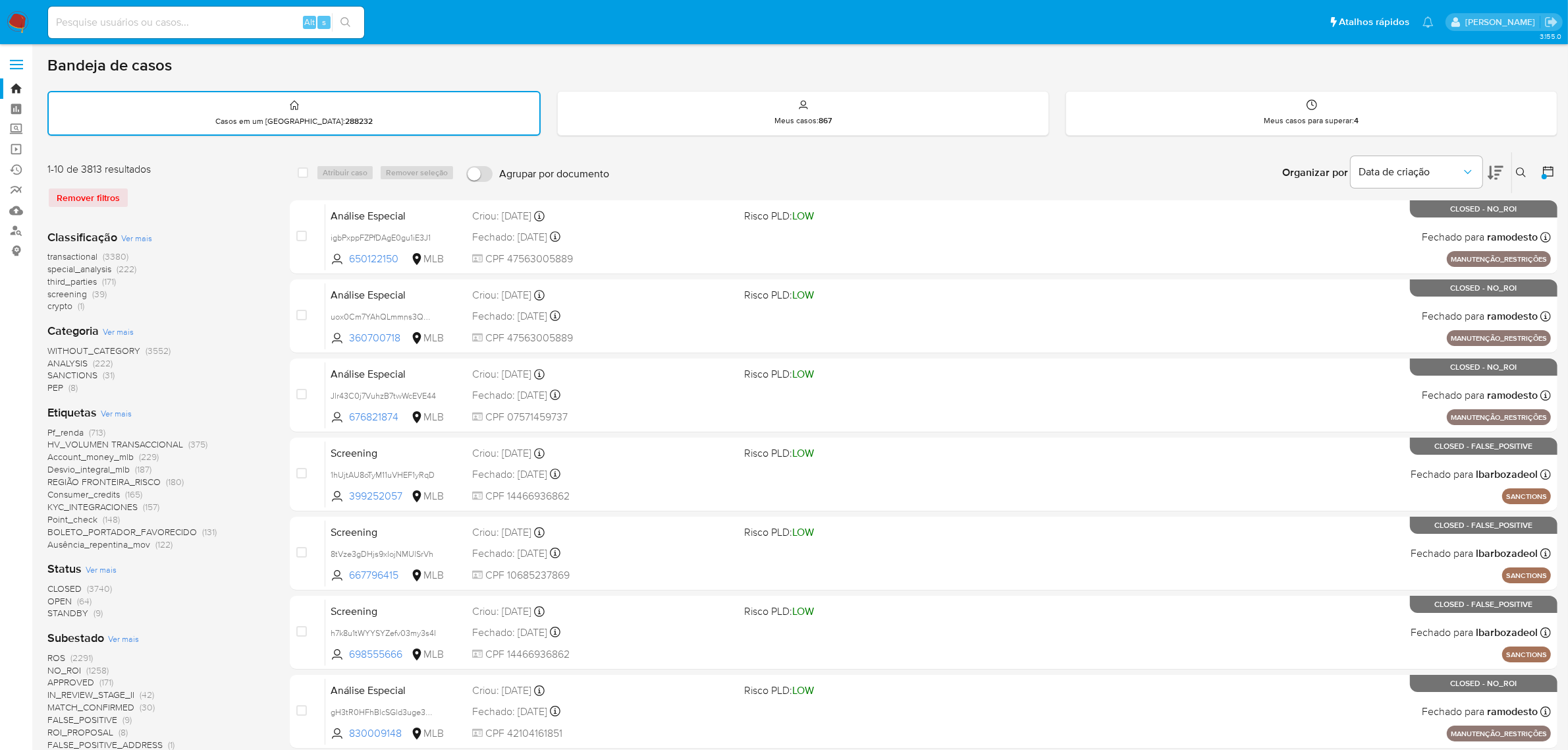
click at [123, 408] on span "Ver mais" at bounding box center [116, 413] width 31 height 12
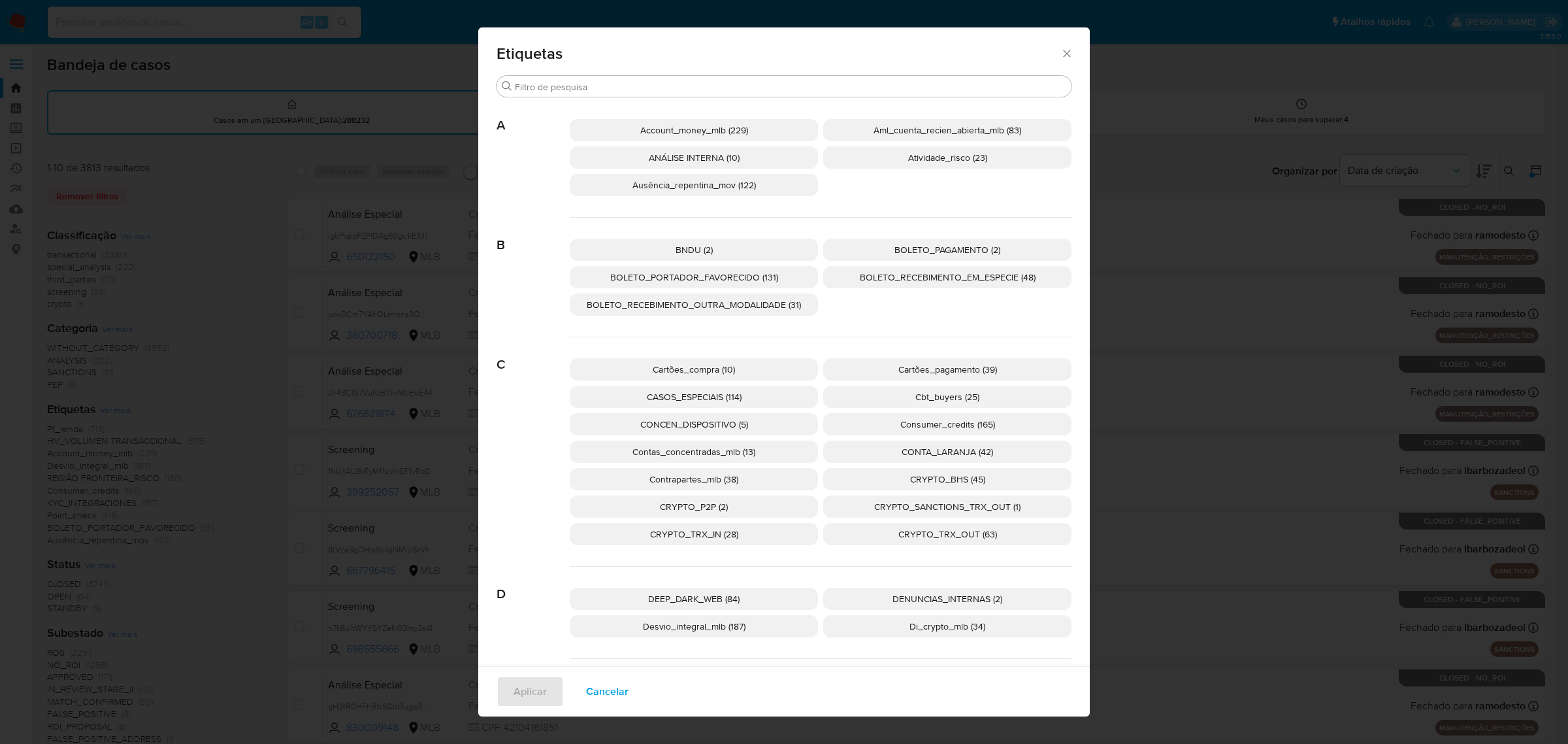
click at [969, 453] on span "CONTA_LARANJA (42)" at bounding box center [947, 451] width 91 height 13
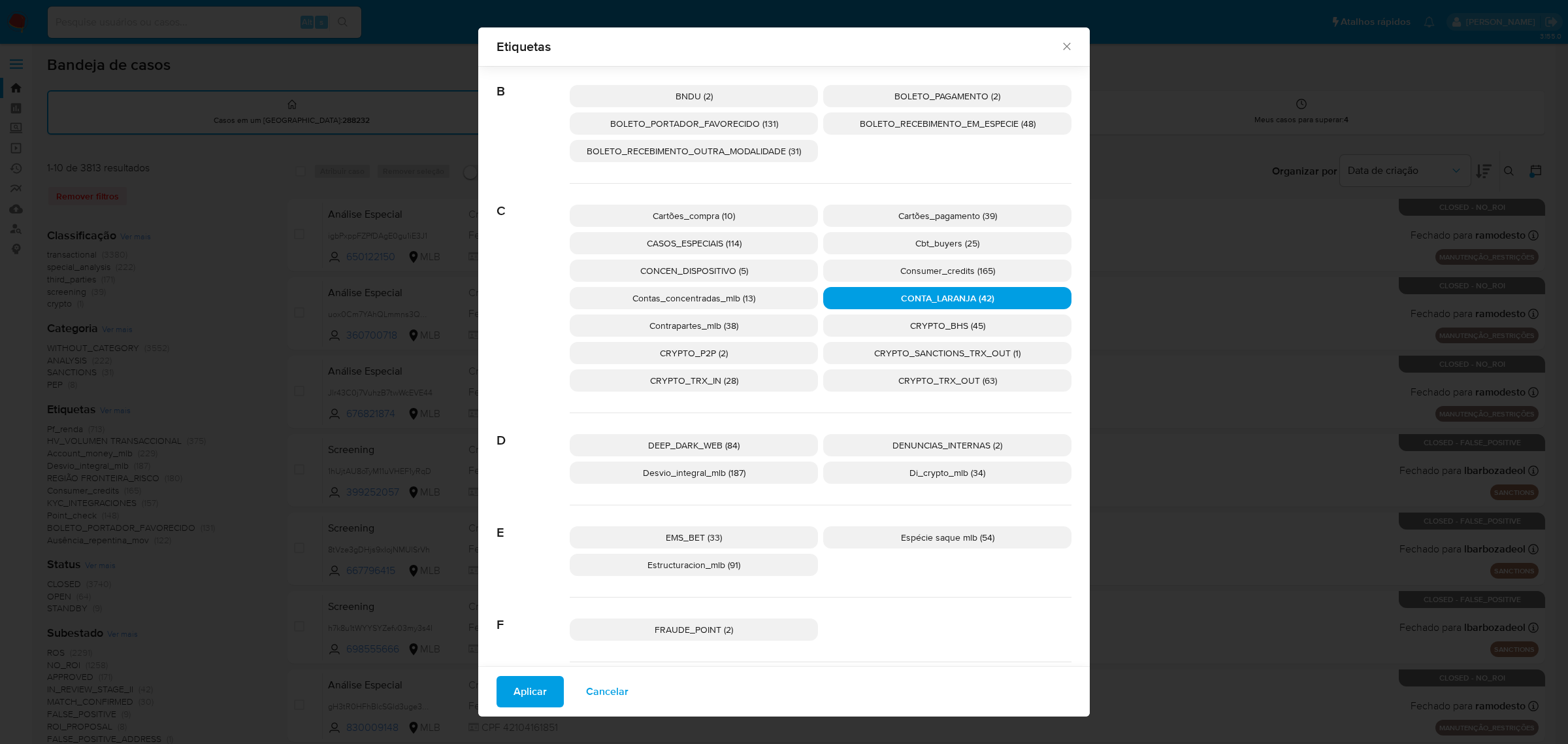
scroll to position [235, 0]
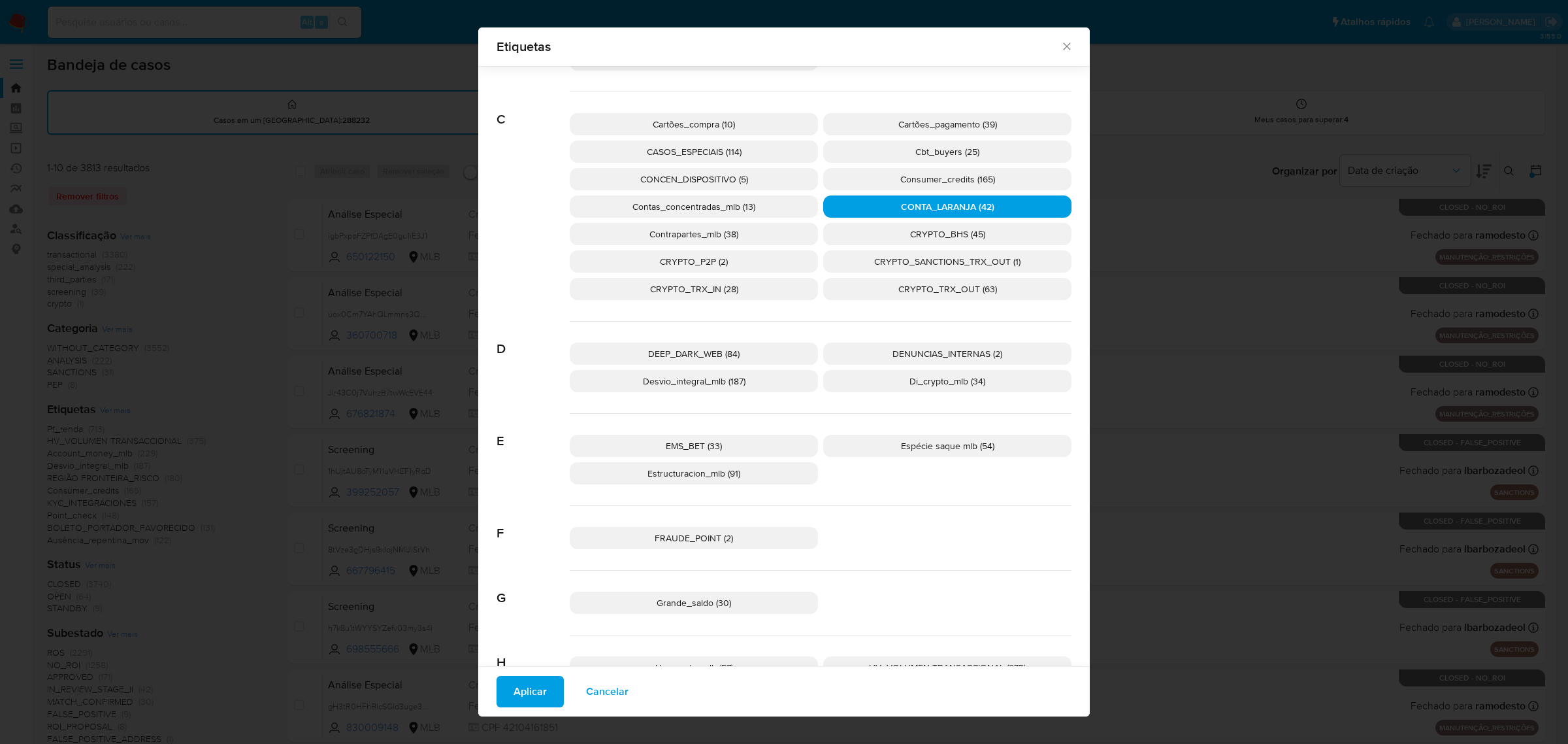
click at [678, 531] on span "FRAUDE_POINT (2)" at bounding box center [693, 537] width 78 height 13
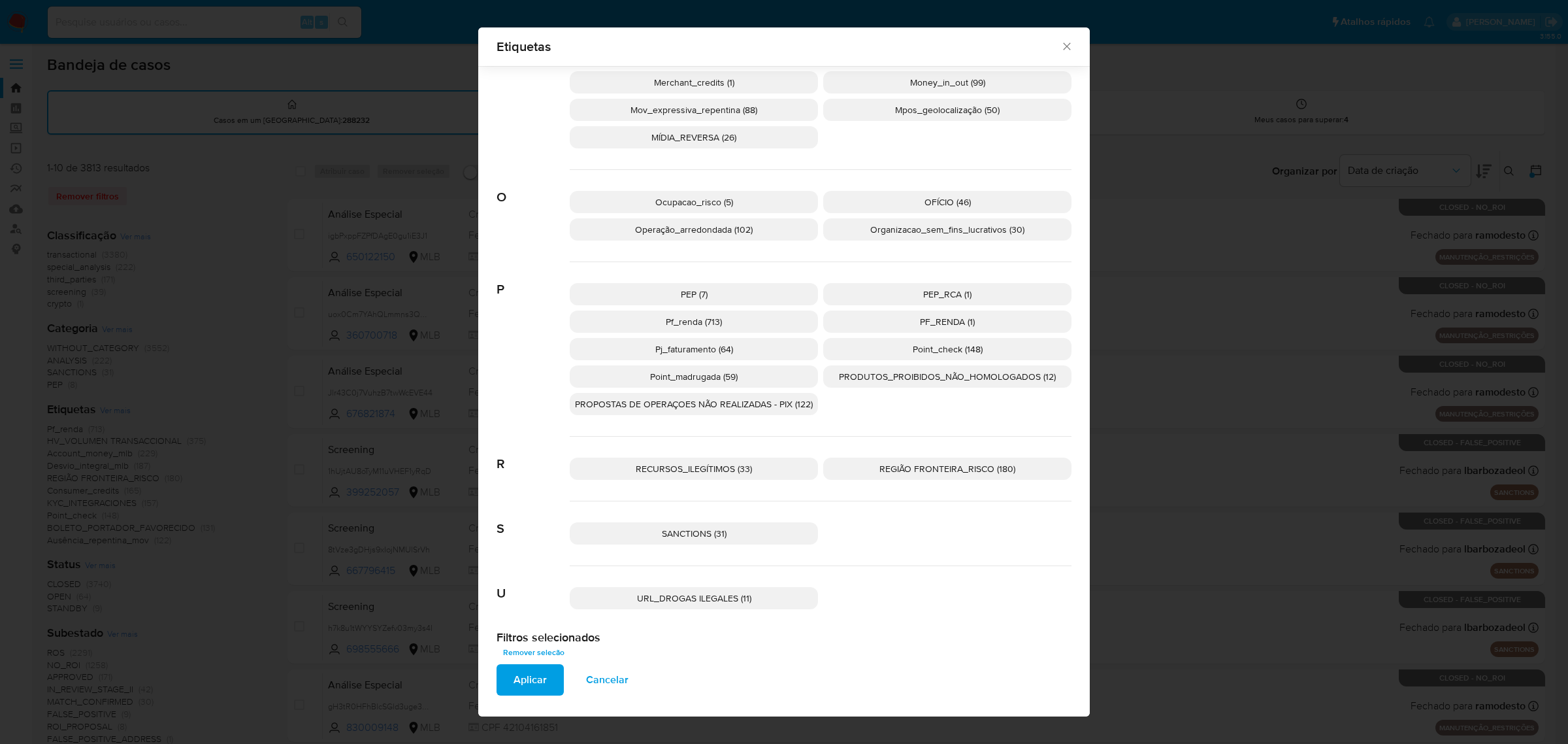
scroll to position [1118, 0]
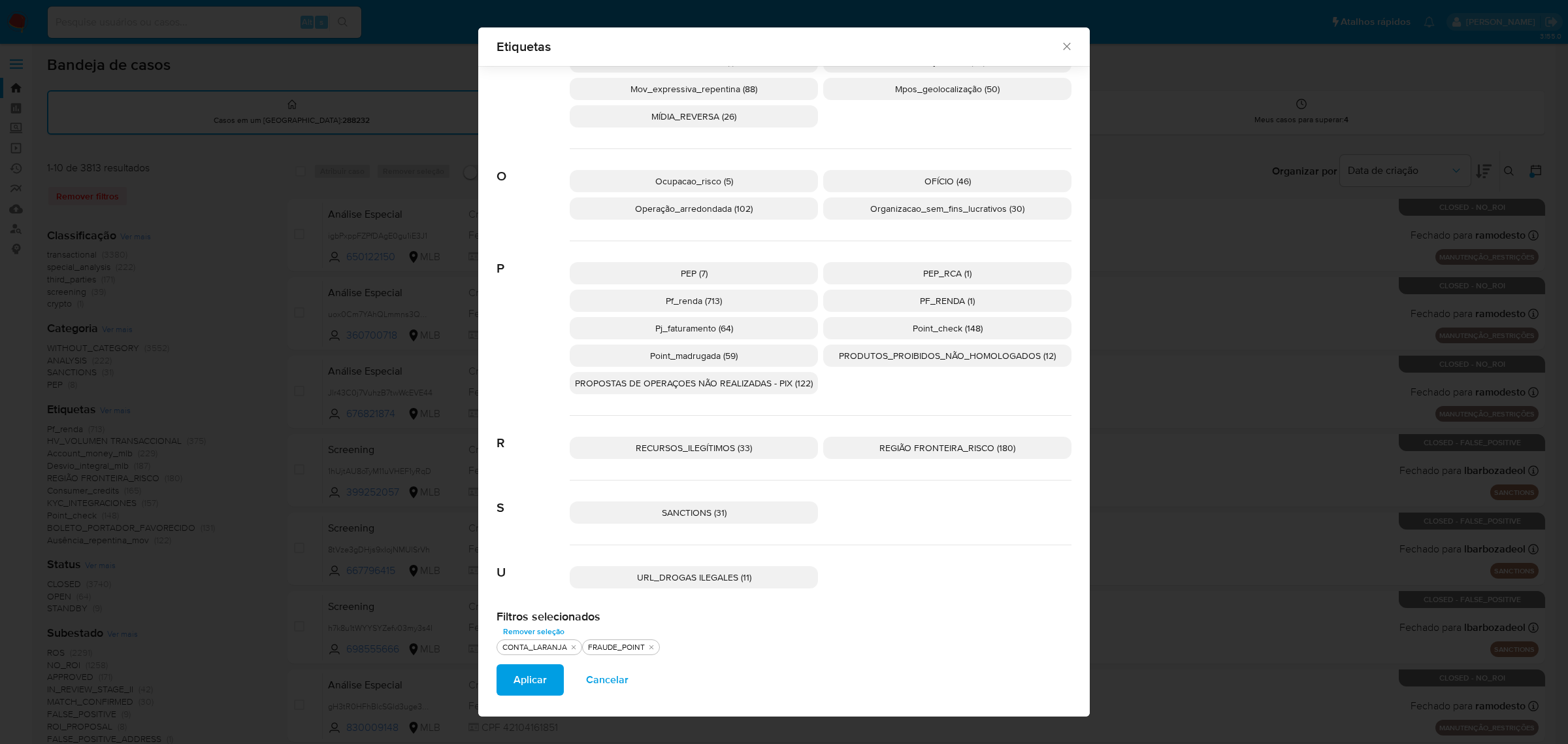
click at [889, 360] on span "PRODUTOS_PROIBIDOS_NÃO_HOMOLOGADOS (12)" at bounding box center [947, 355] width 217 height 13
click at [717, 381] on span "PROPOSTAS DE OPERAÇOES NÃO REALIZADAS - PIX (122)" at bounding box center [693, 382] width 238 height 13
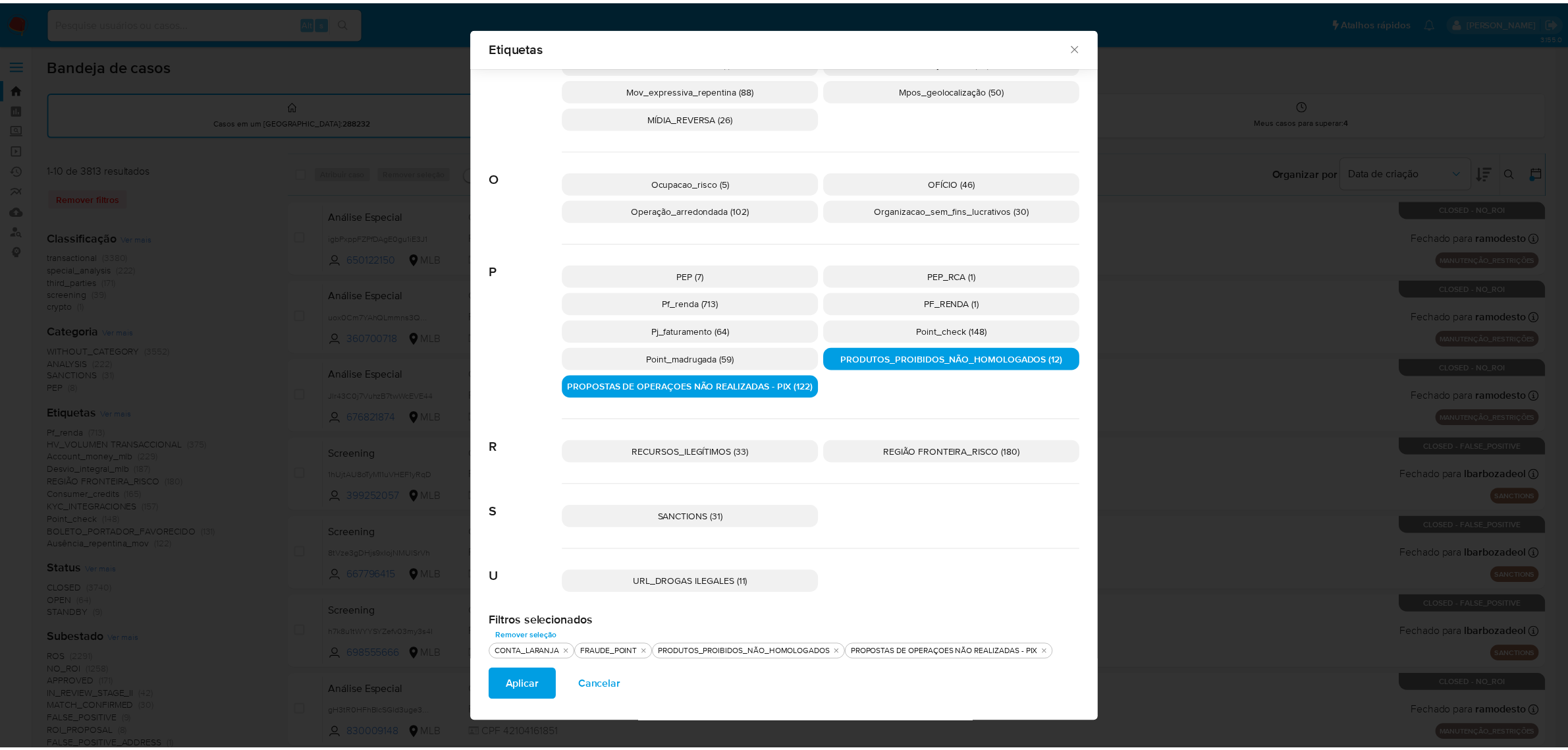
scroll to position [1137, 0]
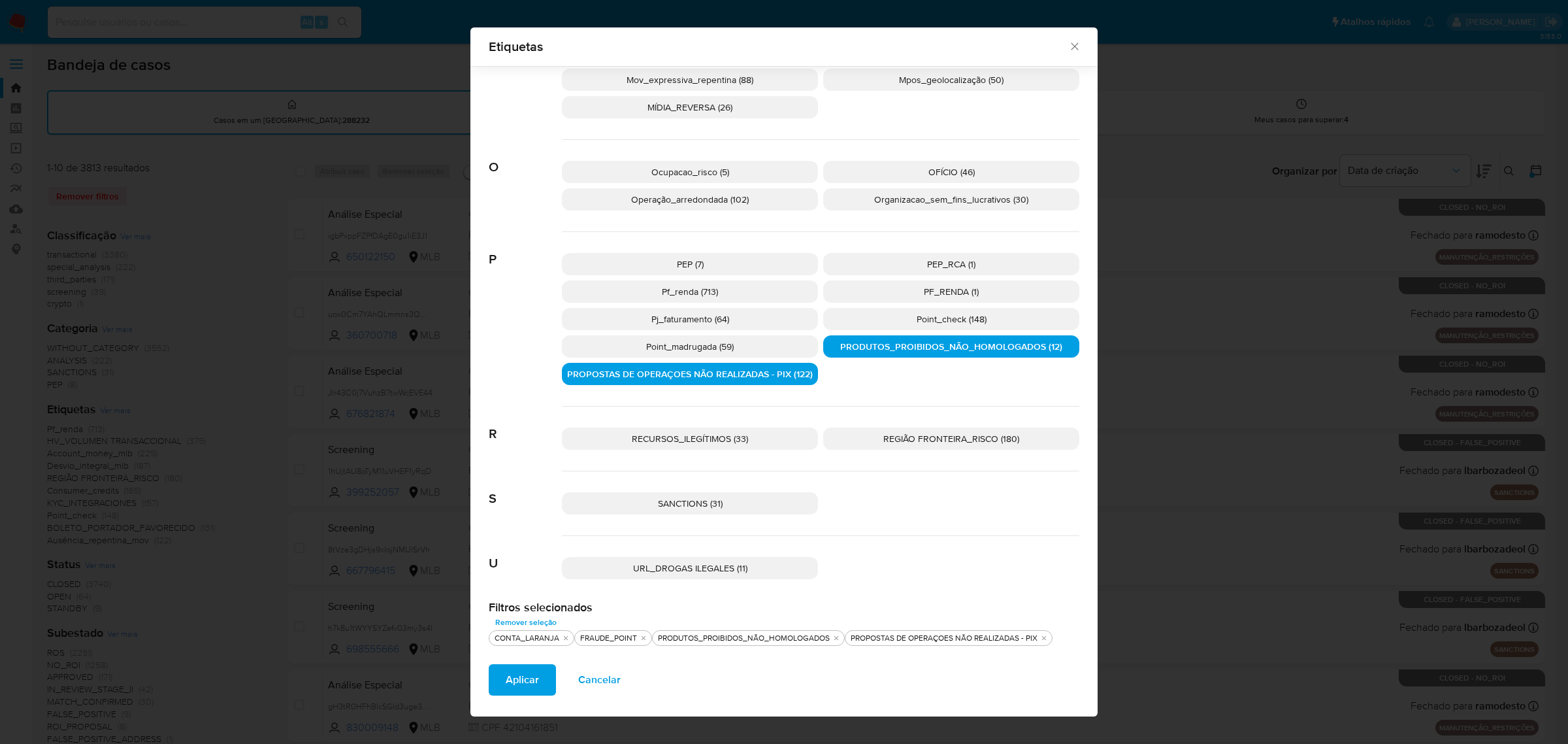
click at [748, 438] on p "RECURSOS_ILEGÍTIMOS (33)" at bounding box center [690, 438] width 256 height 22
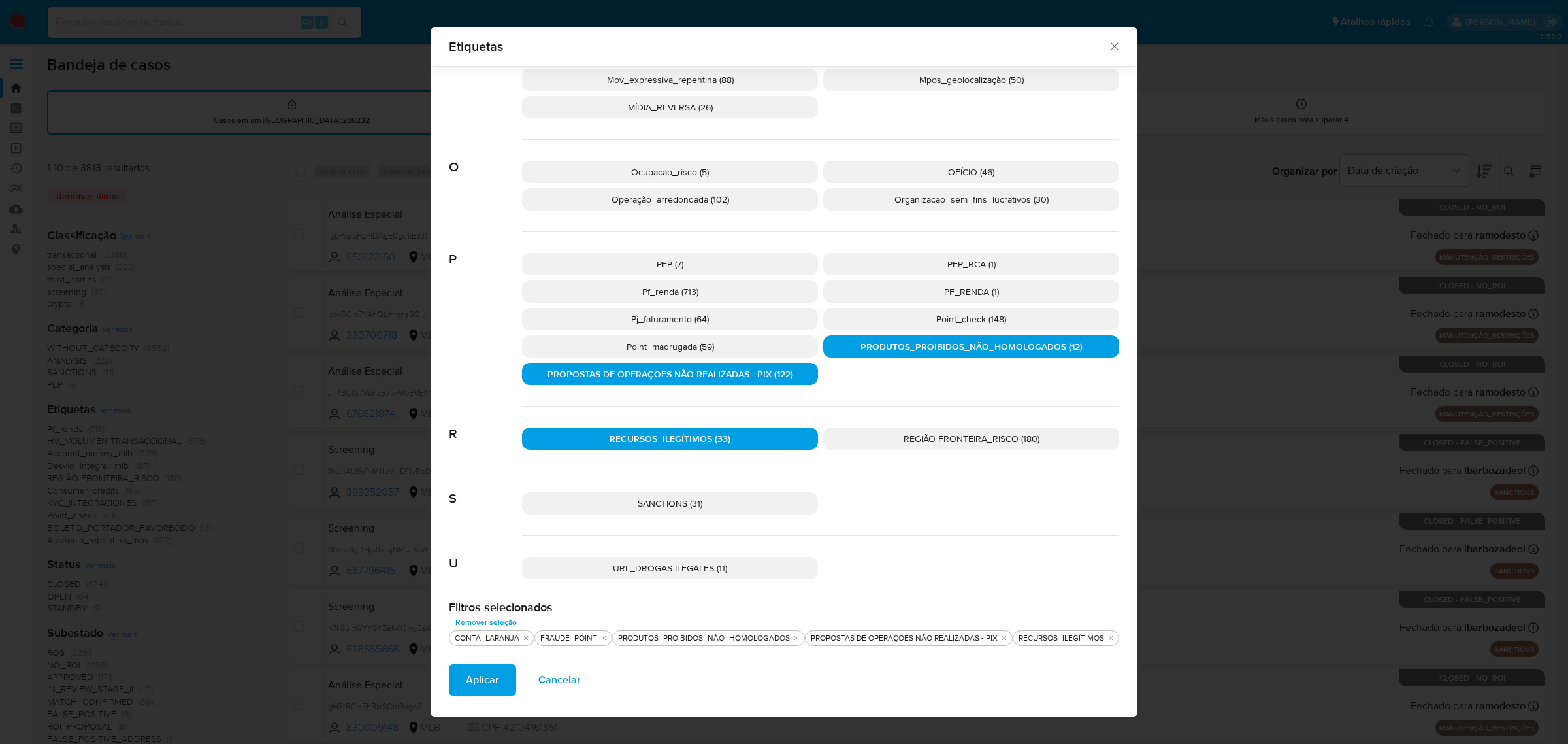
click at [493, 674] on button "Aplicar" at bounding box center [482, 680] width 67 height 32
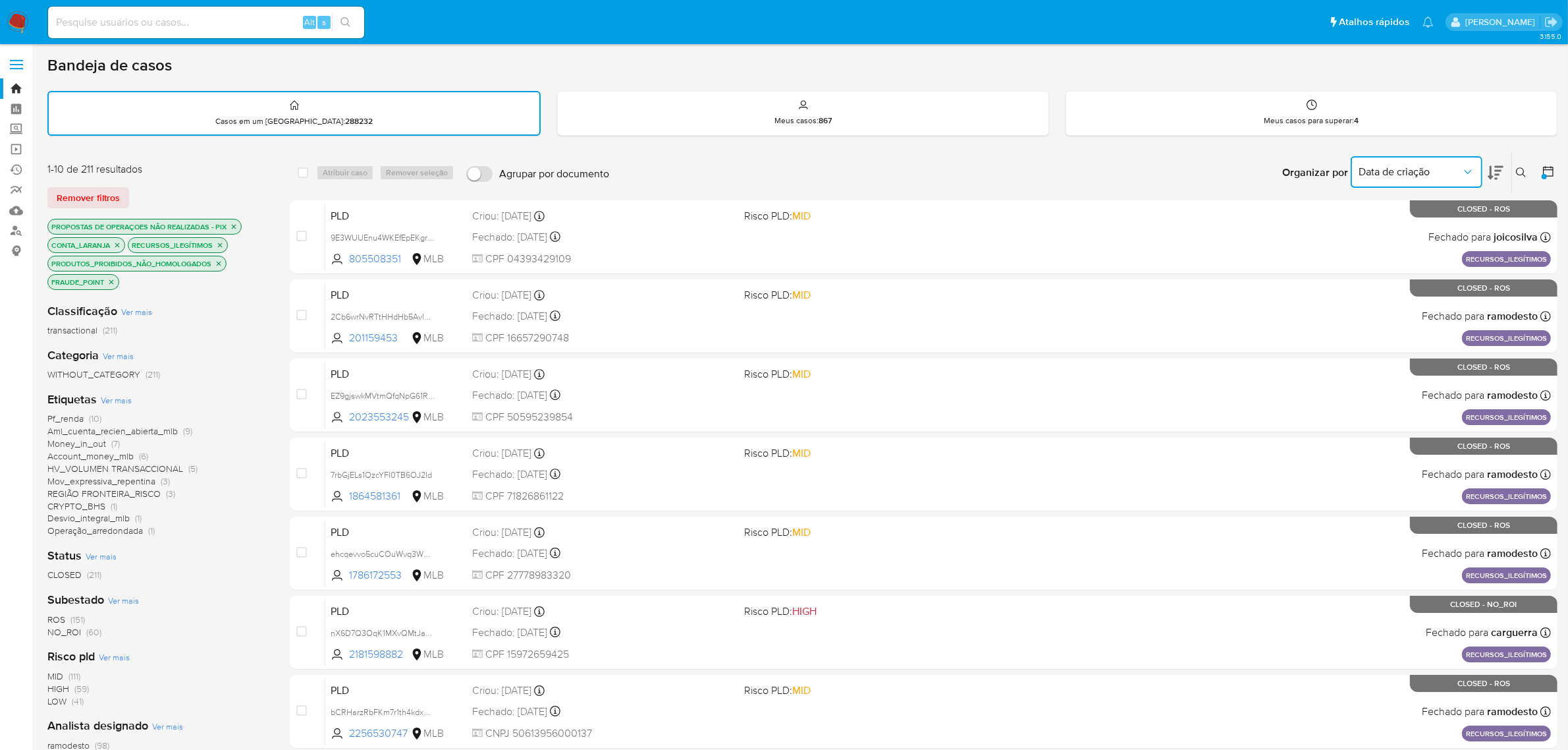
click at [1479, 172] on button "Data de criação" at bounding box center [1417, 172] width 132 height 32
click at [1220, 143] on div "Bandeja de casos Casos em um prato : 288232 Meus casos : 867 Meus casos para su…" at bounding box center [809, 544] width 1523 height 978
click at [1553, 175] on icon at bounding box center [1548, 171] width 13 height 13
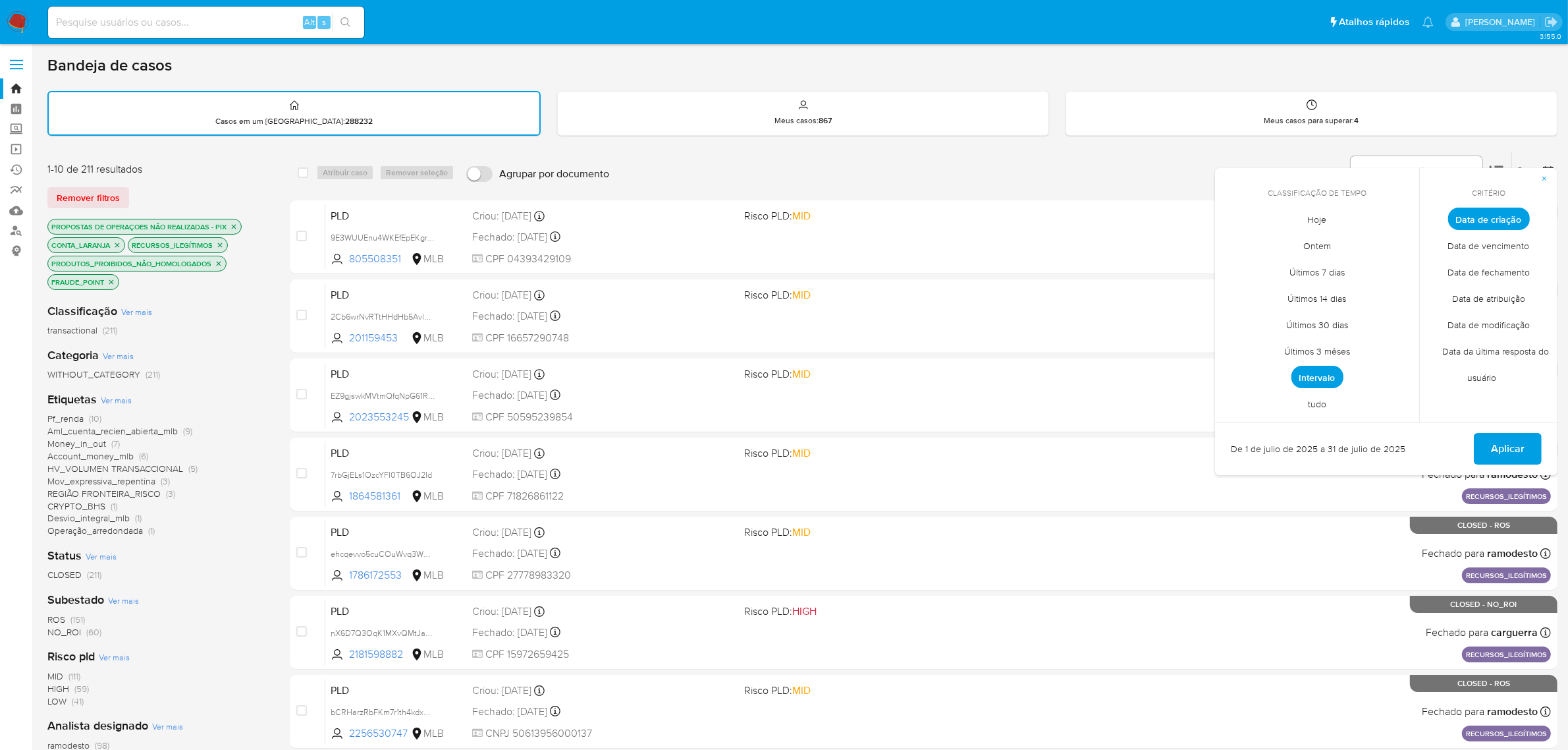
click at [1314, 379] on span "Intervalo" at bounding box center [1317, 377] width 52 height 22
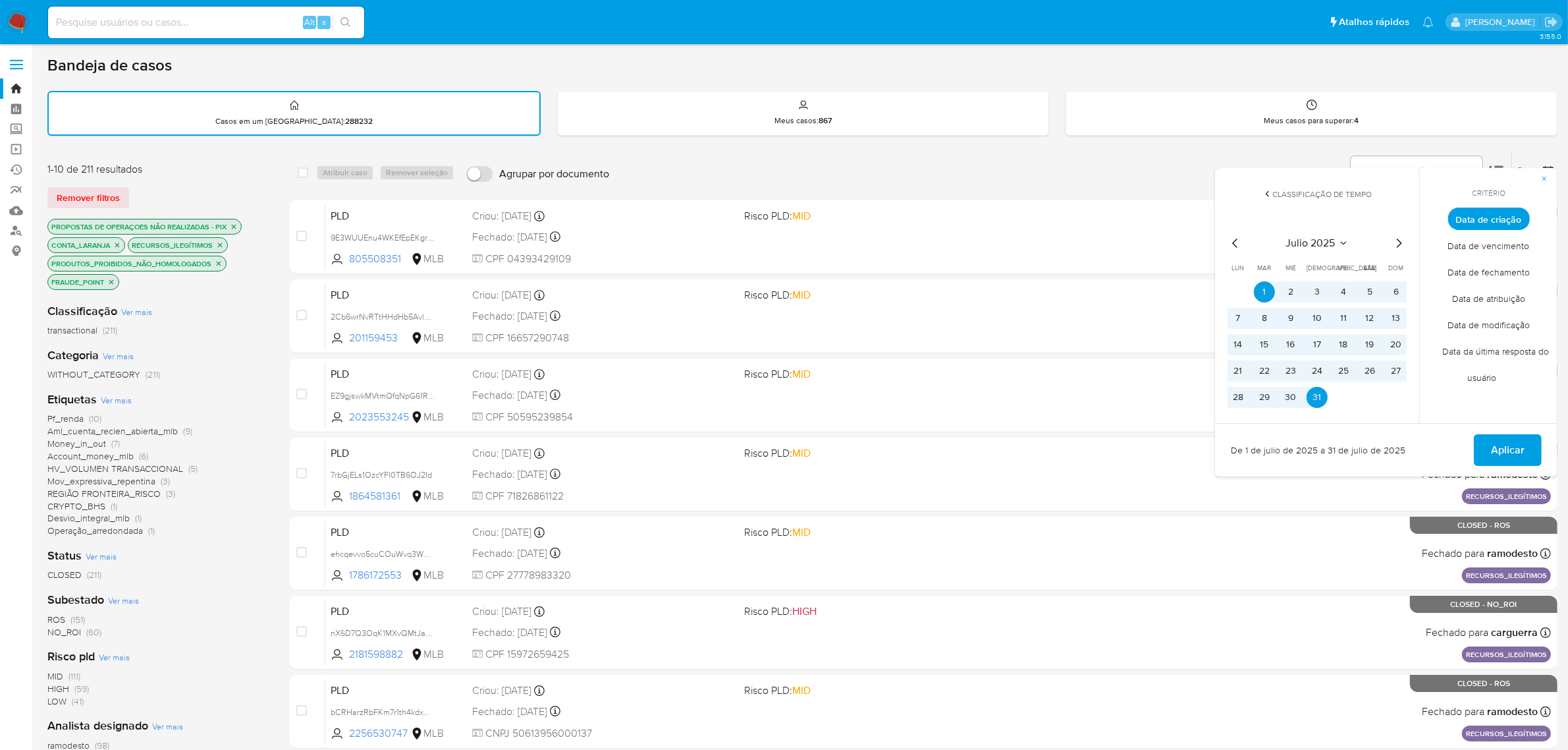
click at [1509, 440] on span "Aplicar" at bounding box center [1508, 450] width 34 height 29
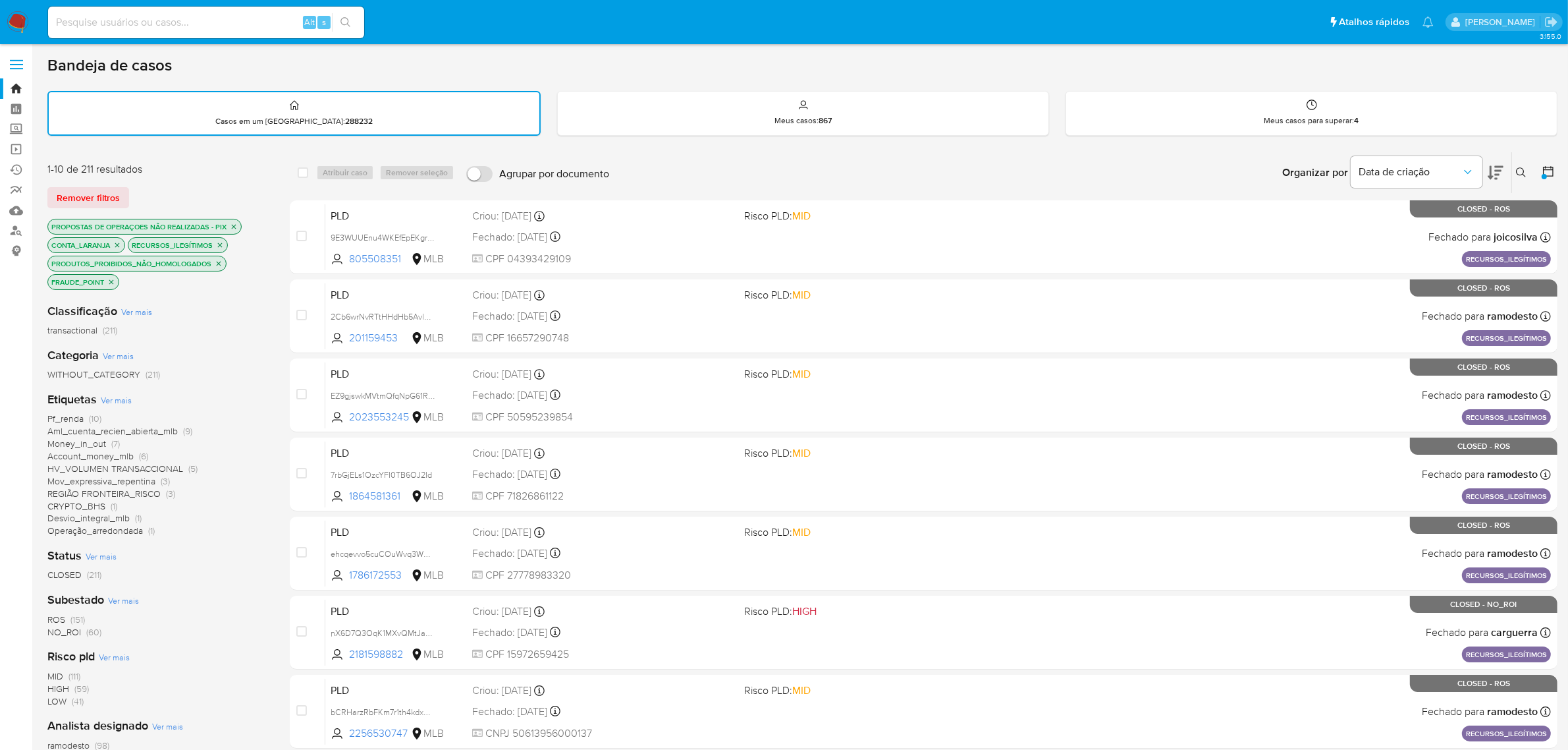
click at [1071, 143] on div "Bandeja de casos Casos em um prato : 288232 Meus casos : 867 Meus casos para su…" at bounding box center [803, 544] width 1511 height 978
click at [182, 30] on input at bounding box center [206, 22] width 316 height 17
paste input "1720093992"
type input "1720093992"
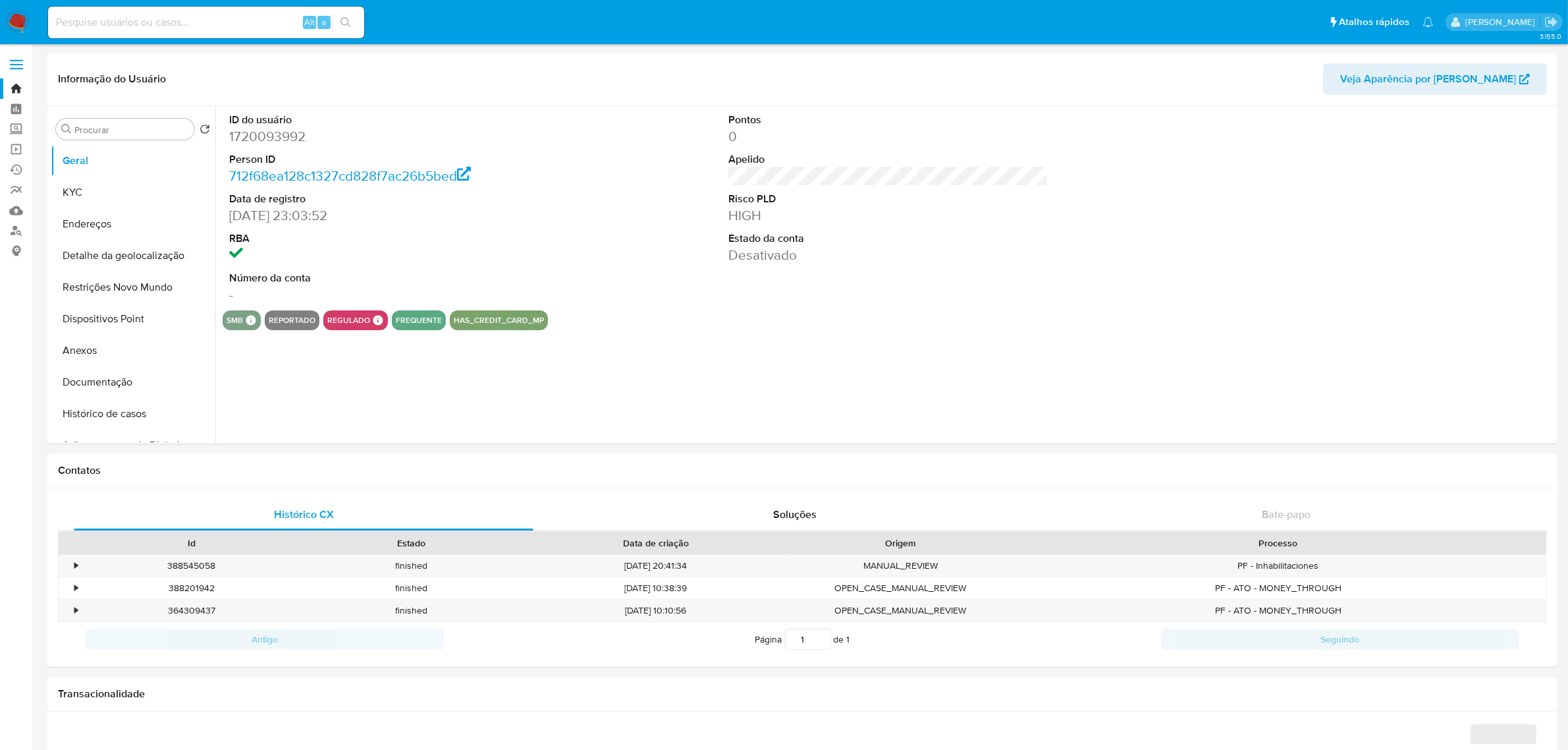
select select "10"
click at [83, 405] on button "Histórico de casos" at bounding box center [128, 413] width 154 height 32
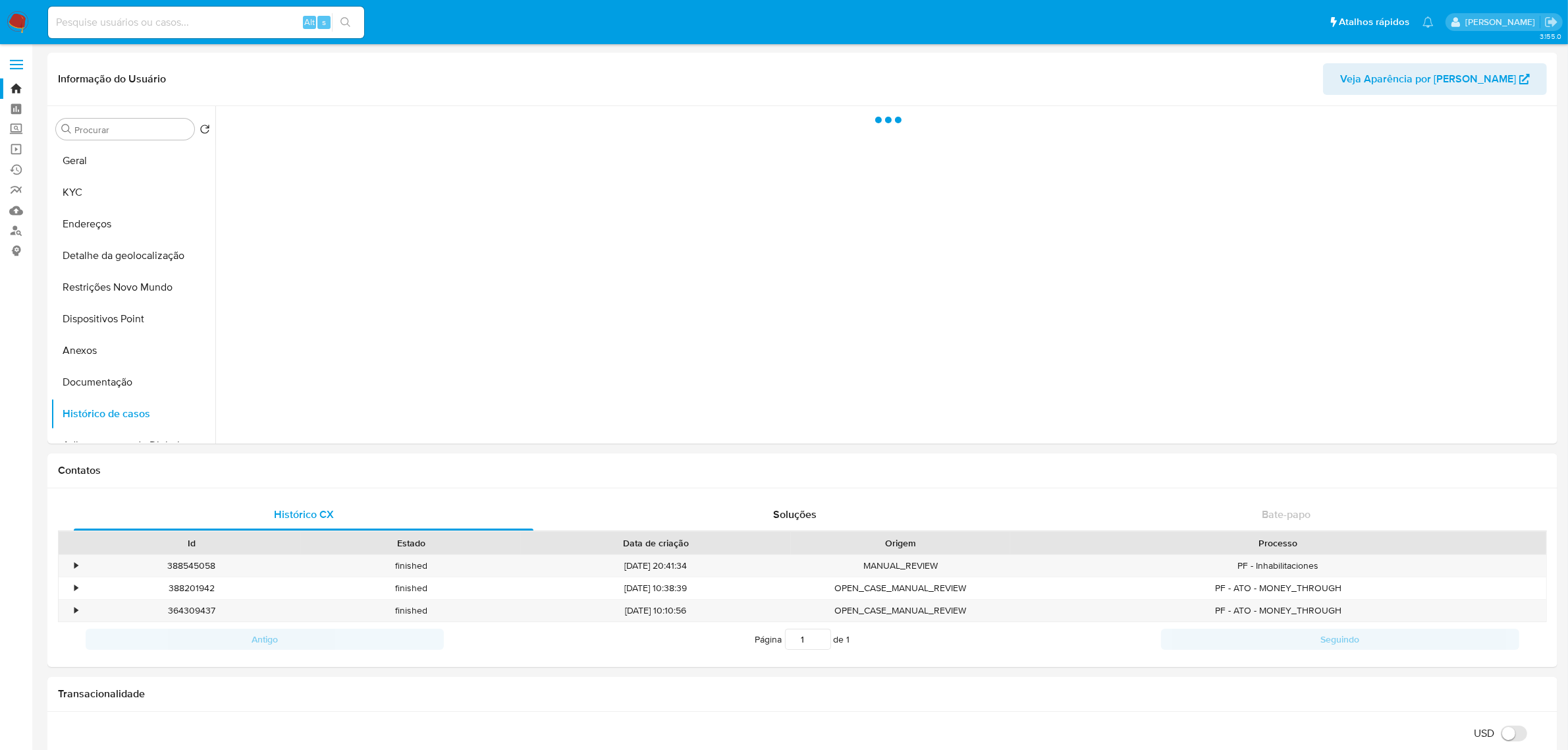
drag, startPoint x: 83, startPoint y: 405, endPoint x: 11, endPoint y: 409, distance: 72.1
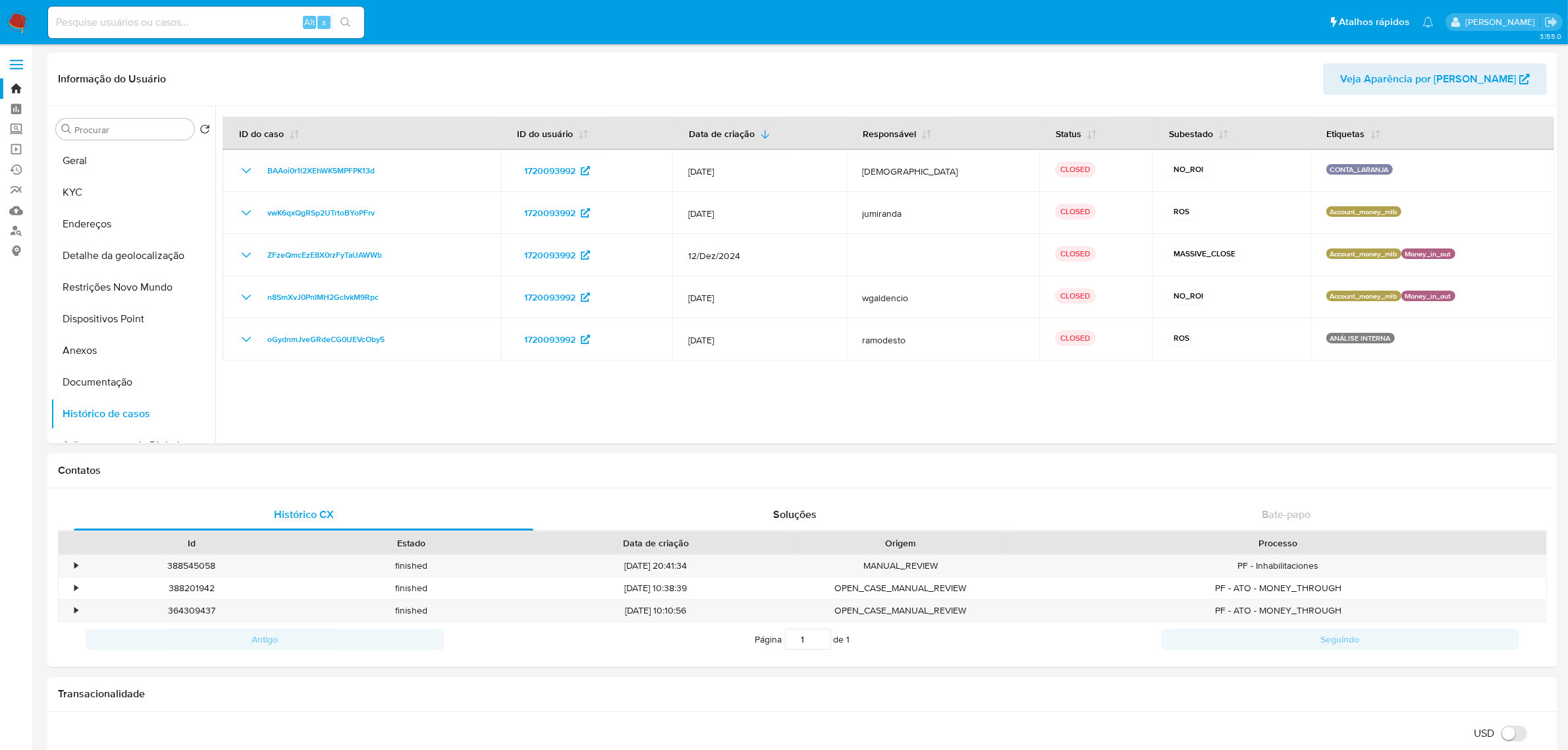
click at [171, 15] on input at bounding box center [206, 22] width 316 height 17
paste input "298851757"
type input "298851757"
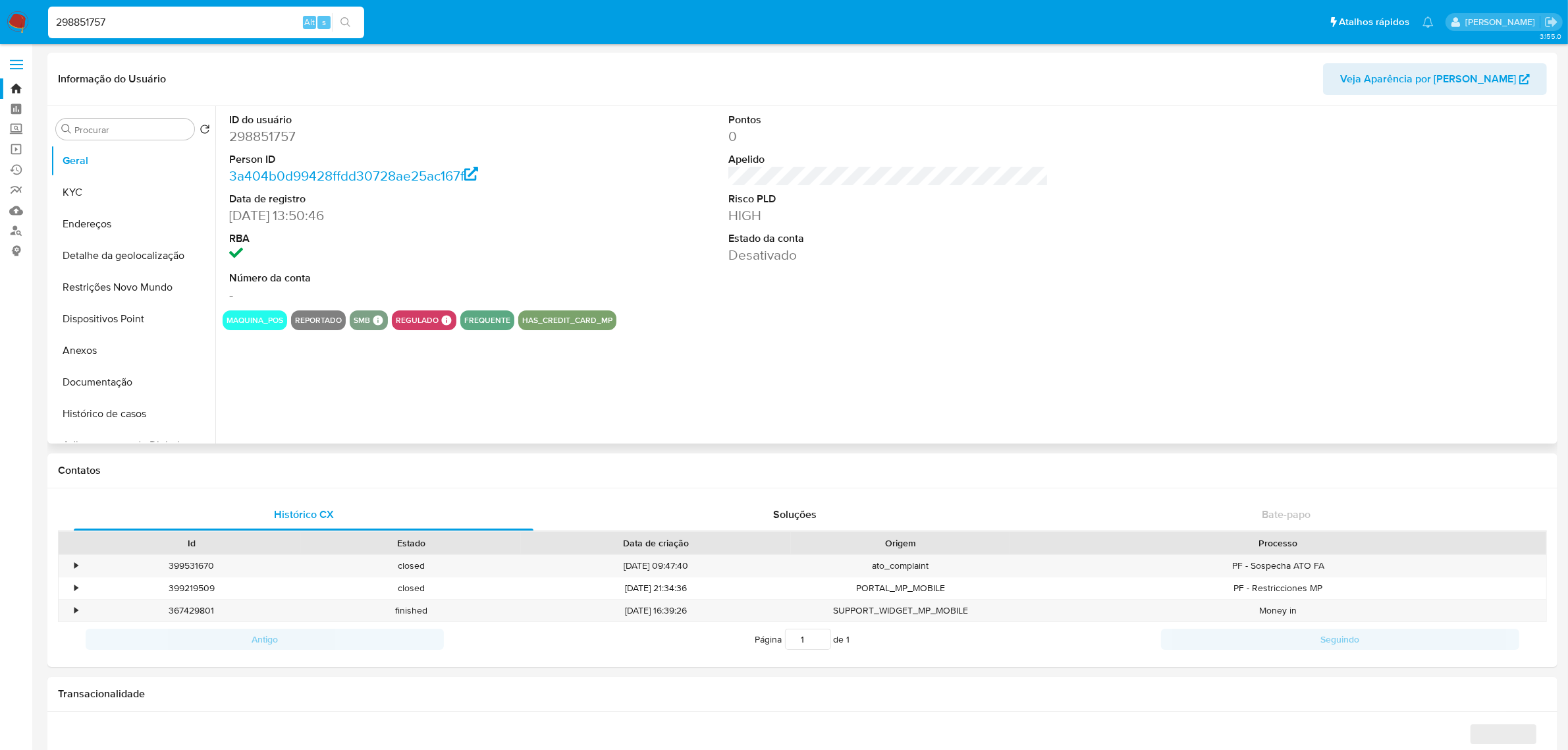
select select "10"
click at [117, 414] on button "Histórico de casos" at bounding box center [128, 413] width 154 height 32
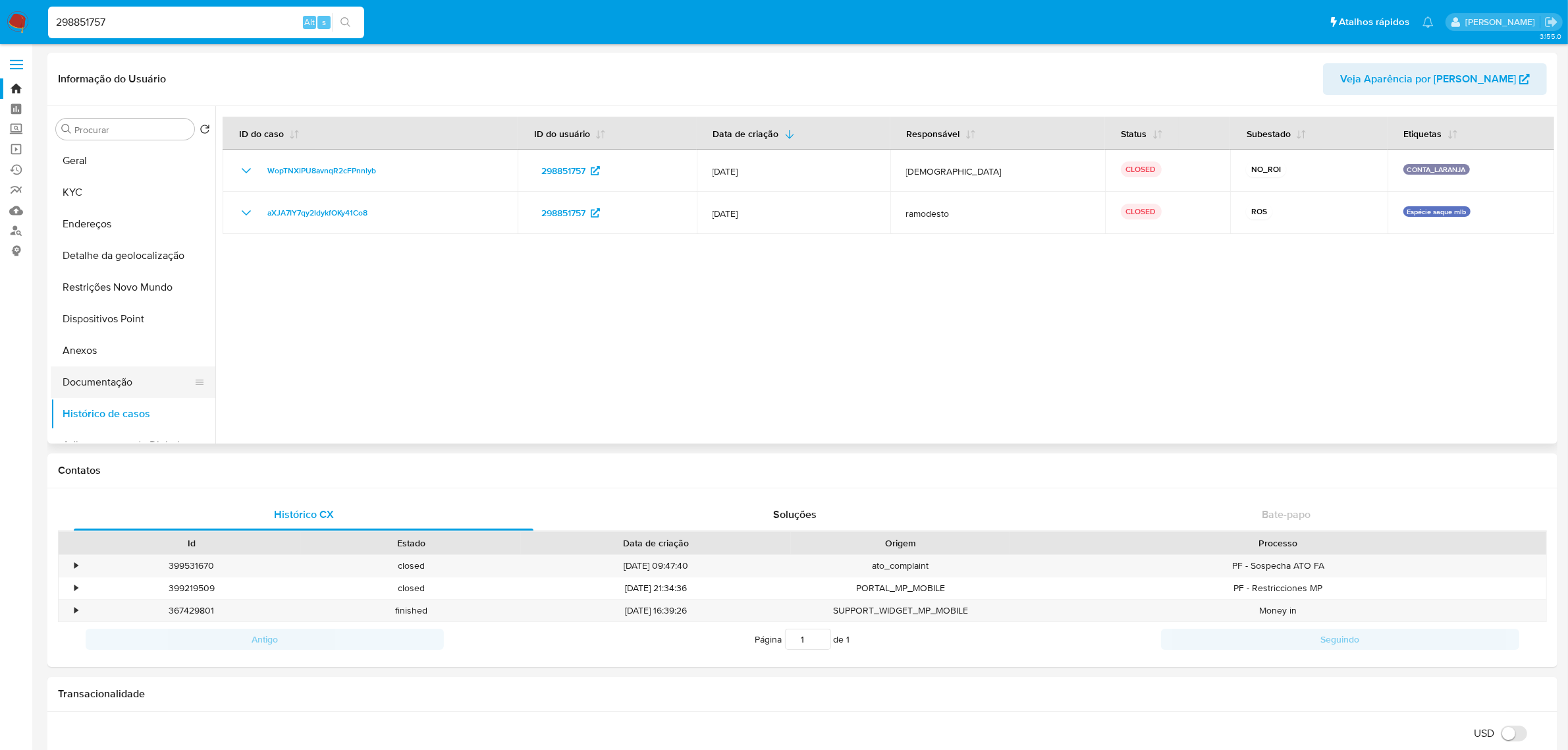
click at [79, 387] on button "Documentação" at bounding box center [128, 382] width 154 height 32
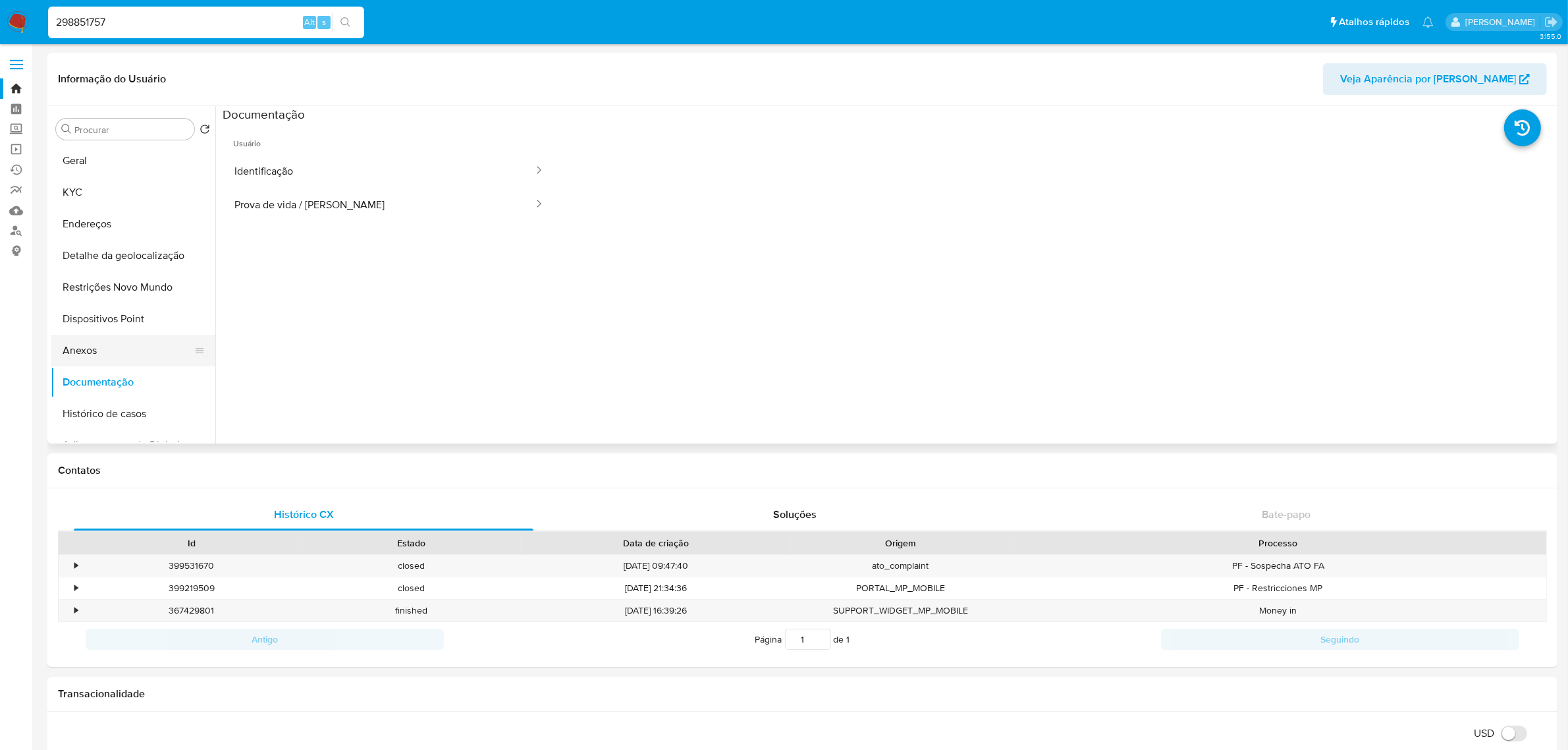
click at [129, 347] on button "Anexos" at bounding box center [128, 350] width 154 height 32
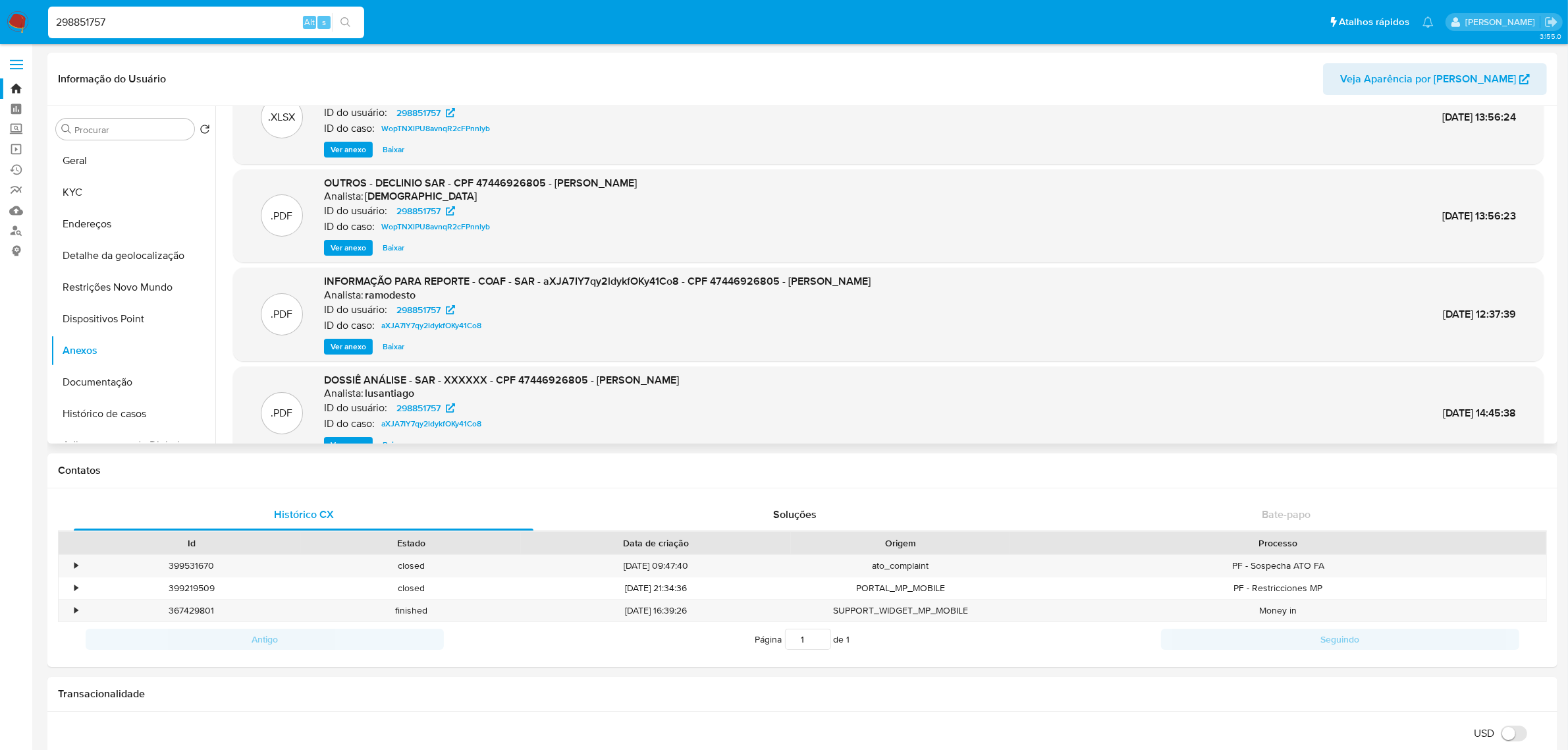
scroll to position [83, 0]
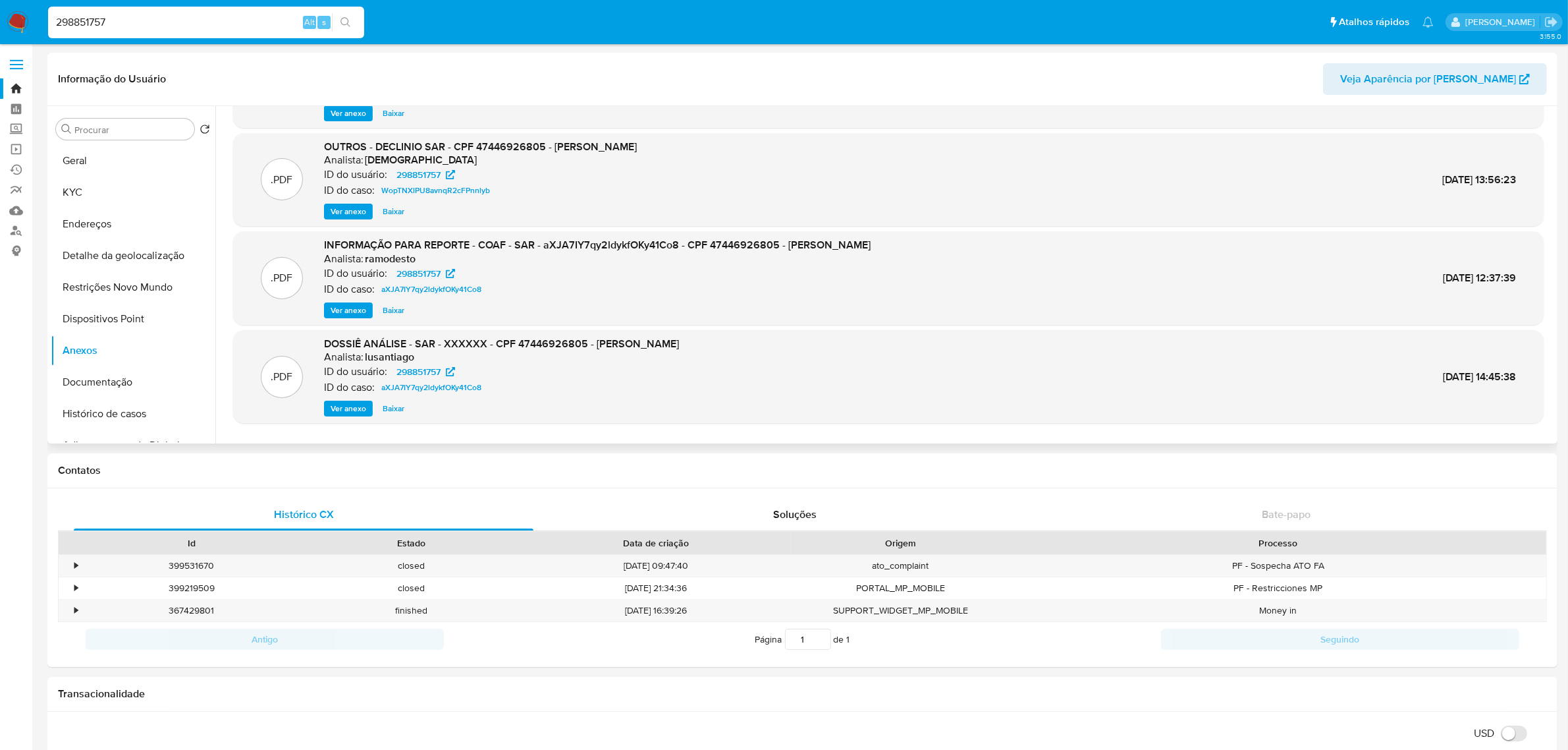
click at [360, 314] on span "Ver anexo" at bounding box center [348, 310] width 36 height 13
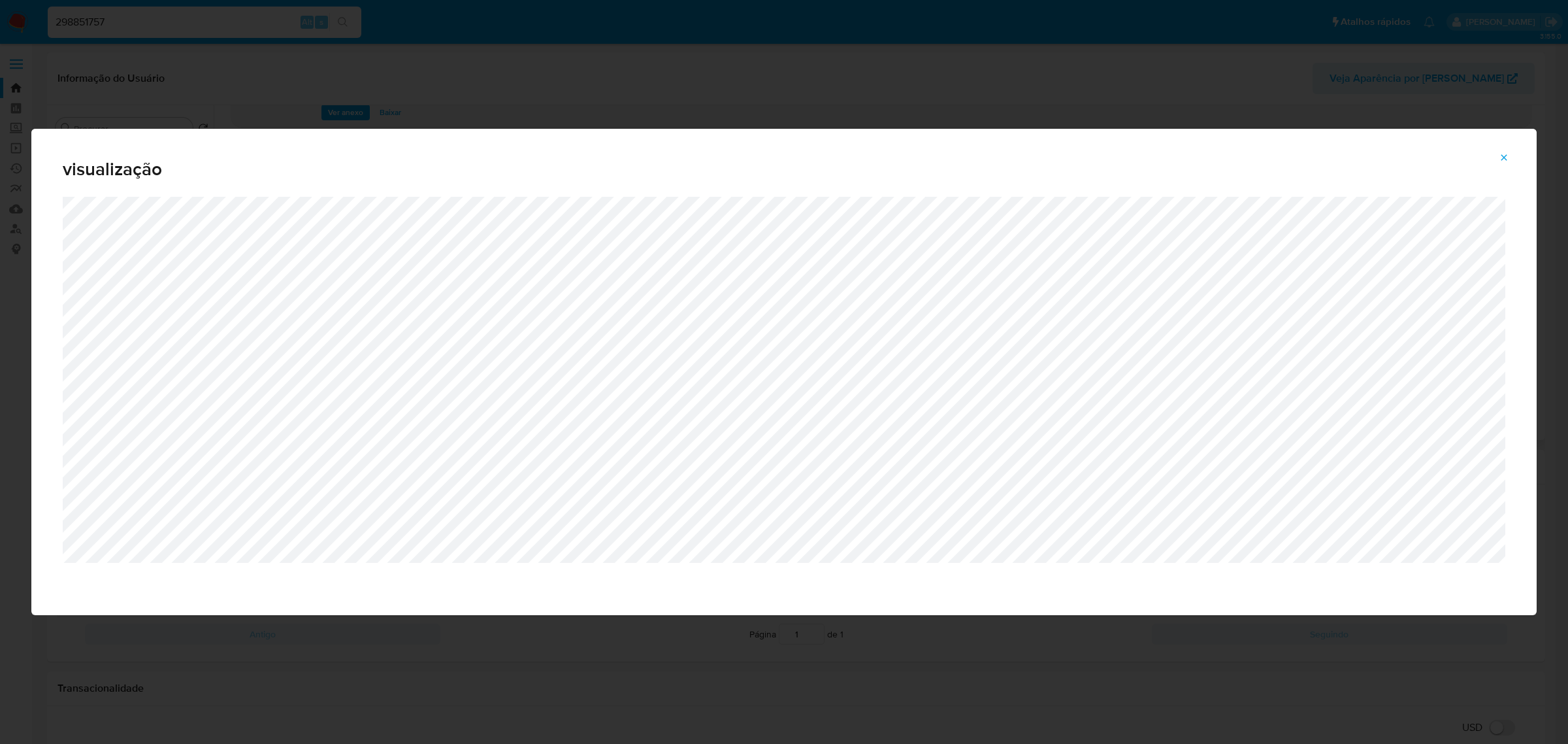
click at [1509, 165] on span "Attachment preview" at bounding box center [1504, 157] width 11 height 18
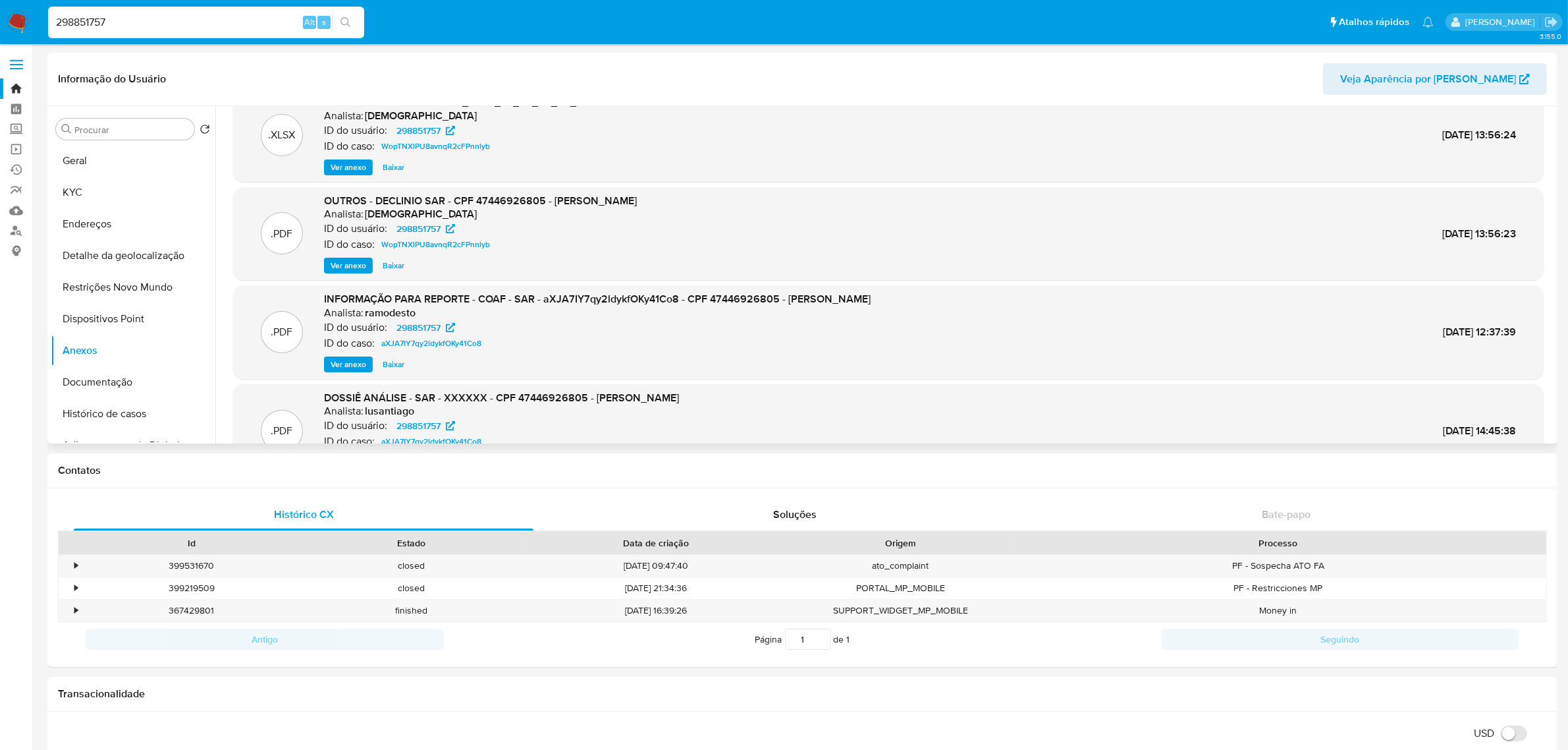
scroll to position [0, 0]
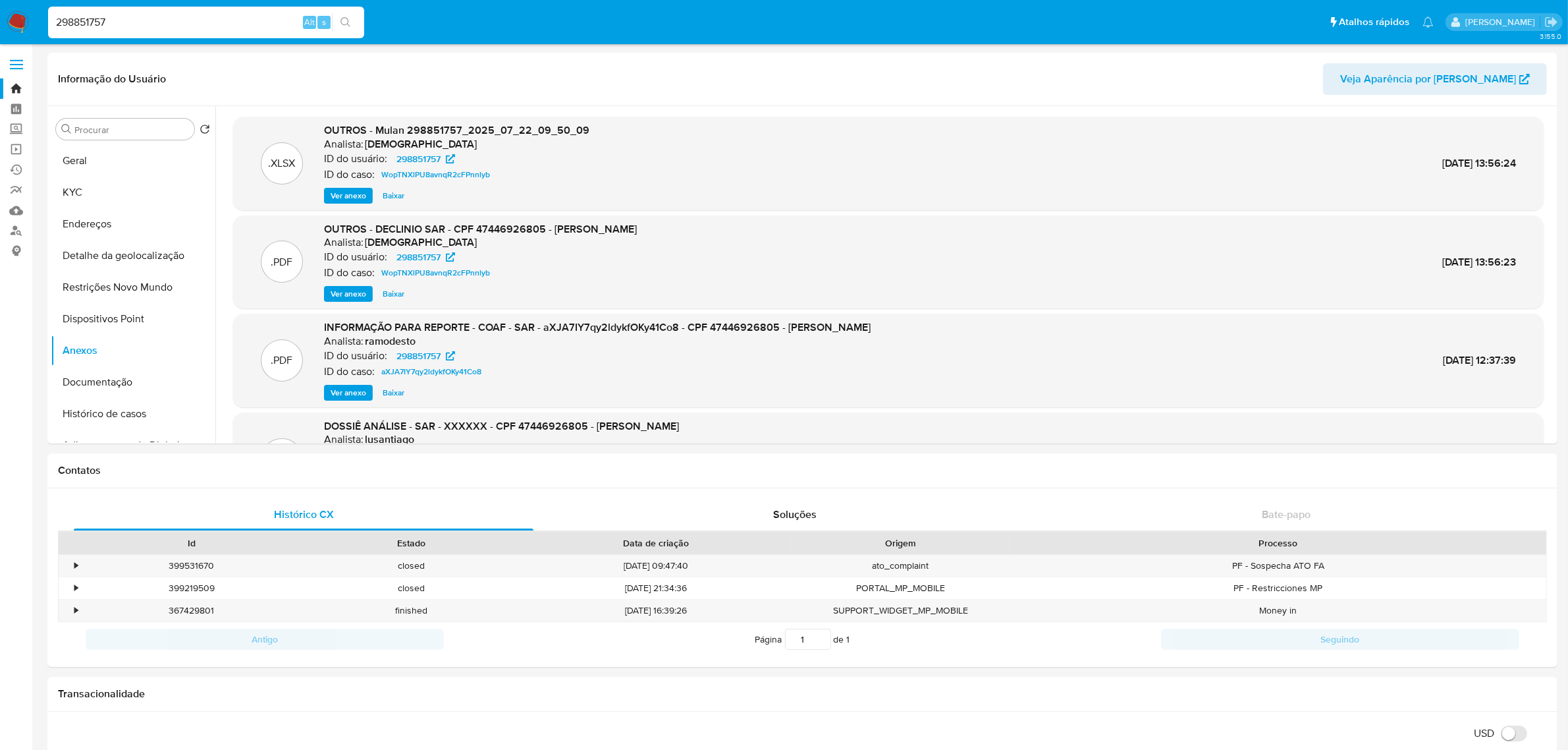
click at [18, 66] on label at bounding box center [16, 64] width 33 height 28
click at [17, 64] on span at bounding box center [16, 64] width 13 height 2
click at [0, 0] on input "checkbox" at bounding box center [0, 0] width 0 height 0
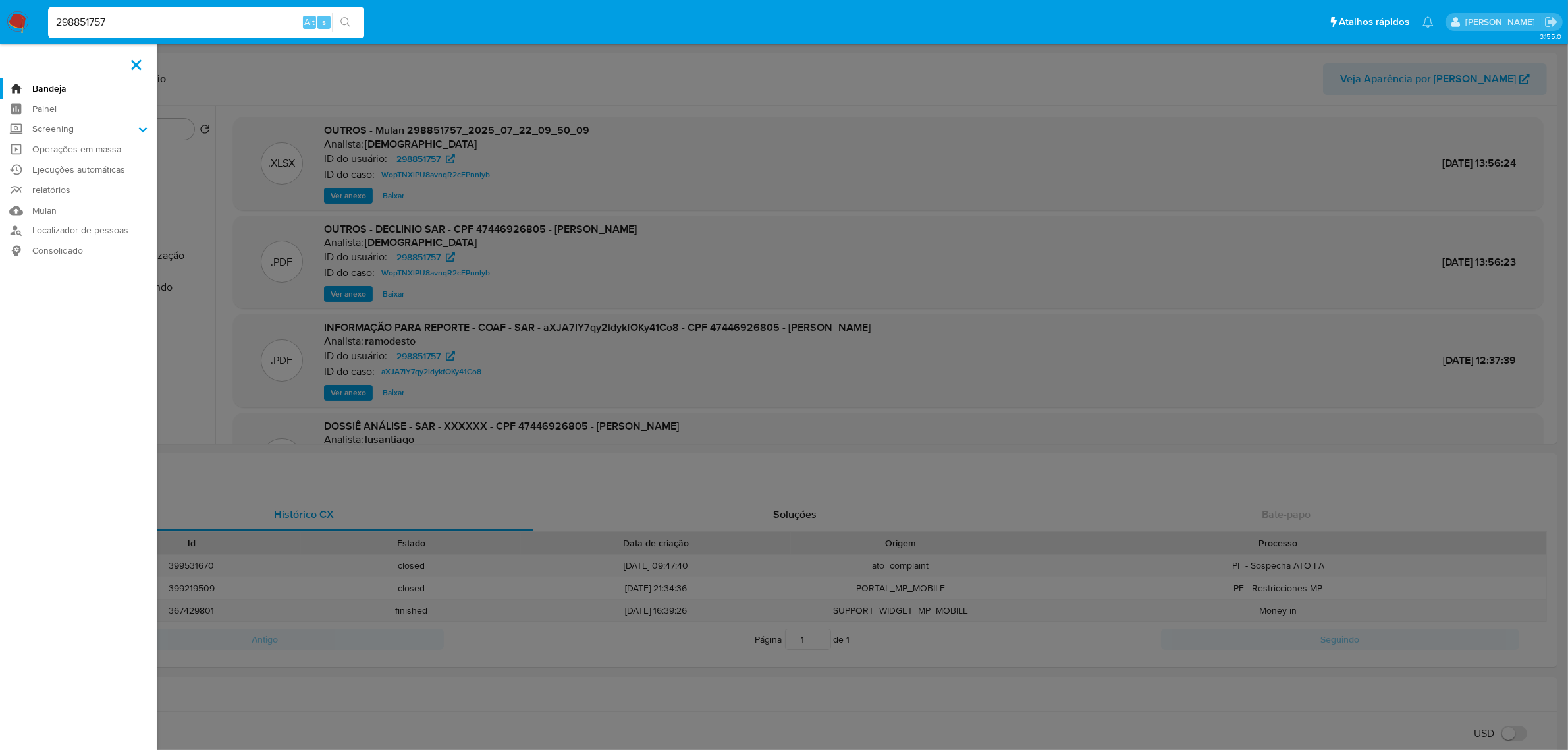
click at [45, 83] on link "Bandeja" at bounding box center [78, 89] width 157 height 20
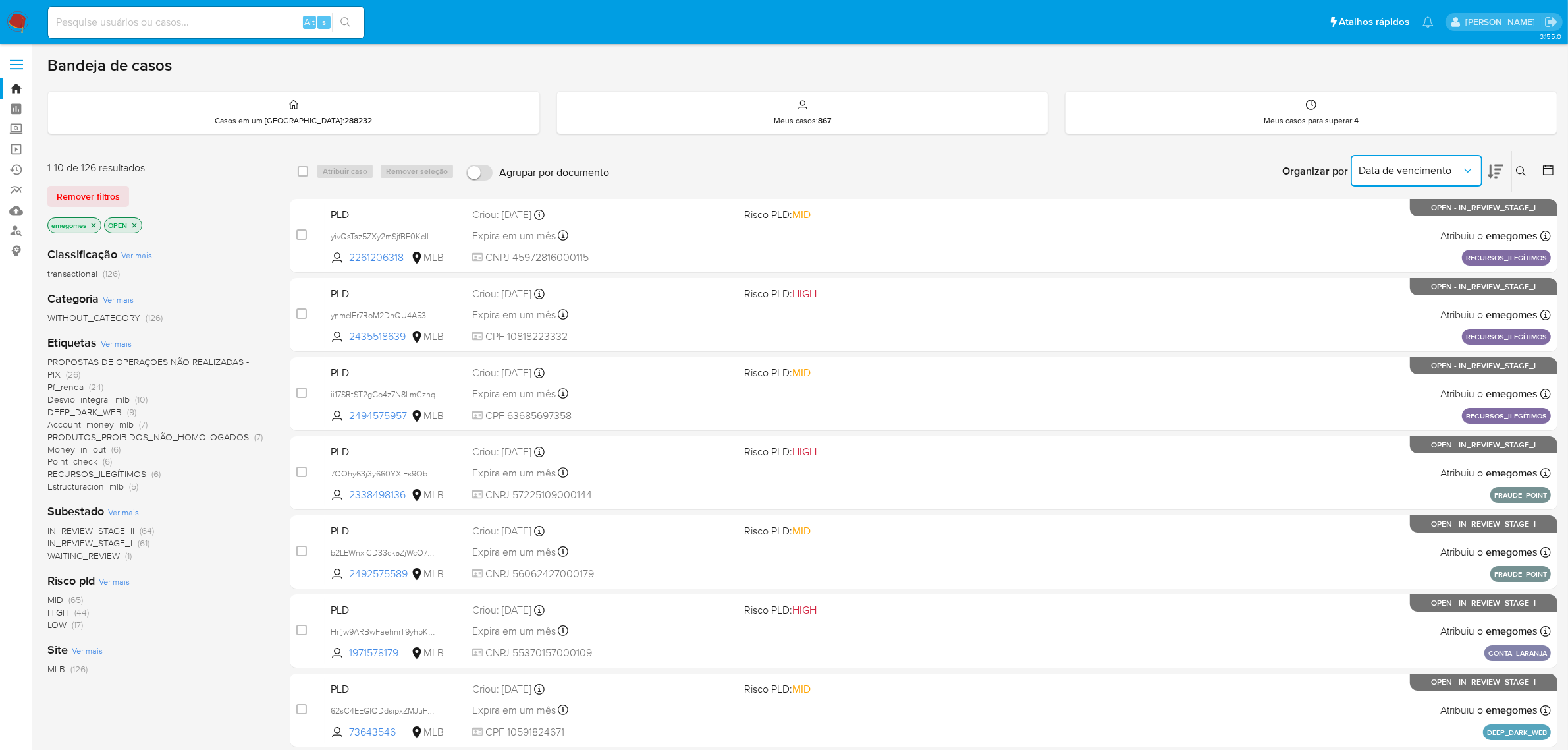
click at [1473, 166] on icon "Organizar por" at bounding box center [1468, 170] width 13 height 13
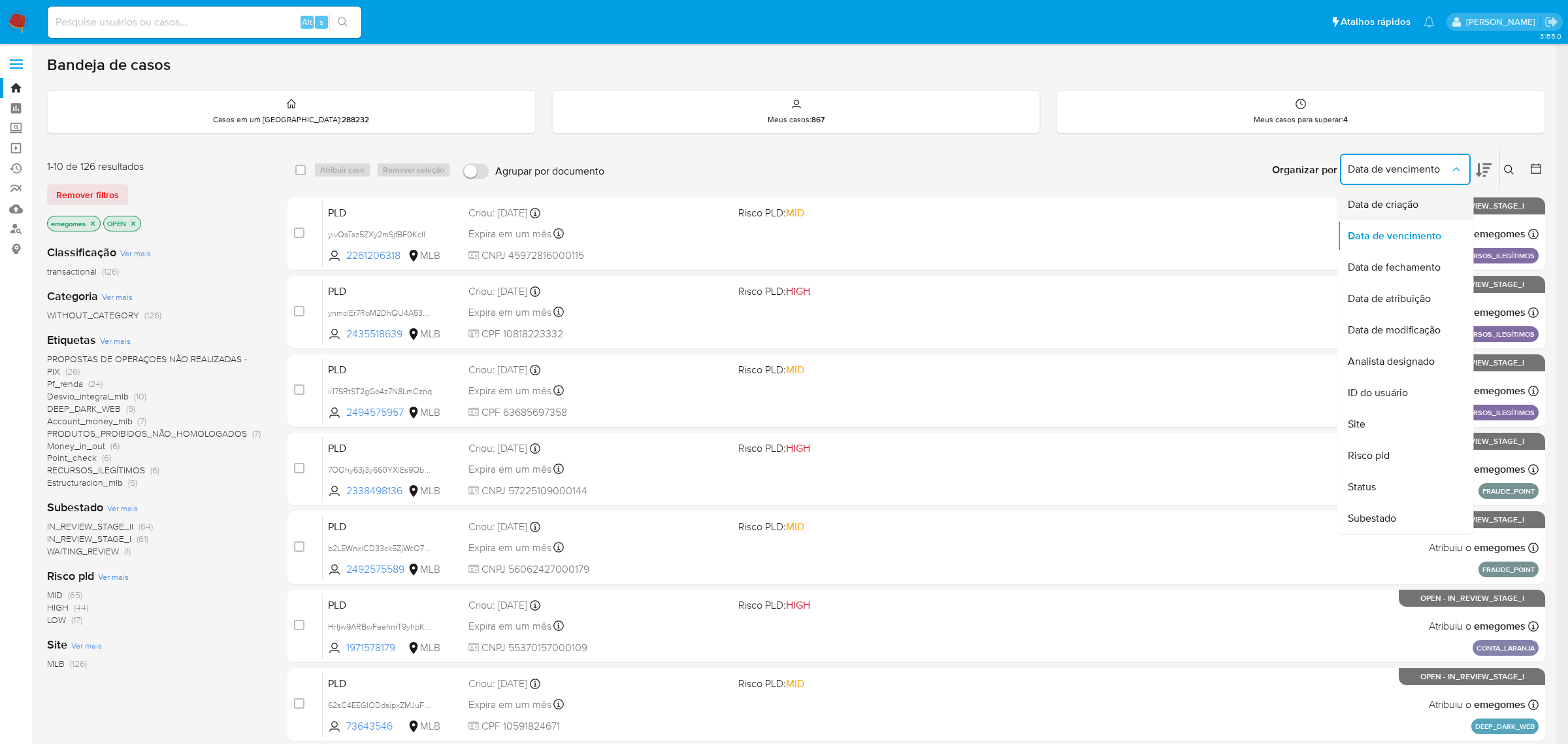
click at [1396, 201] on span "Data de criação" at bounding box center [1383, 204] width 70 height 13
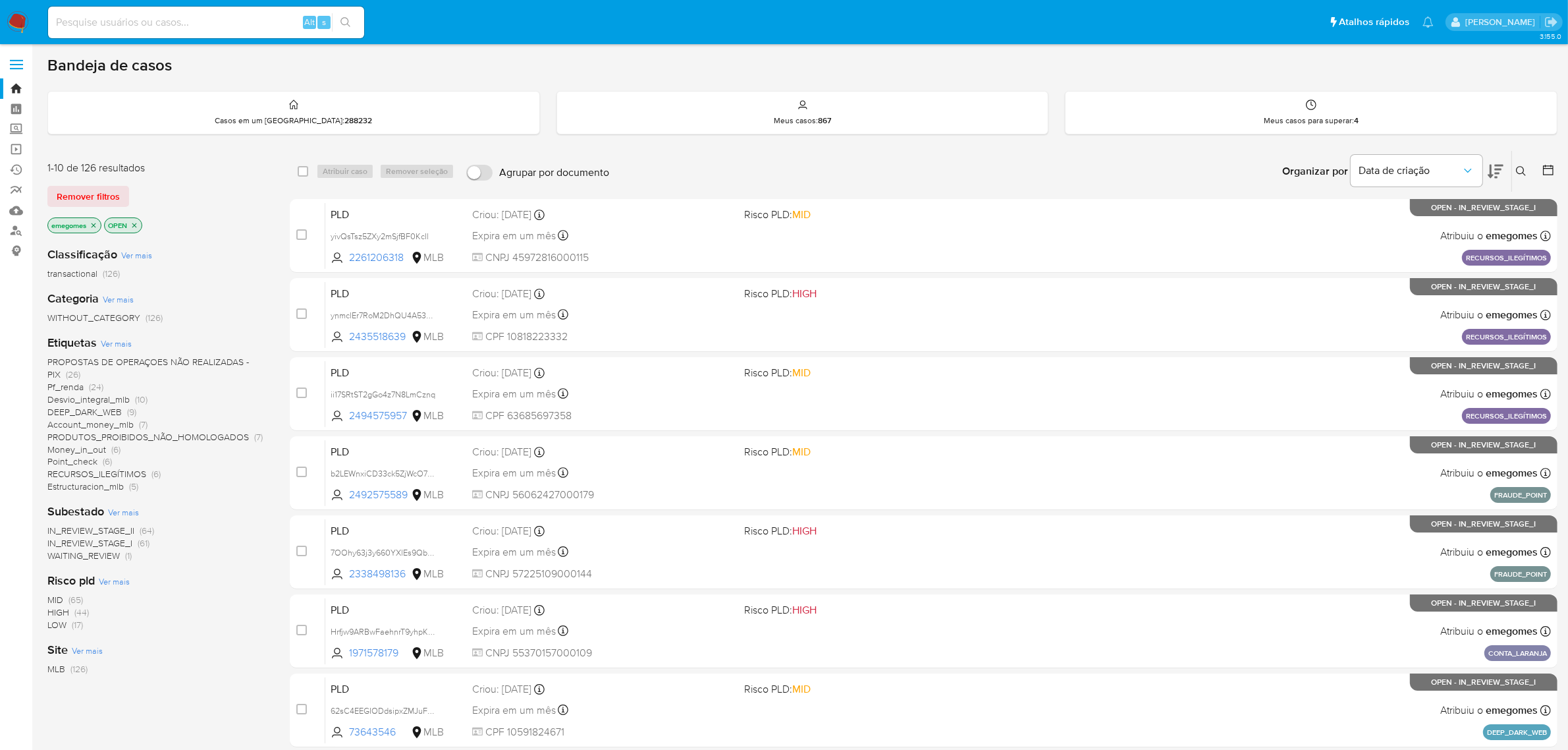
click at [90, 221] on icon "close-filter" at bounding box center [93, 225] width 8 height 8
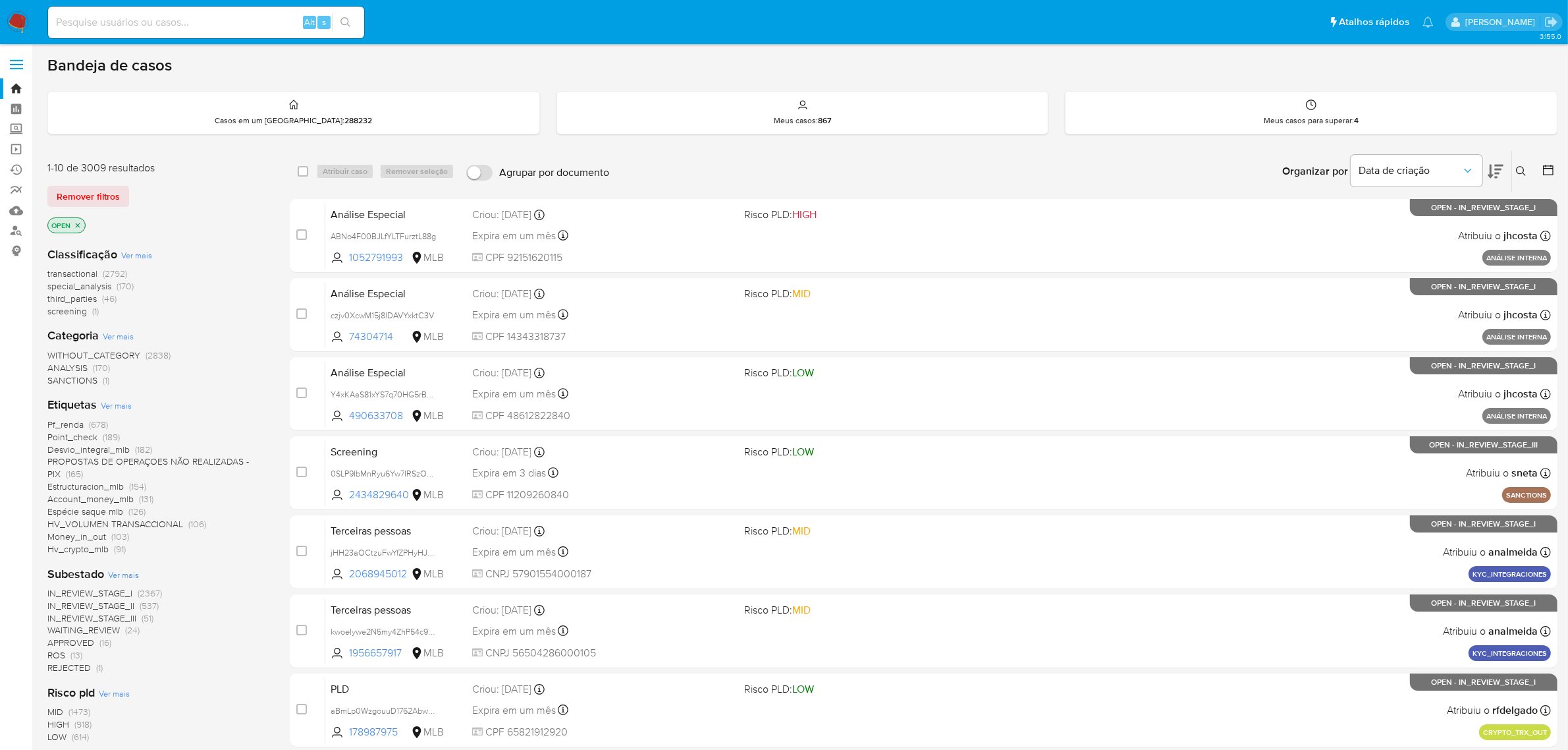
click at [81, 222] on icon "close-filter" at bounding box center [78, 225] width 8 height 8
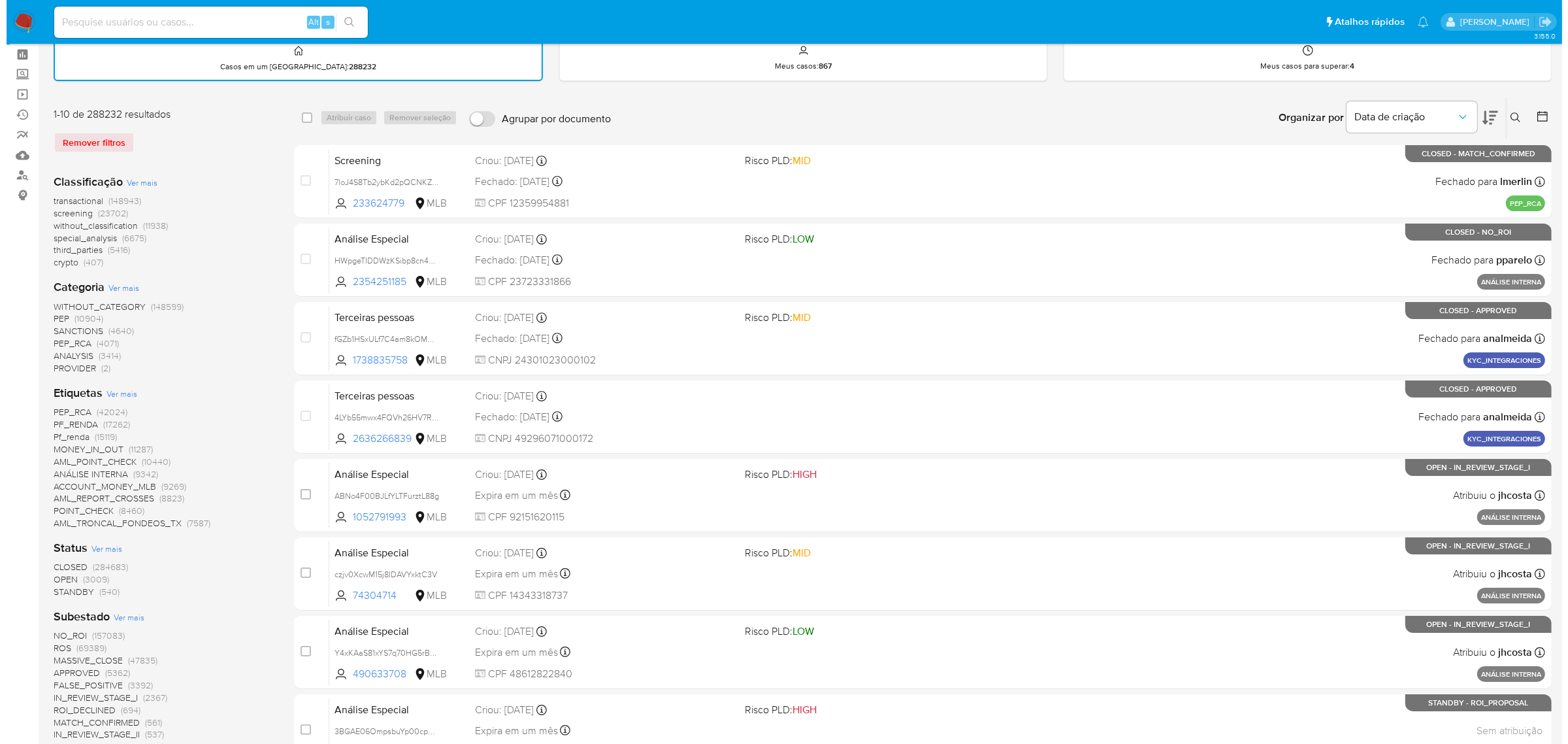
scroll to position [82, 0]
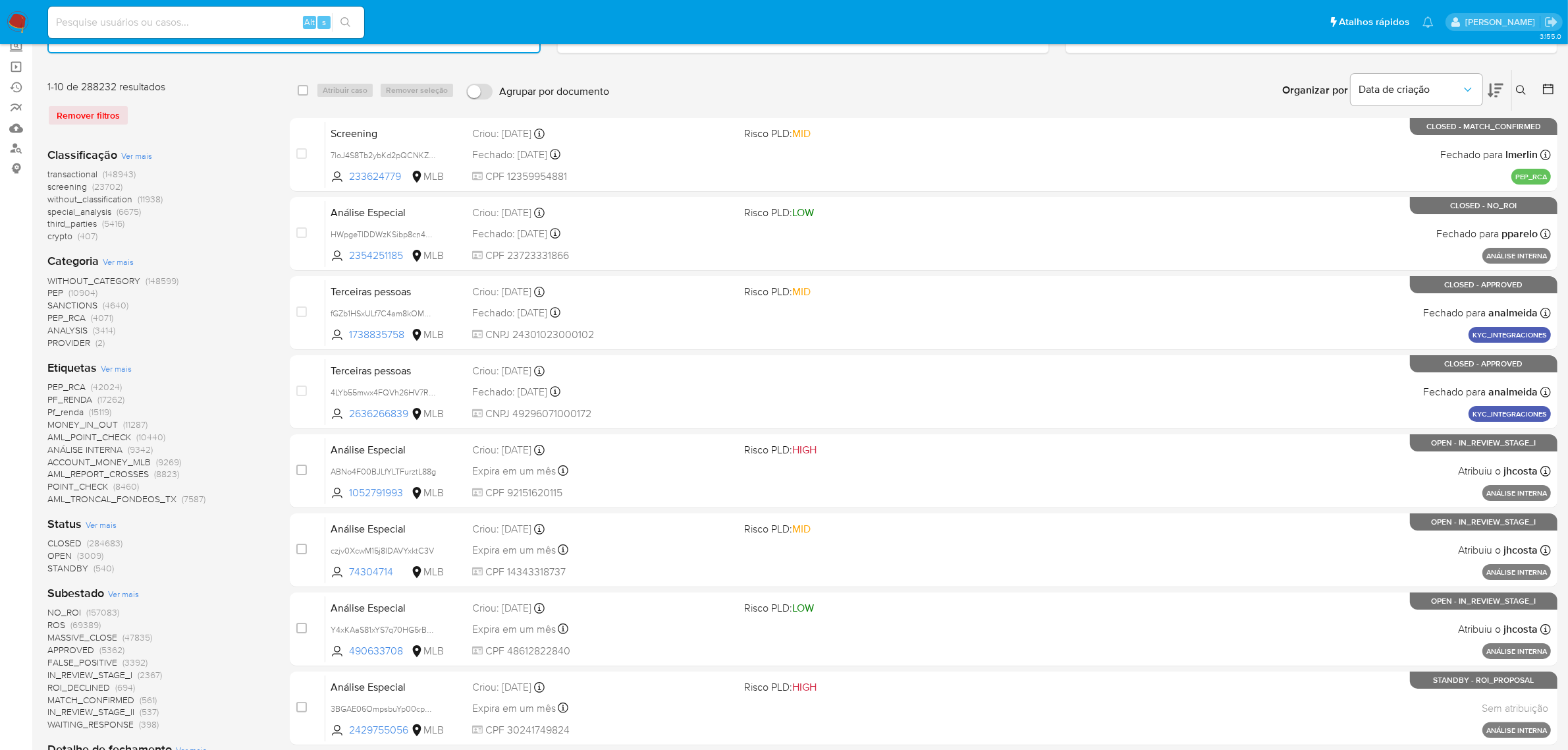
click at [76, 541] on span "CLOSED" at bounding box center [64, 542] width 34 height 13
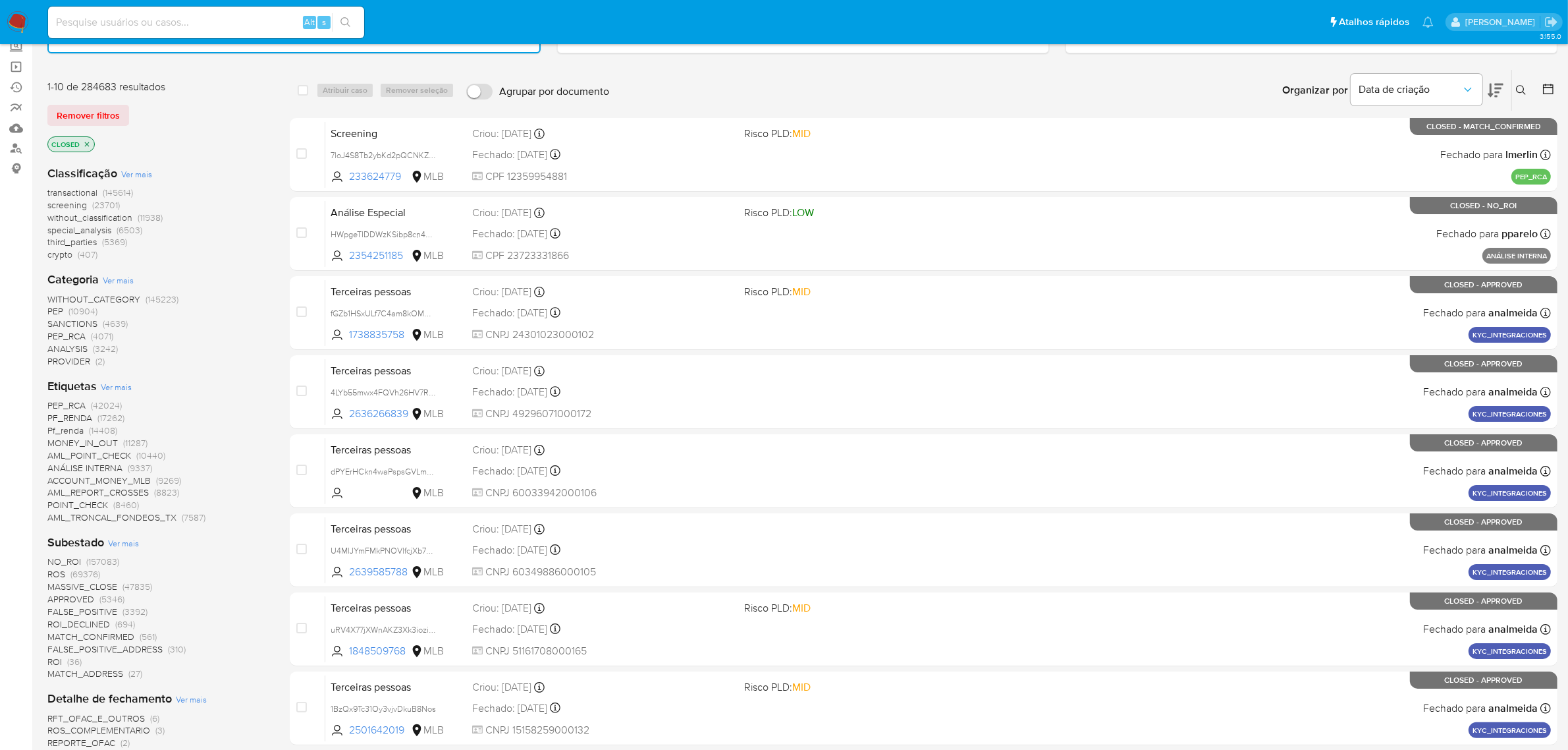
click at [1543, 87] on icon at bounding box center [1548, 89] width 11 height 11
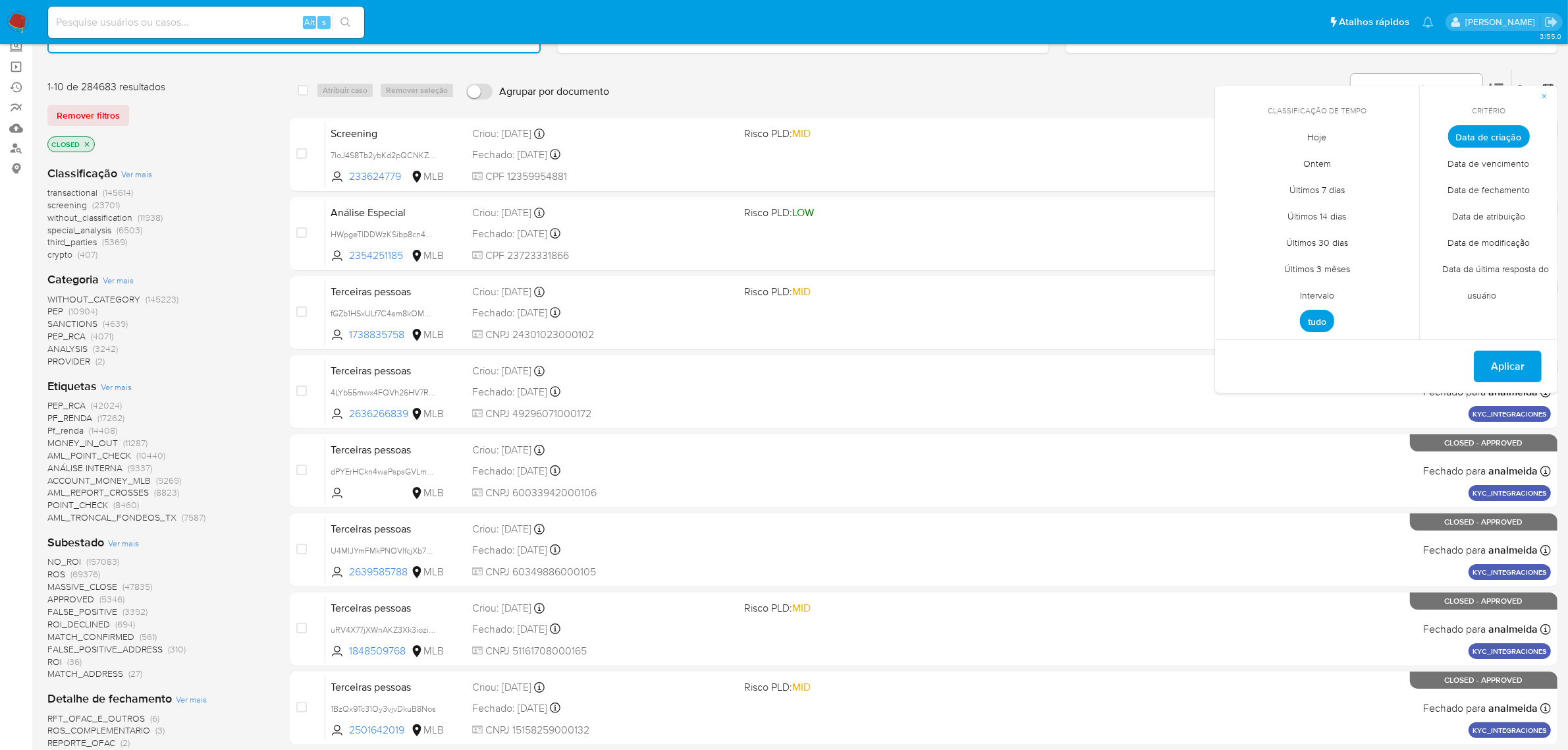
click at [1312, 323] on span "tudo" at bounding box center [1317, 321] width 34 height 22
click at [1321, 293] on span "Intervalo" at bounding box center [1317, 296] width 62 height 27
click at [1233, 154] on icon "Mes anterior" at bounding box center [1235, 160] width 16 height 16
click at [1266, 206] on button "1" at bounding box center [1264, 209] width 21 height 21
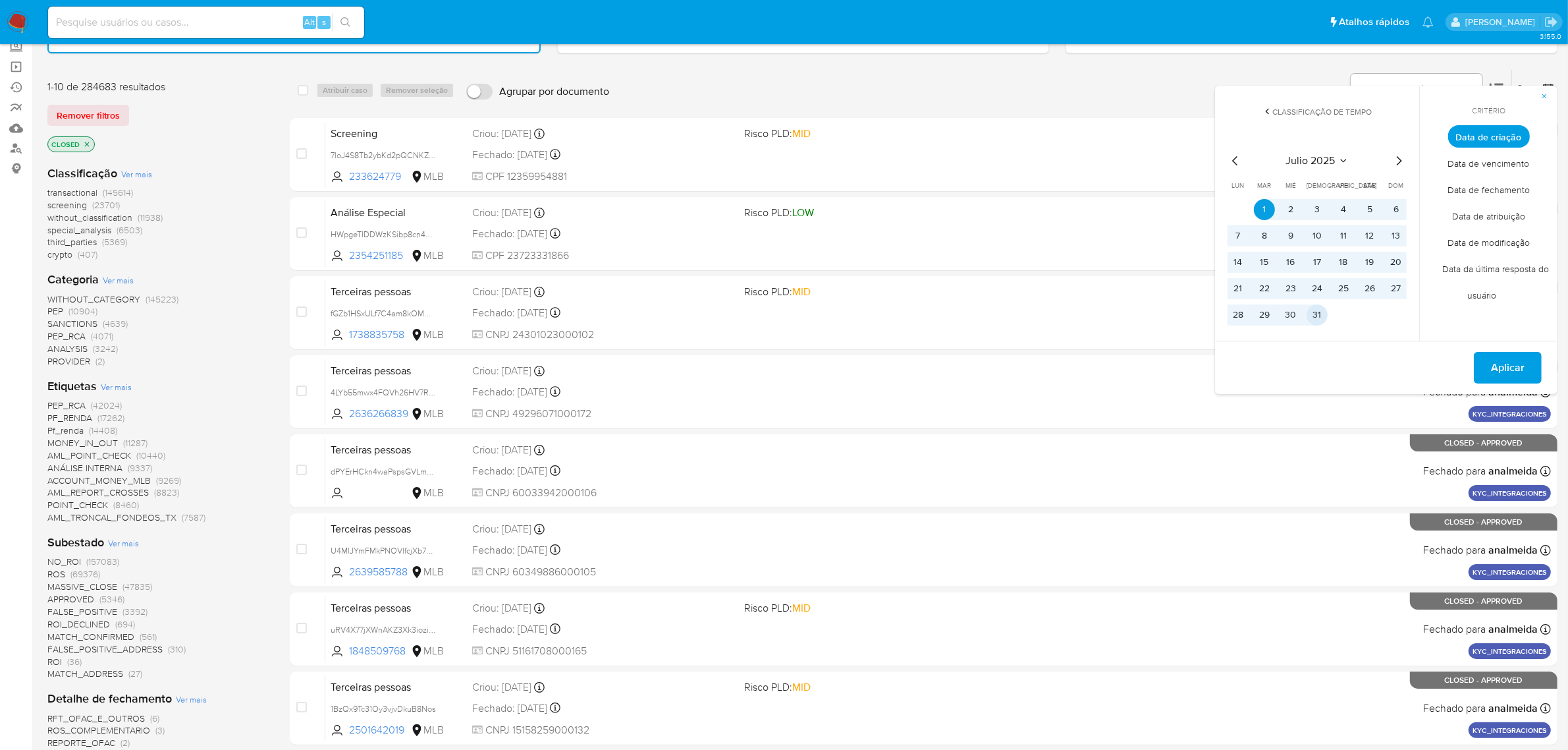
click at [1324, 308] on button "31" at bounding box center [1317, 314] width 21 height 21
click at [1503, 369] on span "Aplicar" at bounding box center [1508, 367] width 34 height 29
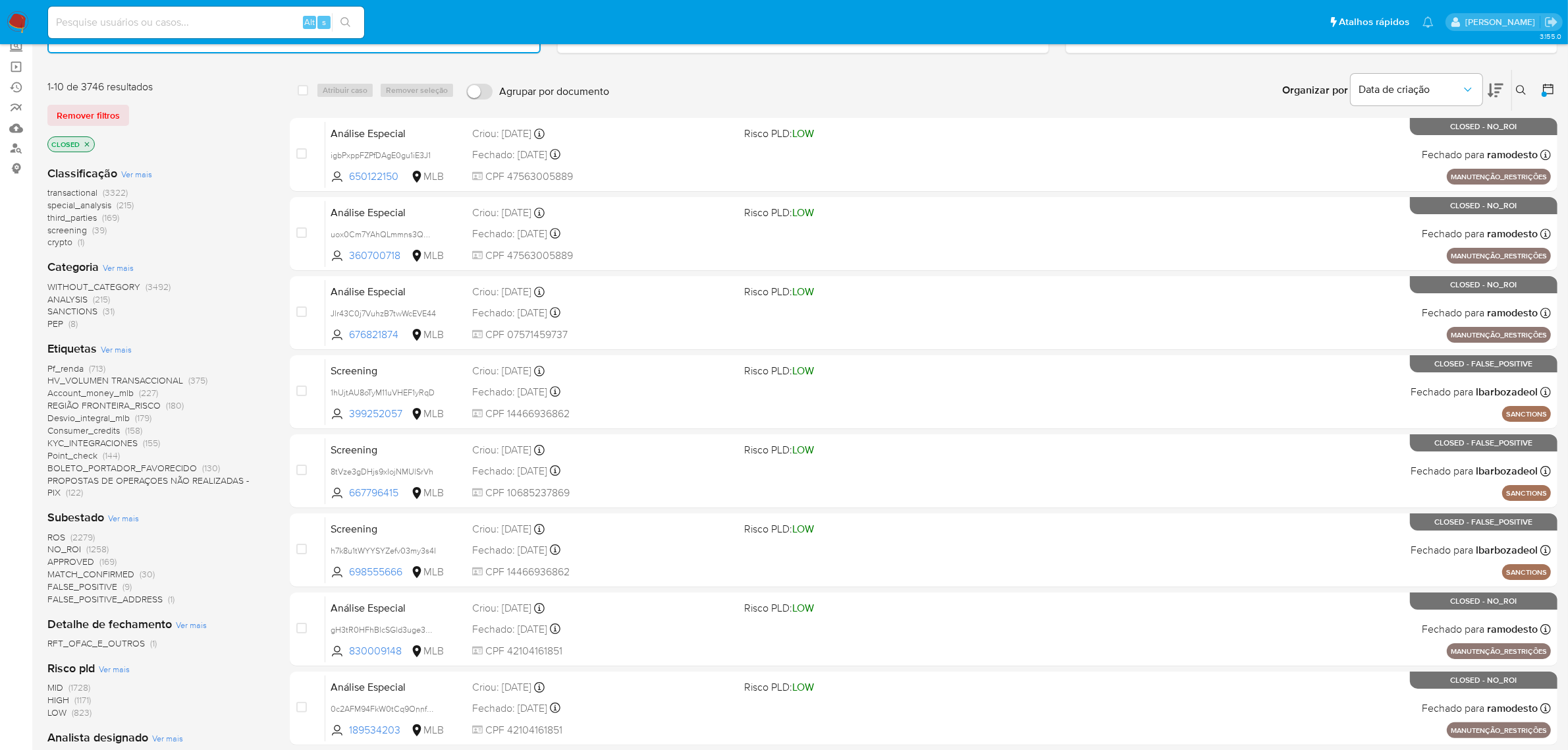
click at [108, 350] on span "Ver mais" at bounding box center [116, 350] width 31 height 12
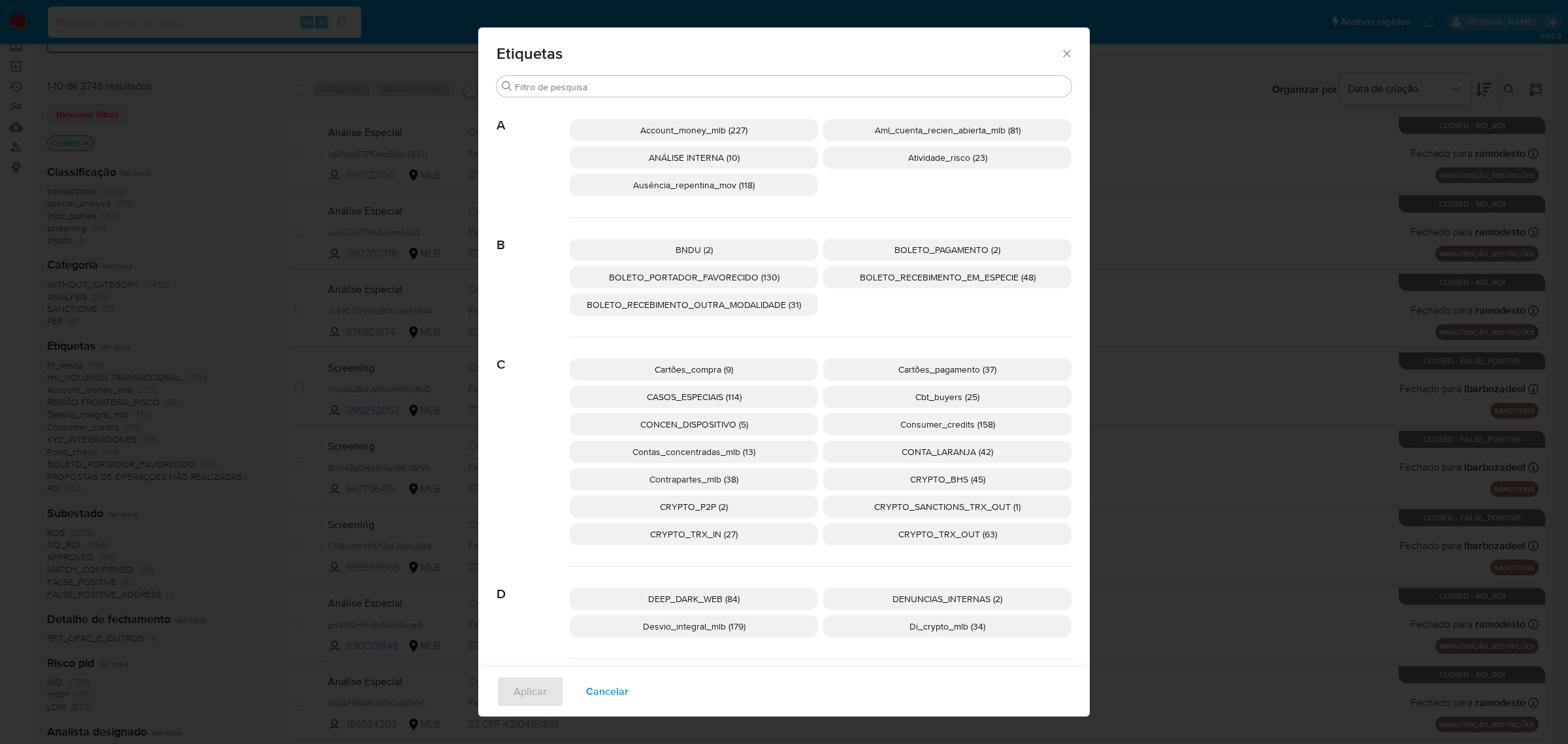
click at [915, 445] on span "CONTA_LARANJA (42)" at bounding box center [947, 451] width 91 height 13
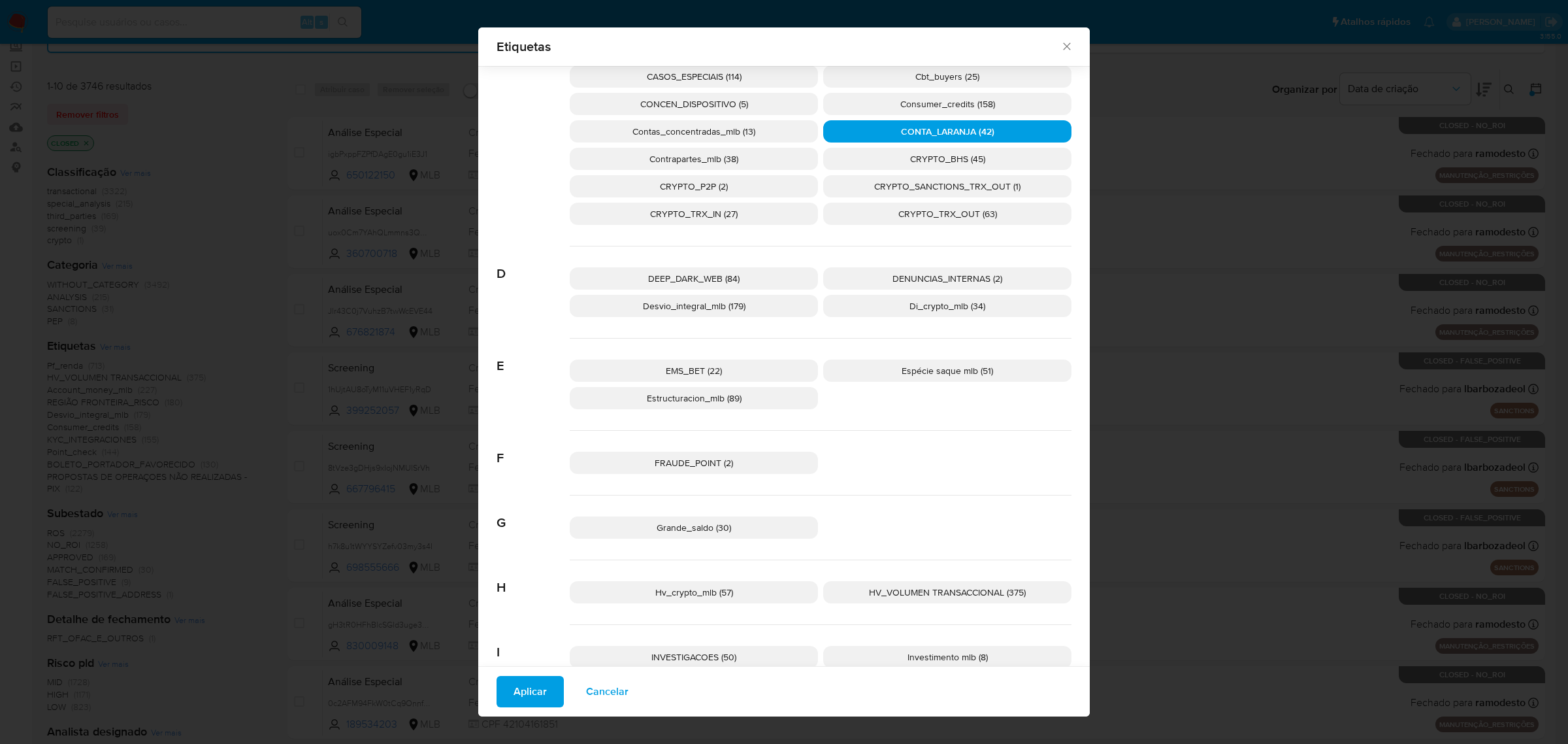
scroll to position [317, 0]
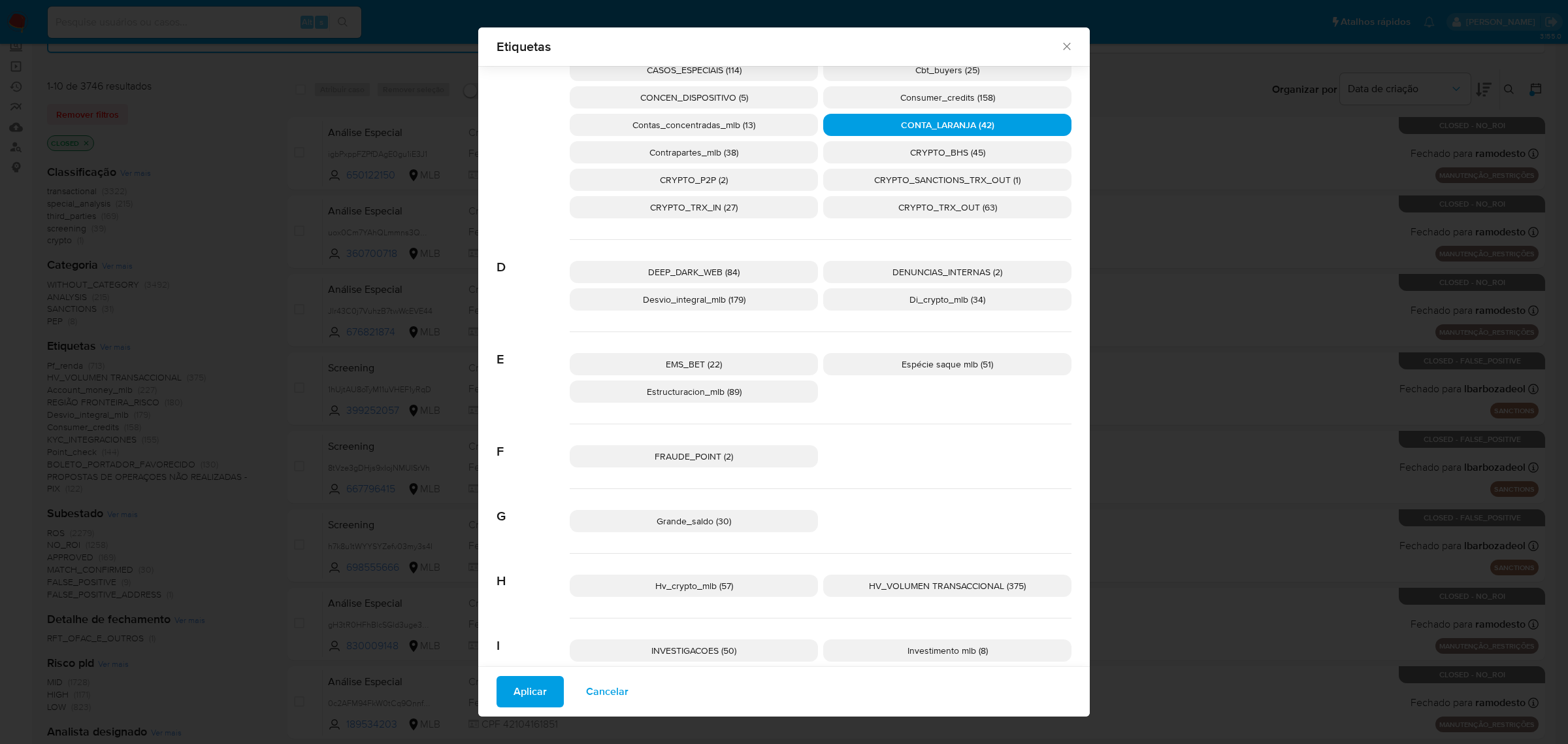
click at [707, 271] on span "DEEP_DARK_WEB (84)" at bounding box center [693, 271] width 91 height 13
click at [677, 452] on span "FRAUDE_POINT (2)" at bounding box center [693, 456] width 78 height 13
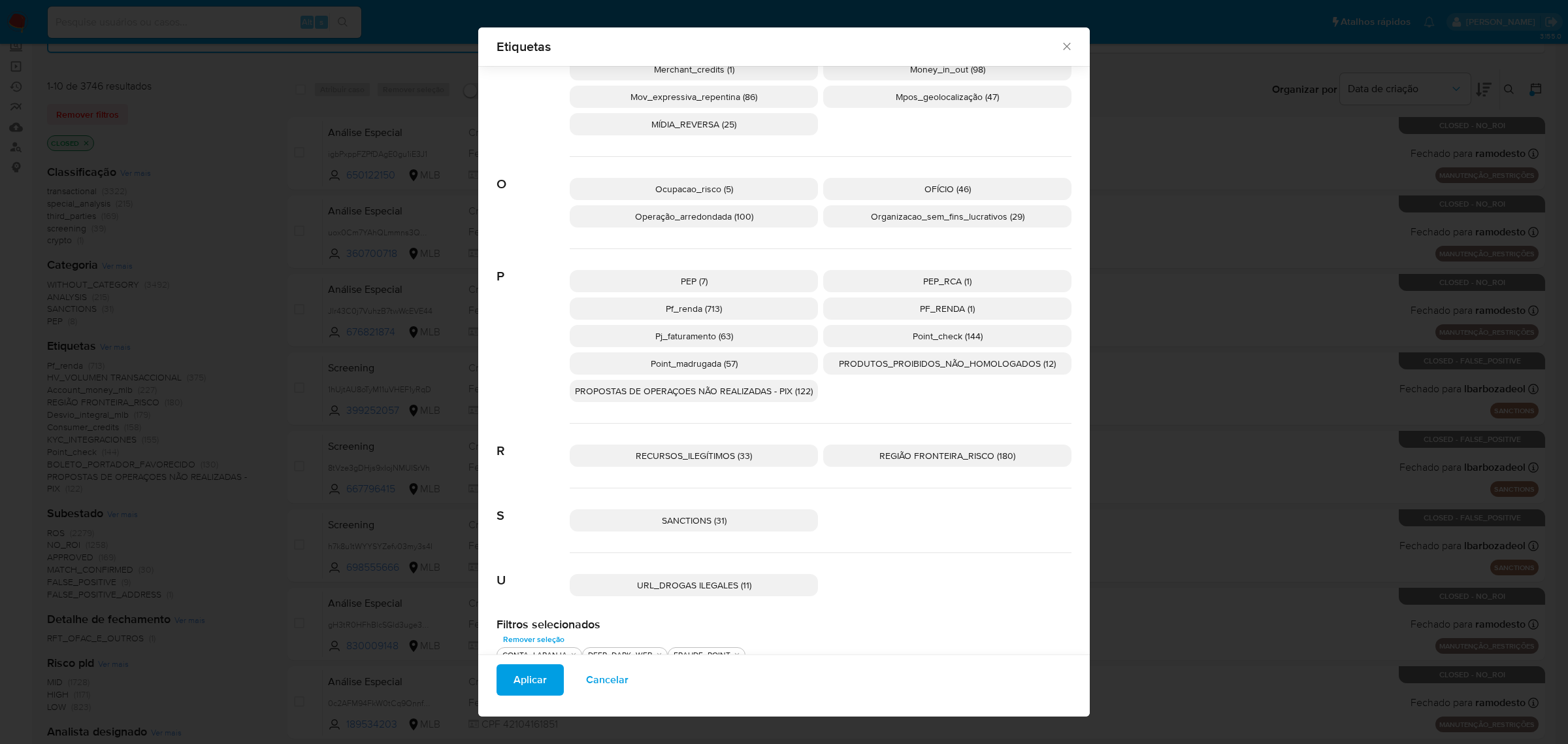
scroll to position [1118, 0]
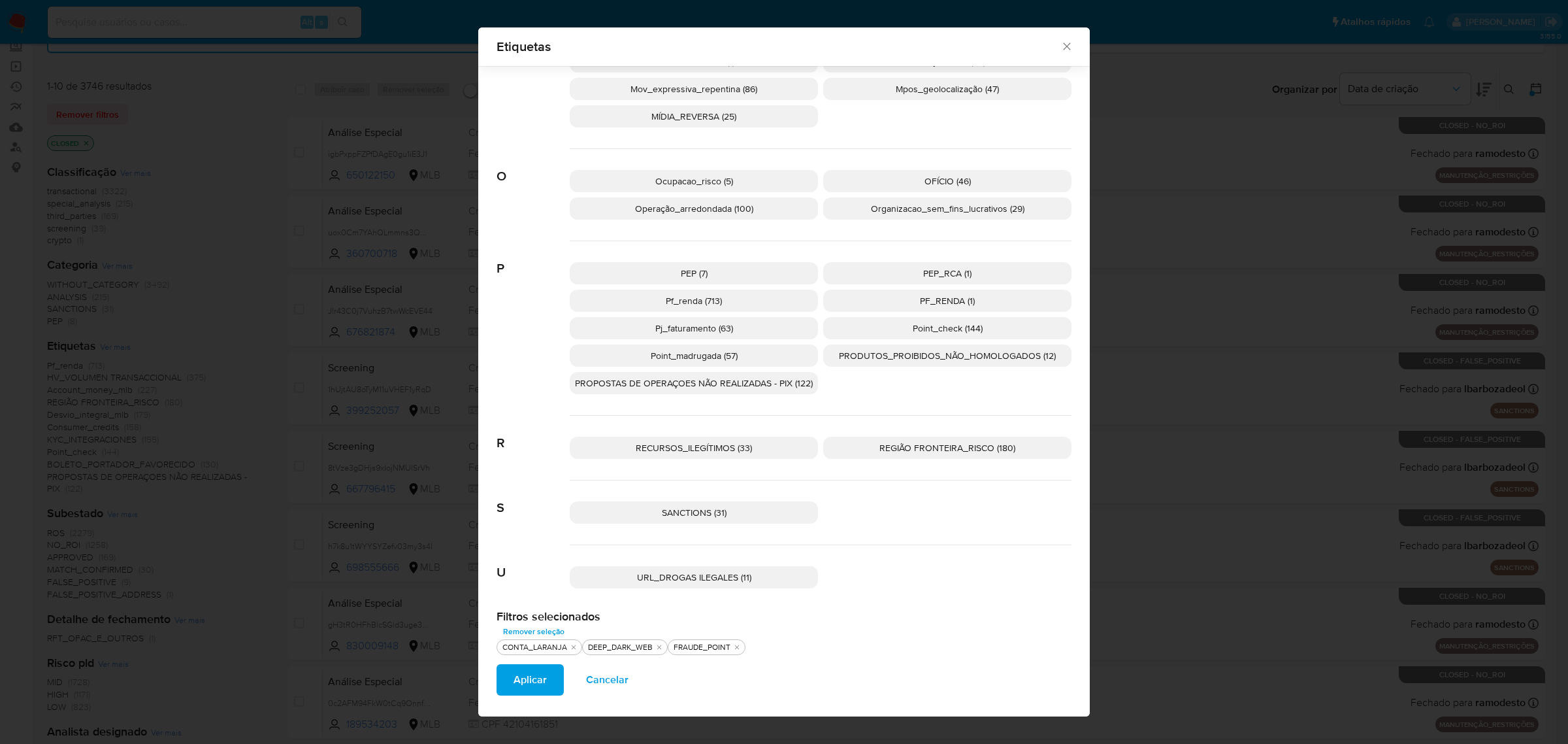
click at [693, 449] on span "RECURSOS_ILEGÍTIMOS (33)" at bounding box center [693, 447] width 116 height 13
click at [944, 448] on span "REGIÃO FRONTEIRA_RISCO (180)" at bounding box center [947, 447] width 136 height 13
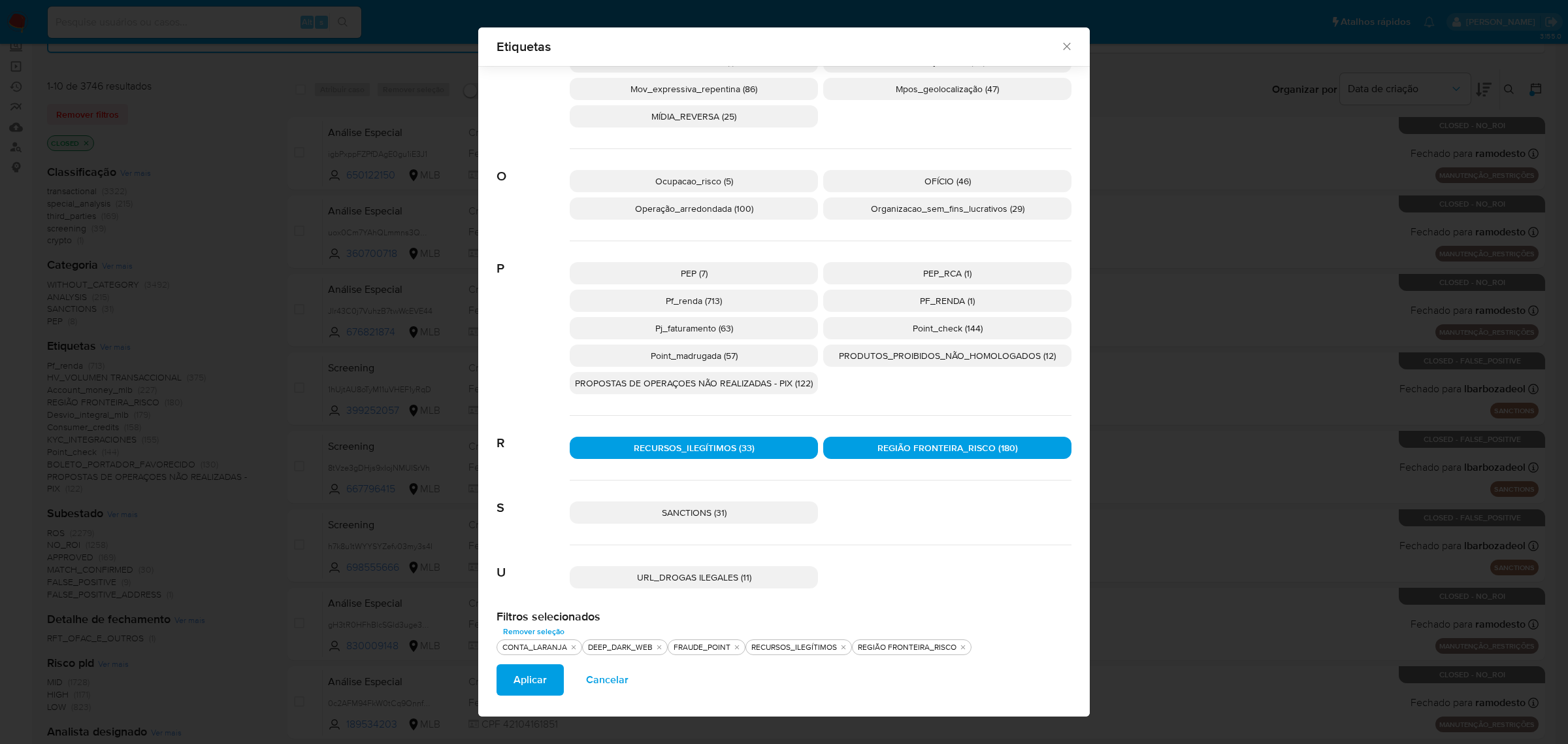
click at [895, 453] on span "REGIÃO FRONTEIRA_RISCO (180)" at bounding box center [947, 447] width 140 height 13
click at [921, 366] on p "PRODUTOS_PROIBIDOS_NÃO_HOMOLOGADOS (12)" at bounding box center [947, 355] width 248 height 22
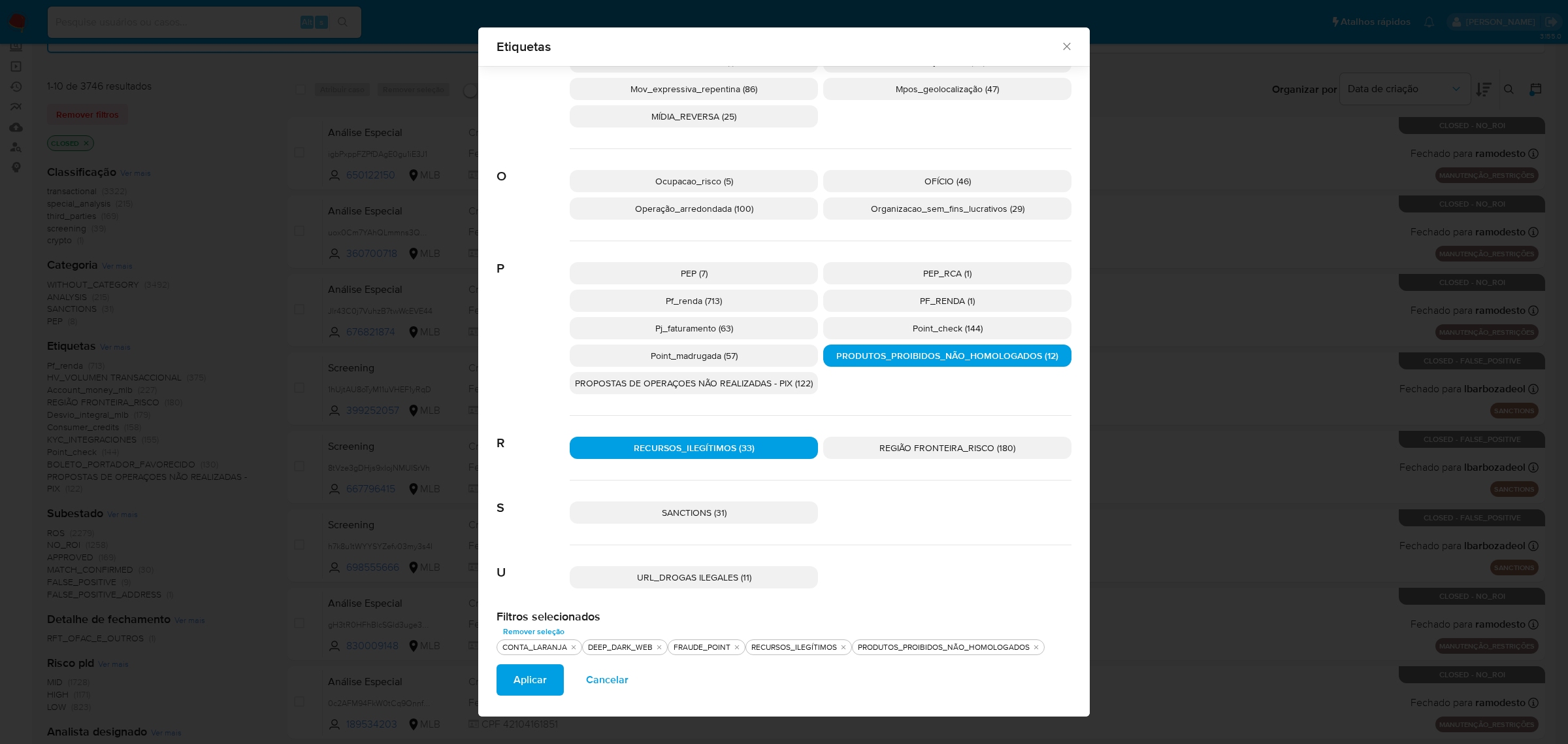
click at [751, 392] on p "PROPOSTAS DE OPERAÇOES NÃO REALIZADAS - PIX (122)" at bounding box center [693, 382] width 248 height 22
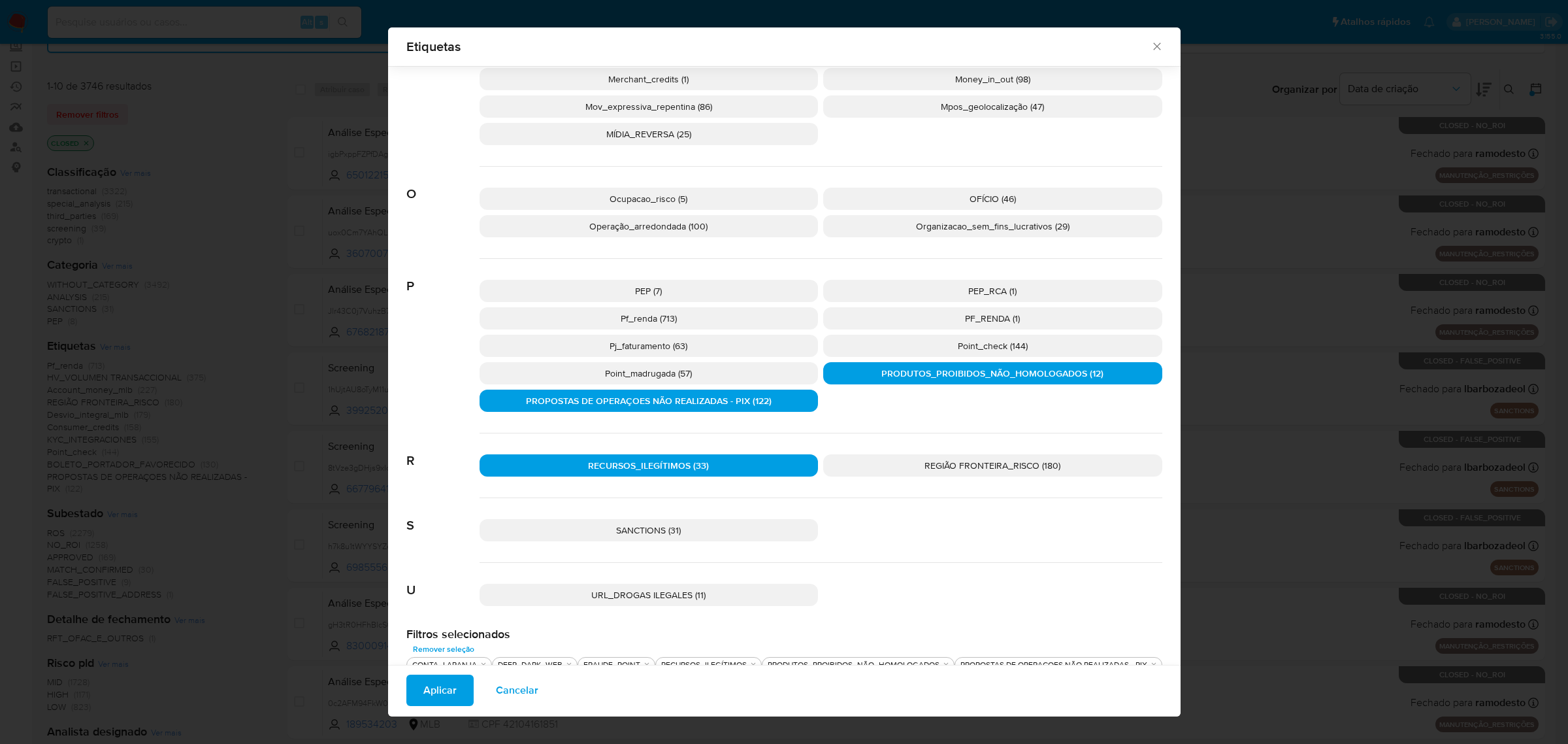
scroll to position [1118, 0]
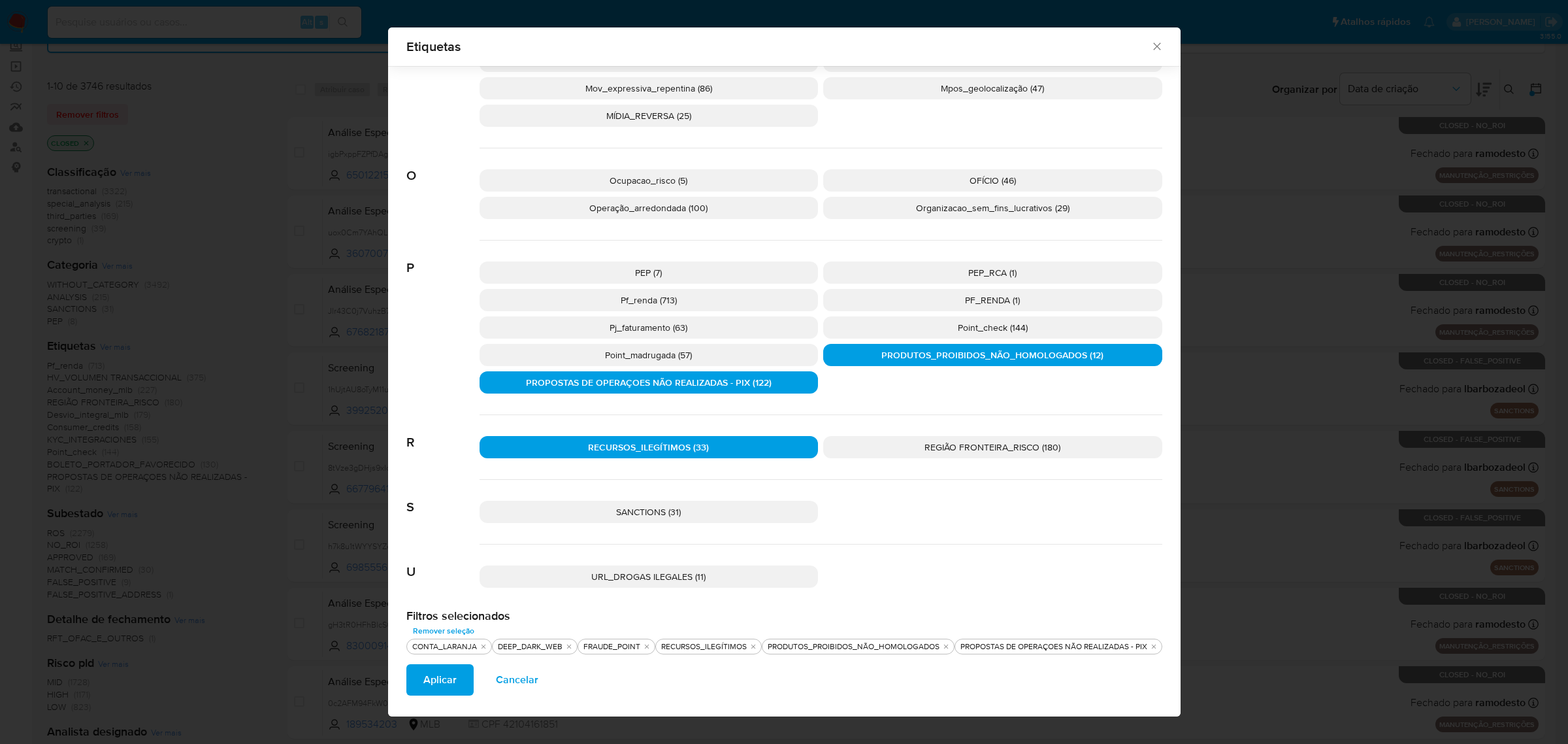
click at [427, 676] on span "Aplicar" at bounding box center [440, 680] width 34 height 29
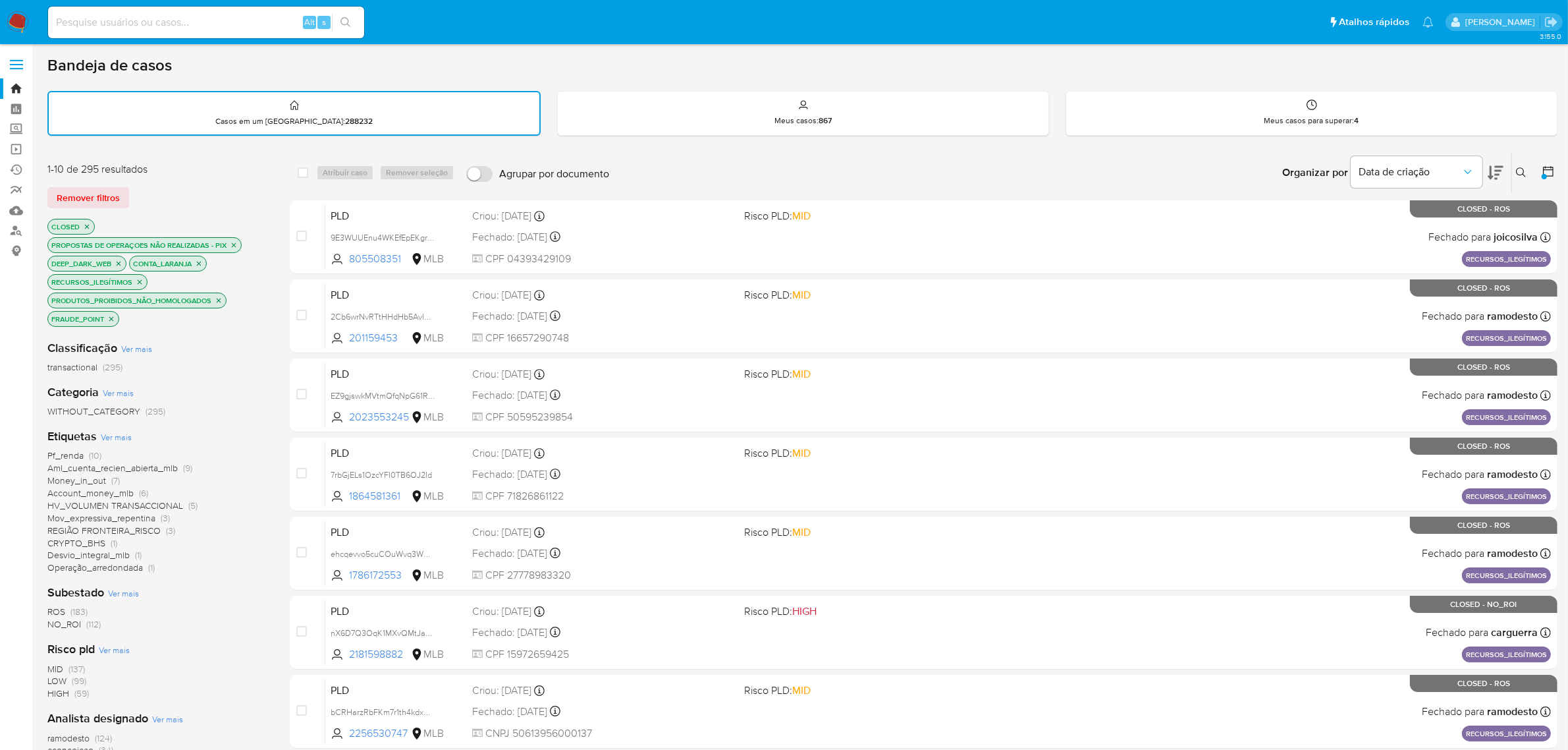
click at [1546, 172] on icon at bounding box center [1548, 171] width 13 height 13
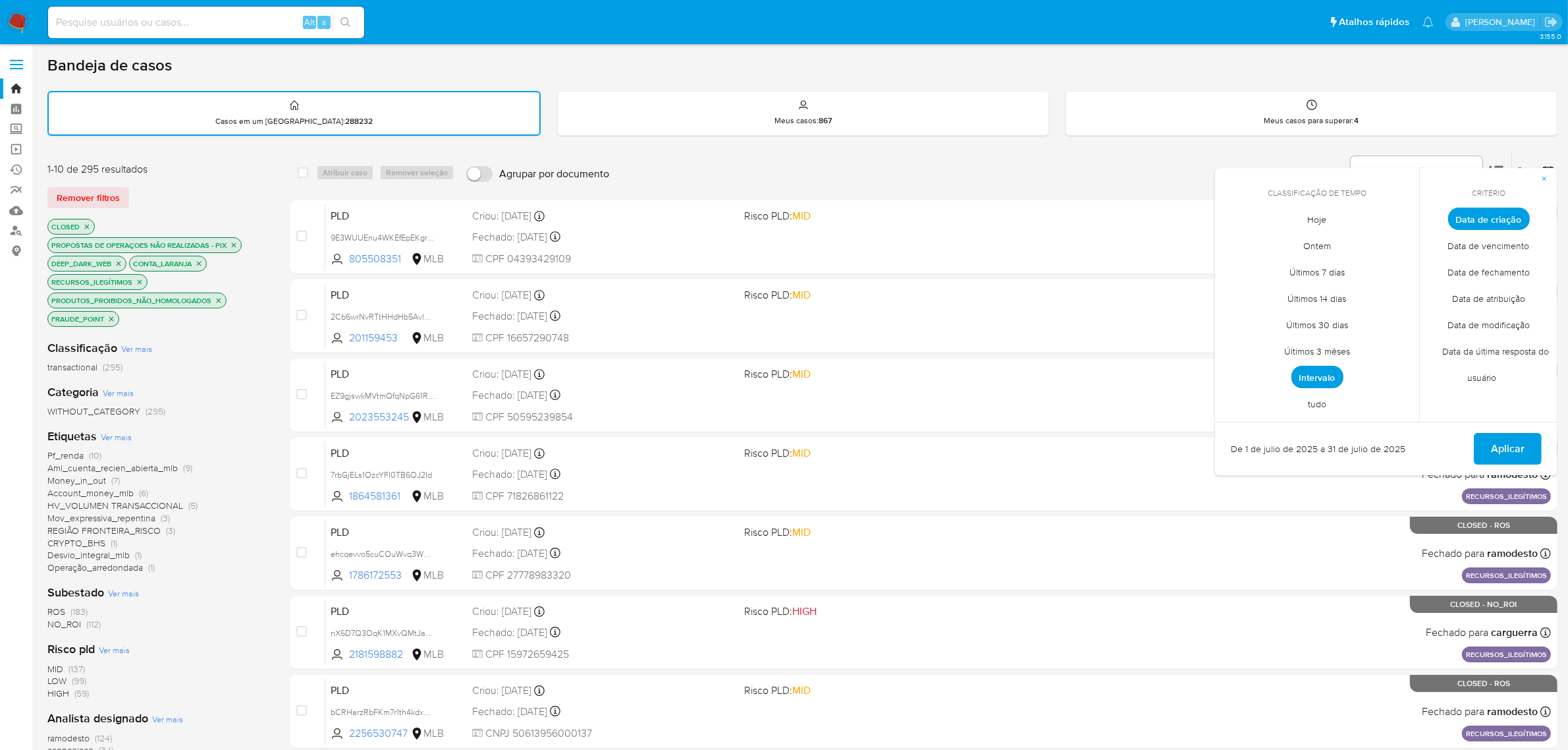
click at [1327, 368] on span "Intervalo" at bounding box center [1317, 377] width 52 height 22
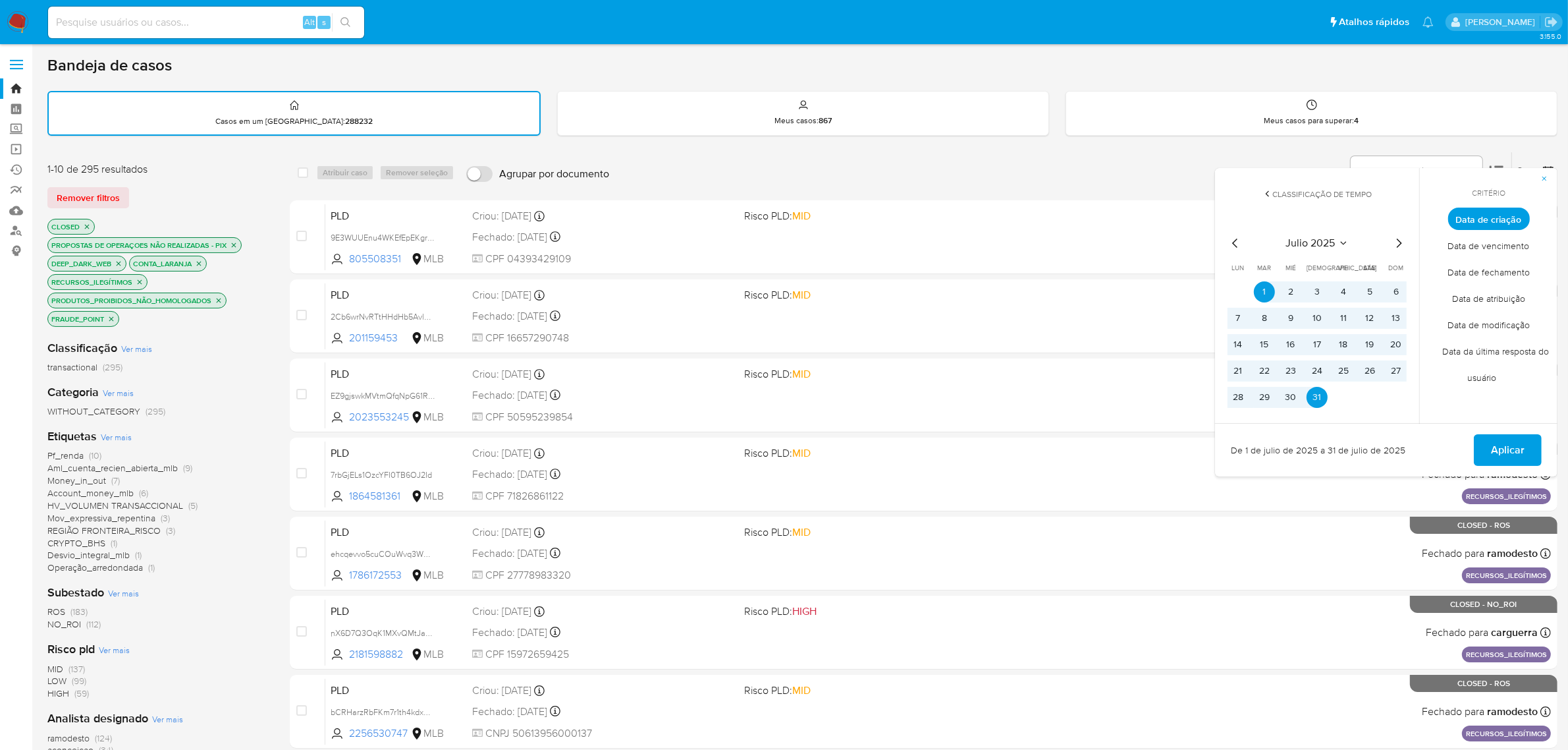
click at [1233, 237] on icon "Mes anterior" at bounding box center [1235, 243] width 16 height 16
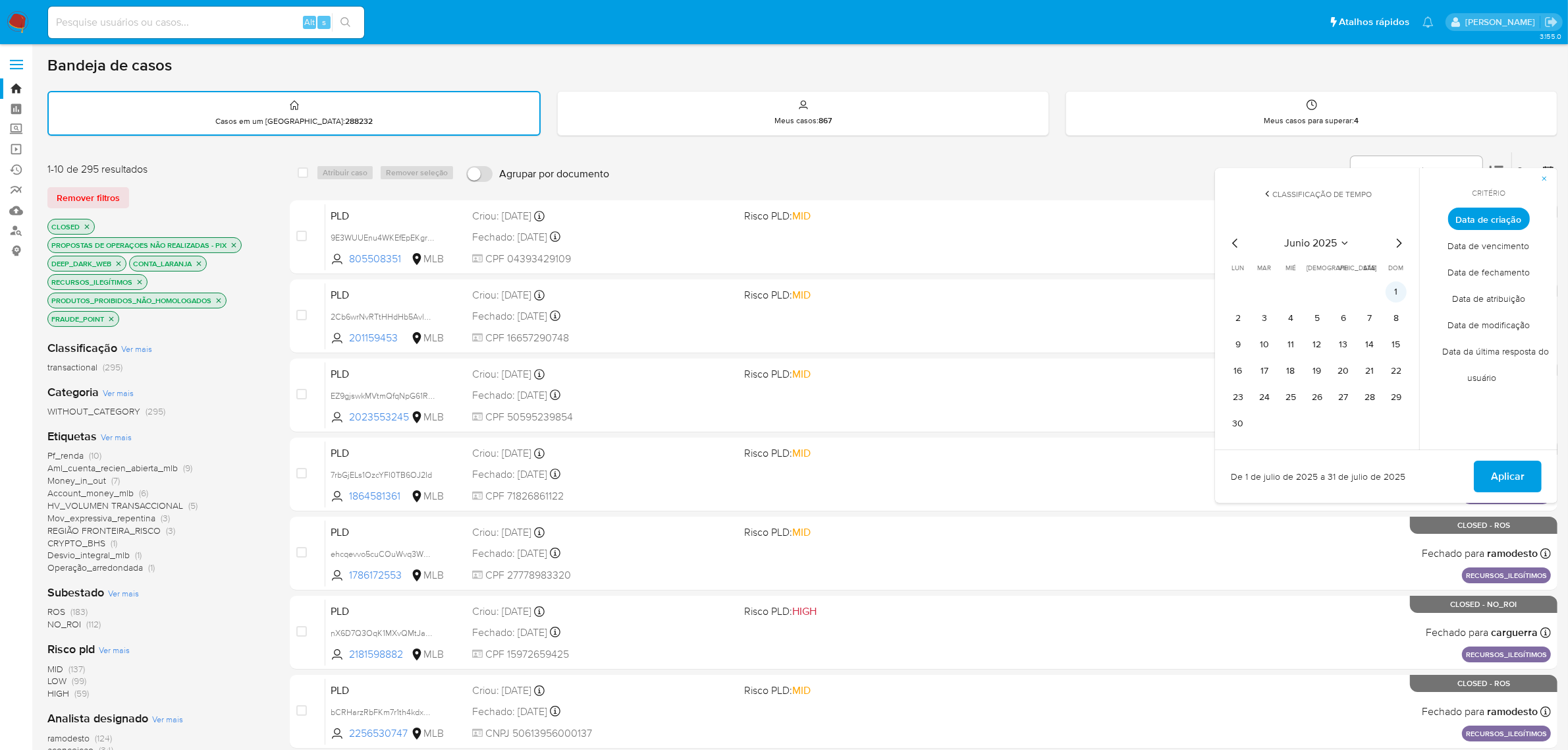
click at [1397, 289] on button "1" at bounding box center [1396, 291] width 21 height 21
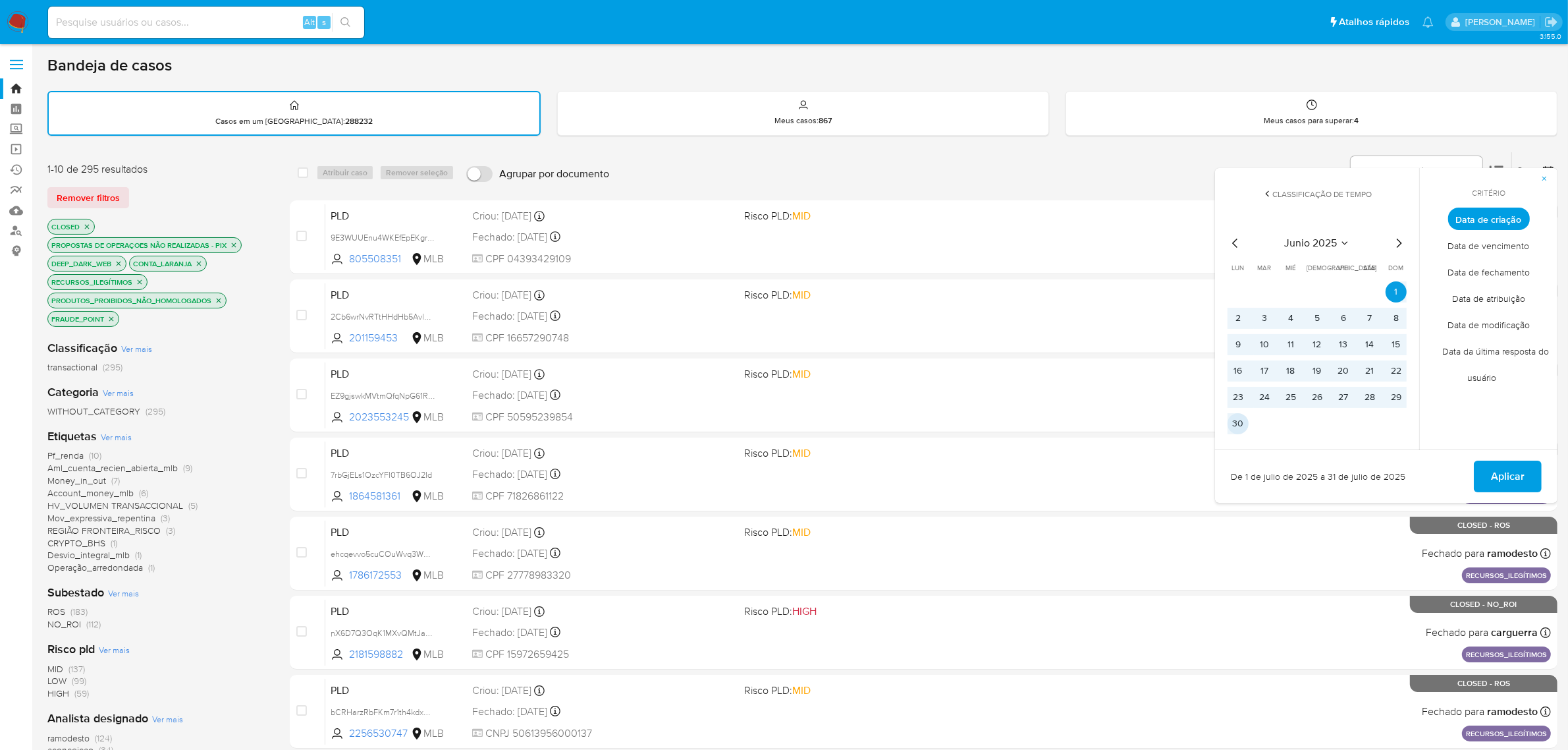
click at [1233, 427] on button "30" at bounding box center [1238, 423] width 21 height 21
click at [1502, 471] on span "Aplicar" at bounding box center [1508, 476] width 34 height 29
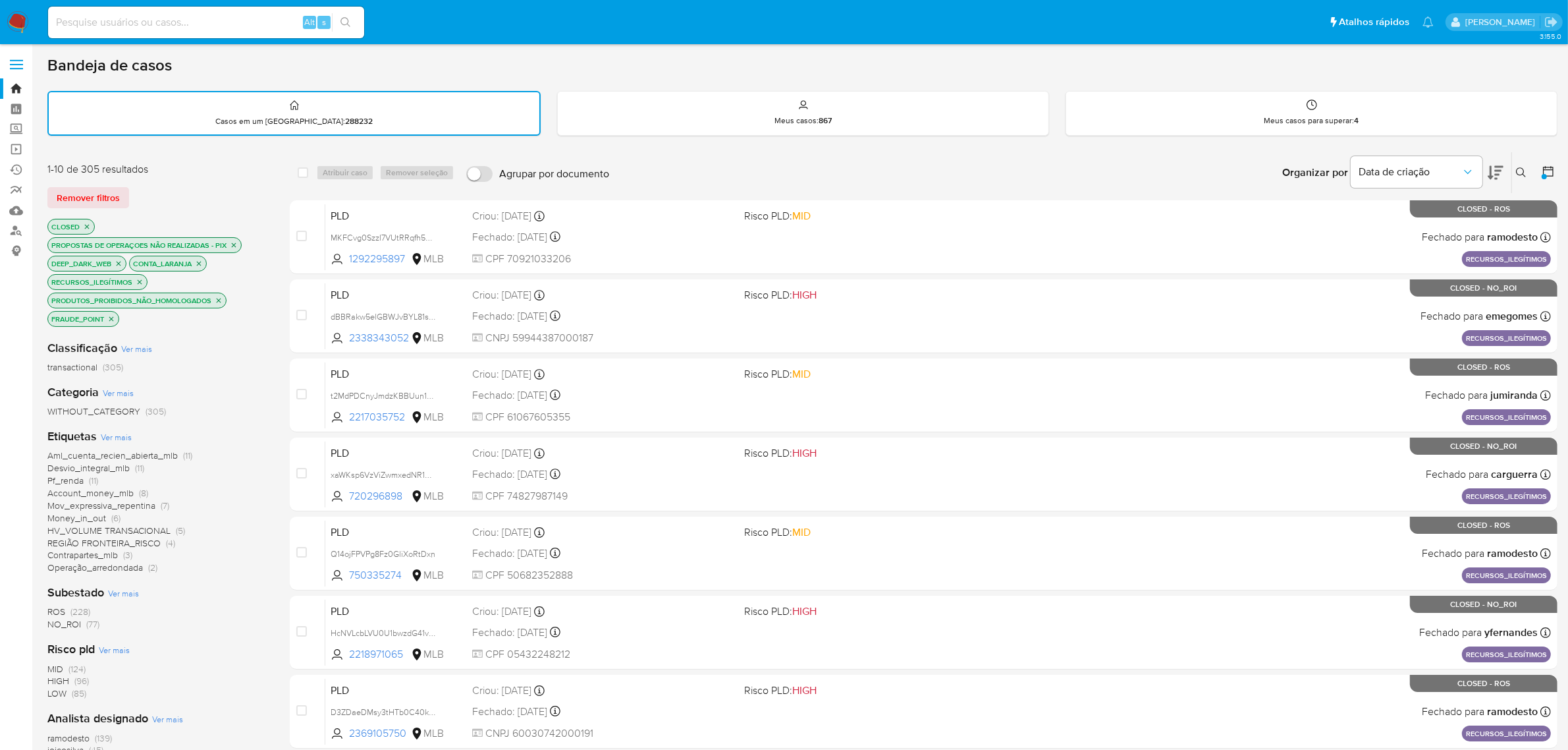
click at [1546, 174] on div at bounding box center [1544, 177] width 5 height 5
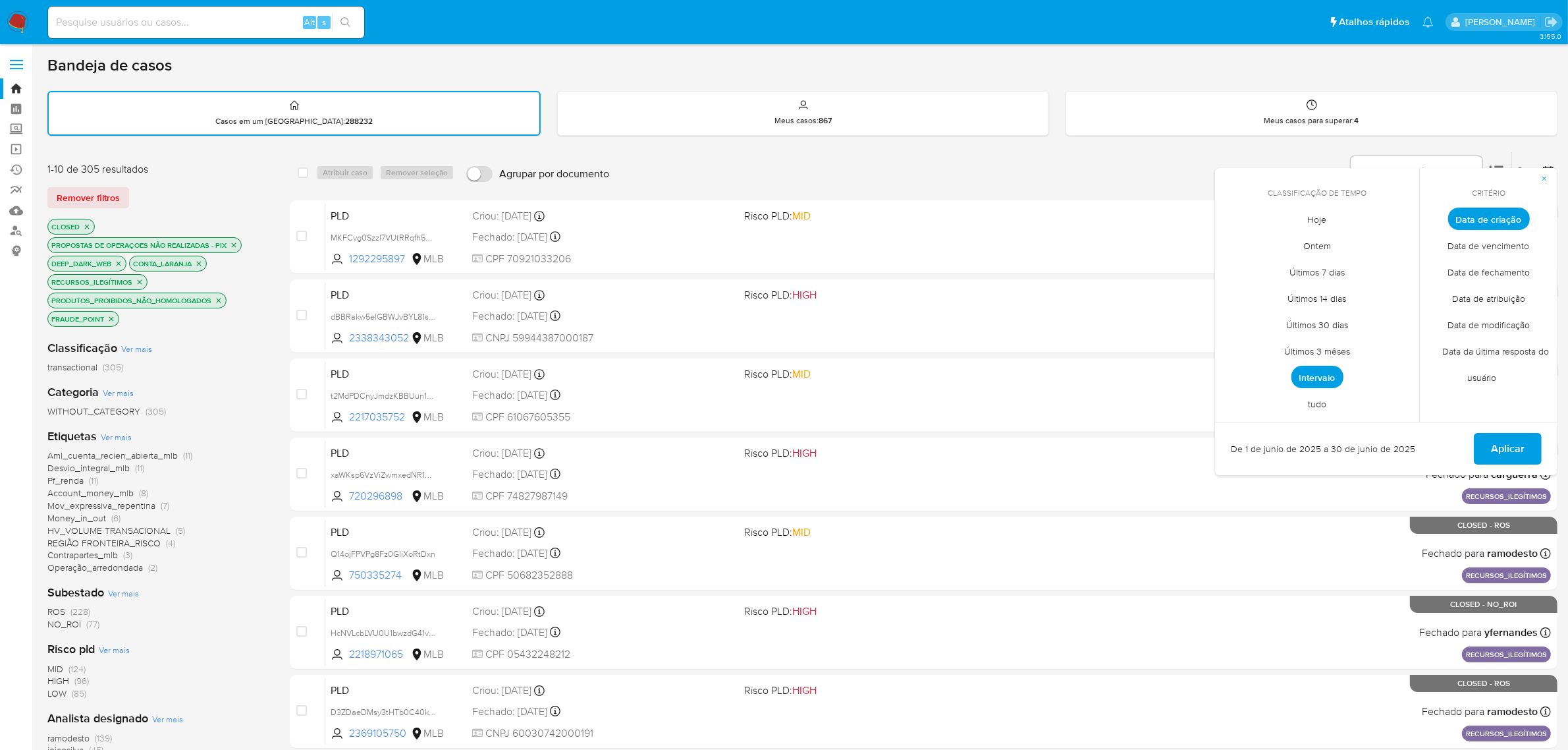
click at [1310, 369] on span "Intervalo" at bounding box center [1317, 377] width 52 height 22
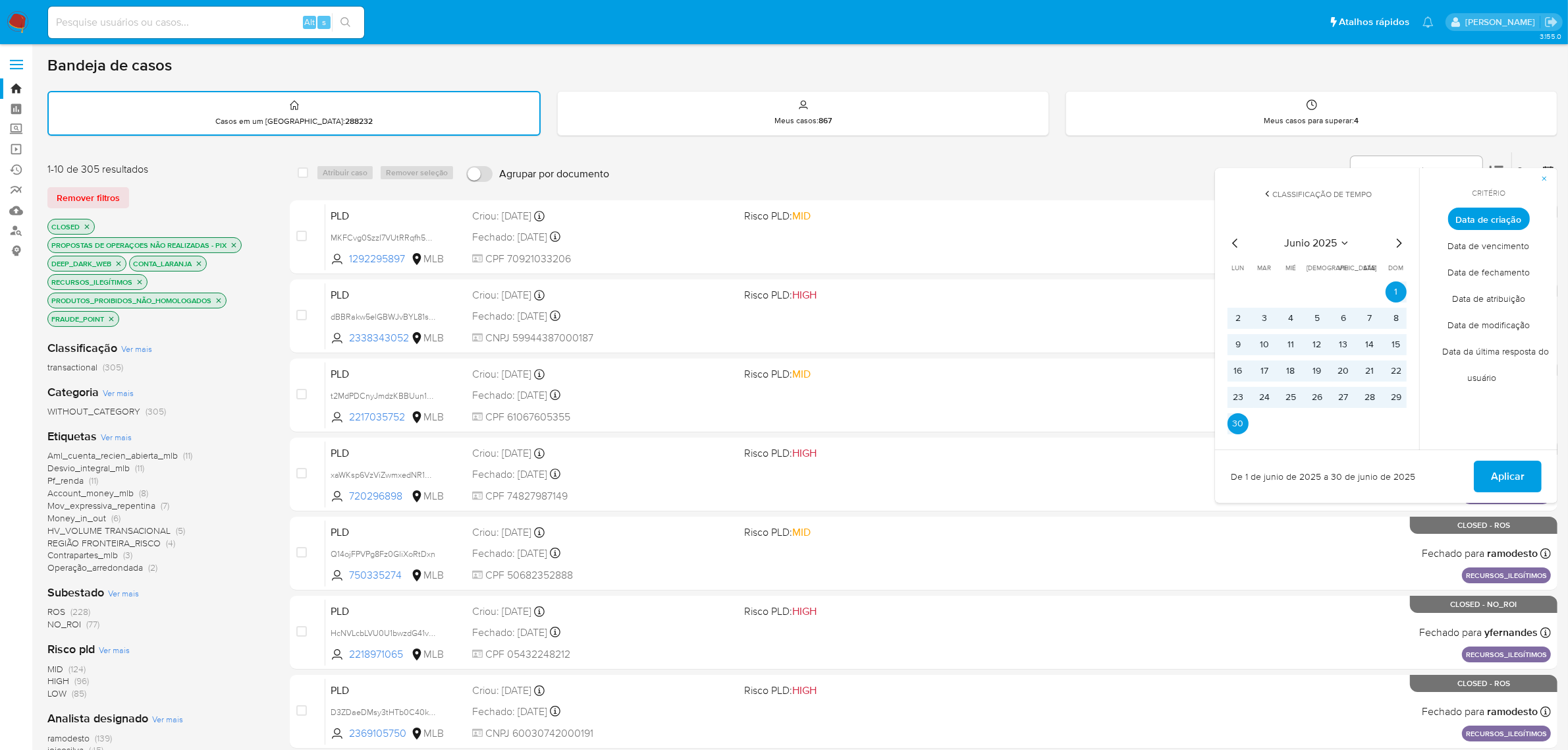
click at [1233, 243] on icon "Mes anterior" at bounding box center [1235, 243] width 16 height 16
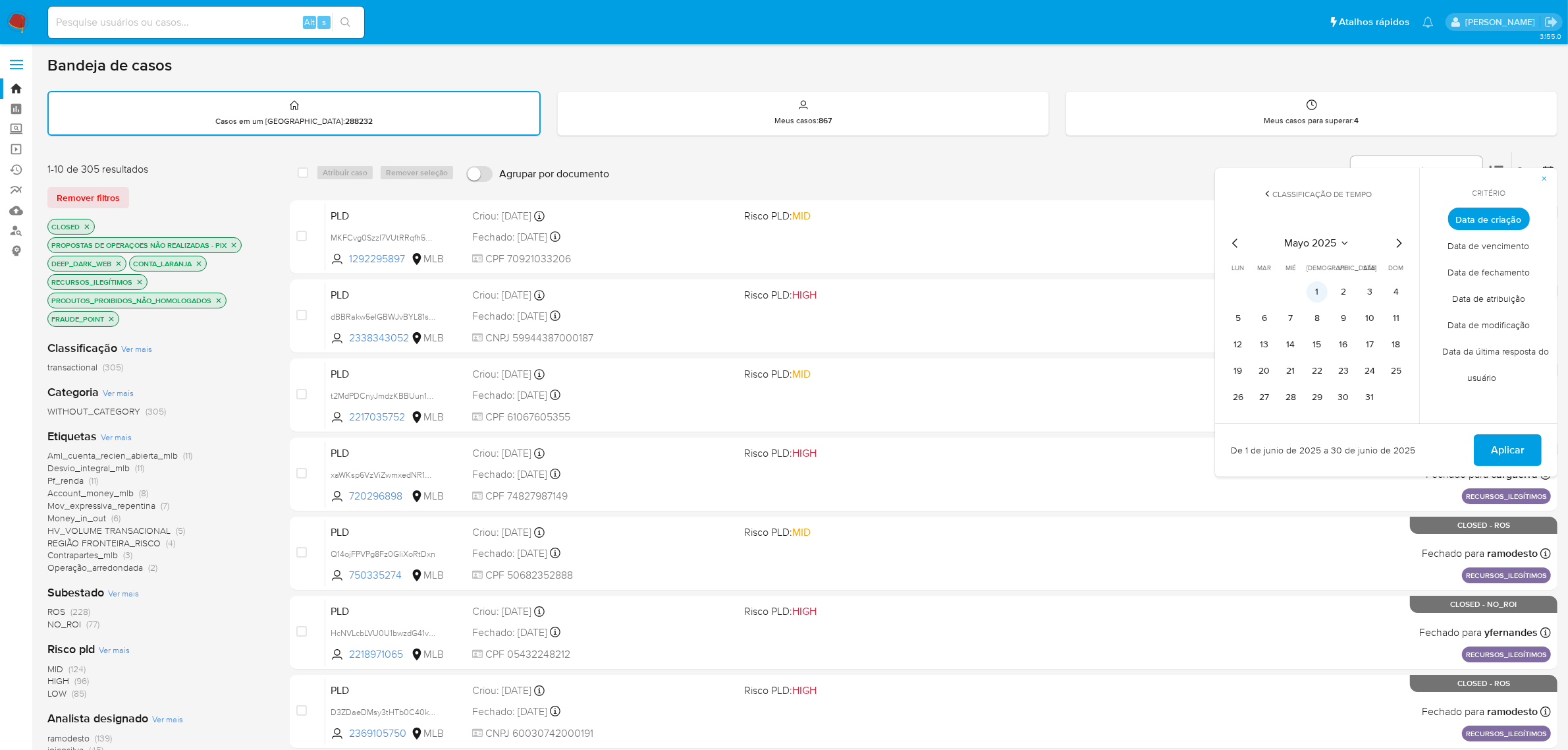
click at [1319, 292] on button "1" at bounding box center [1317, 291] width 21 height 21
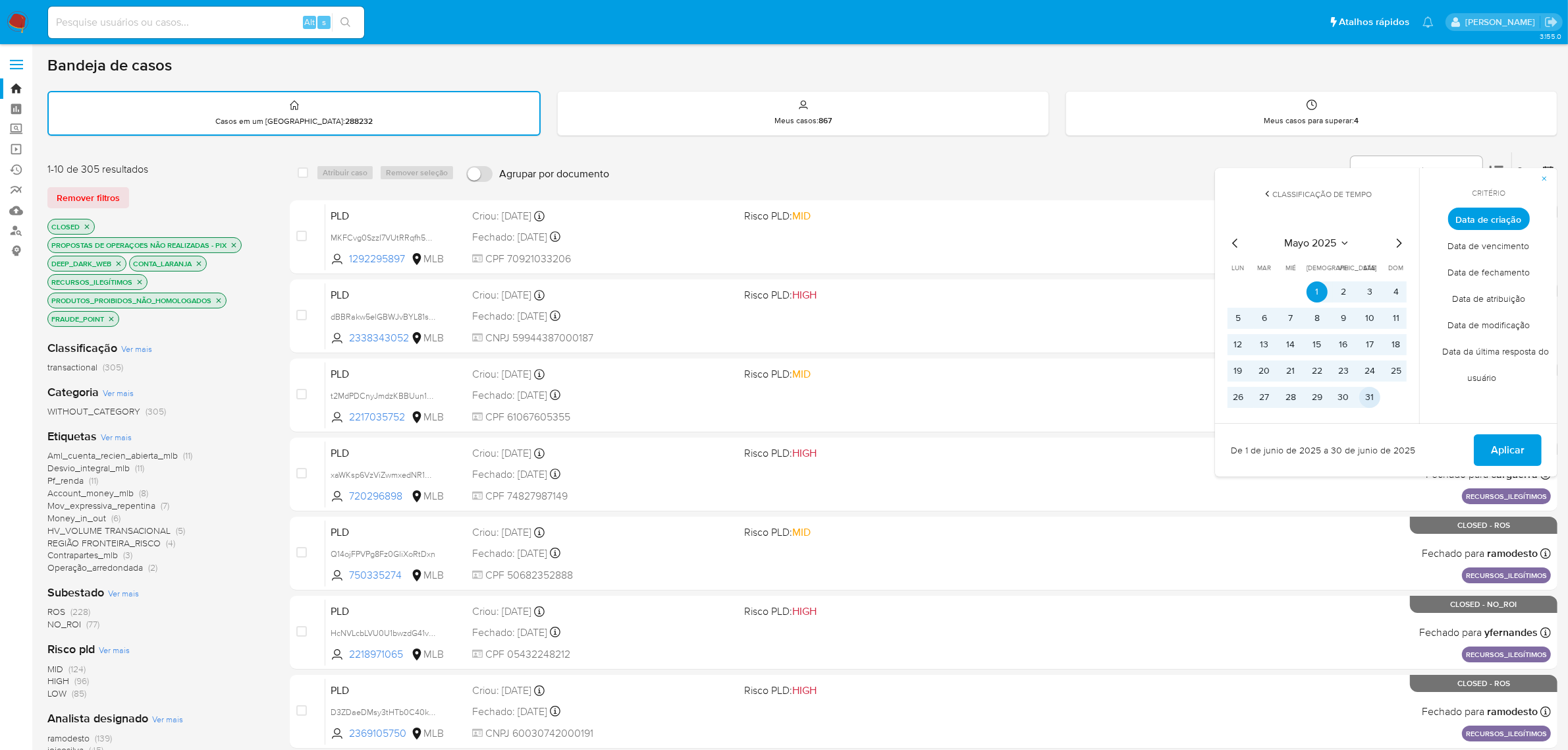
click at [1364, 394] on button "31" at bounding box center [1370, 397] width 21 height 21
click at [1496, 451] on span "Aplicar" at bounding box center [1508, 450] width 34 height 29
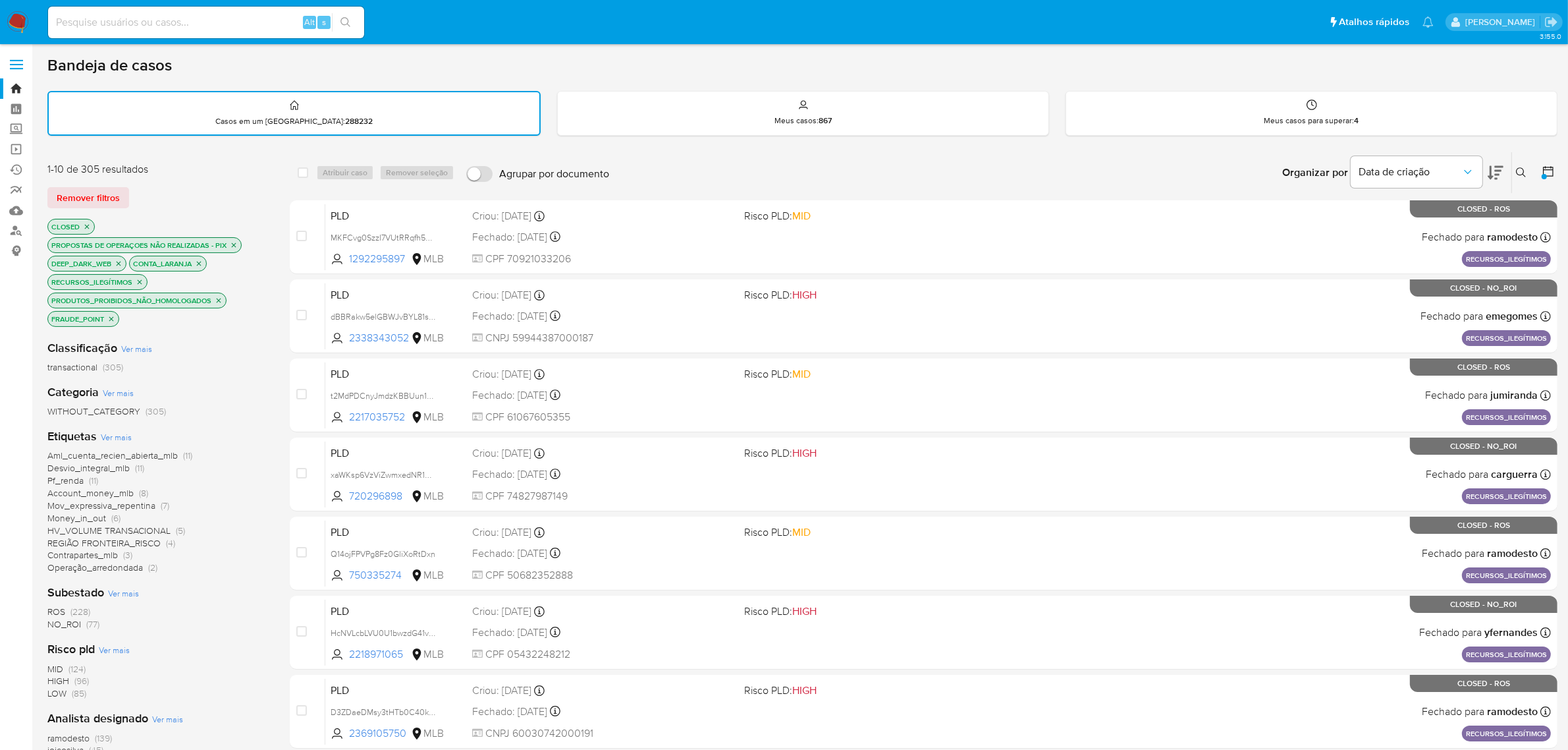
click at [1551, 168] on icon at bounding box center [1548, 171] width 11 height 11
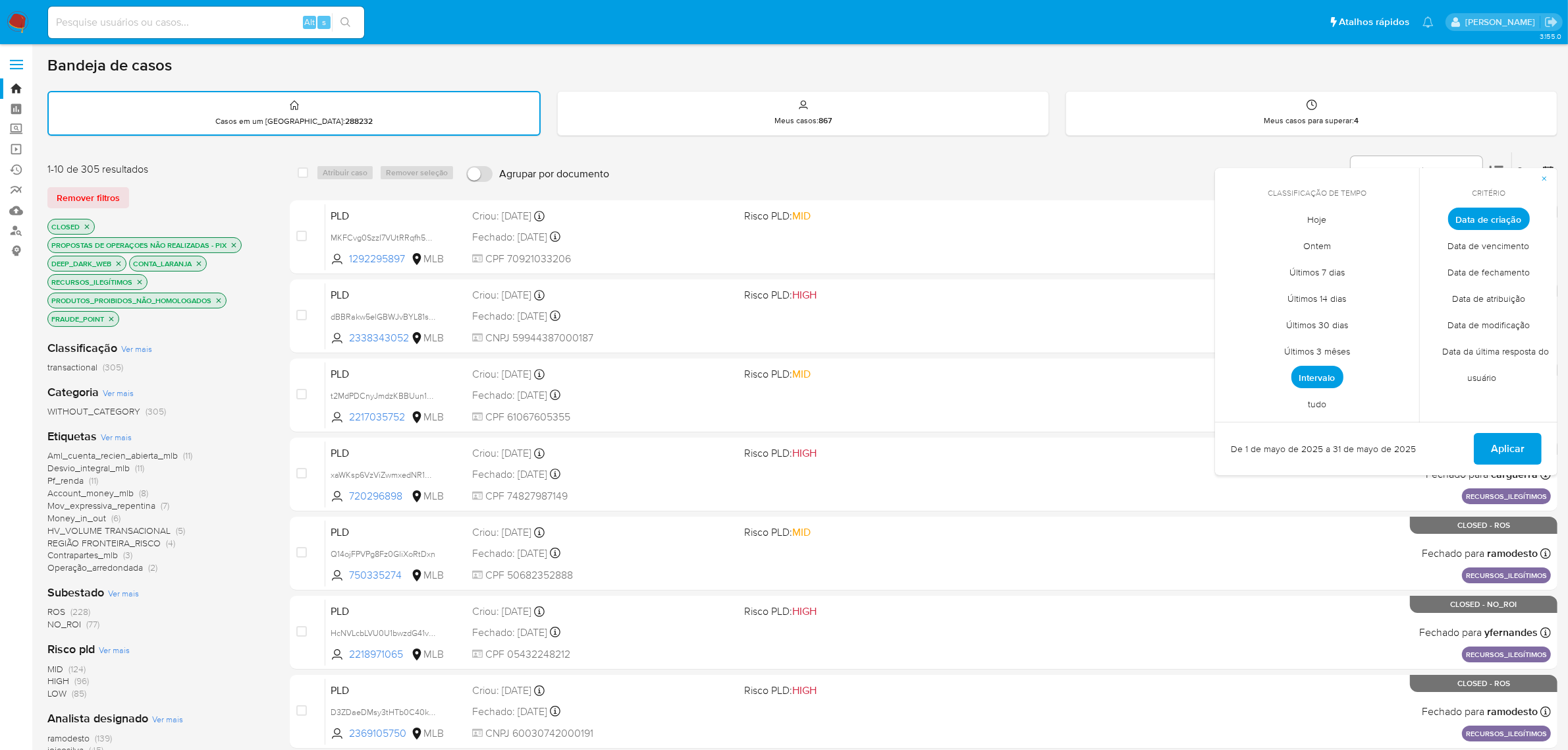
click at [1317, 382] on span "Intervalo" at bounding box center [1317, 377] width 52 height 22
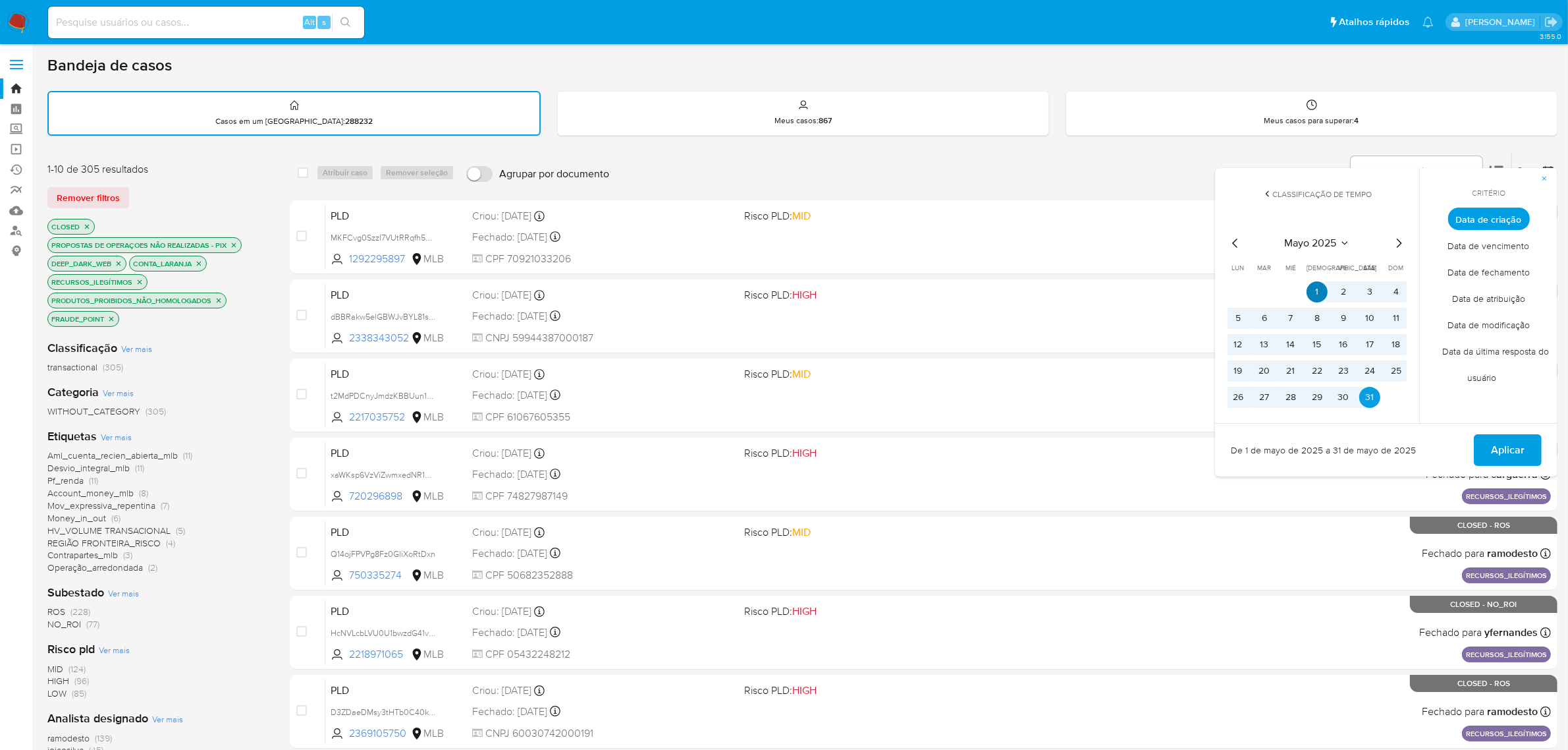
click at [1323, 283] on button "1" at bounding box center [1317, 291] width 21 height 21
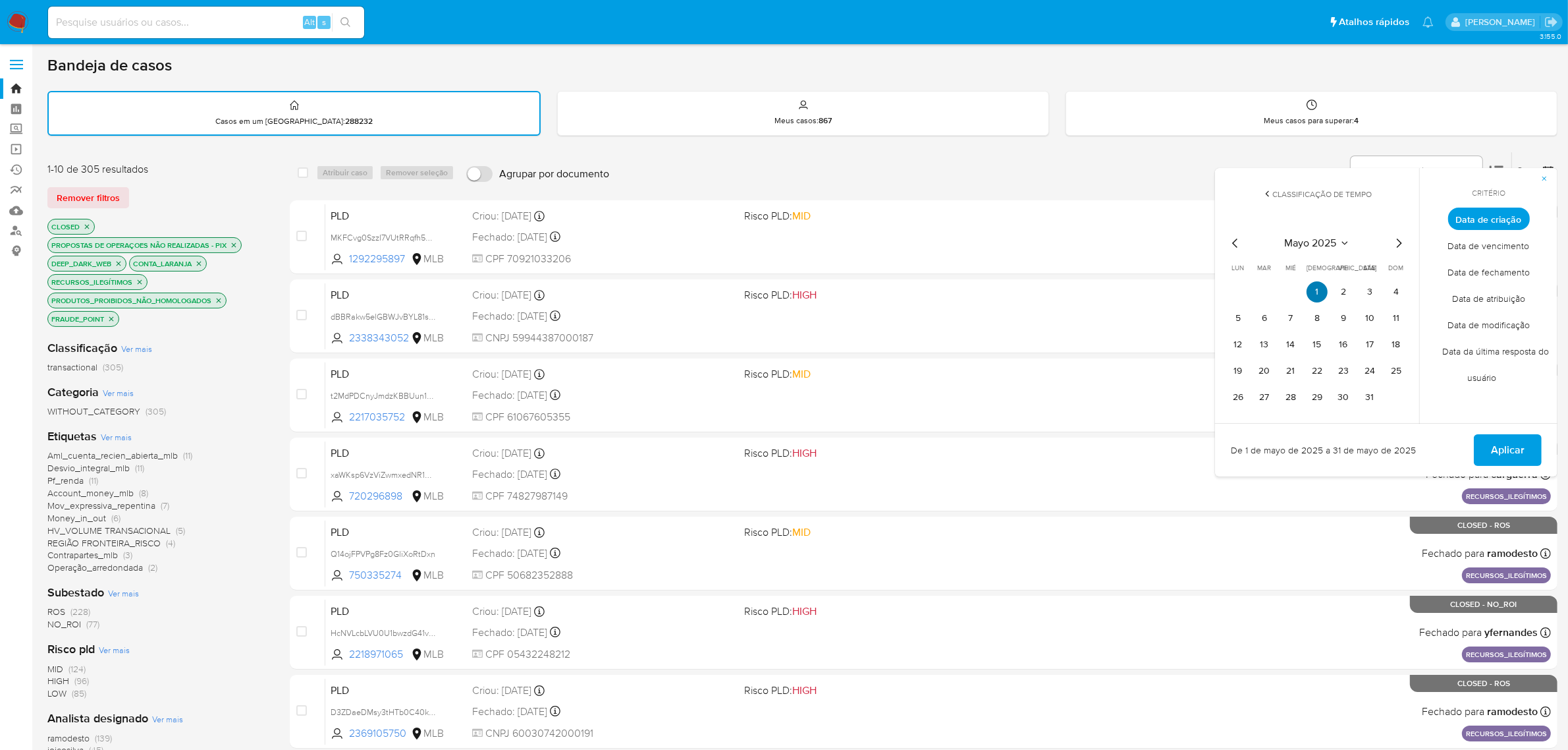
click at [1318, 291] on button "1" at bounding box center [1317, 291] width 21 height 21
click at [1367, 387] on button "31" at bounding box center [1370, 397] width 21 height 21
click at [1496, 442] on span "Aplicar" at bounding box center [1508, 450] width 34 height 29
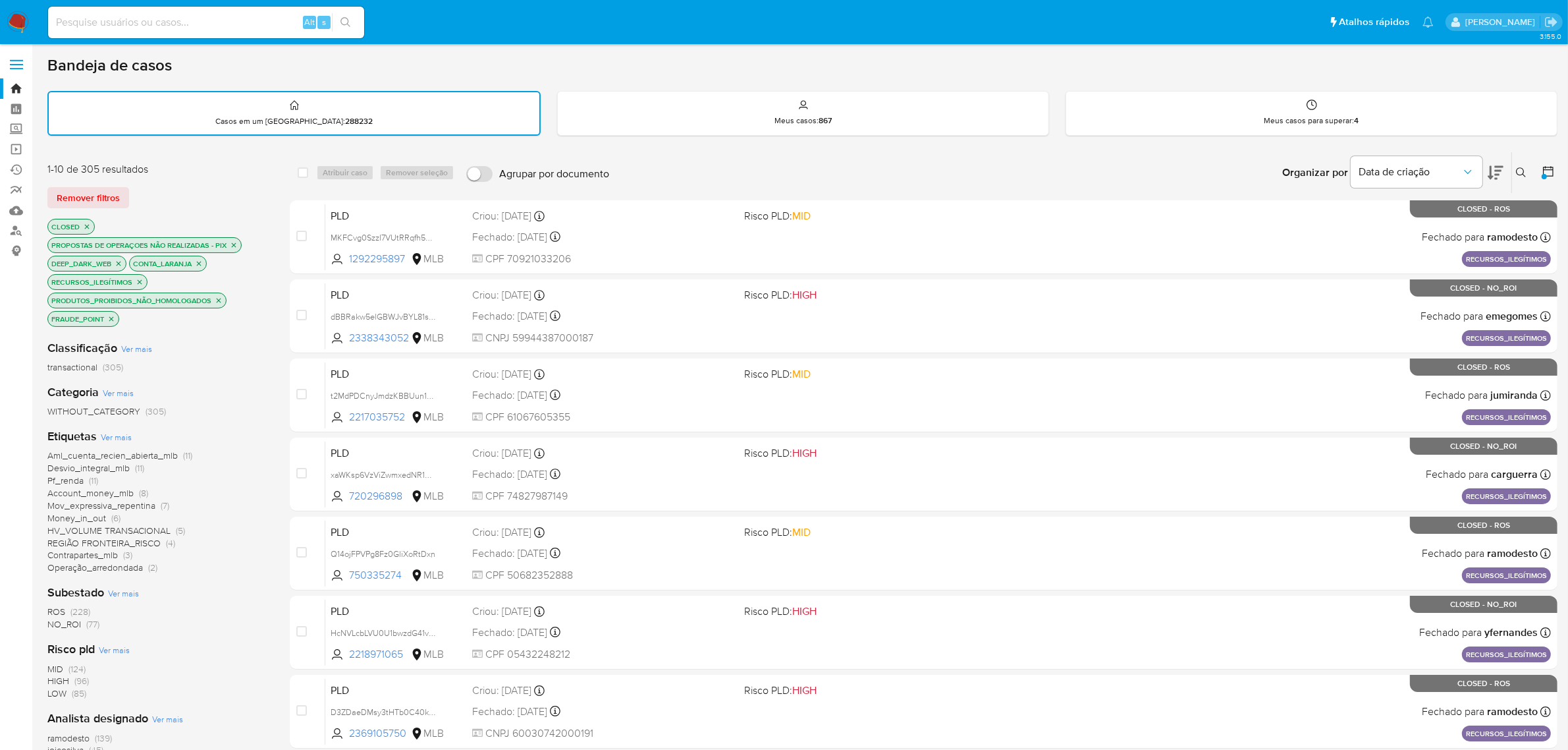
click at [1537, 172] on div at bounding box center [1546, 172] width 24 height 41
click at [1551, 171] on icon at bounding box center [1548, 171] width 13 height 13
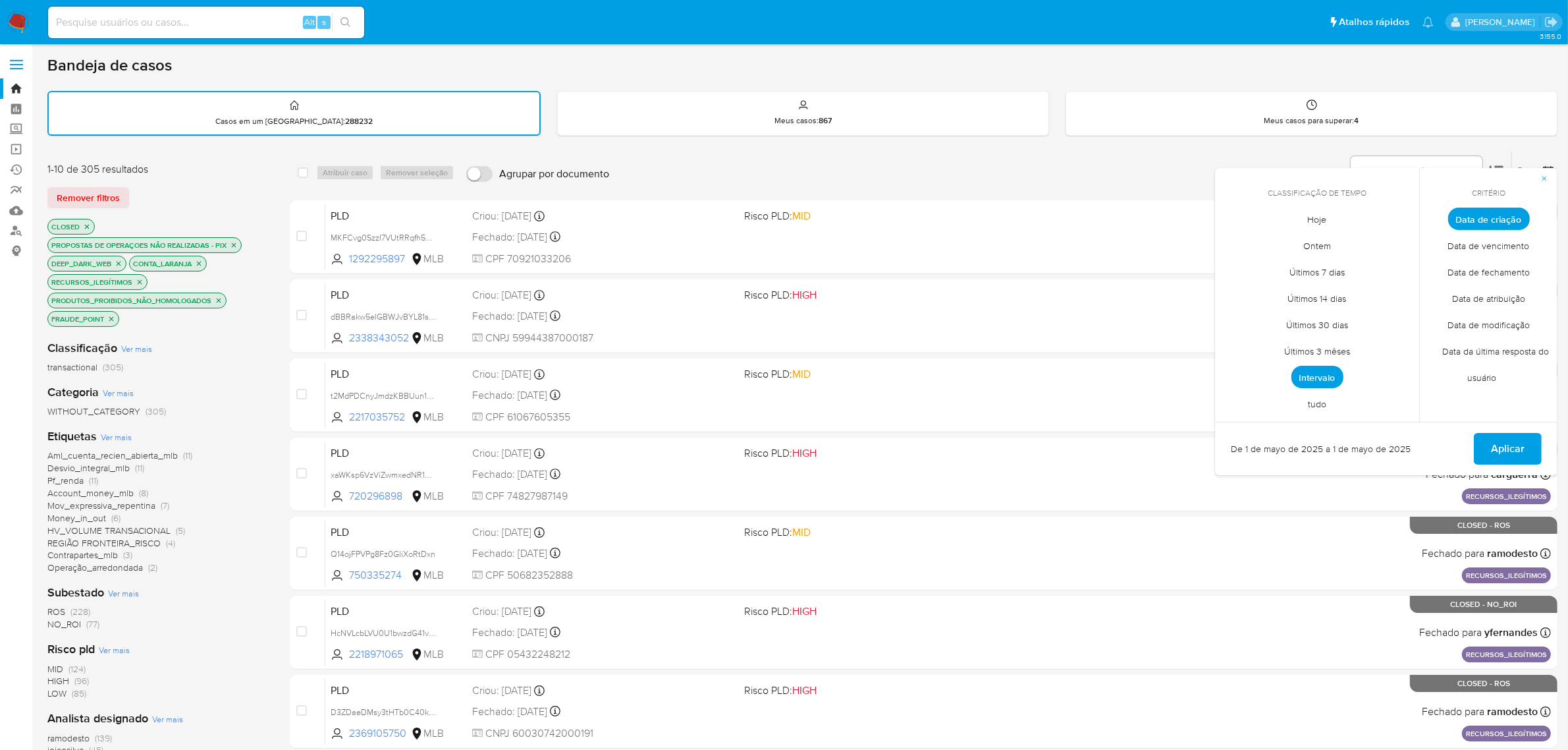
click at [1335, 379] on span "Intervalo" at bounding box center [1317, 377] width 52 height 22
click at [1396, 247] on icon "Mes siguiente" at bounding box center [1398, 243] width 16 height 16
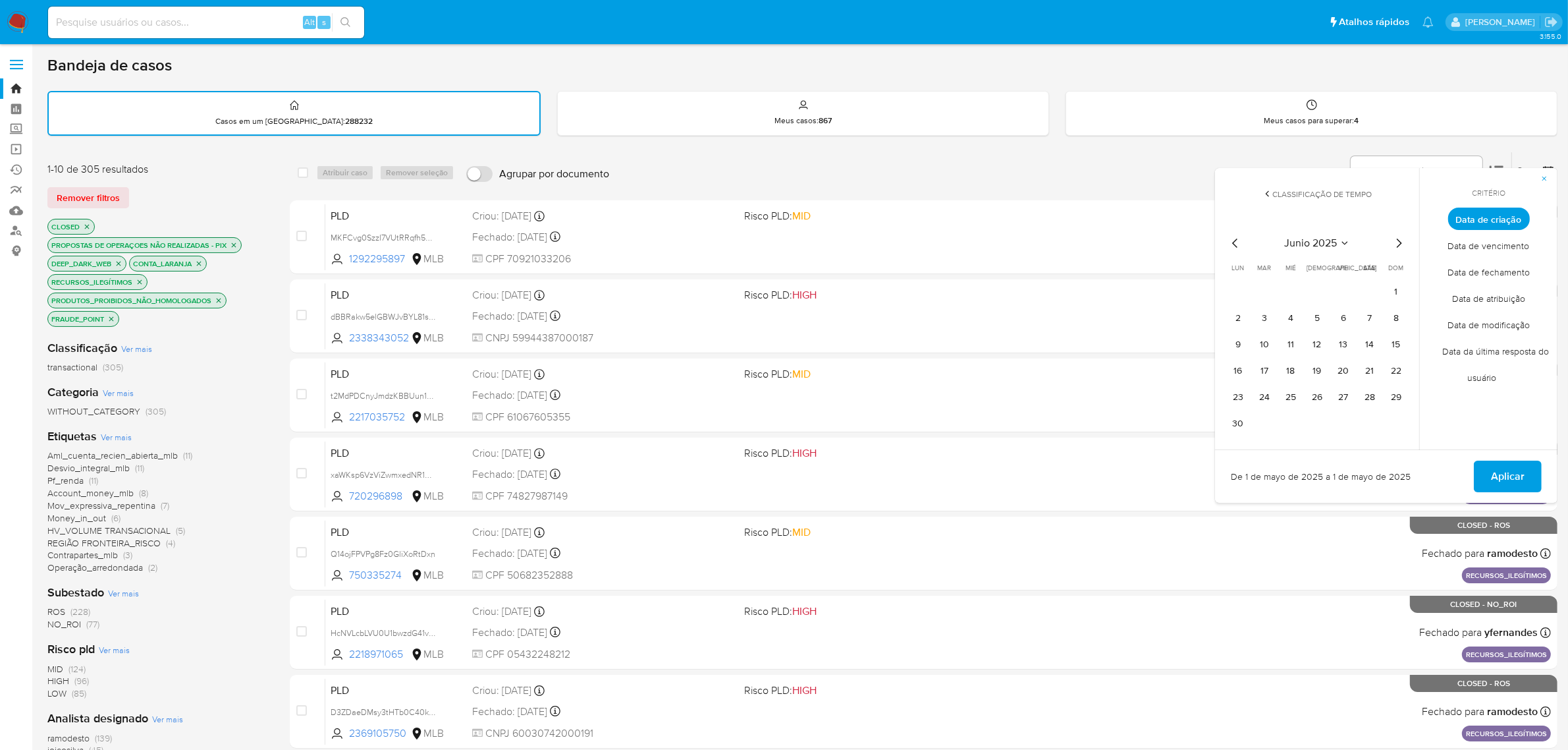
click at [1403, 242] on icon "Mes siguiente" at bounding box center [1398, 243] width 16 height 16
click at [1266, 288] on button "1" at bounding box center [1264, 291] width 21 height 21
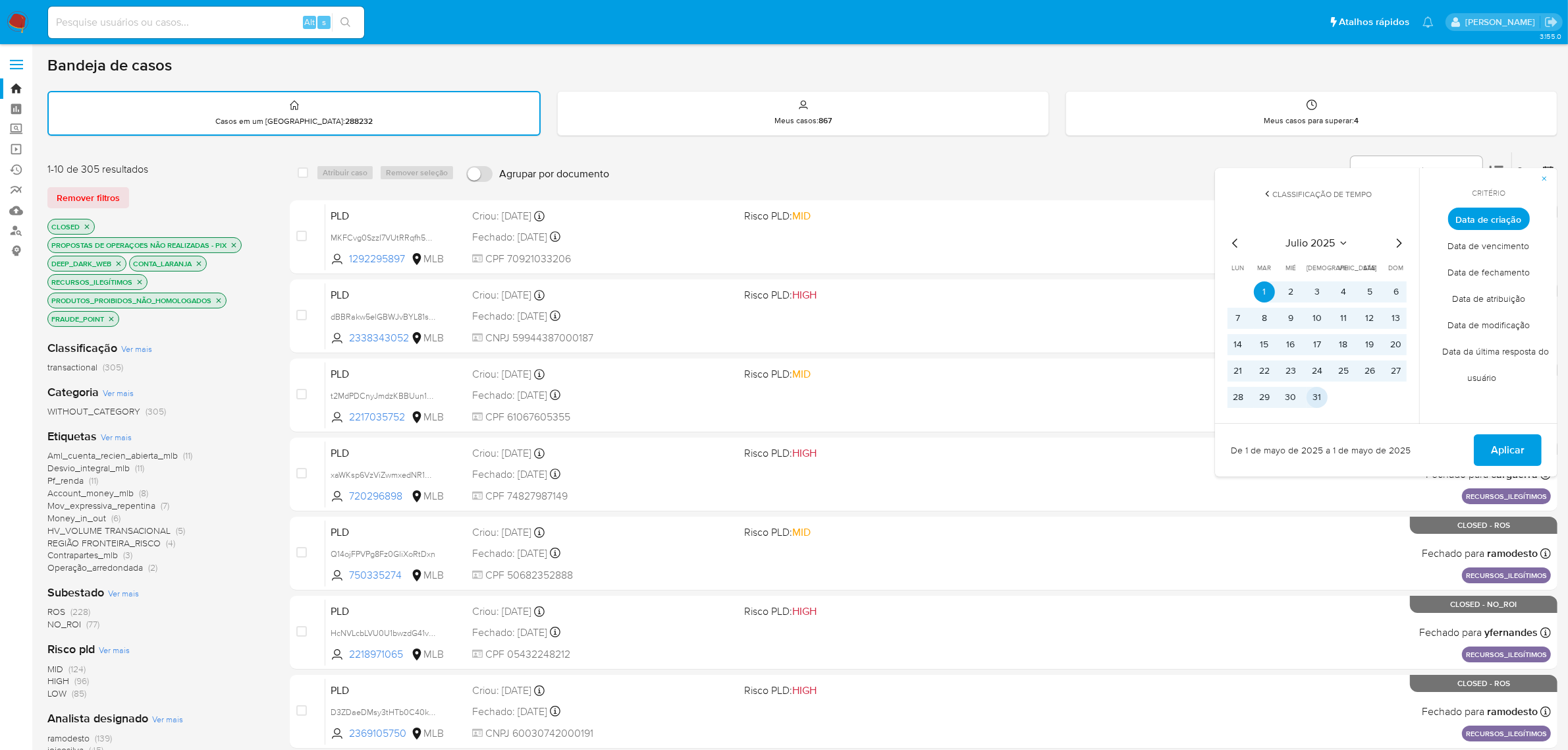
click at [1321, 391] on button "31" at bounding box center [1317, 397] width 21 height 21
click at [1513, 445] on span "Aplicar" at bounding box center [1508, 450] width 34 height 29
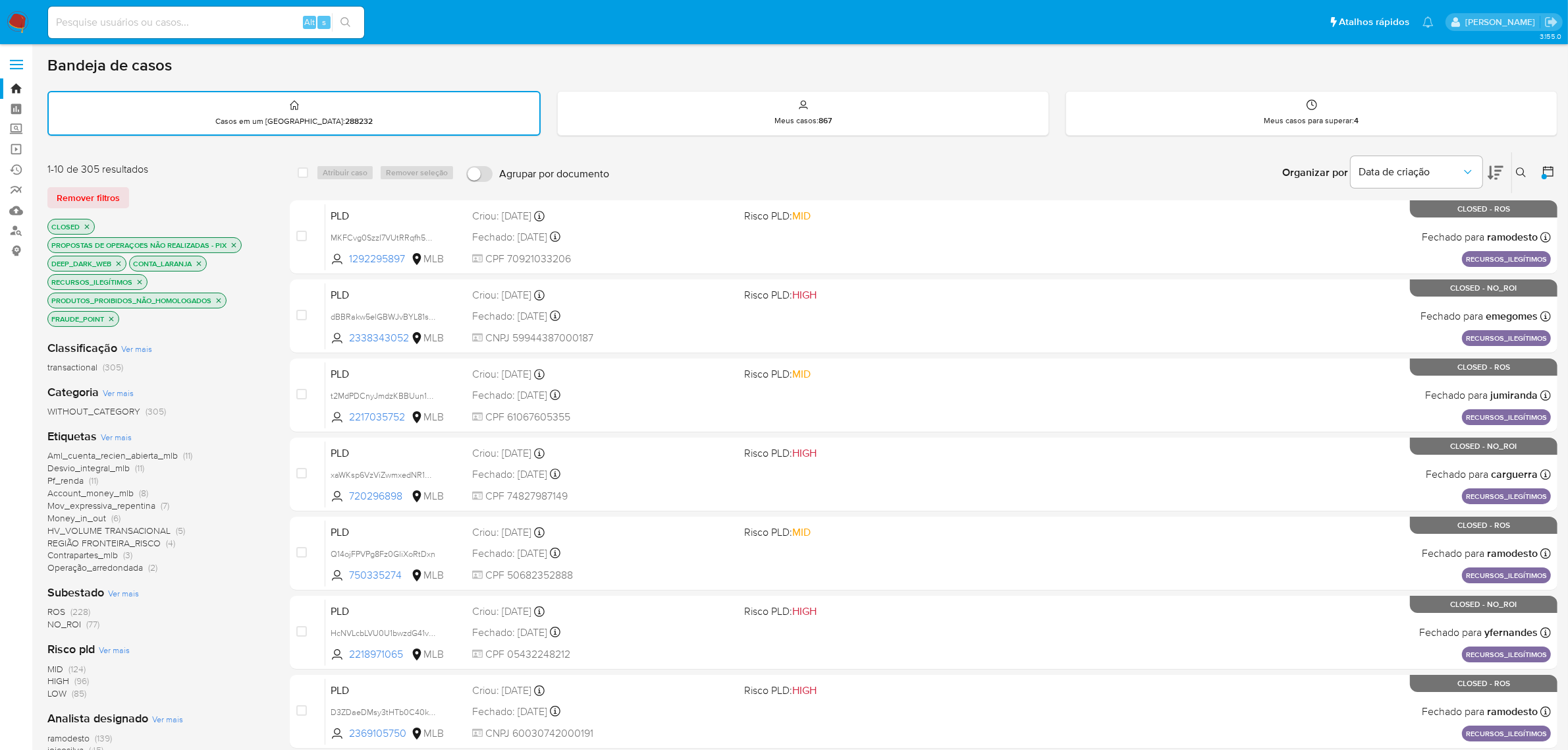
click at [1557, 168] on button at bounding box center [1549, 172] width 16 height 16
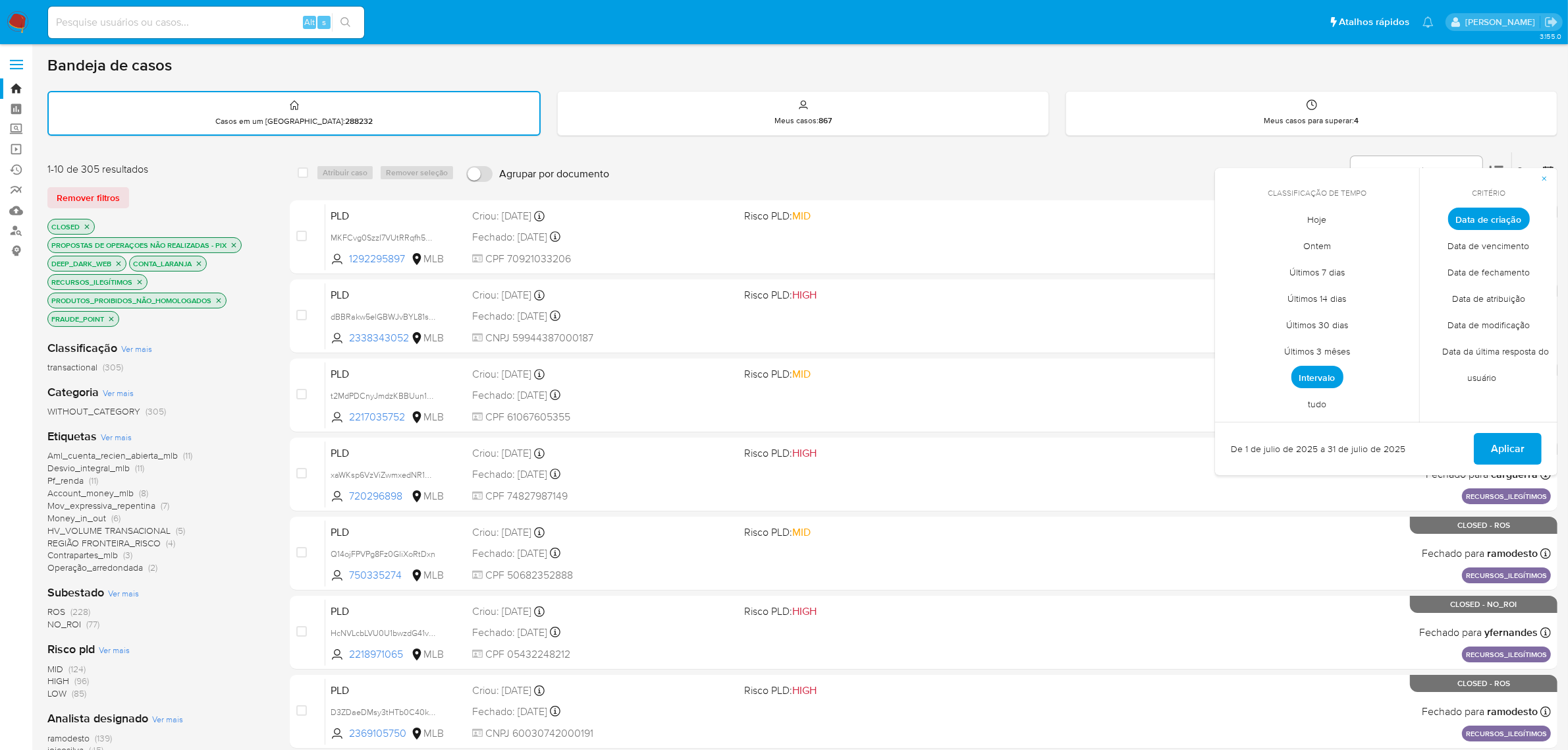
click at [1335, 377] on span "Intervalo" at bounding box center [1317, 377] width 52 height 22
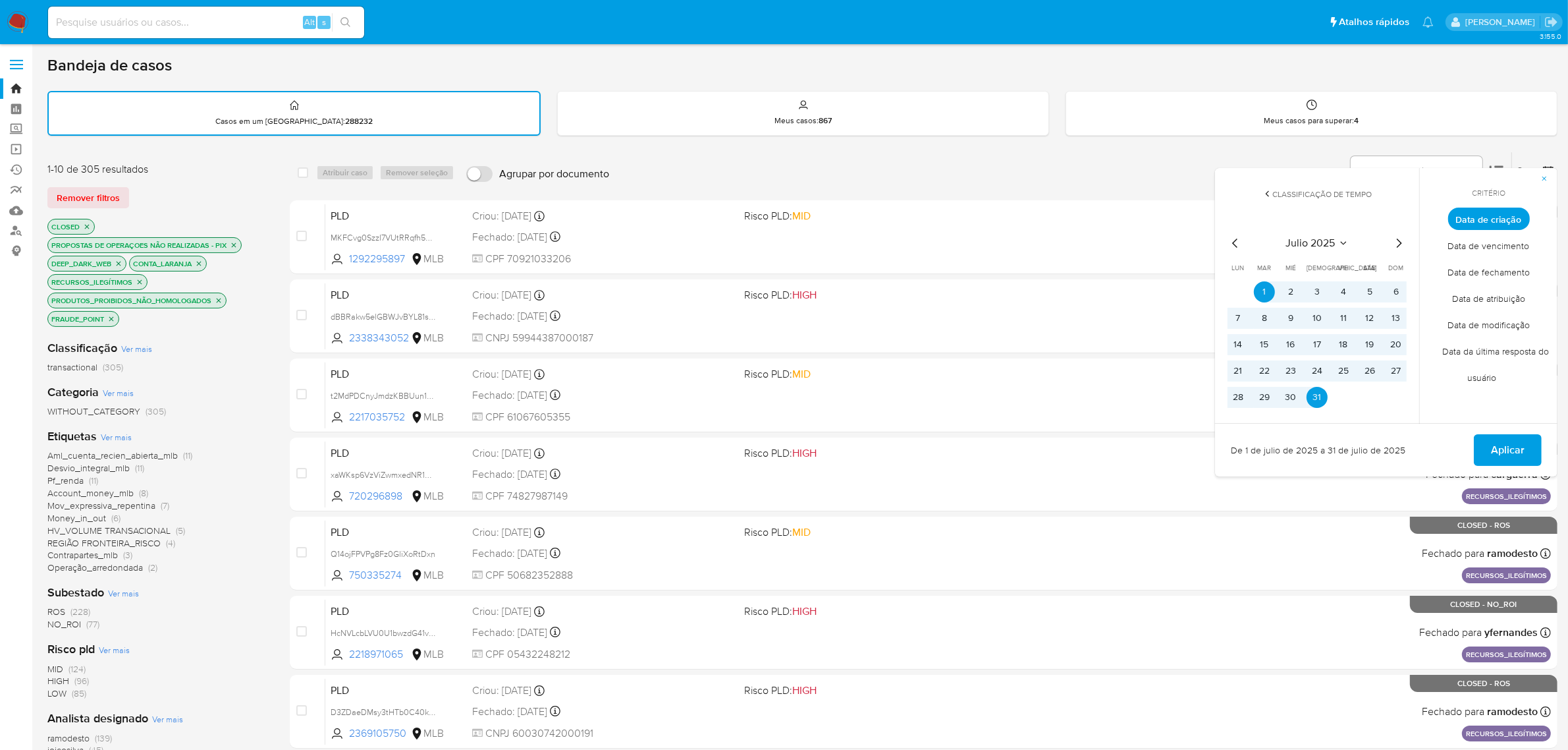
click at [15, 66] on label at bounding box center [16, 64] width 33 height 28
click at [0, 0] on input "checkbox" at bounding box center [0, 0] width 0 height 0
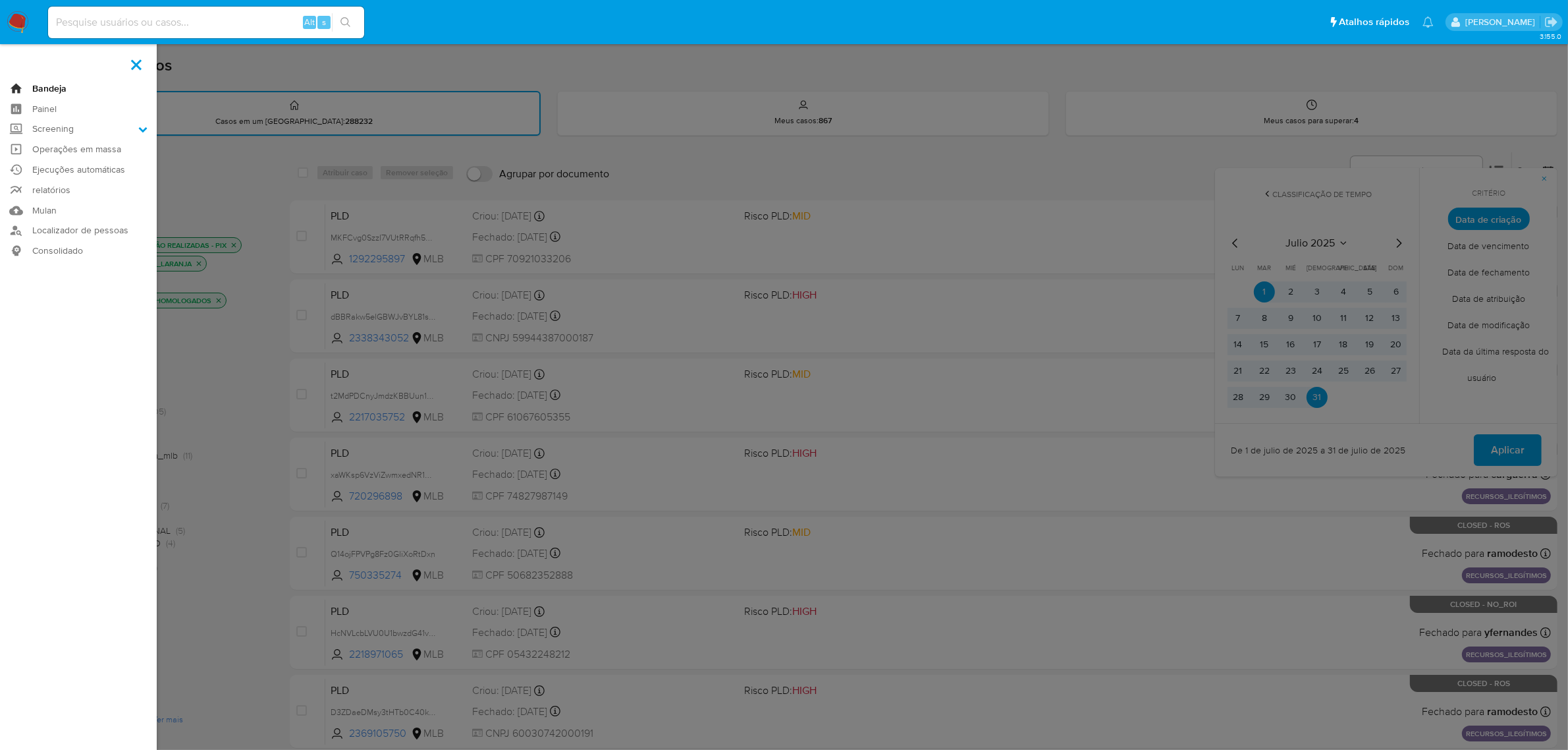
click at [51, 90] on link "Bandeja" at bounding box center [78, 89] width 157 height 20
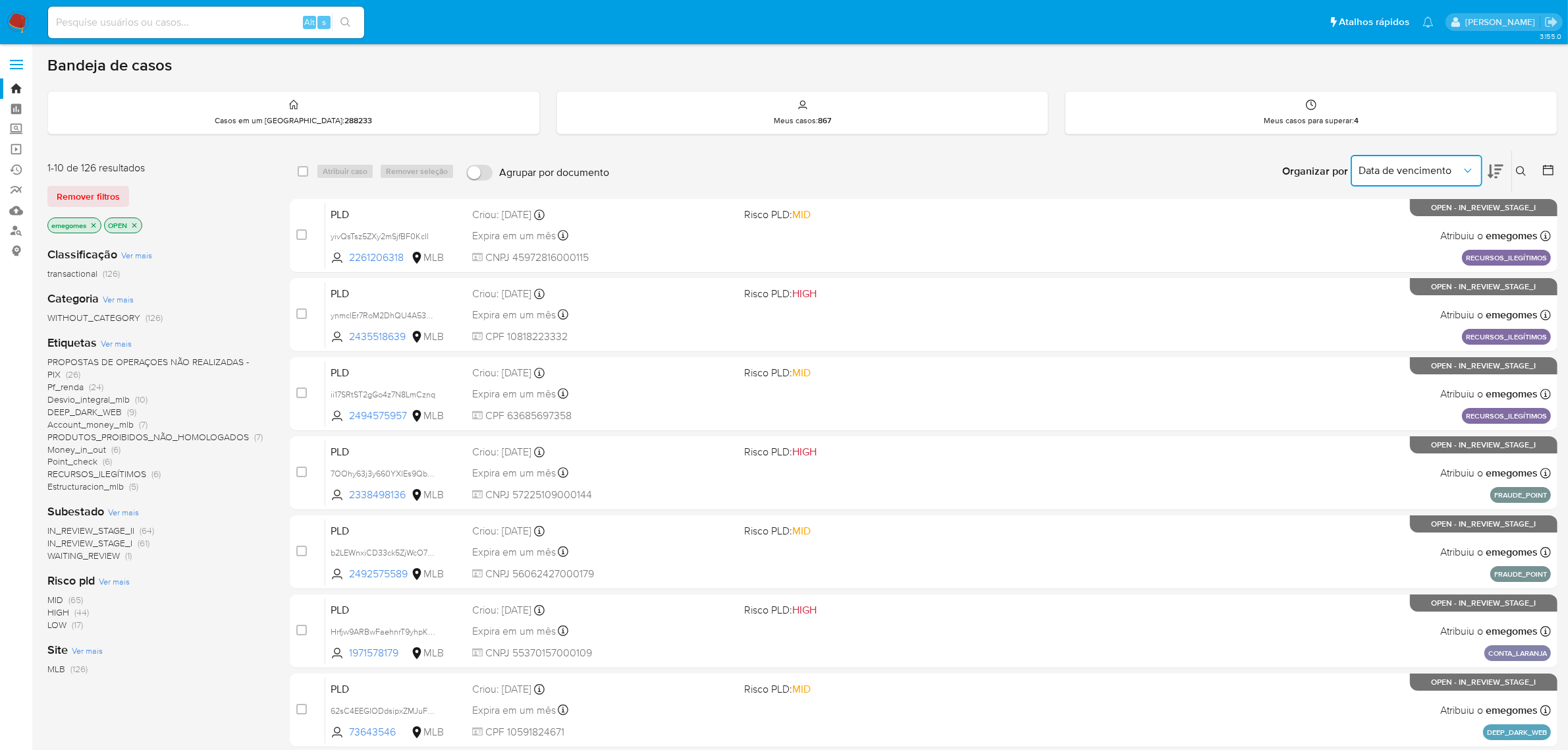
click at [1474, 168] on icon "Organizar por" at bounding box center [1468, 170] width 13 height 13
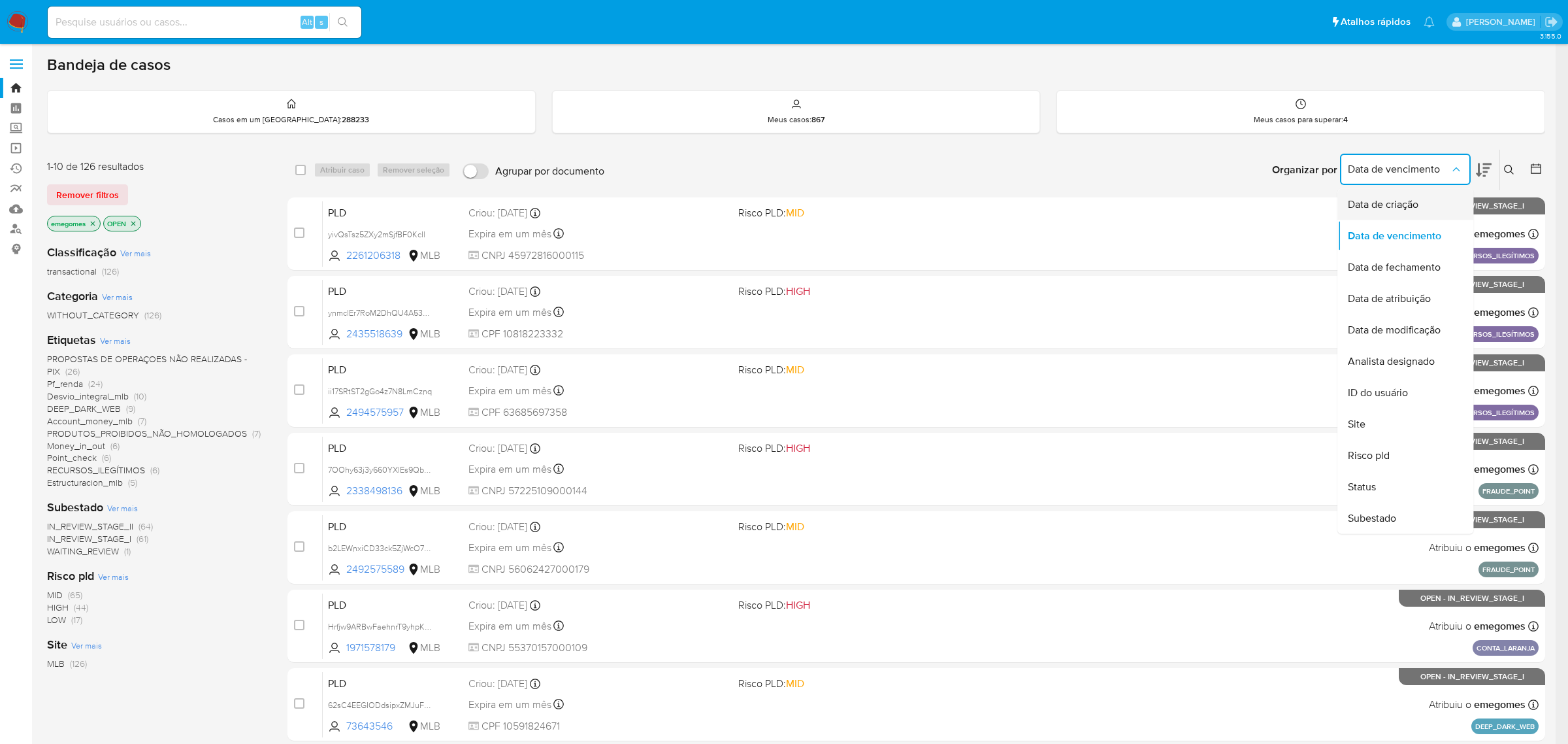
click at [1413, 201] on span "Data de criação" at bounding box center [1383, 204] width 70 height 13
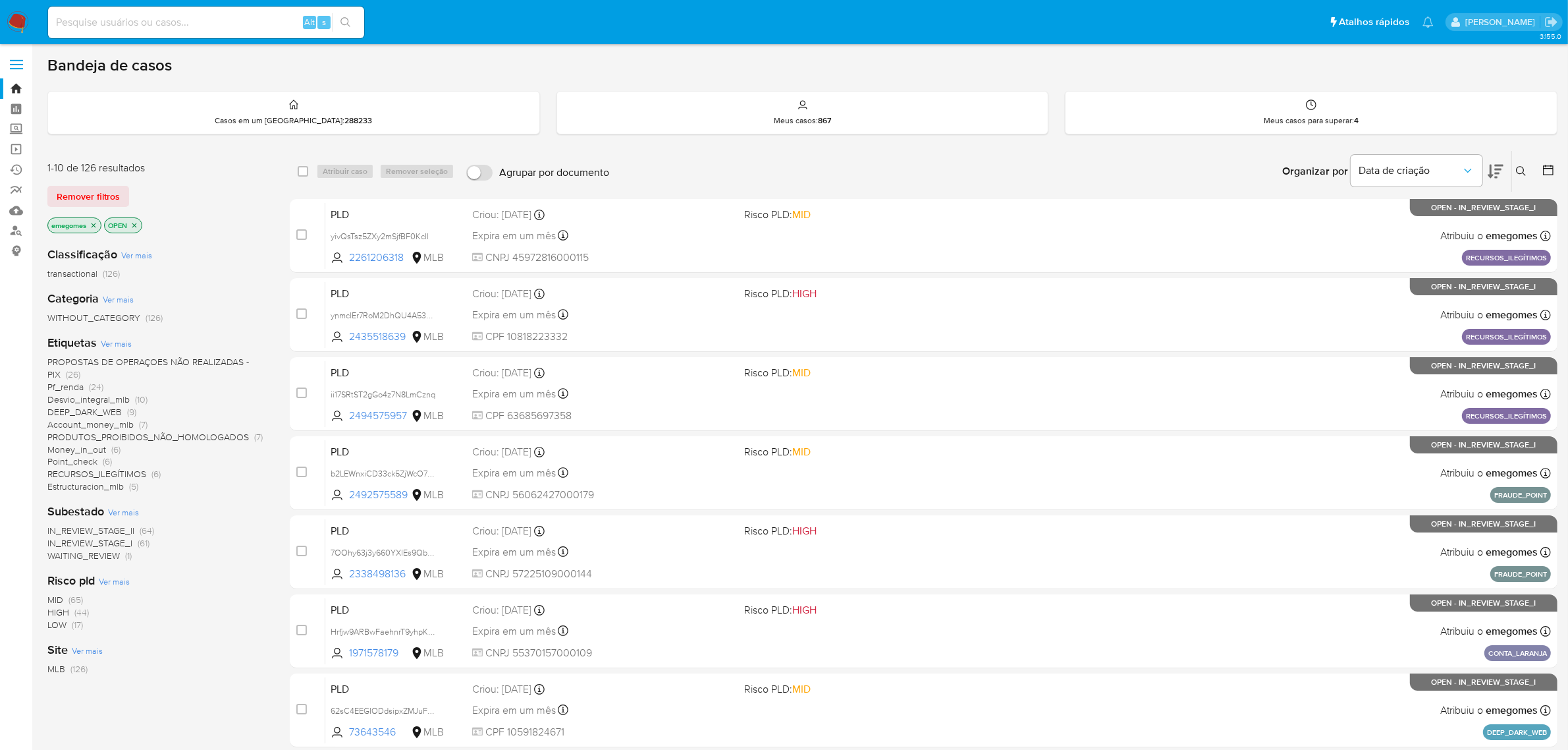
click at [1539, 166] on div at bounding box center [1546, 171] width 24 height 41
click at [1546, 166] on icon at bounding box center [1548, 170] width 13 height 13
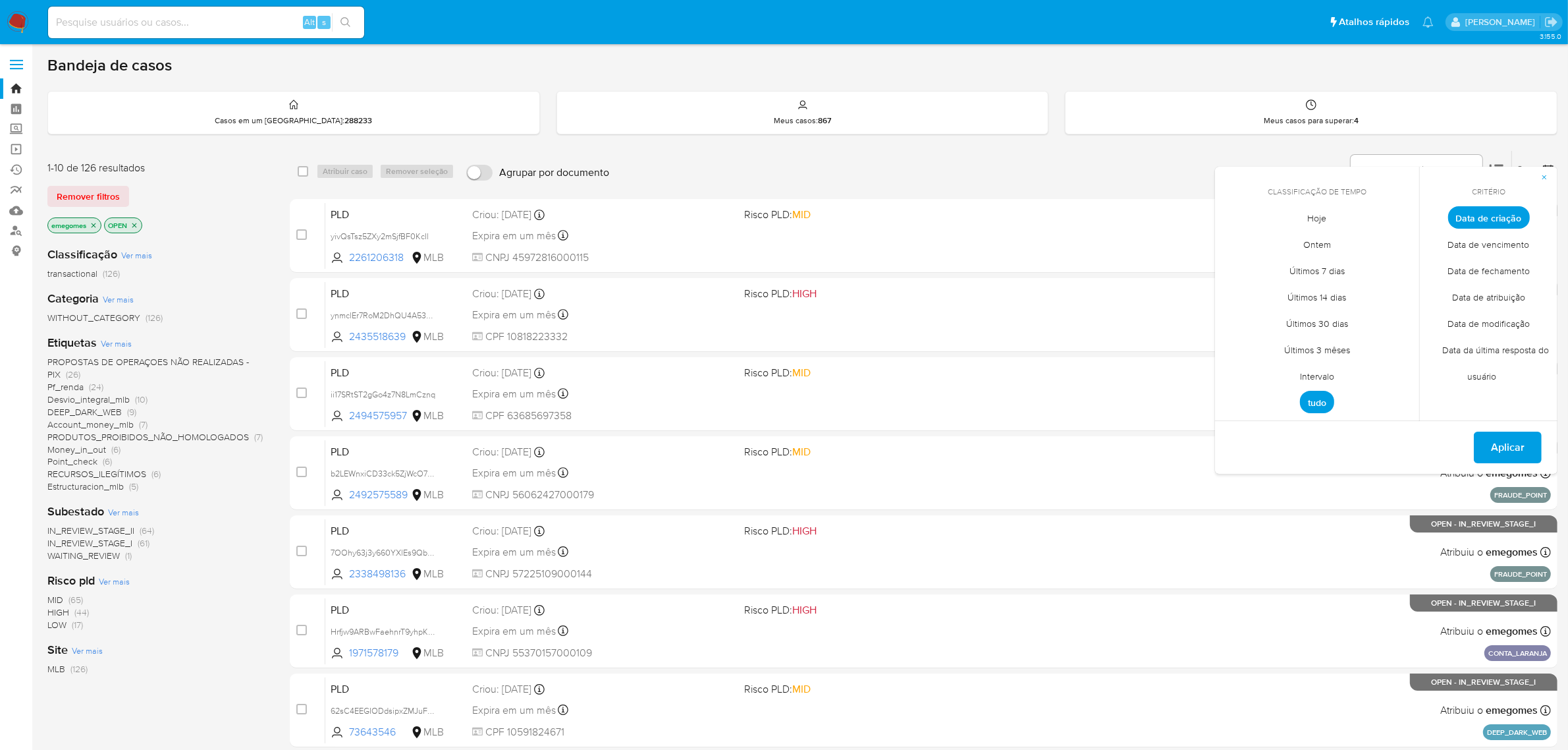
click at [1323, 369] on span "Intervalo" at bounding box center [1317, 377] width 62 height 27
click at [1237, 239] on icon "Mes anterior" at bounding box center [1235, 241] width 16 height 16
click at [1266, 285] on button "1" at bounding box center [1264, 290] width 21 height 21
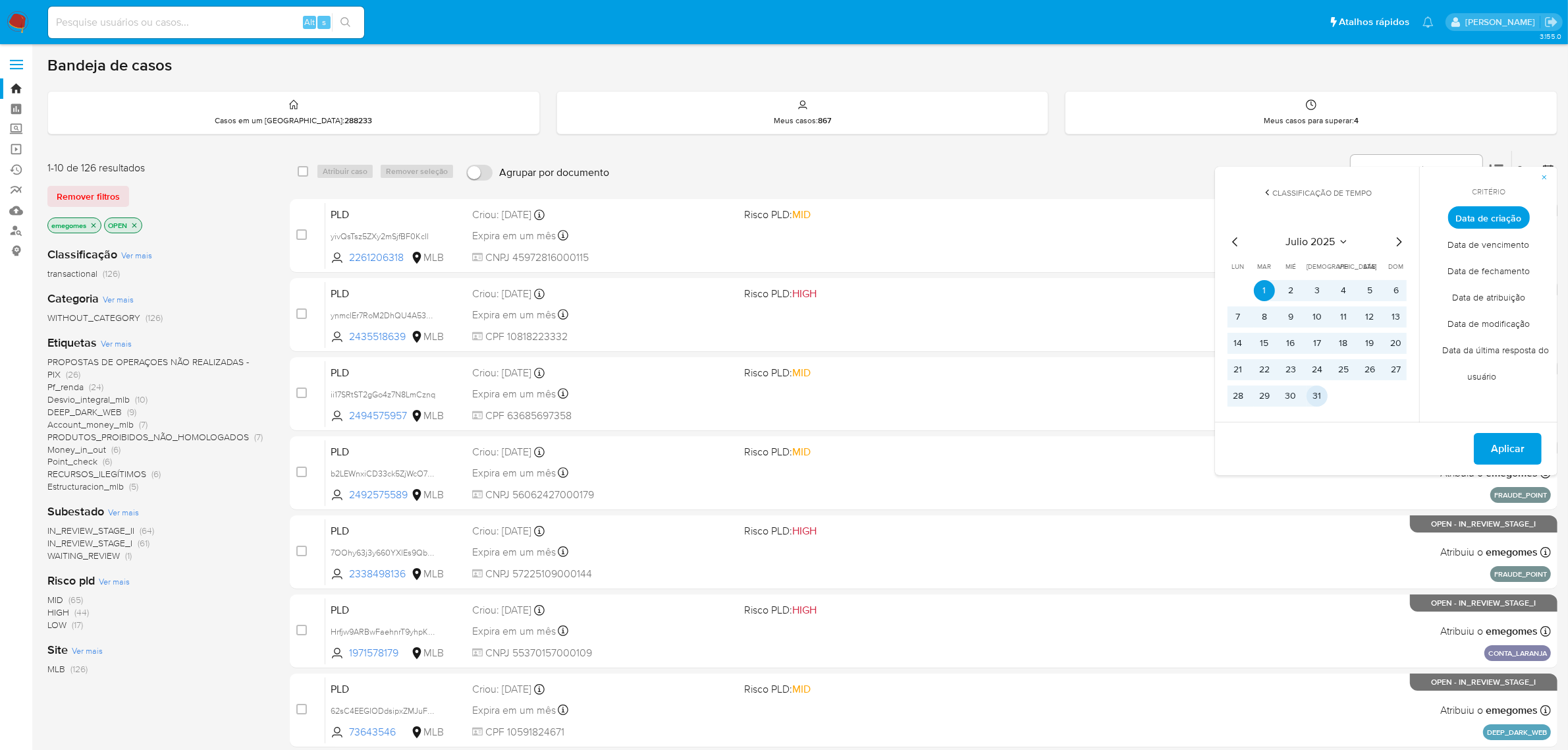
click at [1318, 390] on button "31" at bounding box center [1317, 396] width 21 height 21
click at [1497, 439] on span "Aplicar" at bounding box center [1508, 448] width 34 height 29
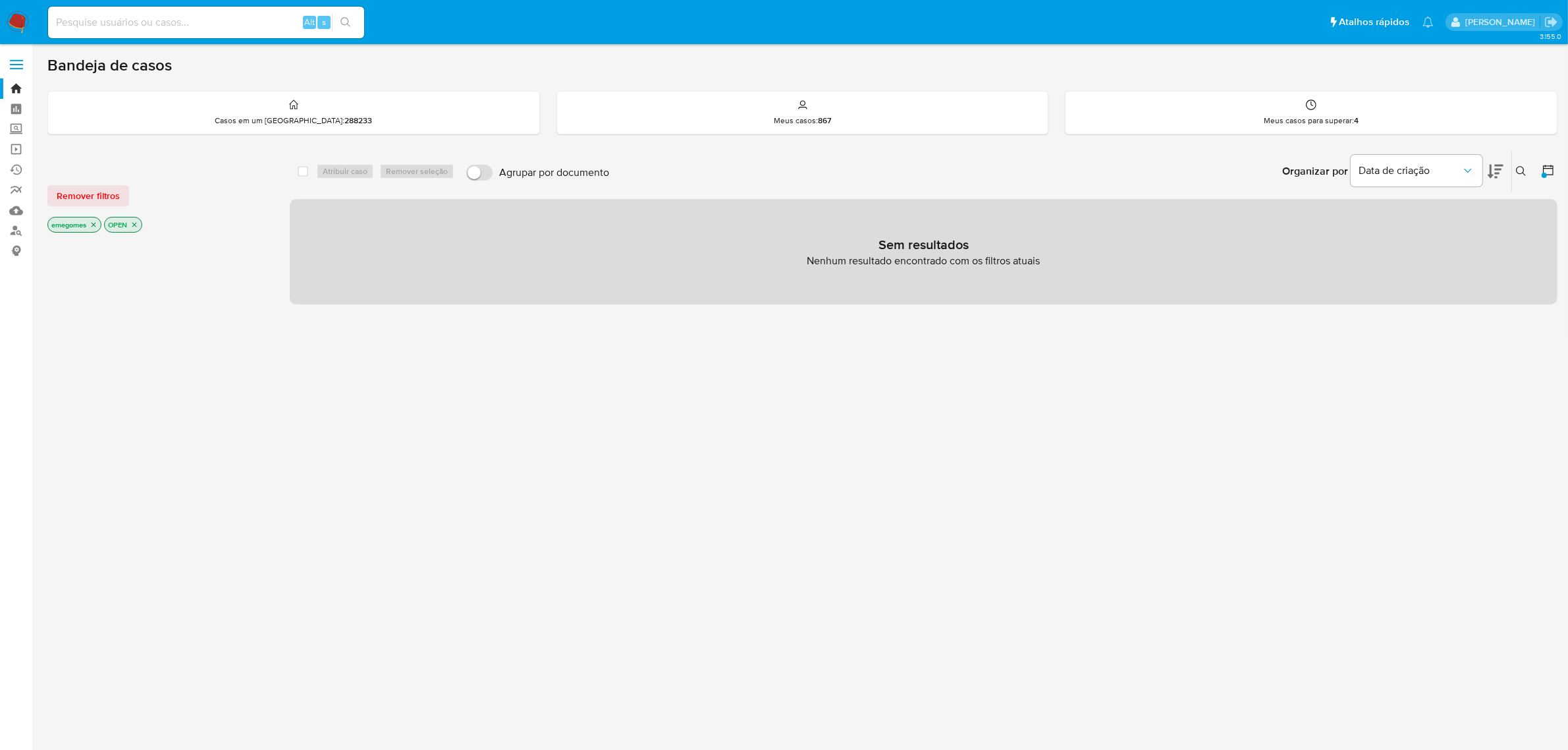
click at [99, 229] on p "emegomes" at bounding box center [74, 224] width 53 height 14
click at [97, 227] on icon "close-filter" at bounding box center [93, 225] width 8 height 8
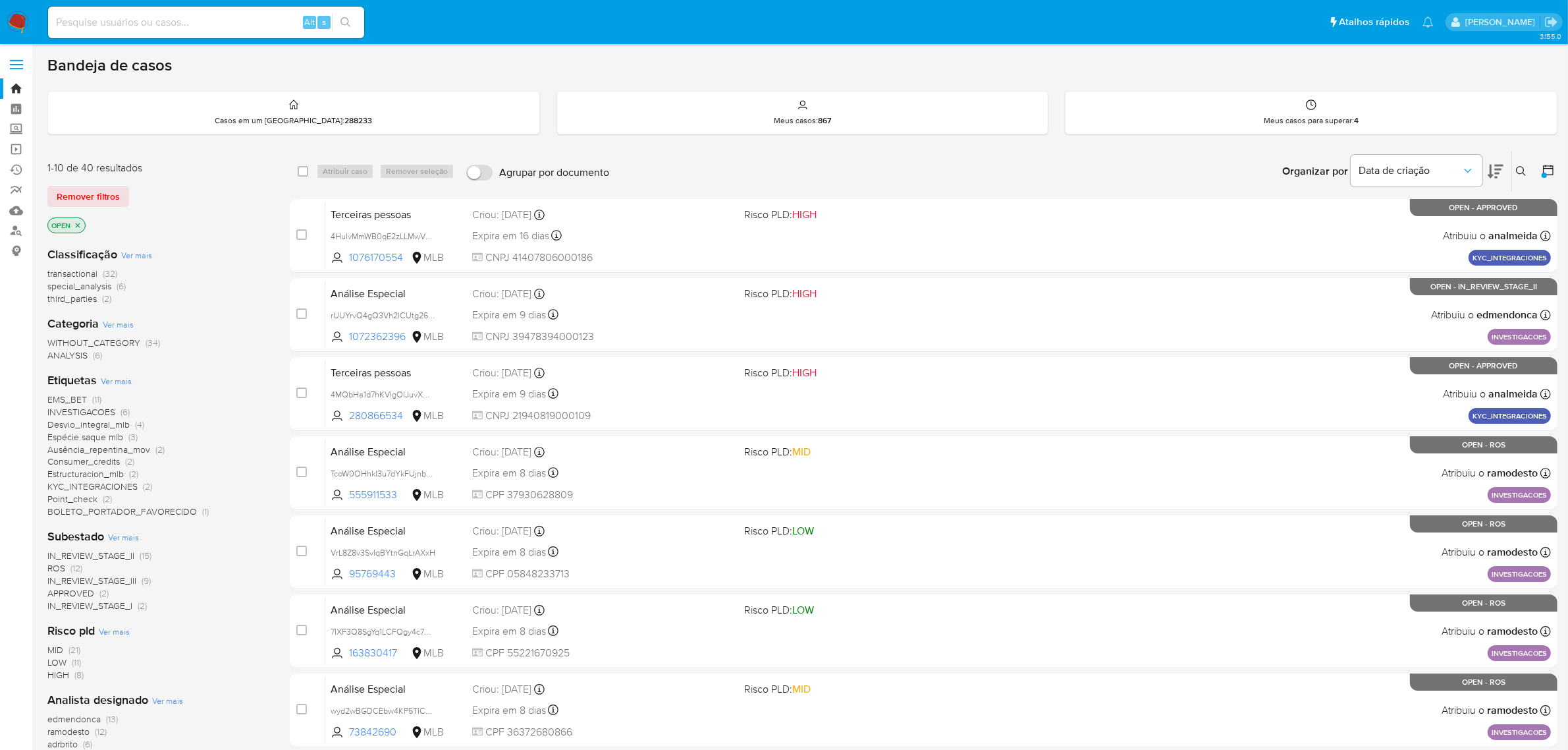
click at [78, 222] on icon "close-filter" at bounding box center [78, 225] width 8 height 8
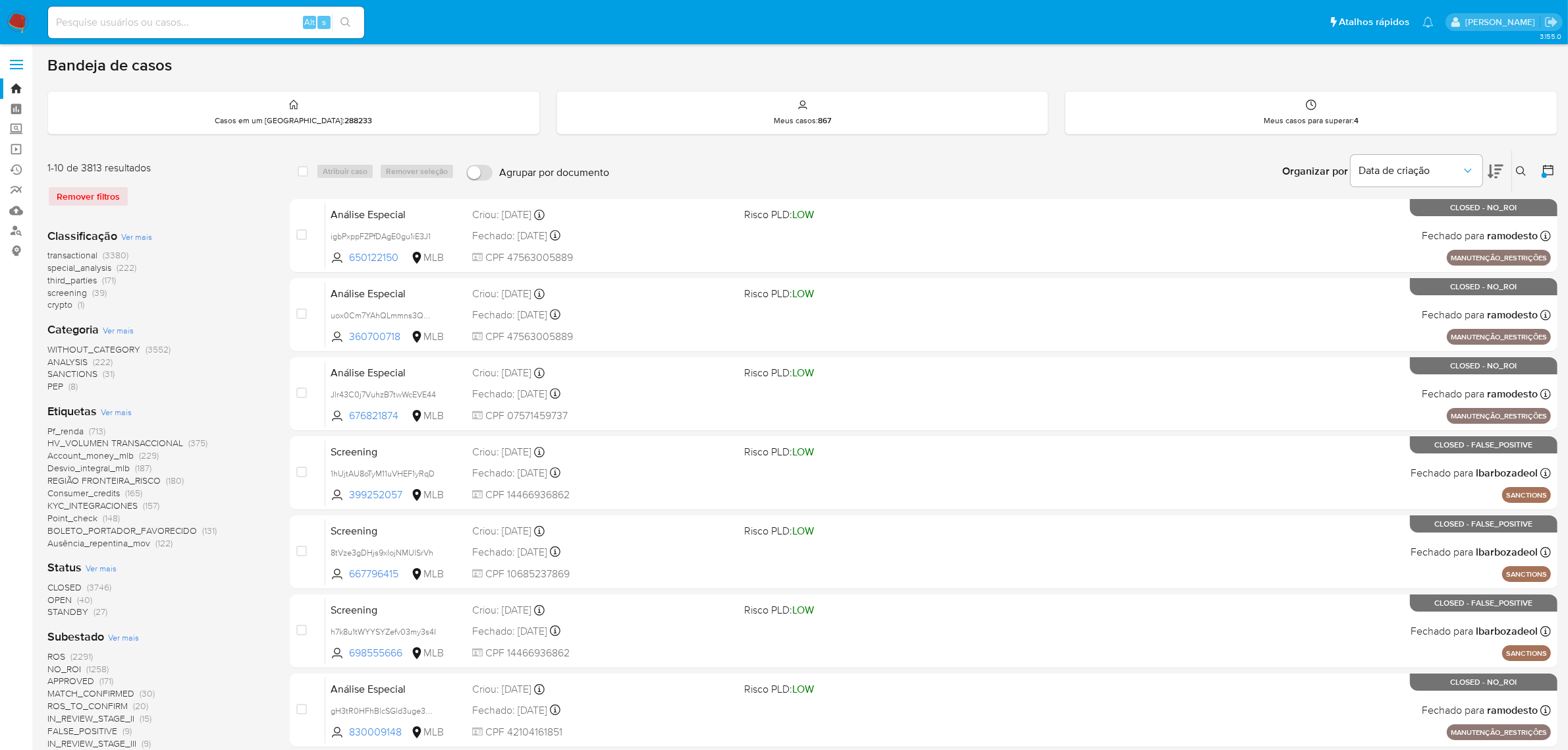
click at [71, 584] on span "CLOSED" at bounding box center [64, 586] width 34 height 13
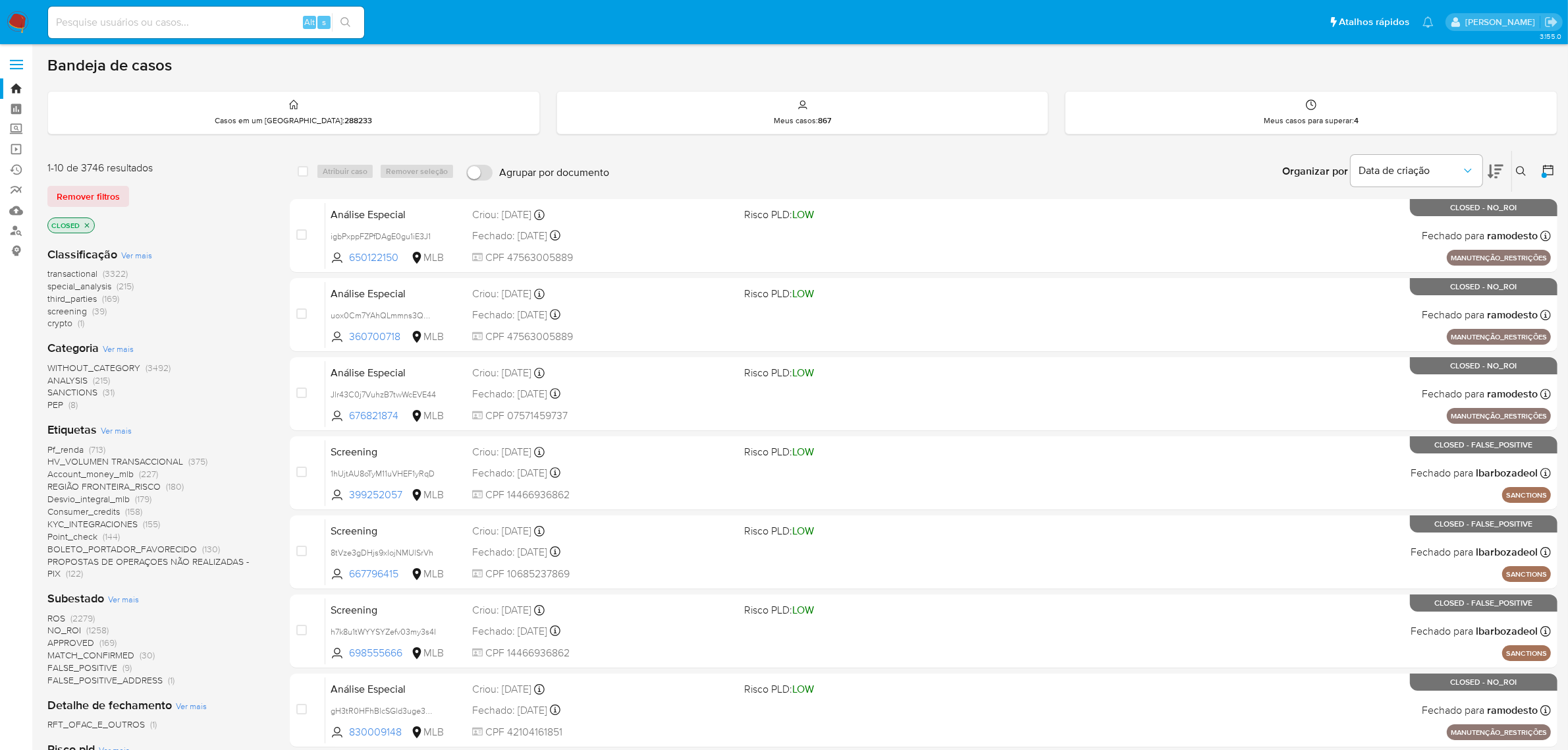
click at [114, 430] on span "Ver mais" at bounding box center [116, 430] width 31 height 12
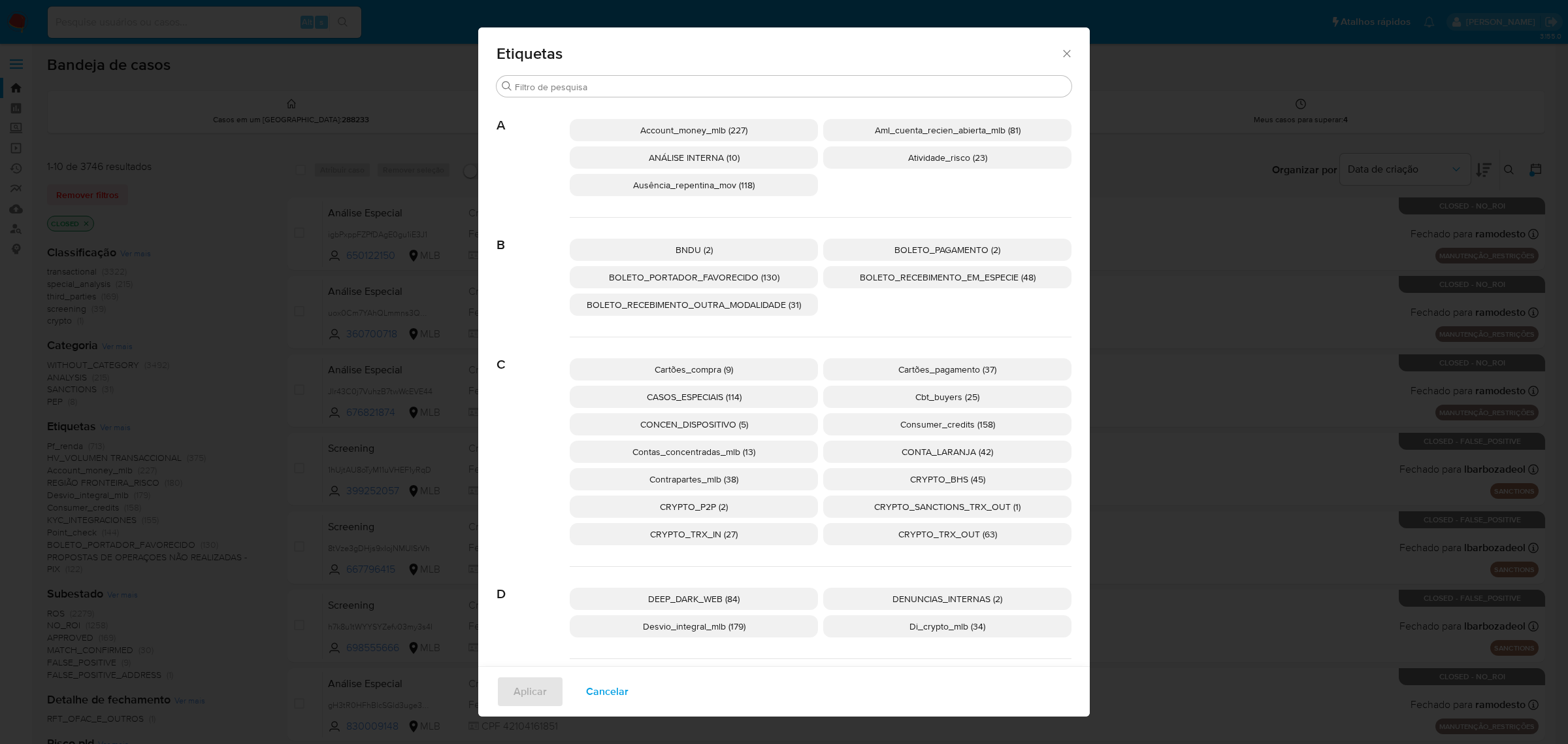
scroll to position [72, 0]
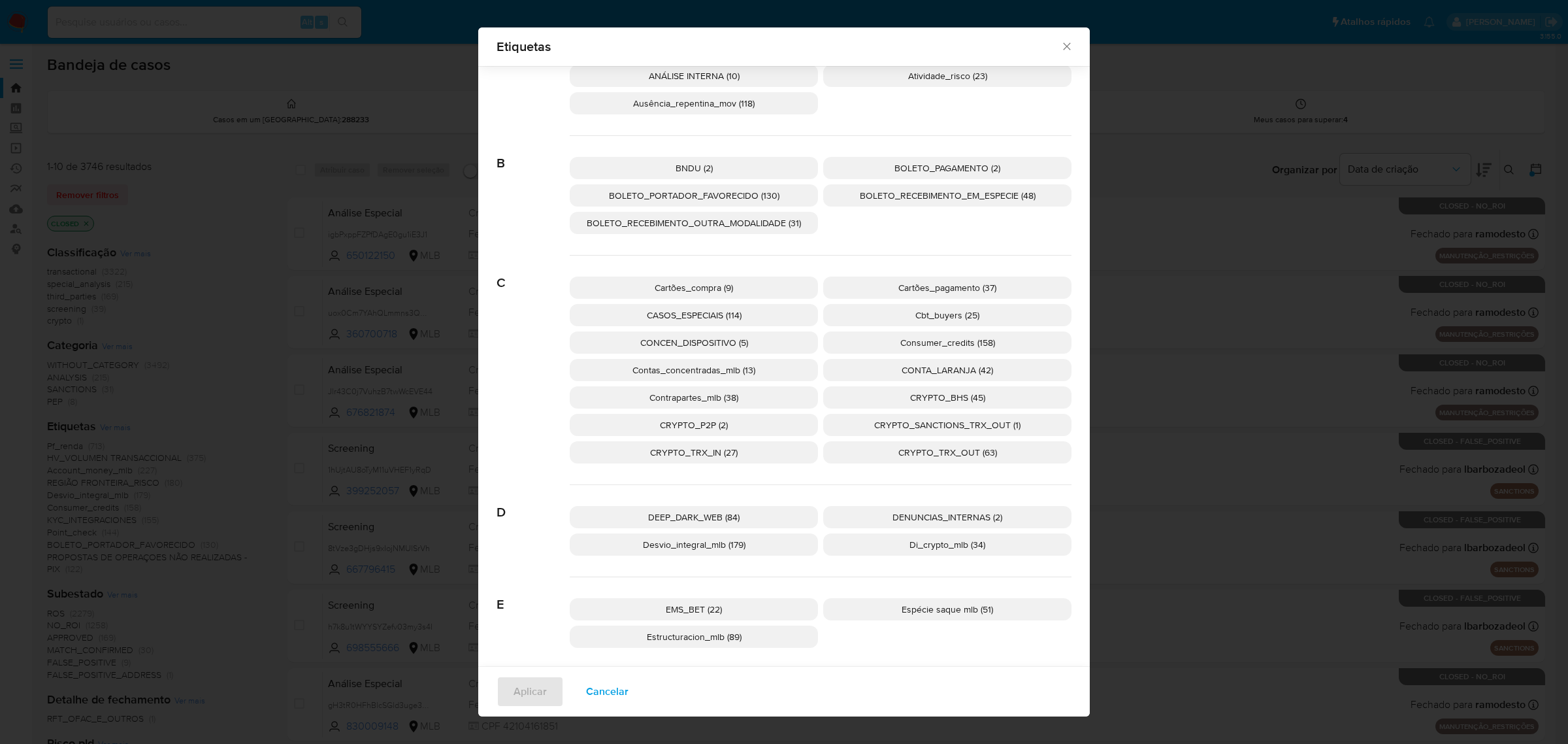
click at [901, 366] on span "CONTA_LARANJA (42)" at bounding box center [947, 370] width 91 height 13
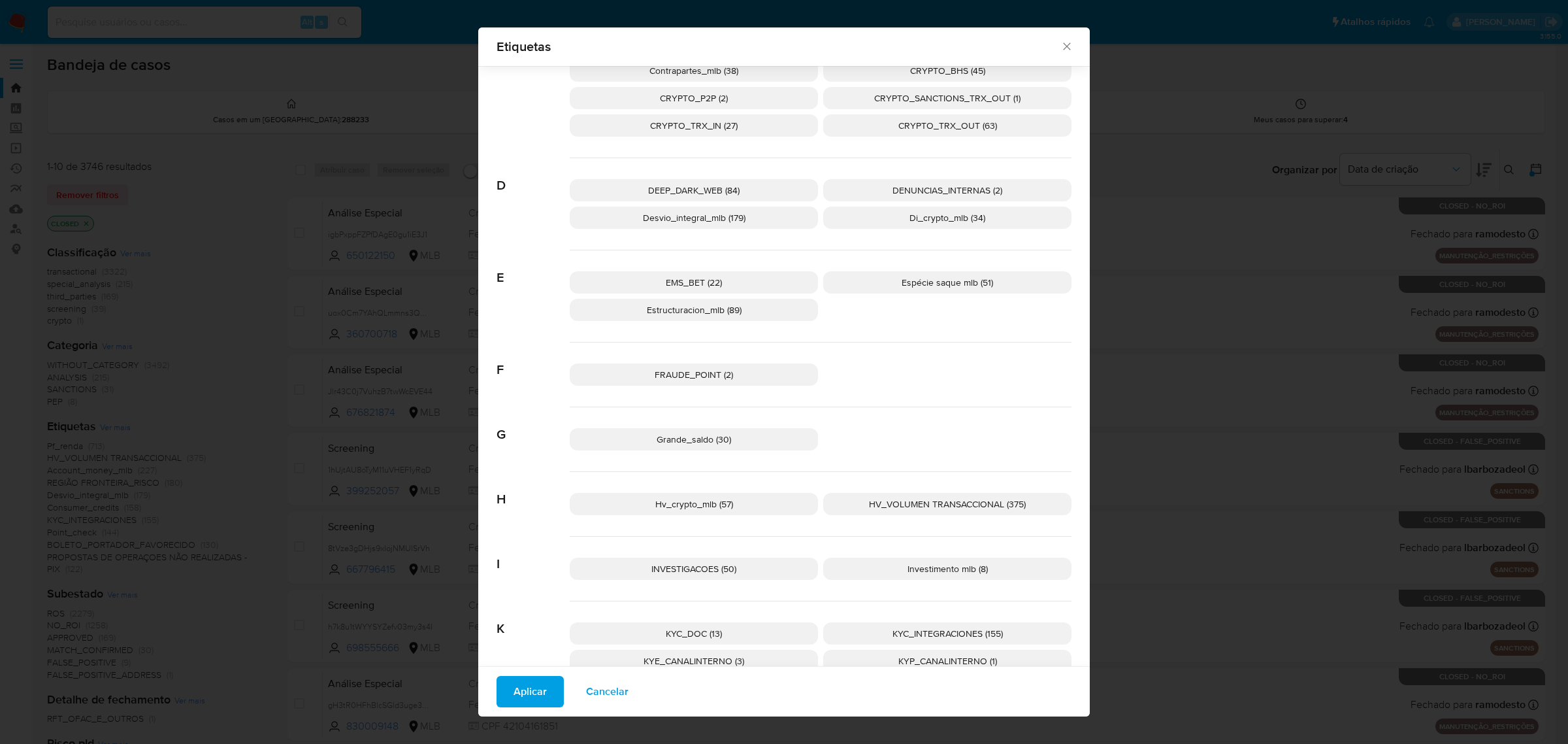
click at [685, 370] on span "FRAUDE_POINT (2)" at bounding box center [693, 374] width 78 height 13
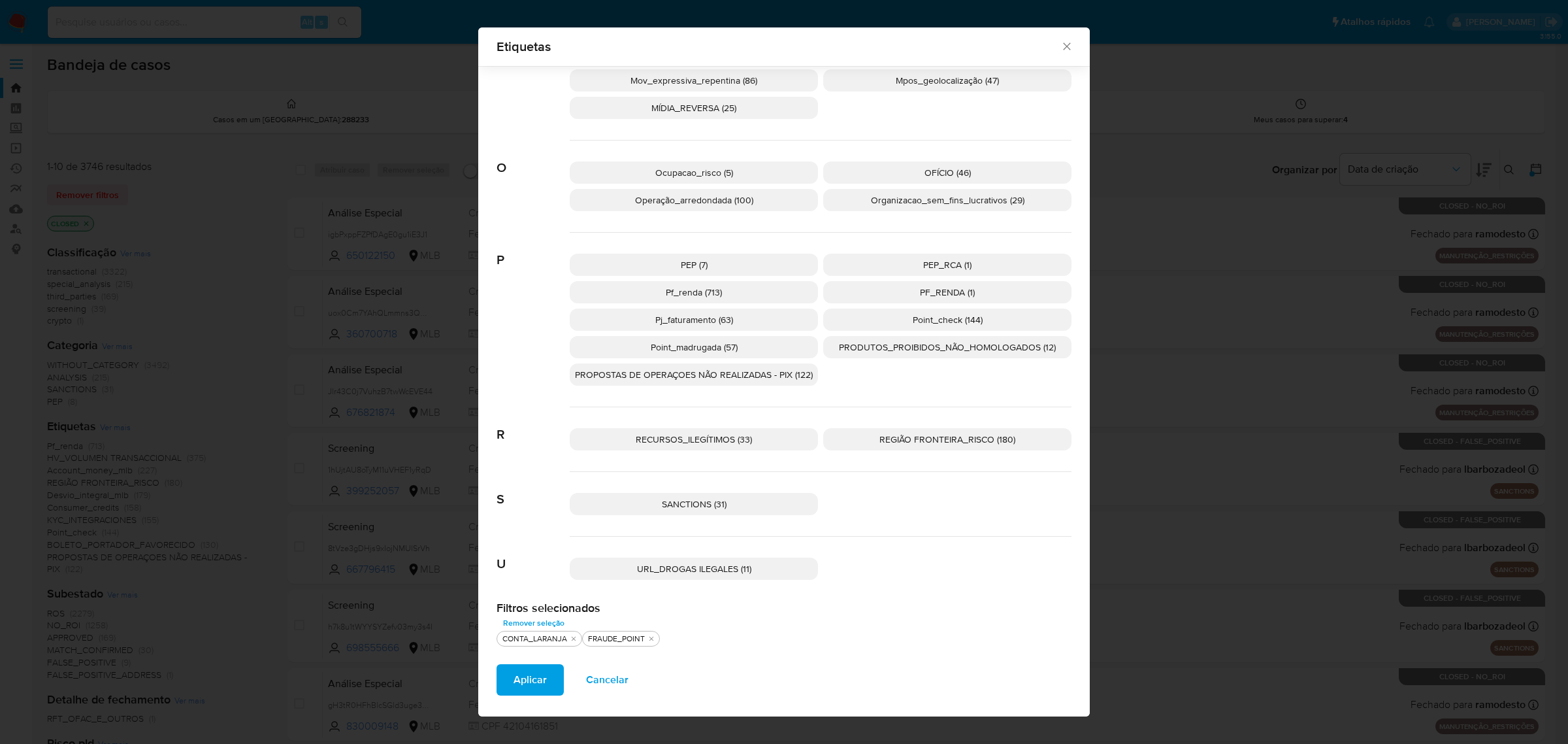
scroll to position [1128, 0]
click at [687, 436] on span "RECURSOS_ILEGÍTIMOS (33)" at bounding box center [693, 438] width 116 height 13
click at [724, 370] on span "PROPOSTAS DE OPERAÇOES NÃO REALIZADAS - PIX (122)" at bounding box center [693, 373] width 238 height 13
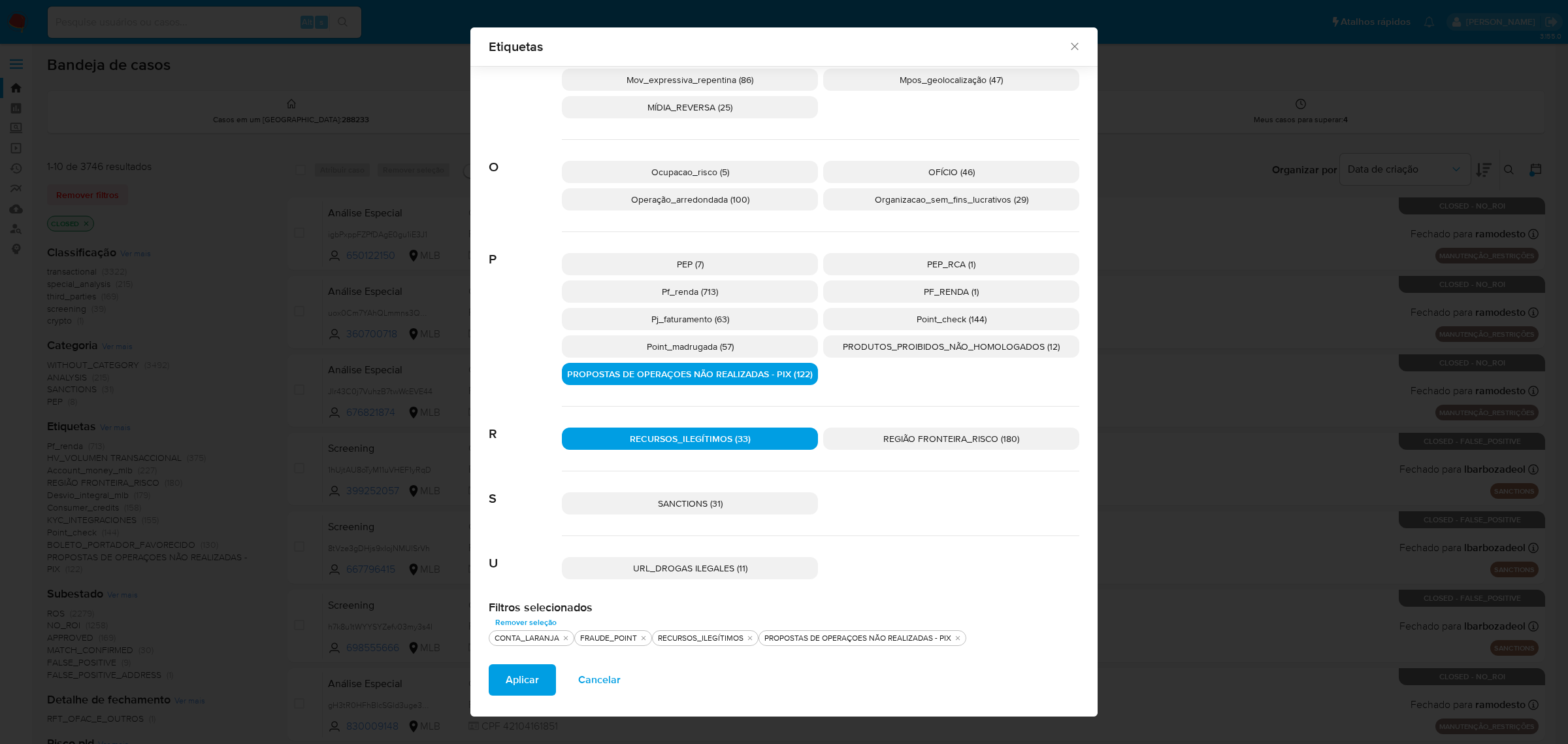
click at [895, 353] on p "PRODUTOS_PROIBIDOS_NÃO_HOMOLOGADOS (12)" at bounding box center [951, 346] width 256 height 22
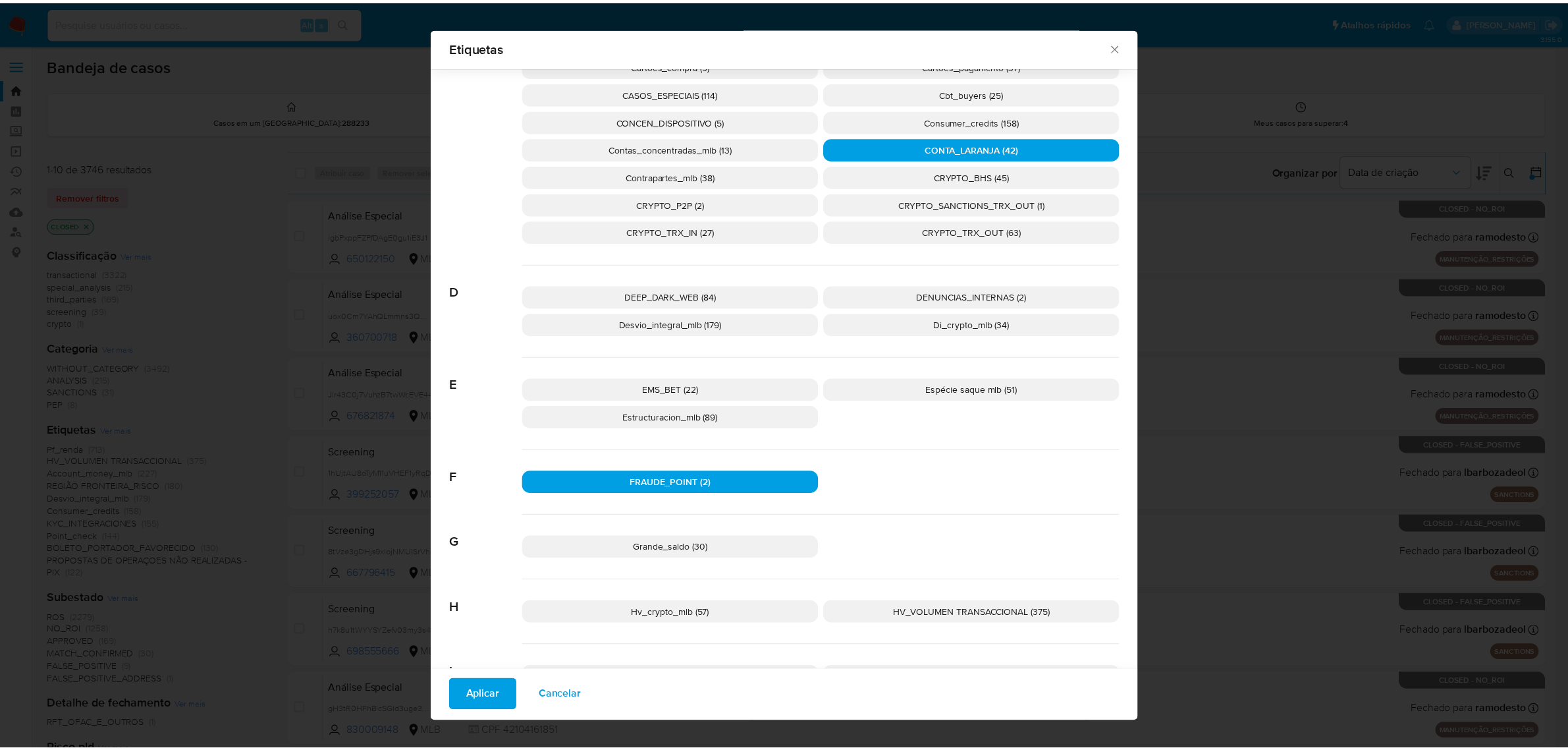
scroll to position [314, 0]
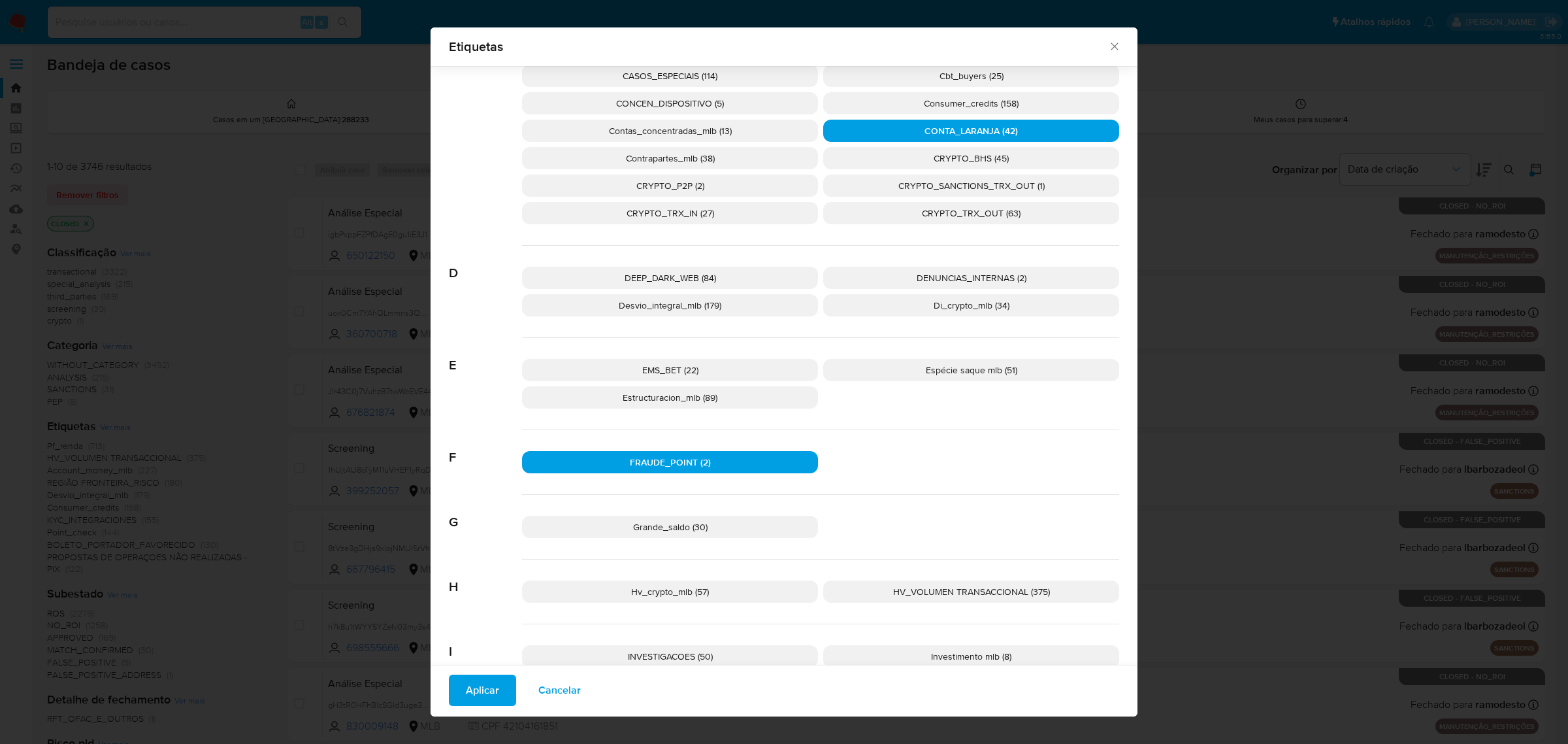
click at [714, 278] on p "DEEP_DARK_WEB (84)" at bounding box center [669, 277] width 296 height 22
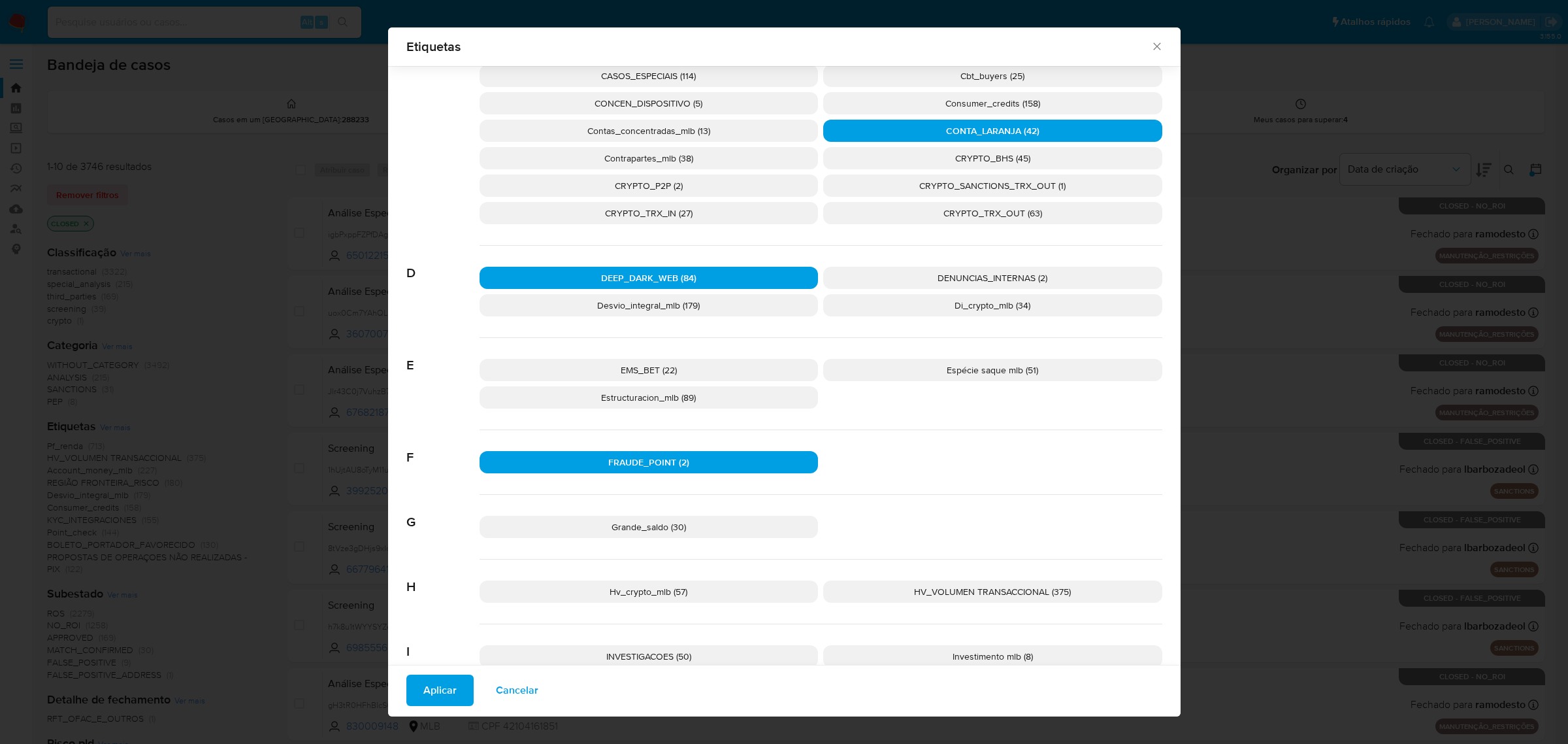
click at [440, 686] on span "Aplicar" at bounding box center [440, 690] width 34 height 29
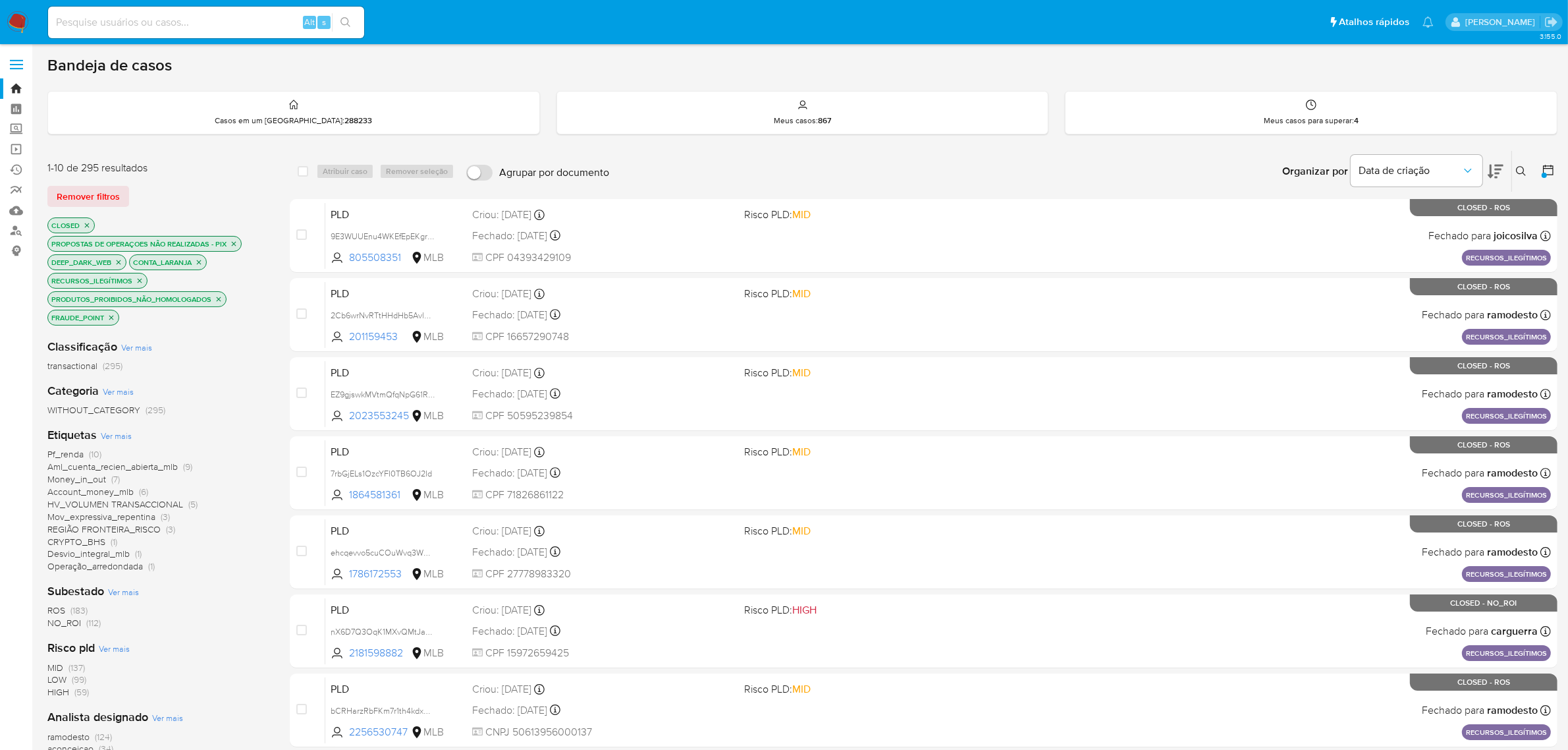
click at [1546, 169] on icon at bounding box center [1548, 170] width 13 height 13
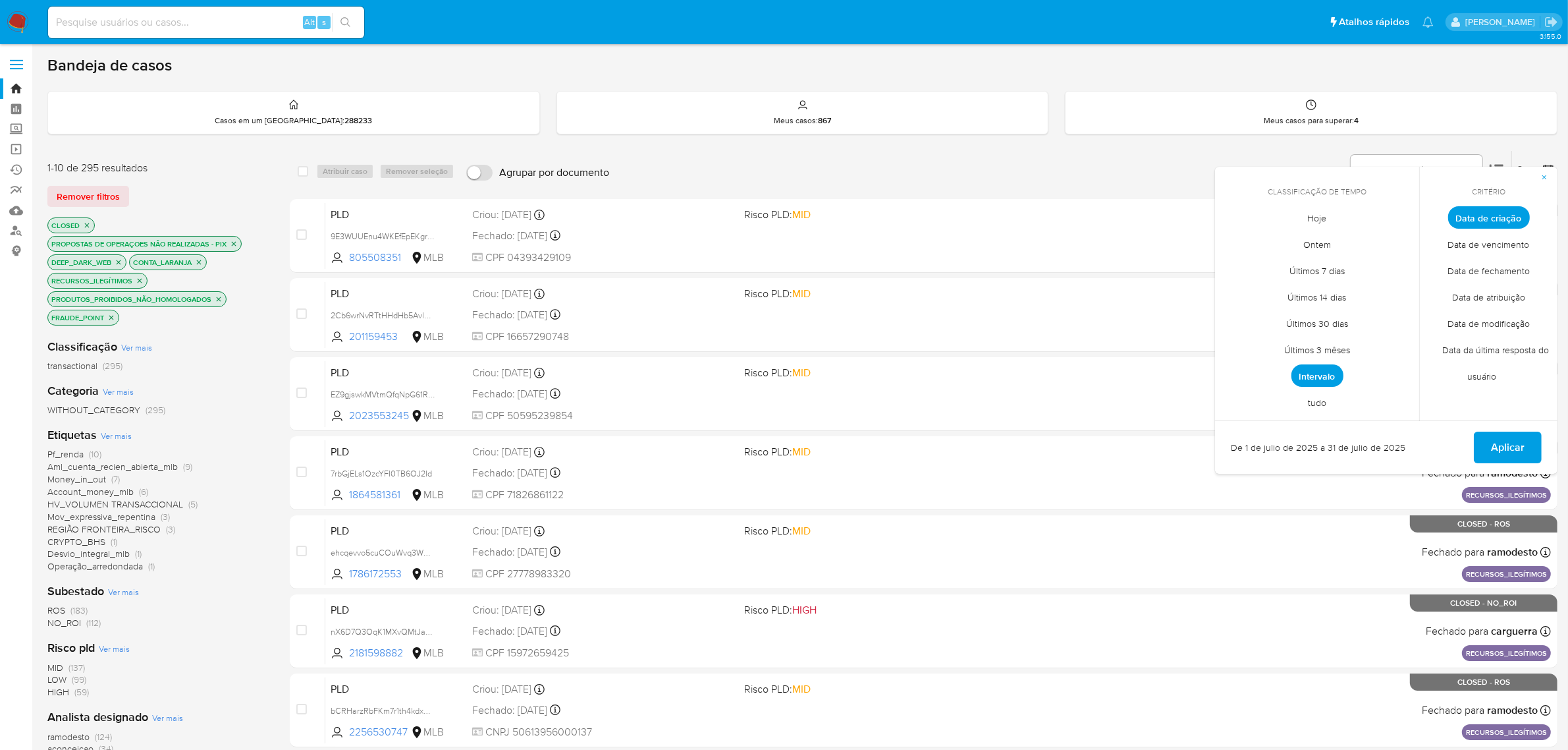
click at [1329, 368] on span "Intervalo" at bounding box center [1317, 375] width 52 height 22
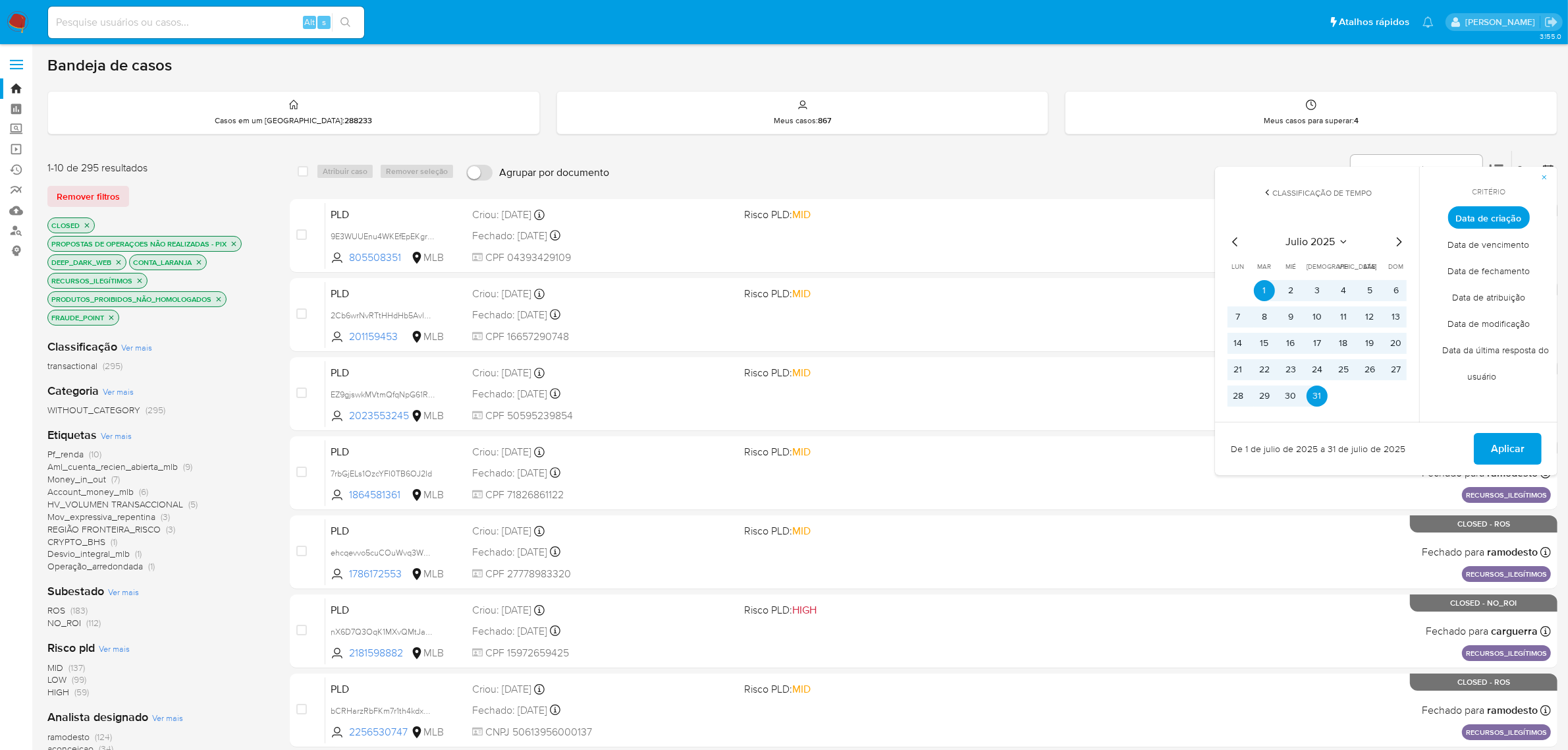
click at [1527, 445] on button "Aplicar" at bounding box center [1508, 448] width 68 height 32
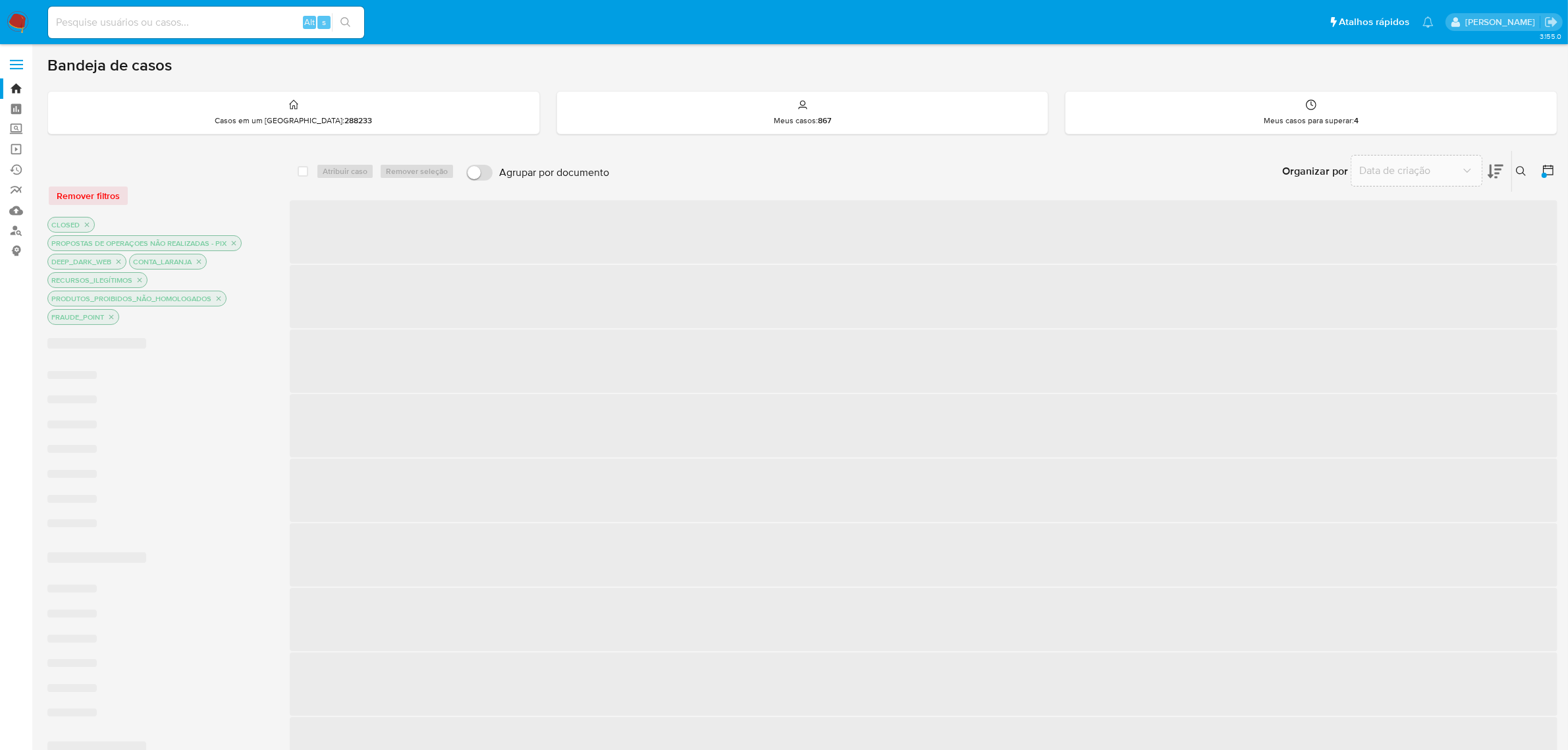
click at [1190, 169] on div "Organizar por Data de criação Os resultados não podem ser classificados enquant…" at bounding box center [1087, 171] width 942 height 41
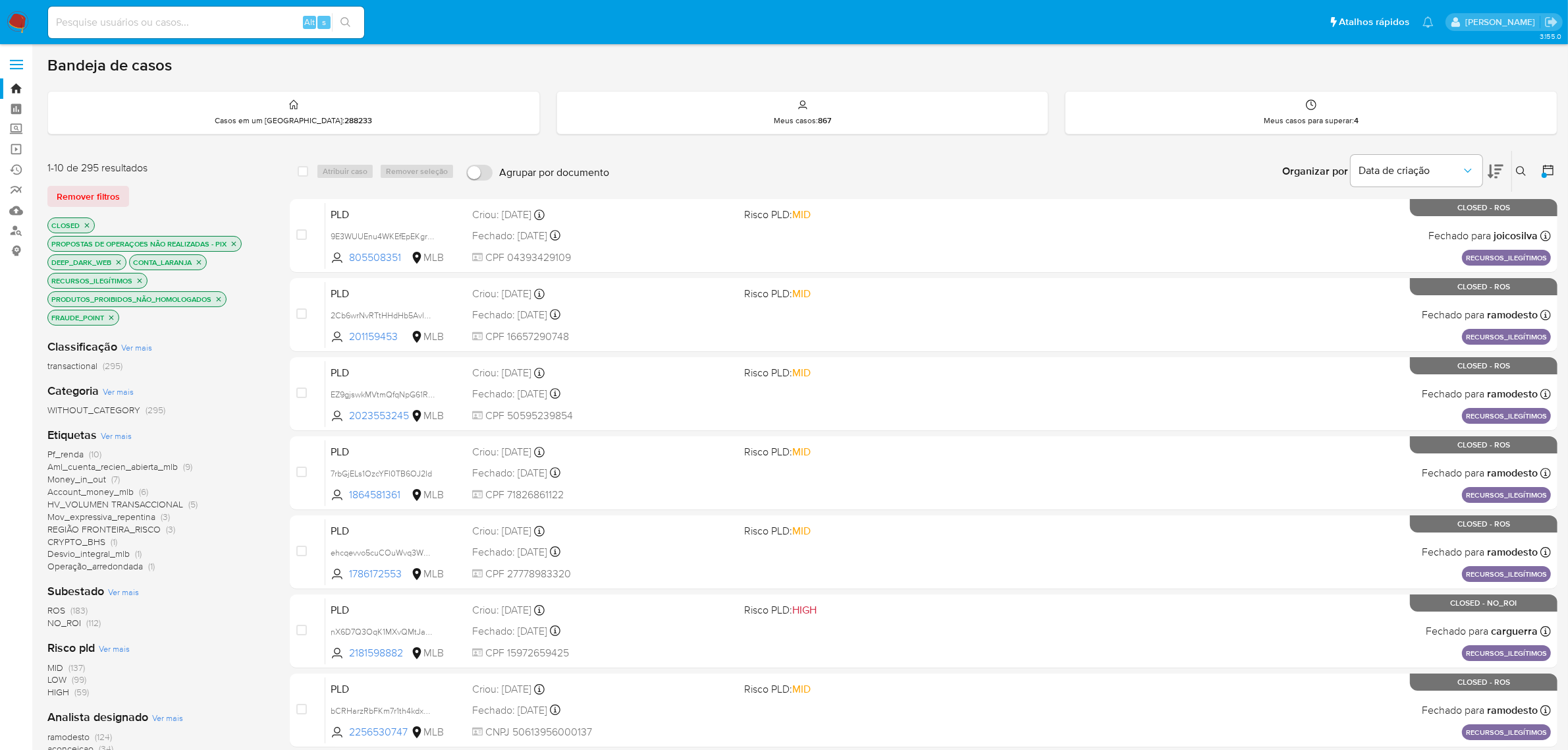
click at [17, 66] on label at bounding box center [16, 64] width 33 height 28
click at [0, 0] on input "checkbox" at bounding box center [0, 0] width 0 height 0
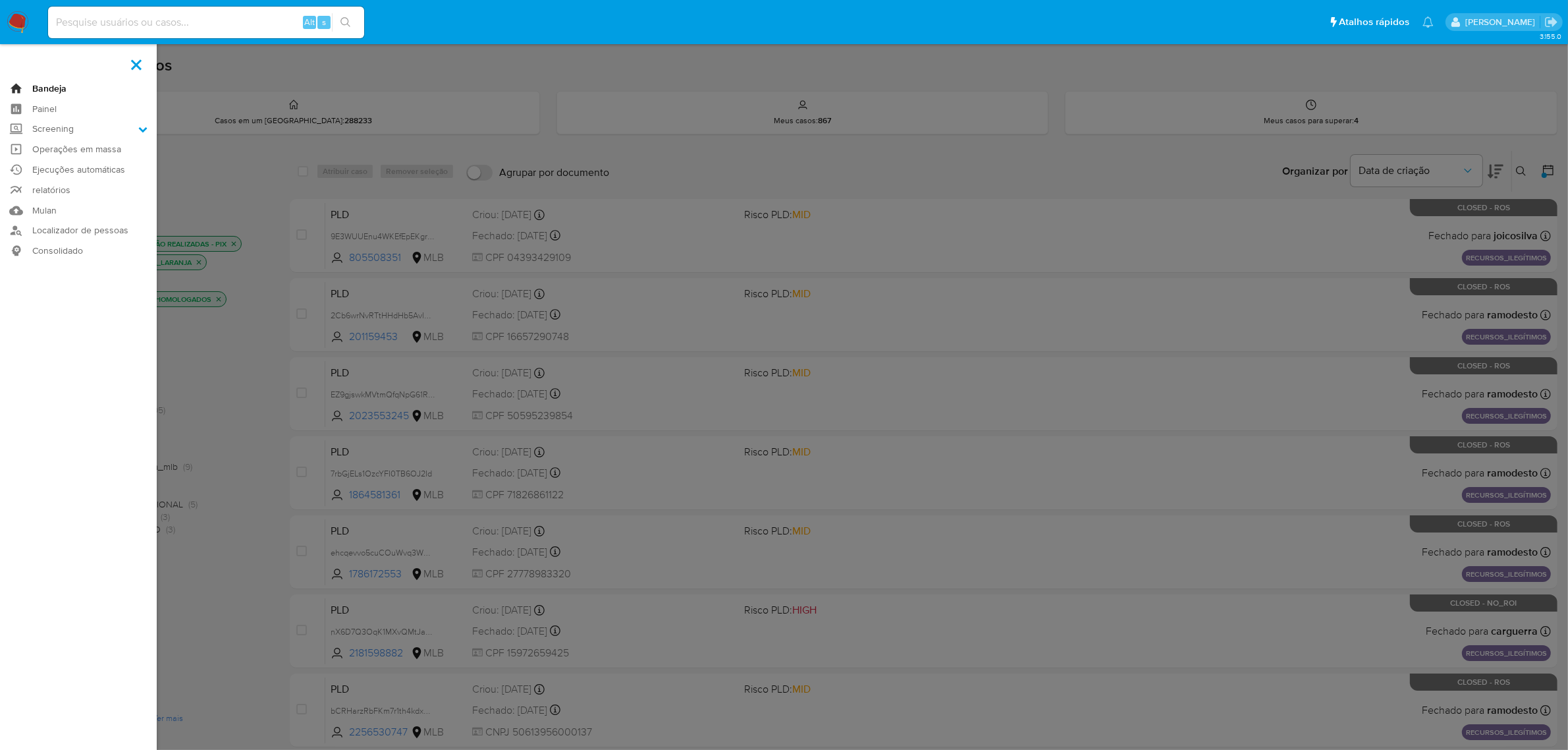
click at [51, 92] on link "Bandeja" at bounding box center [78, 89] width 157 height 20
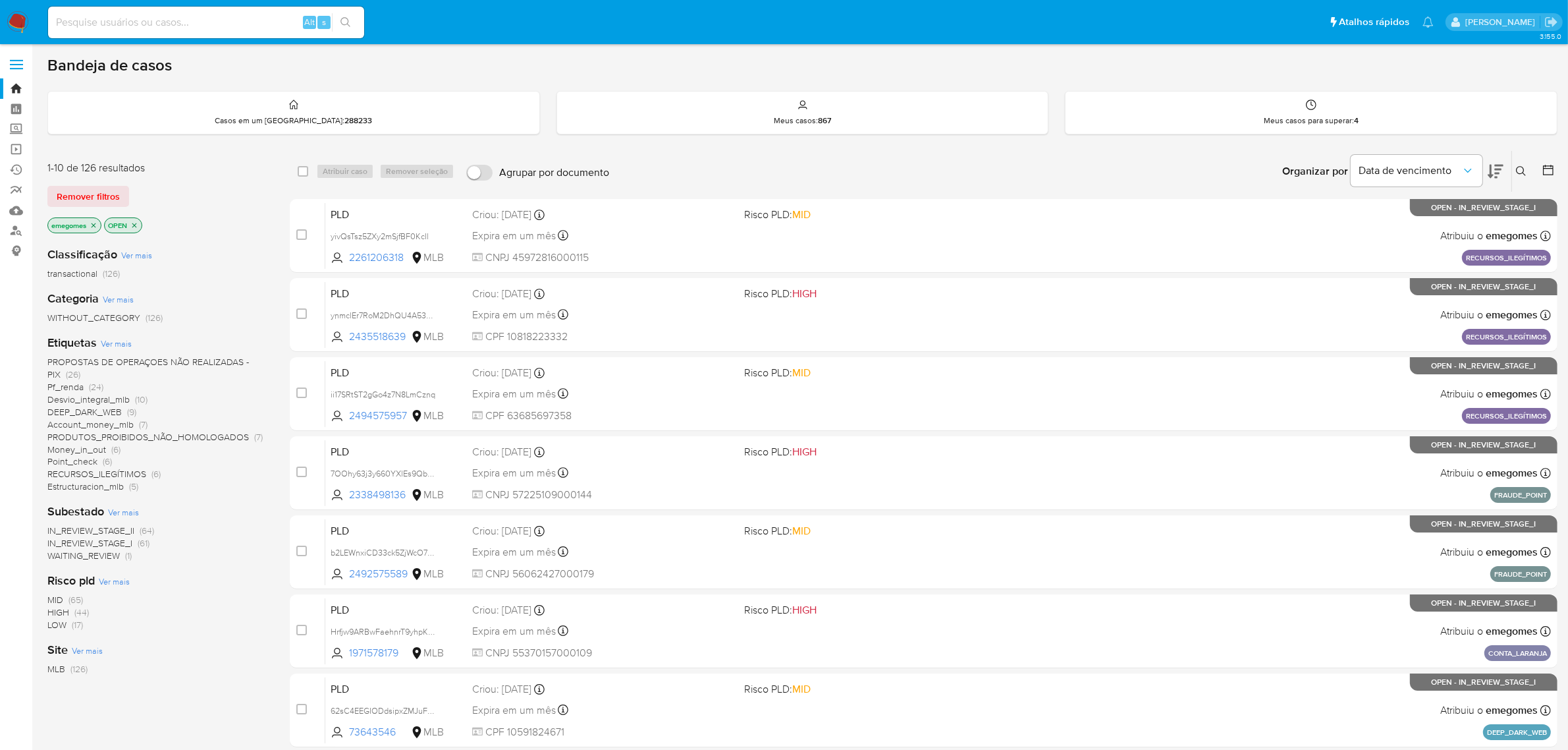
click at [93, 225] on icon "close-filter" at bounding box center [93, 225] width 8 height 8
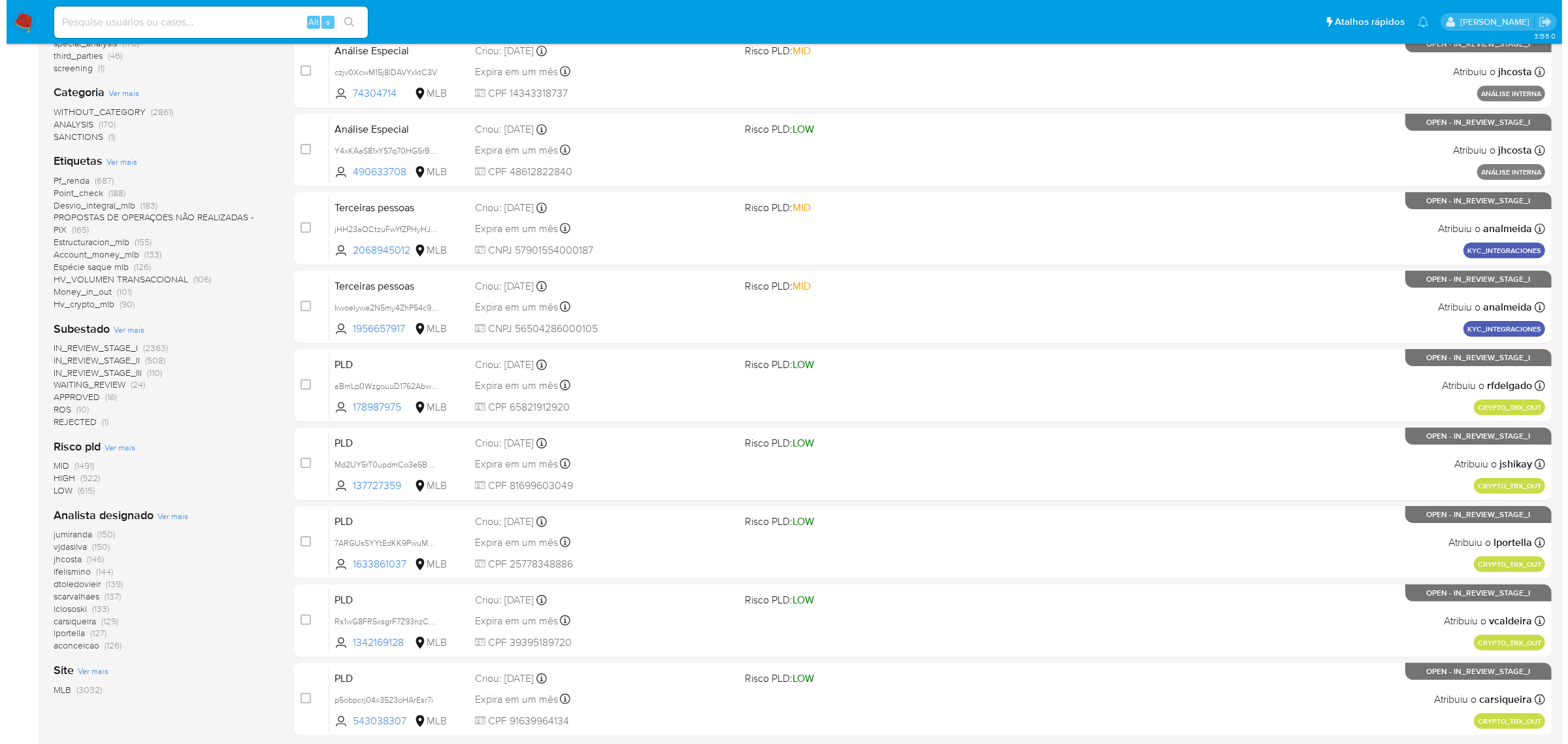
scroll to position [245, 0]
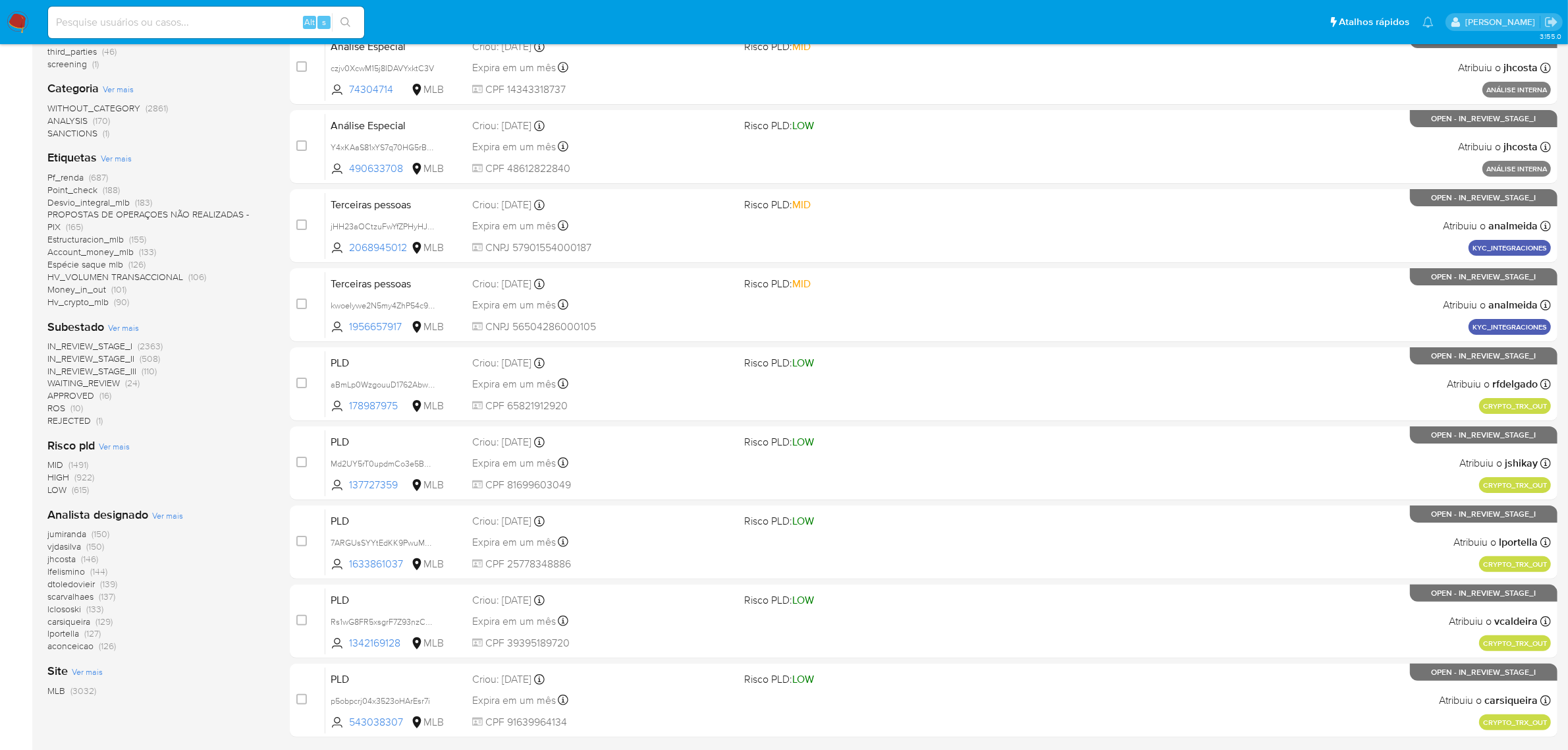
click at [162, 516] on span "Ver mais" at bounding box center [168, 515] width 31 height 12
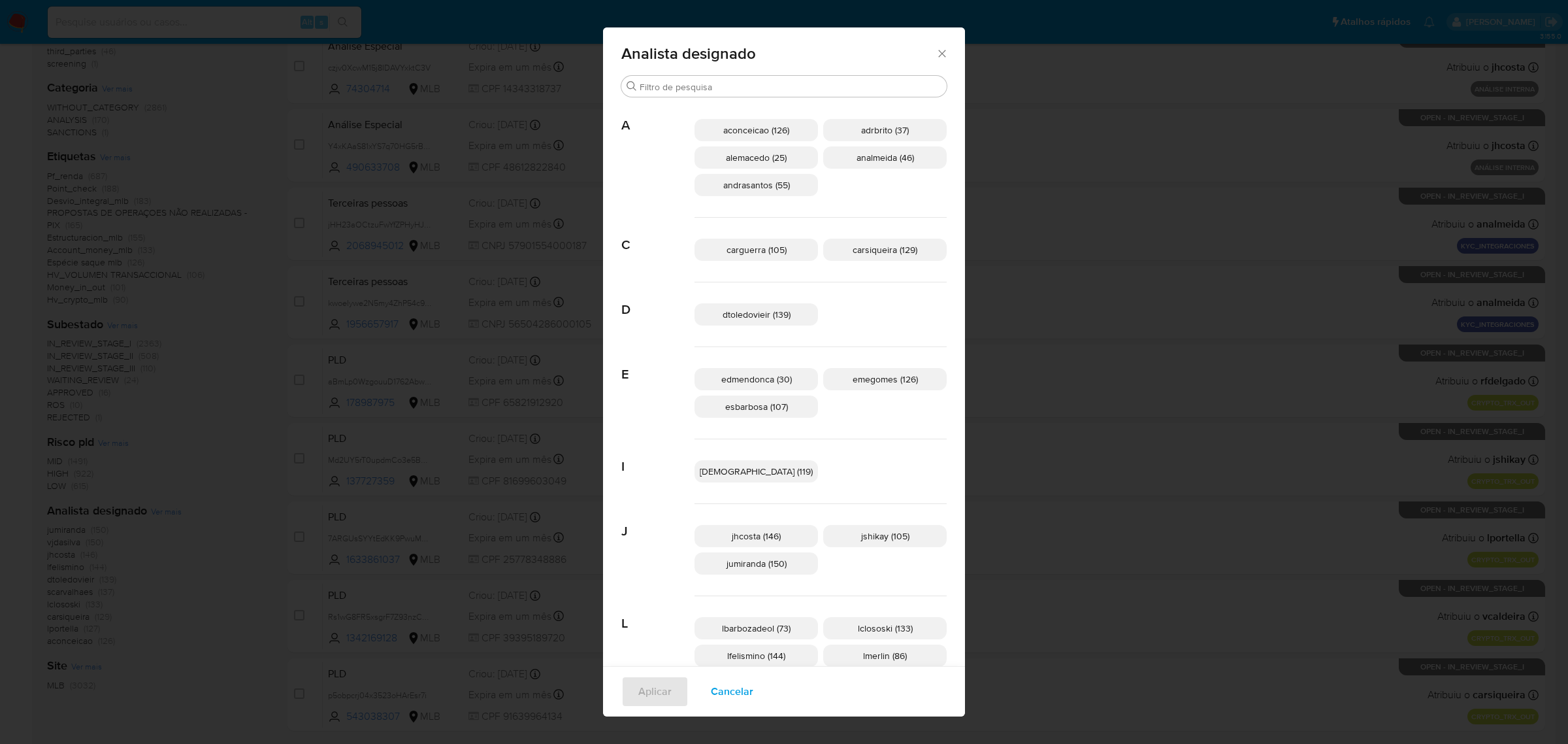
click at [872, 306] on div "dtoledovieir (139)" at bounding box center [820, 315] width 252 height 64
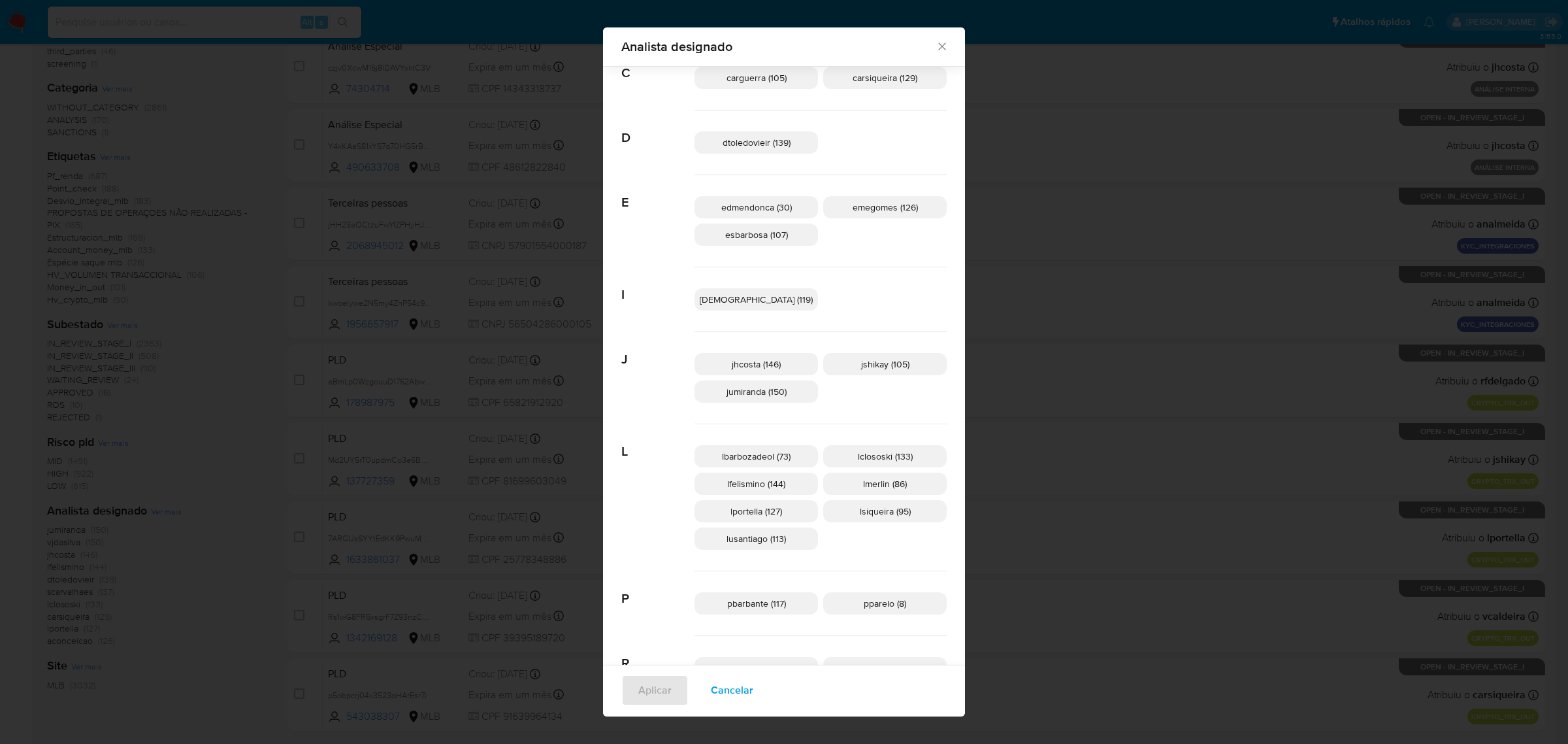
scroll to position [139, 0]
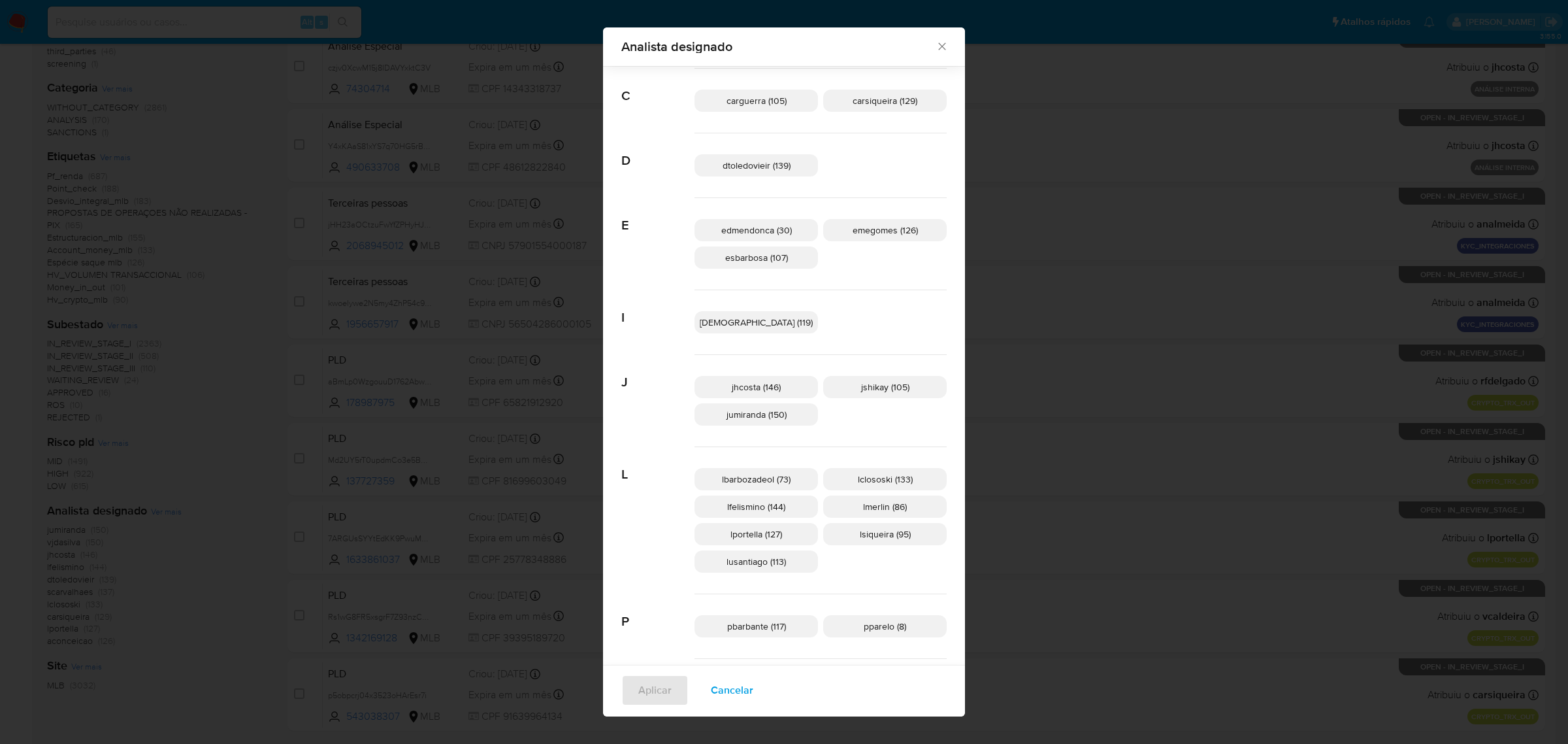
click at [852, 233] on span "emegomes (126)" at bounding box center [885, 229] width 65 height 13
click at [671, 680] on span "Aplicar" at bounding box center [655, 690] width 34 height 29
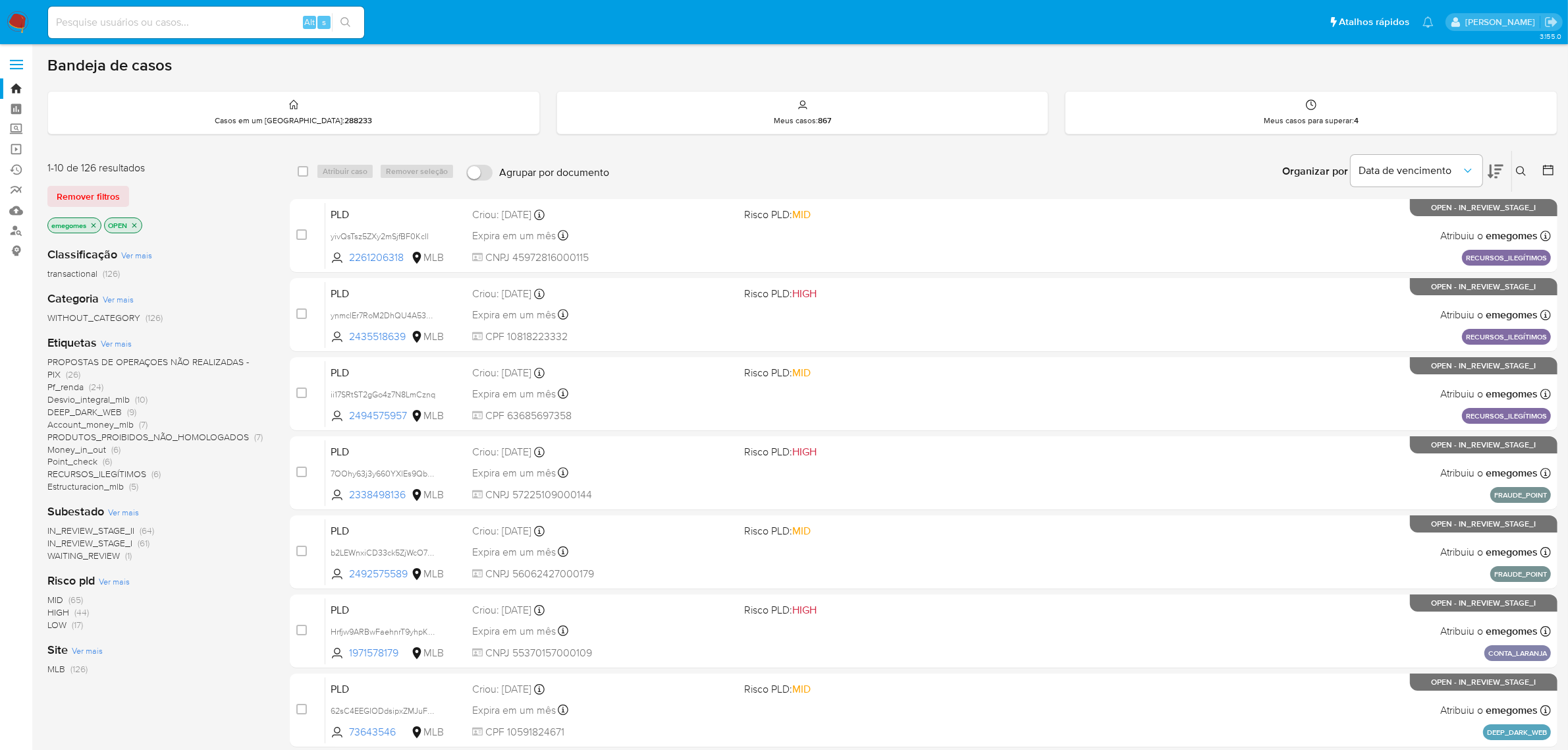
click at [108, 344] on span "Ver mais" at bounding box center [116, 344] width 31 height 12
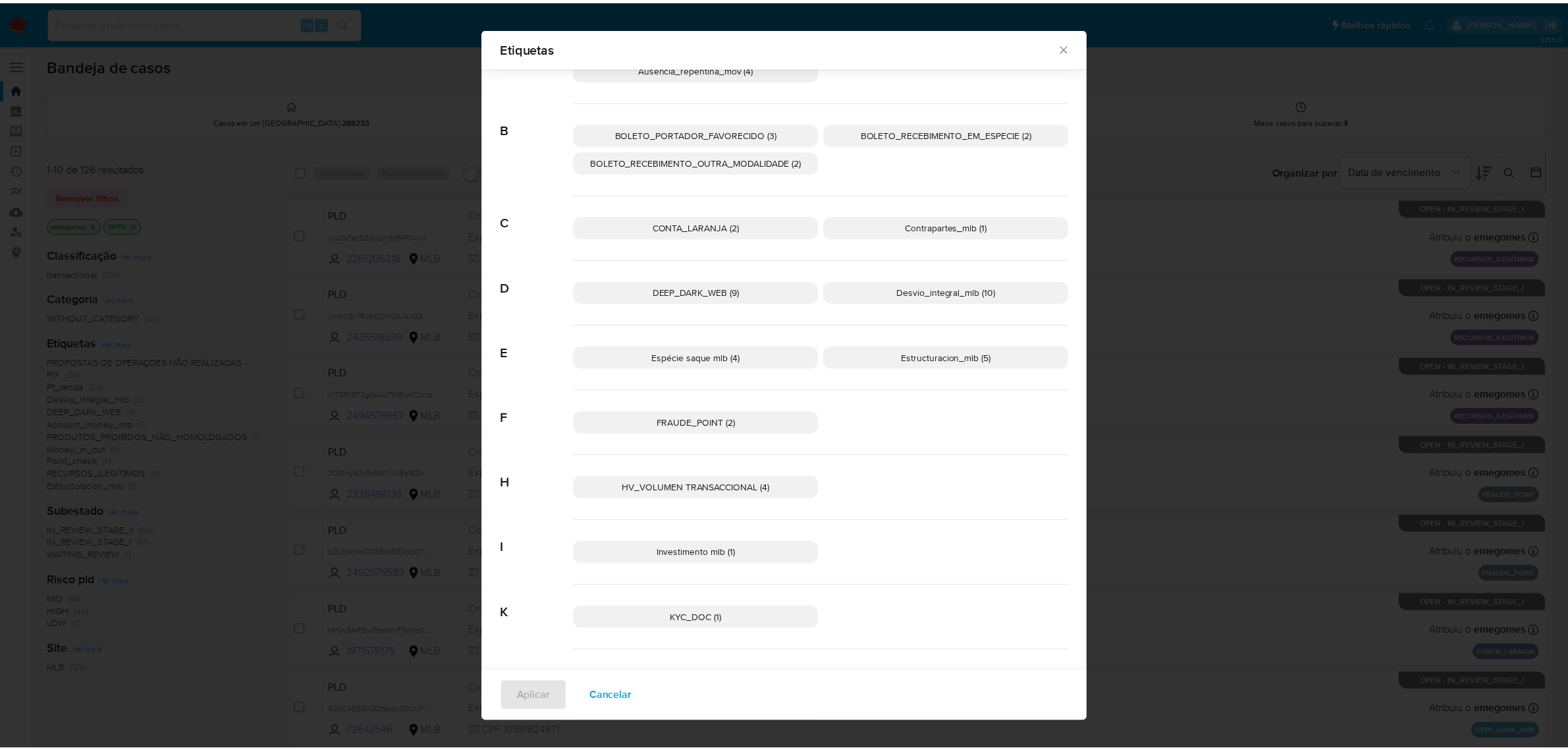
scroll to position [72, 0]
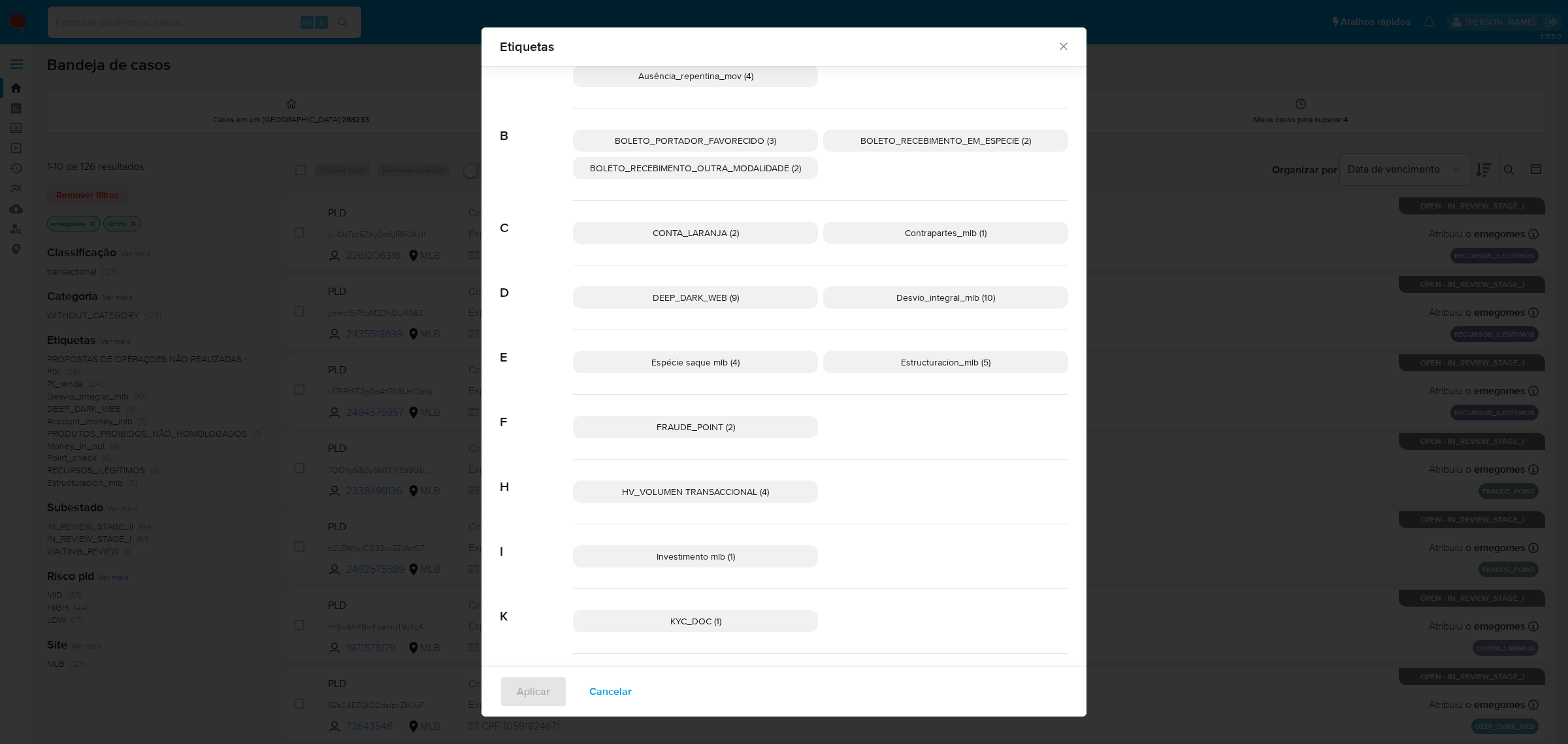
click at [1048, 44] on span "Etiquetas" at bounding box center [778, 46] width 557 height 13
click at [1057, 44] on icon "Fechar" at bounding box center [1063, 46] width 13 height 13
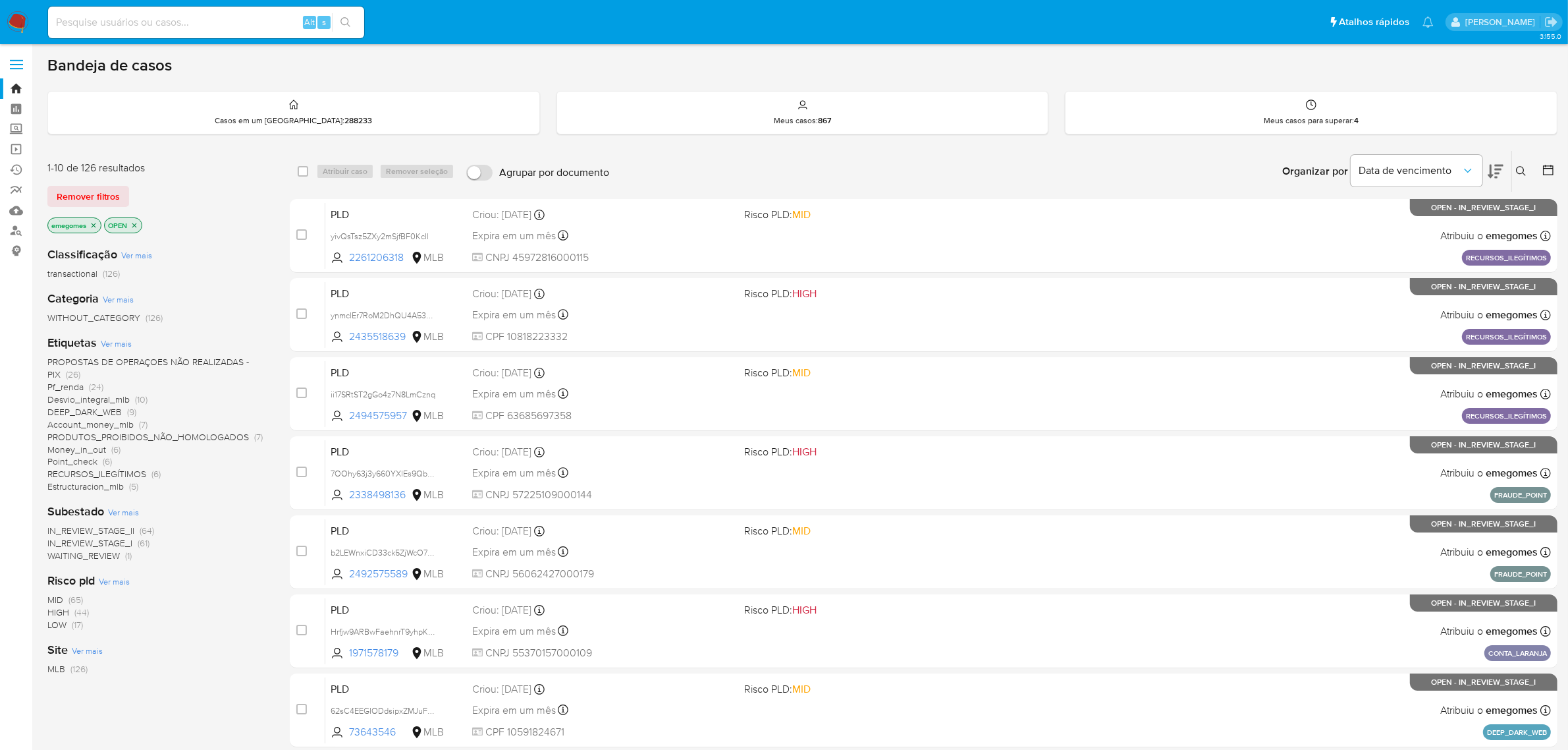
click at [93, 224] on icon "close-filter" at bounding box center [93, 225] width 5 height 5
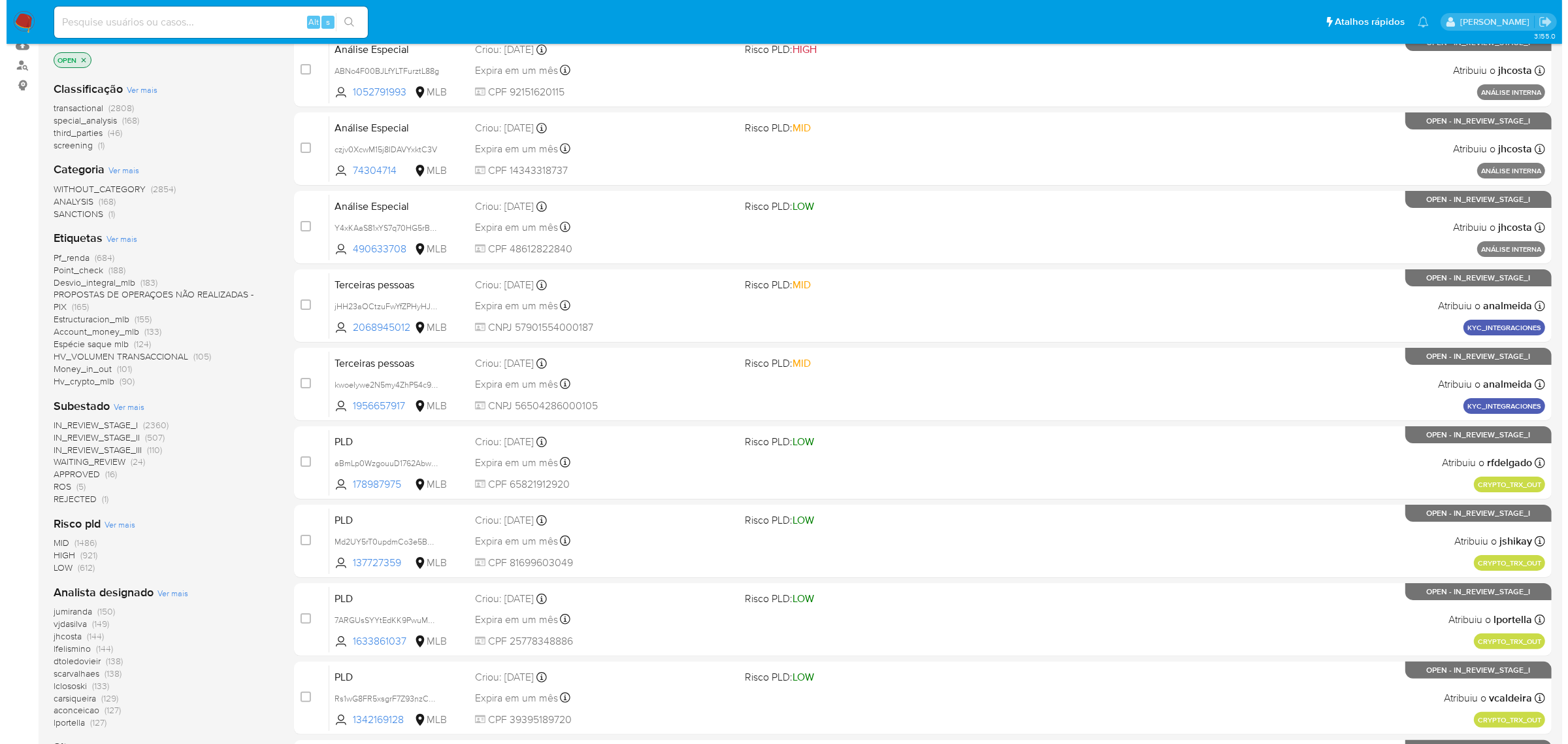
scroll to position [286, 0]
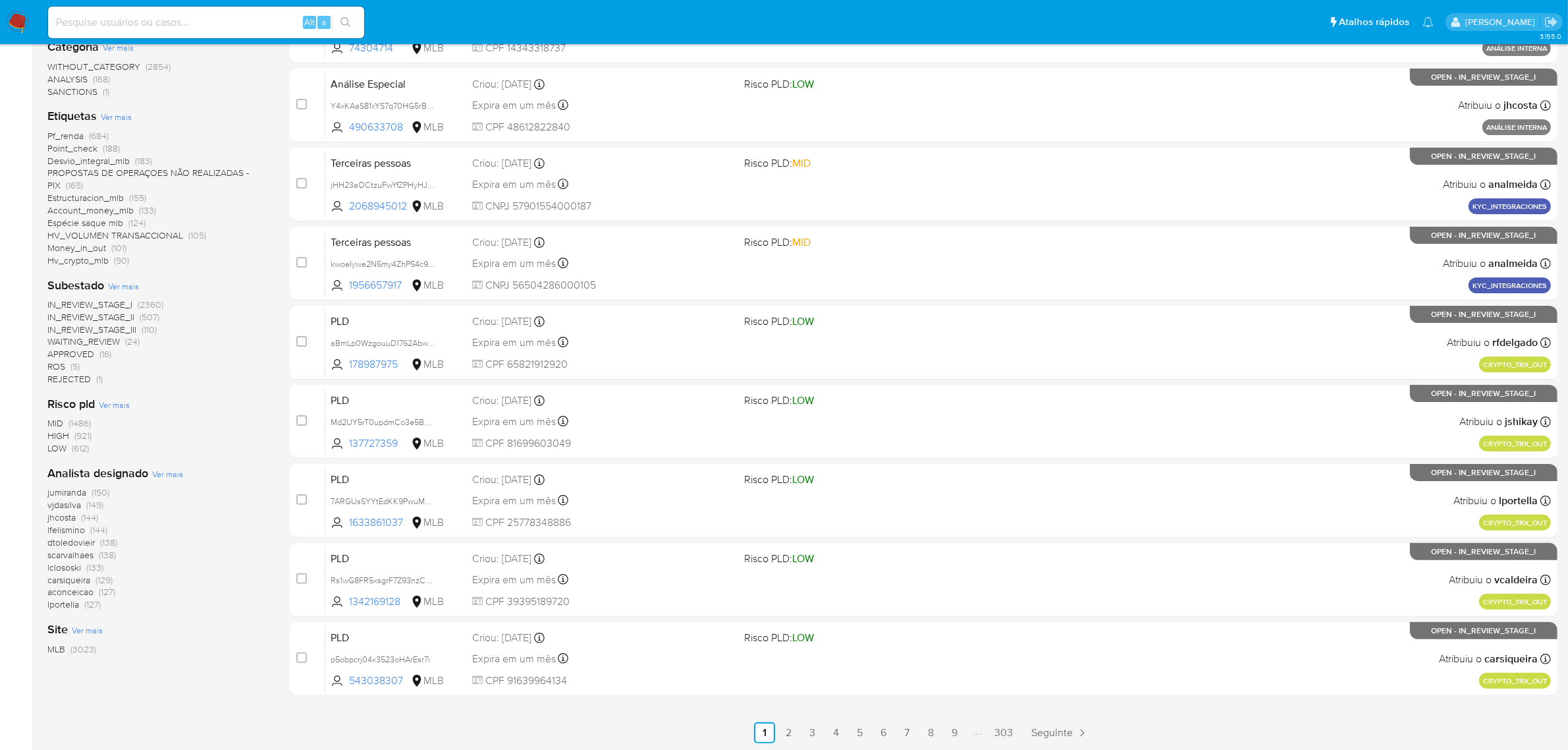
click at [168, 471] on span "Ver mais" at bounding box center [168, 474] width 31 height 12
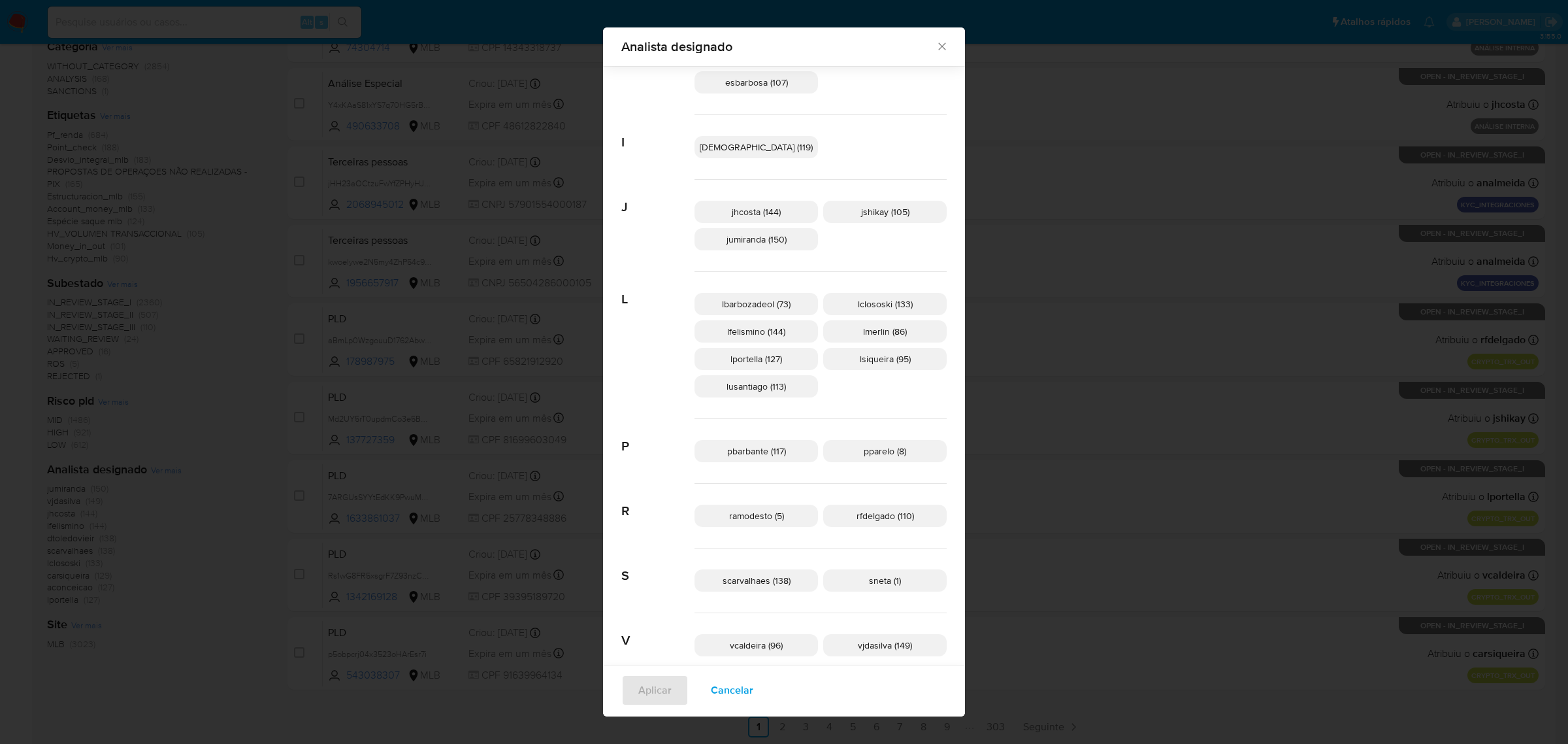
scroll to position [301, 0]
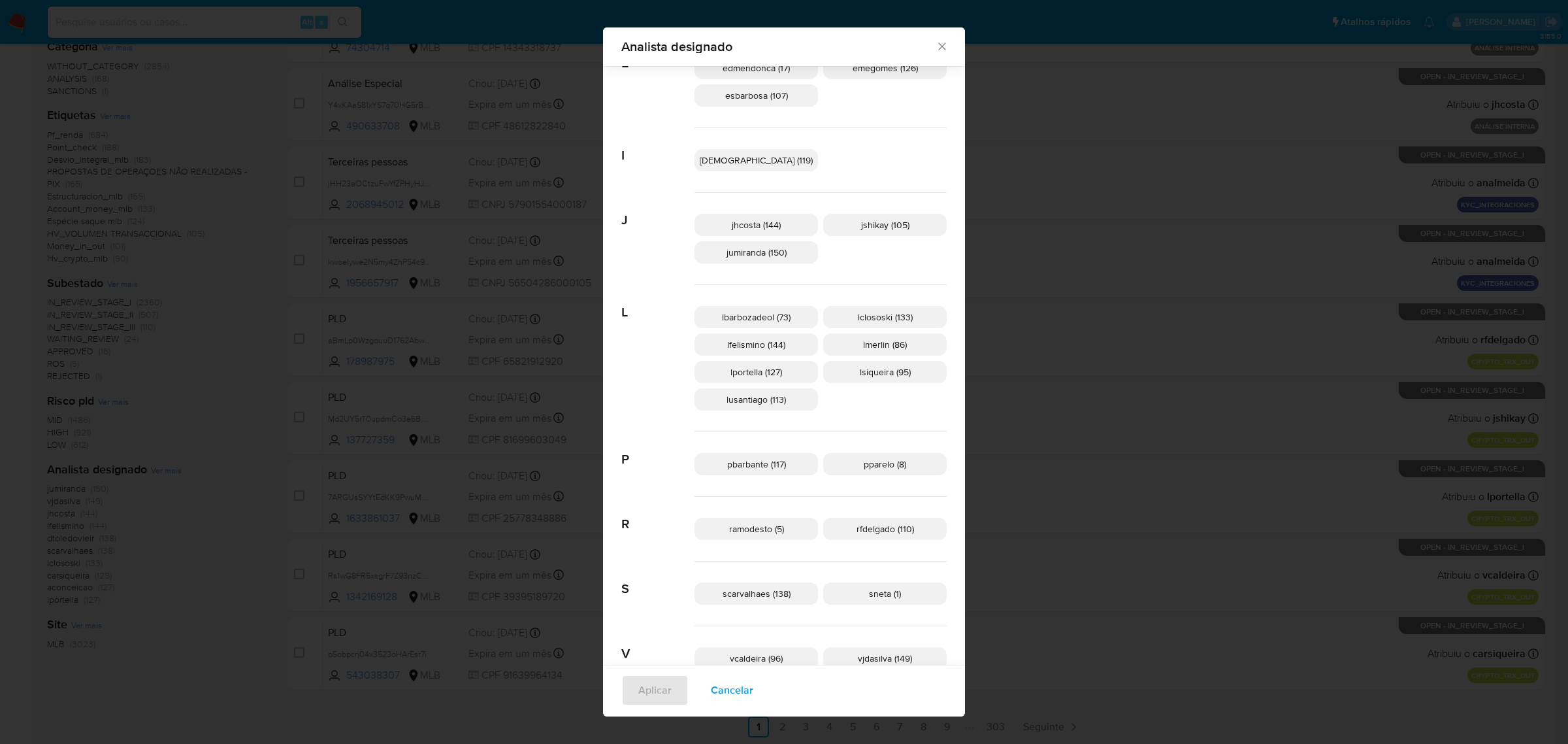
click at [763, 459] on span "pbarbante (117)" at bounding box center [757, 464] width 59 height 13
click at [671, 677] on span "Aplicar" at bounding box center [655, 690] width 34 height 29
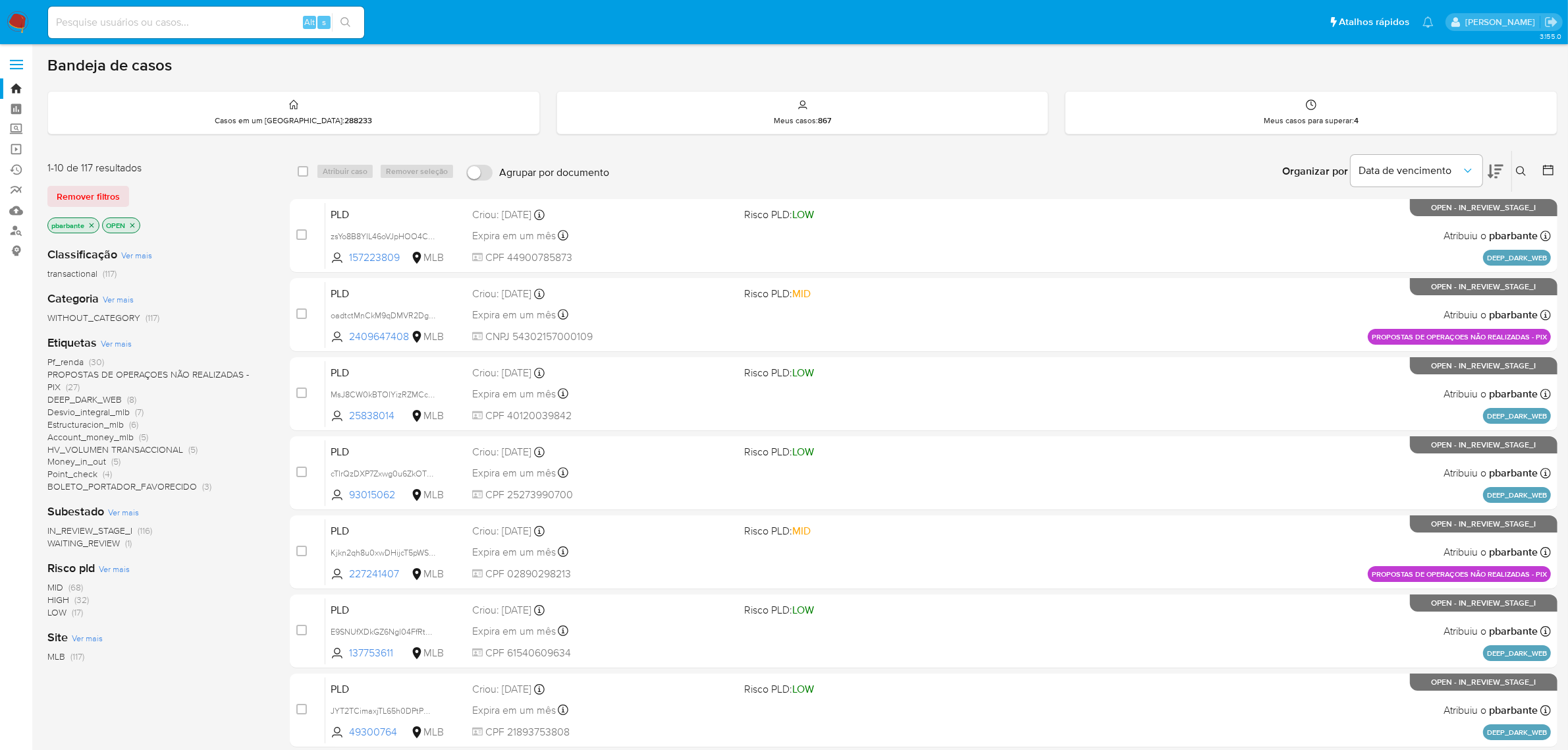
click at [95, 225] on icon "close-filter" at bounding box center [92, 225] width 8 height 8
click at [20, 66] on label at bounding box center [16, 64] width 33 height 28
click at [0, 0] on input "checkbox" at bounding box center [0, 0] width 0 height 0
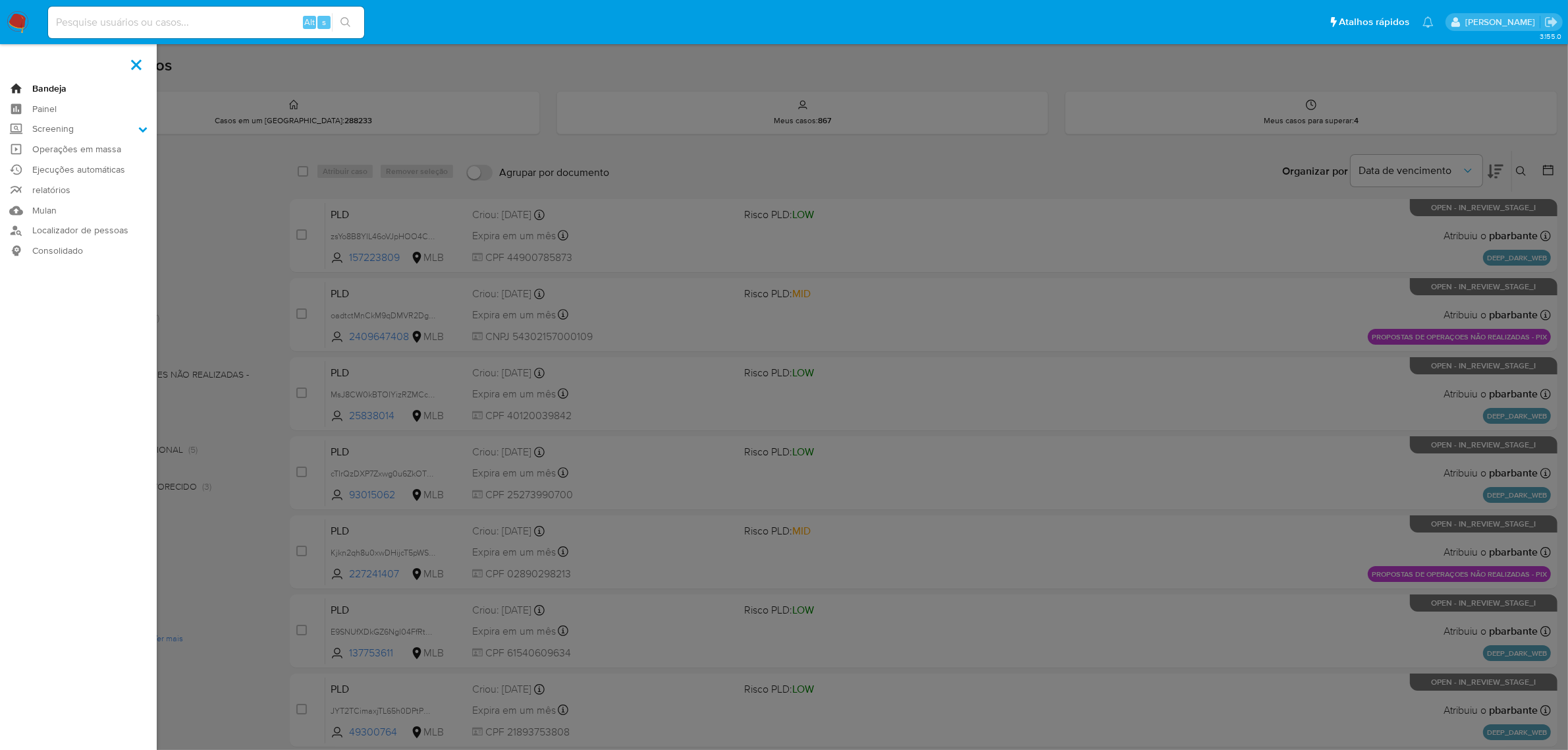
click at [60, 90] on link "Bandeja" at bounding box center [78, 89] width 157 height 20
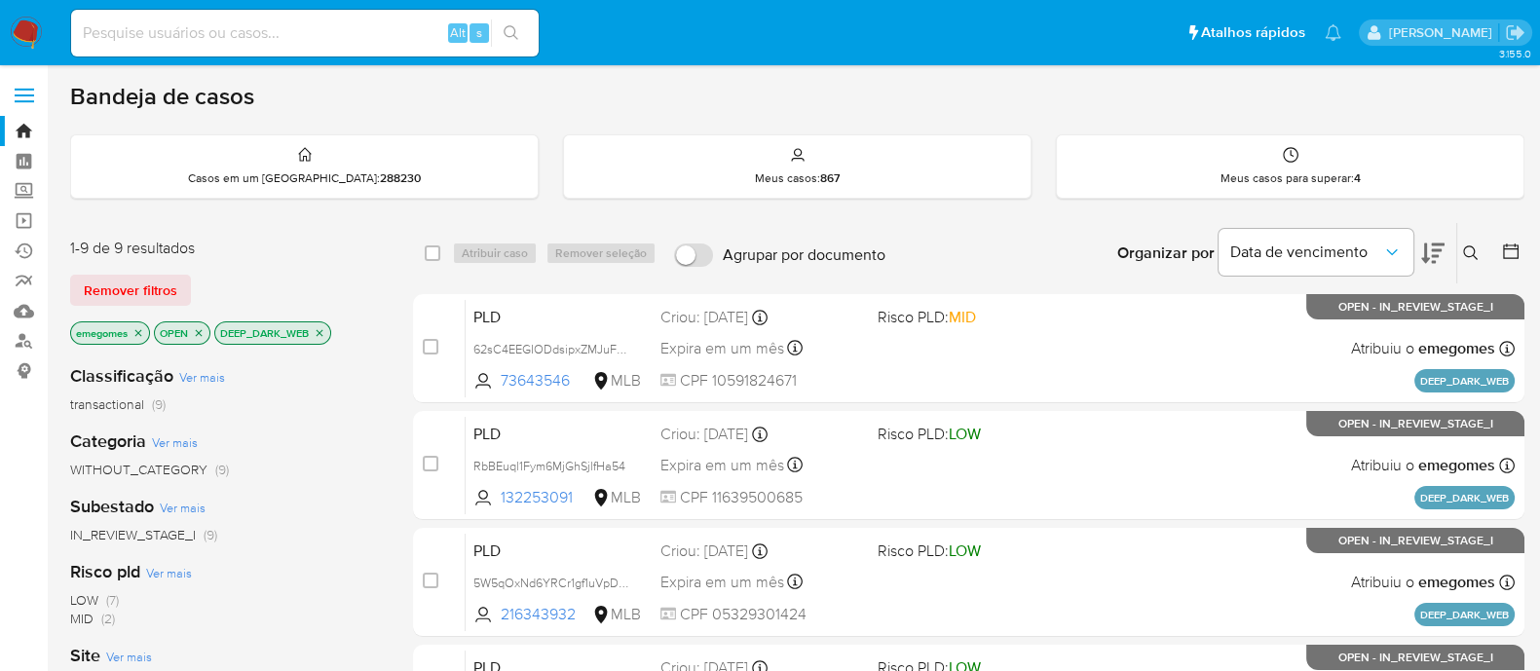
click at [136, 328] on icon "close-filter" at bounding box center [138, 333] width 12 height 12
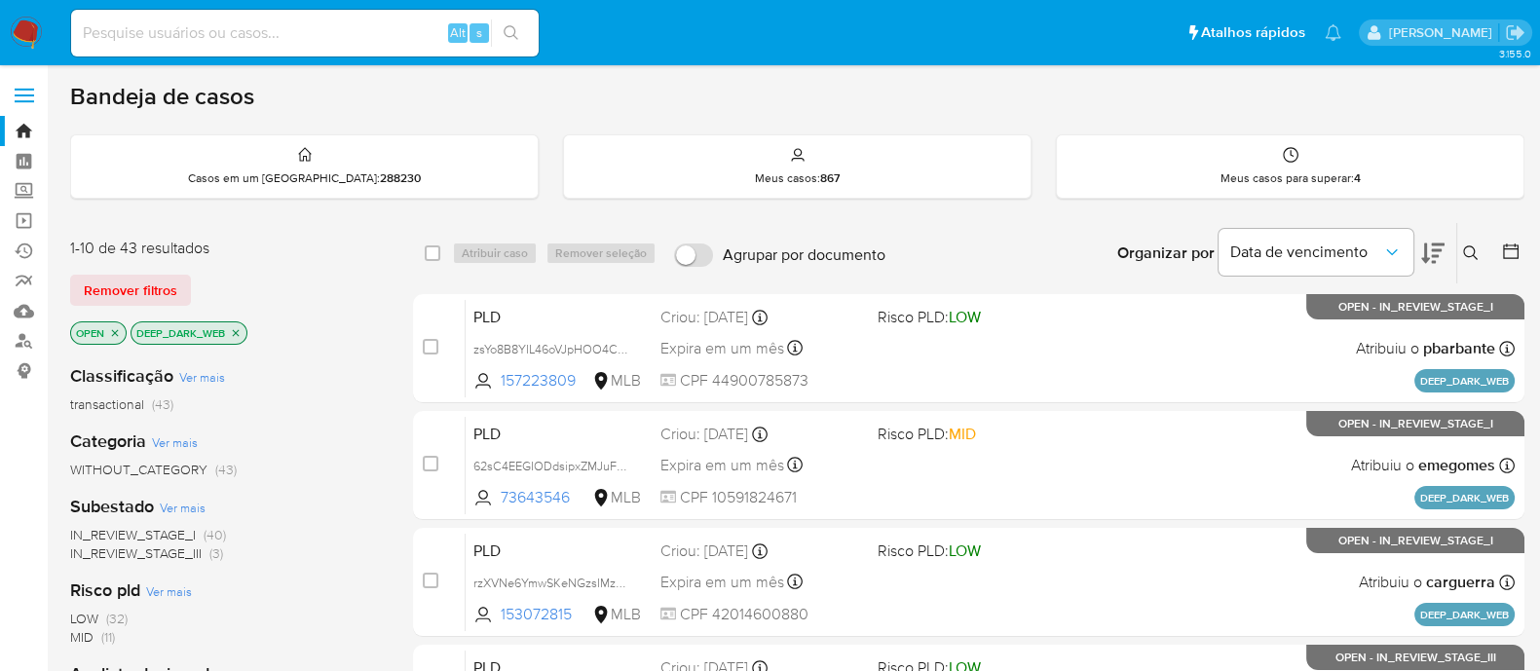
click at [239, 335] on icon "close-filter" at bounding box center [236, 333] width 12 height 12
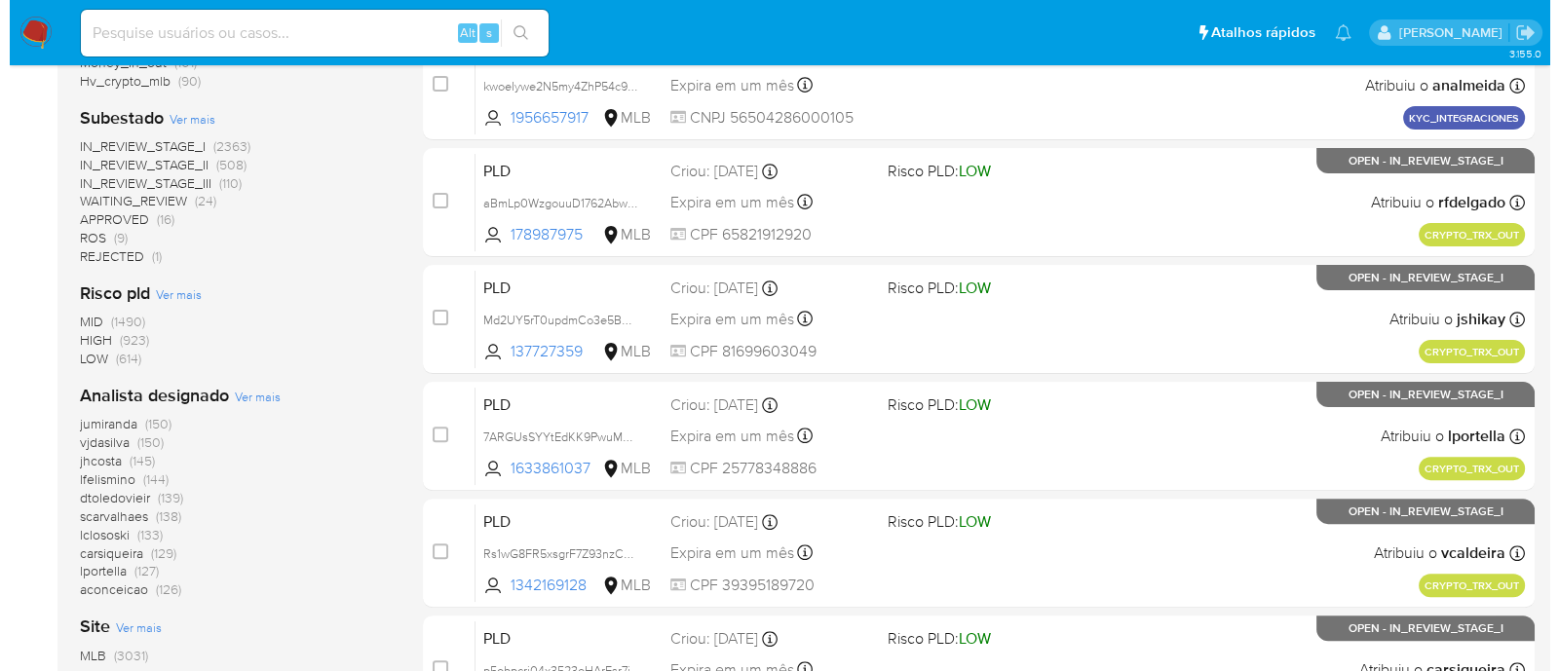
scroll to position [851, 0]
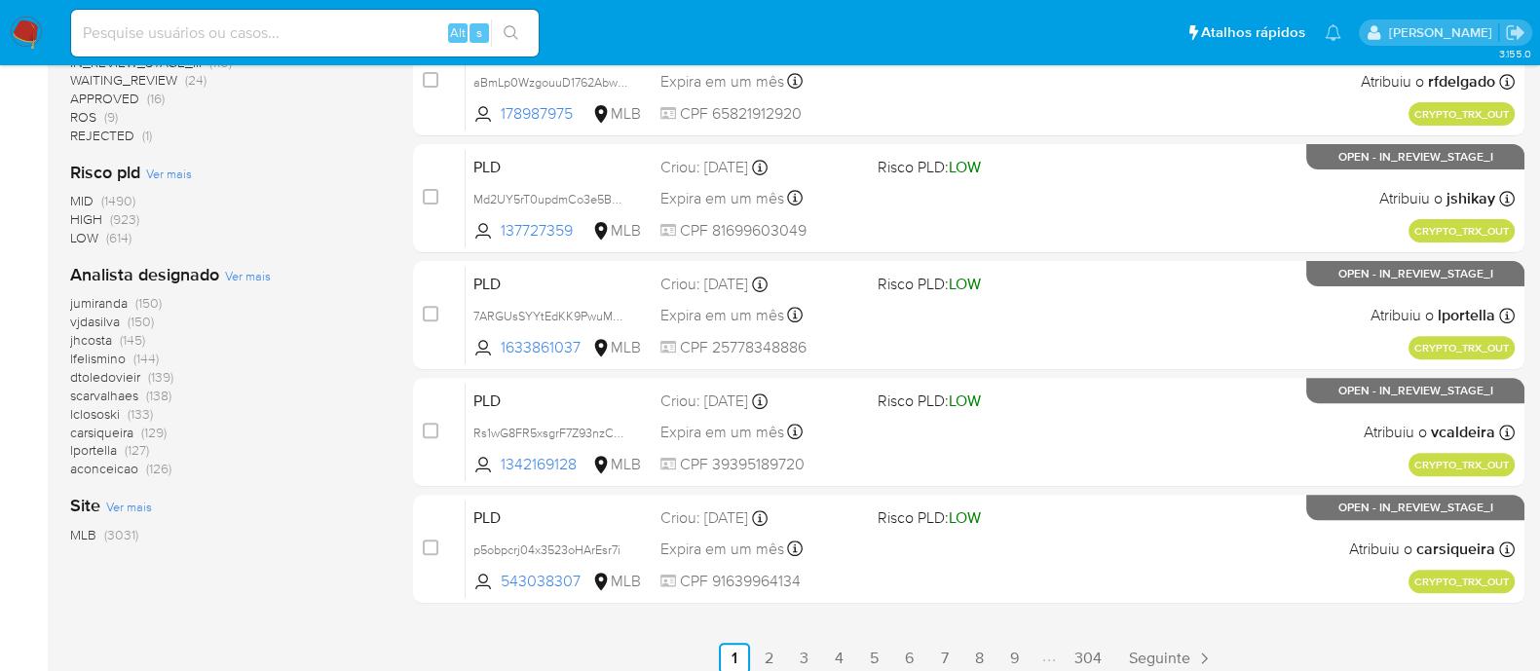
click at [244, 275] on span "Ver mais" at bounding box center [248, 276] width 46 height 18
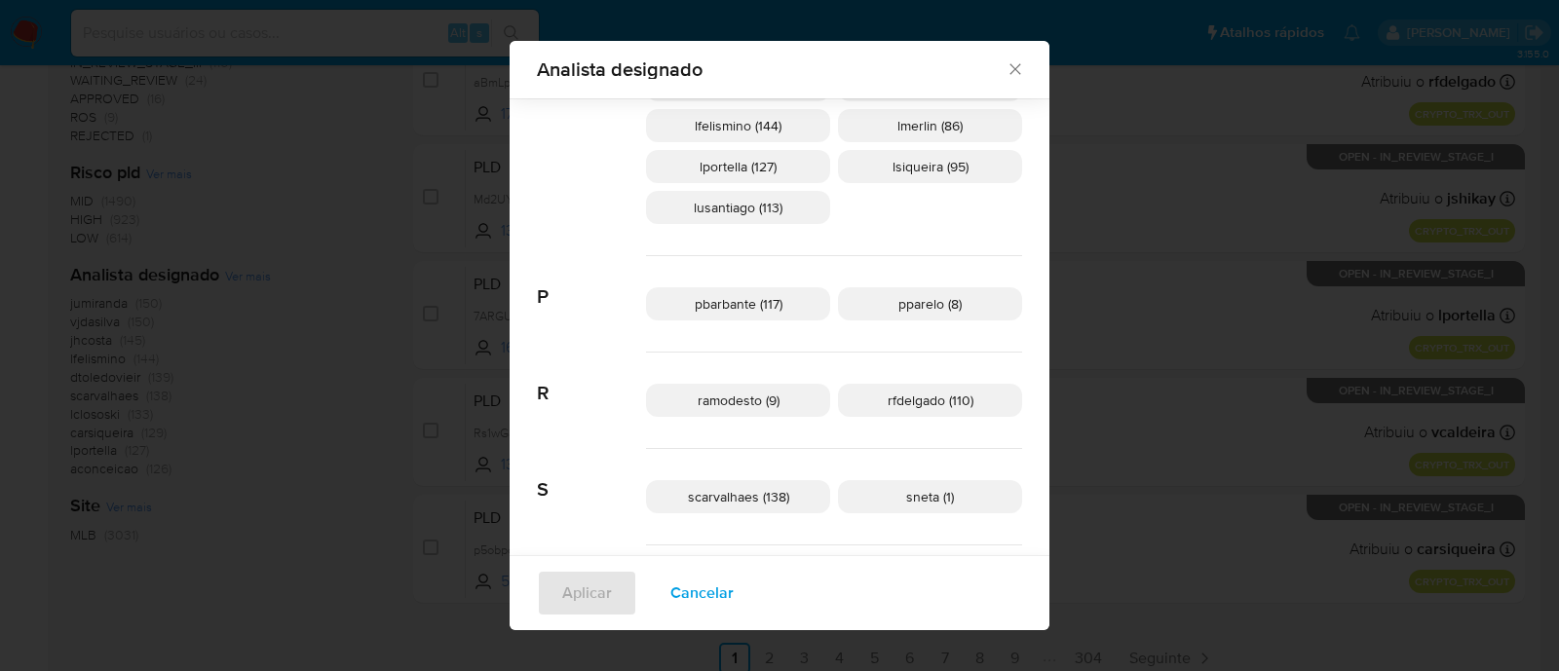
scroll to position [716, 0]
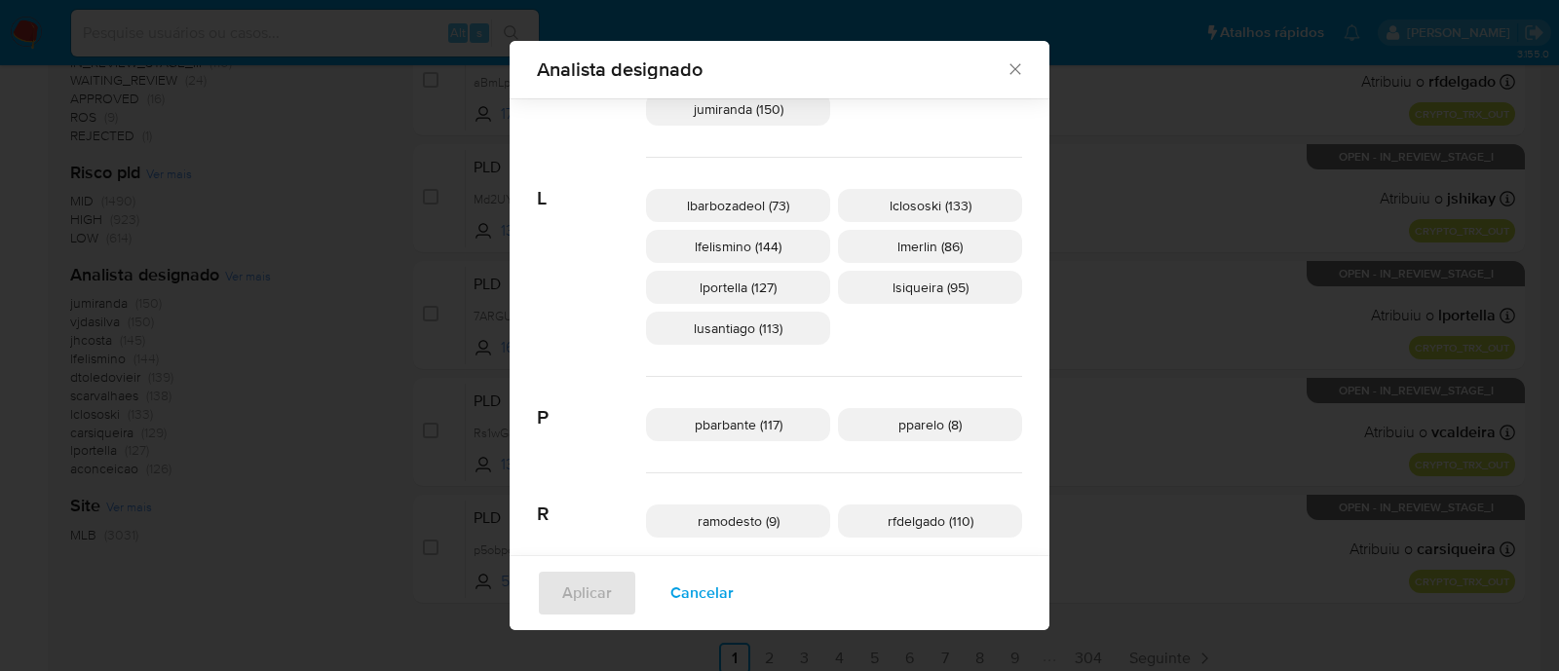
click at [898, 329] on div "lbarbozadeol (73) lclososki (133) lfelismino (144) lmerlin (86) lportella (127)…" at bounding box center [834, 267] width 376 height 219
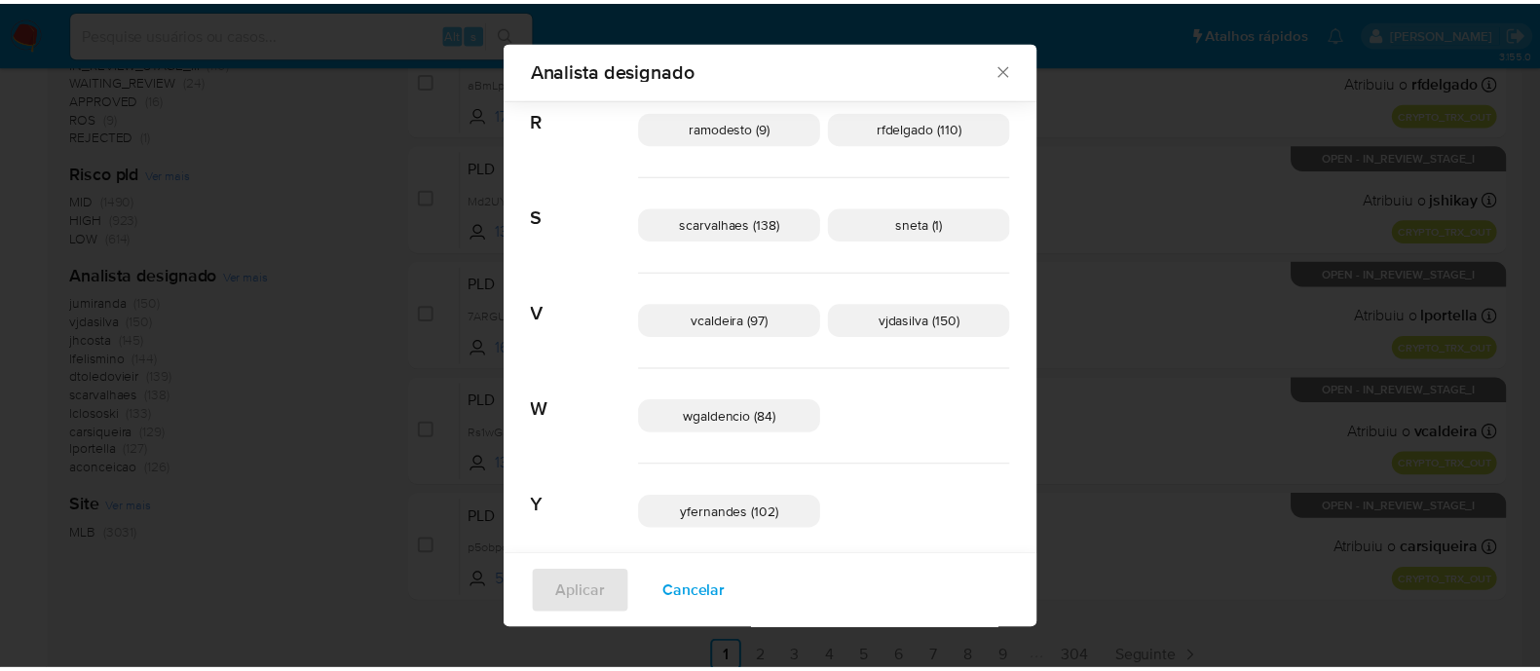
scroll to position [1125, 0]
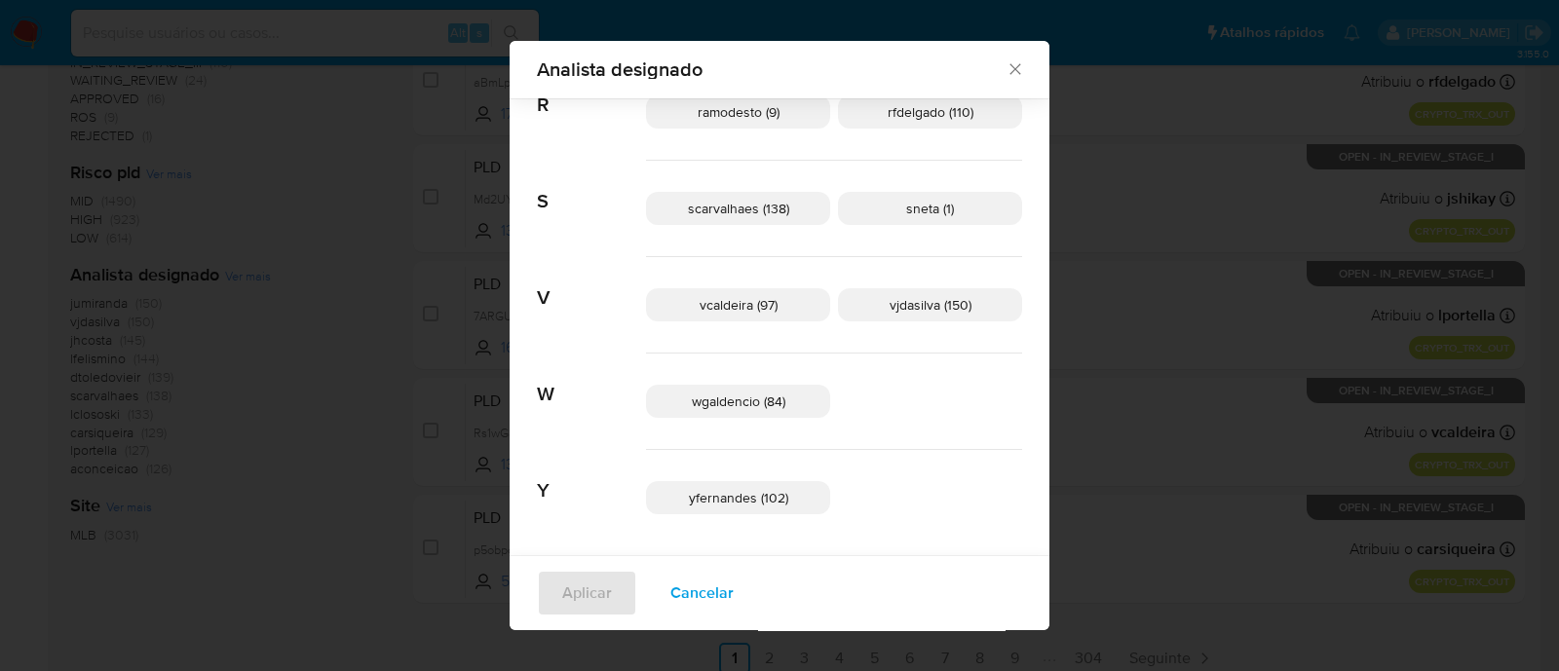
click at [1005, 69] on icon "Fechar" at bounding box center [1014, 68] width 19 height 19
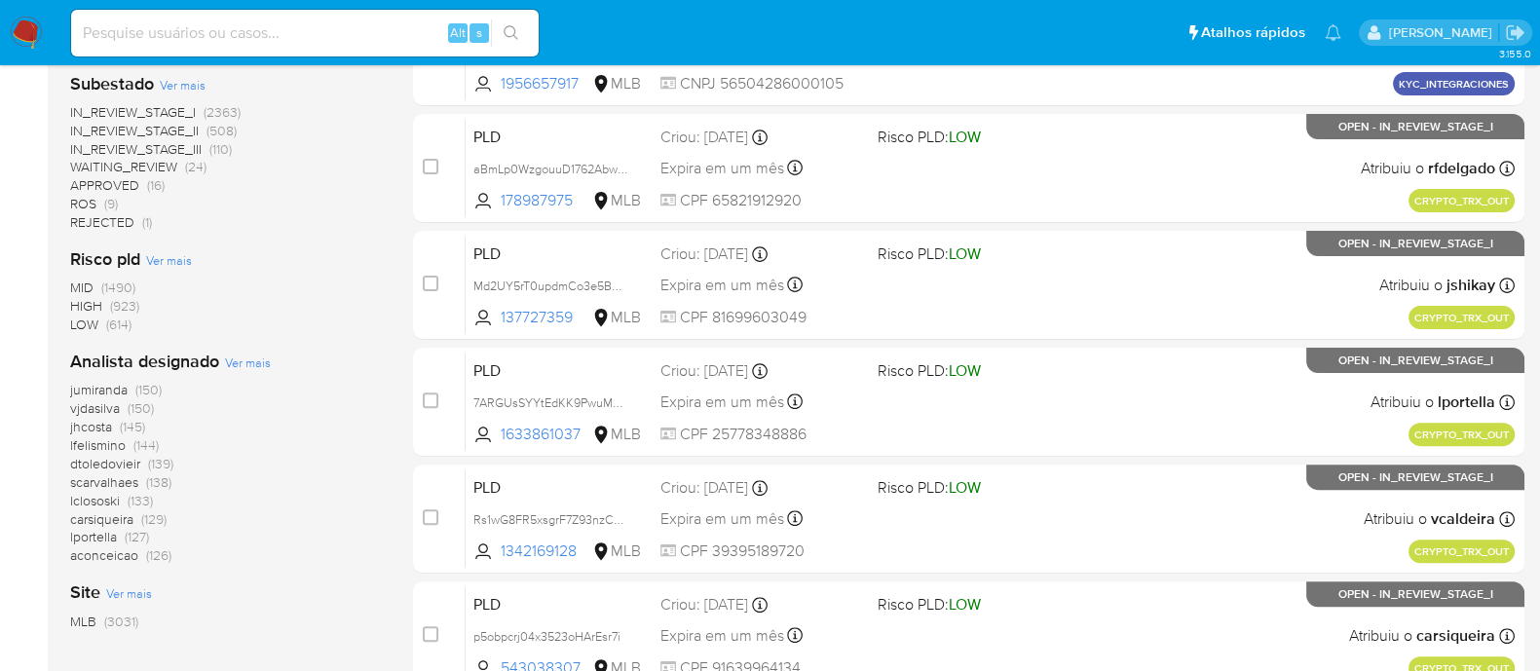
scroll to position [731, 0]
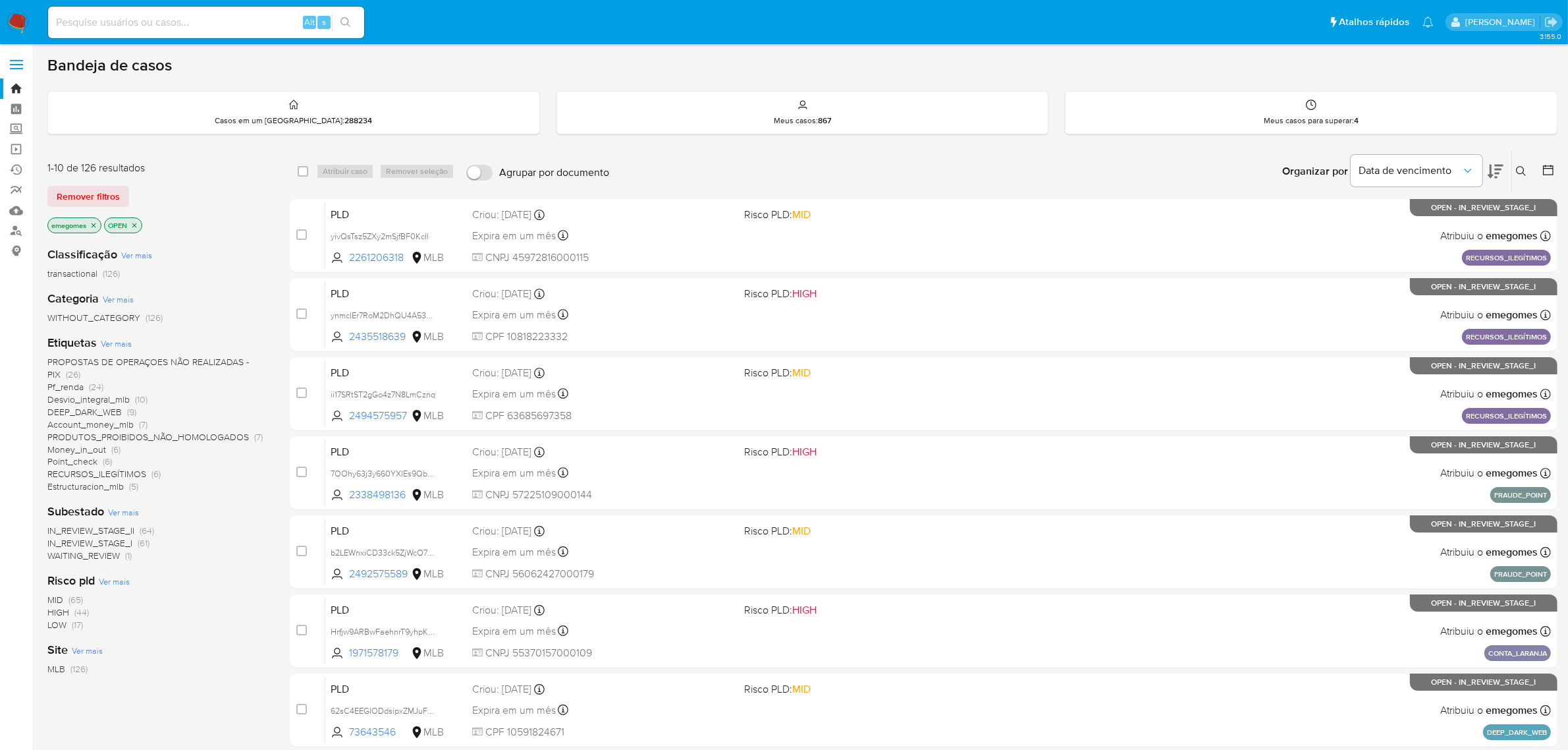
click at [116, 344] on span "Ver mais" at bounding box center [116, 344] width 31 height 12
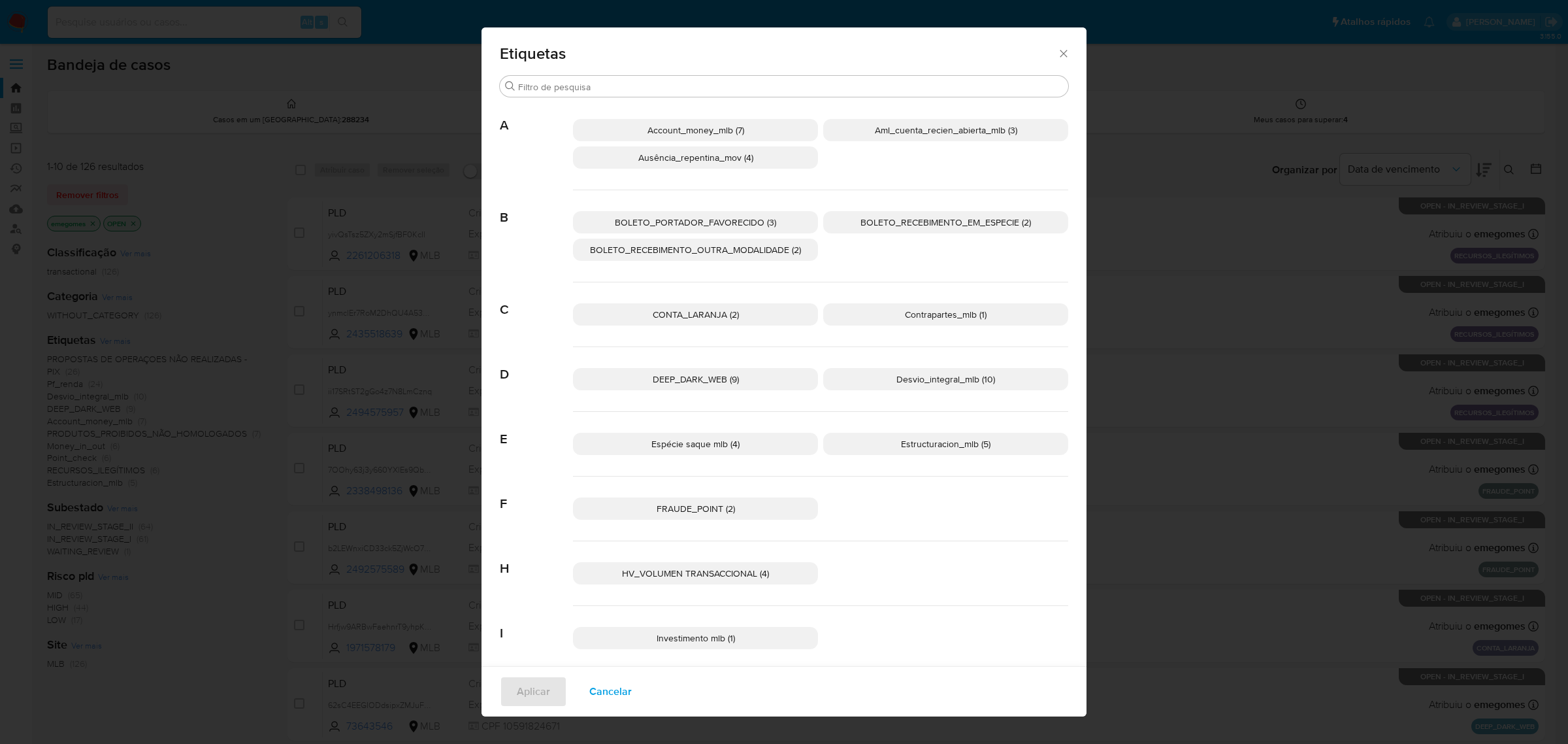
click at [1062, 50] on icon "Fechar" at bounding box center [1063, 53] width 13 height 13
